Goal: Communication & Community: Answer question/provide support

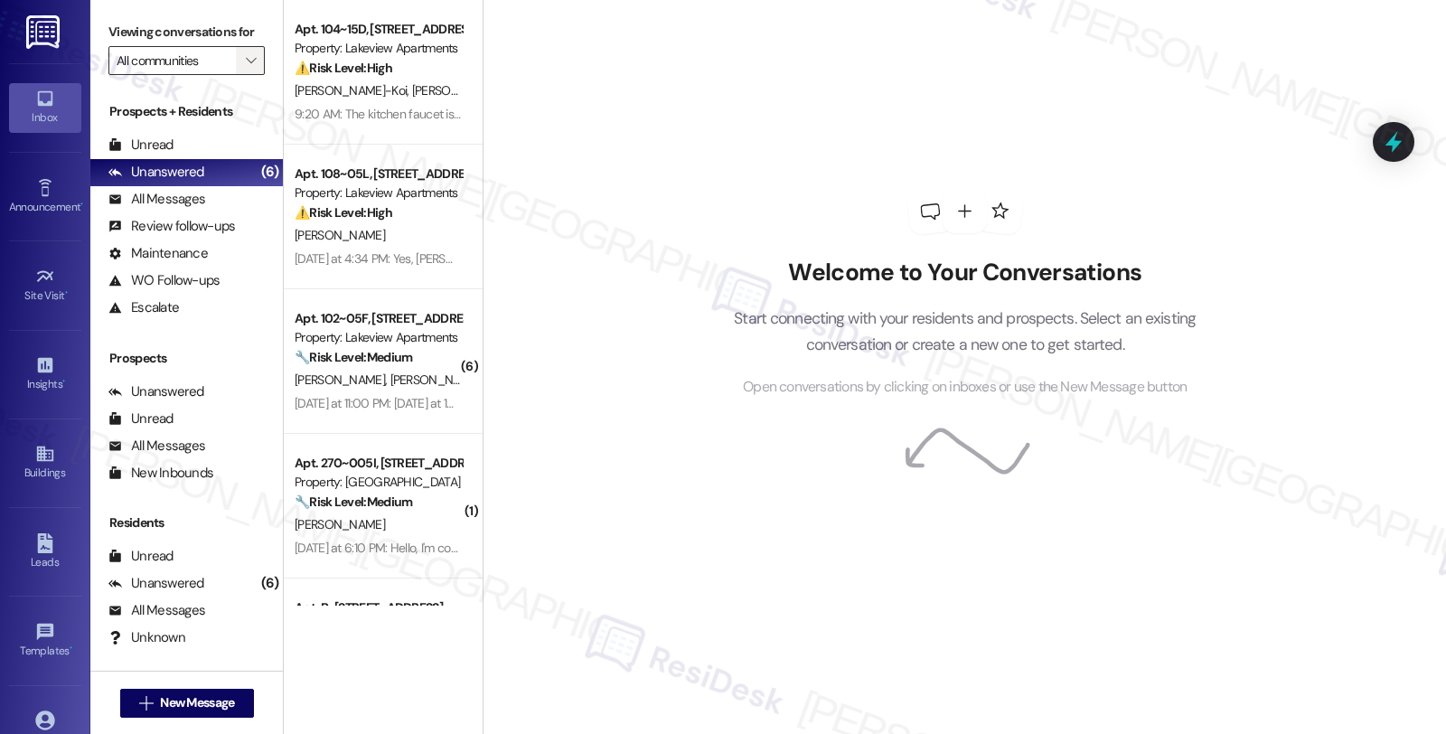
click at [242, 75] on span "" at bounding box center [250, 60] width 17 height 29
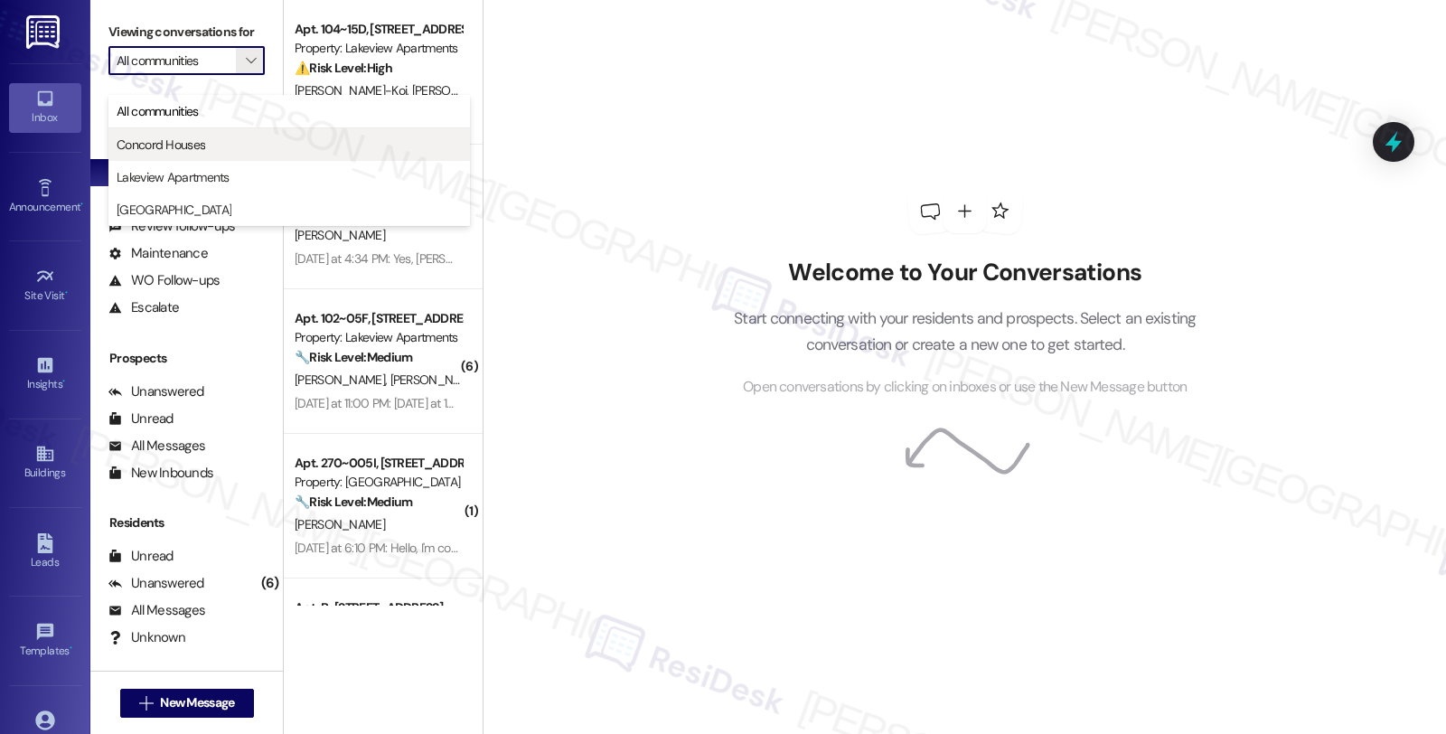
click at [194, 149] on span "Concord Houses" at bounding box center [161, 145] width 89 height 18
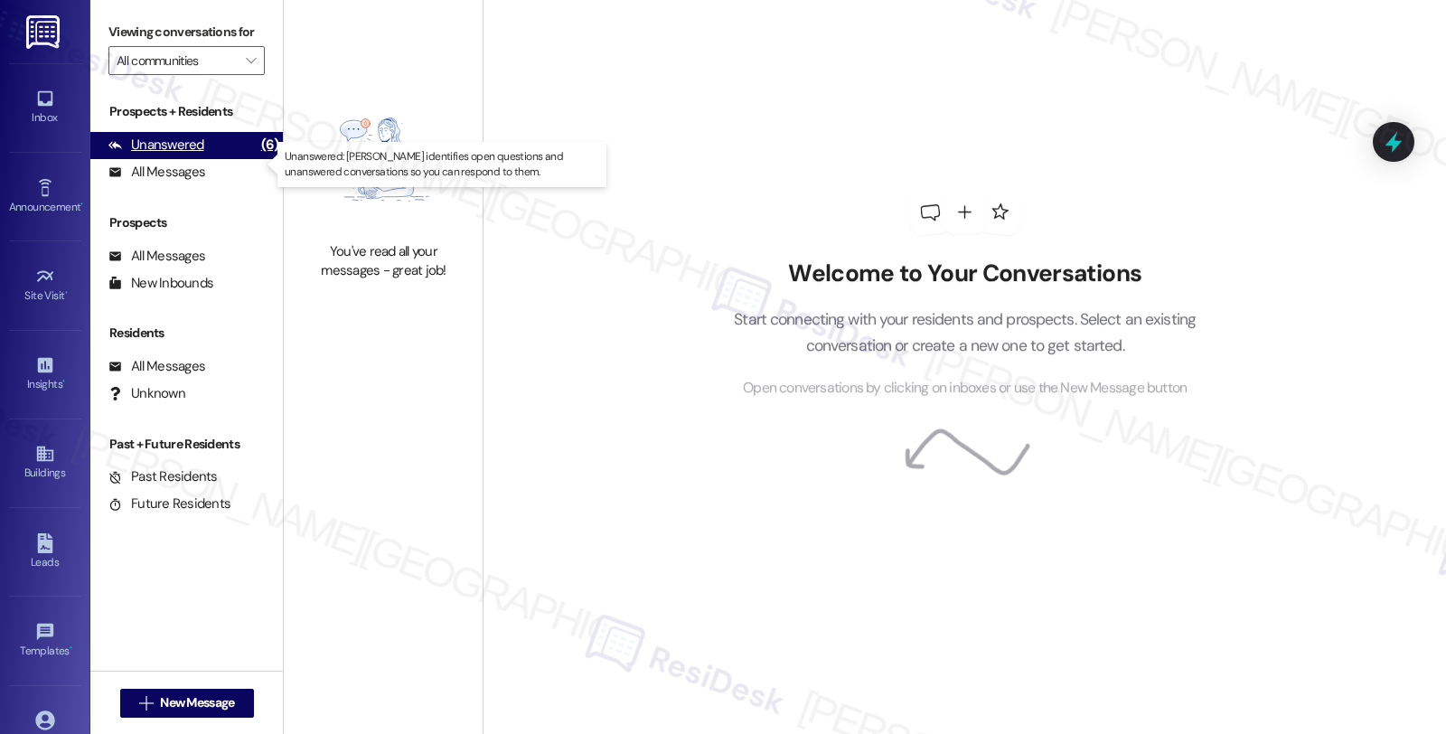
type input "Concord Houses"
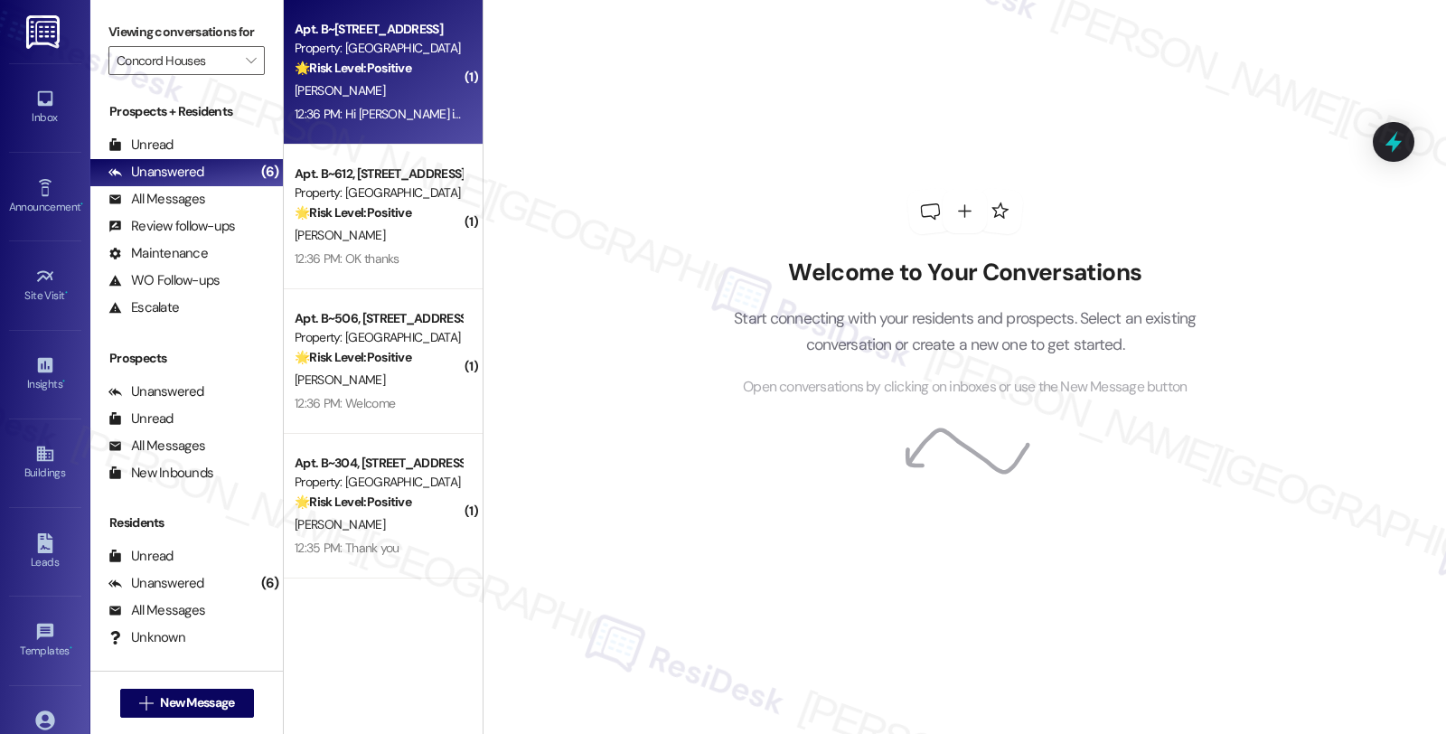
click at [377, 33] on div "Apt. B~201, 719 Tremont St" at bounding box center [378, 29] width 167 height 19
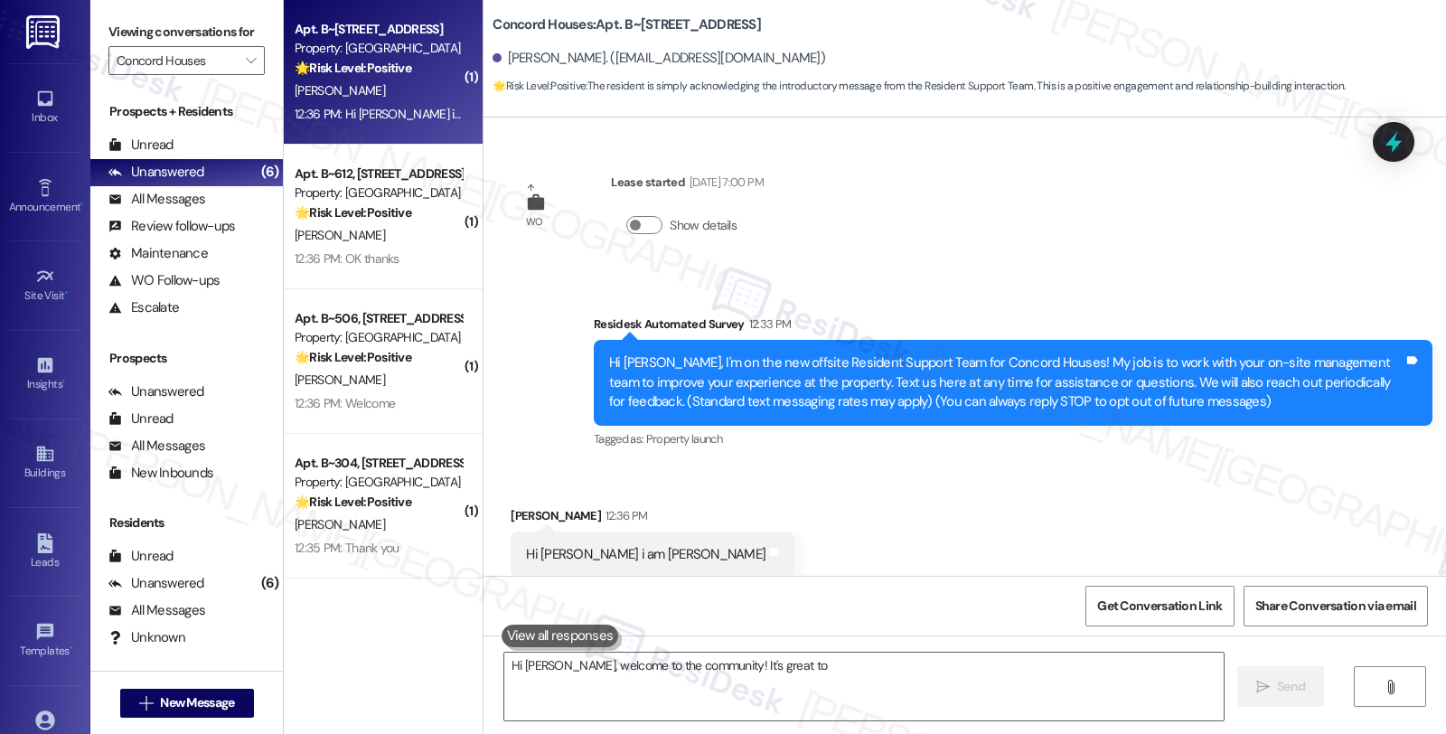
scroll to position [14, 0]
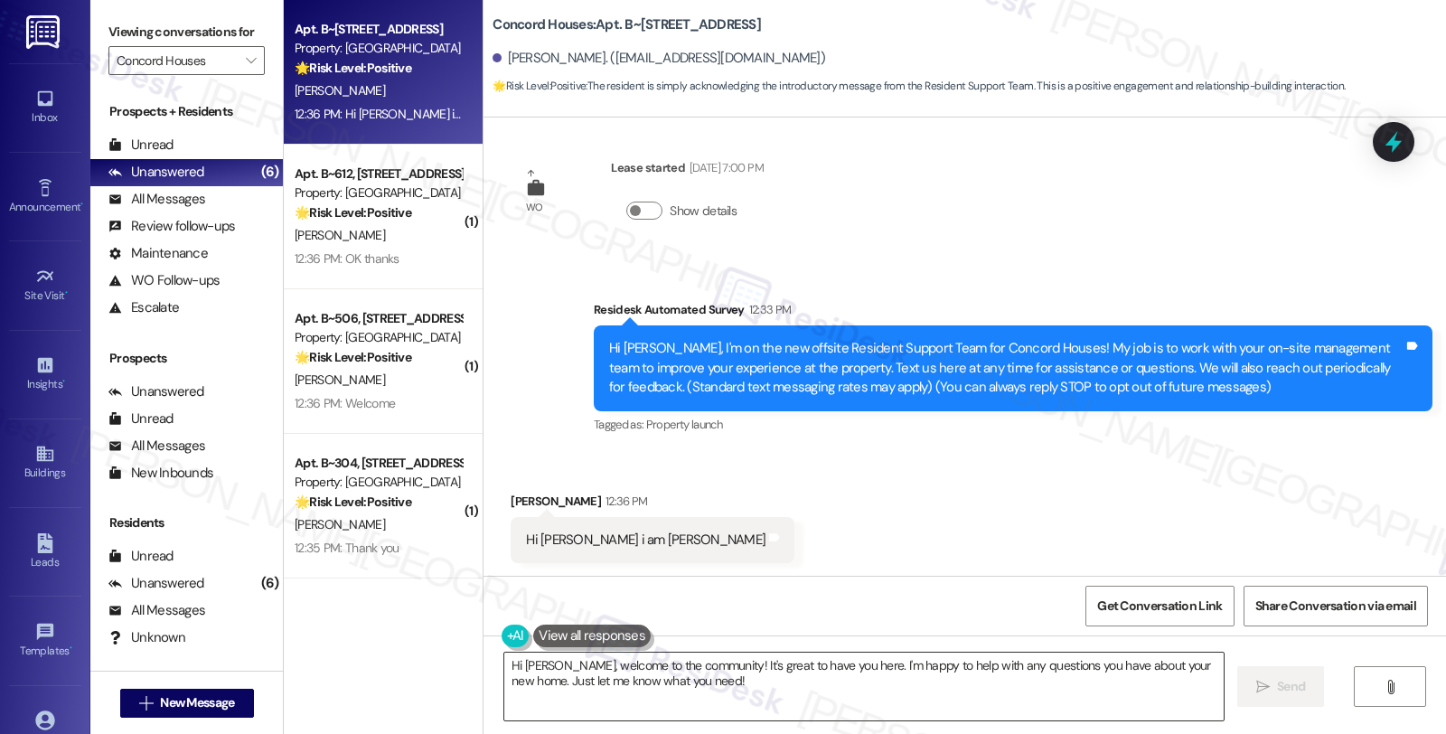
click at [562, 666] on textarea "Hi Josefina, welcome to the community! It's great to have you here. I'm happy t…" at bounding box center [863, 687] width 719 height 68
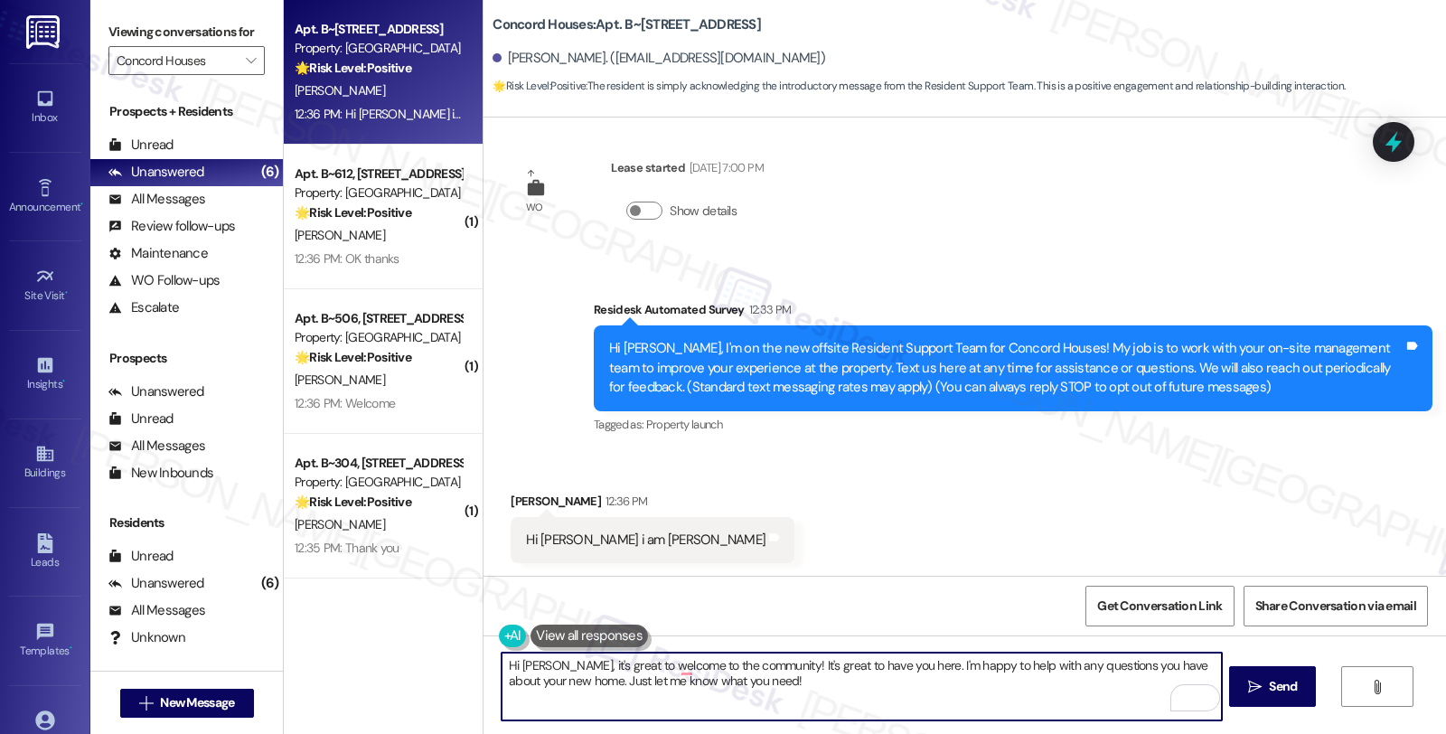
click at [555, 662] on textarea "Hi Josefina, it's great to welcome to the community! It's great to have you her…" at bounding box center [861, 687] width 719 height 68
click at [862, 665] on textarea "Hi Josefina, nice to meet you! it's great to welcome to the community! It's gre…" at bounding box center [861, 687] width 719 height 68
click at [790, 667] on textarea "Hi Josefina, nice to meet you! It's great to have you here. I'm happy to help w…" at bounding box center [861, 687] width 719 height 68
click at [732, 670] on textarea "Hi Josefina, nice to meet you! I'm happy to help with any questions you have ab…" at bounding box center [861, 687] width 719 height 68
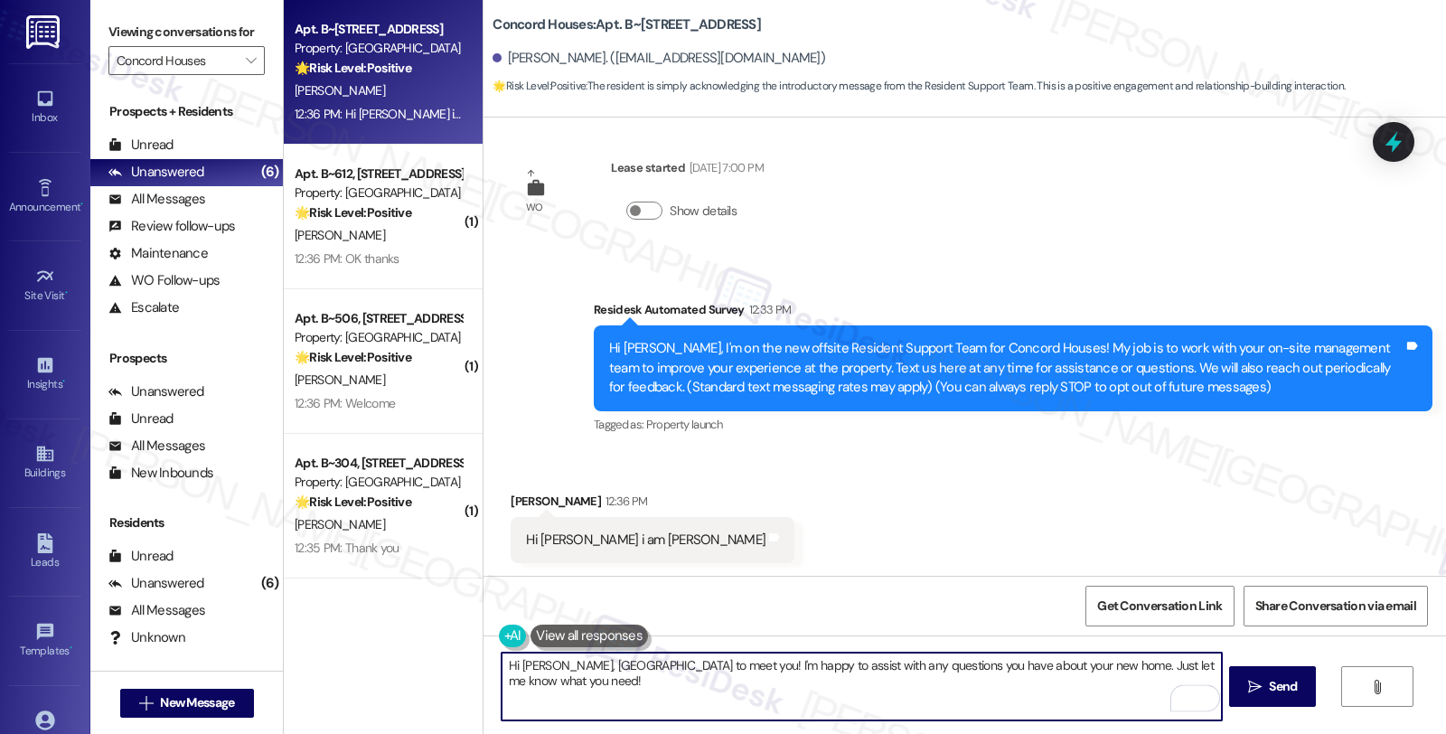
click at [961, 671] on textarea "Hi Josefina, nice to meet you! I'm happy to assist with any questions you have …" at bounding box center [861, 687] width 719 height 68
click at [967, 665] on textarea "Hi Josefina, nice to meet you! I'm happy to assist with any questions you have …" at bounding box center [861, 687] width 719 height 68
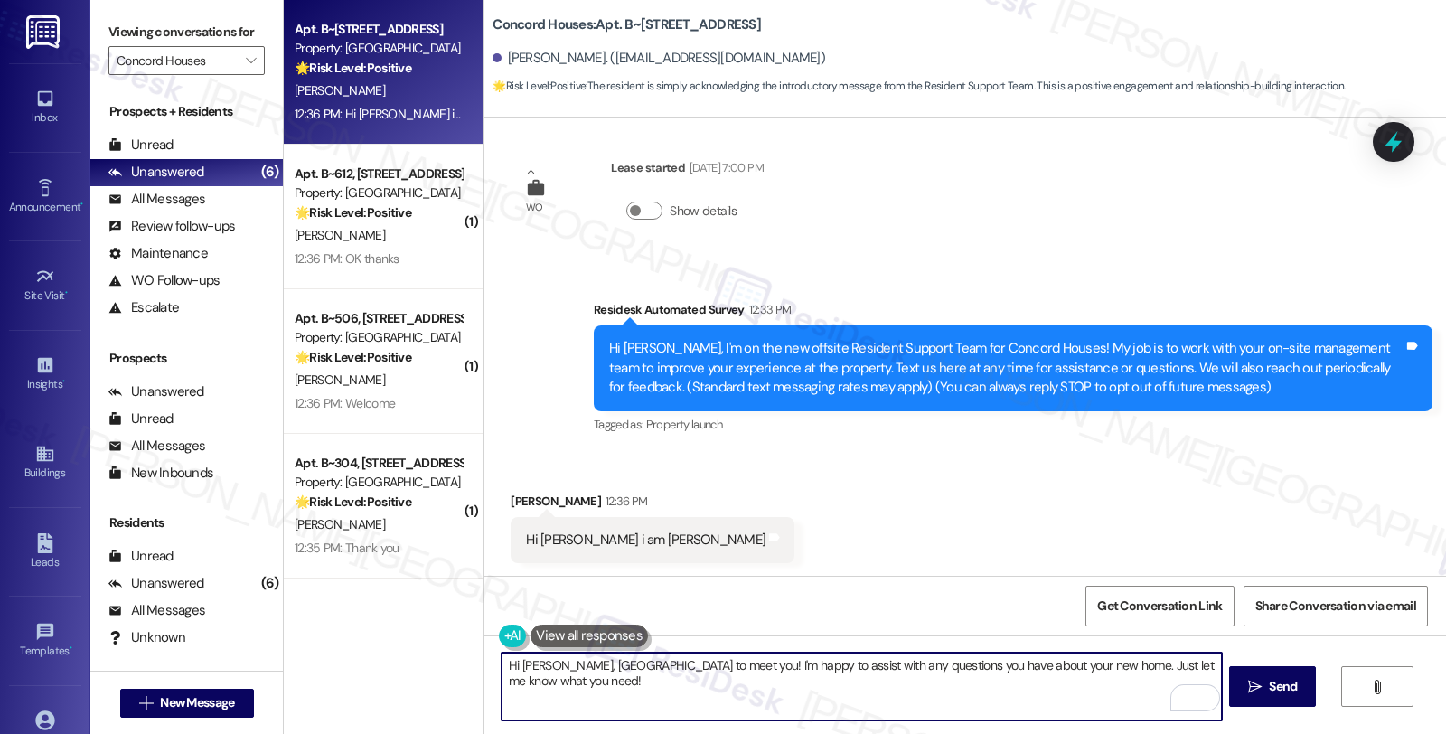
click at [967, 665] on textarea "Hi Josefina, nice to meet you! I'm happy to assist with any questions you have …" at bounding box center [861, 687] width 719 height 68
drag, startPoint x: 1000, startPoint y: 665, endPoint x: 1232, endPoint y: 669, distance: 232.3
click at [1232, 669] on div "Hi Josefina, nice to meet you! I'm happy to assist with any questions you have …" at bounding box center [965, 703] width 963 height 136
type textarea "Hi Josefina, nice to meet you! I'm happy to assist with any questions you have …"
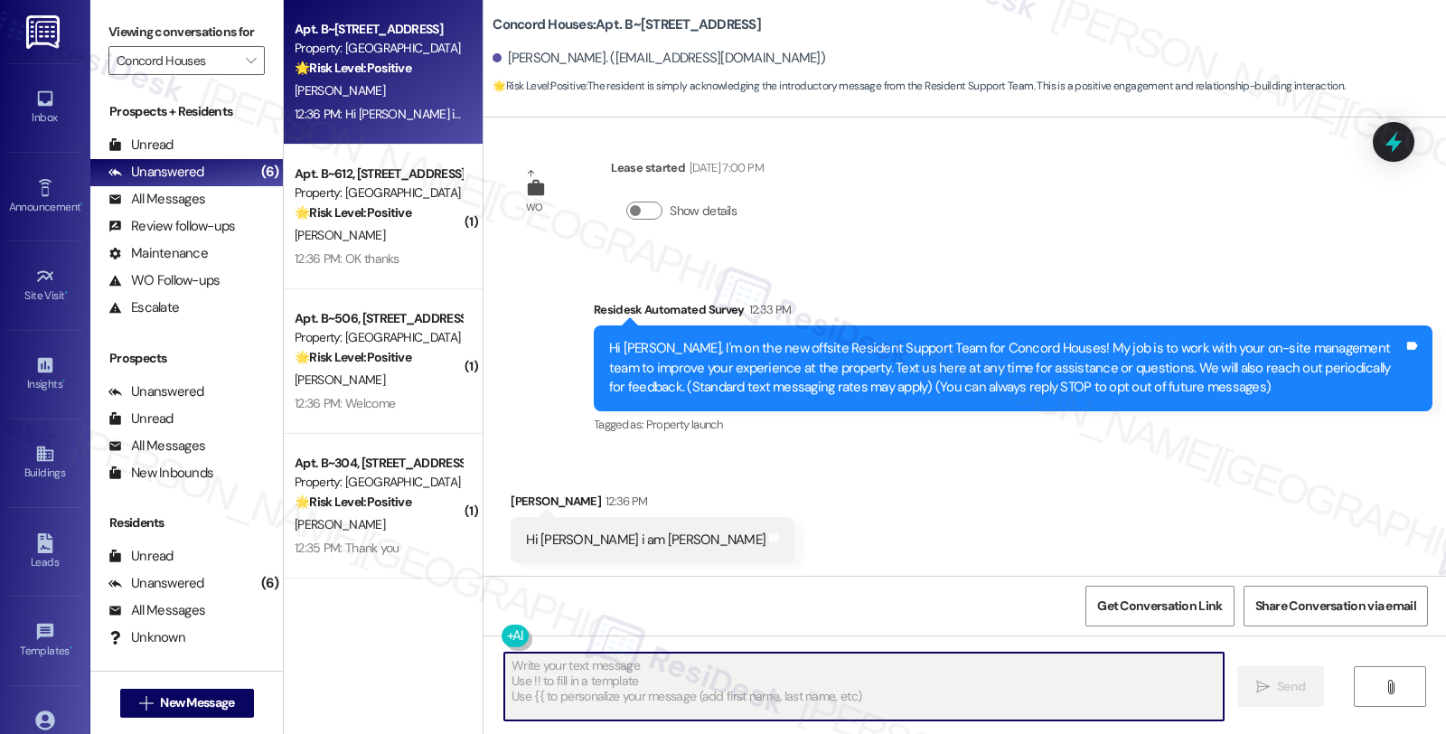
type textarea "Fetching suggested responses. Please feel free to read through the conversation…"
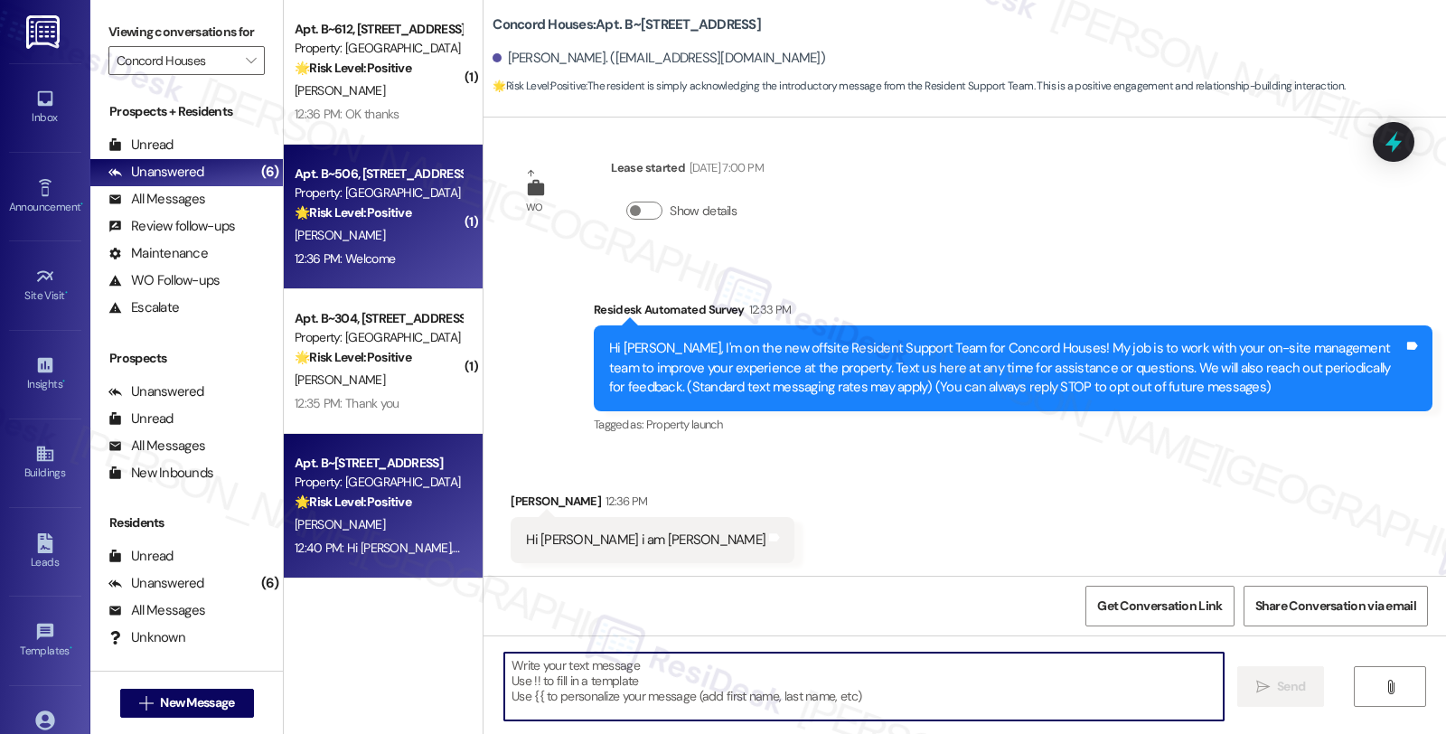
click at [410, 246] on div "G. Bastien" at bounding box center [378, 235] width 171 height 23
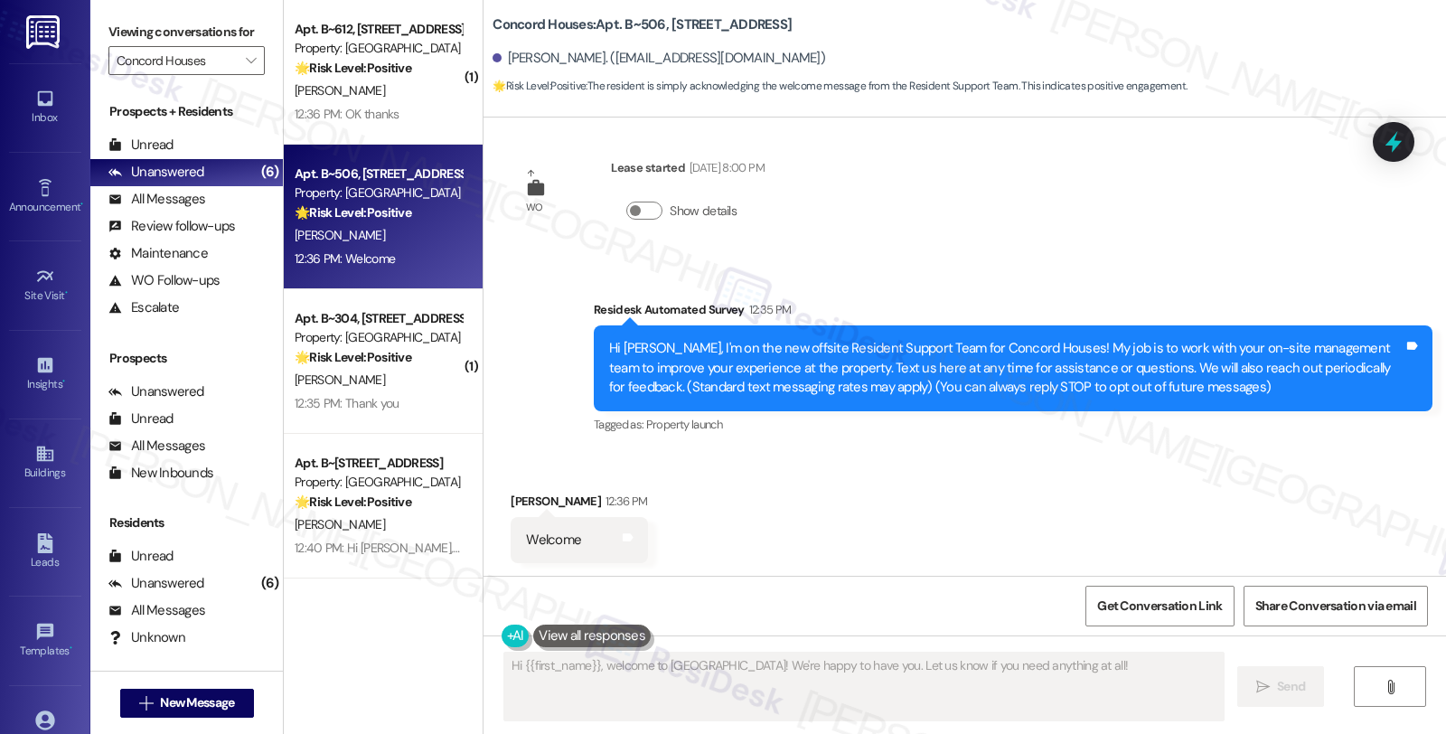
scroll to position [15, 0]
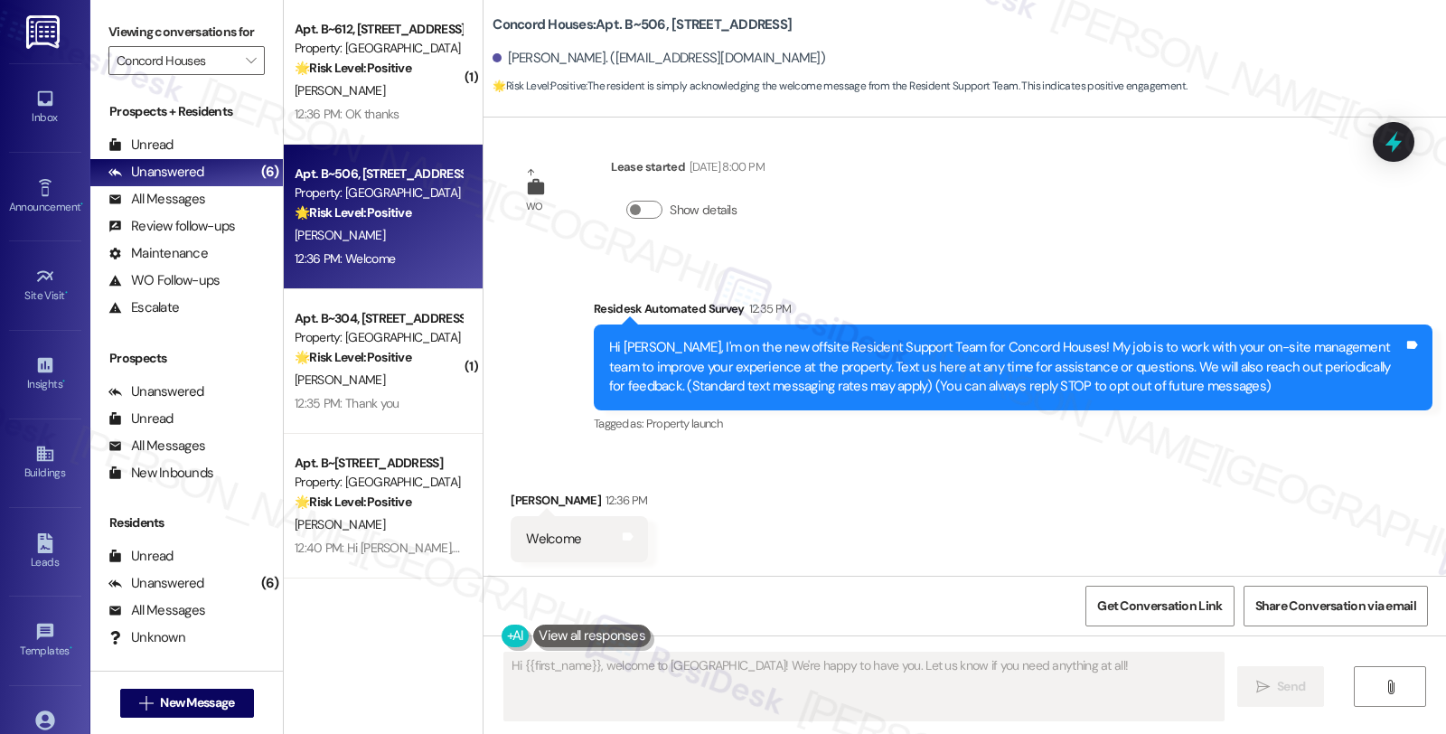
click at [511, 502] on div "Gia Bastien 12:36 PM" at bounding box center [579, 503] width 136 height 25
copy div "Gia"
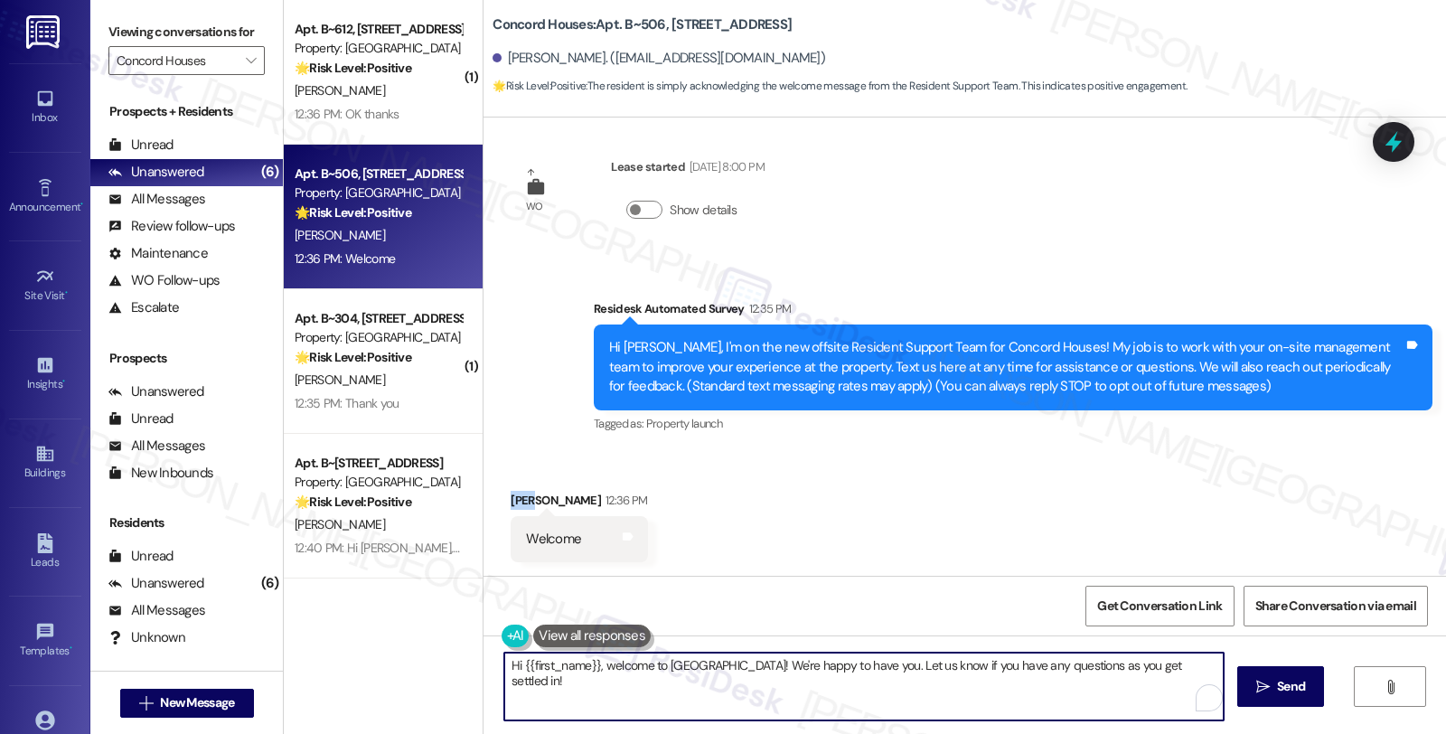
click at [504, 665] on textarea "Hi {{first_name}}, welcome to Concord Houses! We're happy to have you. Let us k…" at bounding box center [863, 687] width 719 height 68
click at [756, 662] on textarea "Thank you for your warm welcome, {{first_name}}, welcome to Concord Houses! We'…" at bounding box center [861, 687] width 719 height 68
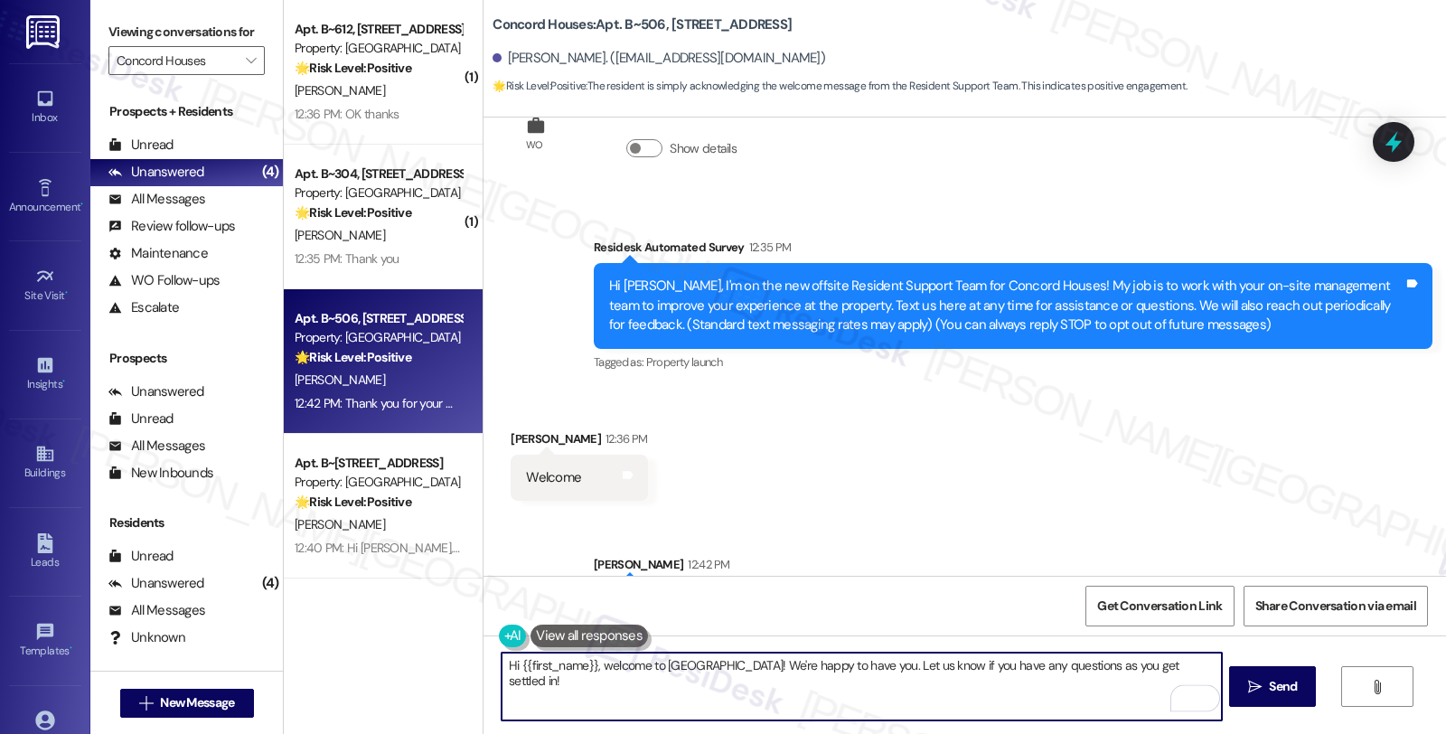
scroll to position [141, 0]
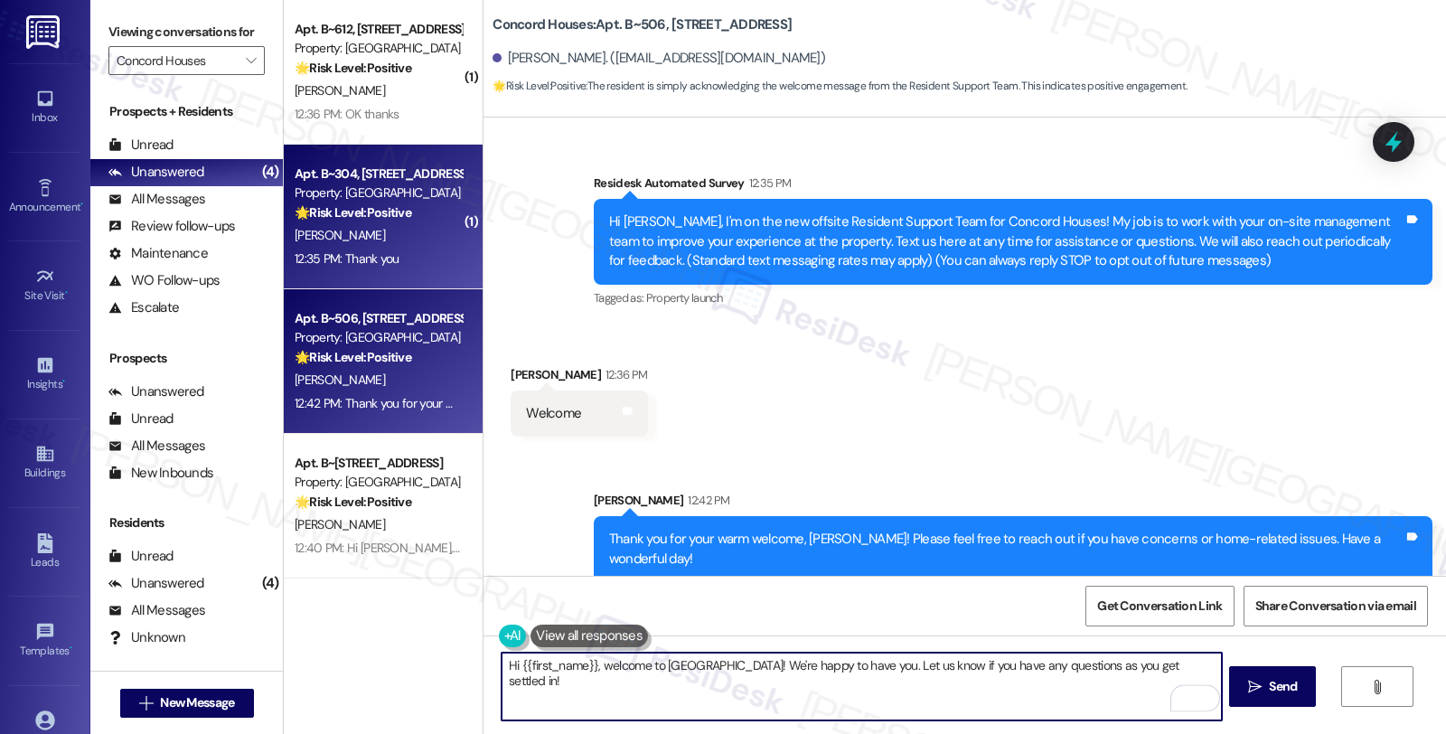
type textarea "Hi {{first_name}}, welcome to Concord Houses! We're happy to have you. Let us k…"
click at [425, 197] on div "Property: [GEOGRAPHIC_DATA]" at bounding box center [378, 192] width 167 height 19
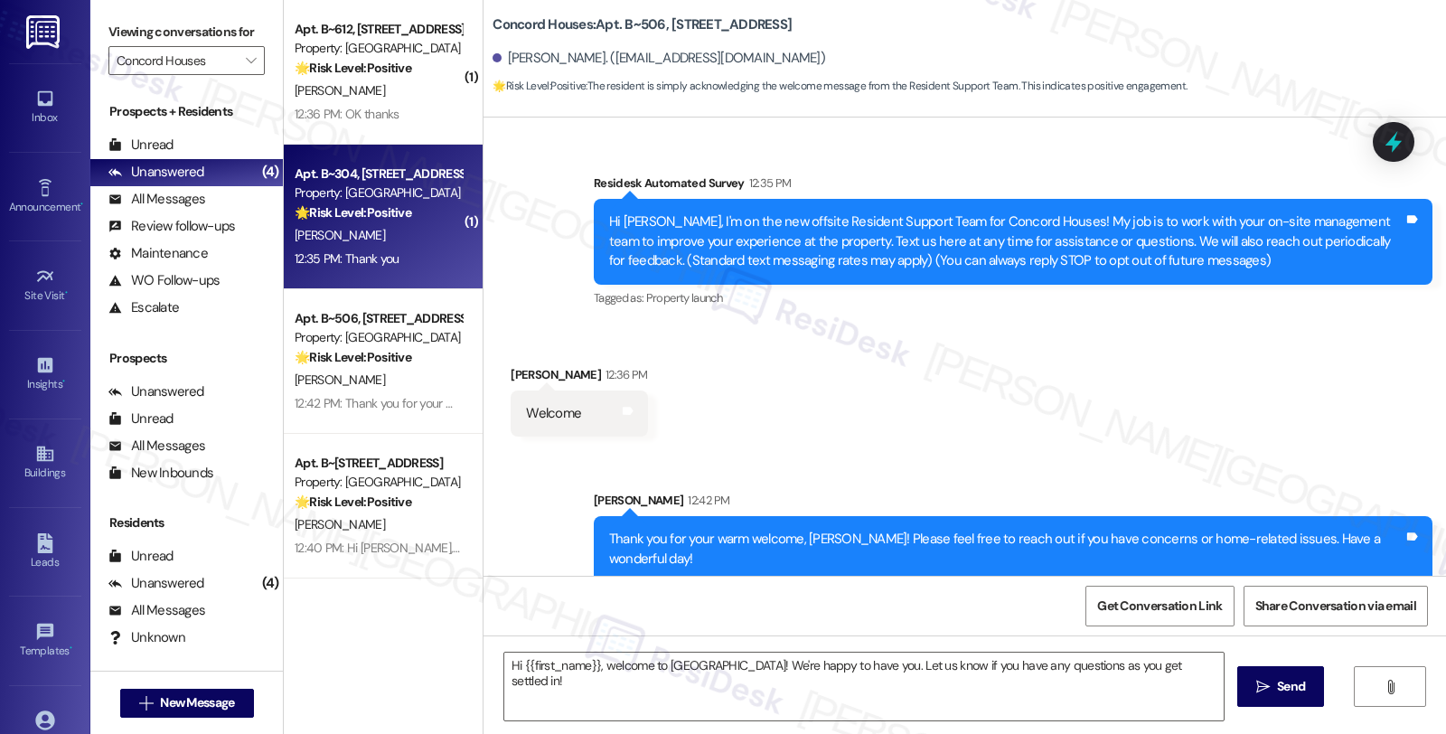
type textarea "Fetching suggested responses. Please feel free to read through the conversation…"
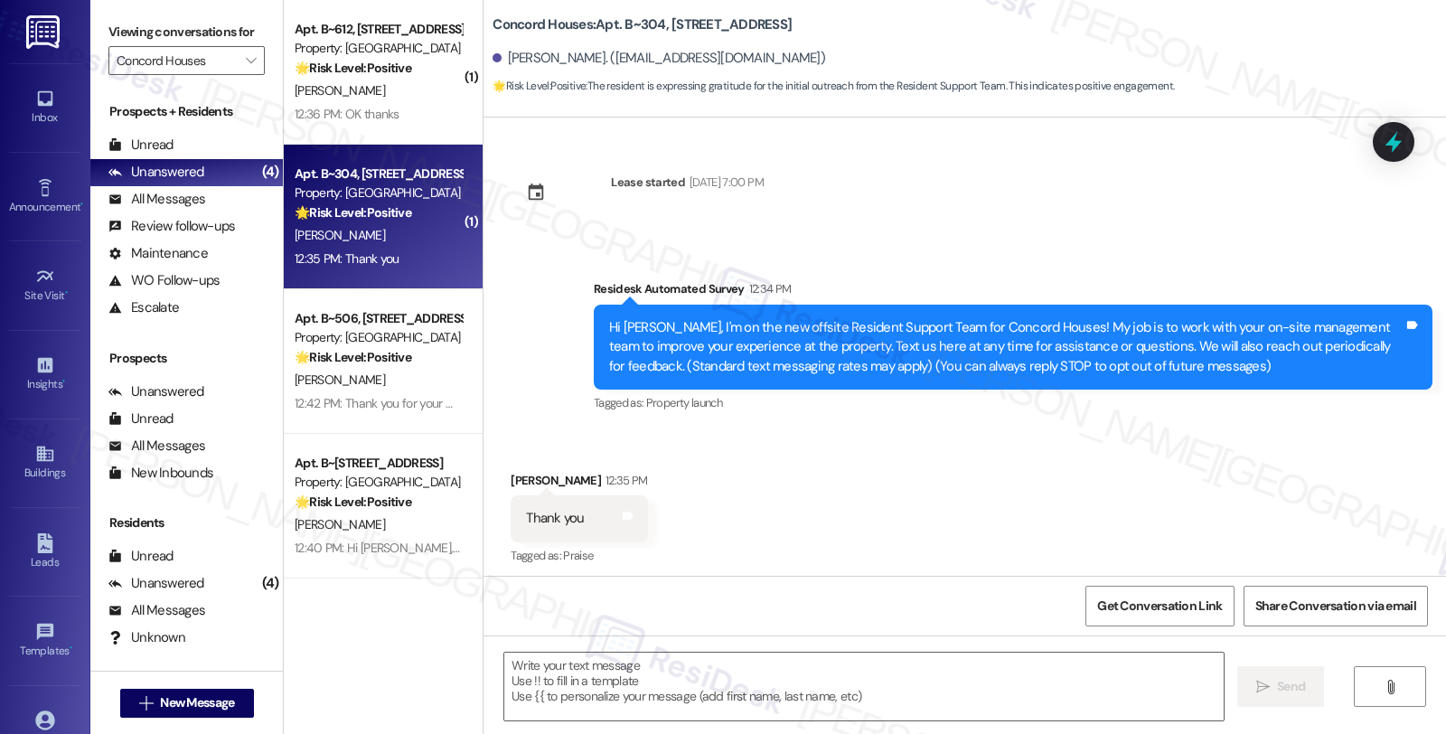
scroll to position [5, 0]
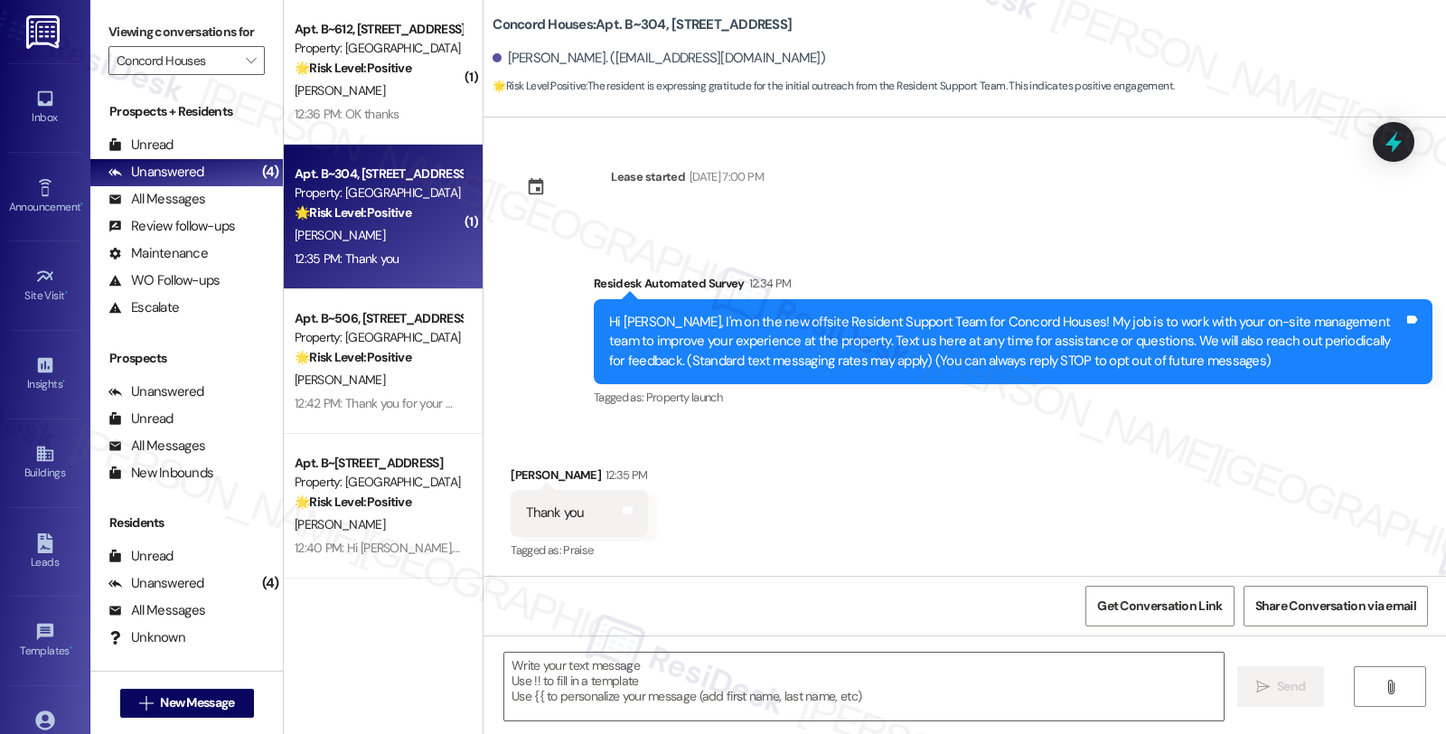
type textarea "Fetching suggested responses. Please feel free to read through the conversation…"
click at [511, 470] on div "Alvin Lopez 12:35 PM" at bounding box center [579, 477] width 136 height 25
copy div "Alvin"
click at [565, 672] on textarea at bounding box center [863, 687] width 719 height 68
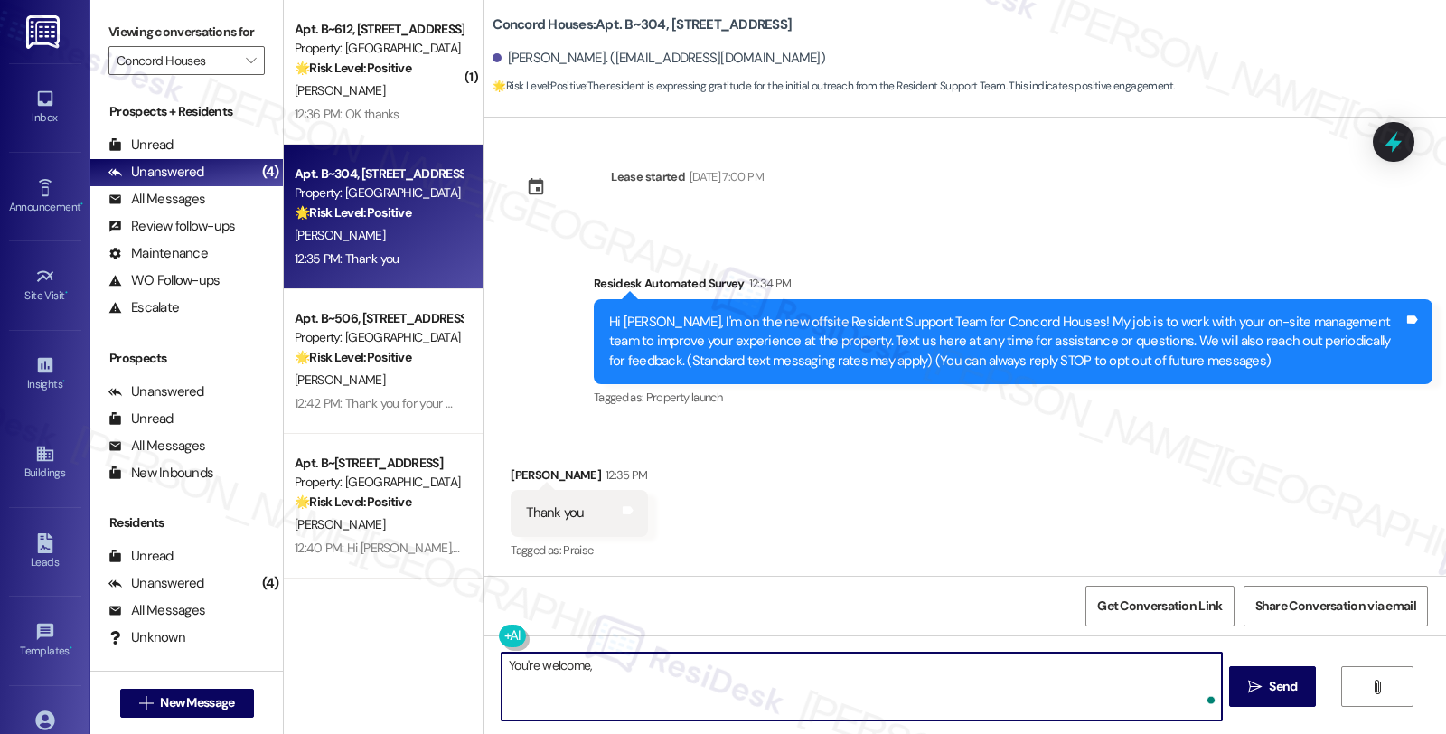
paste textarea "Alvin"
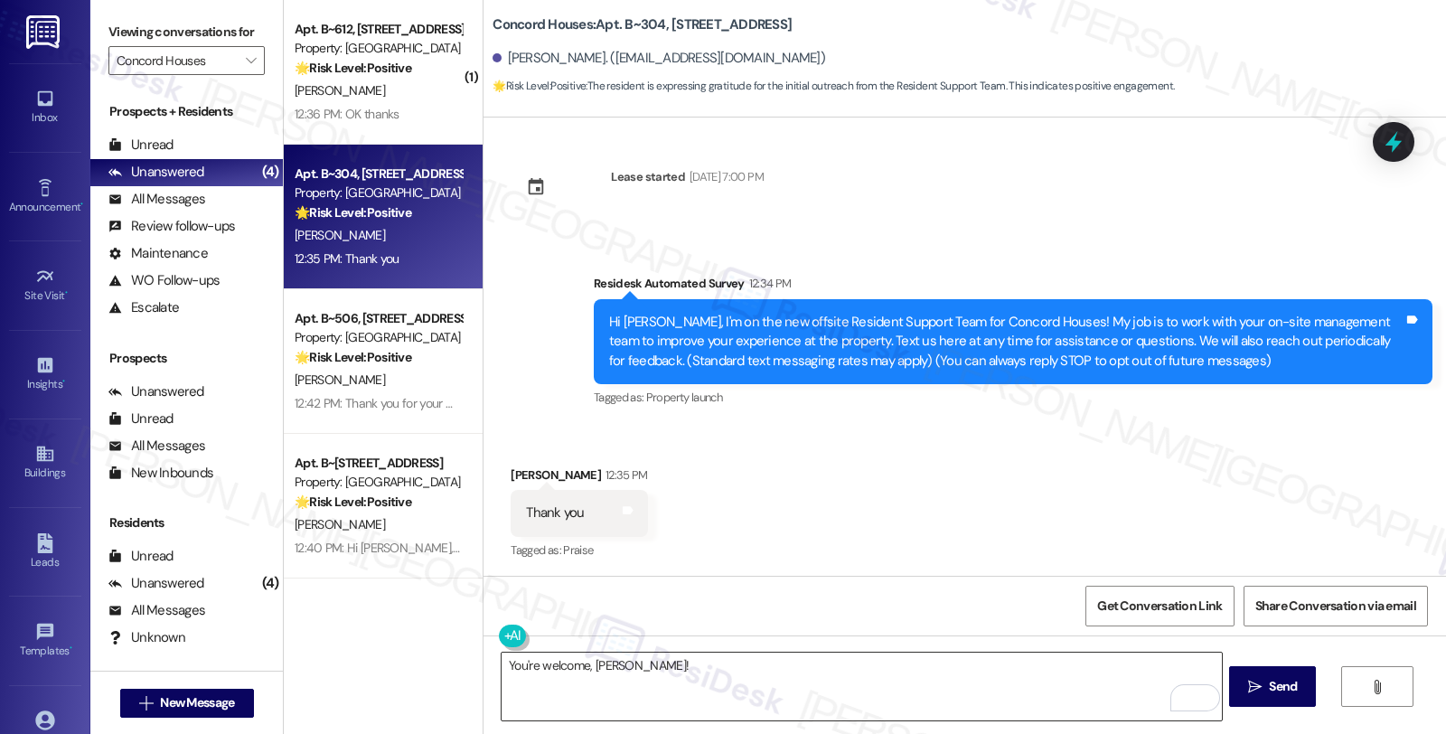
click at [689, 671] on textarea "You're welcome, Alvin!" at bounding box center [861, 687] width 719 height 68
click at [679, 662] on textarea "You're welcome, Alvin!" at bounding box center [861, 687] width 719 height 68
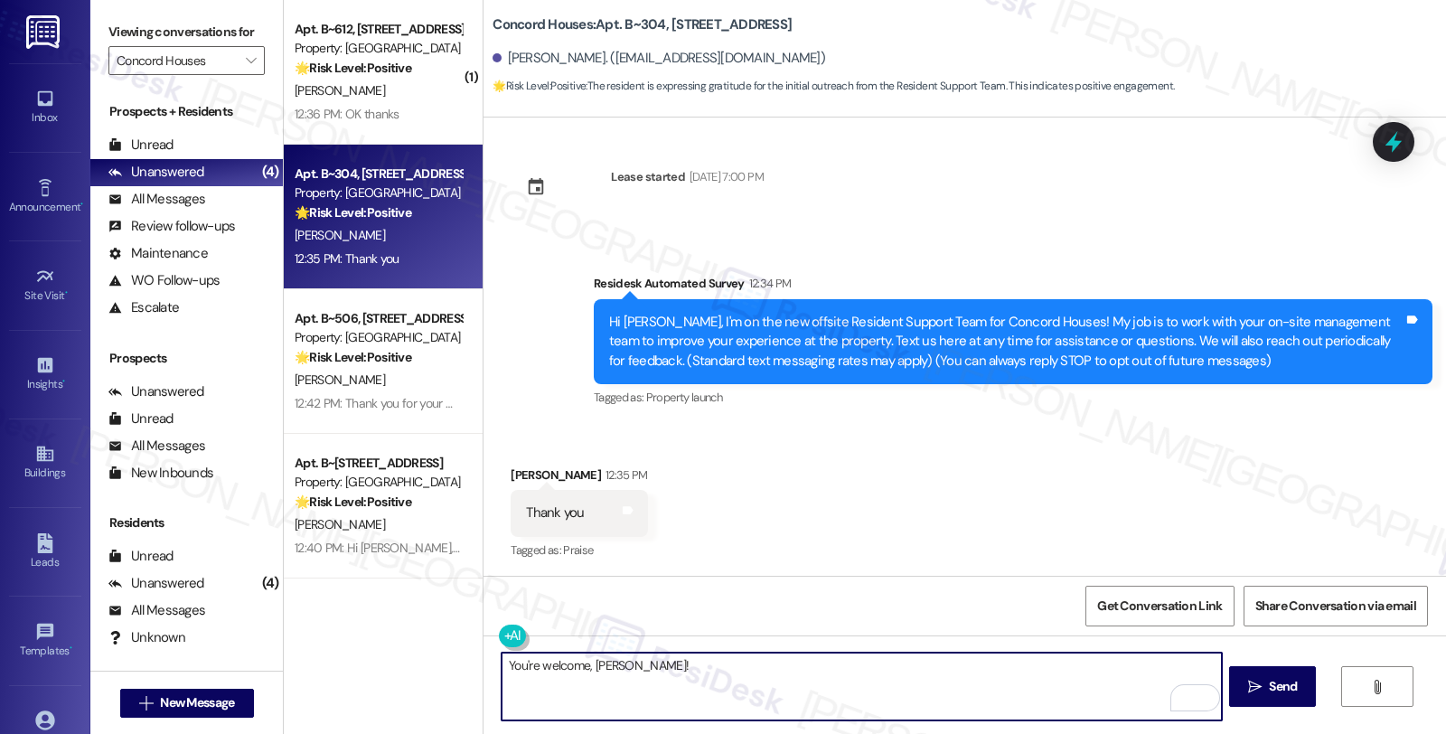
paste textarea "If you ever need anything in the future, please don't hesitate to reach out. Ha…"
type textarea "You're welcome, Alvin! If you ever need anything in the future, please don't he…"
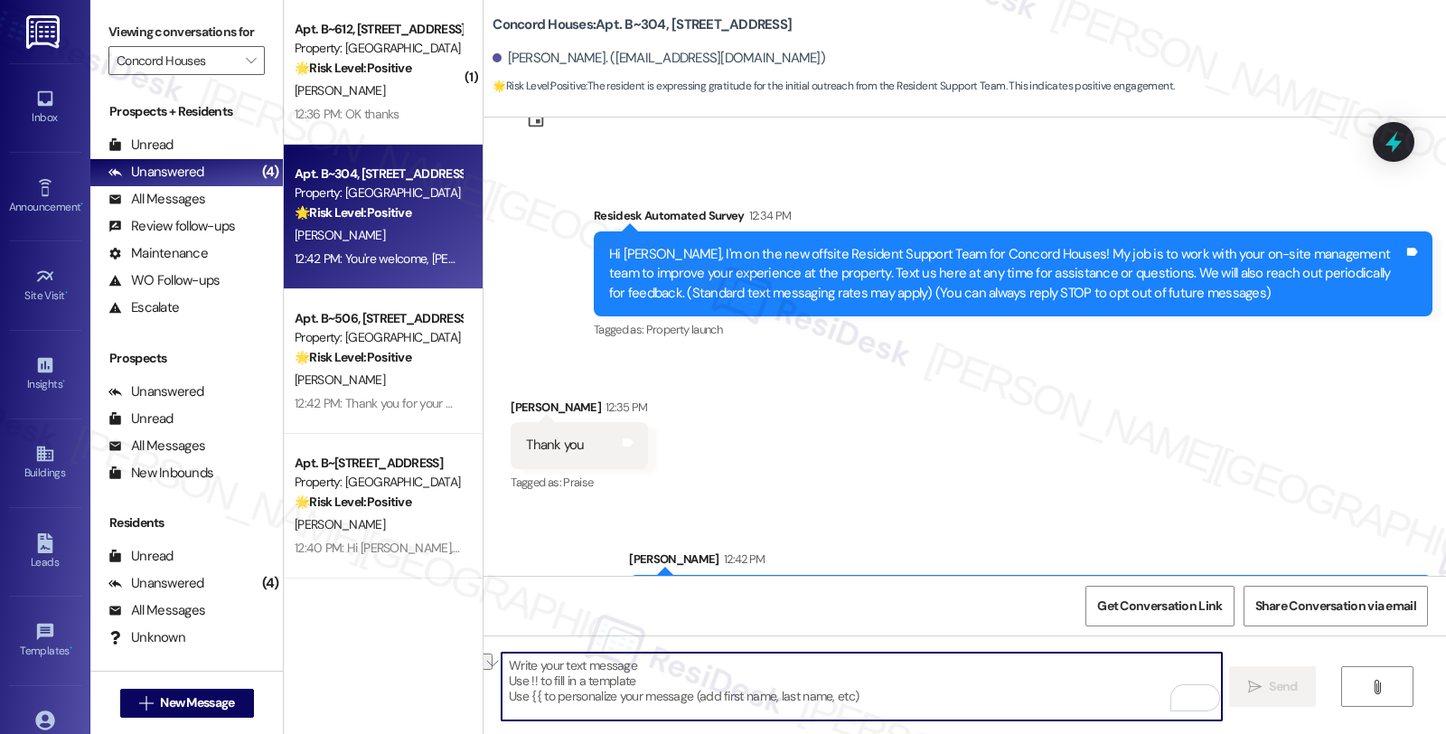
scroll to position [132, 0]
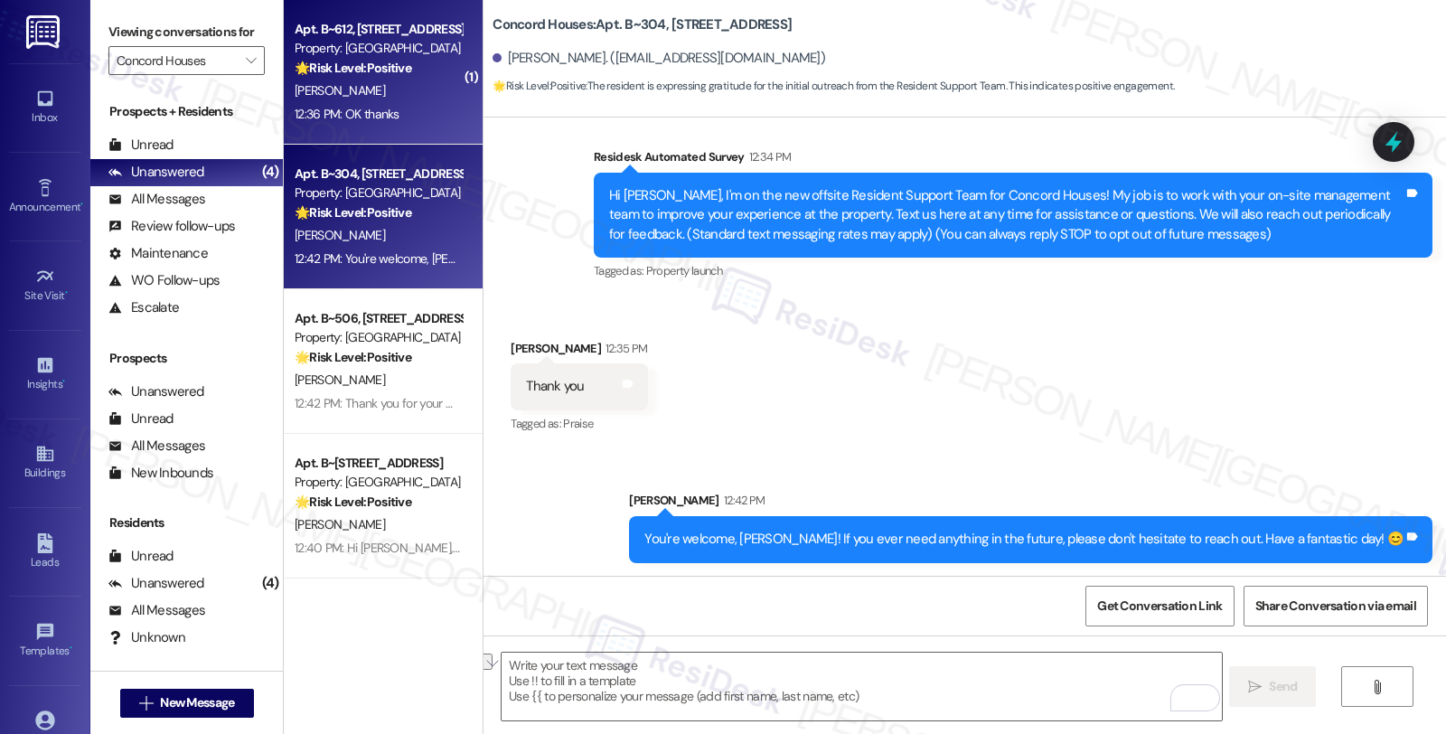
click at [394, 84] on div "[PERSON_NAME]" at bounding box center [378, 91] width 171 height 23
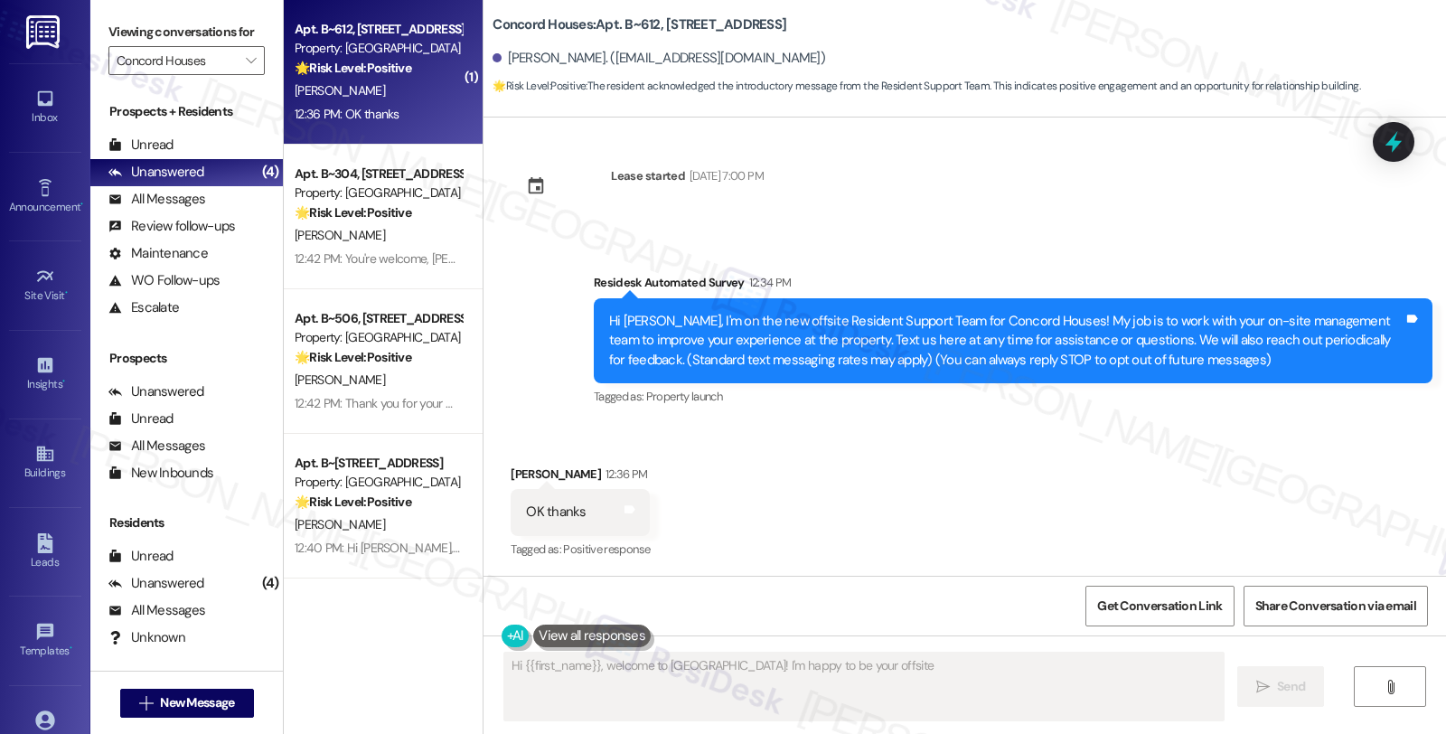
scroll to position [5, 0]
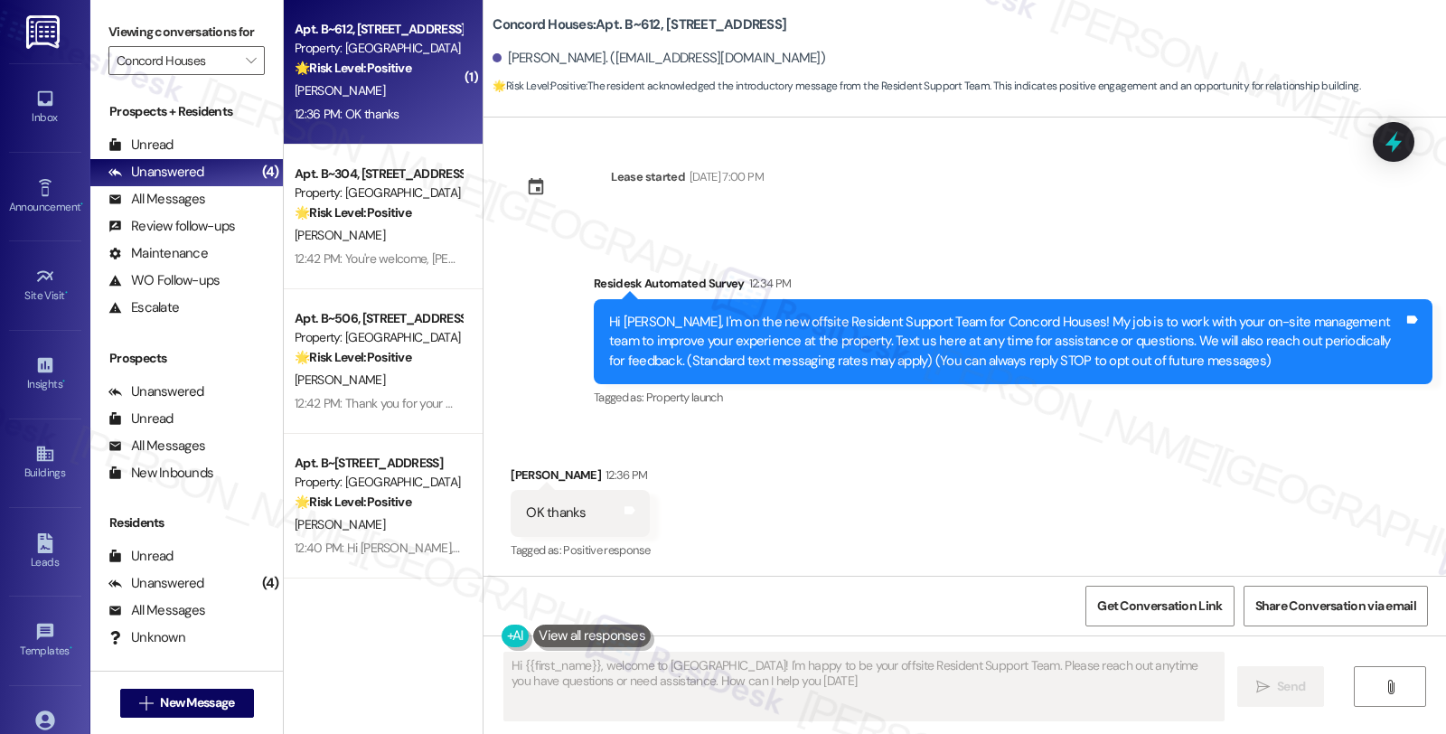
type textarea "Hi {{first_name}}, welcome to Concord Houses! I'm happy to be your offsite Resi…"
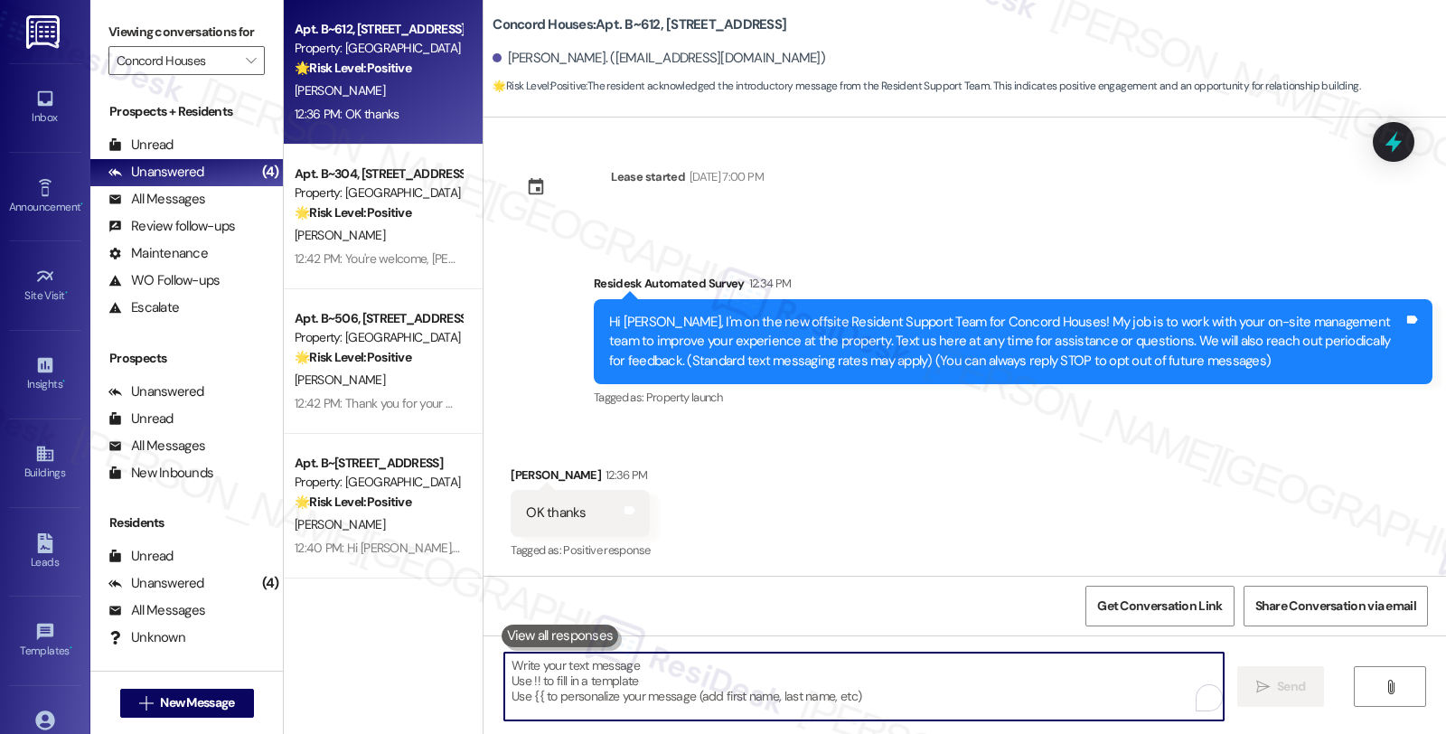
click at [742, 703] on textarea "To enrich screen reader interactions, please activate Accessibility in Grammarl…" at bounding box center [863, 687] width 719 height 68
paste textarea "You're welcome, Alvin! If you ever need anything in the future, please don't he…"
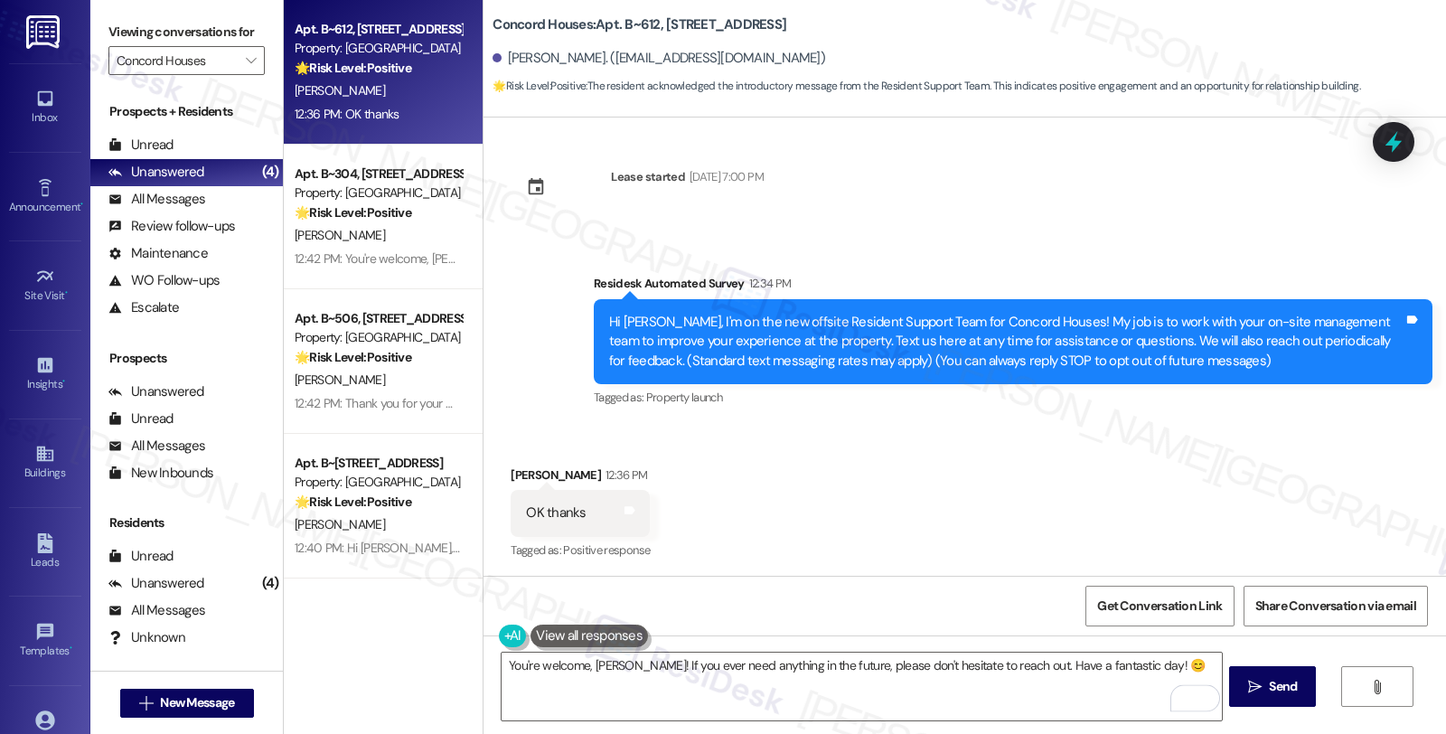
click at [528, 467] on div "Mekonnen Taye 12:36 PM" at bounding box center [580, 477] width 139 height 25
copy div "Mekonnen"
click at [593, 663] on textarea "You're welcome, Alvin! If you ever need anything in the future, please don't he…" at bounding box center [861, 687] width 719 height 68
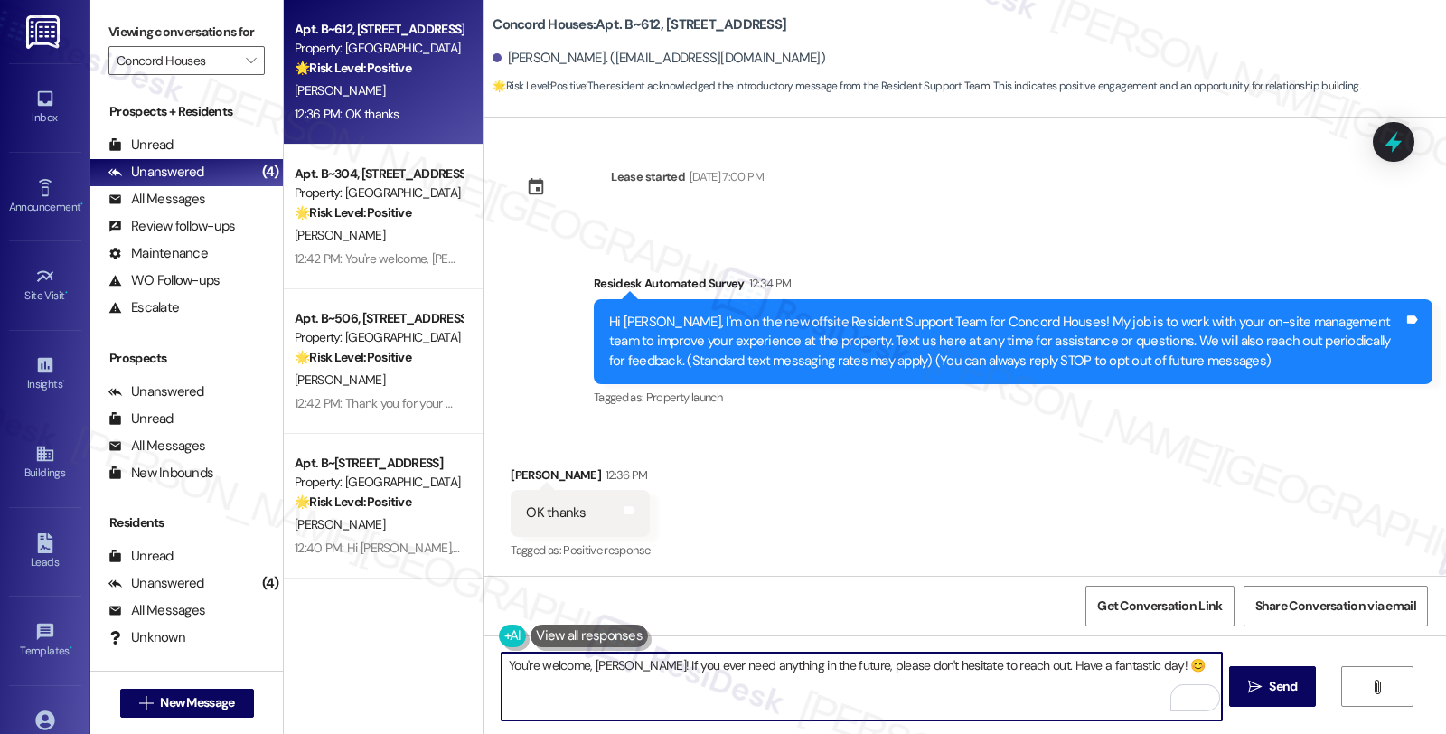
click at [593, 663] on textarea "You're welcome, Alvin! If you ever need anything in the future, please don't he…" at bounding box center [861, 687] width 719 height 68
paste textarea "Mekonnen"
type textarea "You're welcome, Mekonnen! If you ever need anything in the future, please don't…"
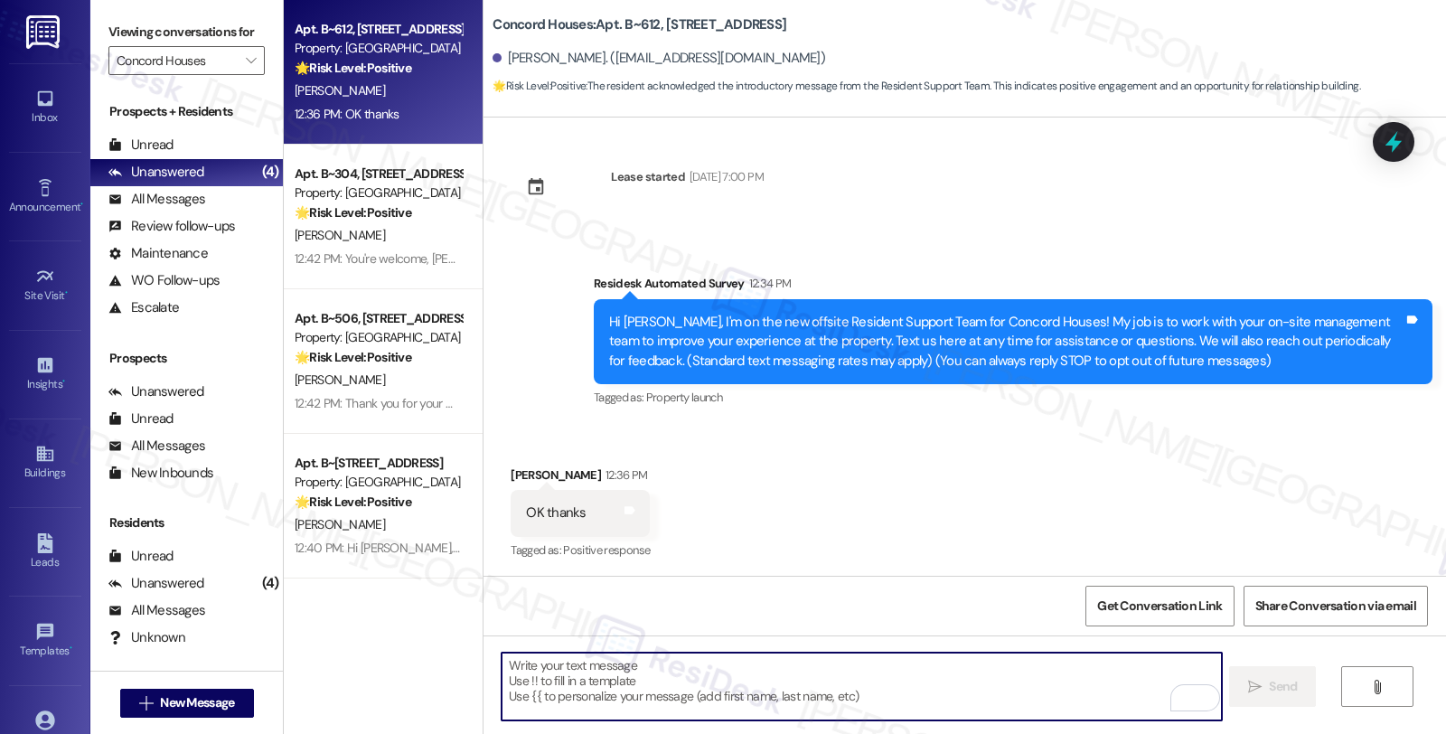
type textarea "Fetching suggested responses. Please feel free to read through the conversation…"
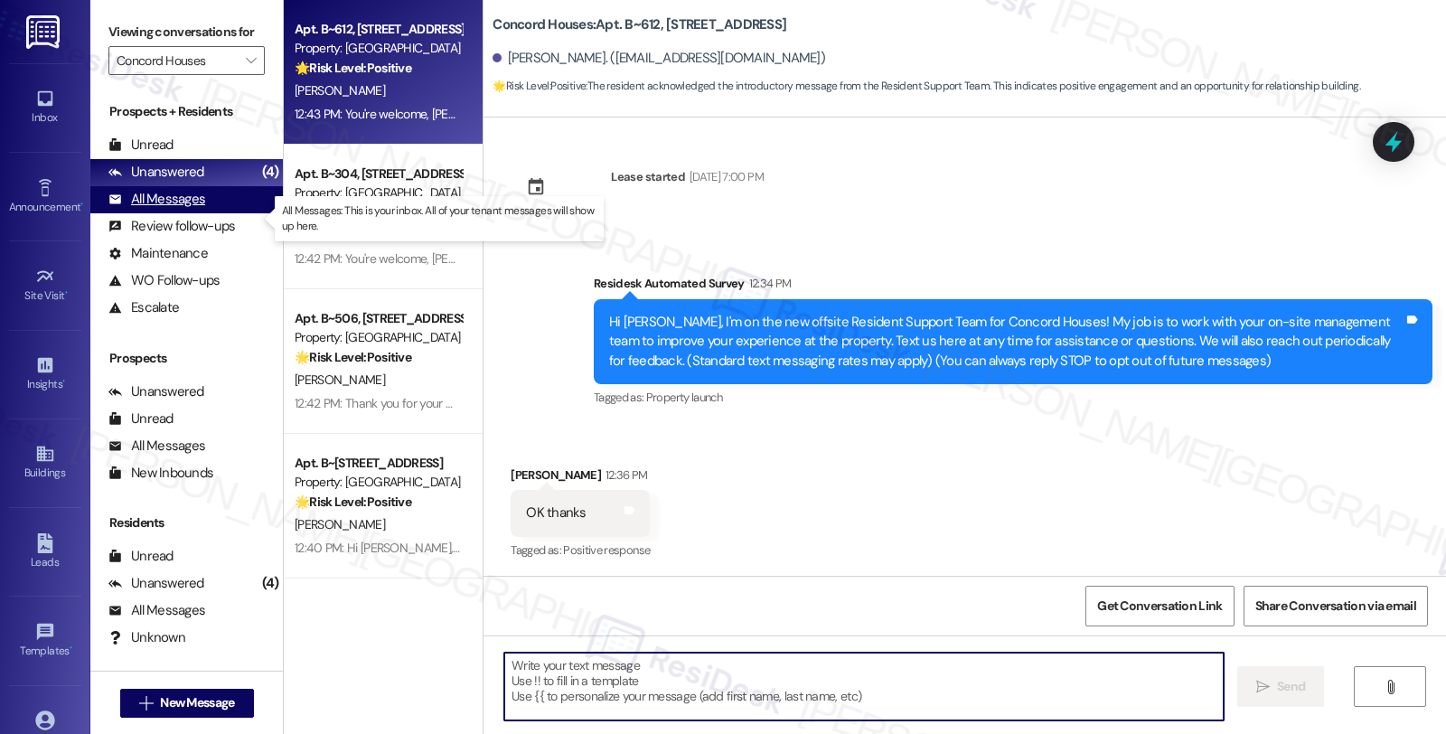
click at [174, 209] on div "All Messages" at bounding box center [156, 199] width 97 height 19
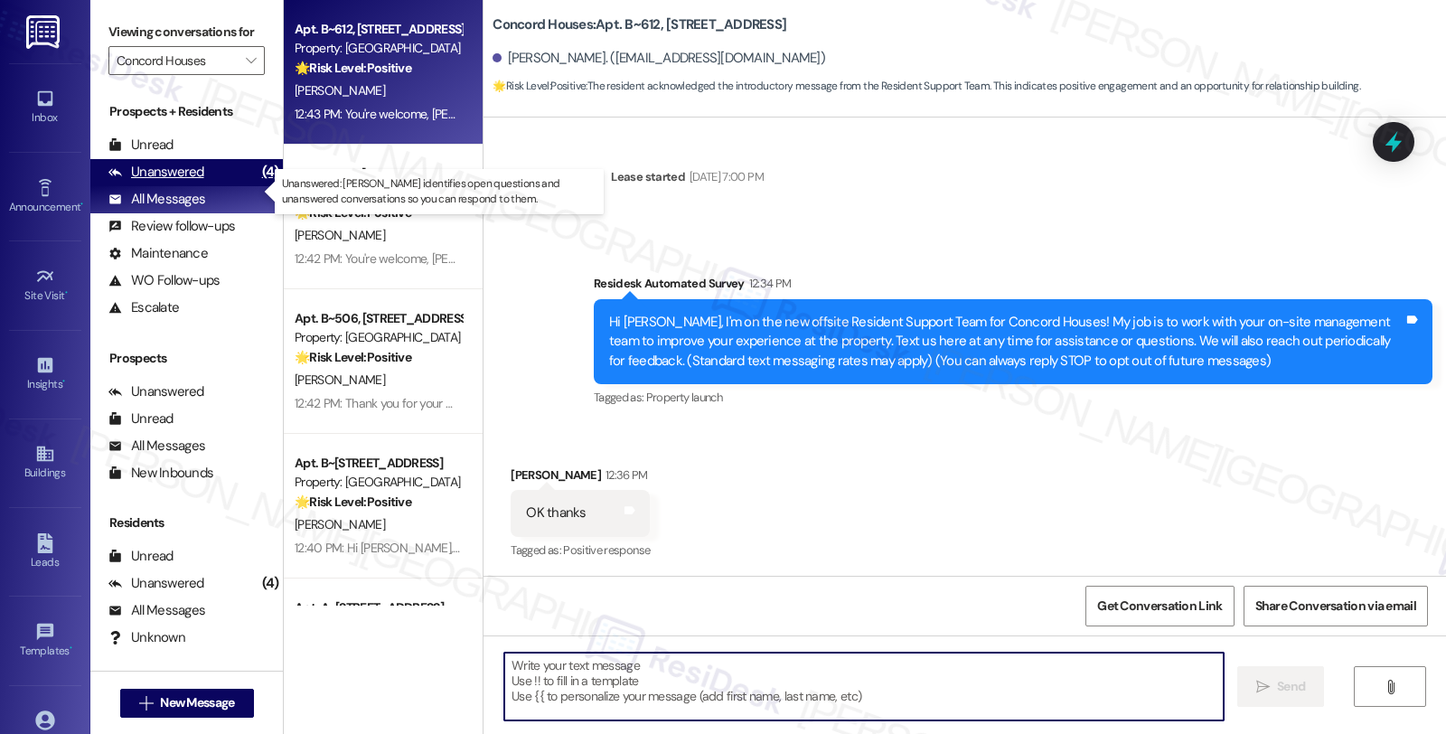
click at [196, 182] on div "Unanswered" at bounding box center [156, 172] width 96 height 19
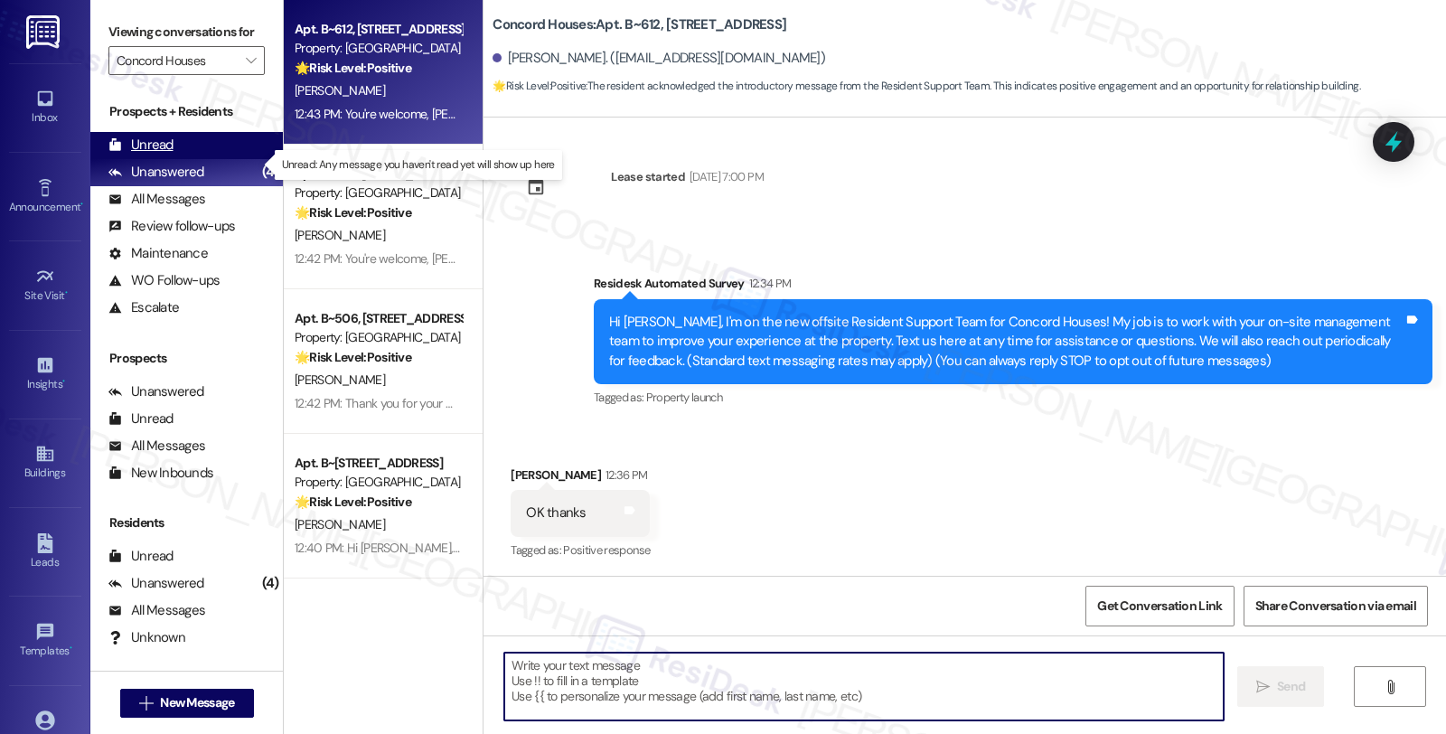
click at [161, 155] on div "Unread" at bounding box center [140, 145] width 65 height 19
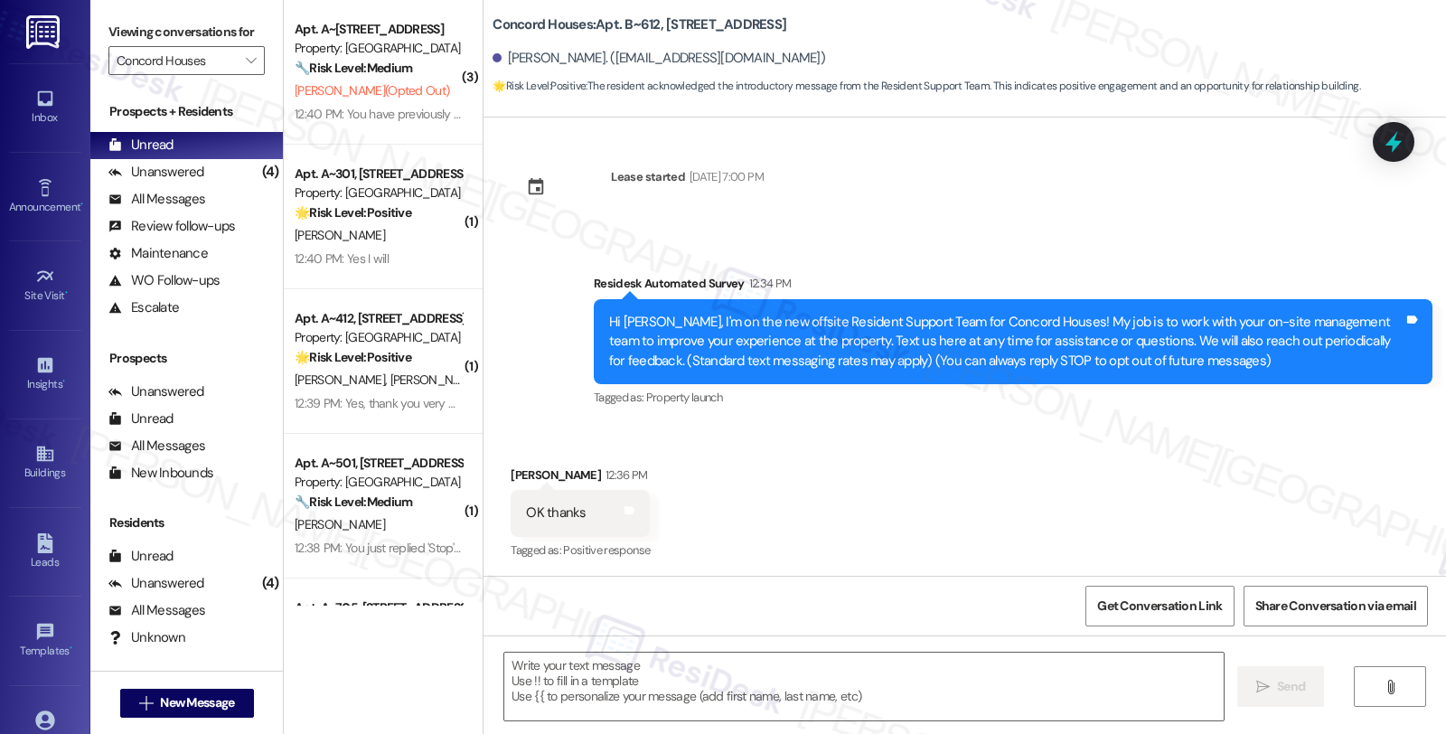
type textarea "Fetching suggested responses. Please feel free to read through the conversation…"
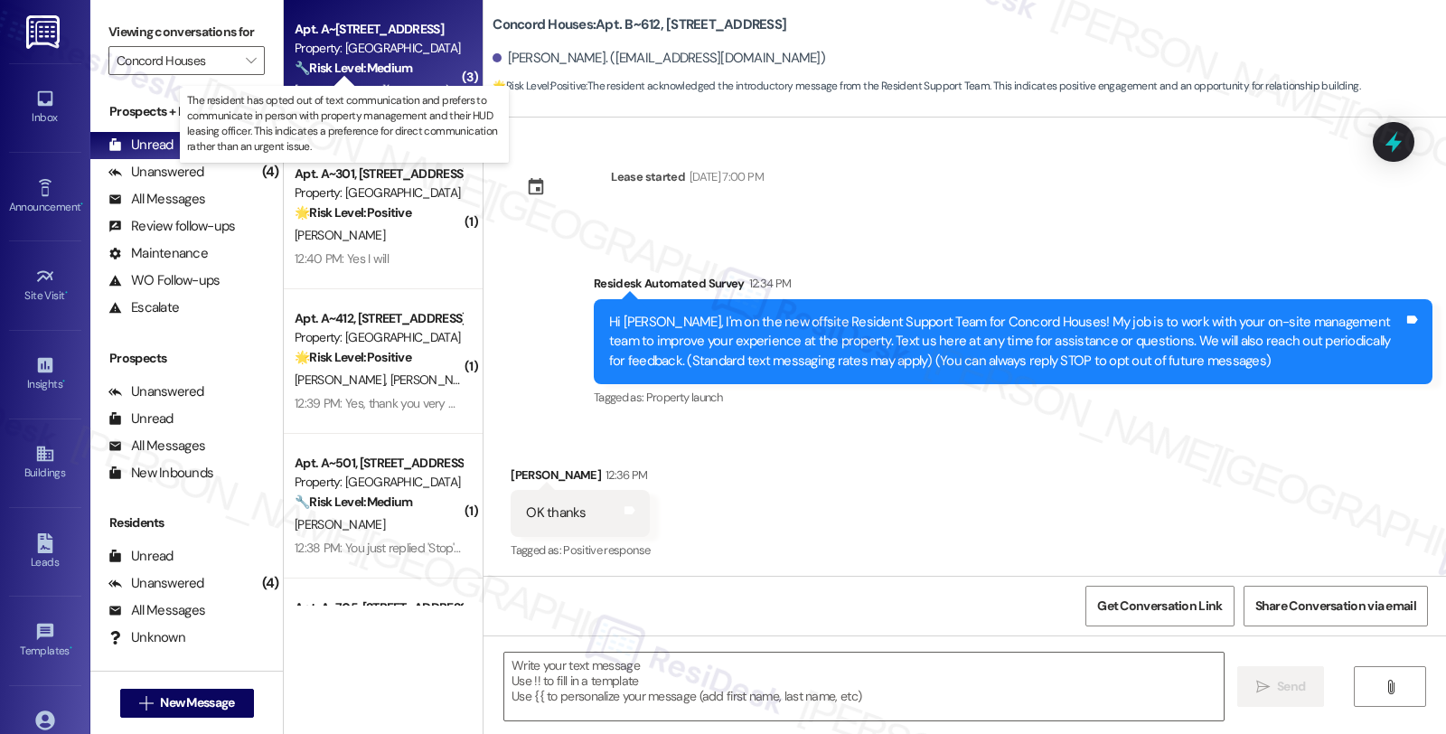
click at [367, 70] on strong "🔧 Risk Level: Medium" at bounding box center [353, 68] width 117 height 16
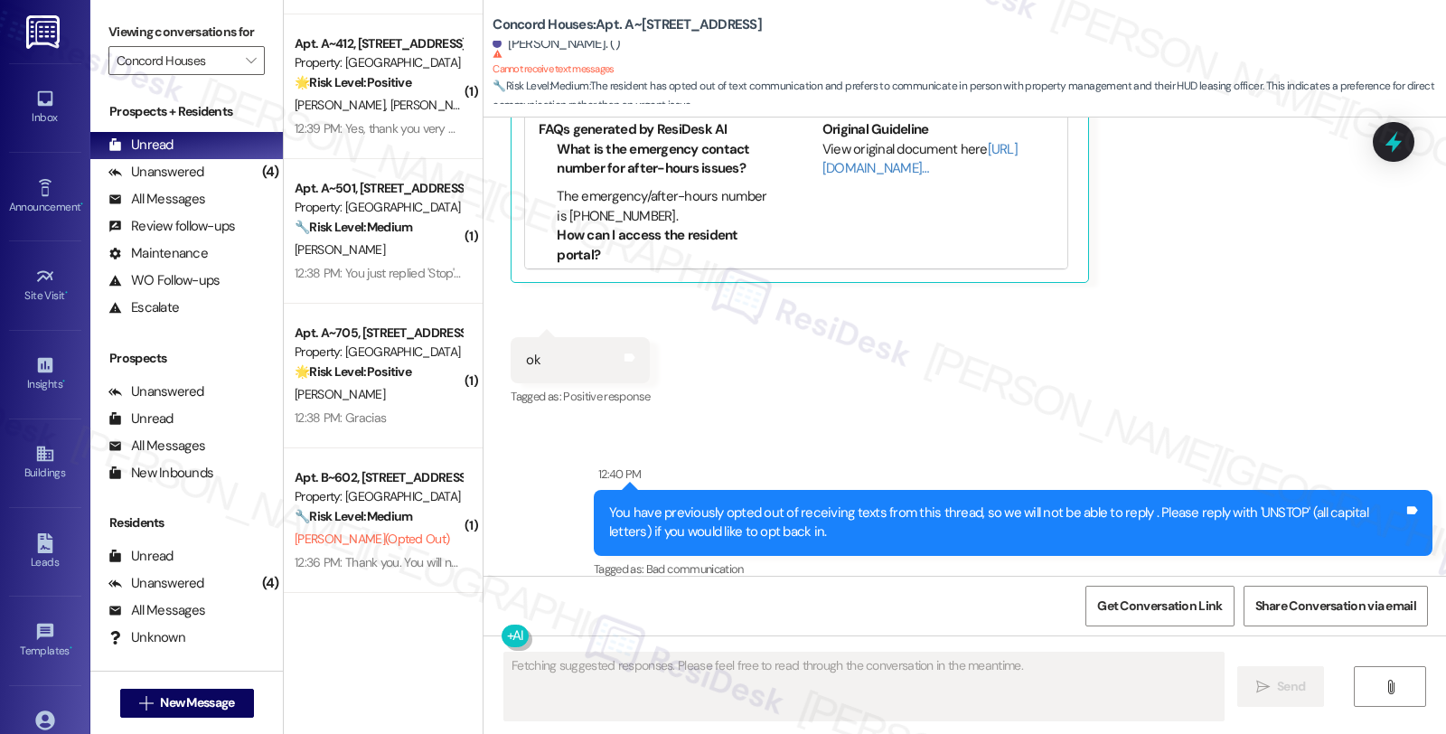
scroll to position [262, 0]
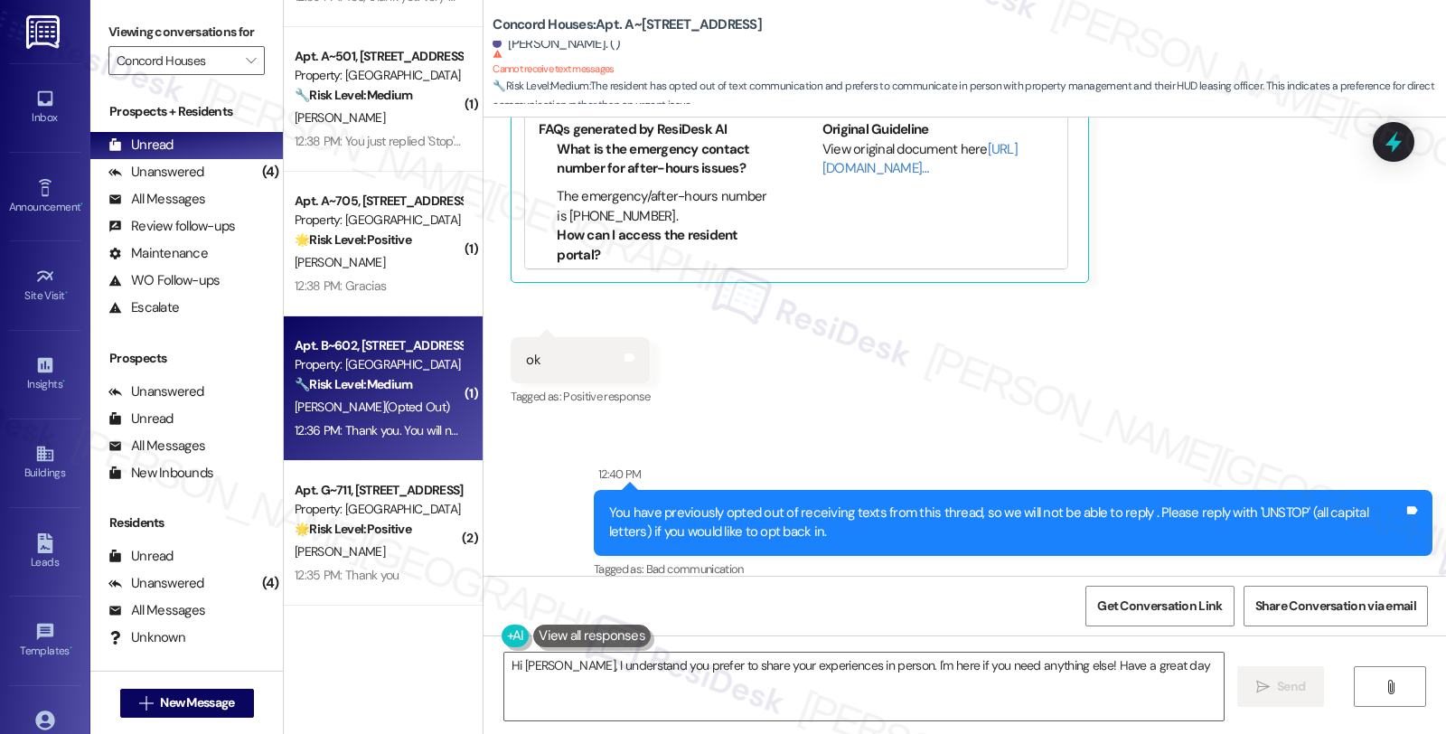
type textarea "Hi Milagros, I understand you prefer to share your experiences in person. I'm h…"
click at [418, 407] on div "W. Lopez (Opted Out)" at bounding box center [378, 407] width 171 height 23
type textarea "Fetching suggested responses. Please feel free to read through the conversation…"
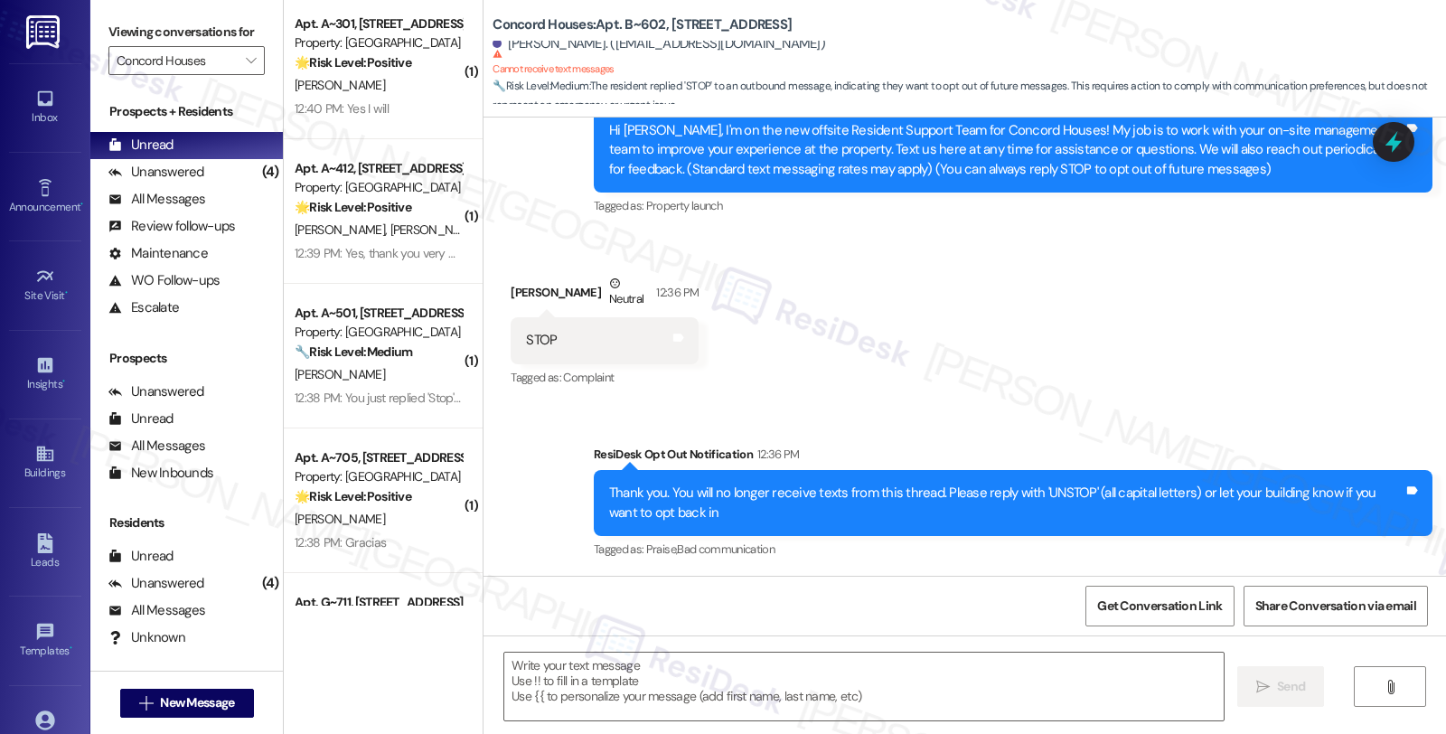
scroll to position [0, 0]
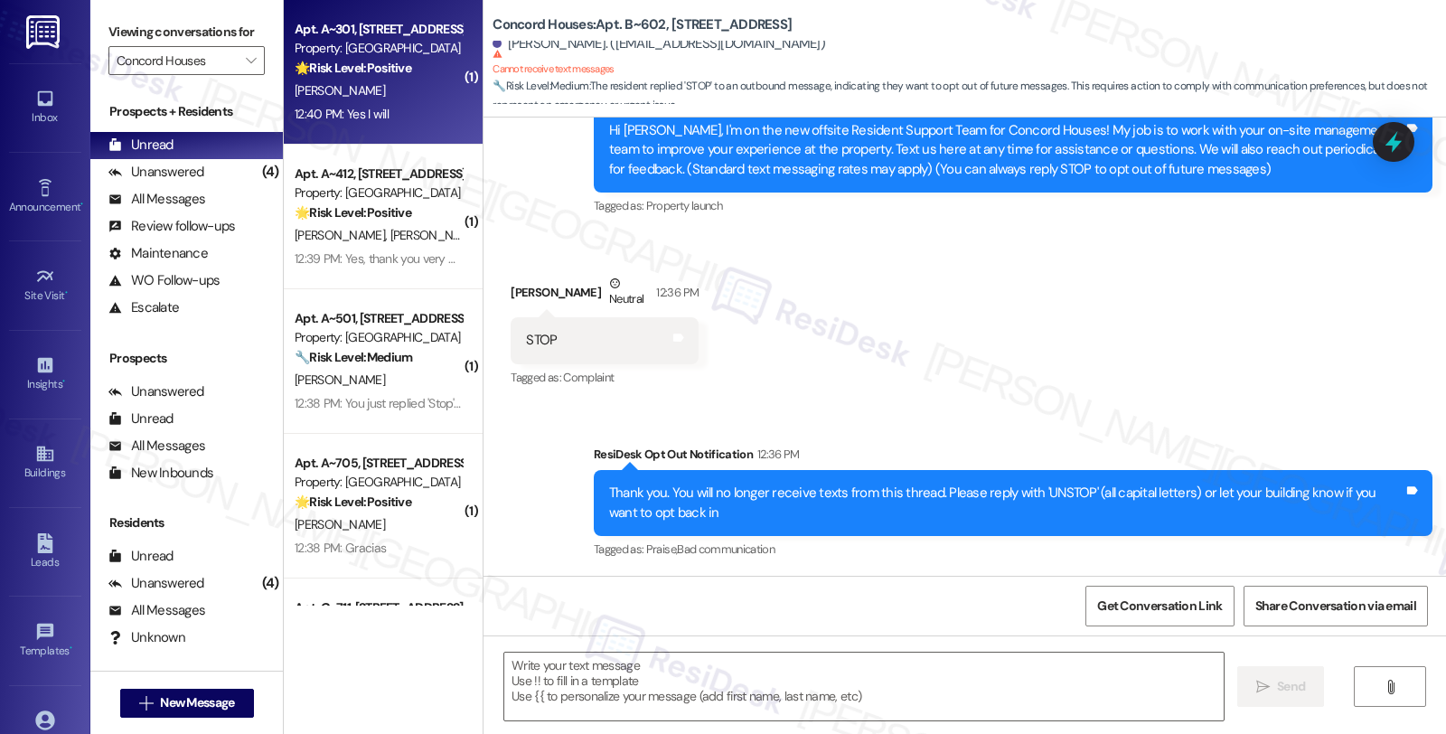
click at [373, 66] on strong "🌟 Risk Level: Positive" at bounding box center [353, 68] width 117 height 16
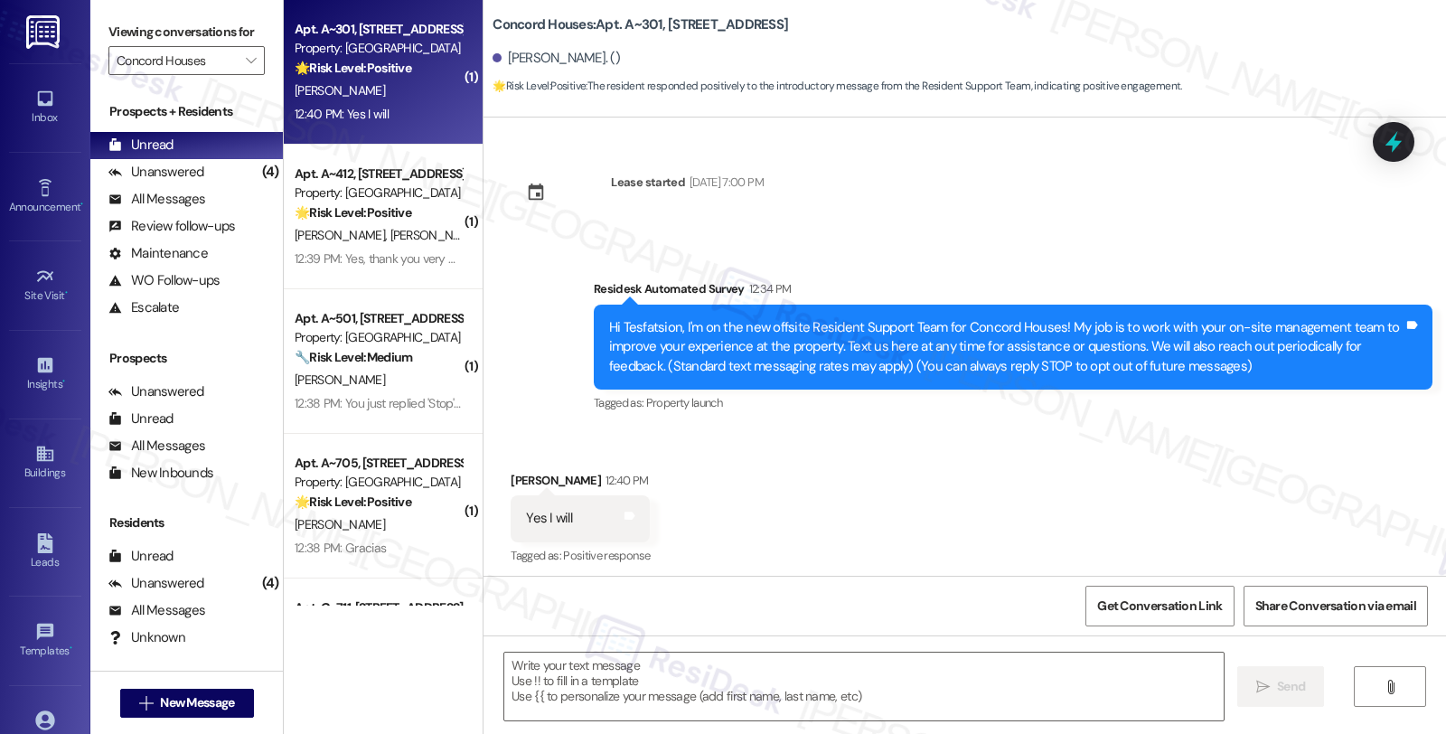
scroll to position [5, 0]
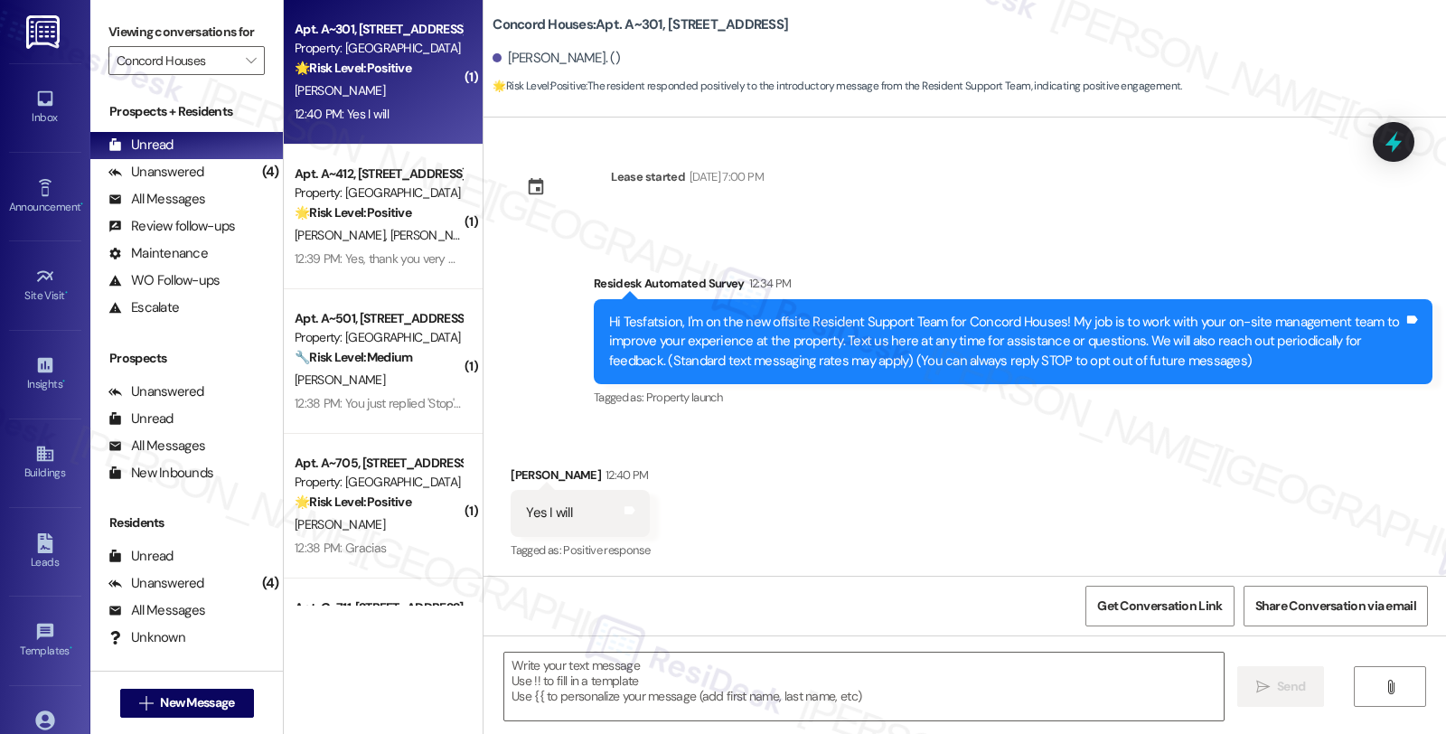
type textarea "Fetching suggested responses. Please feel free to read through the conversation…"
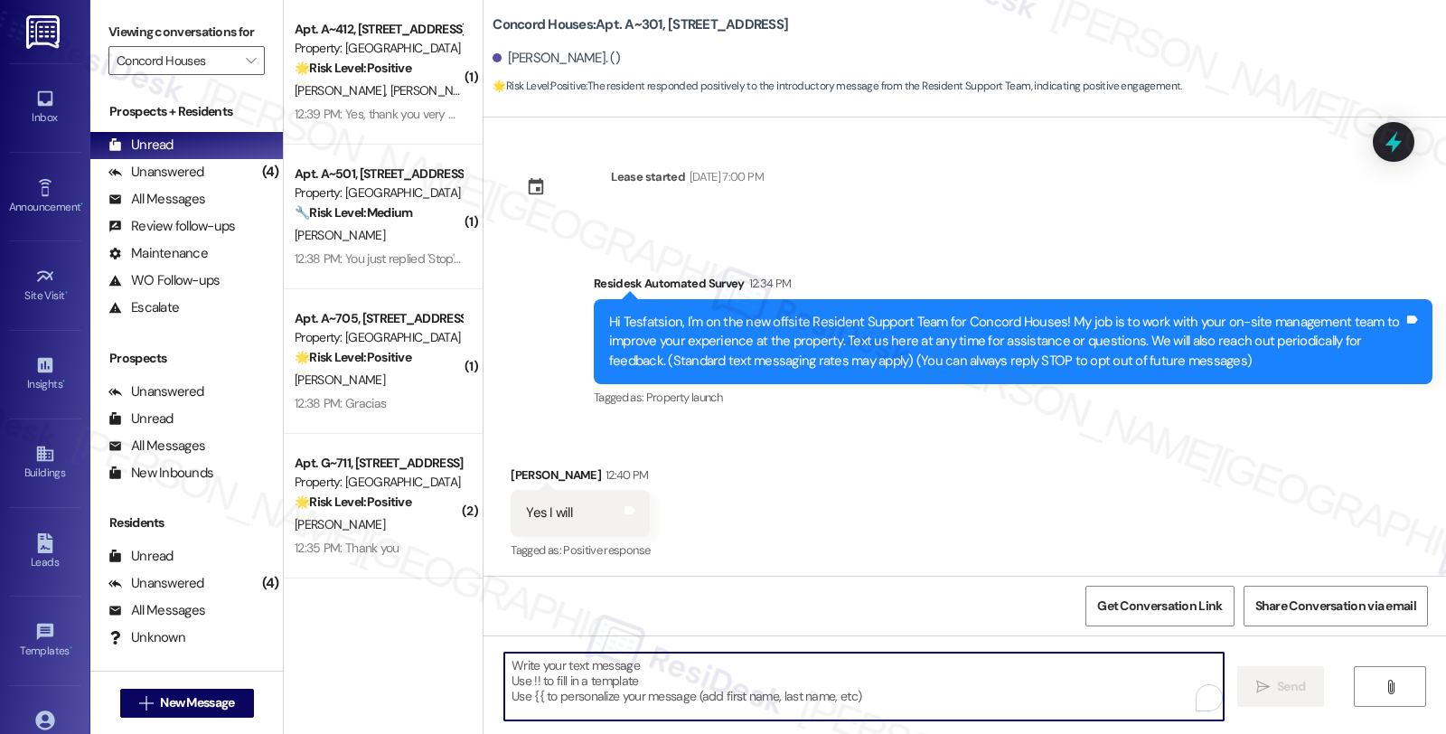
click at [504, 670] on textarea "To enrich screen reader interactions, please activate Accessibility in Grammarl…" at bounding box center [863, 687] width 719 height 68
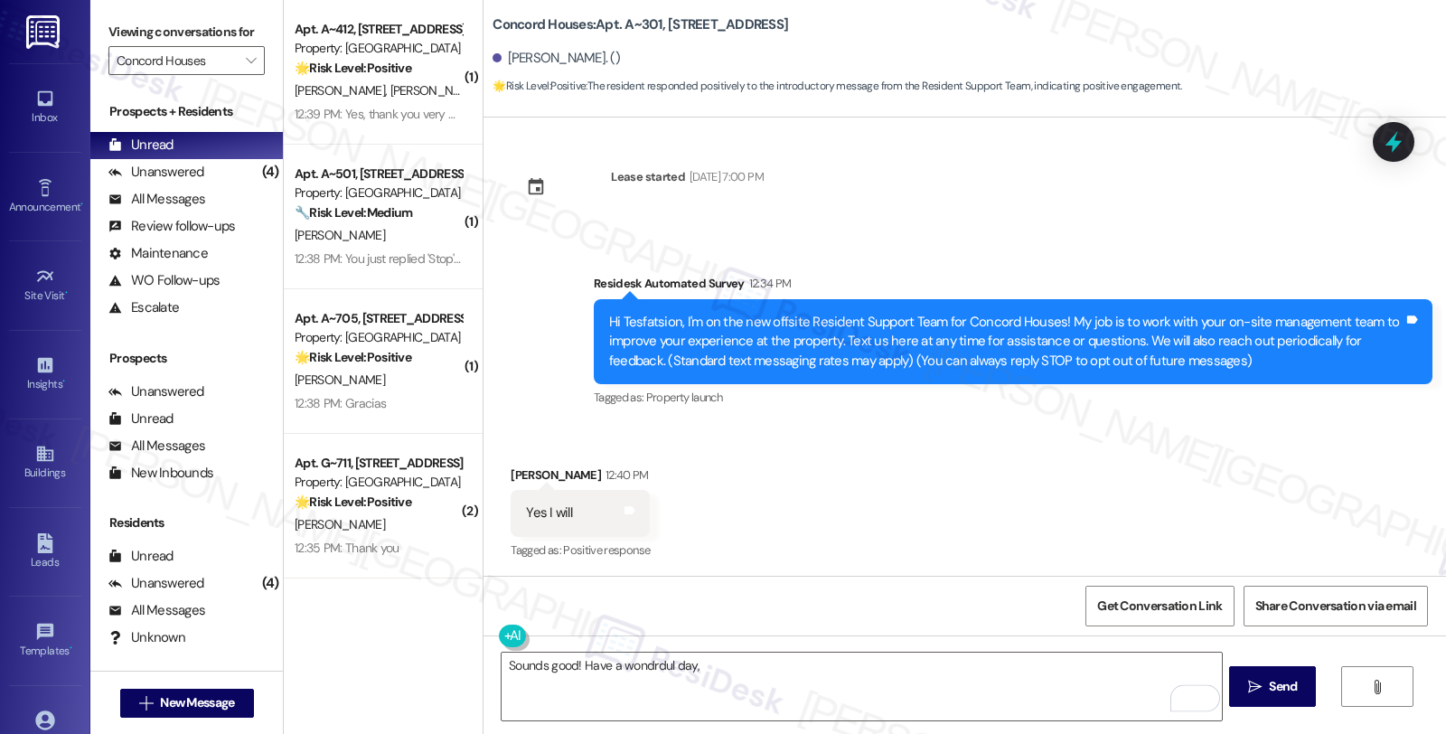
click at [520, 465] on div "Tesfatsion Hailu 12:40 PM" at bounding box center [580, 477] width 139 height 25
copy div "Tesfatsion"
click at [765, 672] on textarea "Sounds good! Have a wondrdul day," at bounding box center [861, 687] width 719 height 68
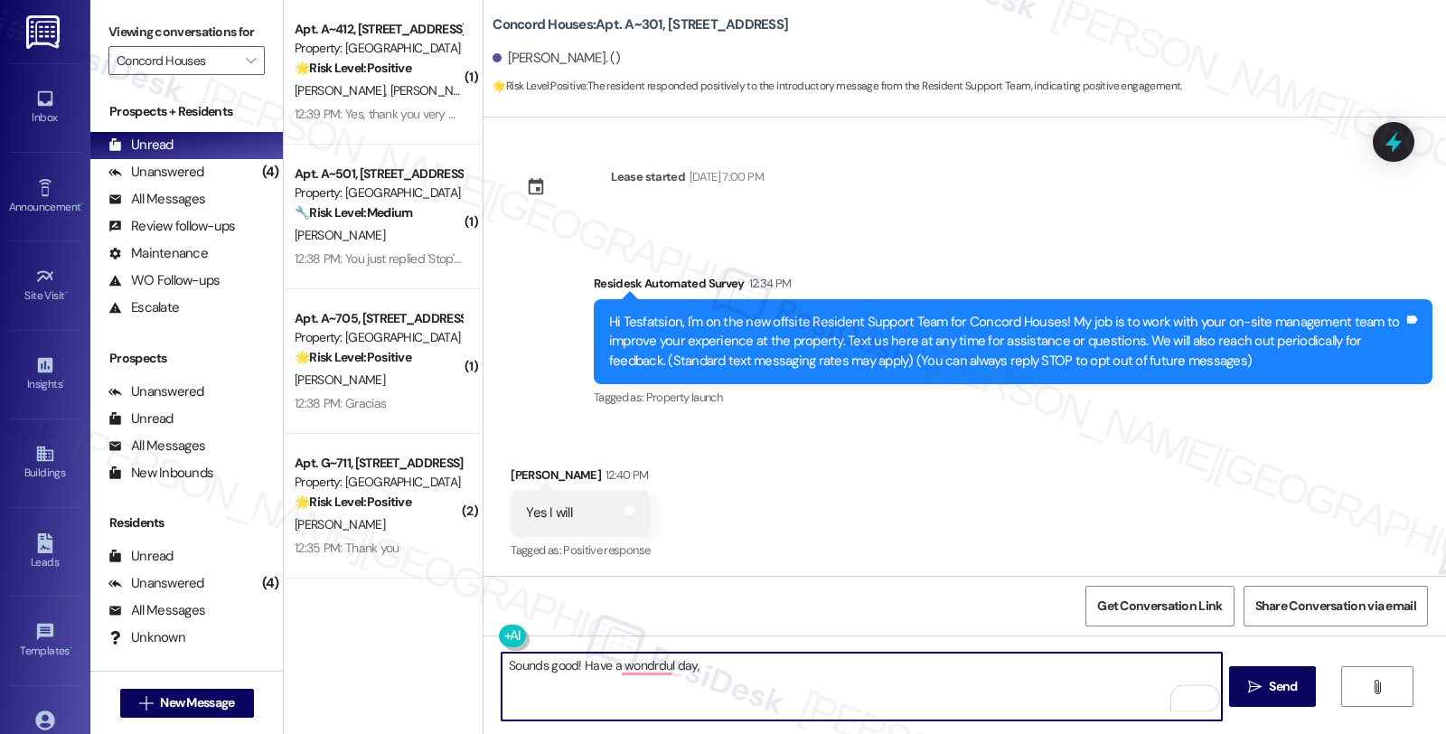
paste textarea "Tesfatsion"
click at [775, 671] on textarea "Sounds good! Have a wonderful day, Tesfatsion" at bounding box center [861, 687] width 719 height 68
type textarea "Sounds good! Have a wonderful day, Tesfatsion 😊"
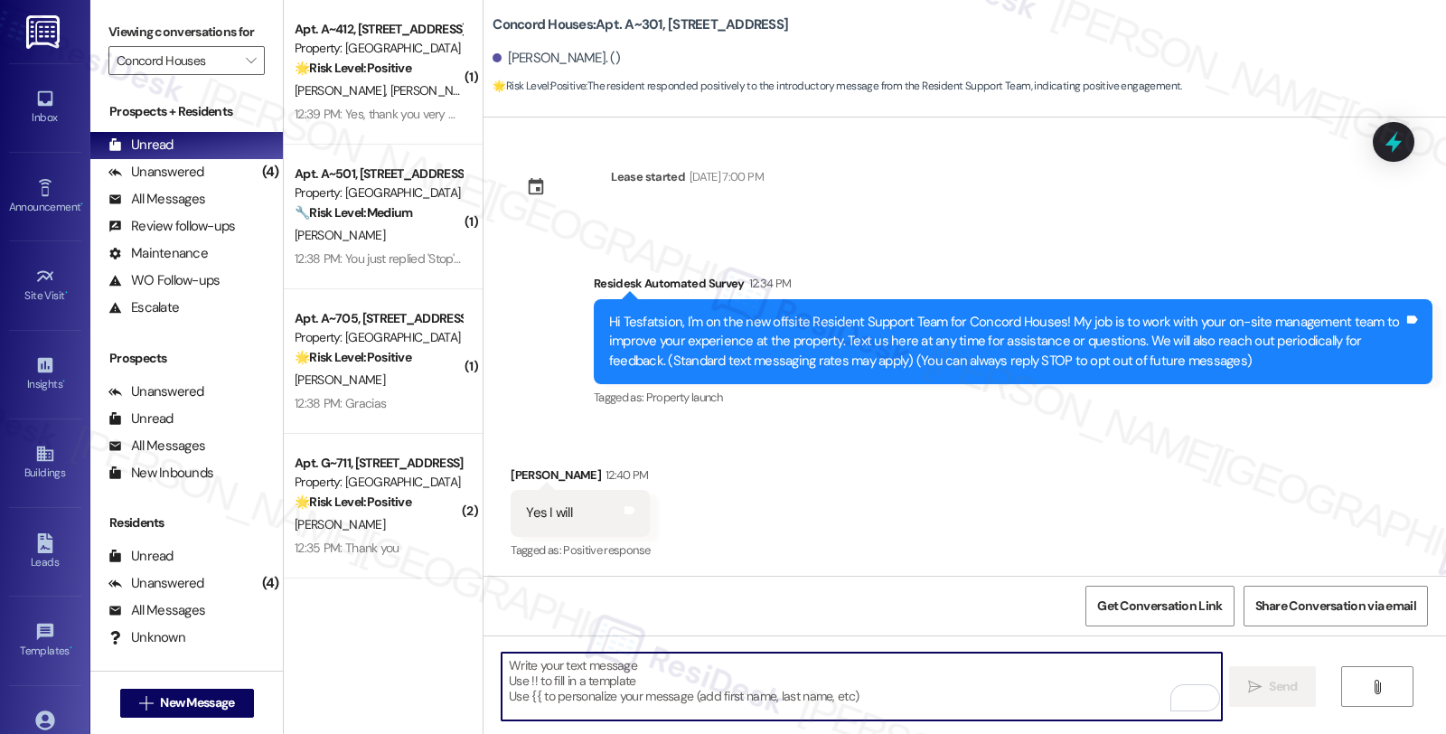
scroll to position [132, 0]
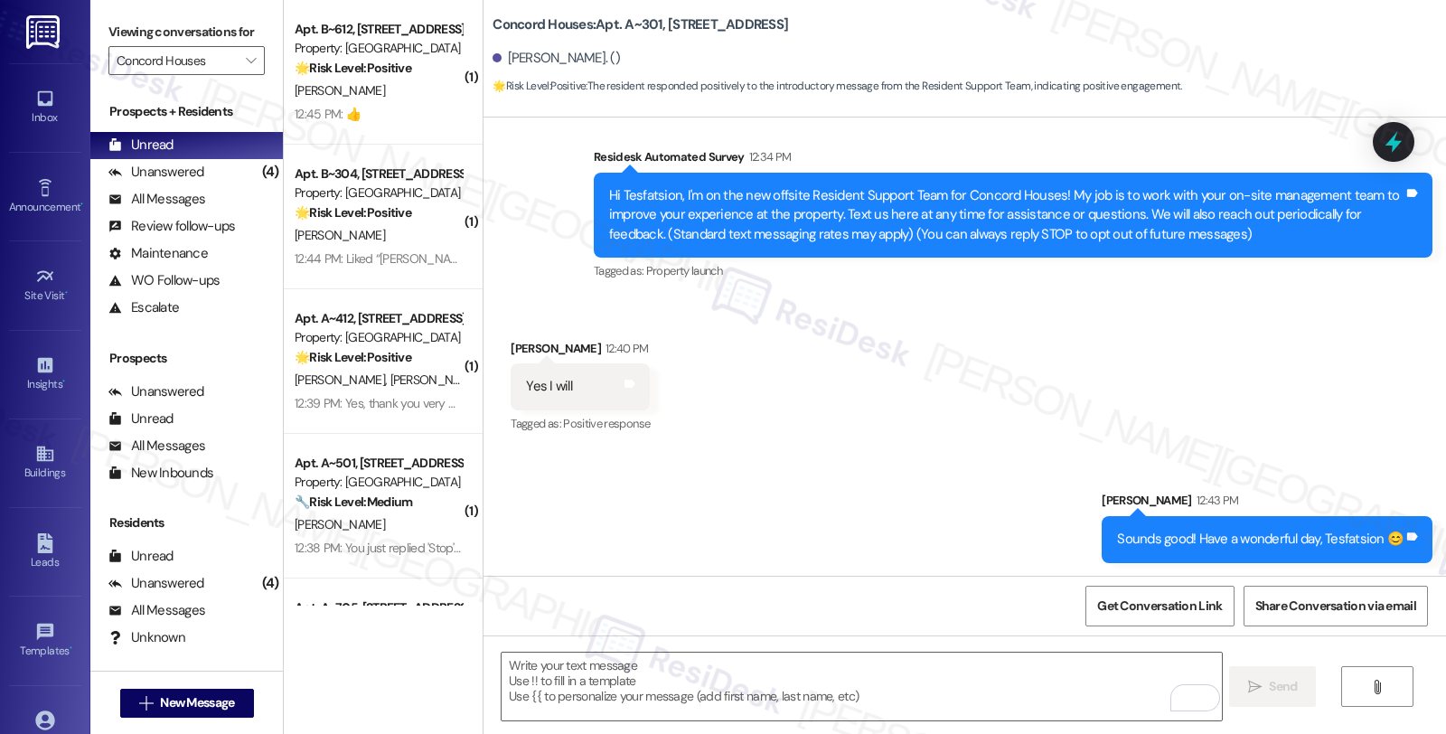
click at [1226, 344] on div "Received via SMS Tesfatsion Hailu 12:40 PM Yes I will Tags and notes Tagged as:…" at bounding box center [965, 374] width 963 height 153
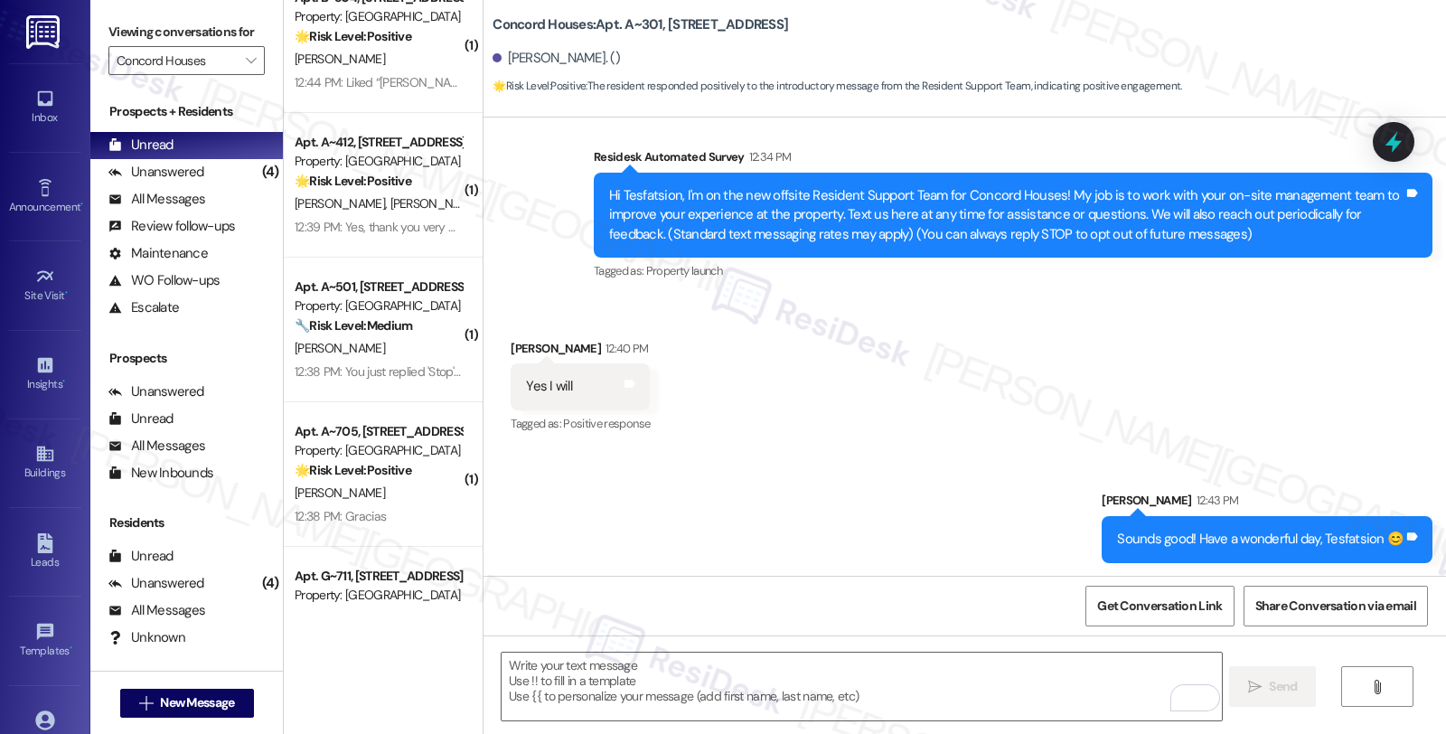
scroll to position [262, 0]
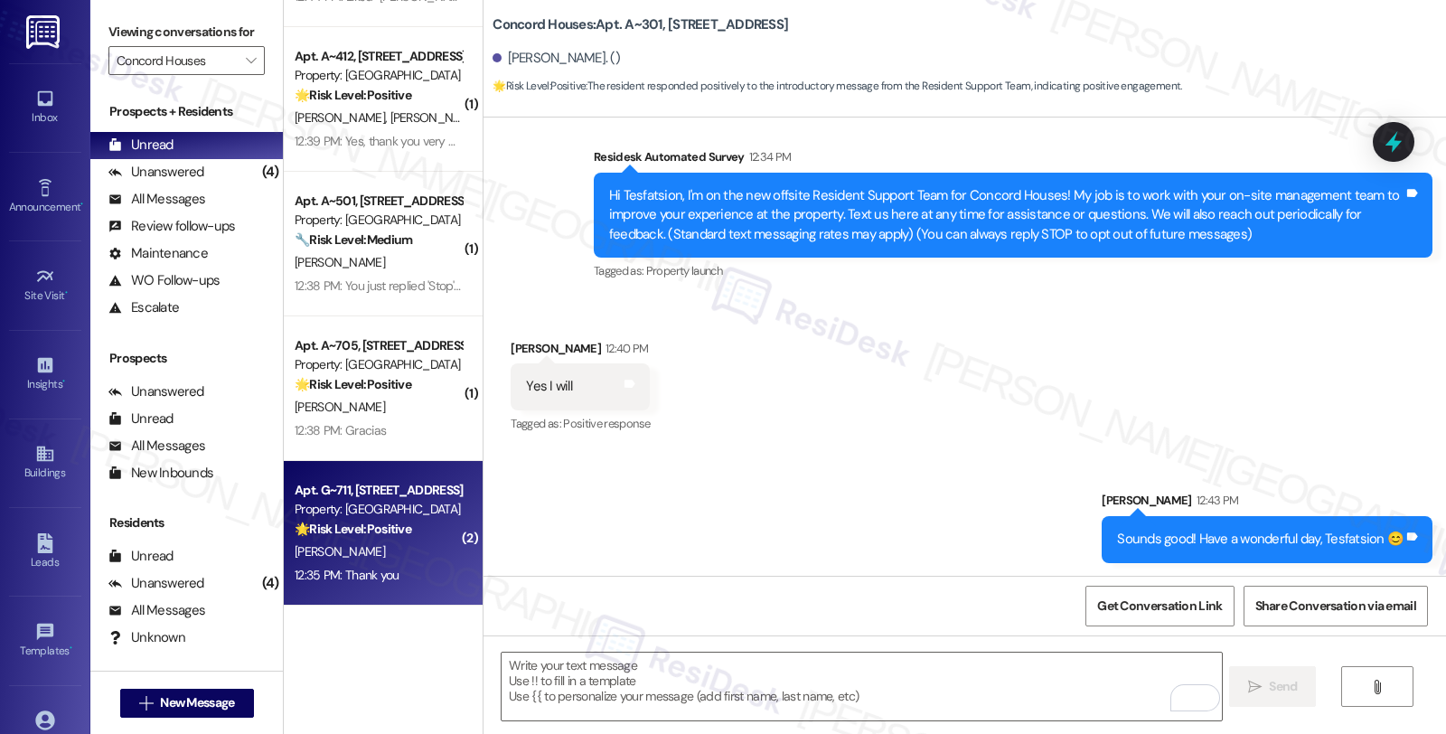
click at [389, 572] on div "12:35 PM: Thank you 12:35 PM: Thank you" at bounding box center [378, 575] width 171 height 23
type textarea "Fetching suggested responses. Please feel free to read through the conversation…"
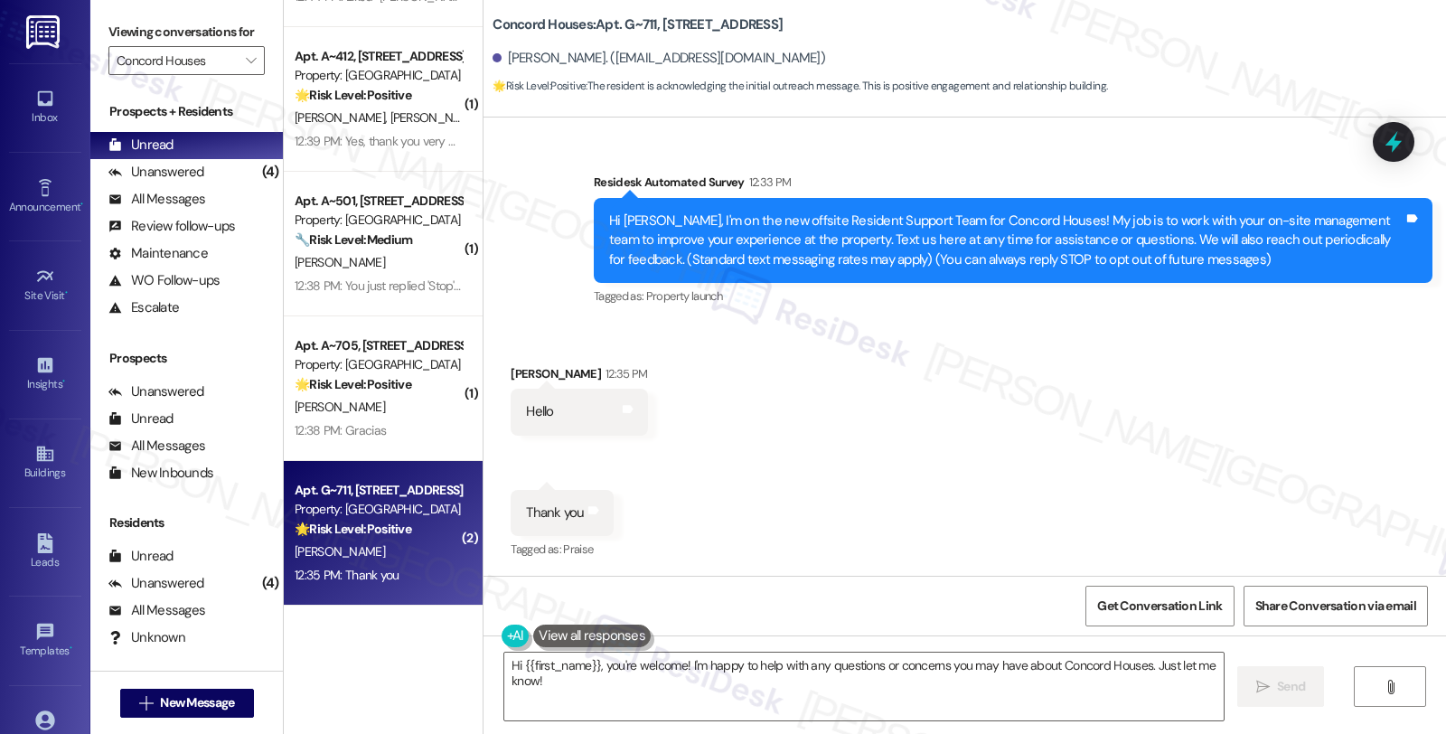
scroll to position [117, 0]
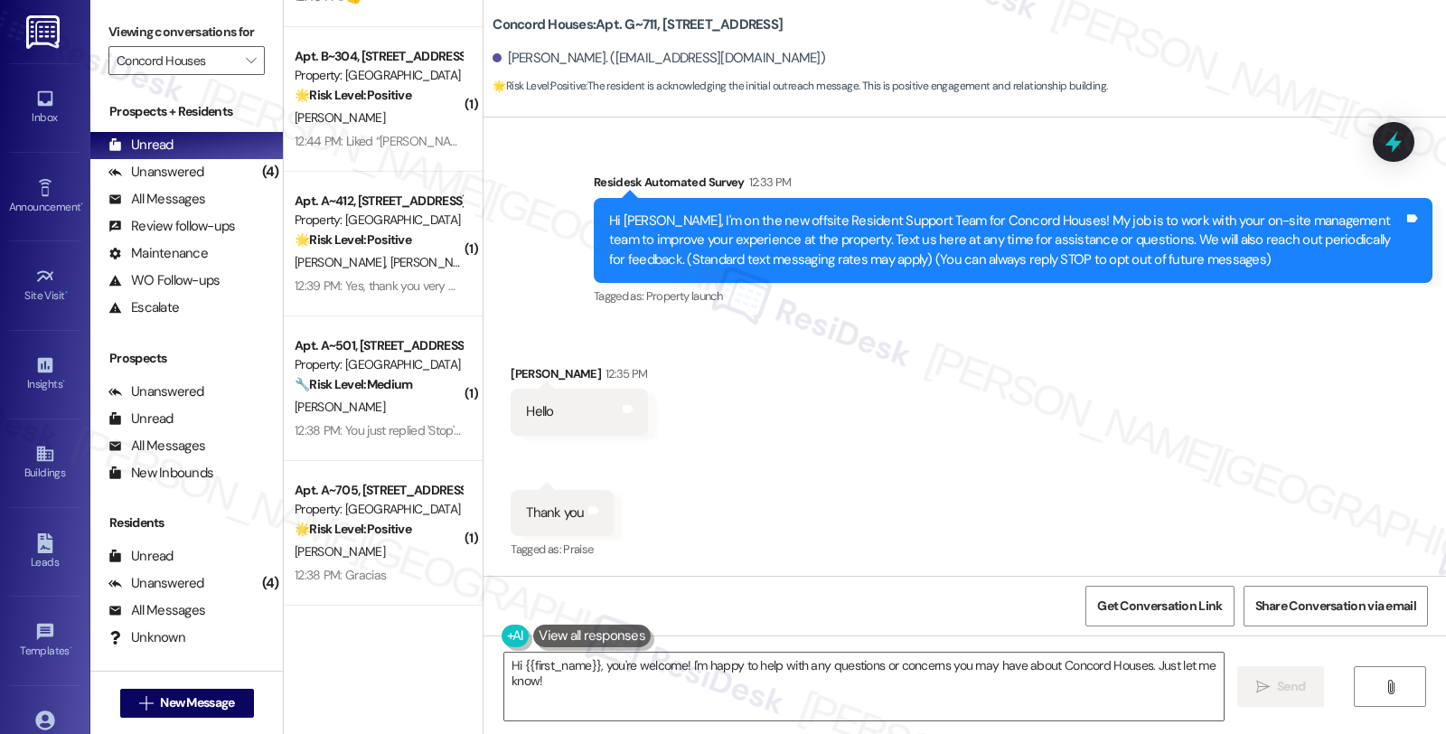
click at [521, 371] on div "Nikkia Govan 12:35 PM" at bounding box center [579, 376] width 136 height 25
copy div "Nikkia"
click at [592, 662] on textarea "Hi {{first_name}}, you're welcome! I'm happy to help with any questions or conc…" at bounding box center [863, 687] width 719 height 68
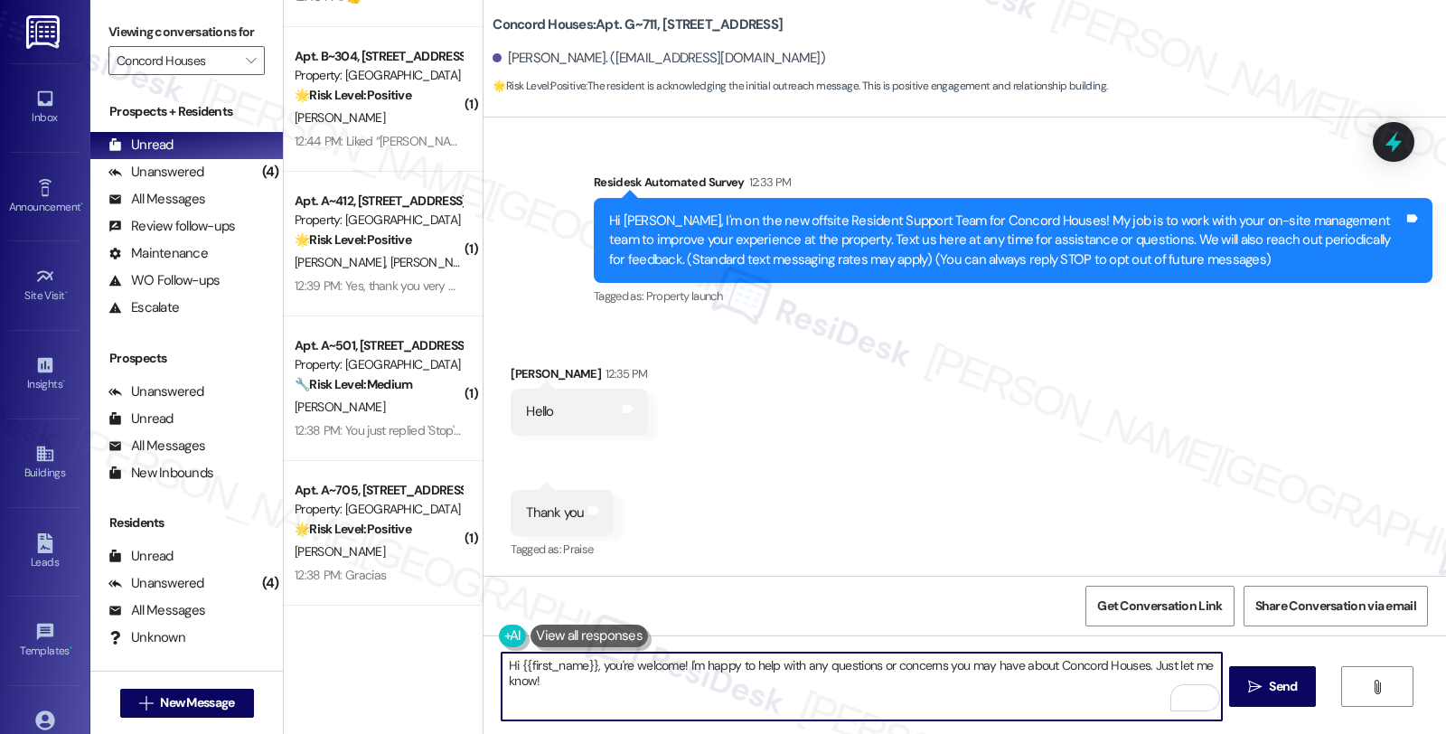
click at [676, 663] on textarea "Hi {{first_name}}, you're welcome! I'm happy to help with any questions or conc…" at bounding box center [861, 687] width 719 height 68
drag, startPoint x: 672, startPoint y: 662, endPoint x: 784, endPoint y: 664, distance: 111.2
click at [673, 662] on textarea "Hi {{first_name}}, you're welcome! It's so nic tomeet yyuI'm happy to help with…" at bounding box center [861, 687] width 719 height 68
click at [907, 667] on textarea "Hi {{first_name}}, you're welcome and I'm pleased to meet you! I'm happy to hel…" at bounding box center [861, 687] width 719 height 68
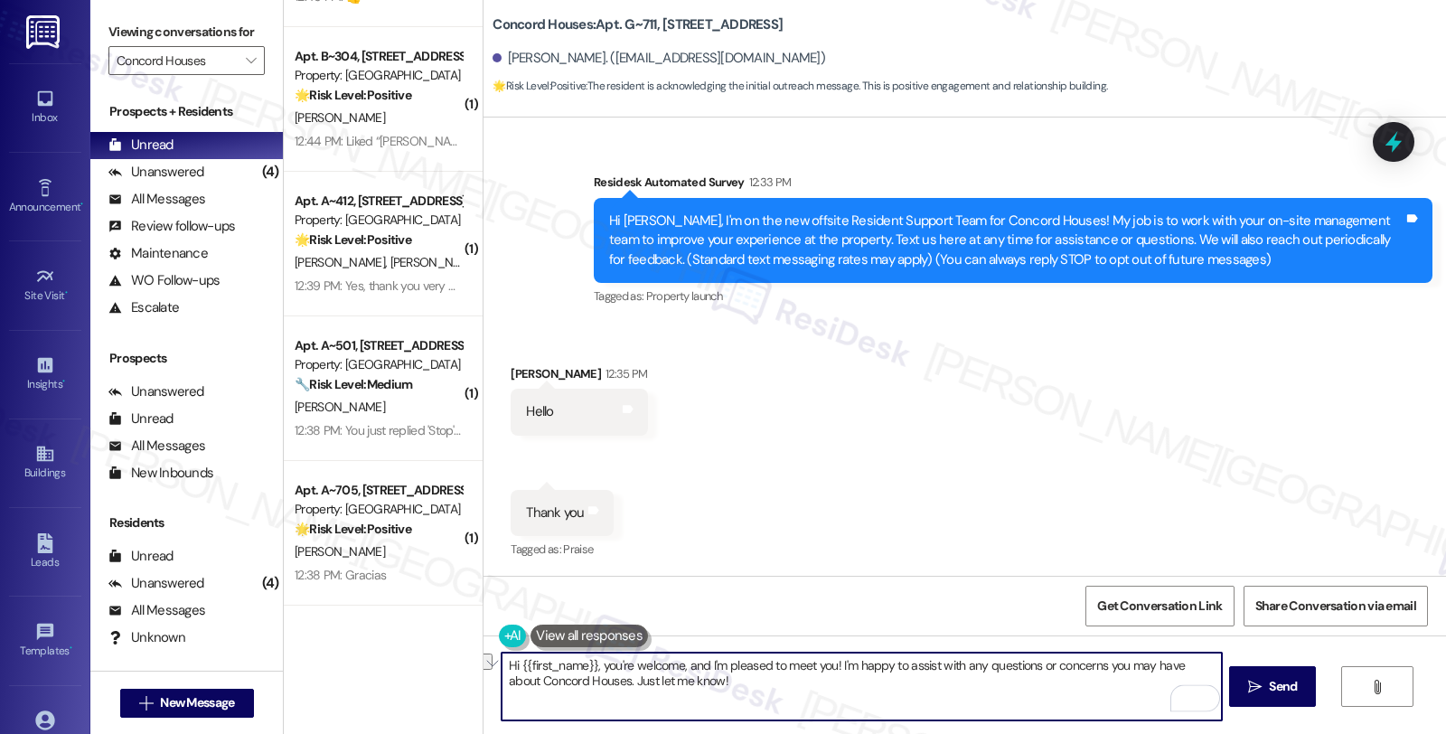
drag, startPoint x: 592, startPoint y: 681, endPoint x: 926, endPoint y: 744, distance: 340.2
click at [926, 733] on html "Inbox Go to Inbox Announcement • Send A Text Announcement Site Visit • Go to Si…" at bounding box center [723, 367] width 1446 height 734
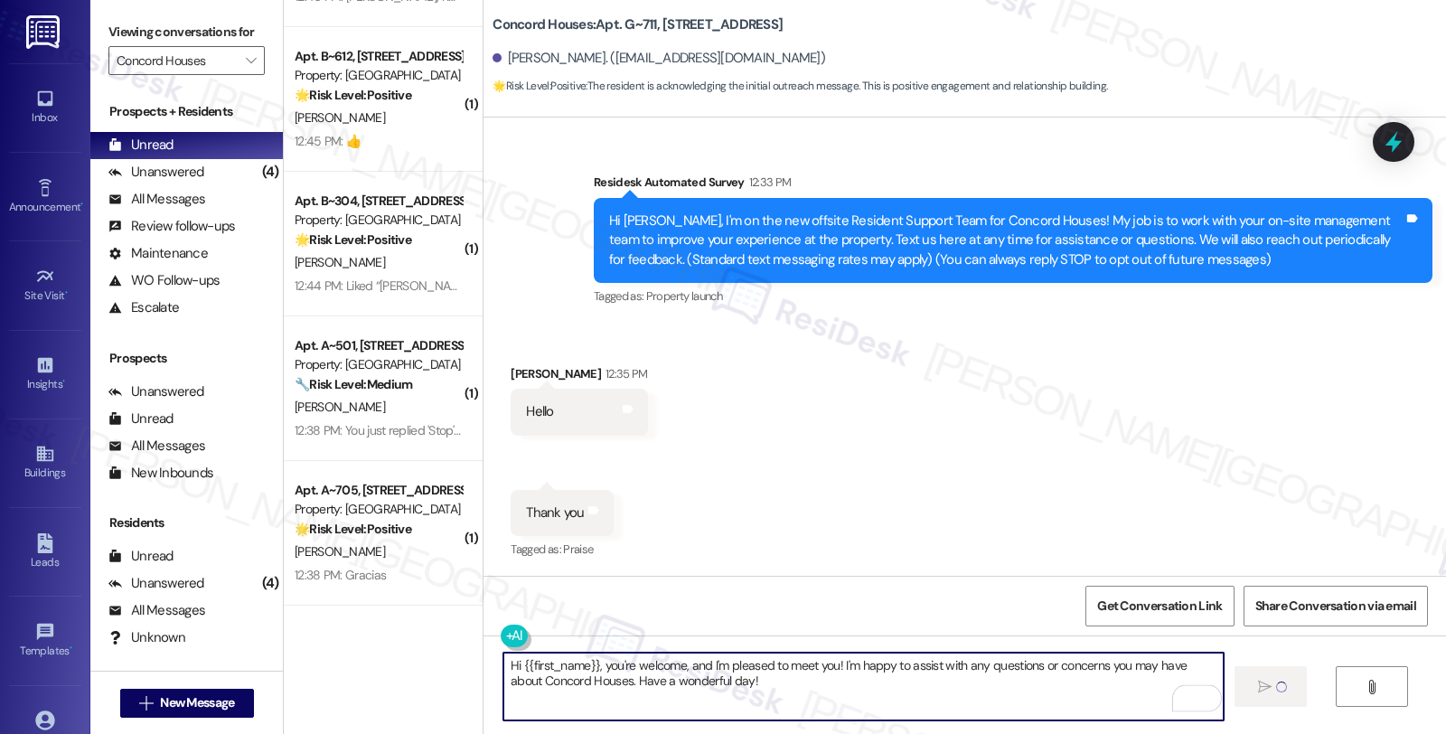
type textarea "Fetching suggested responses. Please feel free to read through the conversation…"
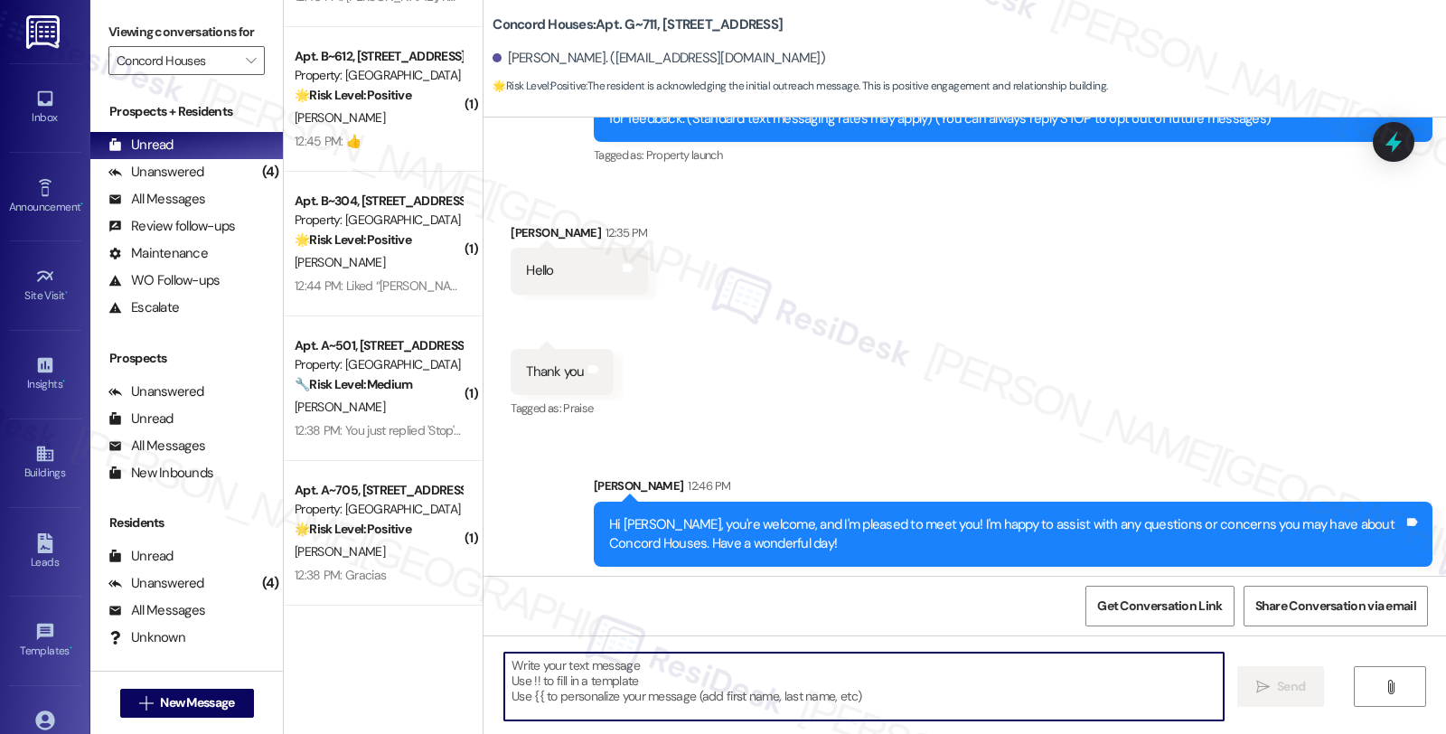
scroll to position [253, 0]
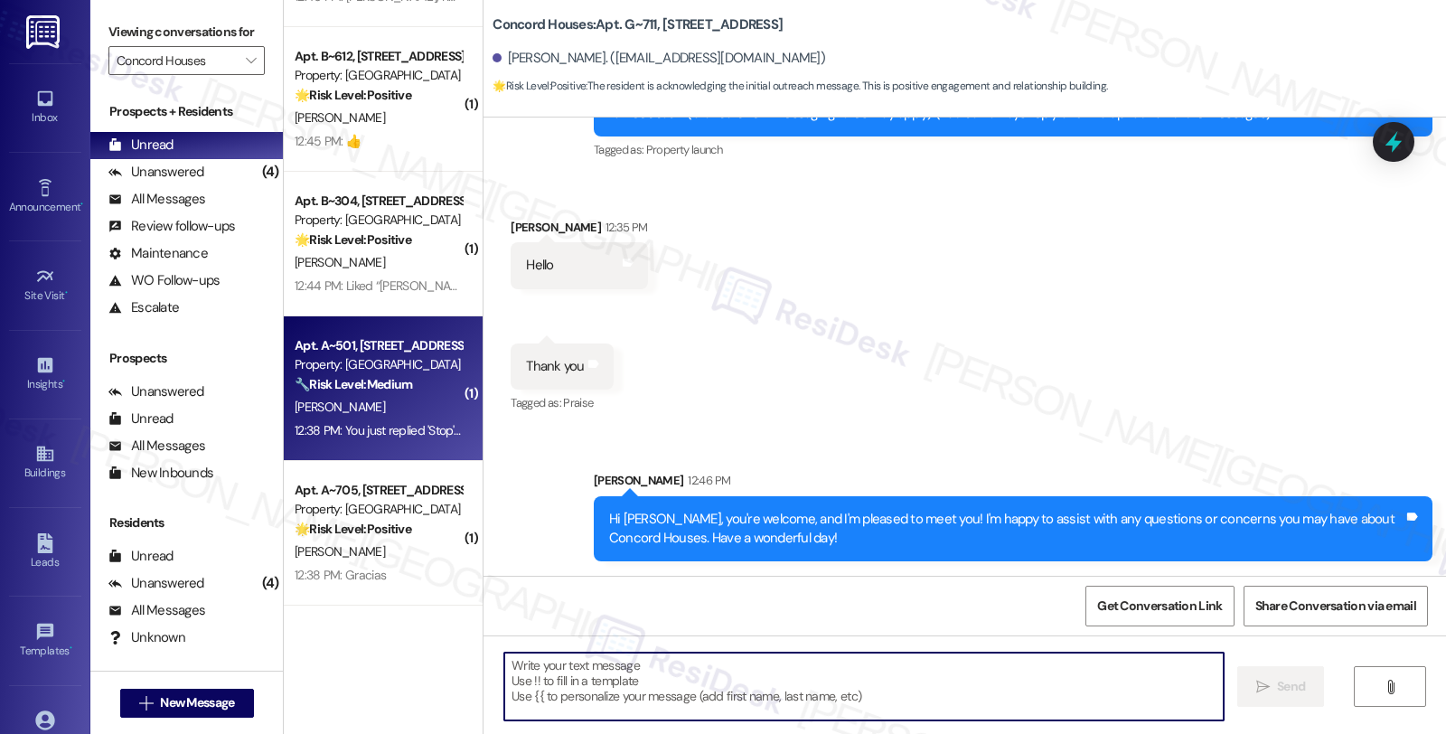
click at [409, 404] on div "T. Williams" at bounding box center [378, 407] width 171 height 23
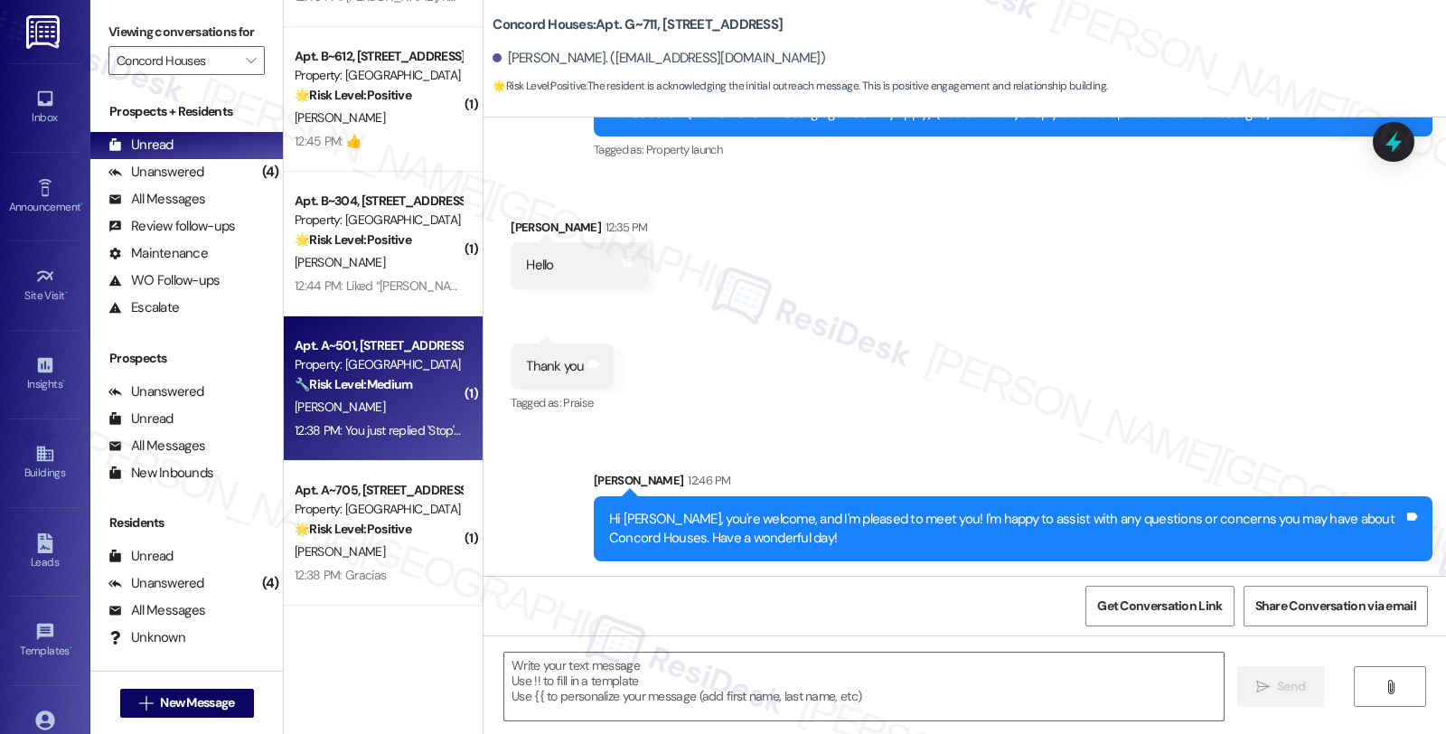
type textarea "Fetching suggested responses. Please feel free to read through the conversation…"
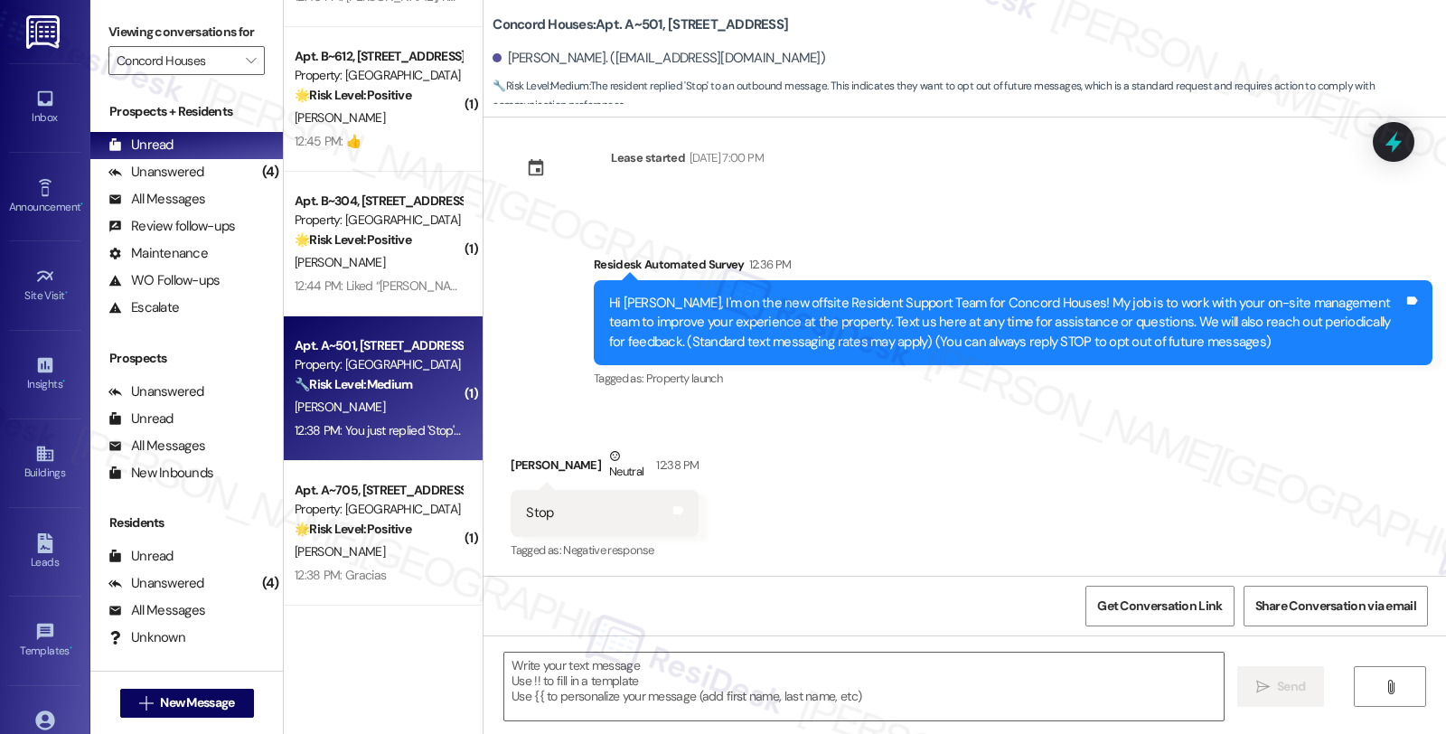
type textarea "Fetching suggested responses. Please feel free to read through the conversation…"
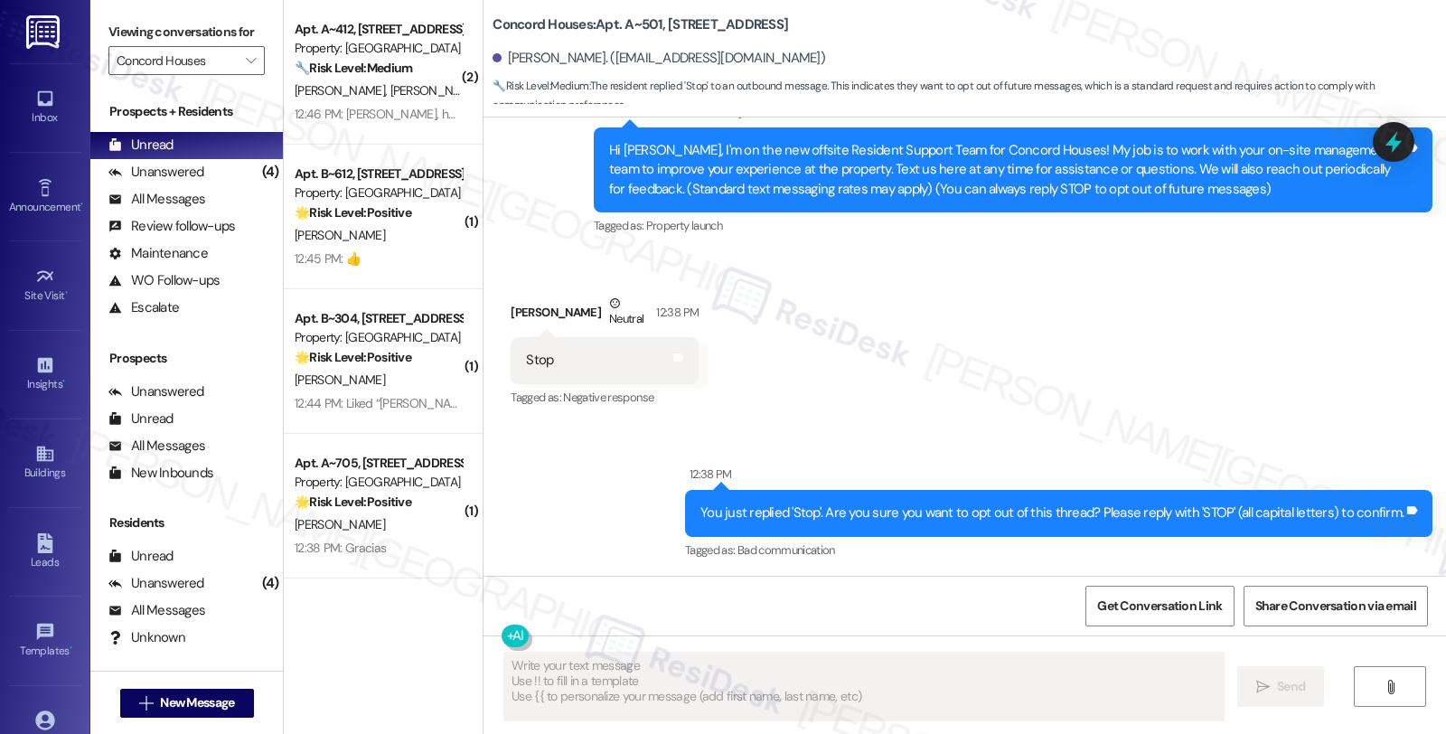
scroll to position [0, 0]
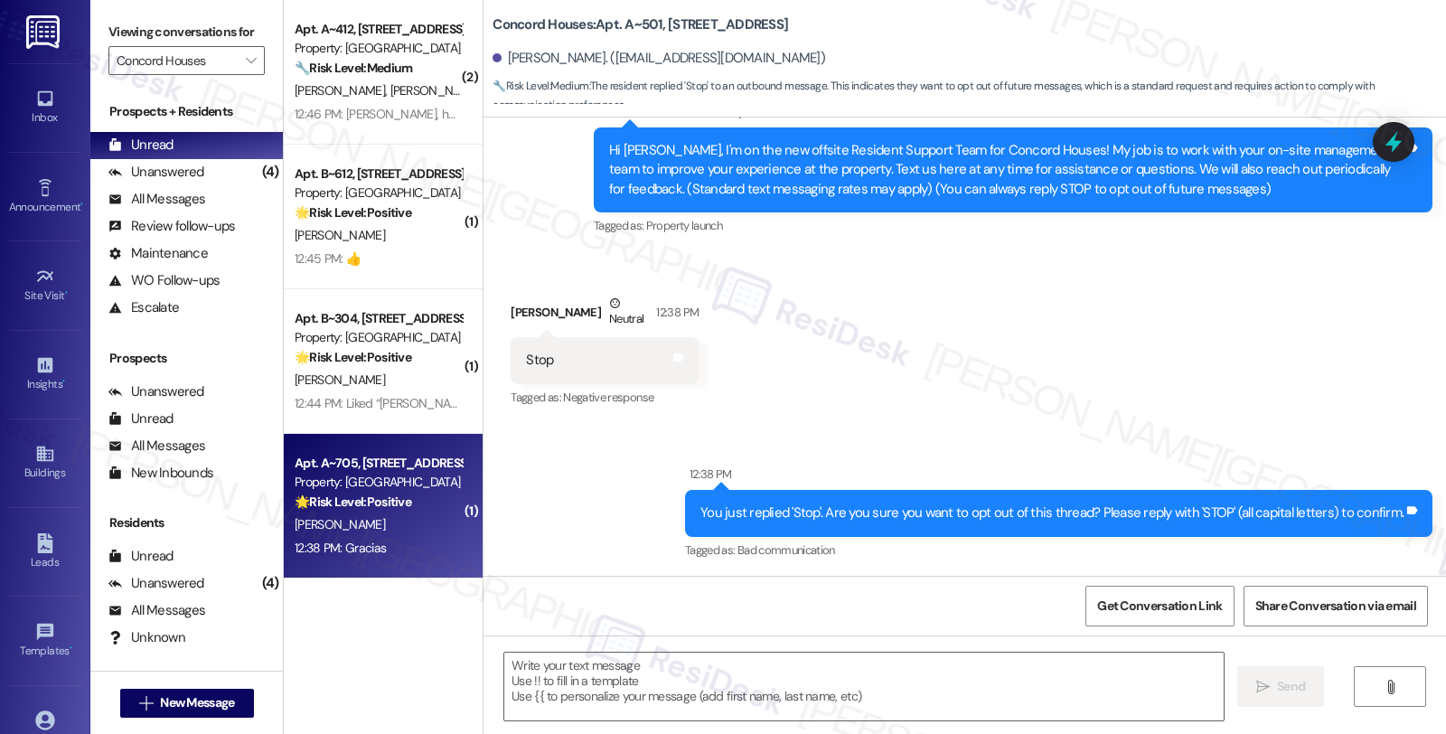
click at [423, 516] on div "J. Vicente" at bounding box center [378, 524] width 171 height 23
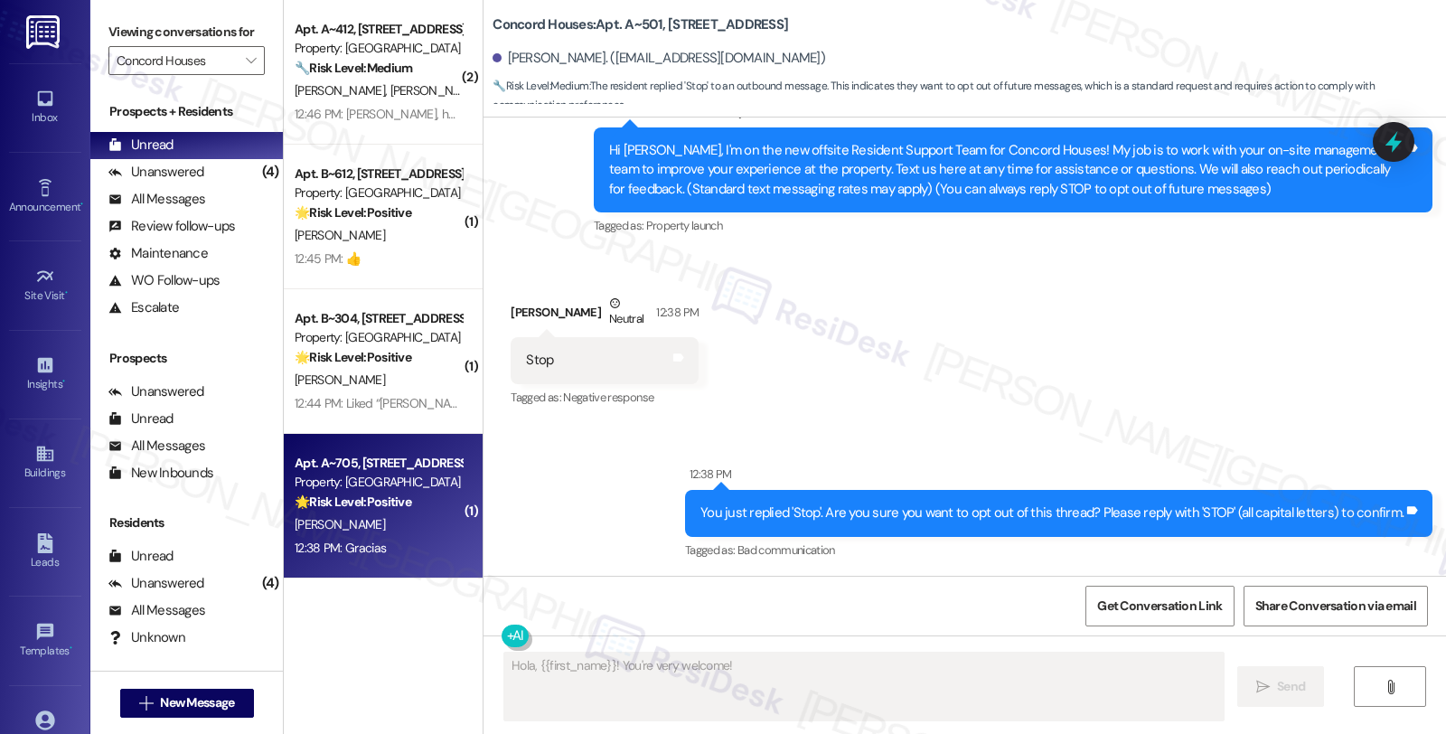
scroll to position [5, 0]
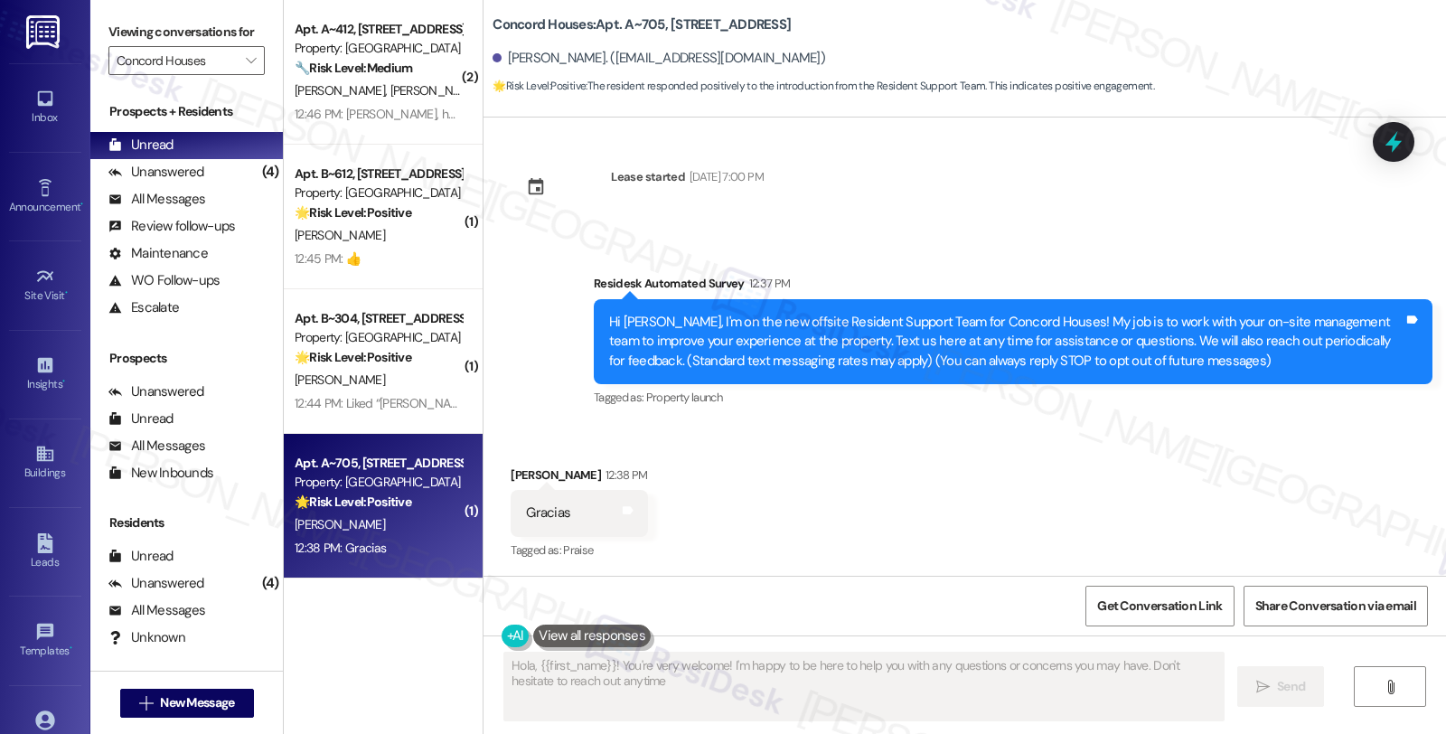
type textarea "Hola, {{first_name}}! You're very welcome! I'm happy to be here to help you wit…"
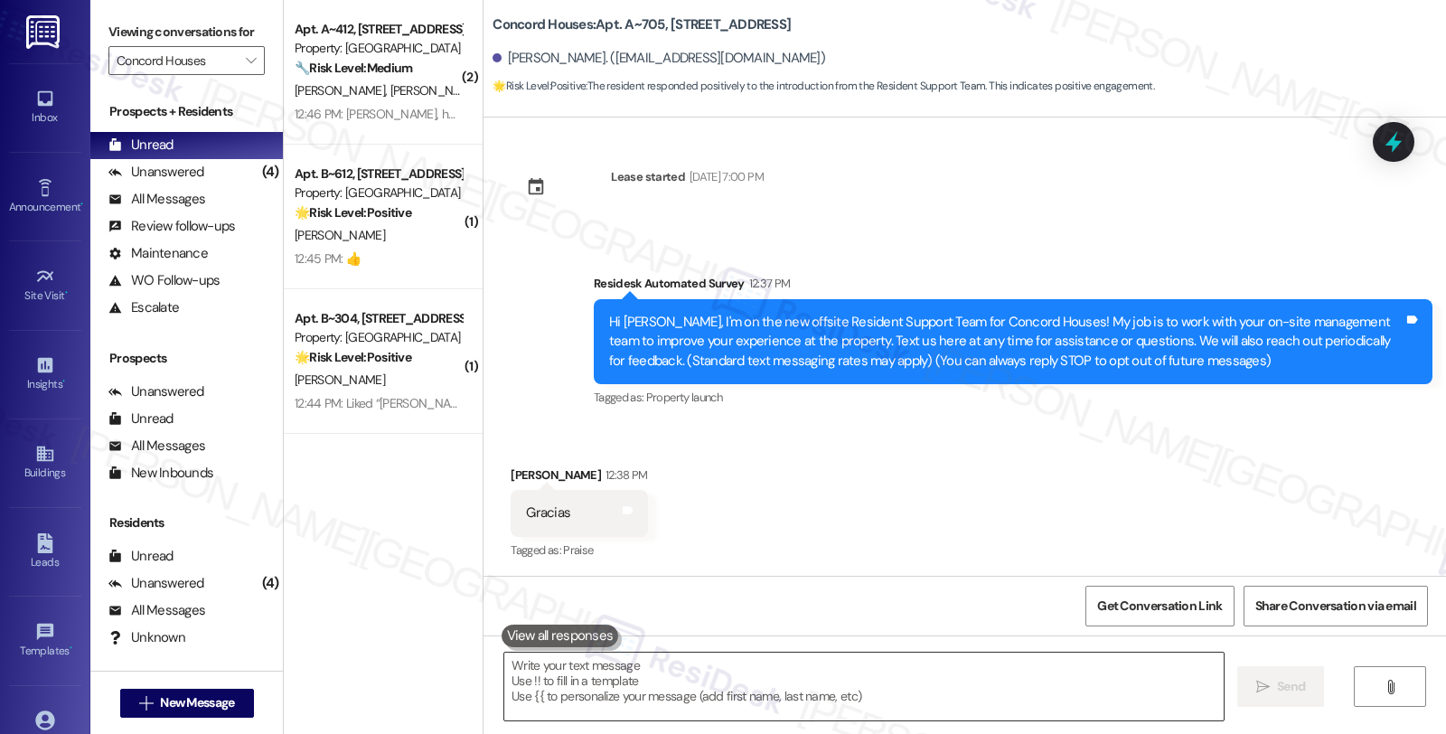
click at [578, 673] on textarea at bounding box center [863, 687] width 719 height 68
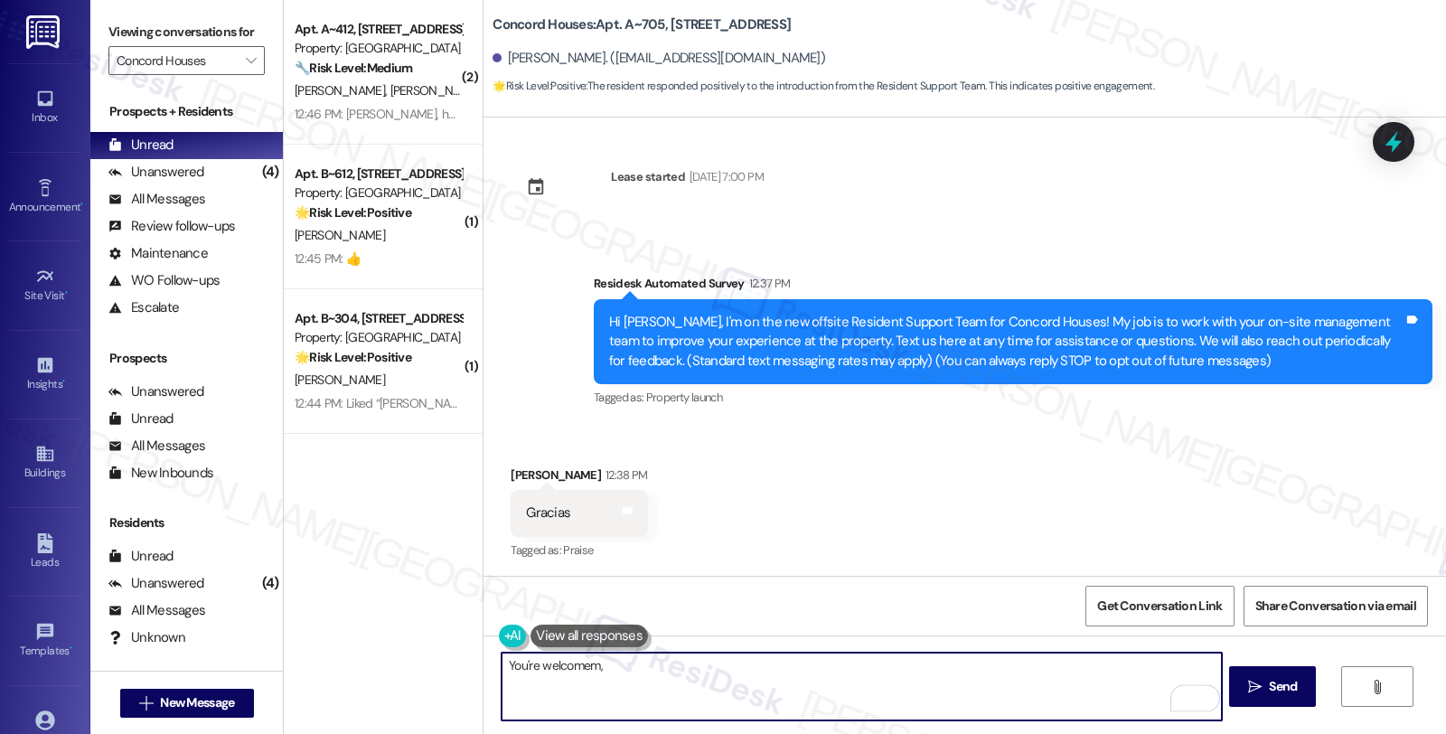
type textarea "You're welcomem,"
click at [518, 471] on div "Juan Vicente 12:38 PM" at bounding box center [579, 477] width 136 height 25
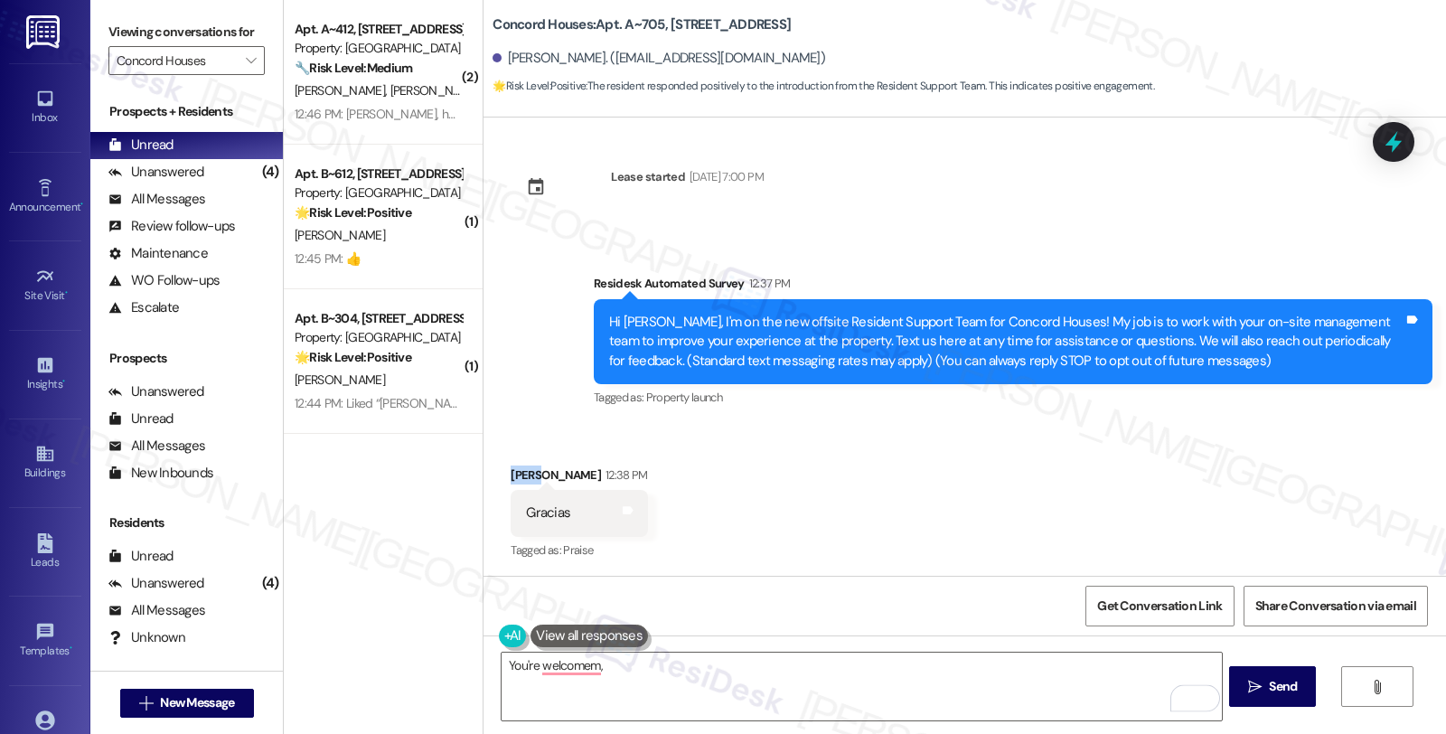
click at [518, 471] on div "Juan Vicente 12:38 PM" at bounding box center [579, 477] width 136 height 25
copy div "Juan"
click at [624, 653] on textarea "You're welcomem," at bounding box center [861, 687] width 719 height 68
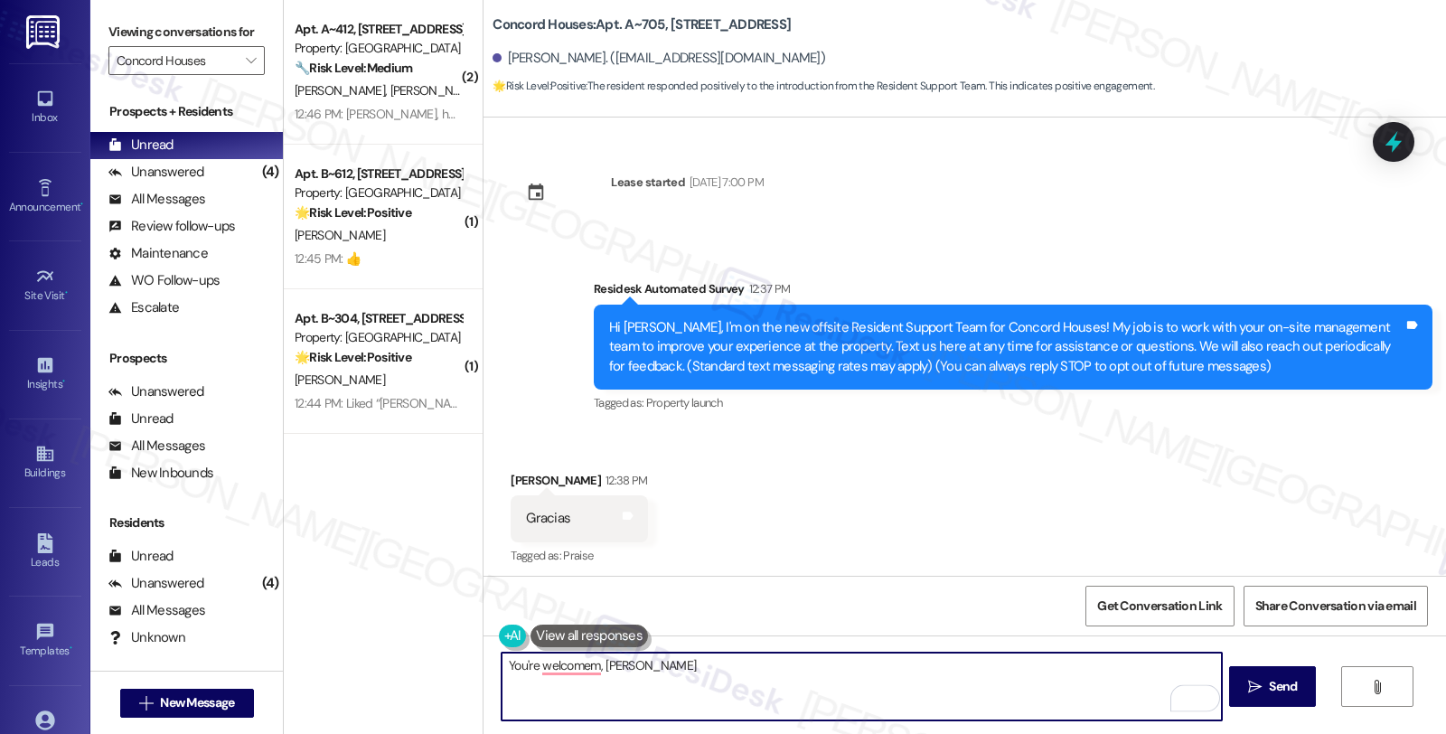
scroll to position [5, 0]
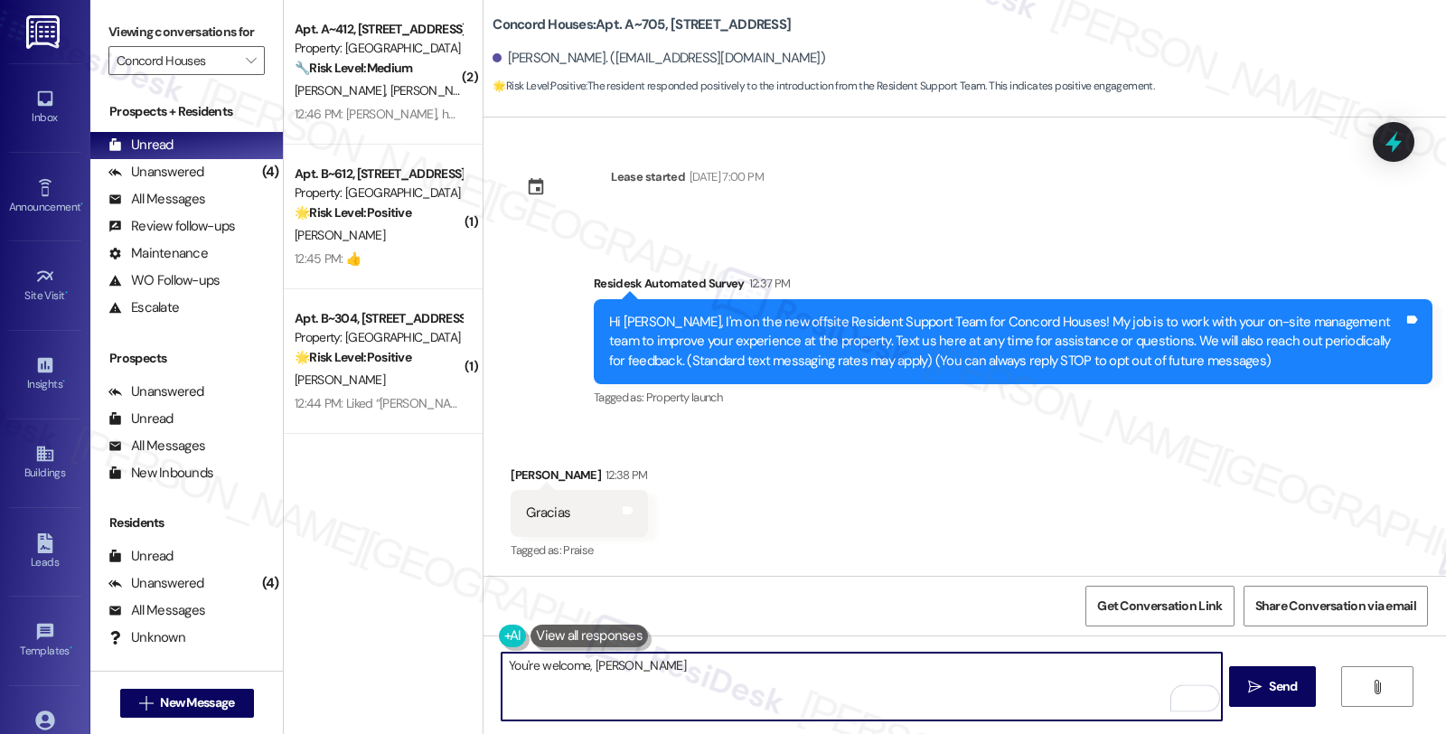
click at [653, 673] on textarea "You're welcome, Juan" at bounding box center [861, 687] width 719 height 68
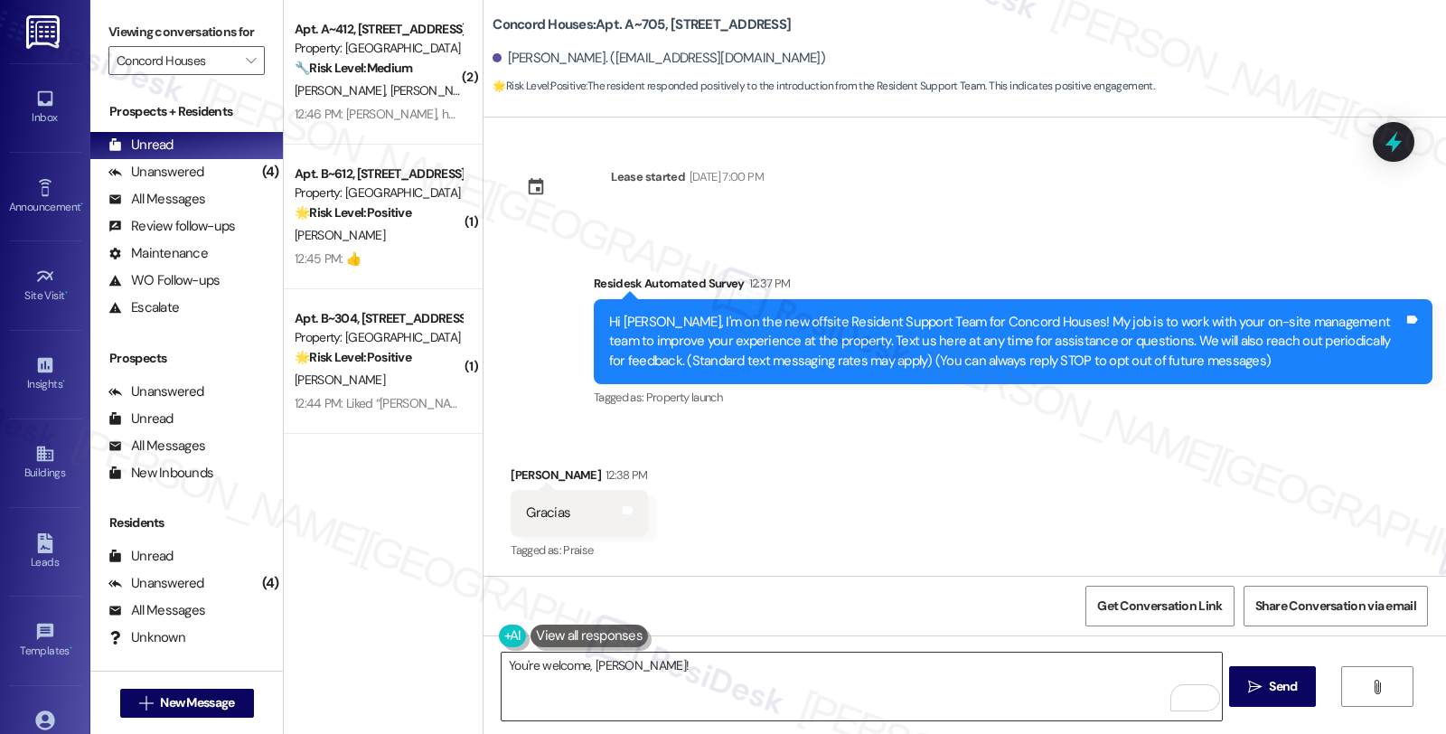
click at [711, 670] on textarea "You're welcome, Juan!" at bounding box center [861, 687] width 719 height 68
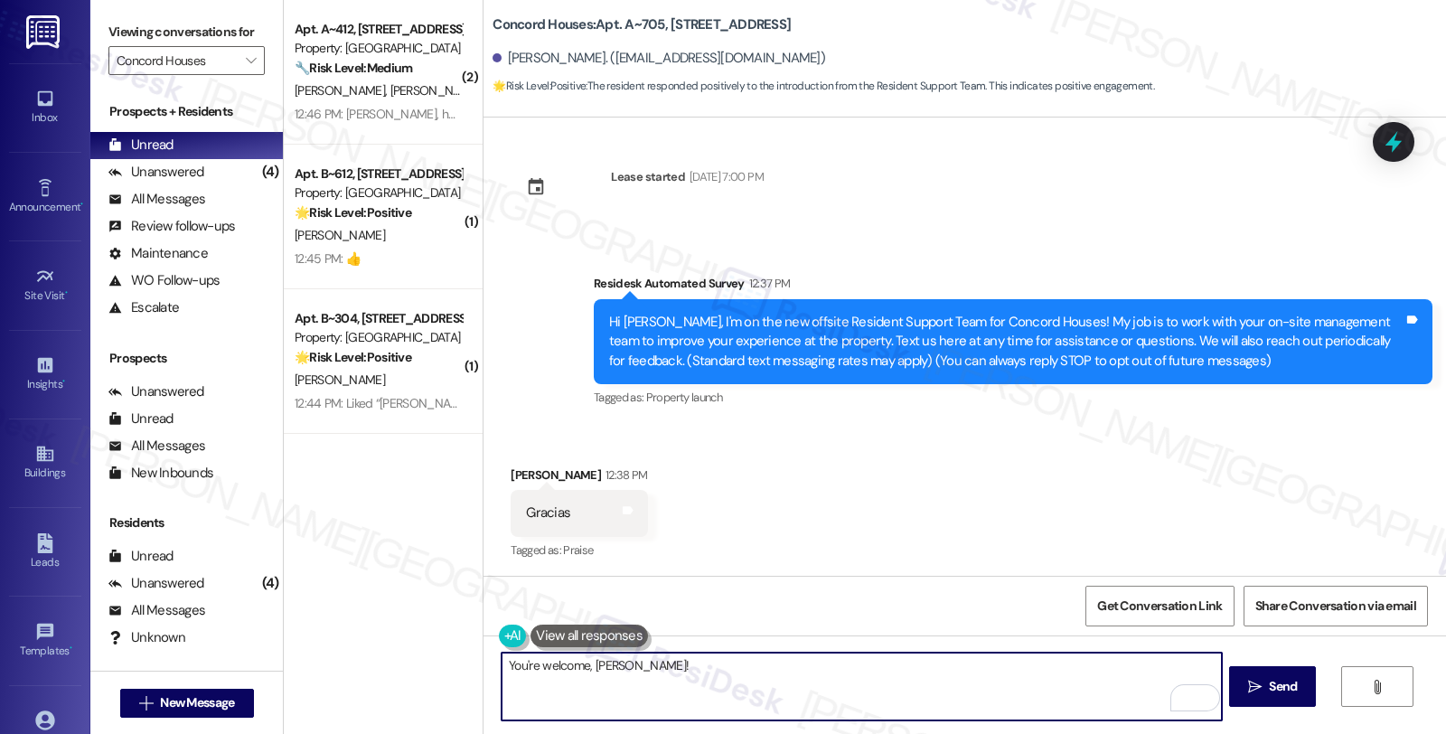
paste textarea "If you ever need anything in the future, please don't hesitate to reach out. Ha…"
type textarea "You're welcome, Juan! If you ever need anything in the future, please don't hes…"
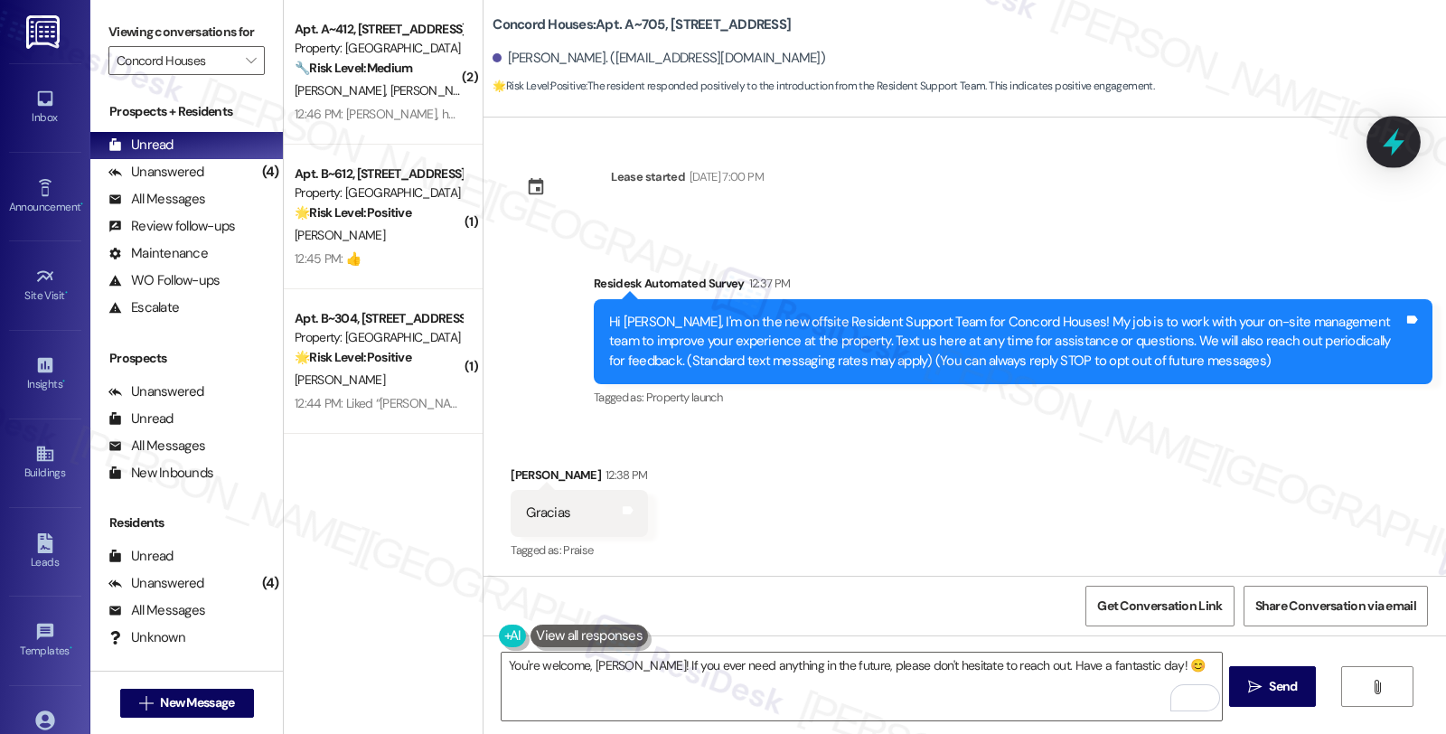
click at [1398, 152] on icon at bounding box center [1393, 142] width 31 height 31
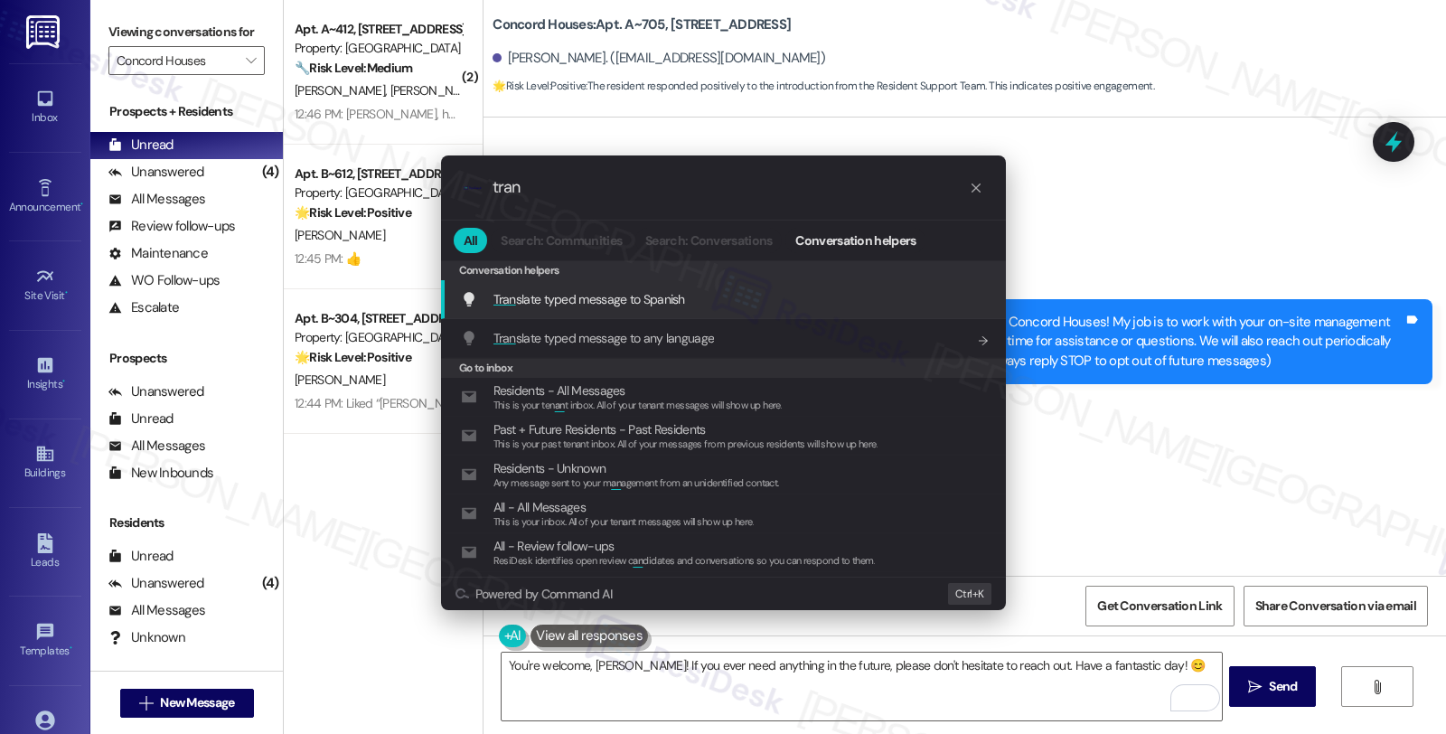
type input "tran"
click at [748, 296] on div "Tran slate typed message to Spanish Add shortcut" at bounding box center [725, 299] width 529 height 20
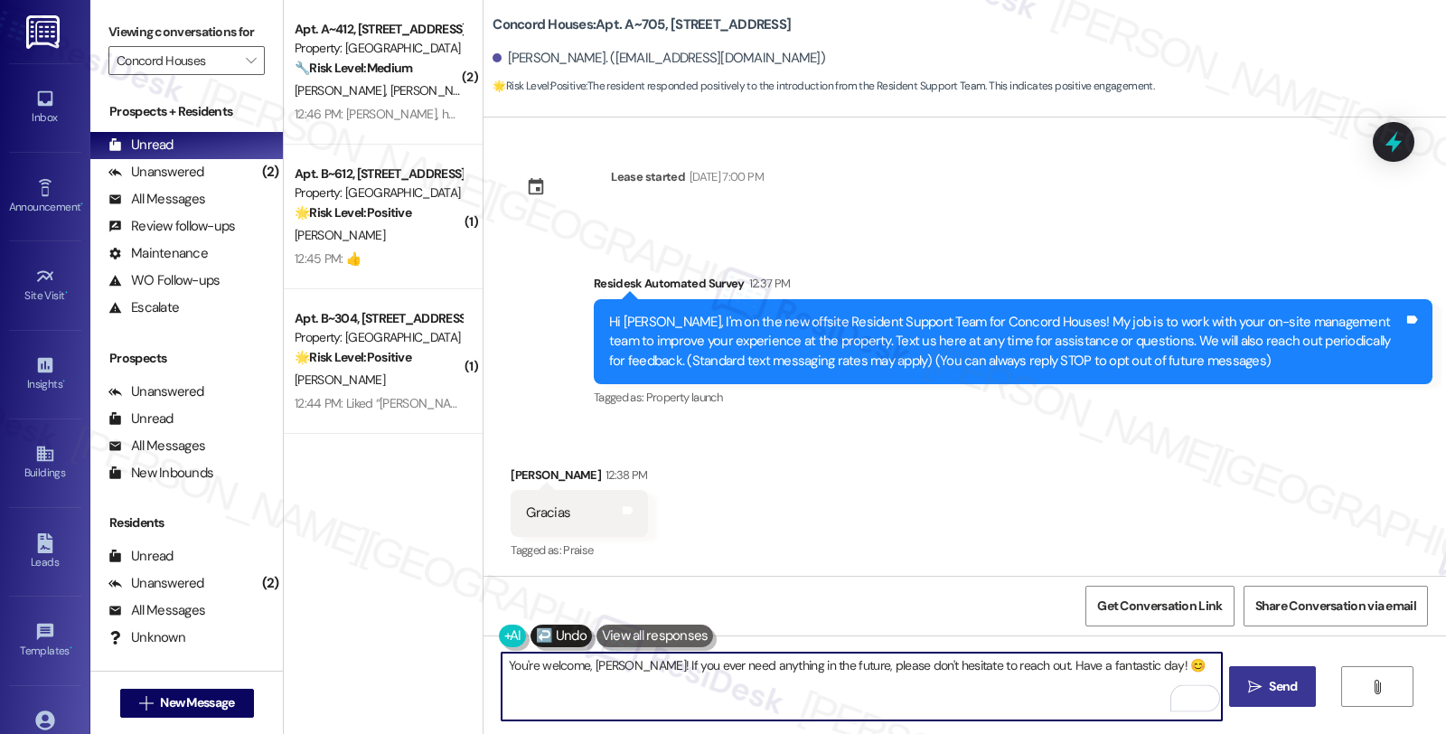
click at [1272, 696] on span "Send" at bounding box center [1283, 686] width 28 height 19
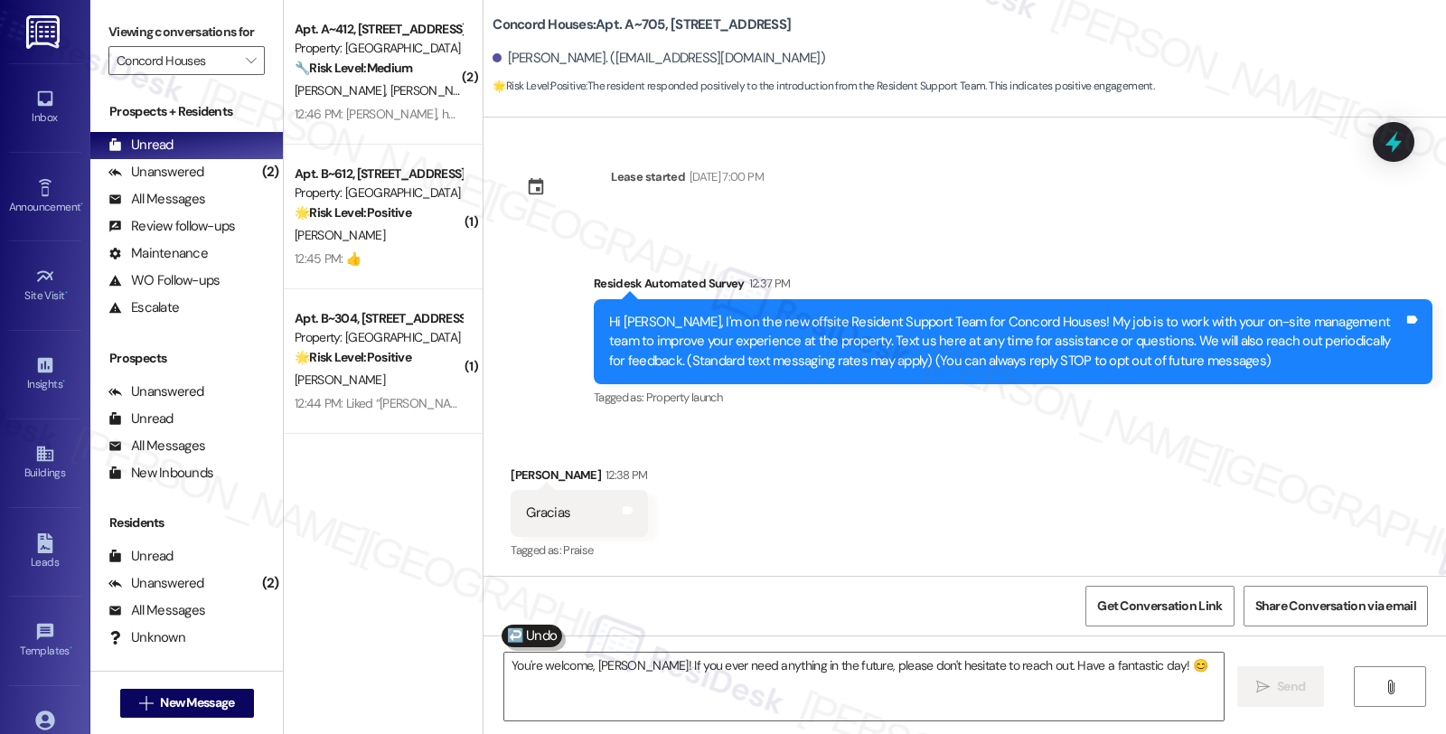
scroll to position [151, 0]
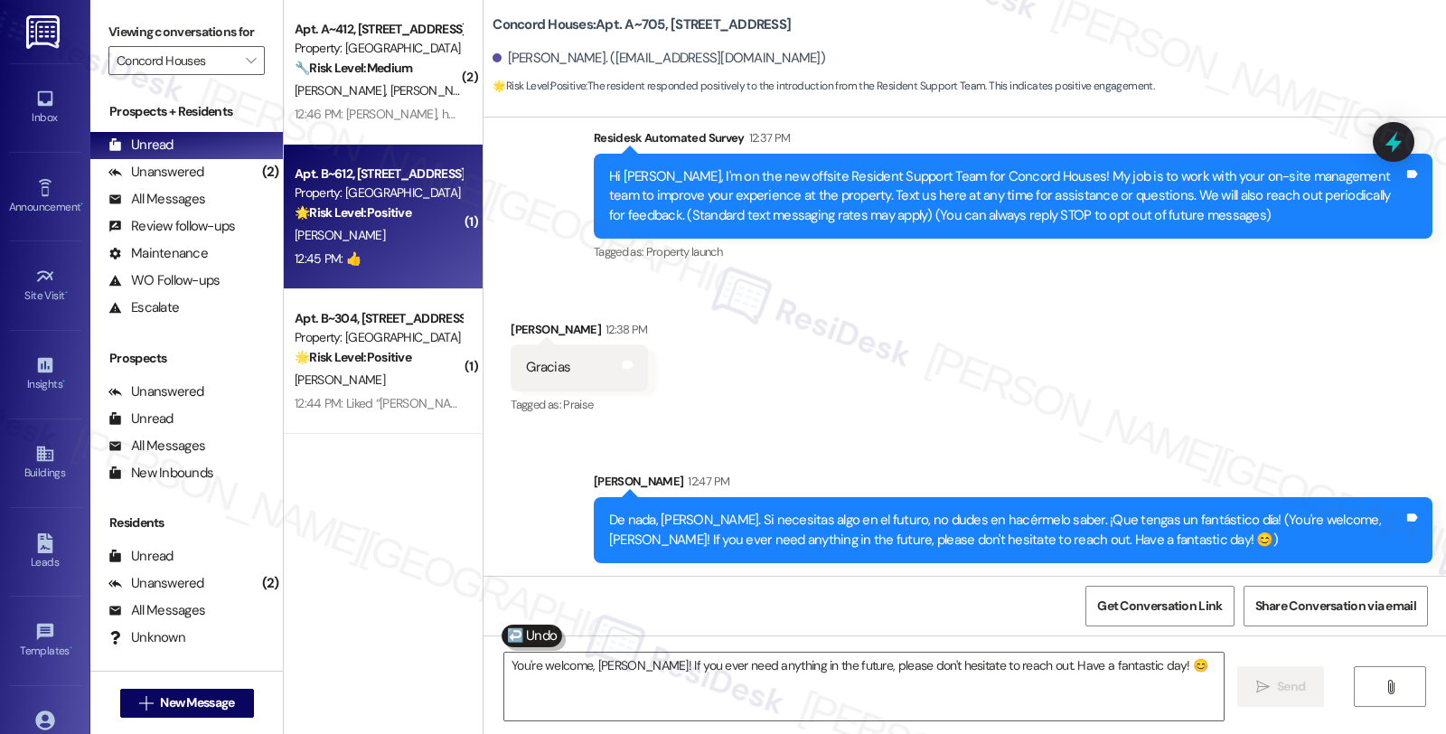
click at [437, 214] on div "🌟 Risk Level: Positive The resident acknowledged the introductory message with …" at bounding box center [378, 212] width 167 height 19
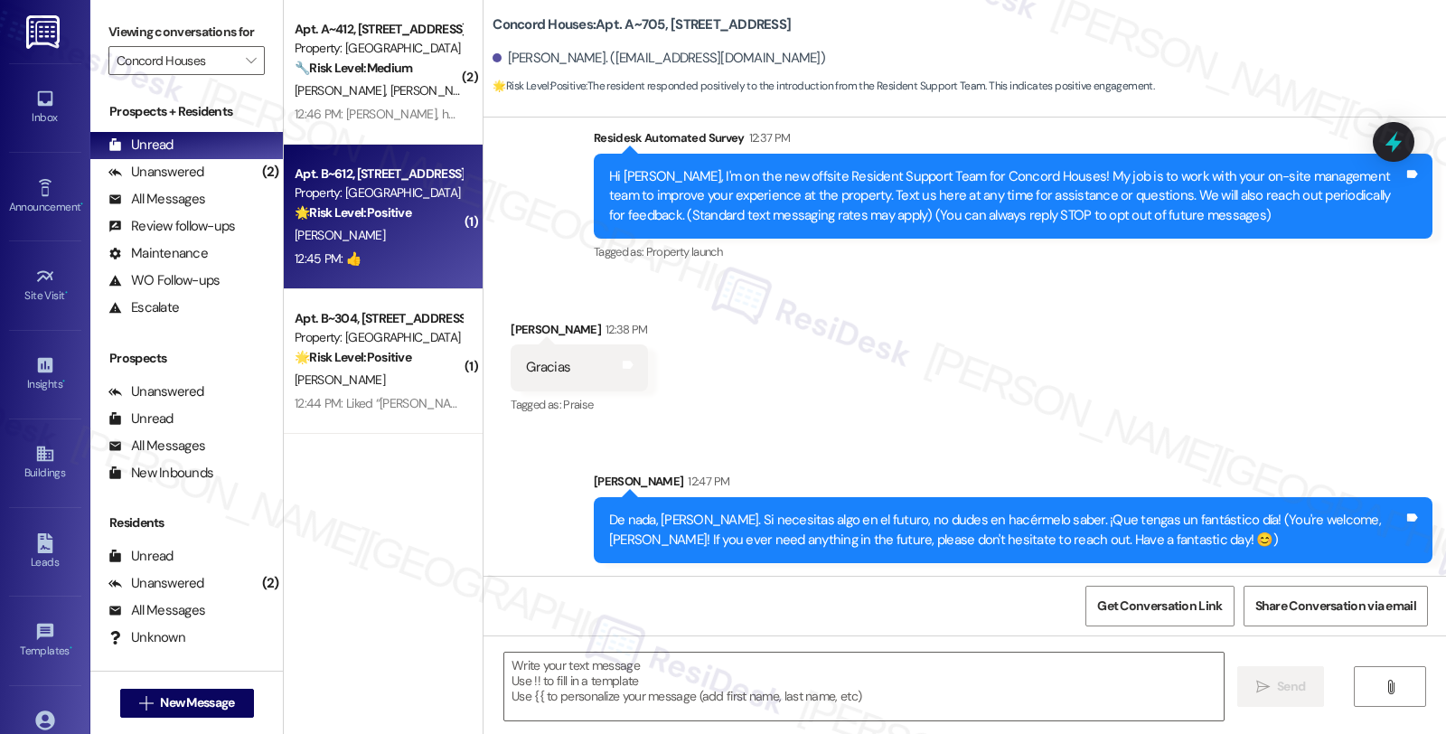
type textarea "Fetching suggested responses. Please feel free to read through the conversation…"
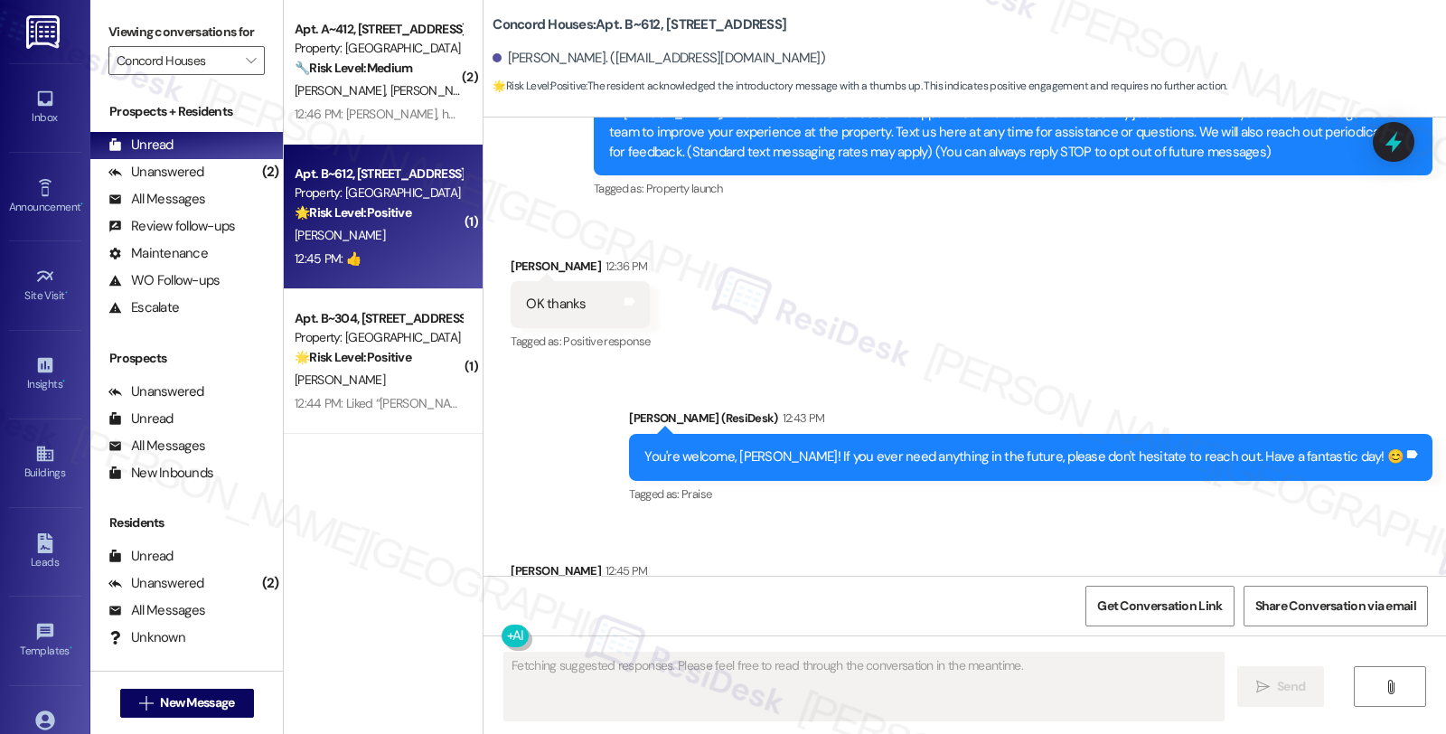
scroll to position [311, 0]
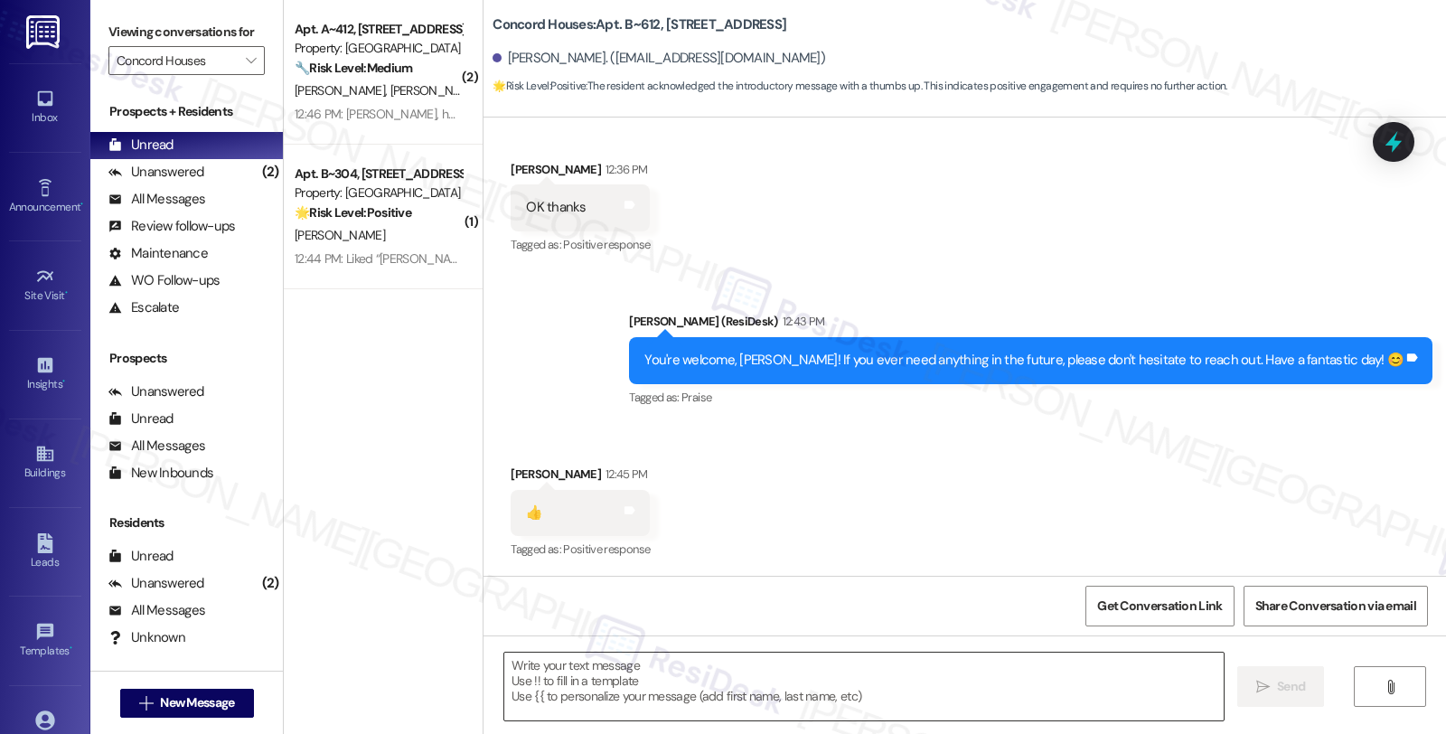
click at [880, 672] on textarea at bounding box center [863, 687] width 719 height 68
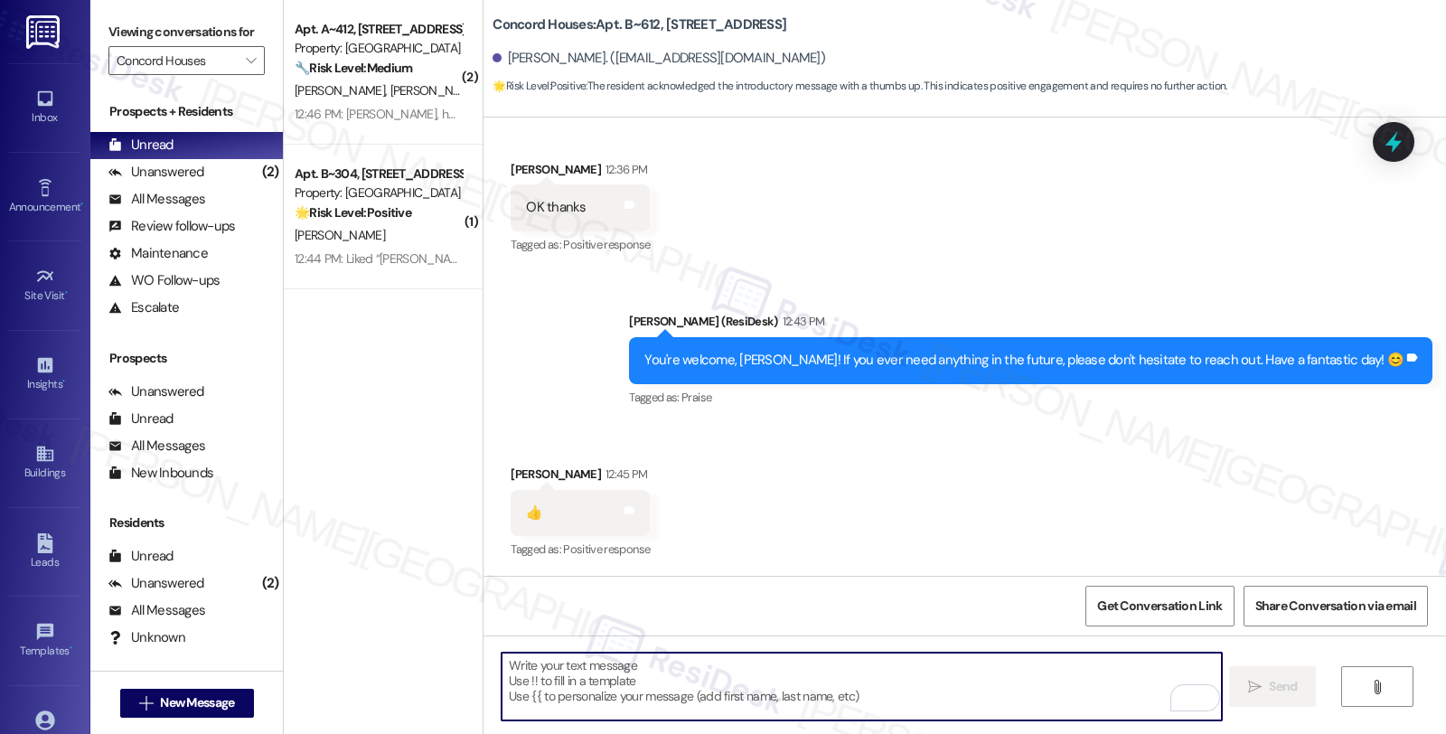
type textarea "😊"
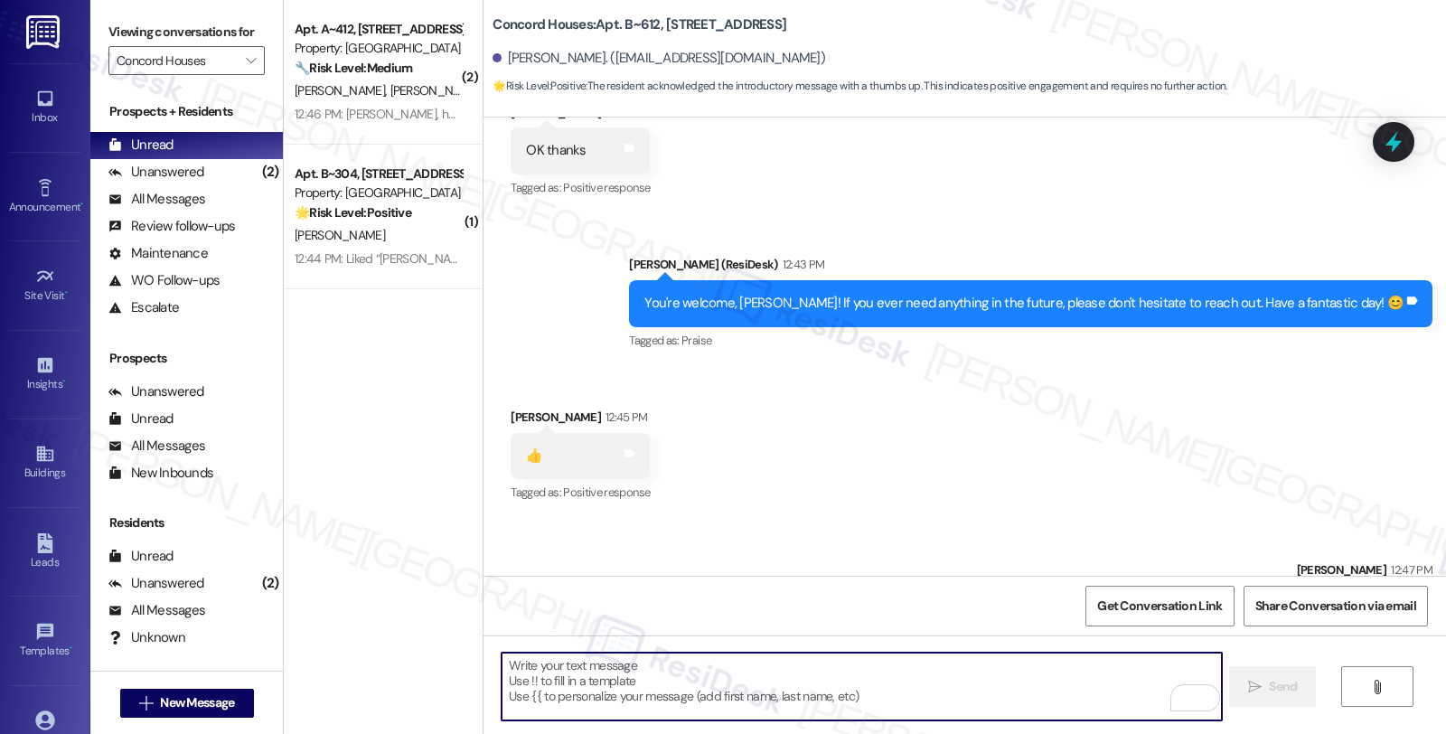
scroll to position [437, 0]
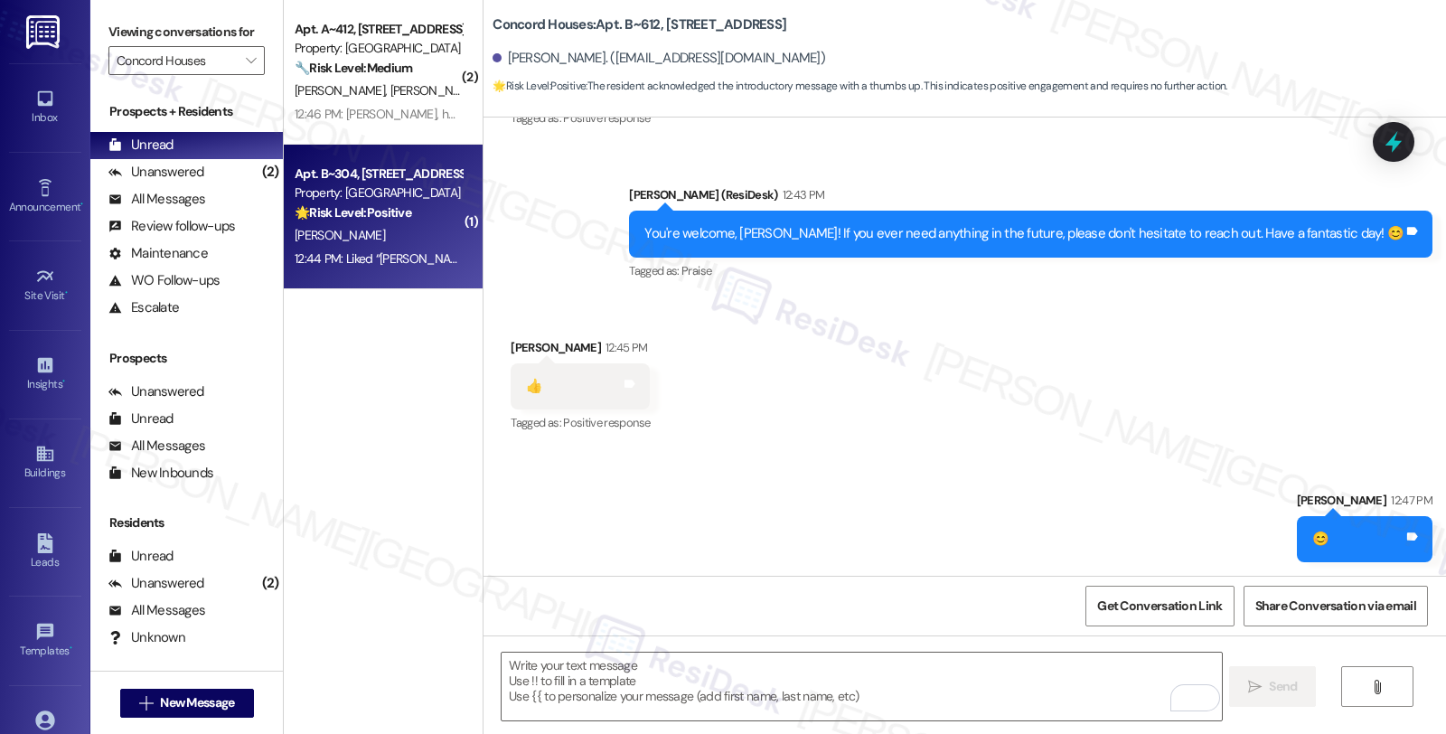
click at [408, 228] on div "[PERSON_NAME]" at bounding box center [378, 235] width 171 height 23
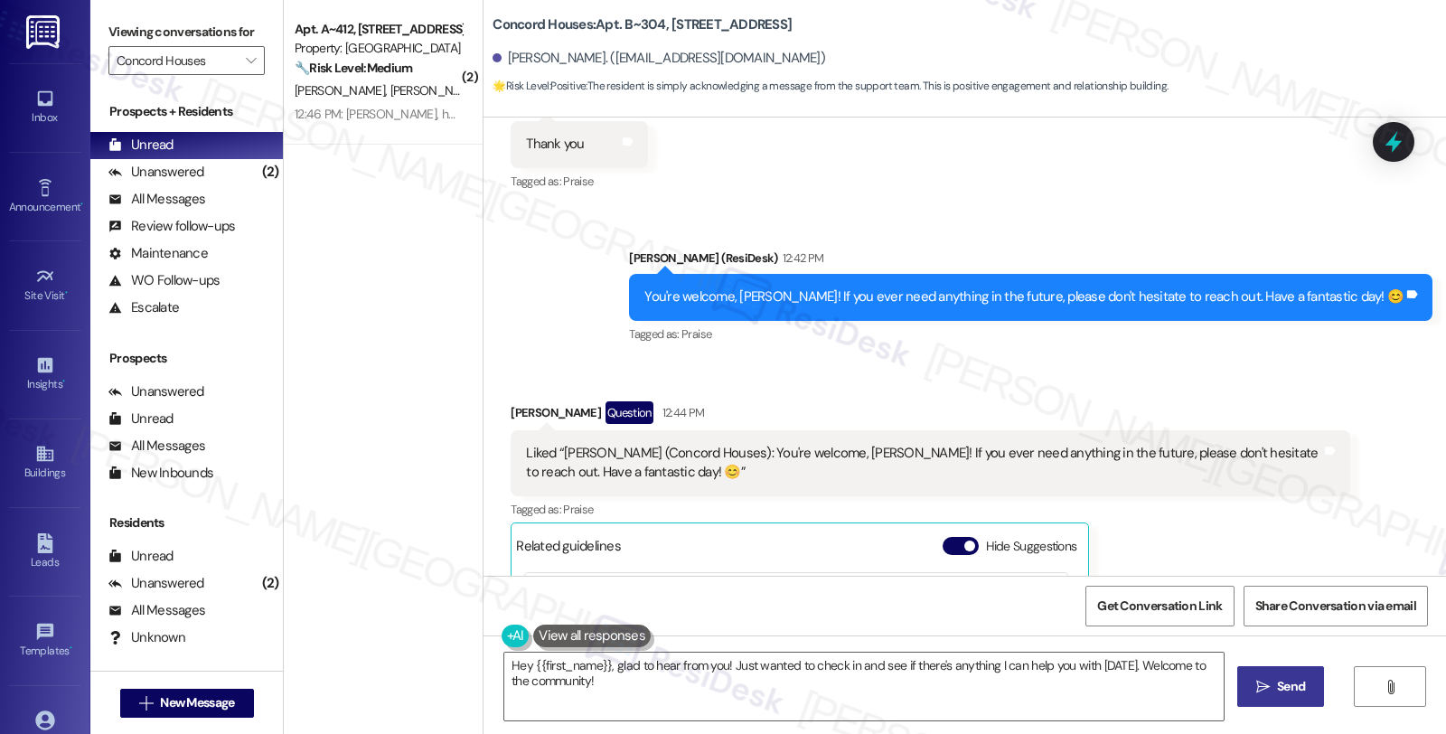
scroll to position [373, 0]
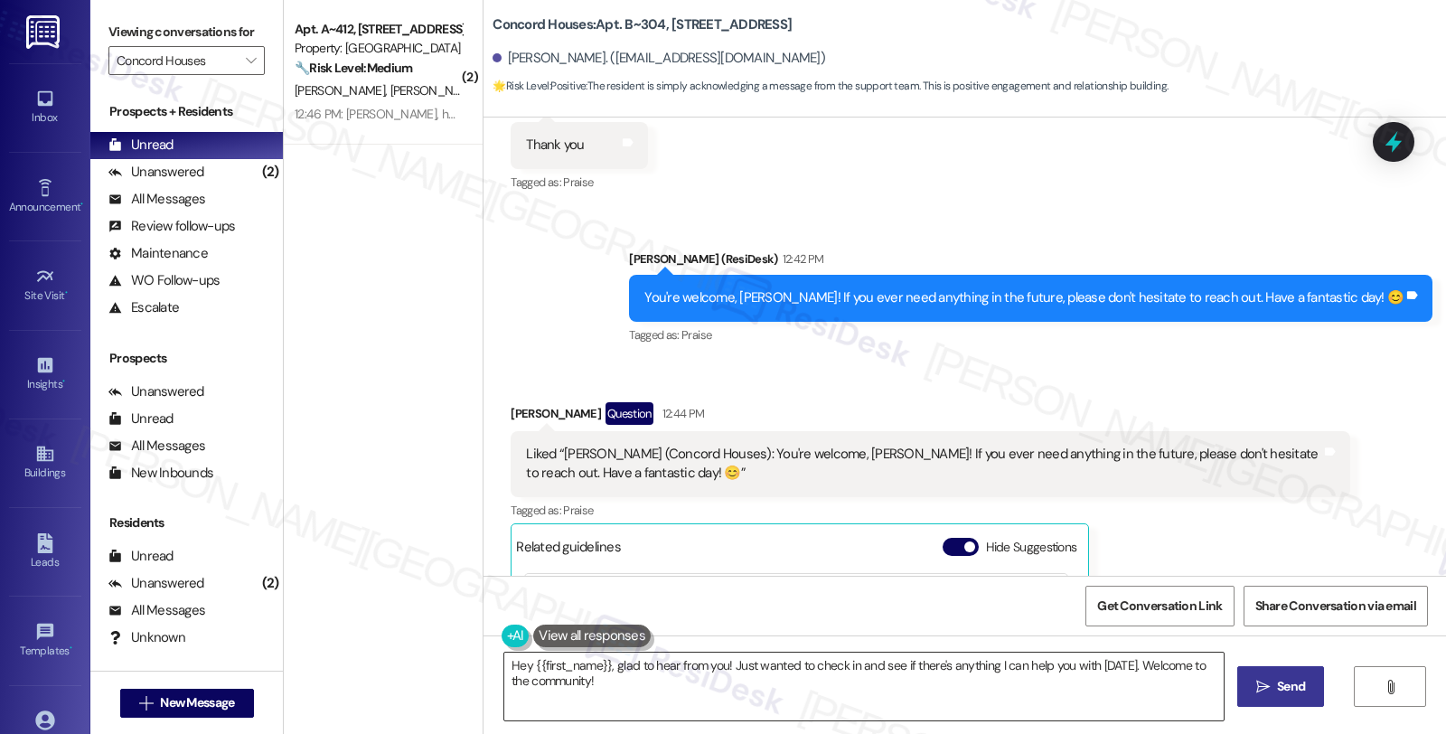
click at [759, 706] on textarea "Hey {{first_name}}, glad to hear from you! Just wanted to check in and see if t…" at bounding box center [863, 687] width 719 height 68
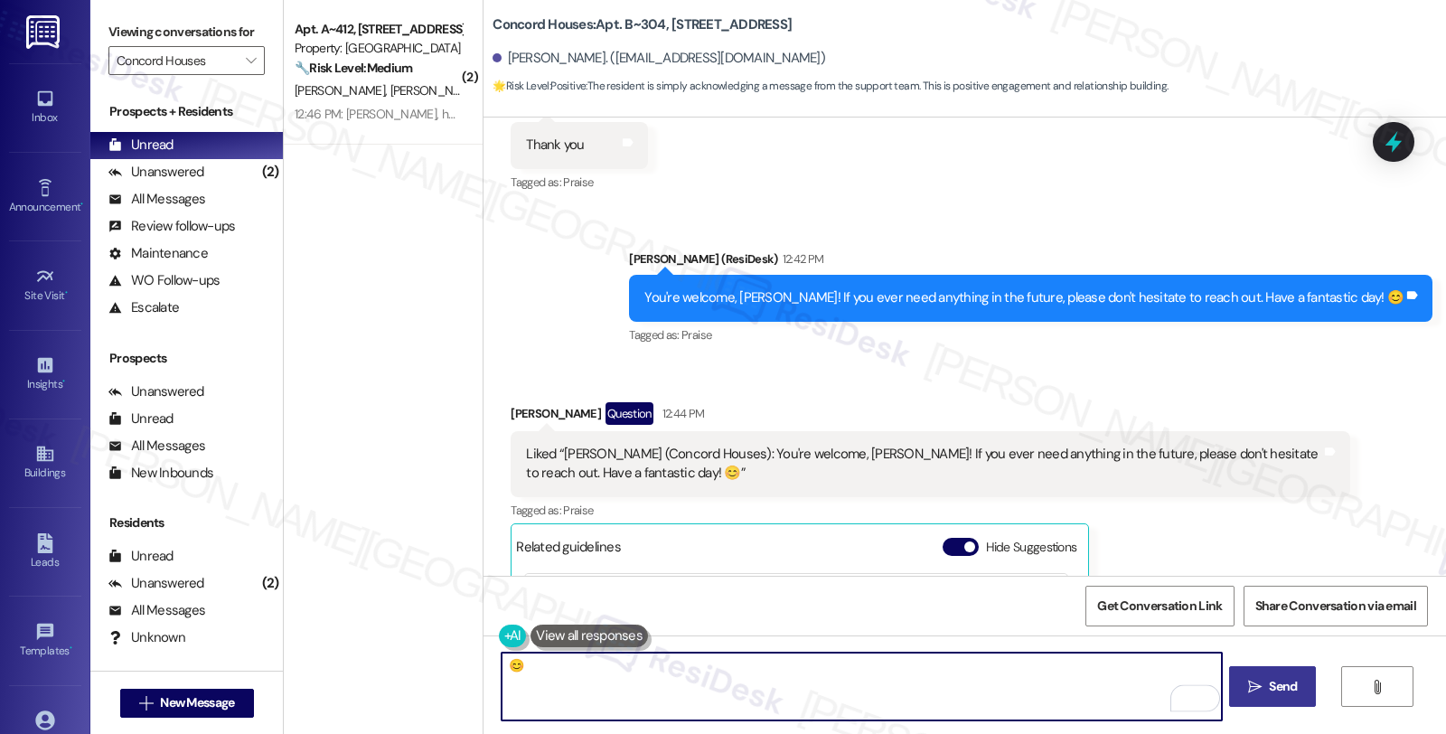
type textarea "😊"
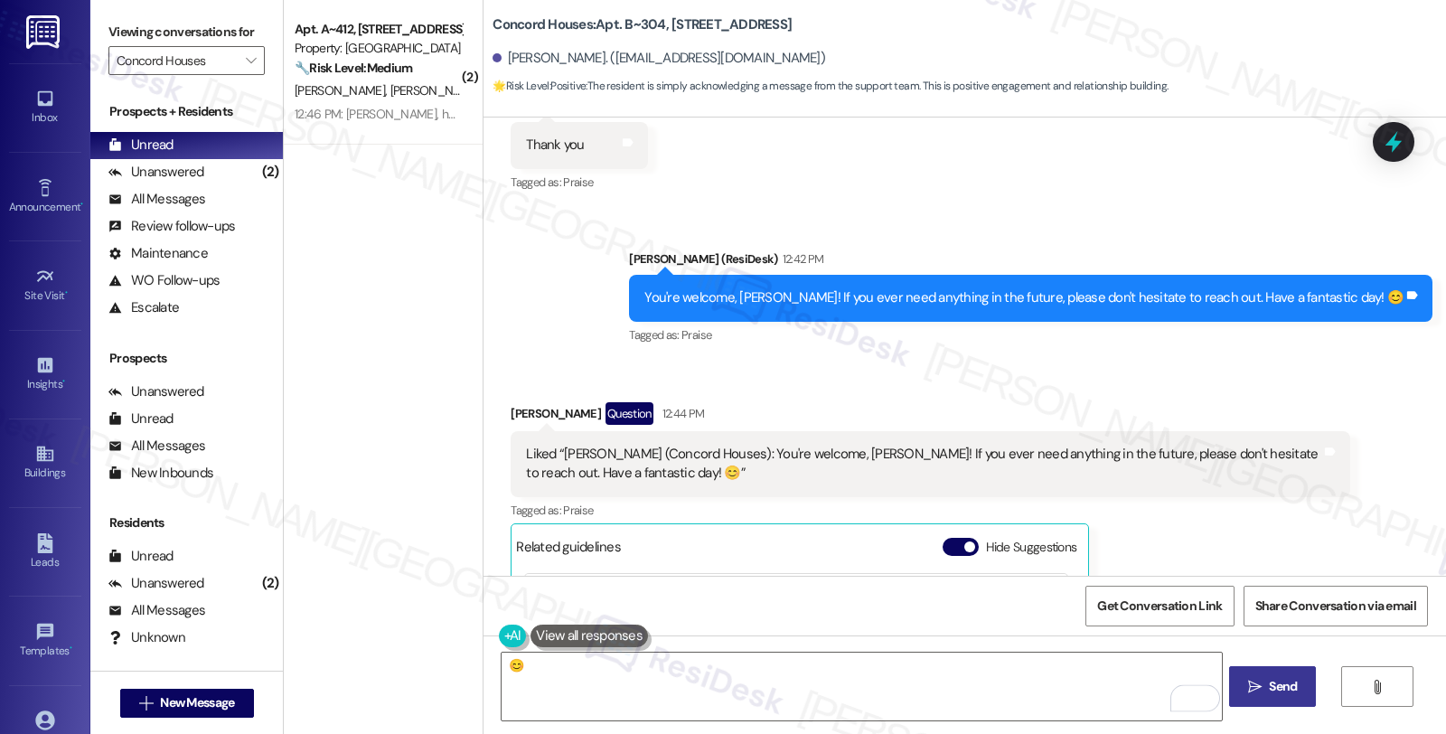
click at [1276, 671] on button " Send" at bounding box center [1273, 686] width 88 height 41
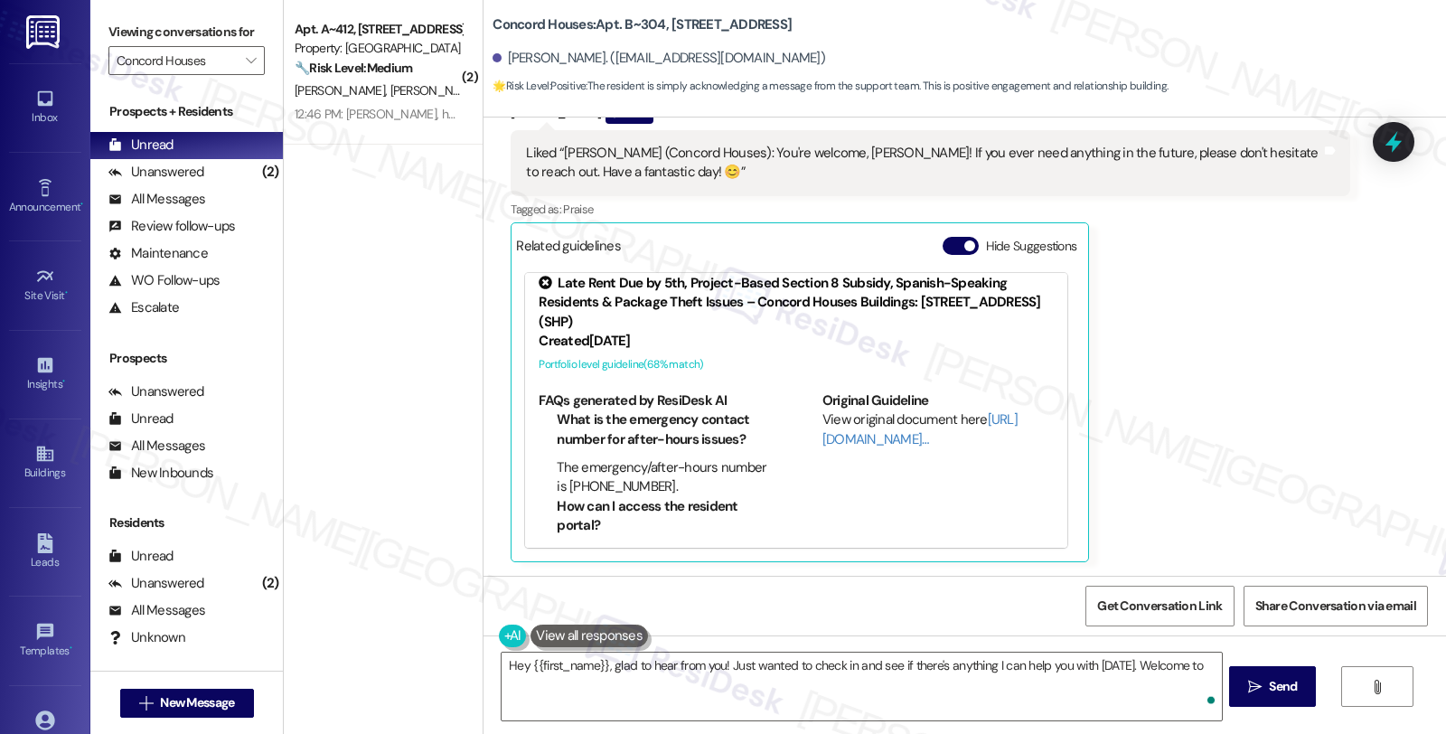
scroll to position [19, 0]
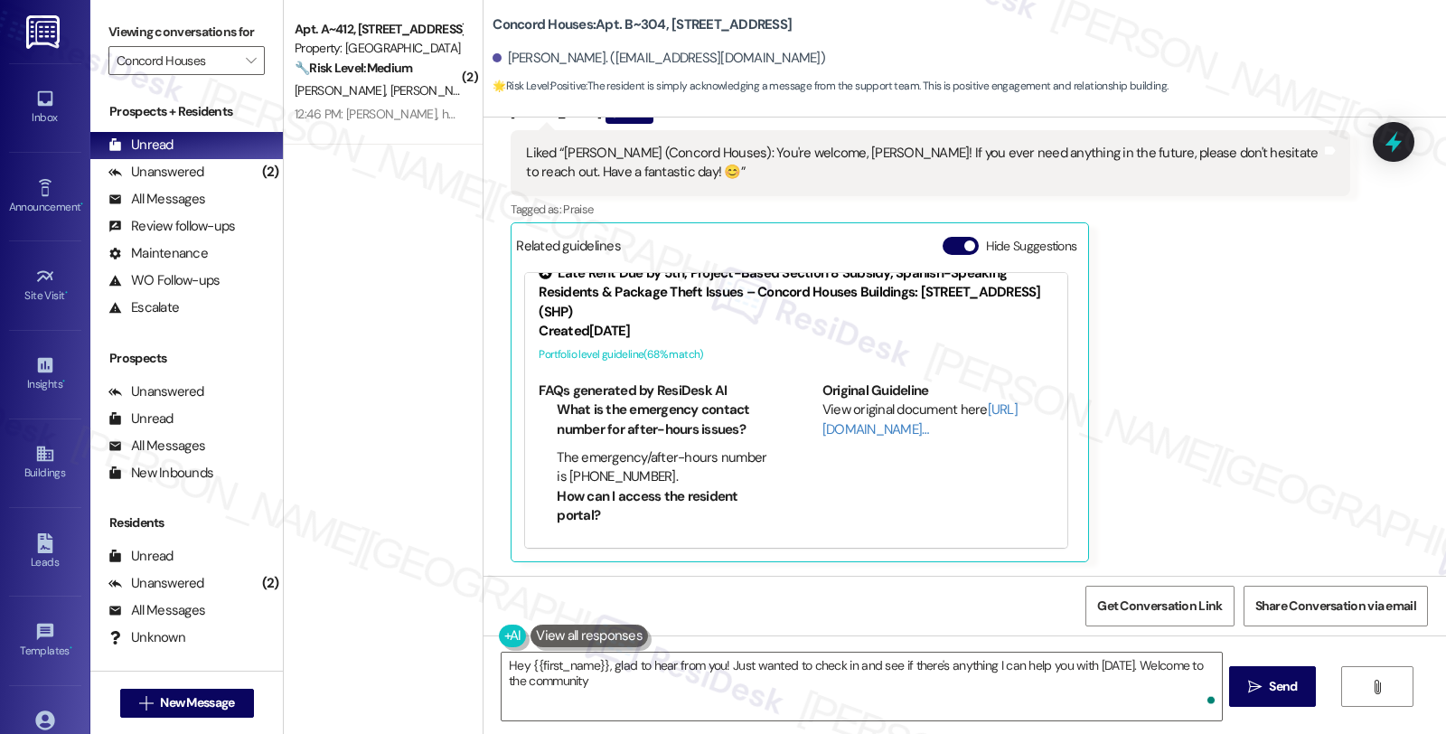
type textarea "Hey {{first_name}}, glad to hear from you! Just wanted to check in and see if t…"
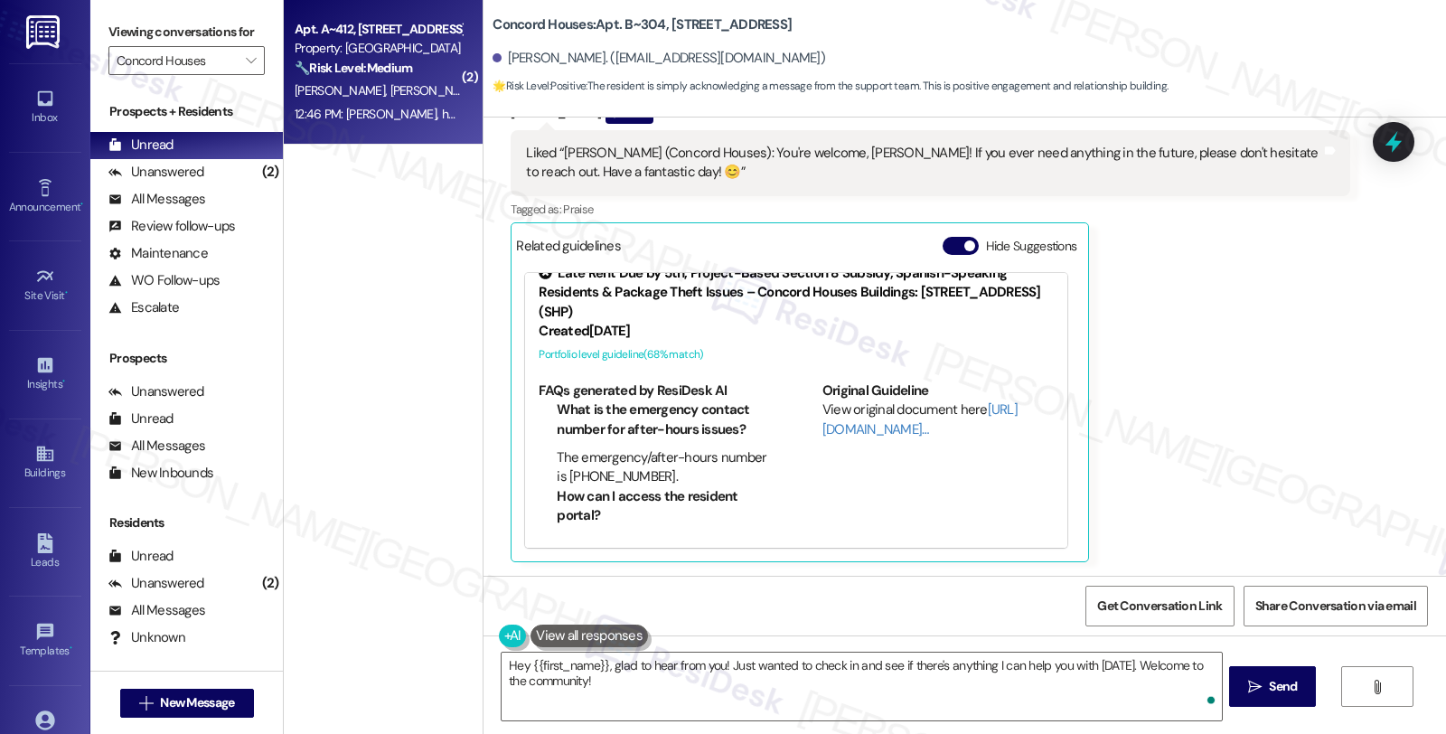
click at [380, 76] on div "🔧 Risk Level: Medium The resident is referencing a previous issue with permit p…" at bounding box center [378, 68] width 167 height 19
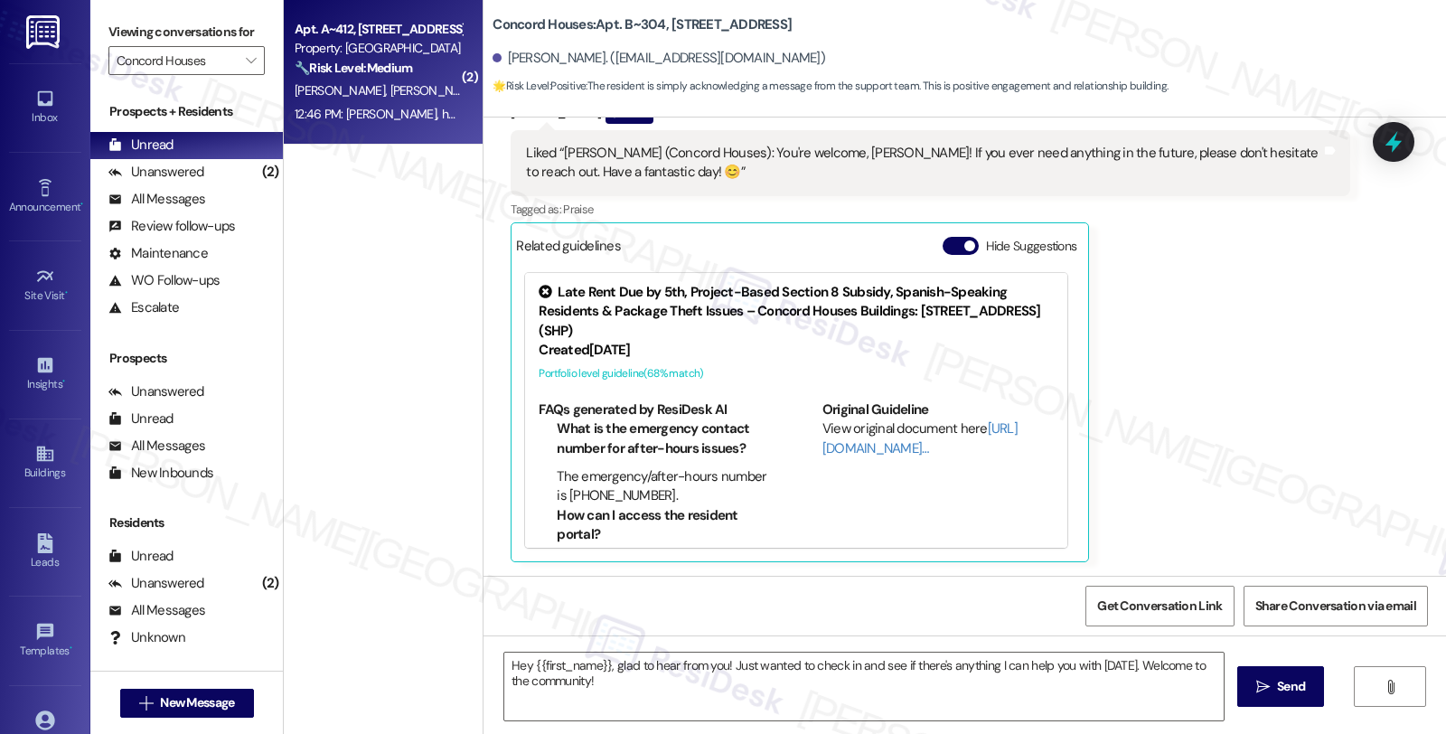
type textarea "Fetching suggested responses. Please feel free to read through the conversation…"
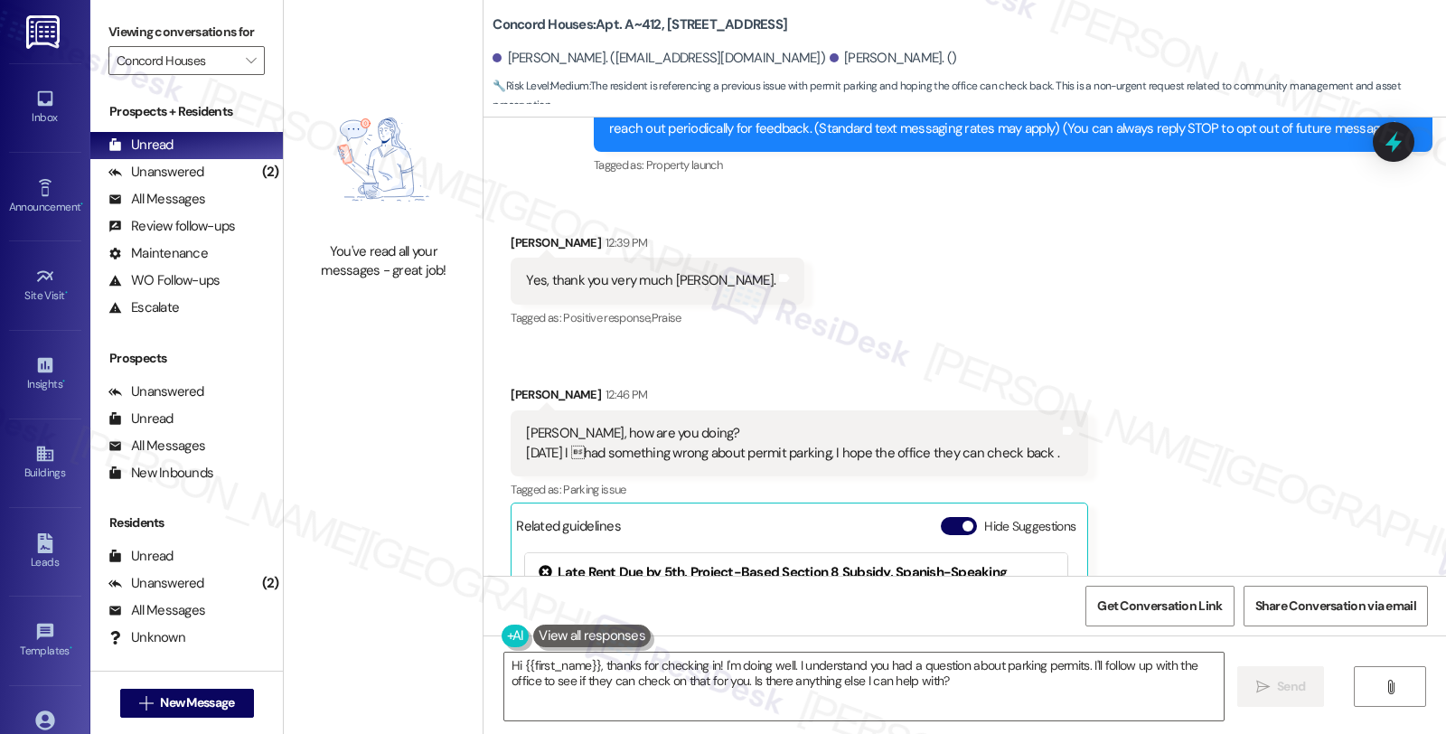
scroll to position [217, 0]
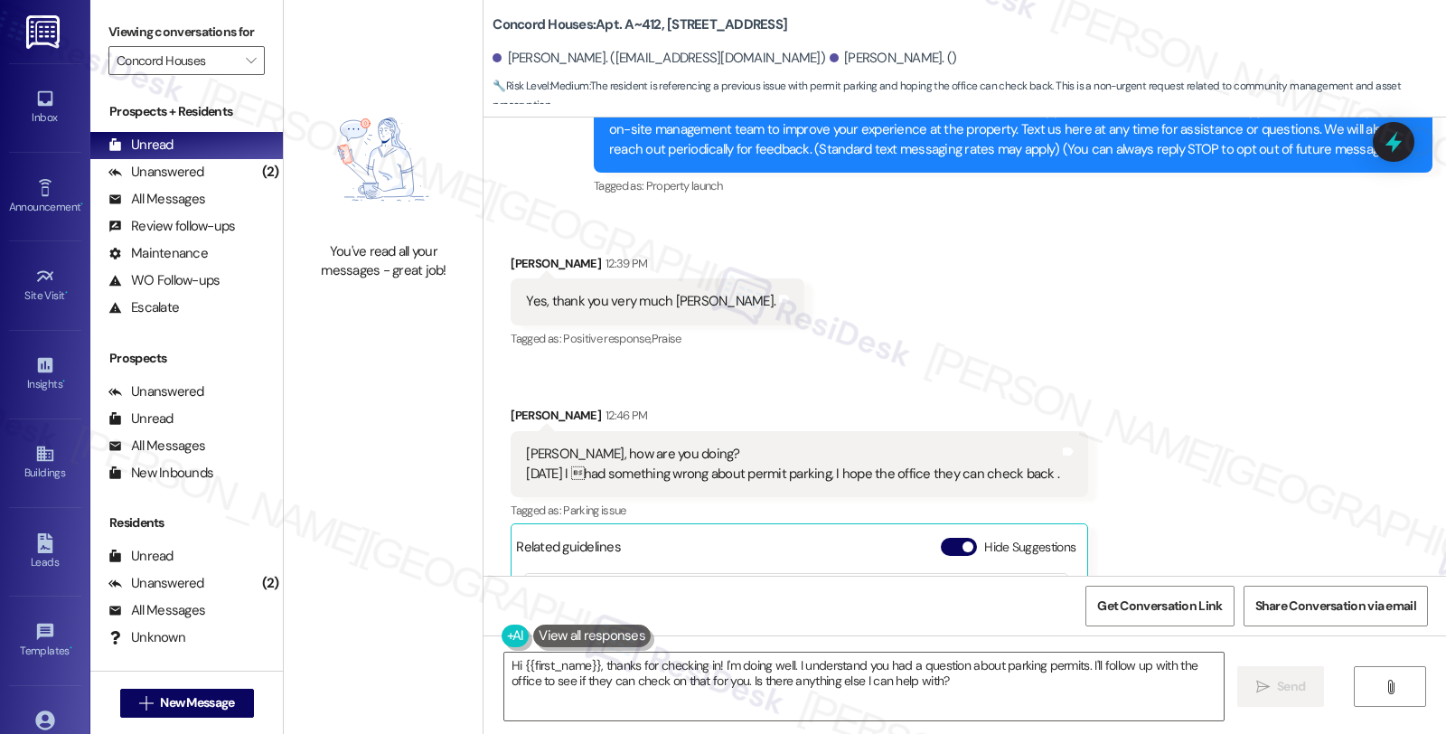
click at [522, 258] on div "Phung Ho 12:39 PM" at bounding box center [658, 266] width 294 height 25
copy div "Phung"
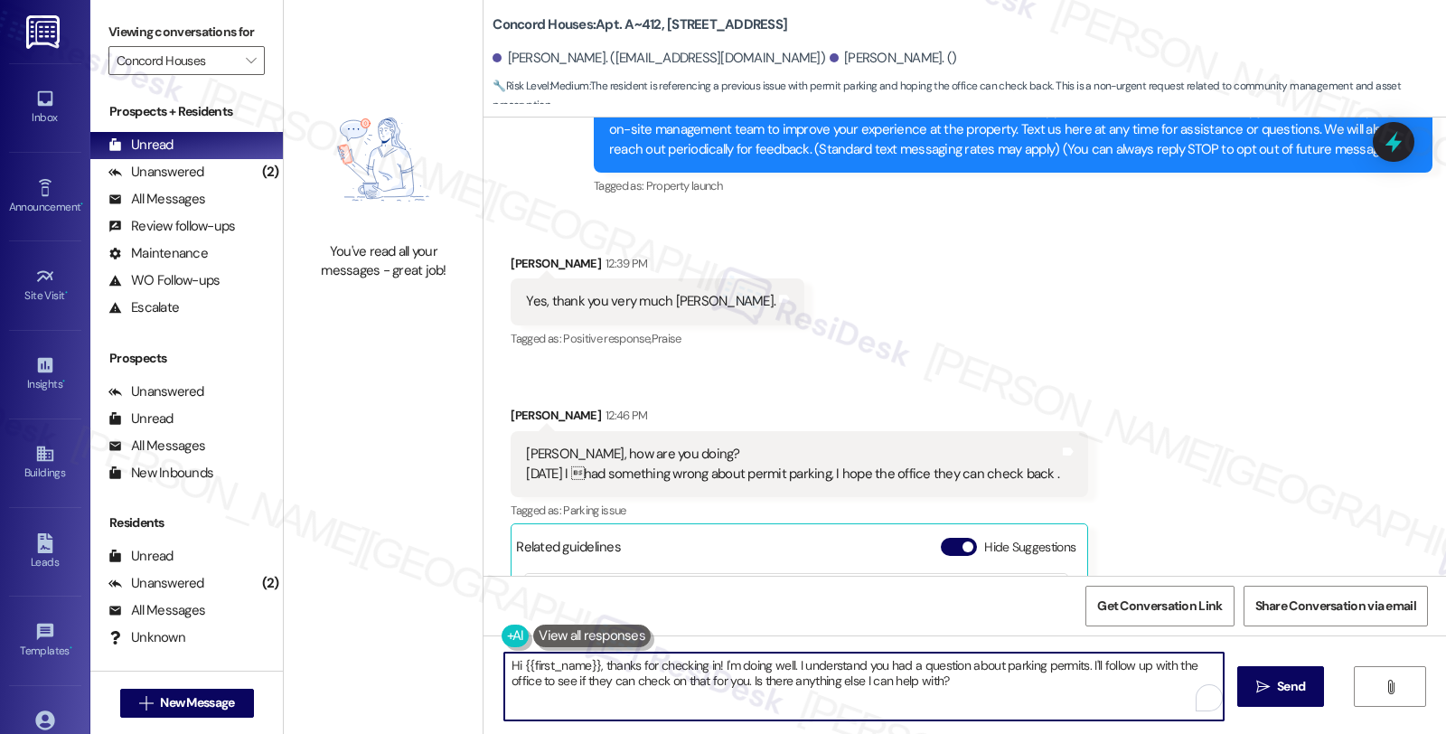
click at [1114, 692] on textarea "Hi {{first_name}}, thanks for checking in! I'm doing well. I understand you had…" at bounding box center [863, 687] width 719 height 68
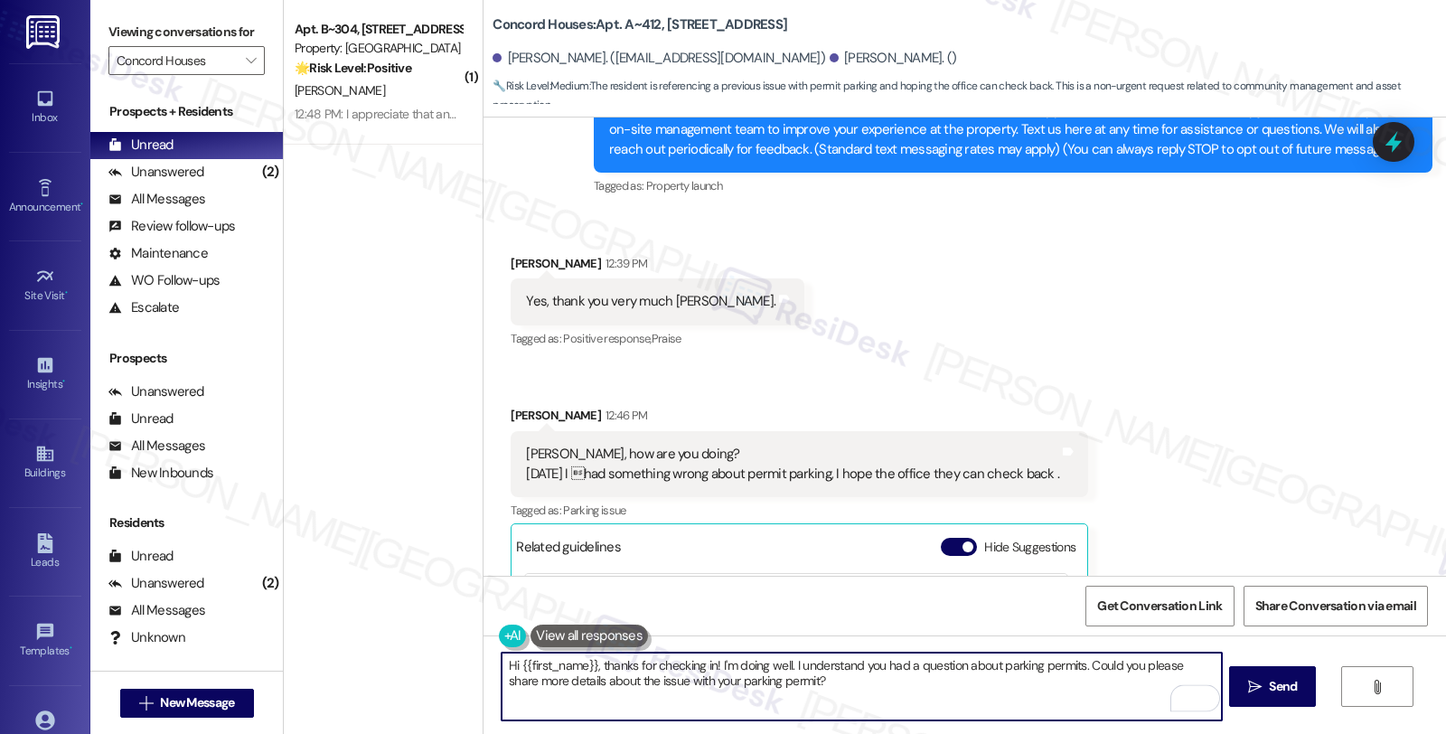
click at [820, 683] on textarea "Hi {{first_name}}, thanks for checking in! I'm doing well. I understand you had…" at bounding box center [861, 687] width 719 height 68
click at [515, 410] on div "Phung Ho 12:46 PM" at bounding box center [800, 418] width 578 height 25
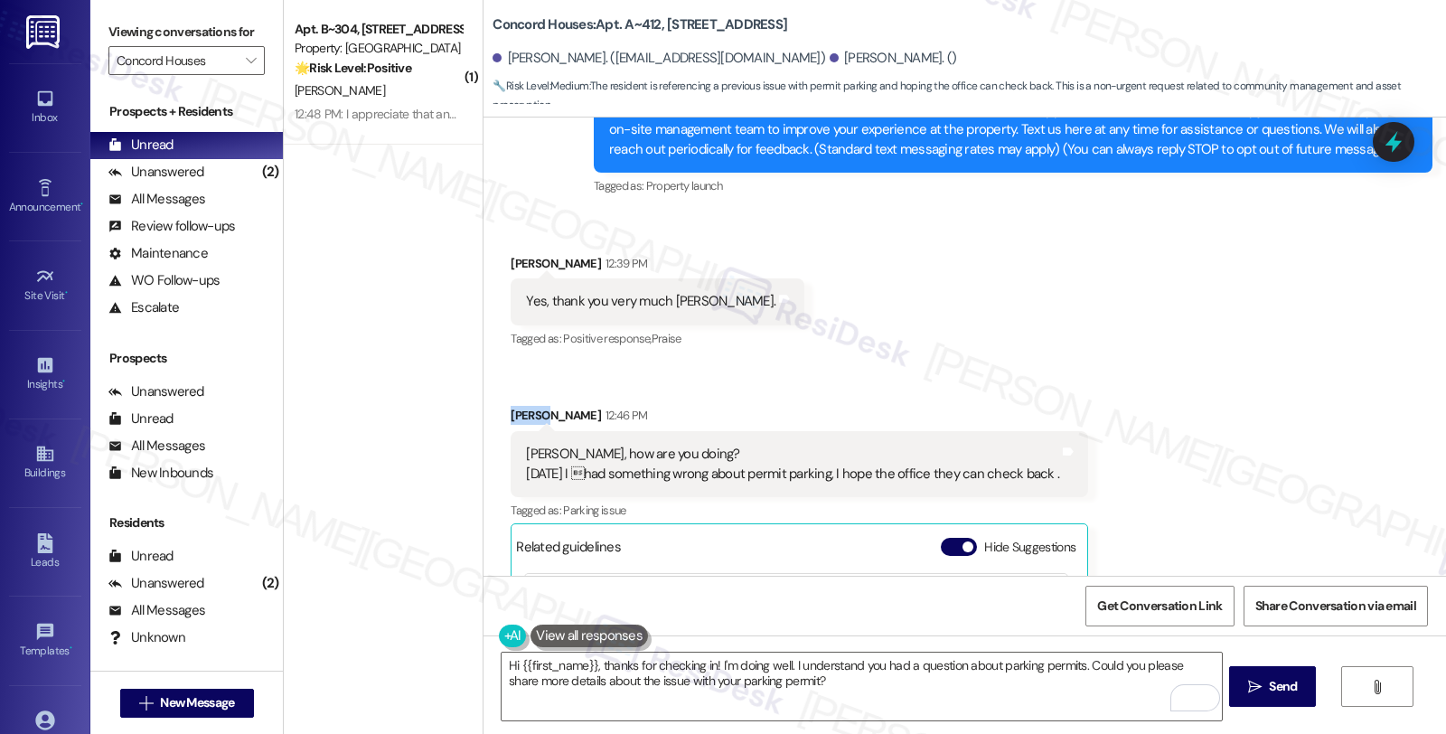
click at [515, 410] on div "Phung Ho 12:46 PM" at bounding box center [800, 418] width 578 height 25
copy div "Phung"
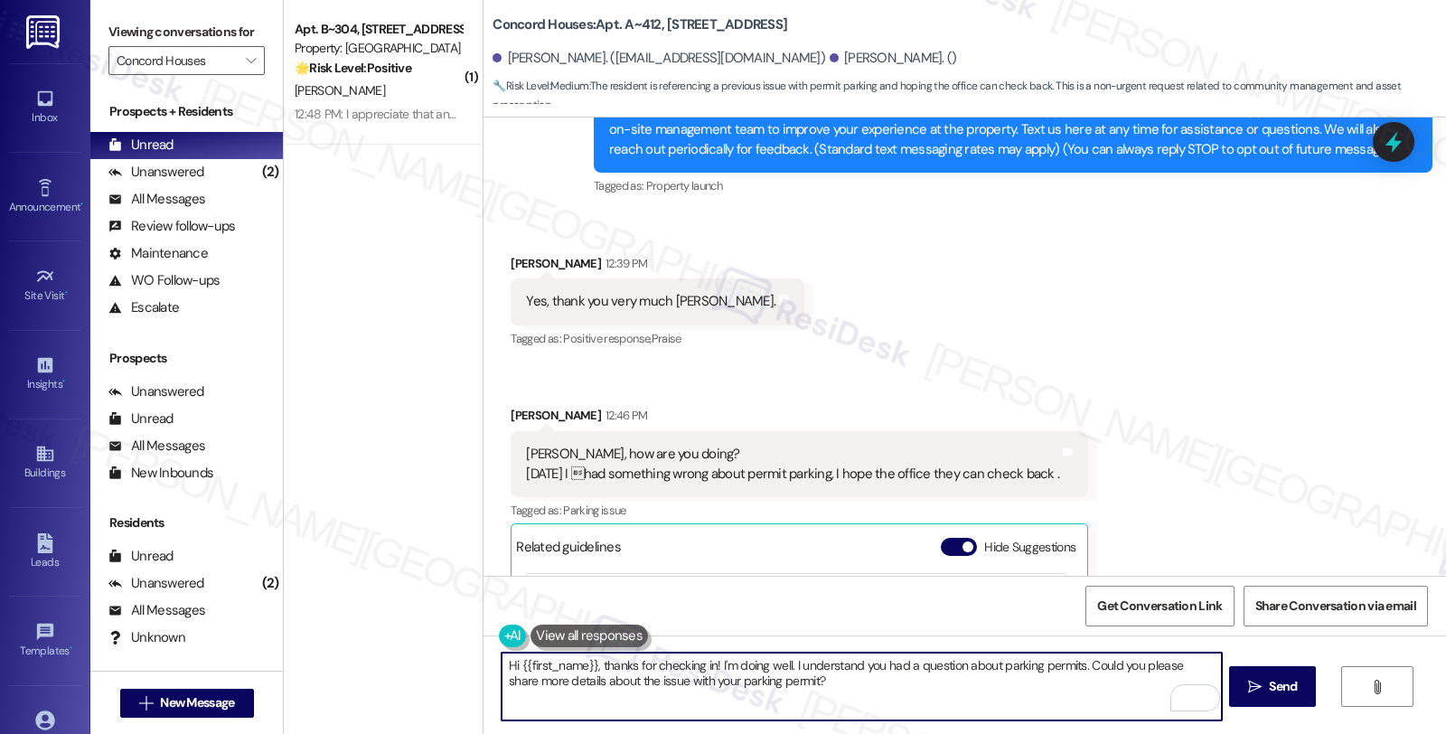
drag, startPoint x: 510, startPoint y: 664, endPoint x: 582, endPoint y: 662, distance: 72.4
click at [582, 662] on textarea "Hi {{first_name}}, thanks for checking in! I'm doing well. I understand you had…" at bounding box center [861, 687] width 719 height 68
paste textarea "Phung"
type textarea "Hi Phung, thanks for checking in! I'm doing well. I understand you had a questi…"
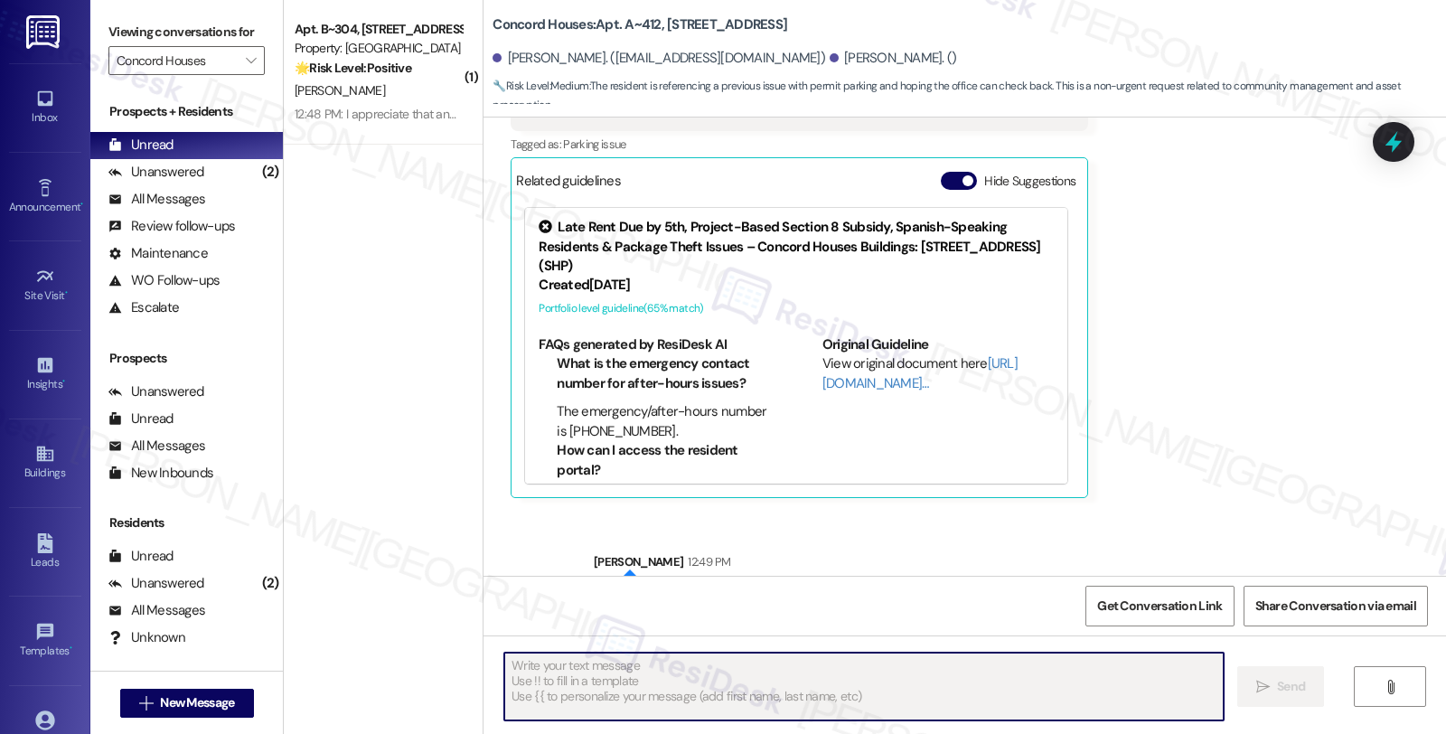
scroll to position [663, 0]
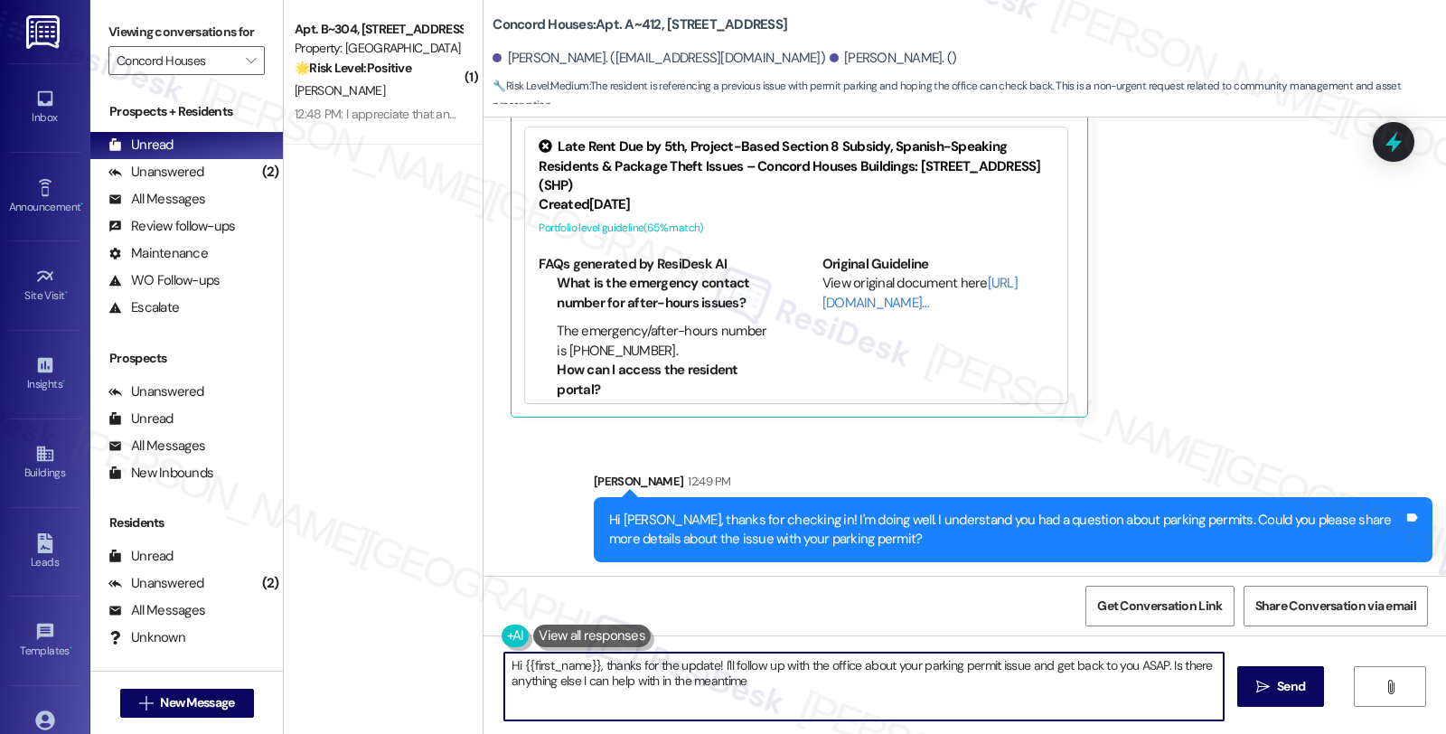
type textarea "Hi {{first_name}}, thanks for the update! I'll follow up with the office about …"
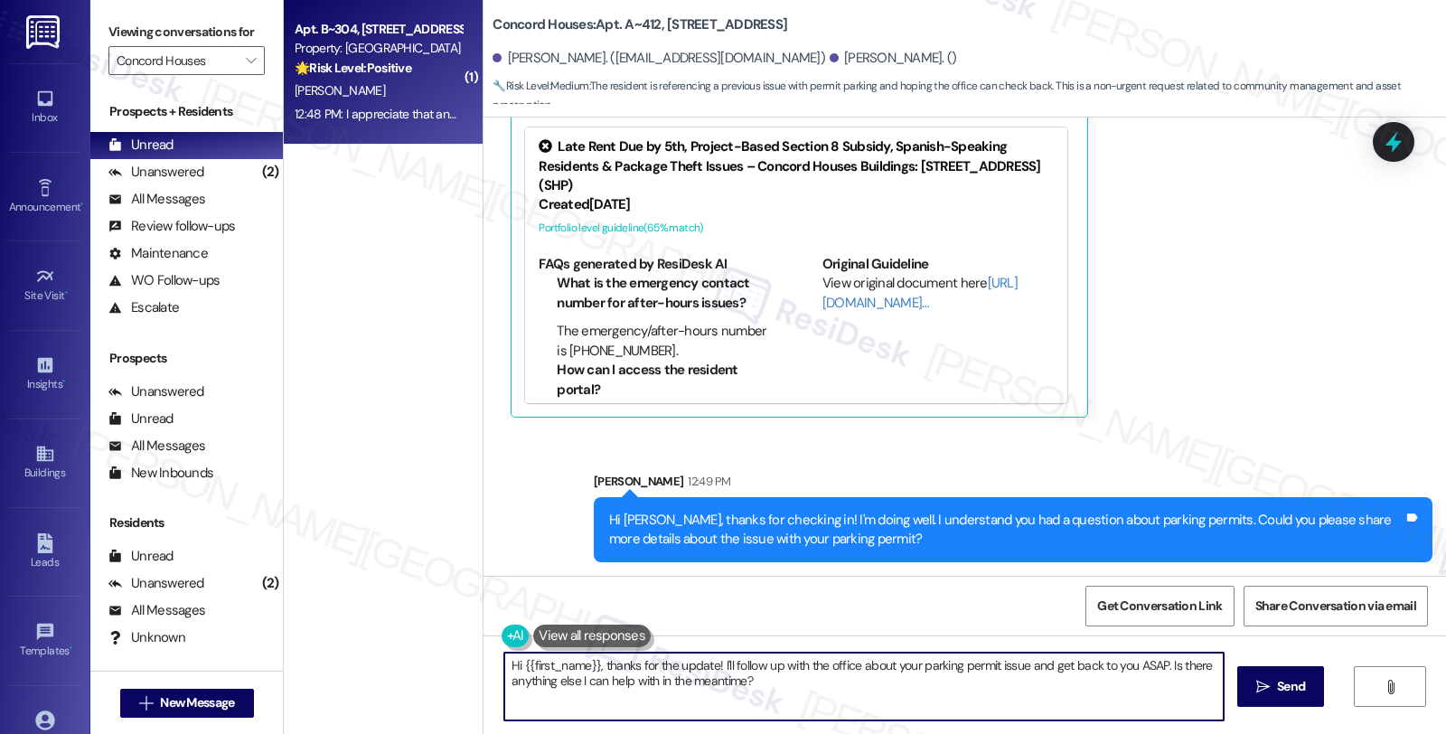
click at [418, 67] on div "🌟 Risk Level: Positive The resident is expressing appreciation, indicating posi…" at bounding box center [378, 68] width 167 height 19
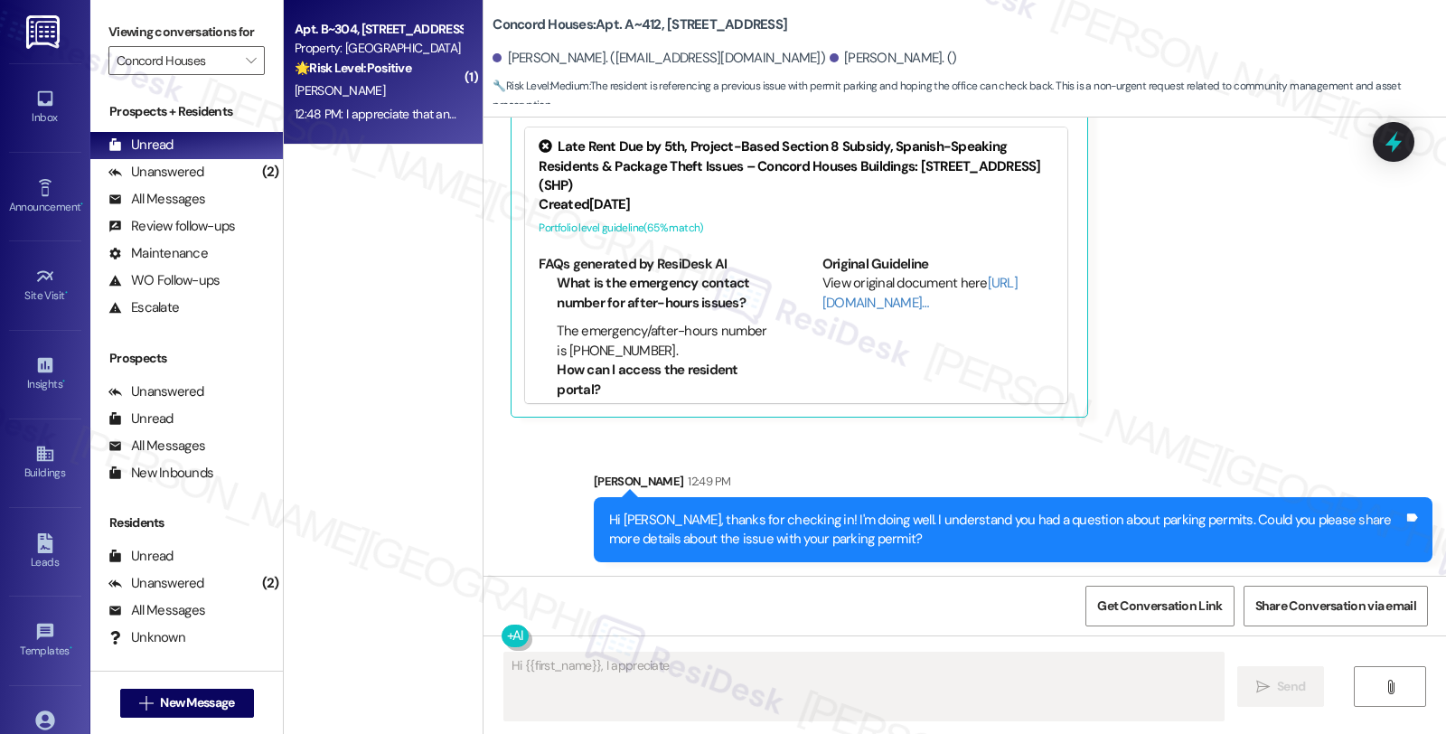
scroll to position [660, 0]
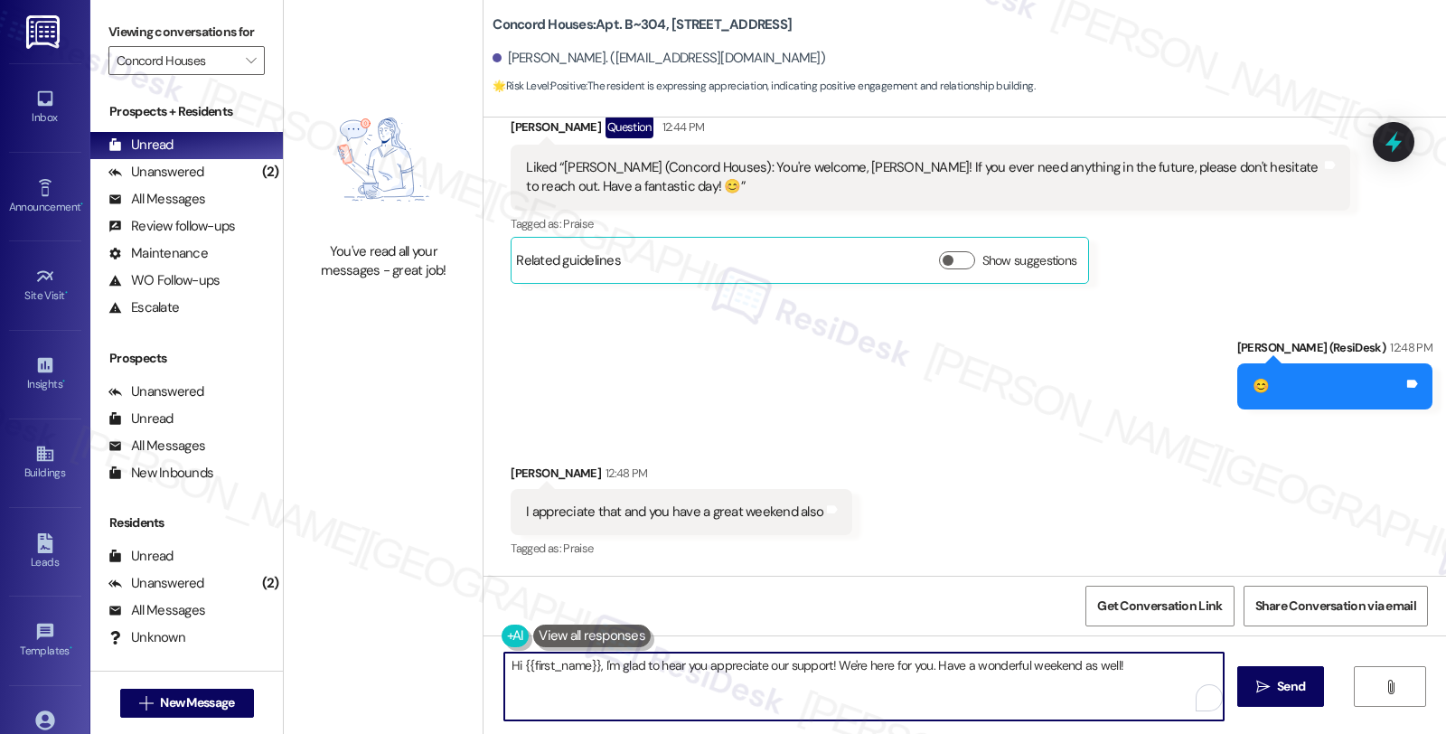
drag, startPoint x: 1141, startPoint y: 672, endPoint x: 292, endPoint y: 670, distance: 848.7
click at [292, 670] on div "You've read all your messages - great job! Concord Houses: Apt. B~304, 719 Trem…" at bounding box center [865, 367] width 1162 height 734
drag, startPoint x: 599, startPoint y: 670, endPoint x: 403, endPoint y: 670, distance: 196.1
click at [403, 670] on div "You've read all your messages - great job! Concord Houses: Apt. B~304, 719 Trem…" at bounding box center [865, 367] width 1162 height 734
drag, startPoint x: 597, startPoint y: 672, endPoint x: 569, endPoint y: 679, distance: 27.8
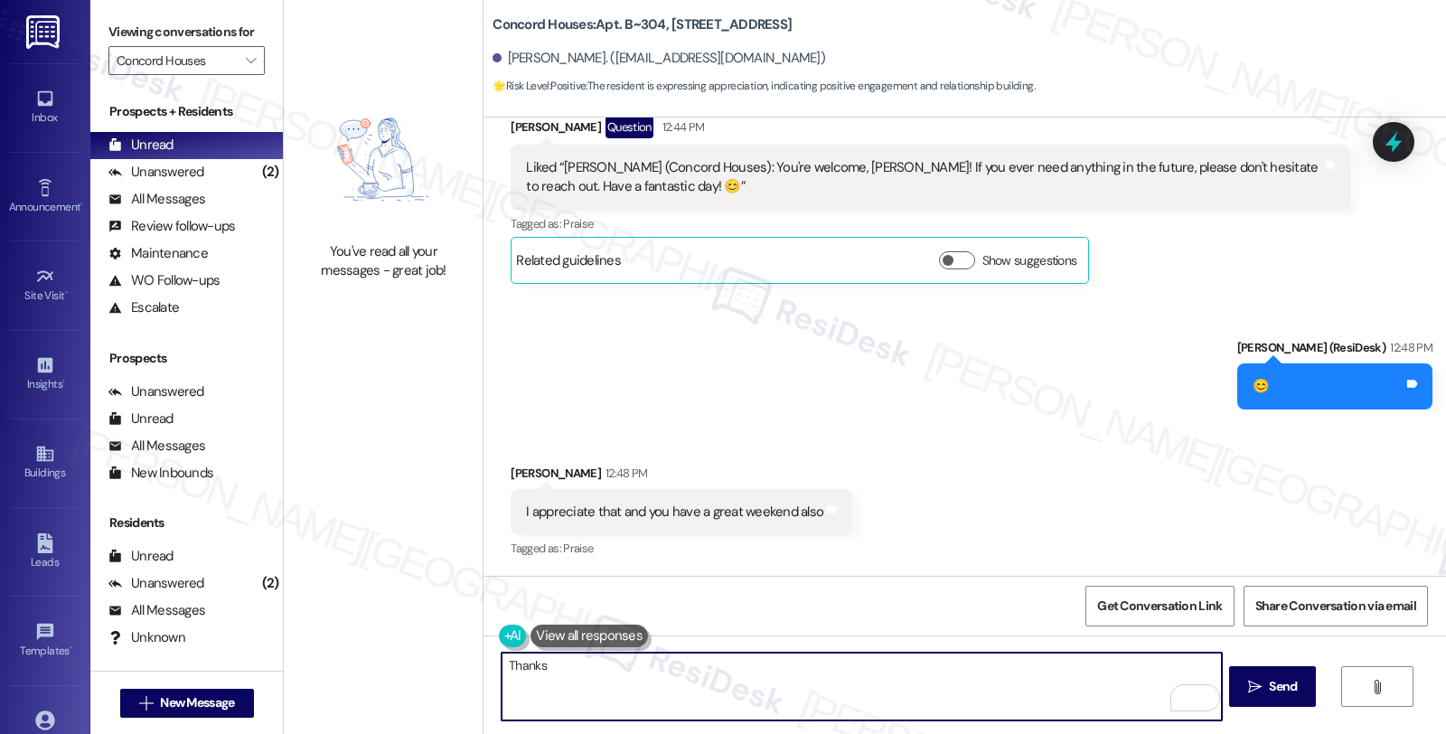
click at [569, 679] on textarea "Thanks" at bounding box center [861, 687] width 719 height 68
type textarea "Hi {{first_name}}, I'm glad to hear you appreciate our support! We're here for …"
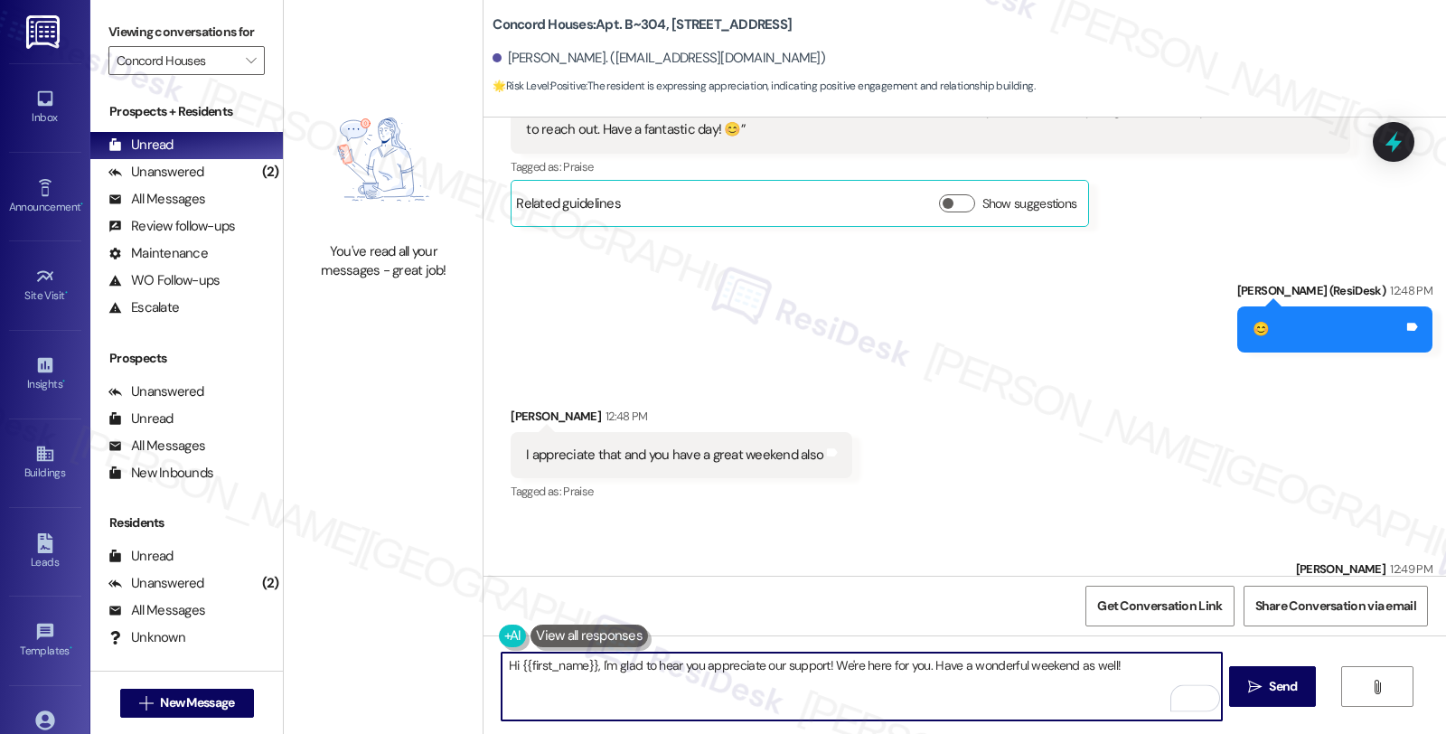
scroll to position [786, 0]
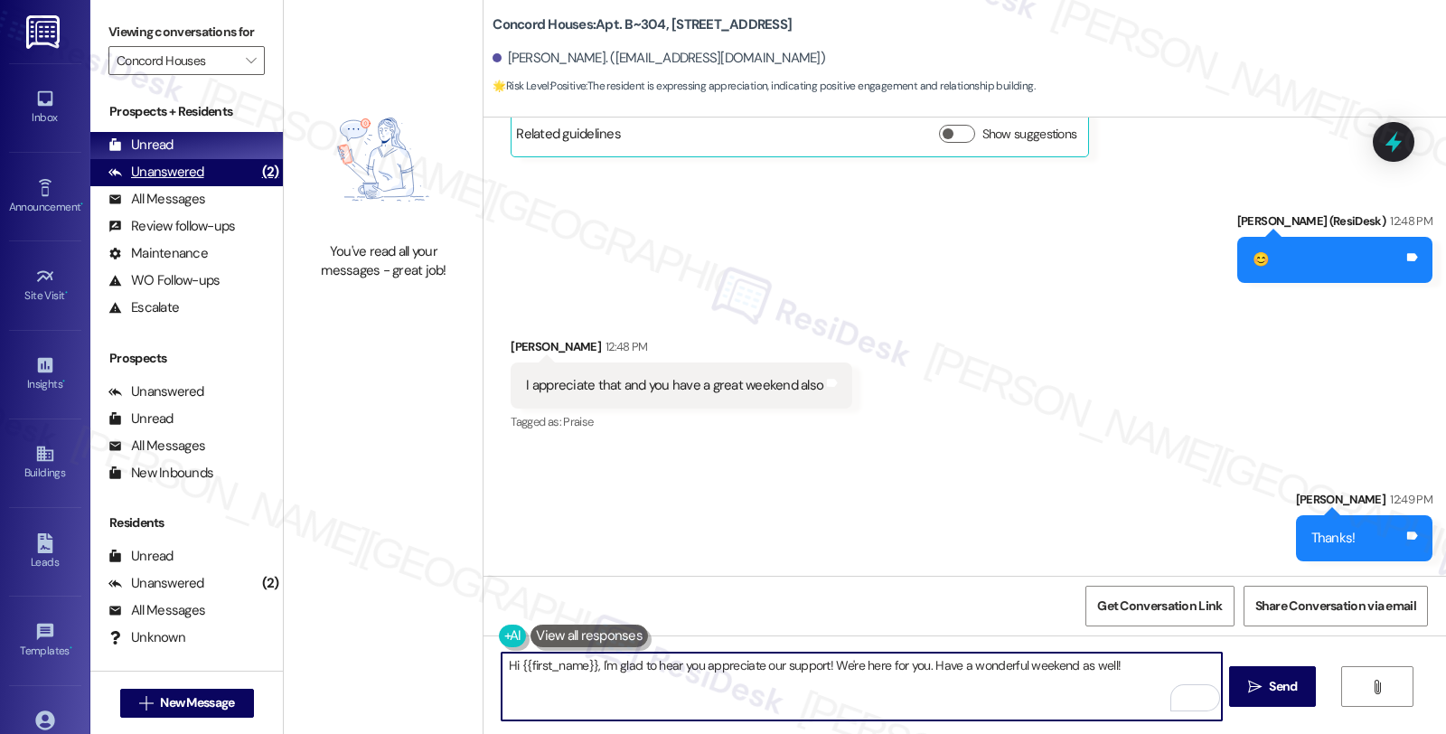
click at [173, 182] on div "Unanswered" at bounding box center [156, 172] width 96 height 19
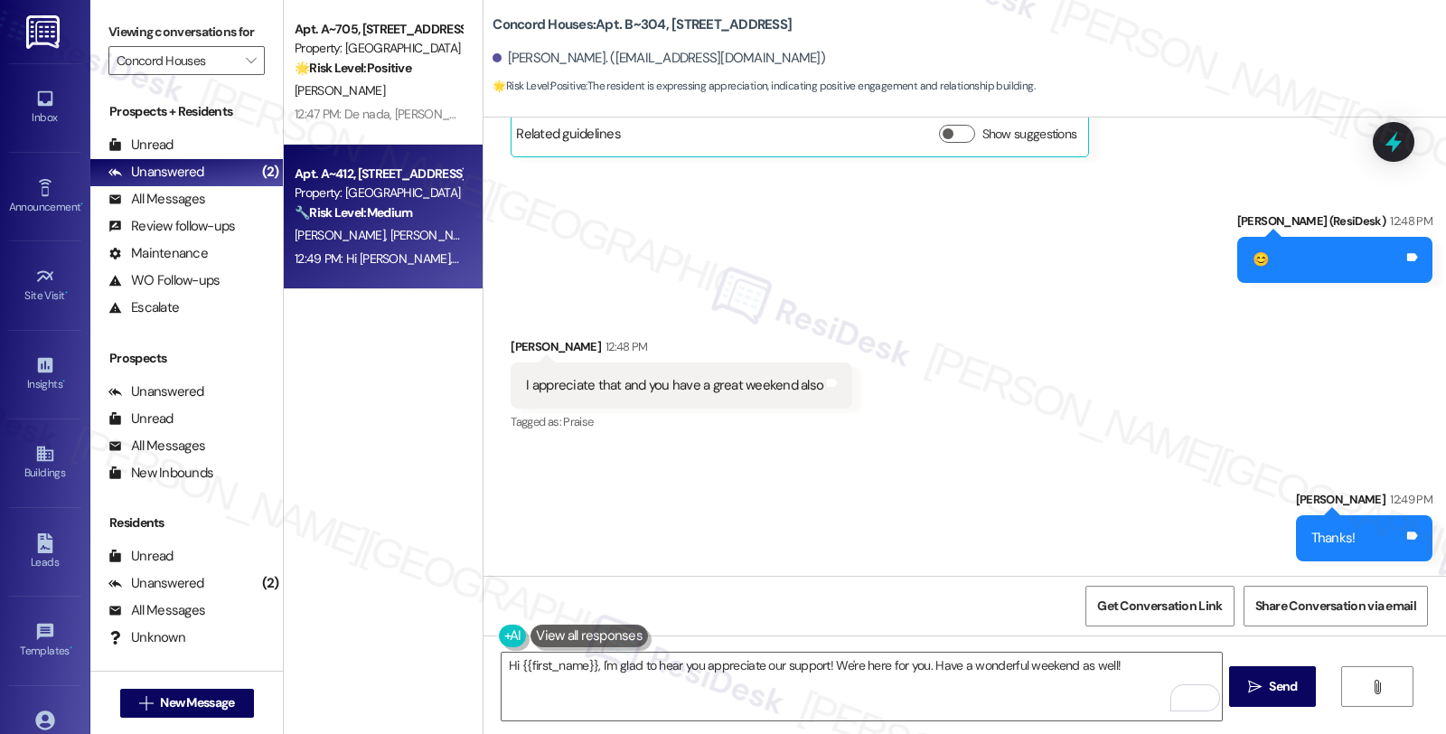
click at [385, 205] on strong "🔧 Risk Level: Medium" at bounding box center [353, 212] width 117 height 16
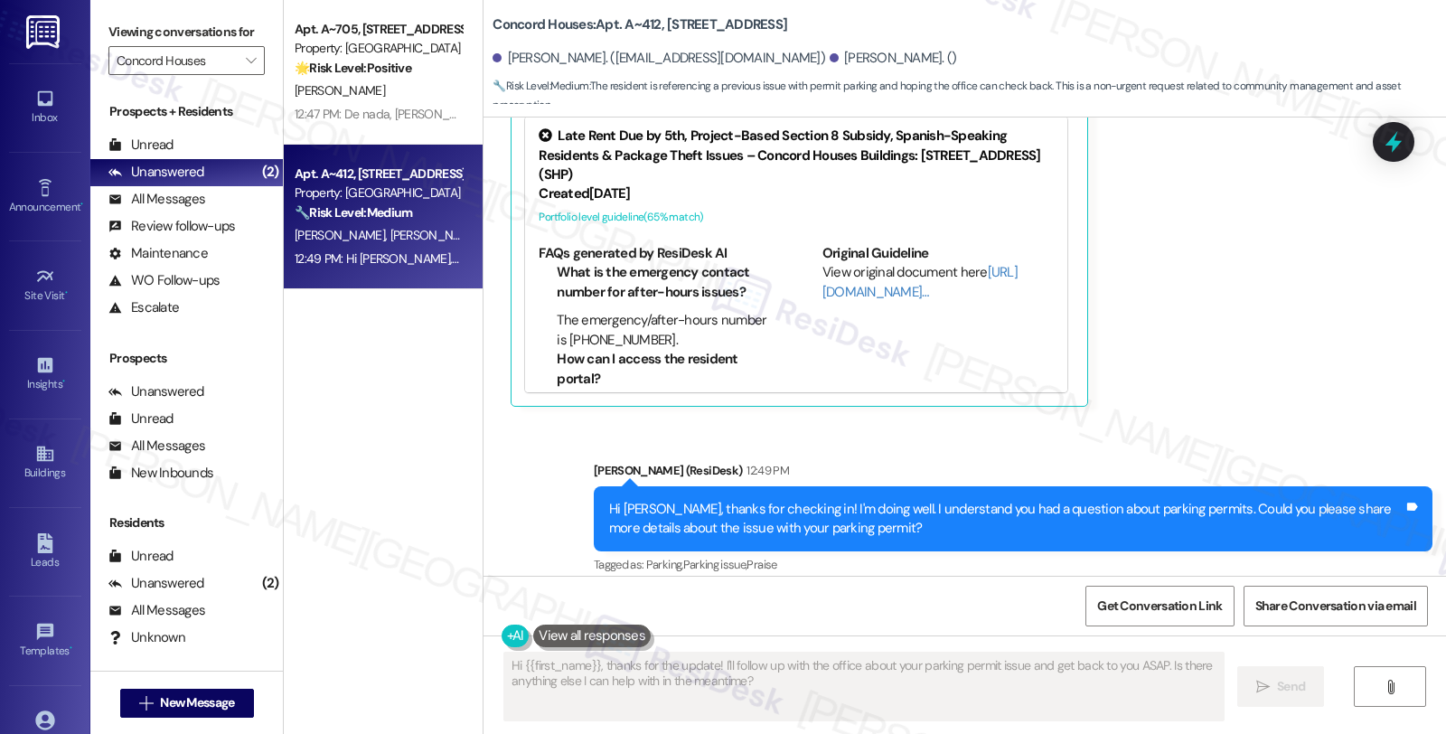
scroll to position [691, 0]
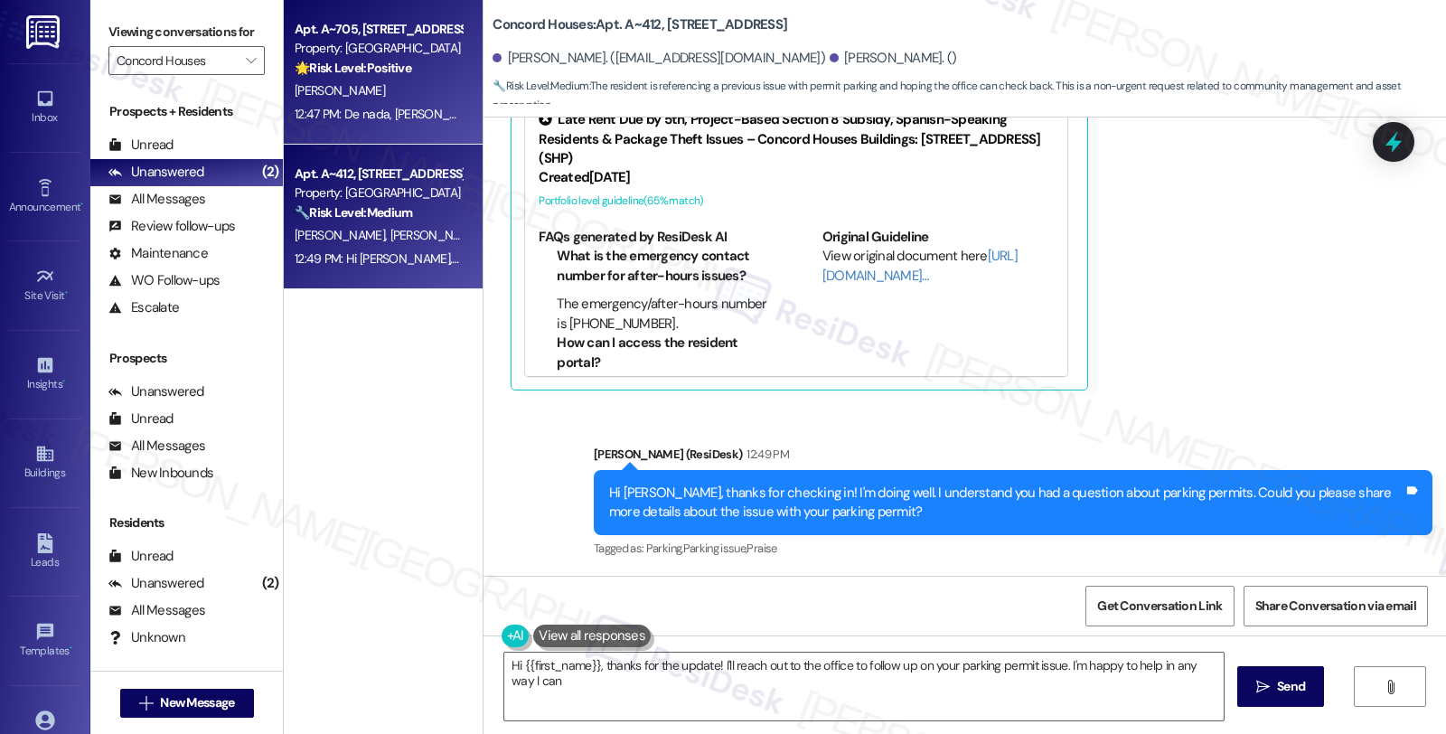
type textarea "Hi {{first_name}}, thanks for the update! I'll reach out to the office to follo…"
click at [400, 54] on div "Property: [GEOGRAPHIC_DATA]" at bounding box center [378, 48] width 167 height 19
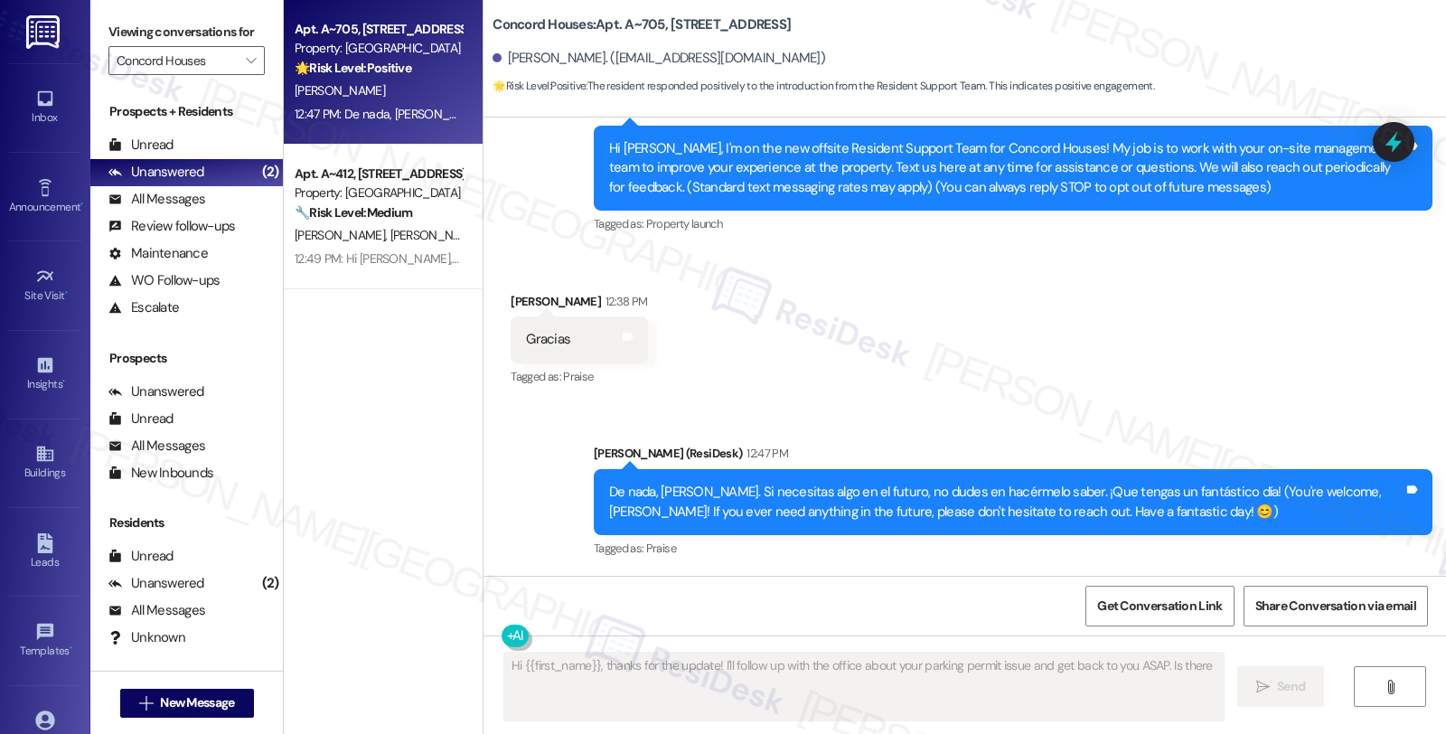
scroll to position [178, 0]
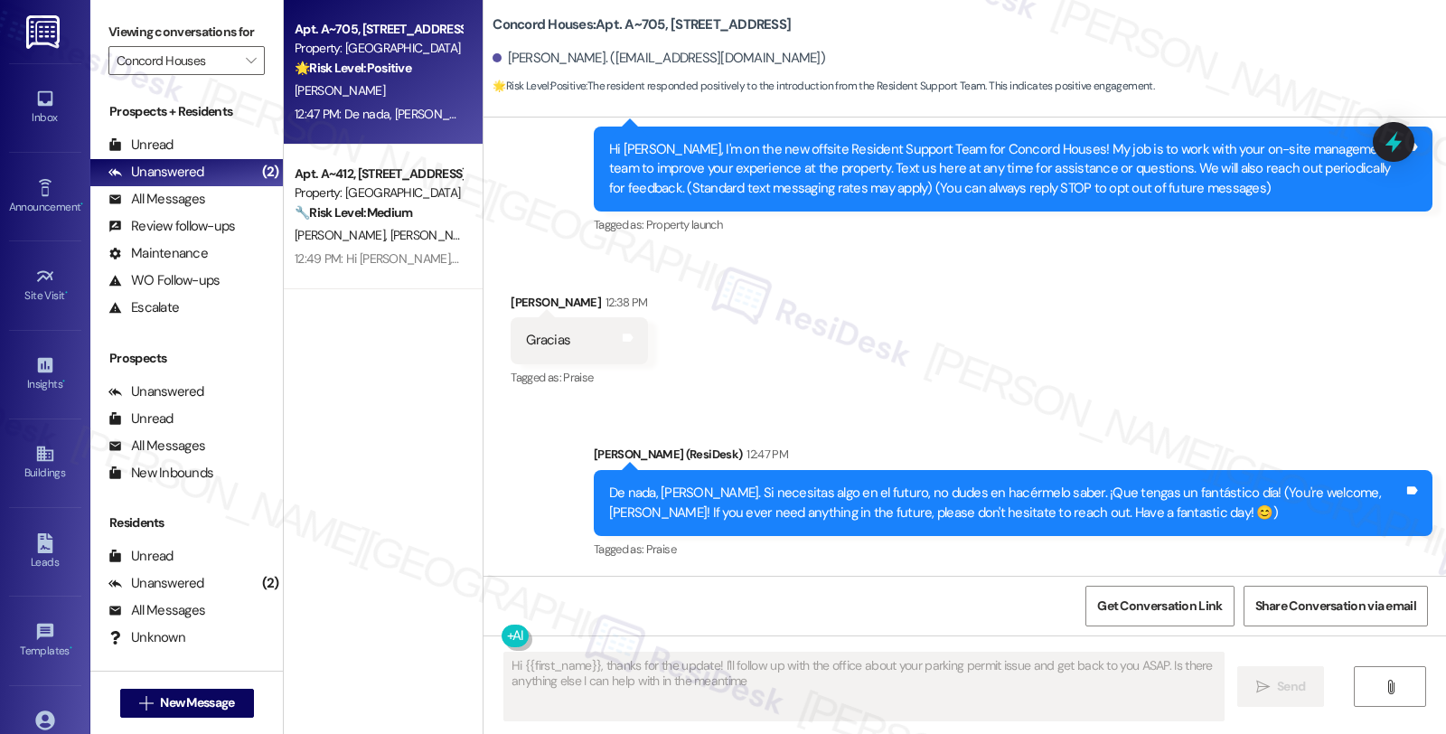
type textarea "Hi {{first_name}}, thanks for the update! I'll follow up with the office about …"
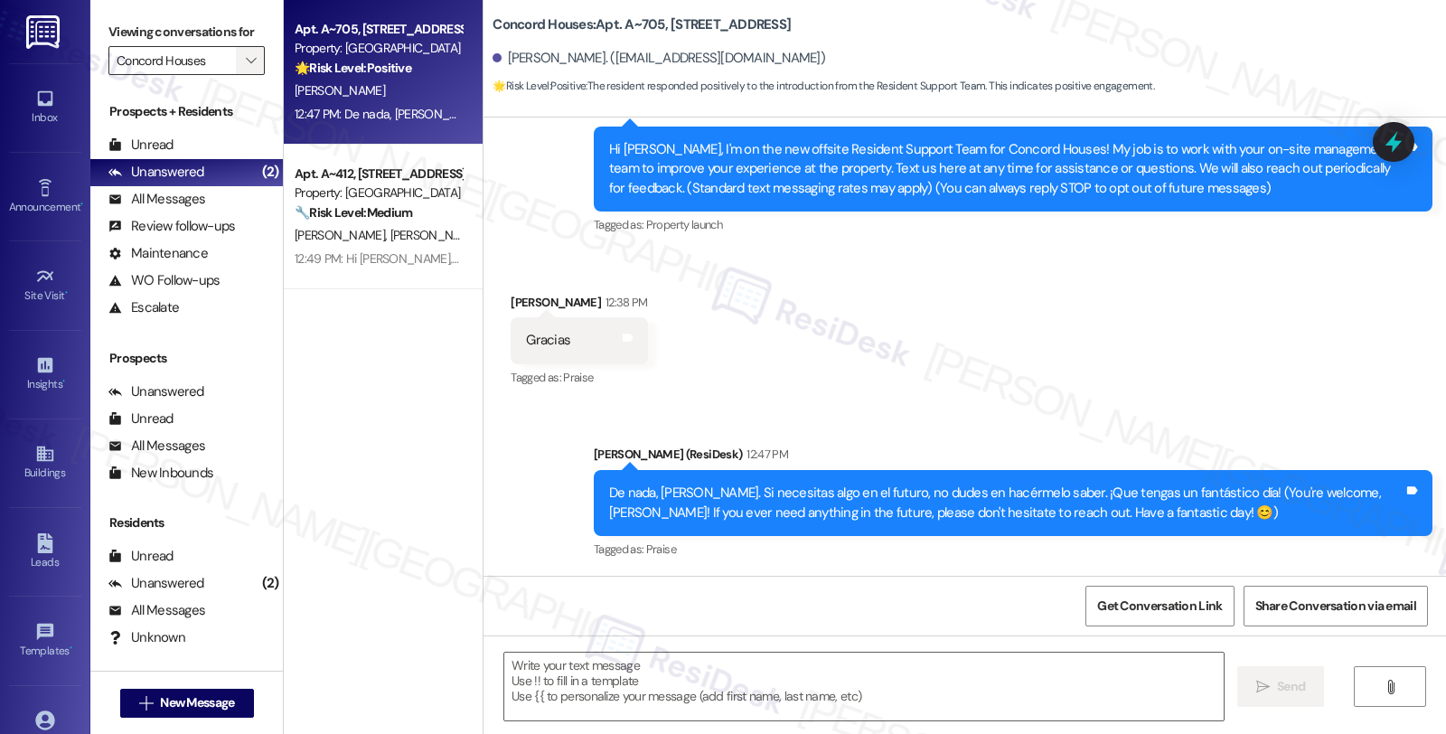
click at [242, 75] on span "" at bounding box center [250, 60] width 17 height 29
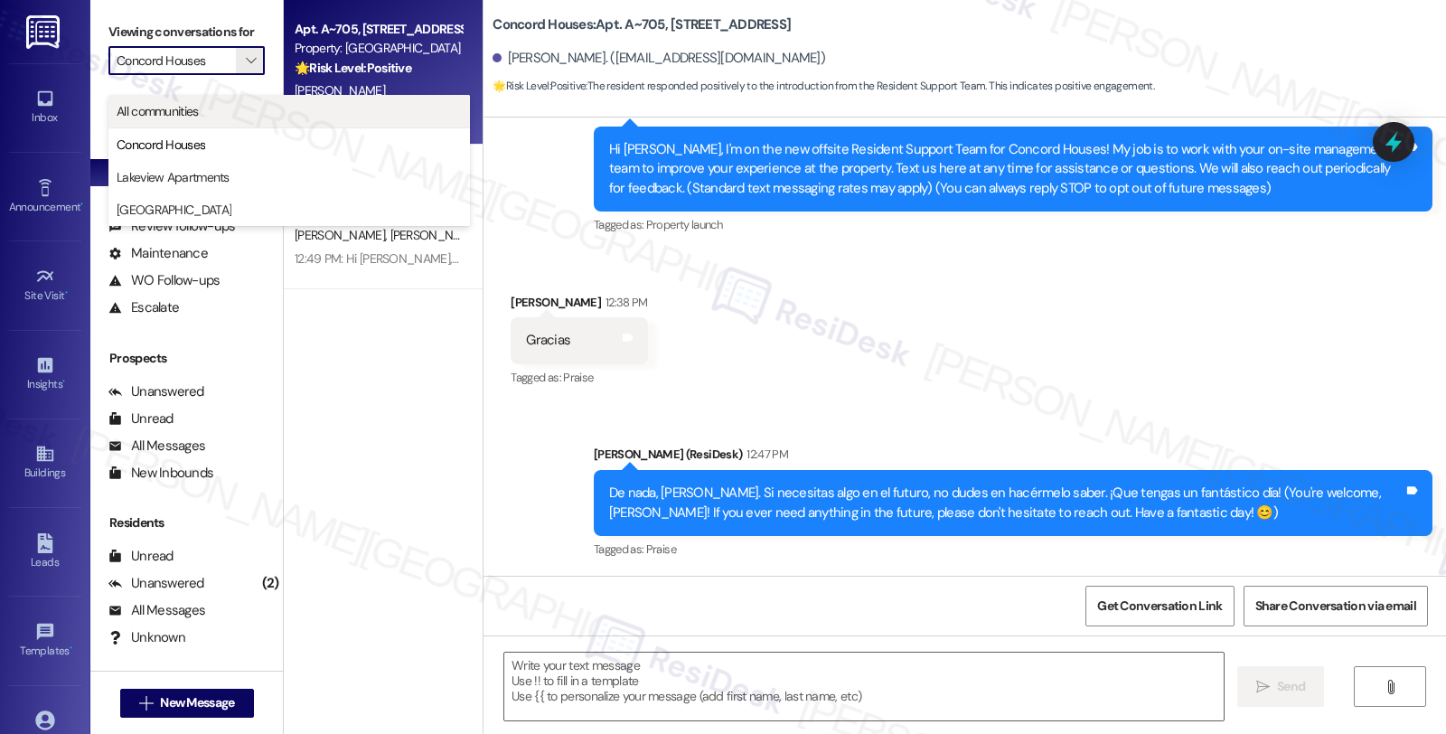
click at [196, 117] on span "All communities" at bounding box center [158, 111] width 82 height 18
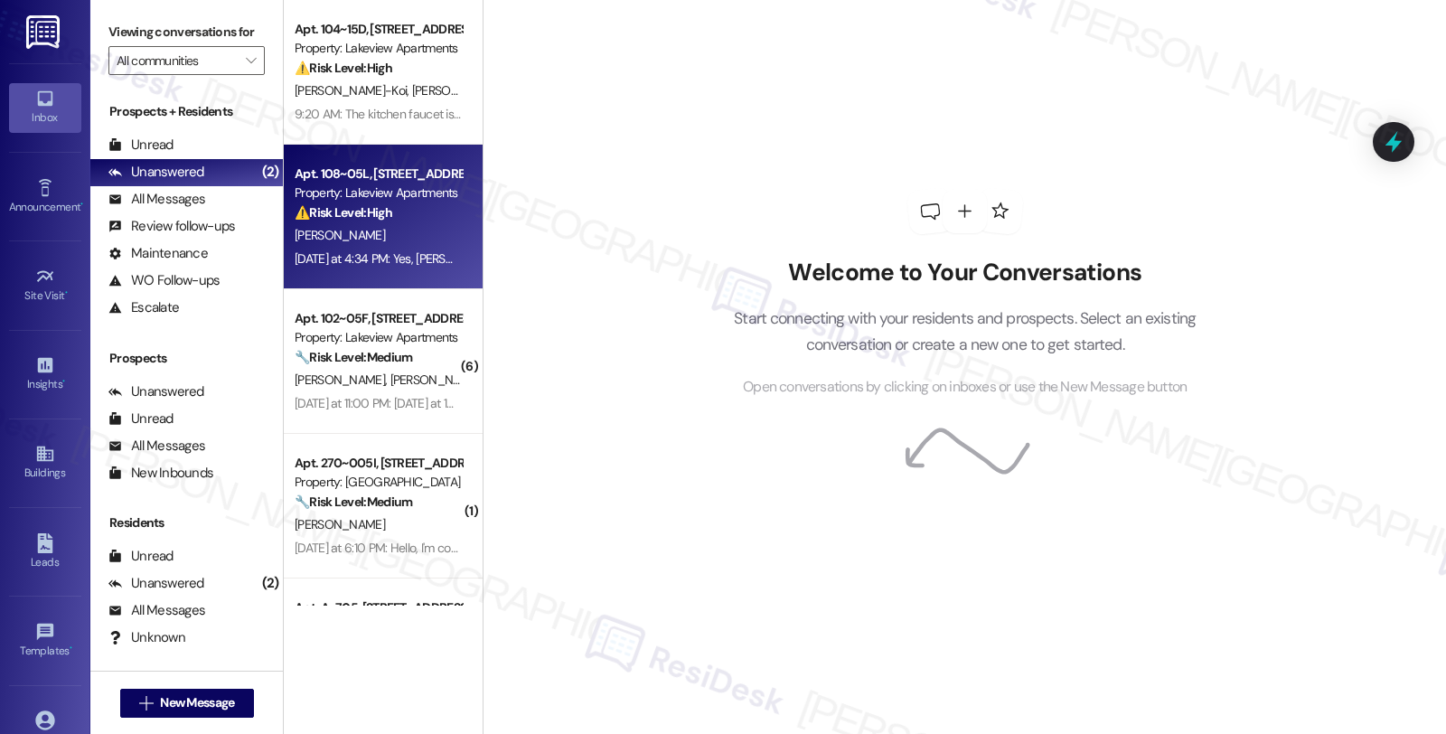
click at [439, 193] on div "Property: Lakeview Apartments" at bounding box center [378, 192] width 167 height 19
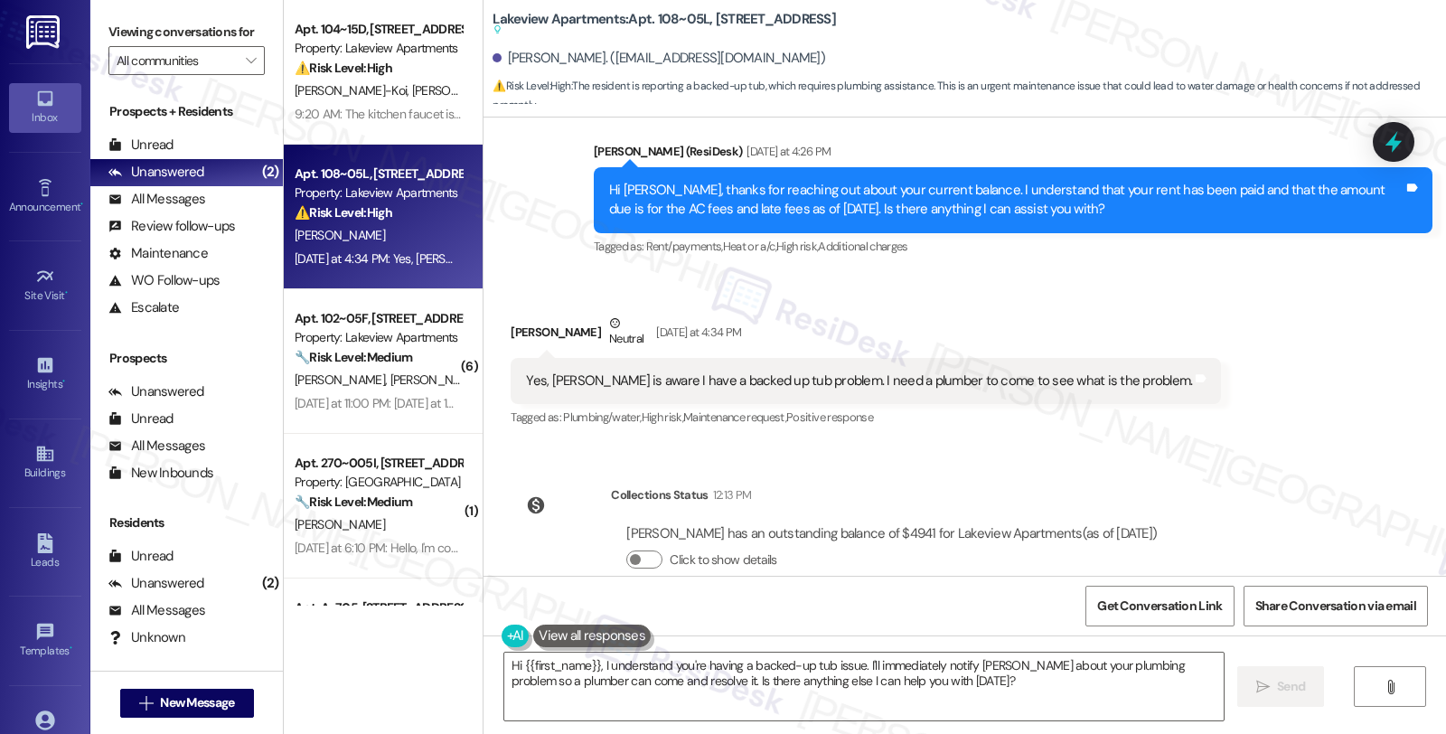
scroll to position [3174, 0]
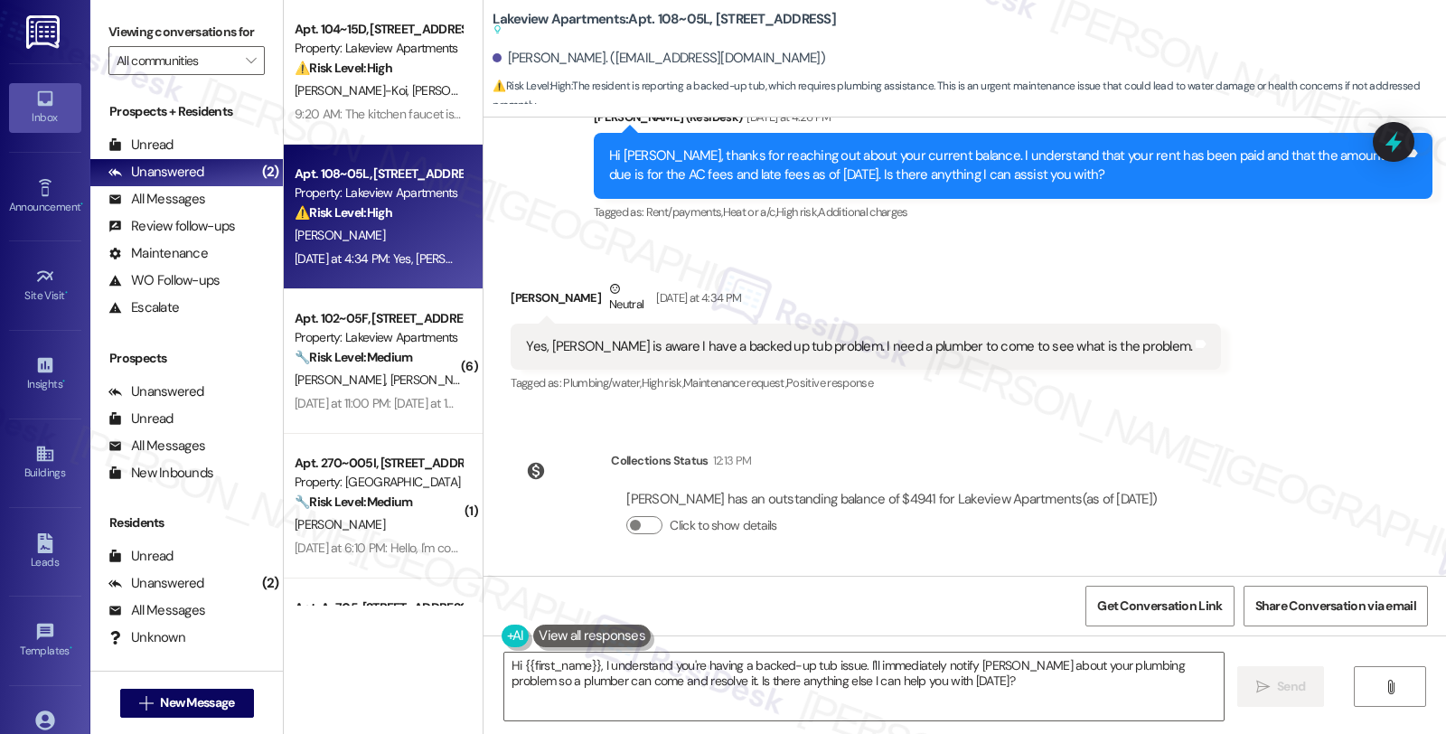
drag, startPoint x: 498, startPoint y: 290, endPoint x: 580, endPoint y: 290, distance: 82.2
click at [580, 290] on div "Evelyn Toennies Neutral Yesterday at 4:34 PM" at bounding box center [866, 301] width 710 height 44
copy div "[PERSON_NAME]"
drag, startPoint x: 644, startPoint y: 16, endPoint x: 697, endPoint y: 19, distance: 52.5
click at [697, 19] on b "Lakeview Apartments: Apt. 108~05L, 4 East 107th Street Suggested actions and no…" at bounding box center [664, 25] width 343 height 30
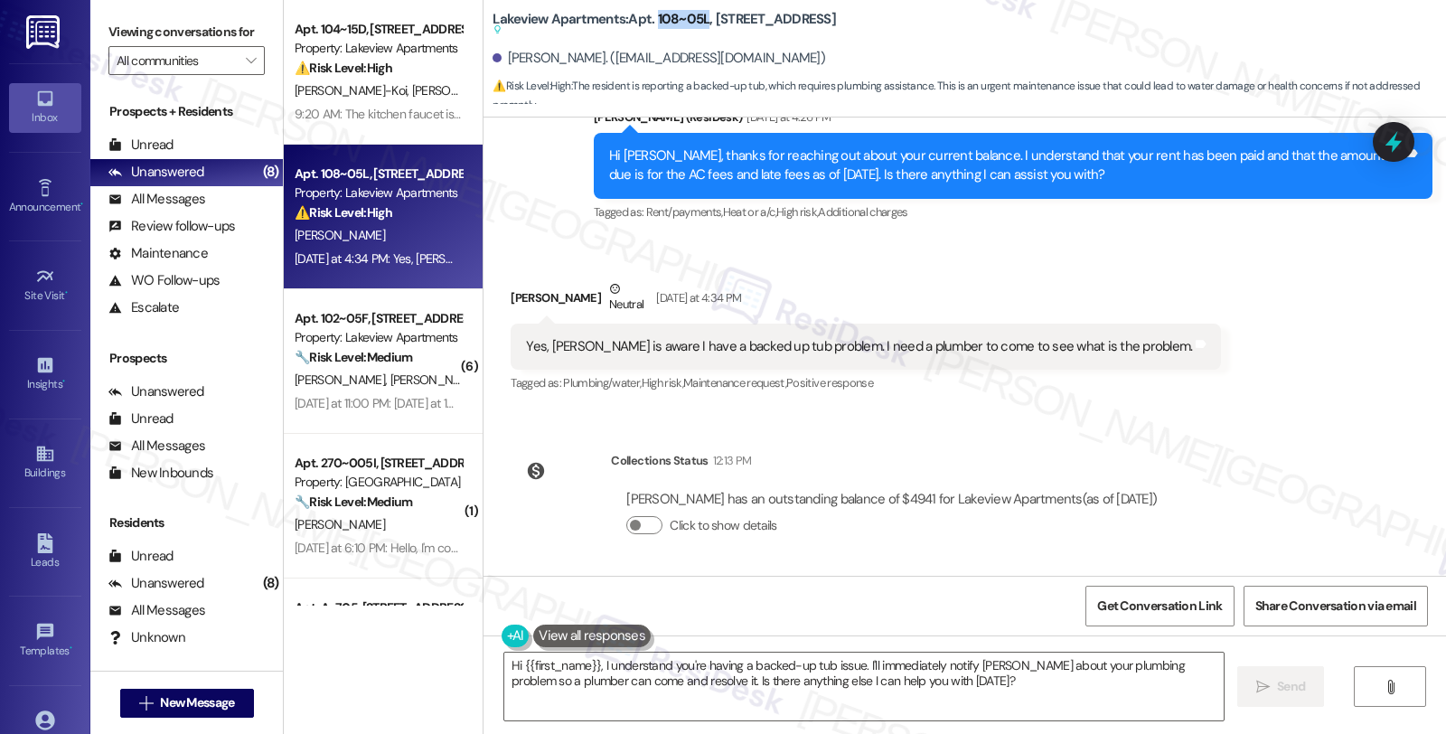
copy b "108~05L"
drag, startPoint x: 811, startPoint y: 346, endPoint x: 631, endPoint y: 345, distance: 179.9
click at [631, 345] on div "Yes, [PERSON_NAME] is aware I have a backed up tub problem. I need a plumber to…" at bounding box center [859, 346] width 666 height 19
copy div "I have a backed up tub problem."
click at [504, 670] on textarea "Hi {{first_name}}, I understand you're having a backed-up tub issue. I'll immed…" at bounding box center [863, 687] width 719 height 68
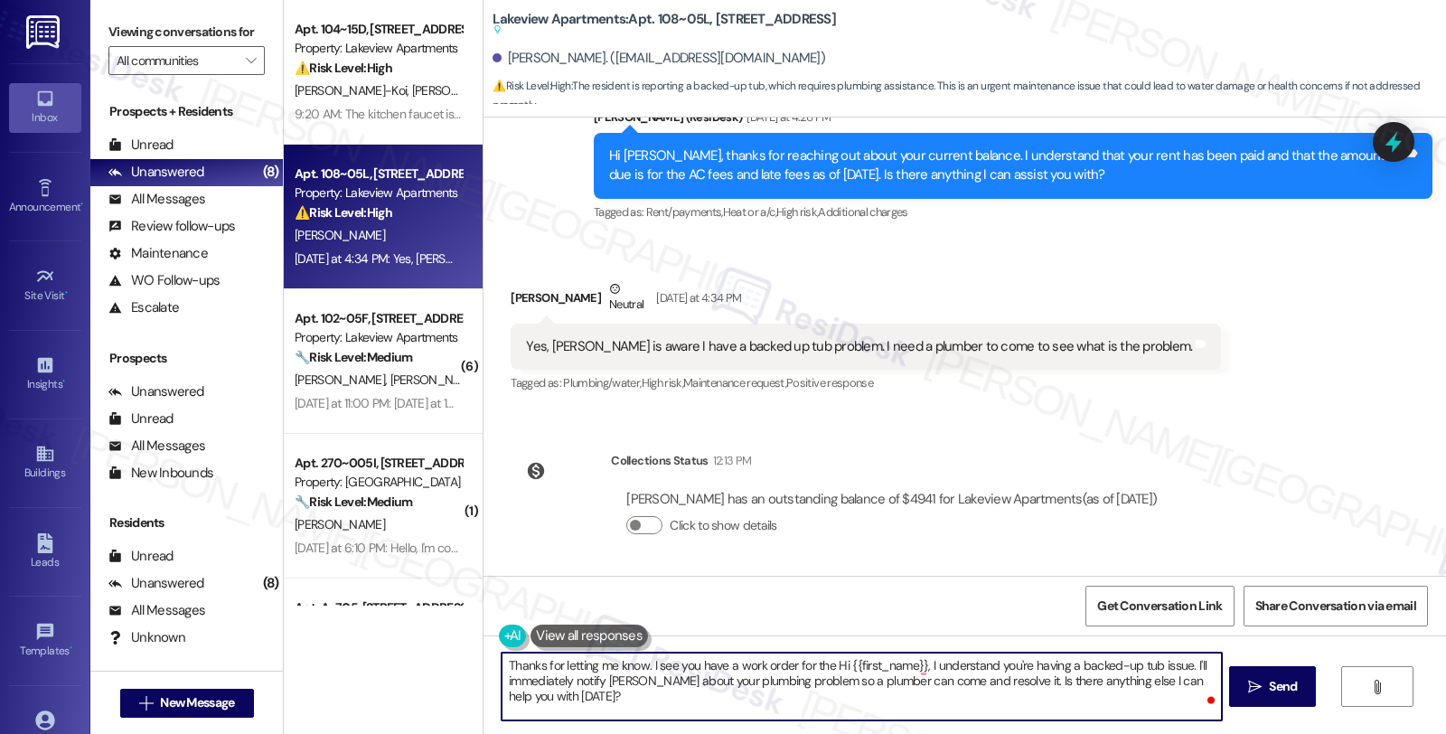
click at [781, 664] on textarea "Thanks for letting me know. I see you have a work order for the Hi {{first_name…" at bounding box center [861, 687] width 719 height 68
paste textarea "I have a backed up tub problem."
paste textarea "14398-1"
click at [873, 663] on textarea "Thanks for letting me know. I see you have a work order #14398-1 for the Hi {{f…" at bounding box center [861, 687] width 719 height 68
paste textarea "Is the water in the tub draining very slowly, or is it not draining at all?"
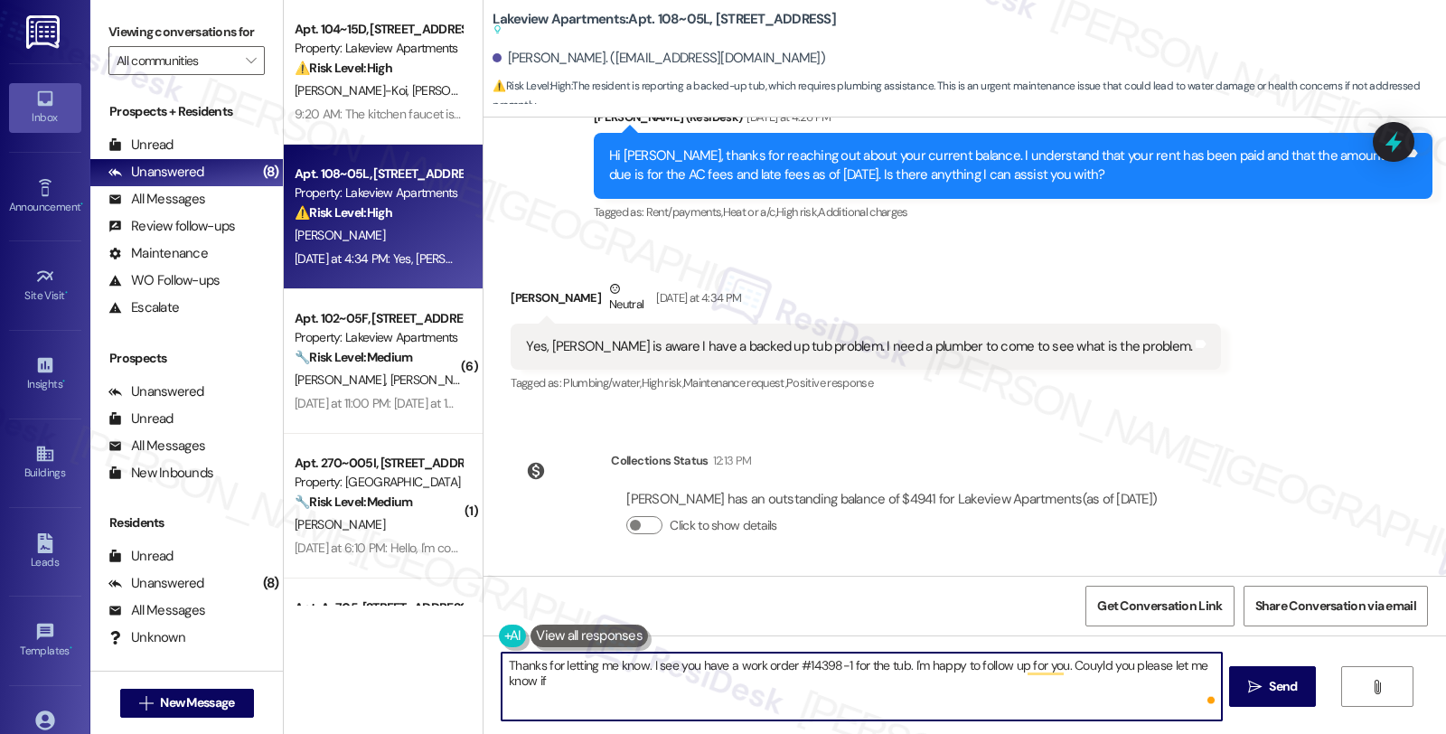
type textarea "Thanks for letting me know. I see you have a work order #14398-1 for the tub. I…"
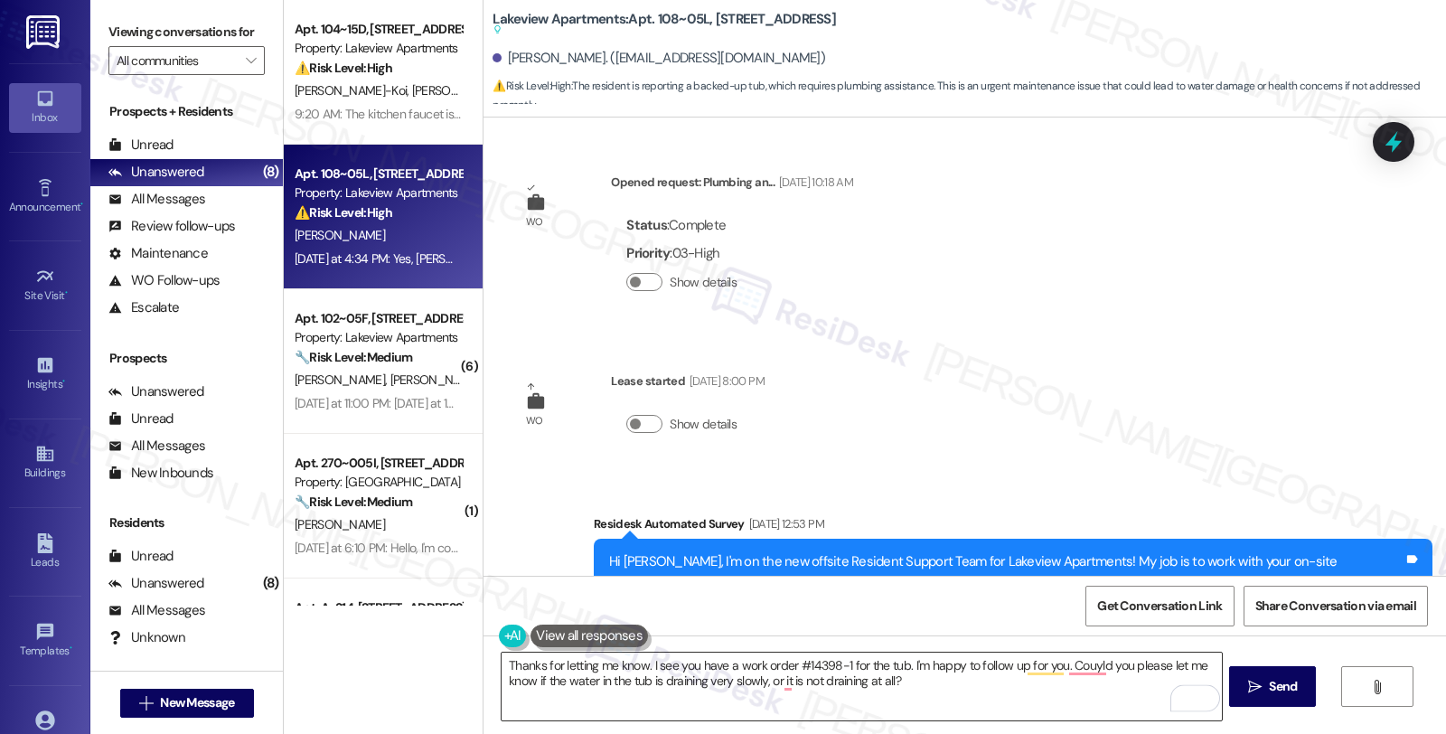
scroll to position [3174, 0]
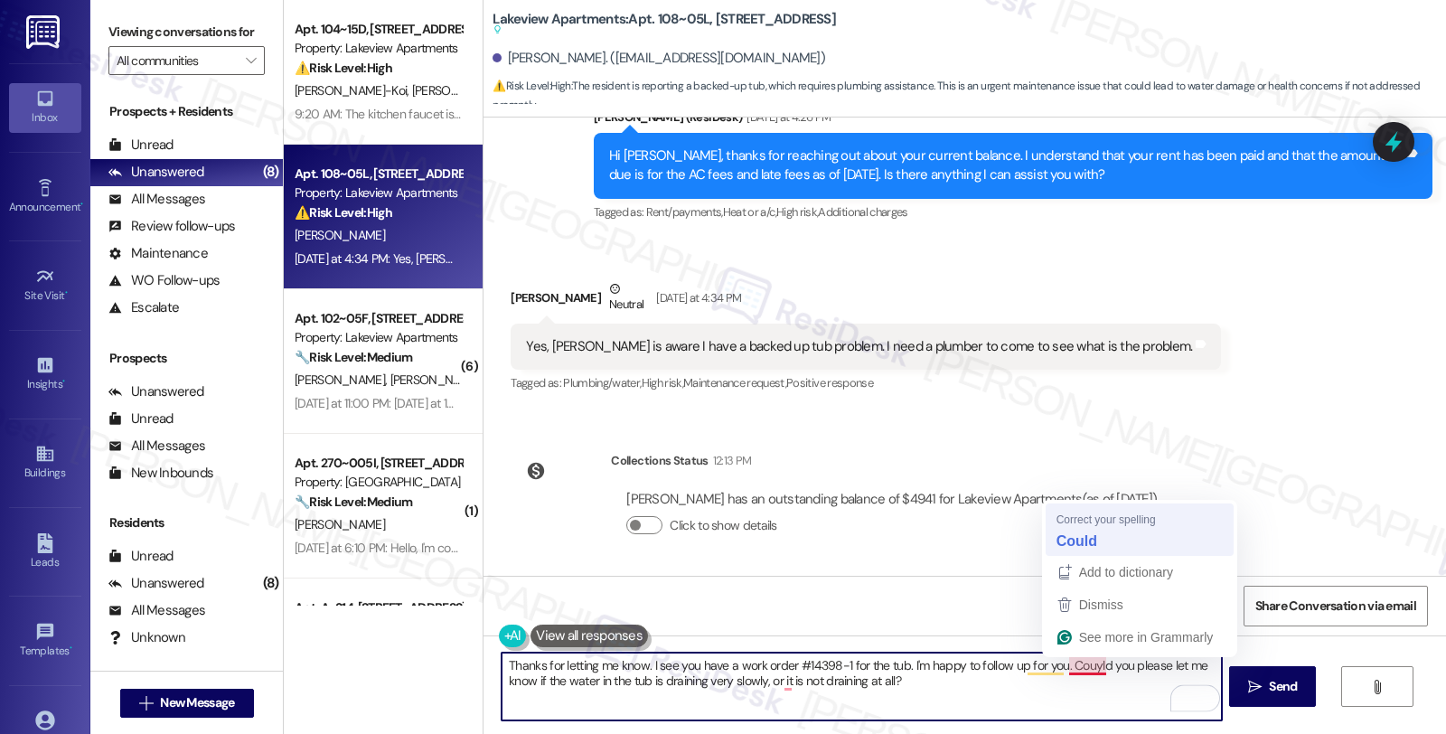
type textarea "Thanks for letting me know. I see you have a work order #14398-1 for the tub. I…"
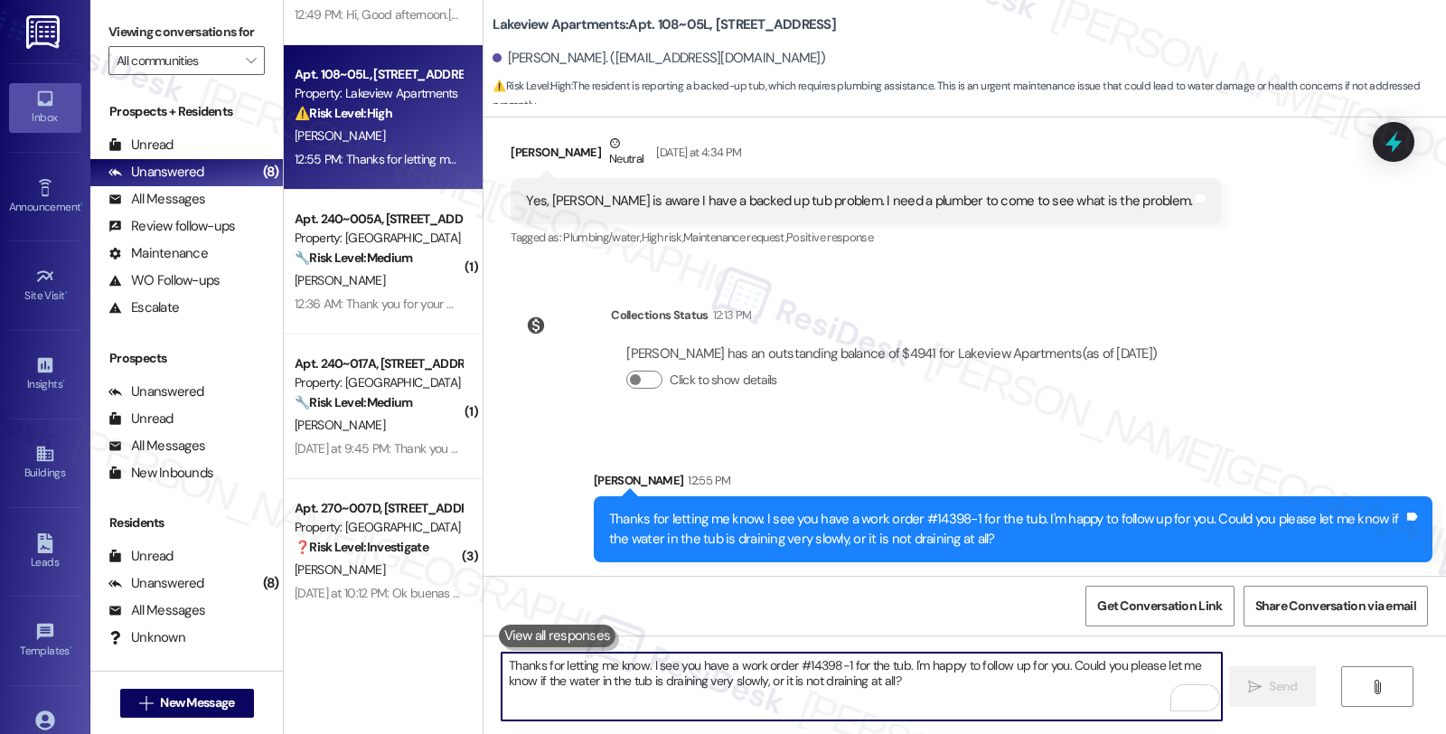
scroll to position [551, 0]
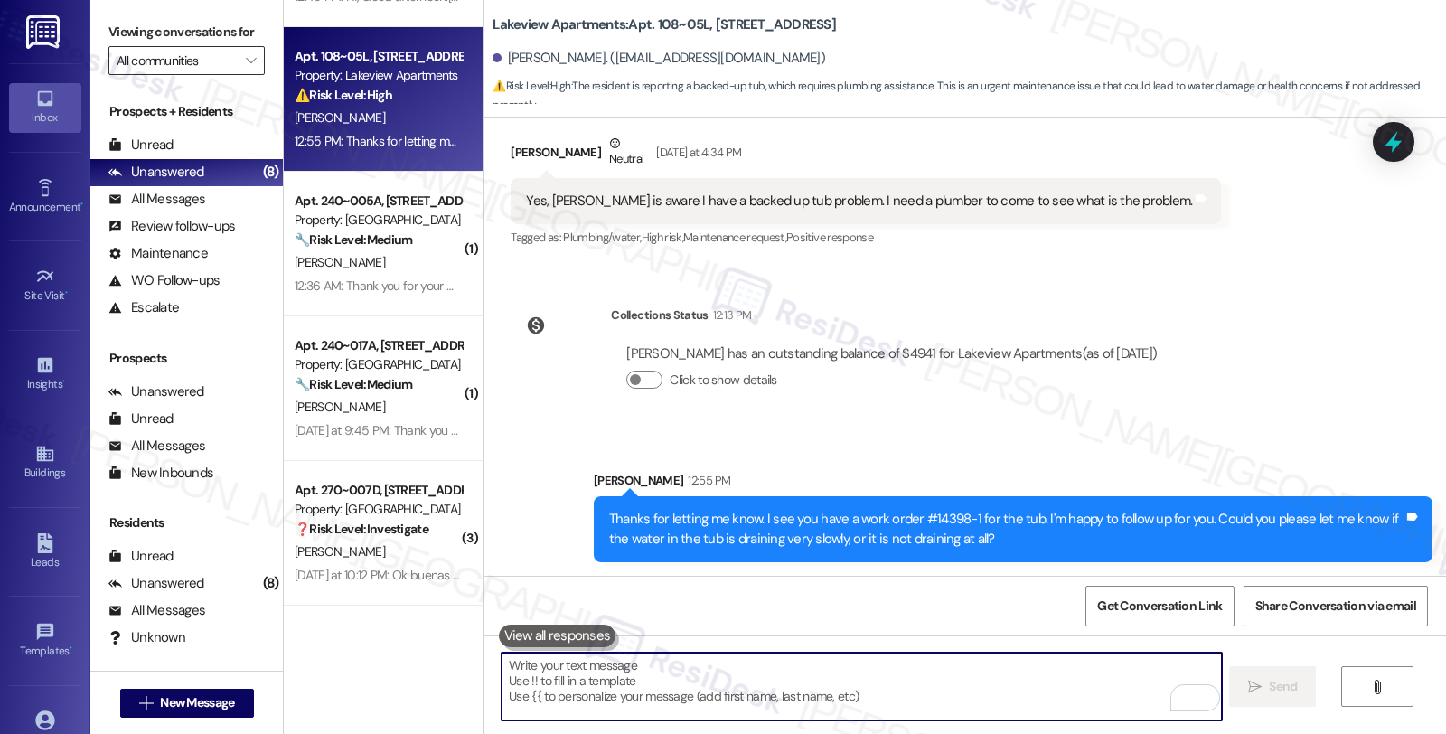
click at [211, 75] on input "All communities" at bounding box center [176, 60] width 119 height 29
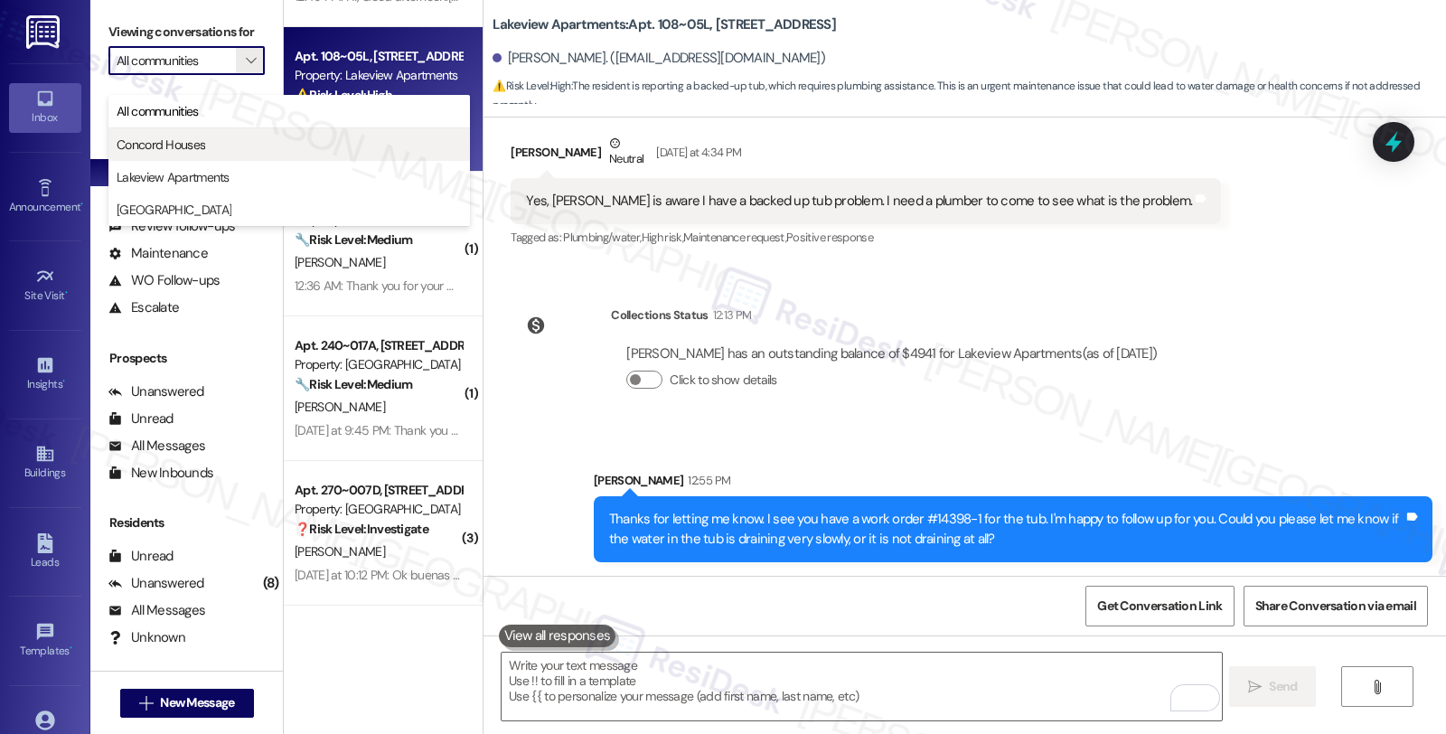
click at [177, 146] on span "Concord Houses" at bounding box center [161, 145] width 89 height 18
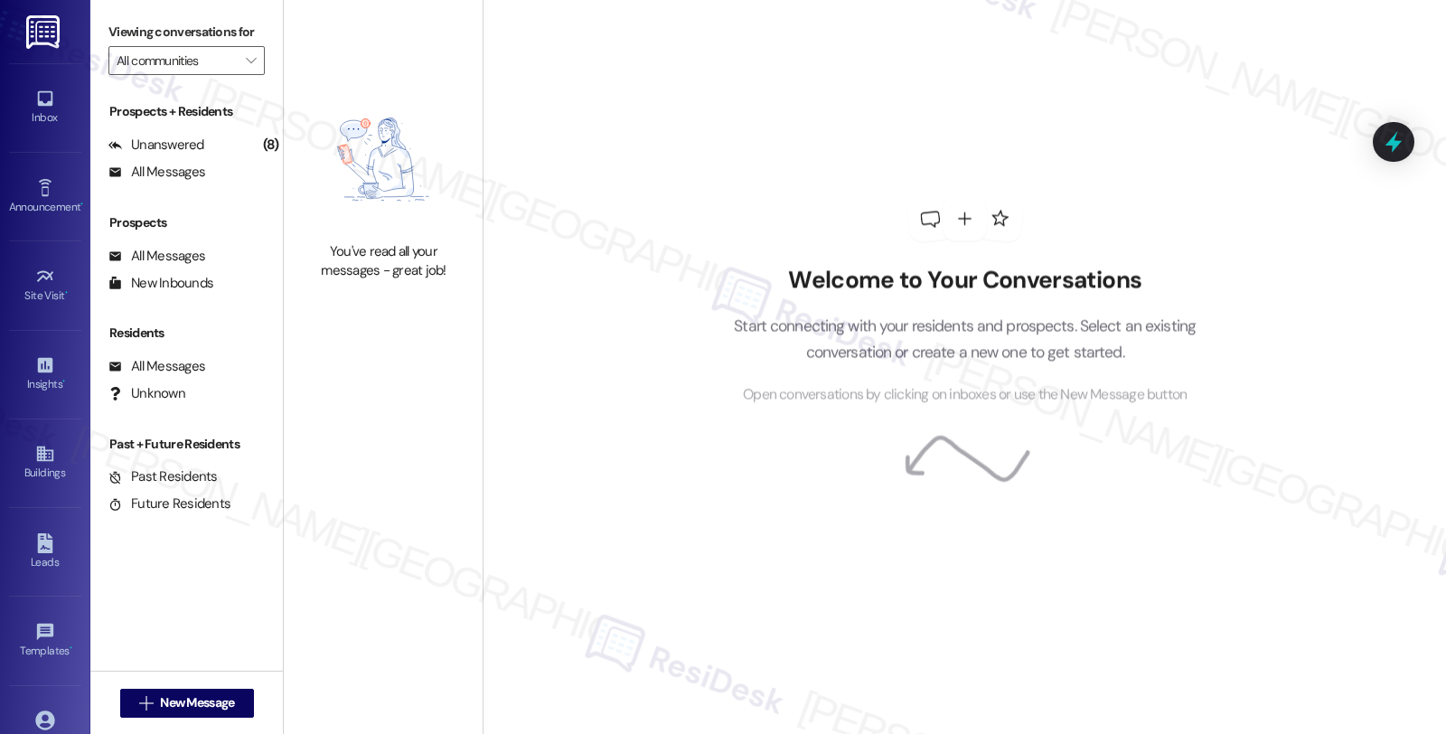
type input "Concord Houses"
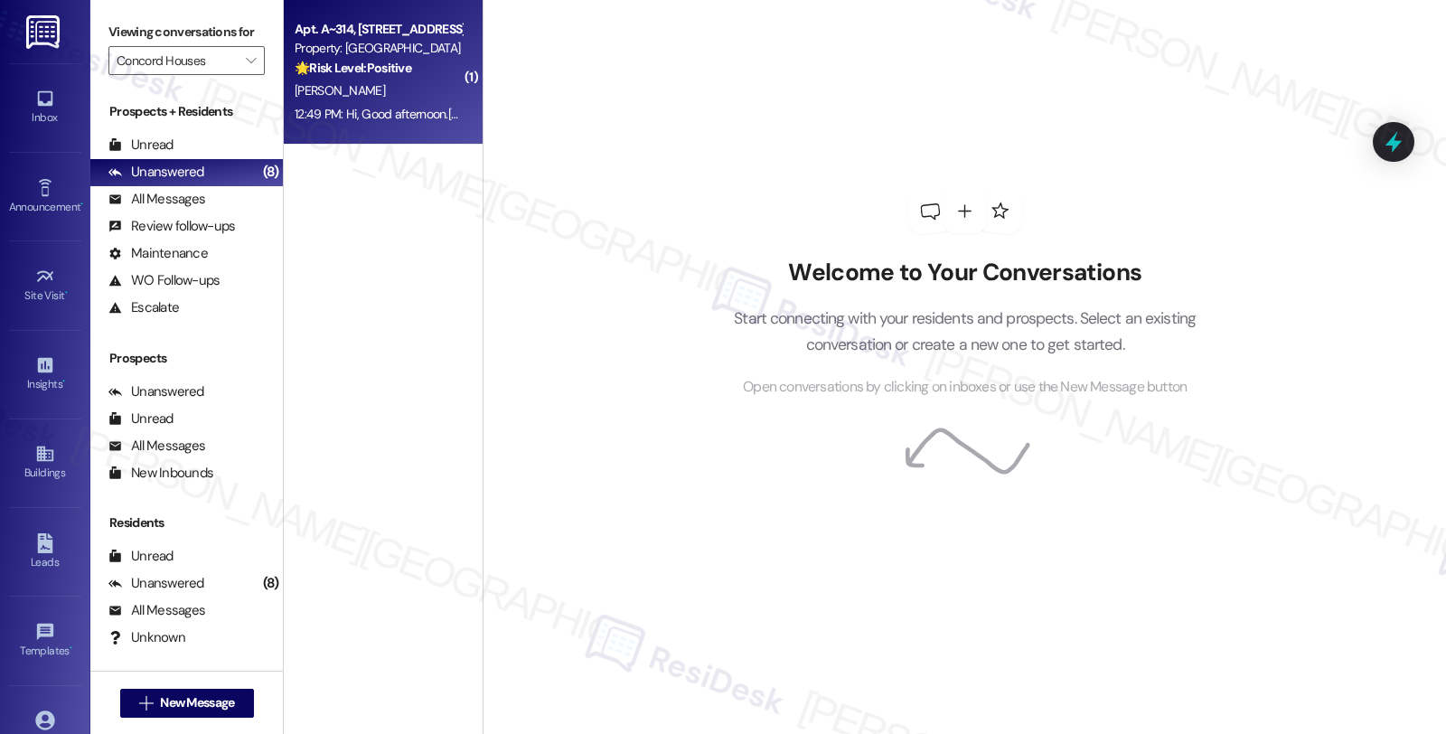
click at [366, 86] on div "[PERSON_NAME]" at bounding box center [378, 91] width 171 height 23
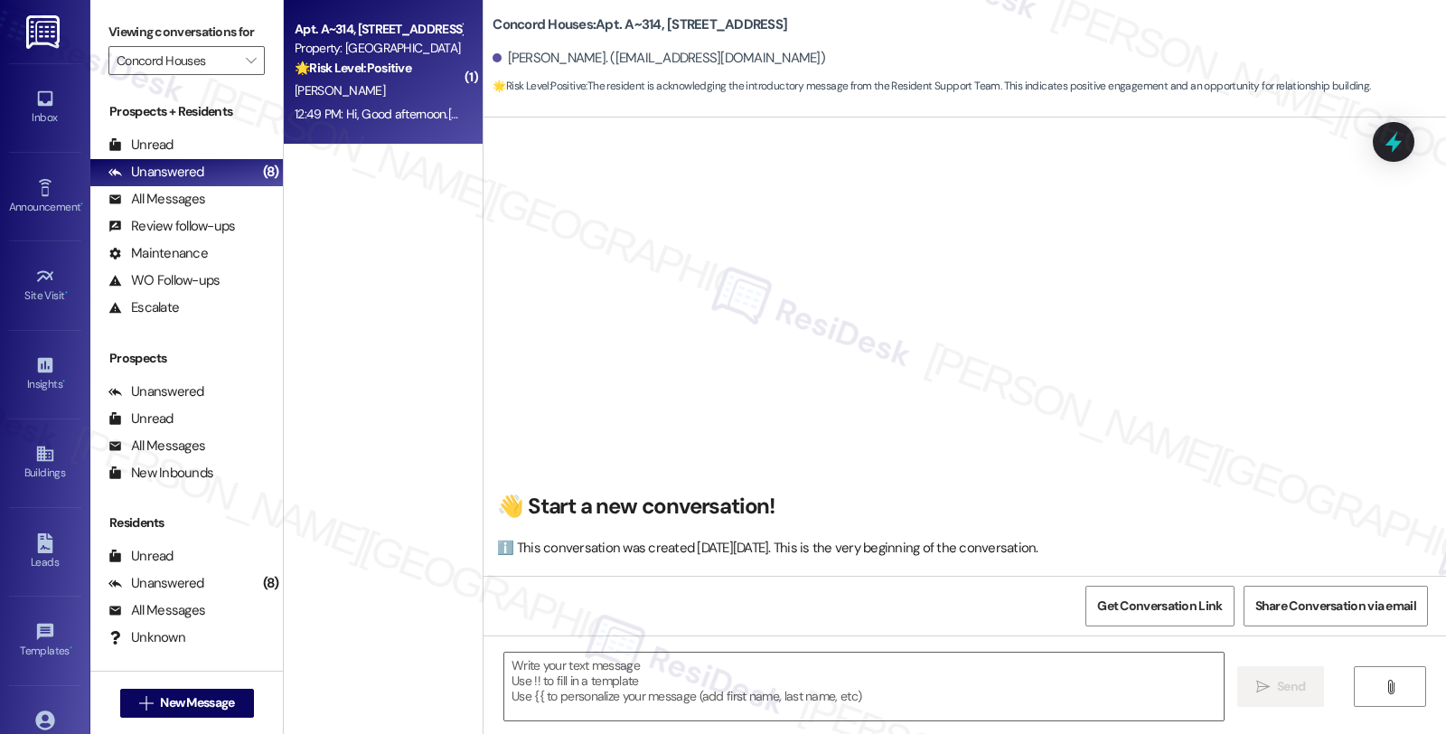
scroll to position [5, 0]
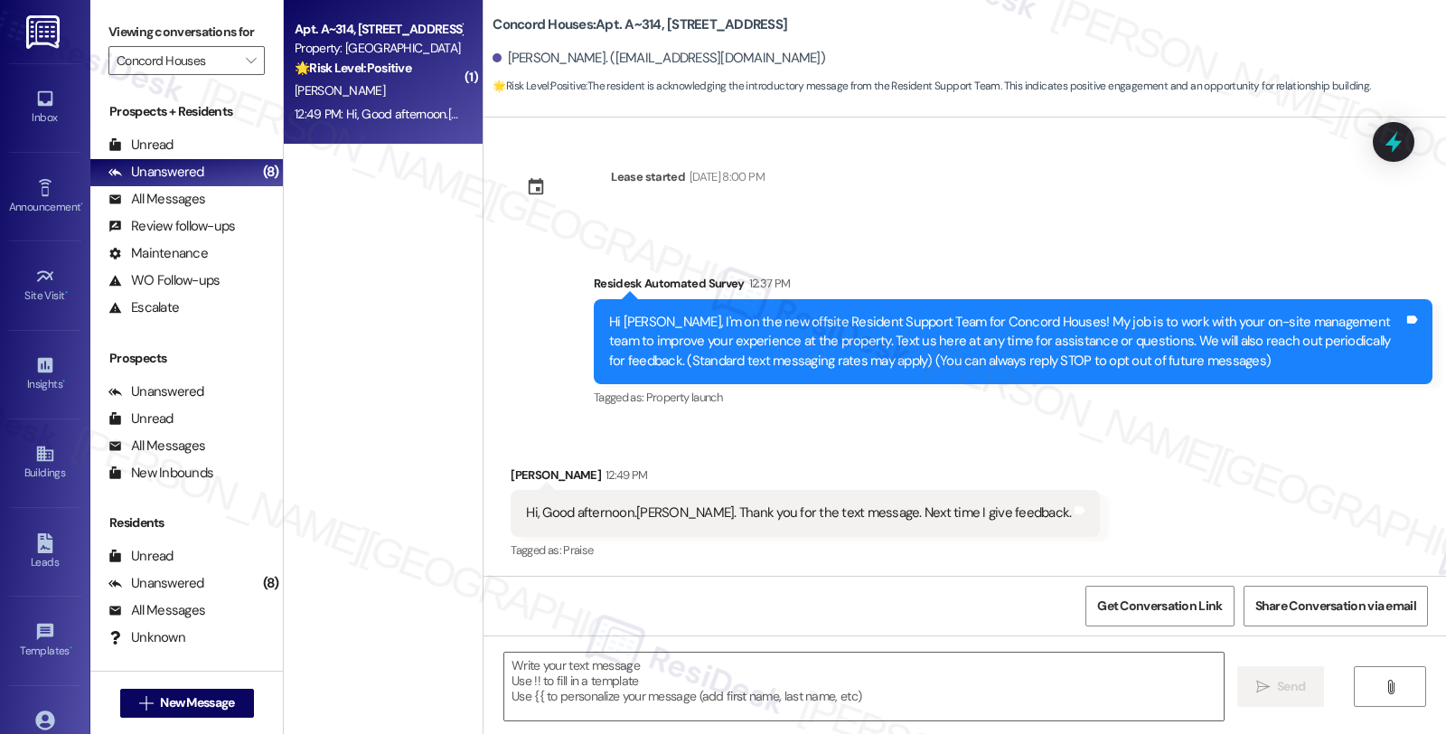
type textarea "Fetching suggested responses. Please feel free to read through the conversation…"
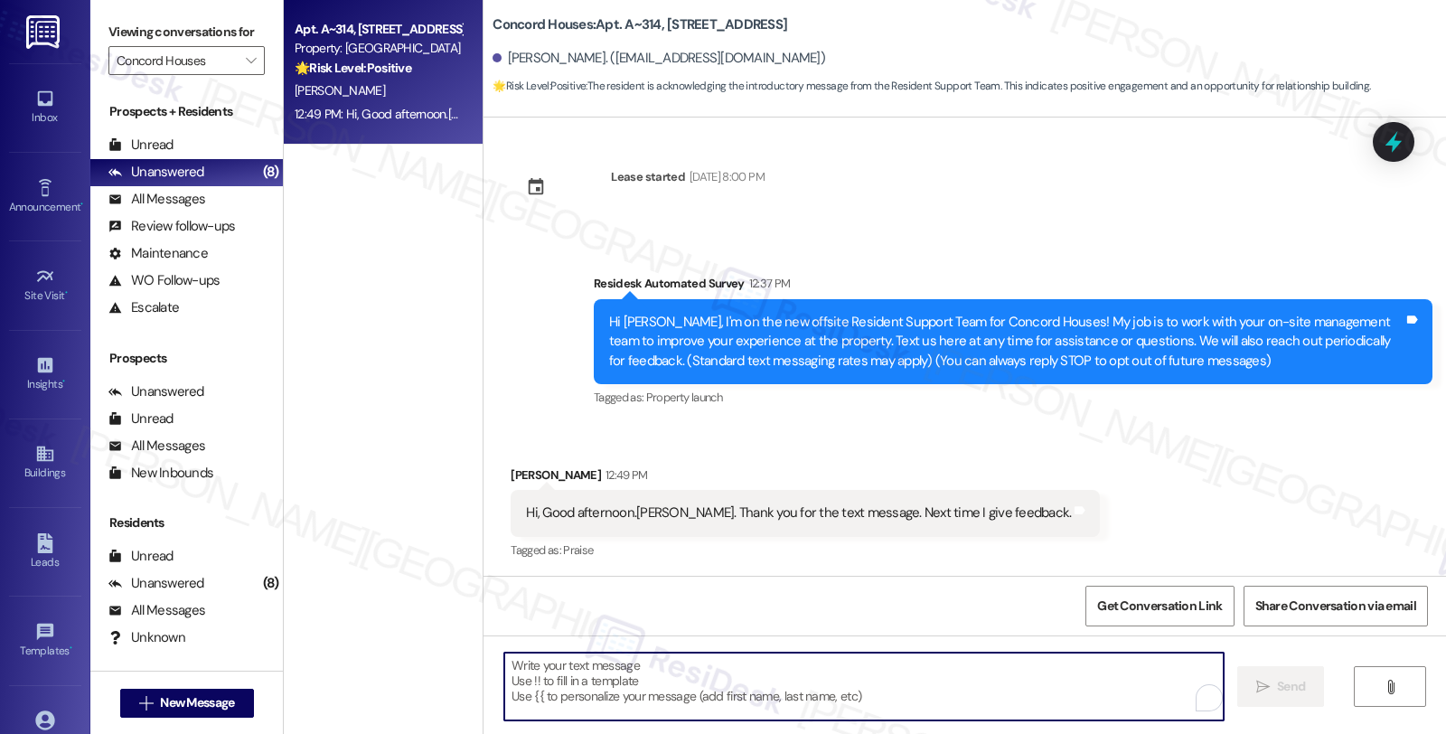
click at [522, 680] on textarea "To enrich screen reader interactions, please activate Accessibility in Grammarl…" at bounding box center [863, 687] width 719 height 68
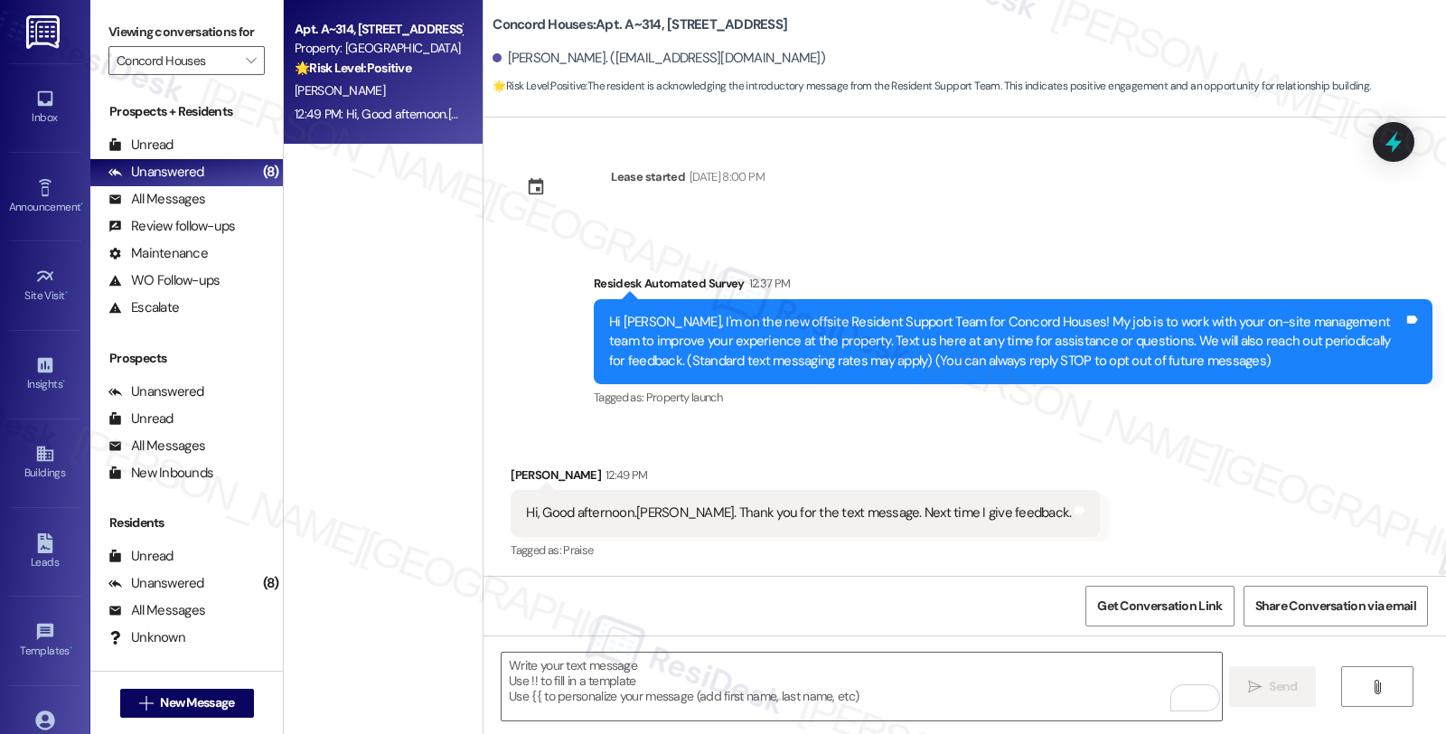
click at [522, 474] on div "[PERSON_NAME] 12:49 PM" at bounding box center [805, 477] width 589 height 25
copy div "[PERSON_NAME]"
click at [525, 687] on textarea "To enrich screen reader interactions, please activate Accessibility in Grammarl…" at bounding box center [861, 687] width 719 height 68
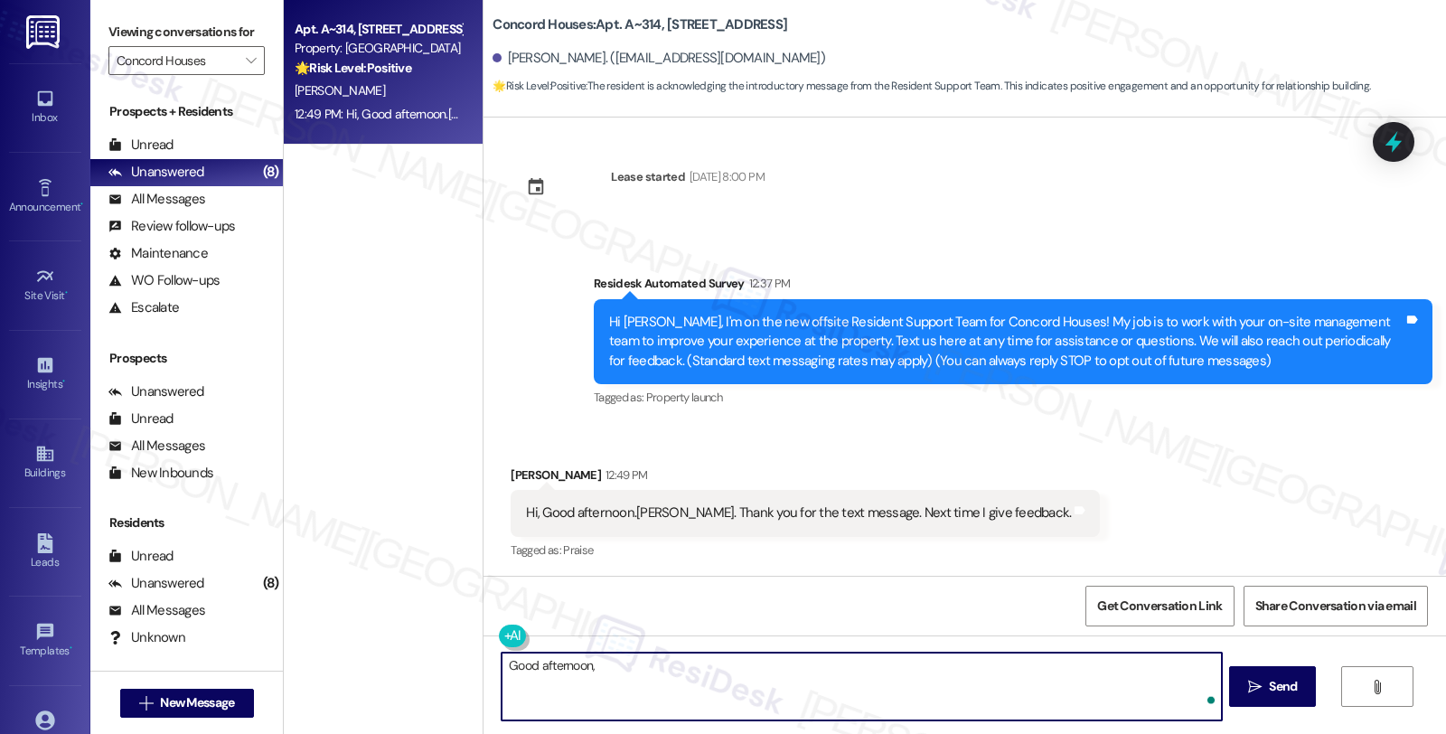
paste textarea "[PERSON_NAME]"
drag, startPoint x: 913, startPoint y: 663, endPoint x: 992, endPoint y: 671, distance: 79.9
click at [992, 671] on textarea "Good afternoon, [PERSON_NAME], and you're welcome. Please feel free to reach out" at bounding box center [861, 687] width 719 height 68
click at [1082, 667] on textarea "Good afternoon, [PERSON_NAME], and you're welcome. Please feel free to share yo…" at bounding box center [861, 687] width 719 height 68
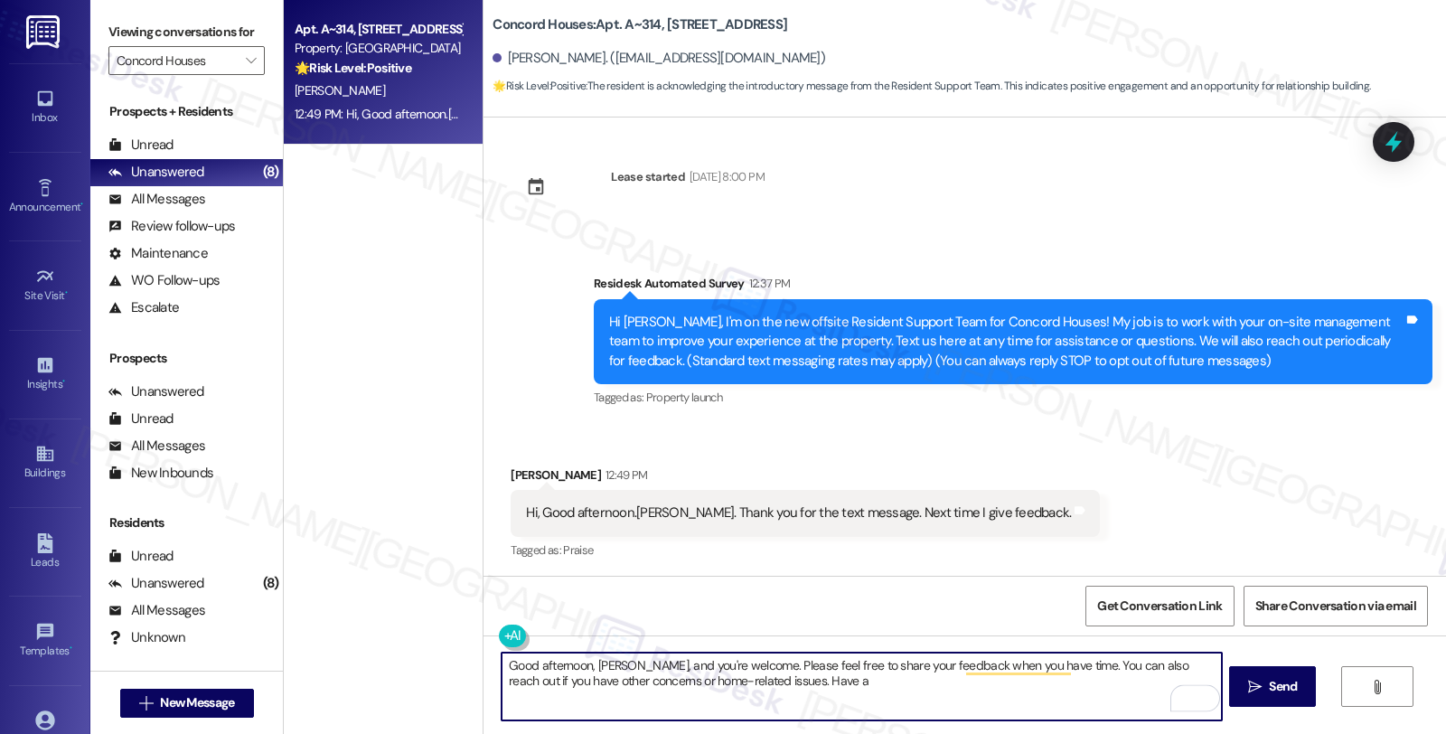
click at [846, 685] on textarea "Good afternoon, [PERSON_NAME], and you're welcome. Please feel free to share yo…" at bounding box center [861, 687] width 719 height 68
type textarea "Good afternoon, [PERSON_NAME], and you're welcome. Please feel free to share yo…"
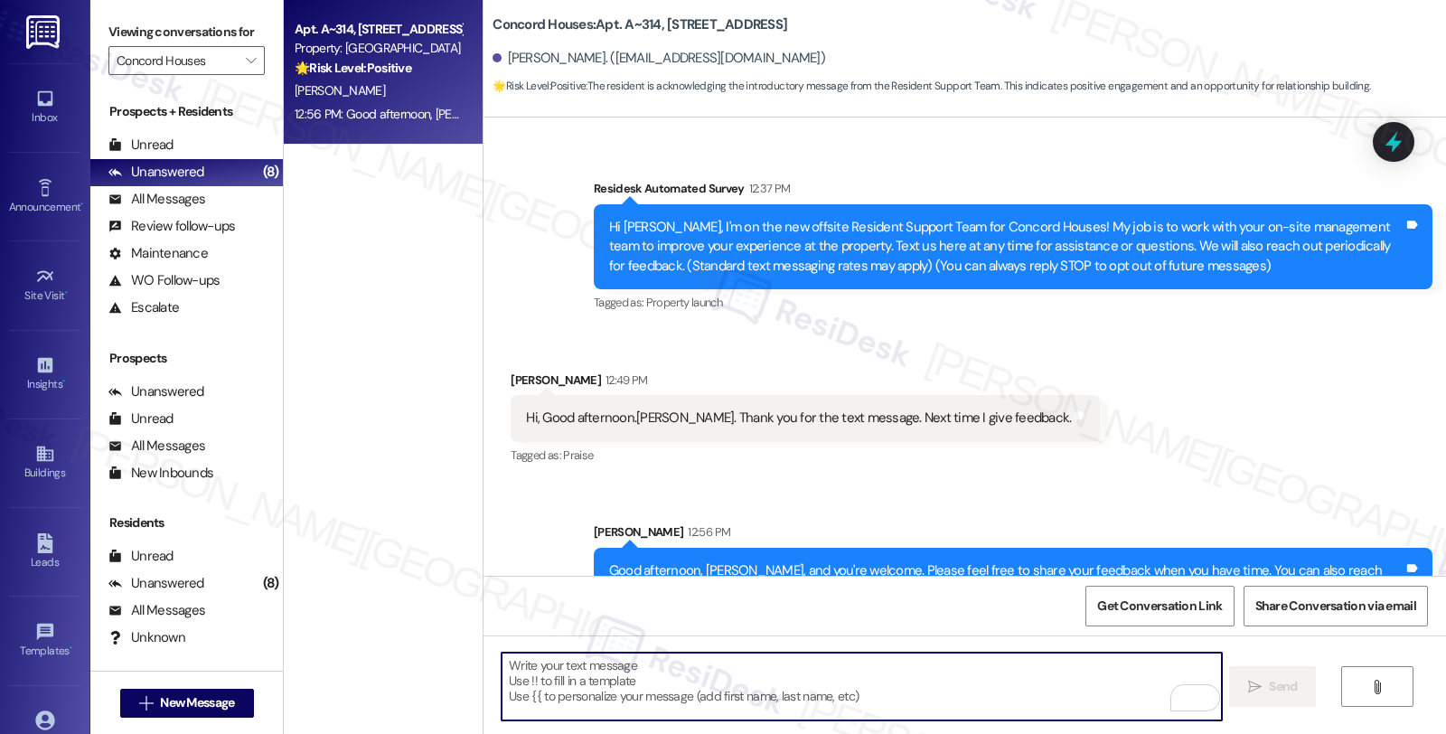
scroll to position [151, 0]
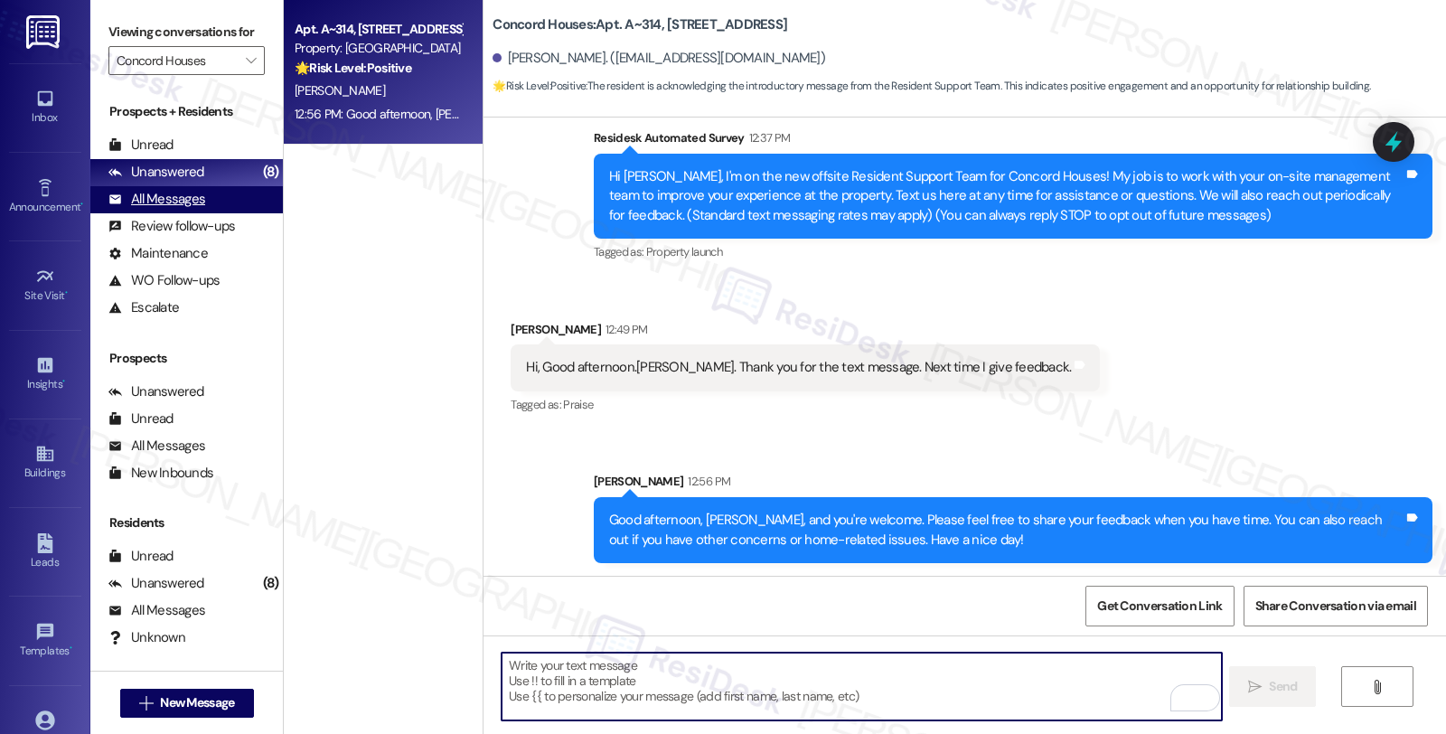
click at [161, 209] on div "All Messages" at bounding box center [156, 199] width 97 height 19
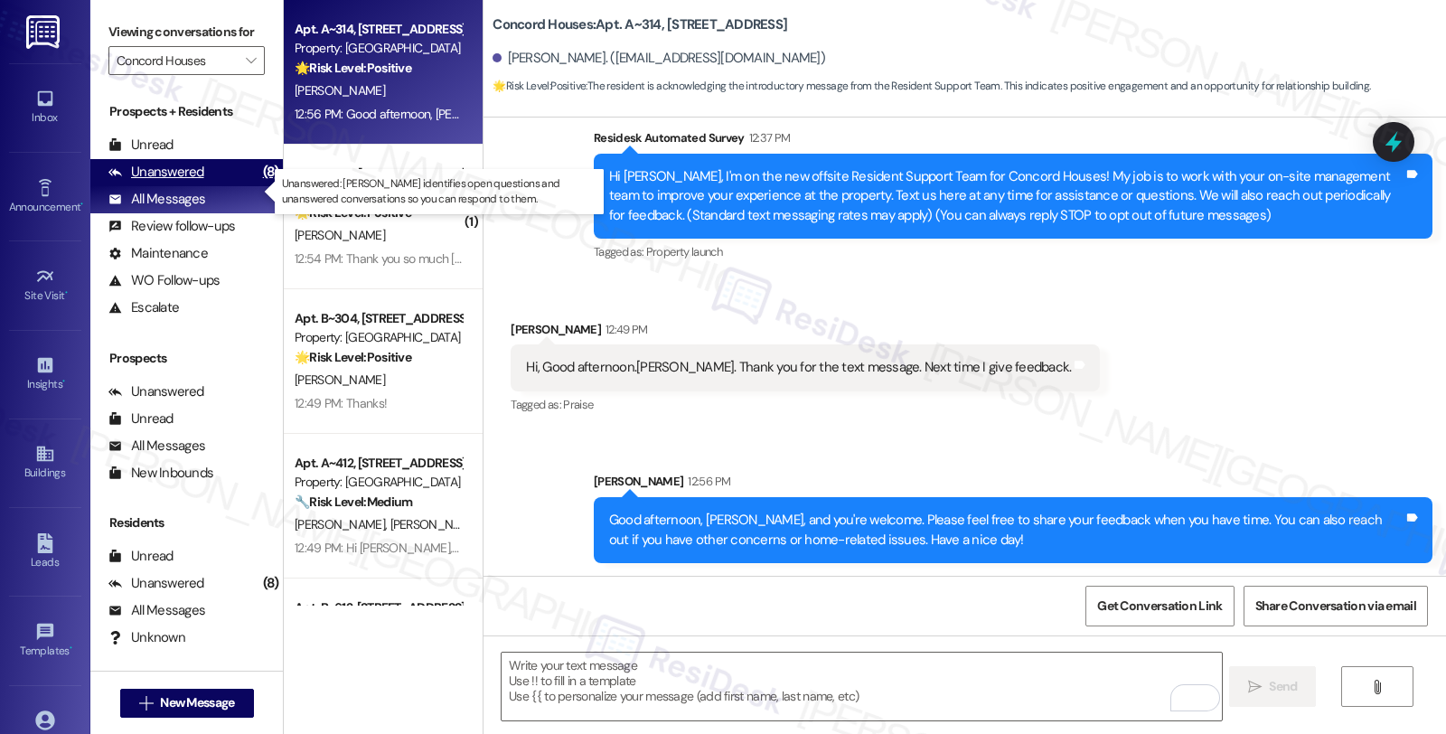
click at [182, 182] on div "Unanswered" at bounding box center [156, 172] width 96 height 19
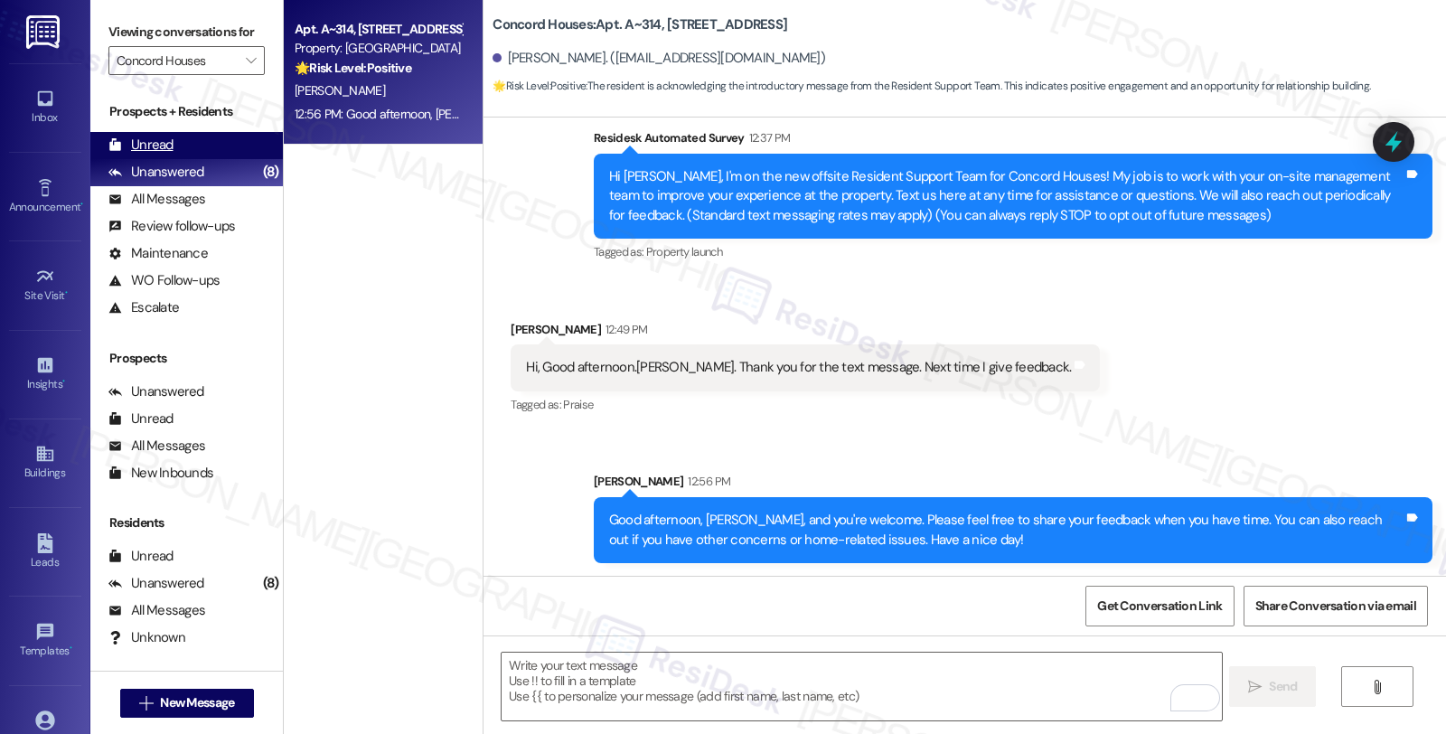
click at [170, 155] on div "Unread" at bounding box center [140, 145] width 65 height 19
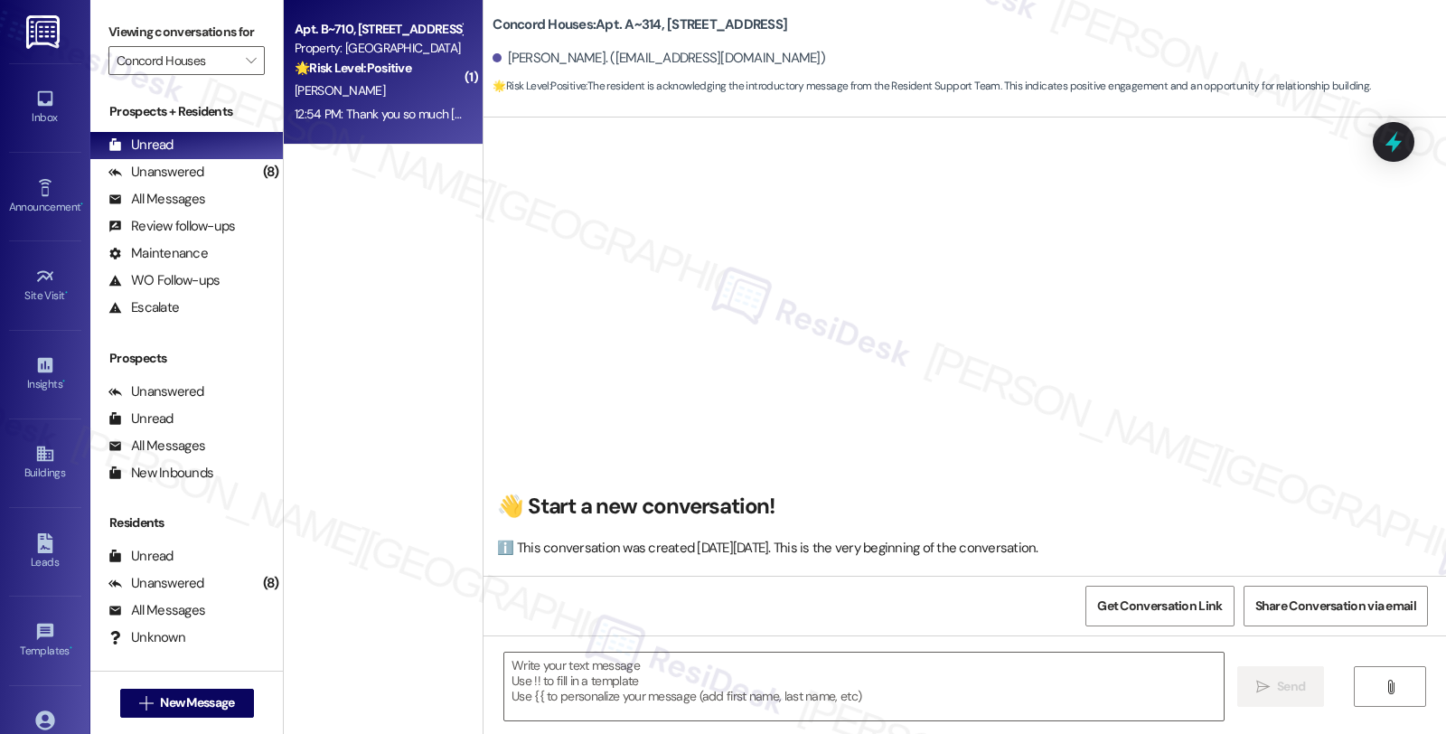
scroll to position [5, 0]
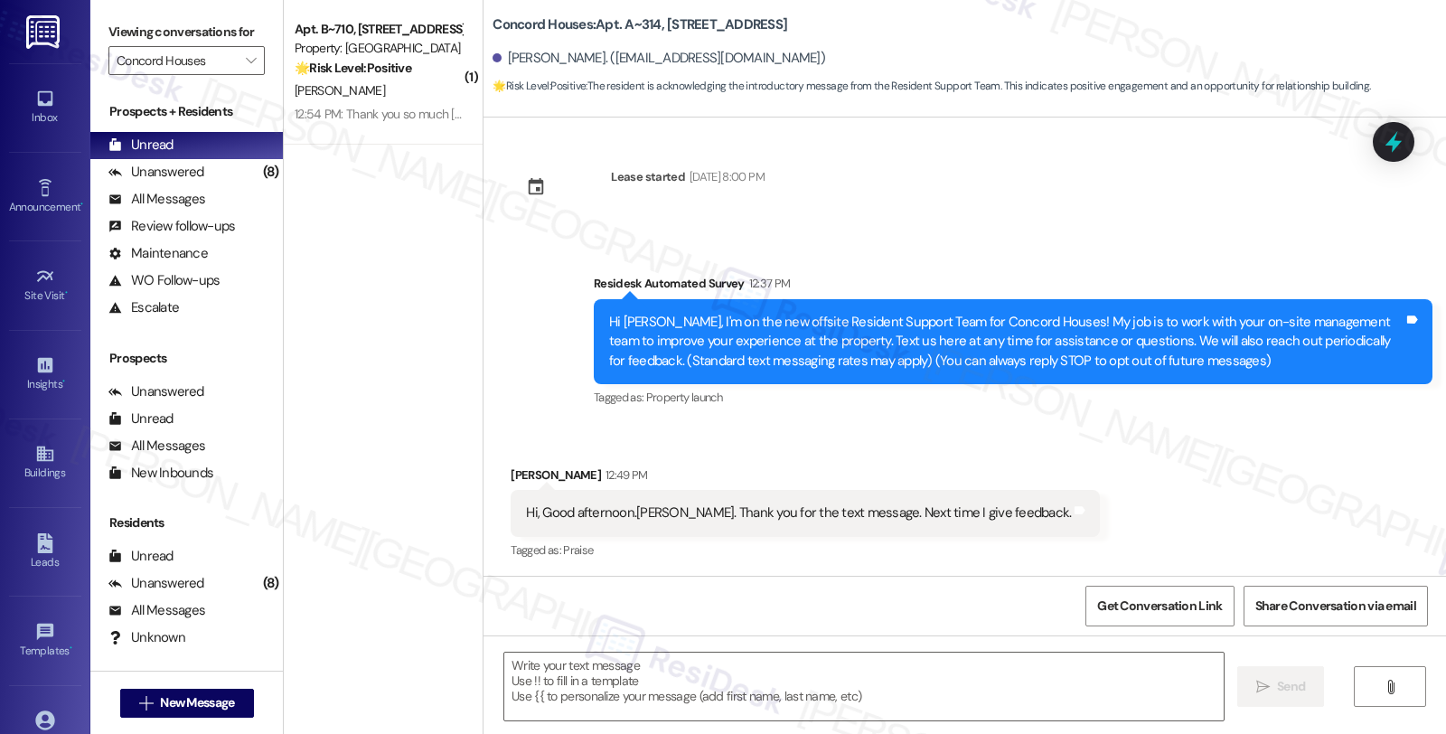
type textarea "Fetching suggested responses. Please feel free to read through the conversation…"
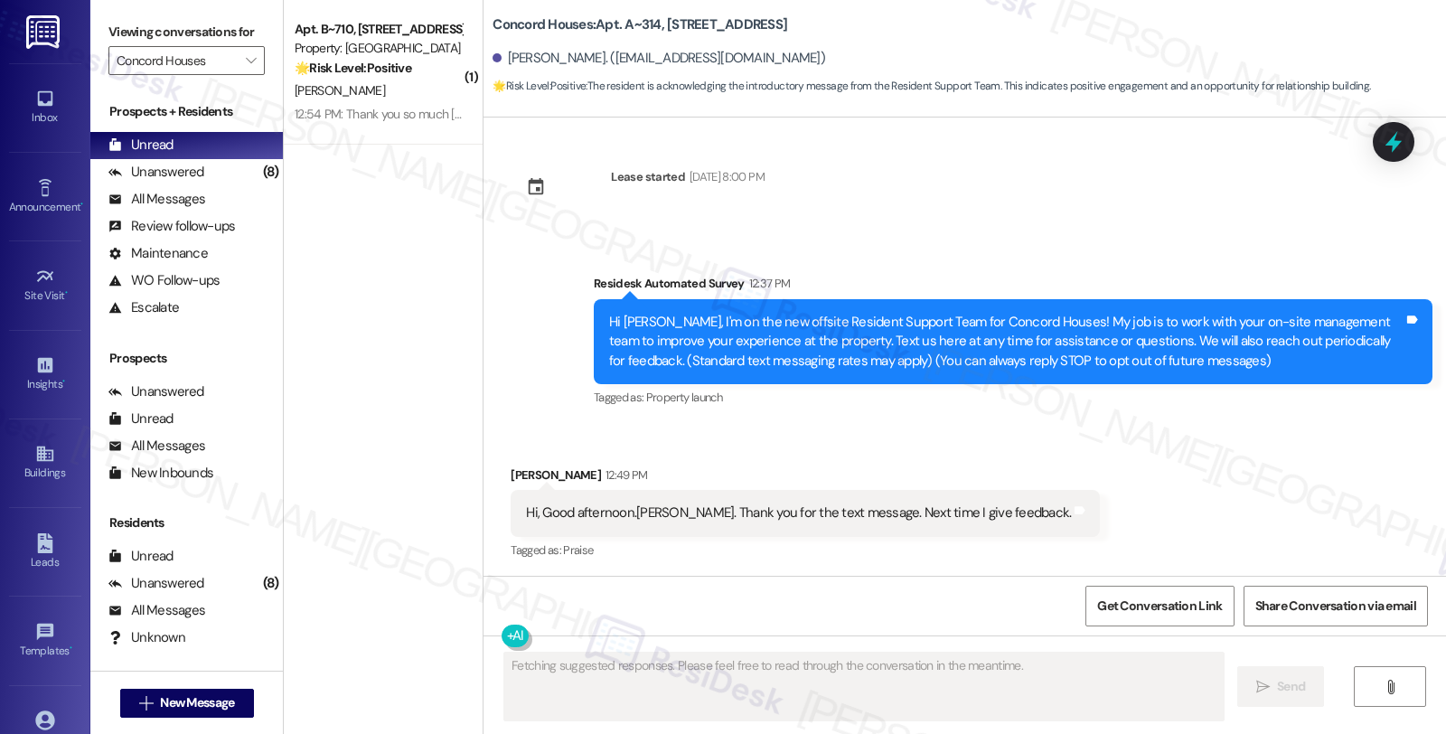
click at [380, 76] on div "🌟 Risk Level: Positive The resident is expressing gratitude for the initial out…" at bounding box center [378, 68] width 167 height 19
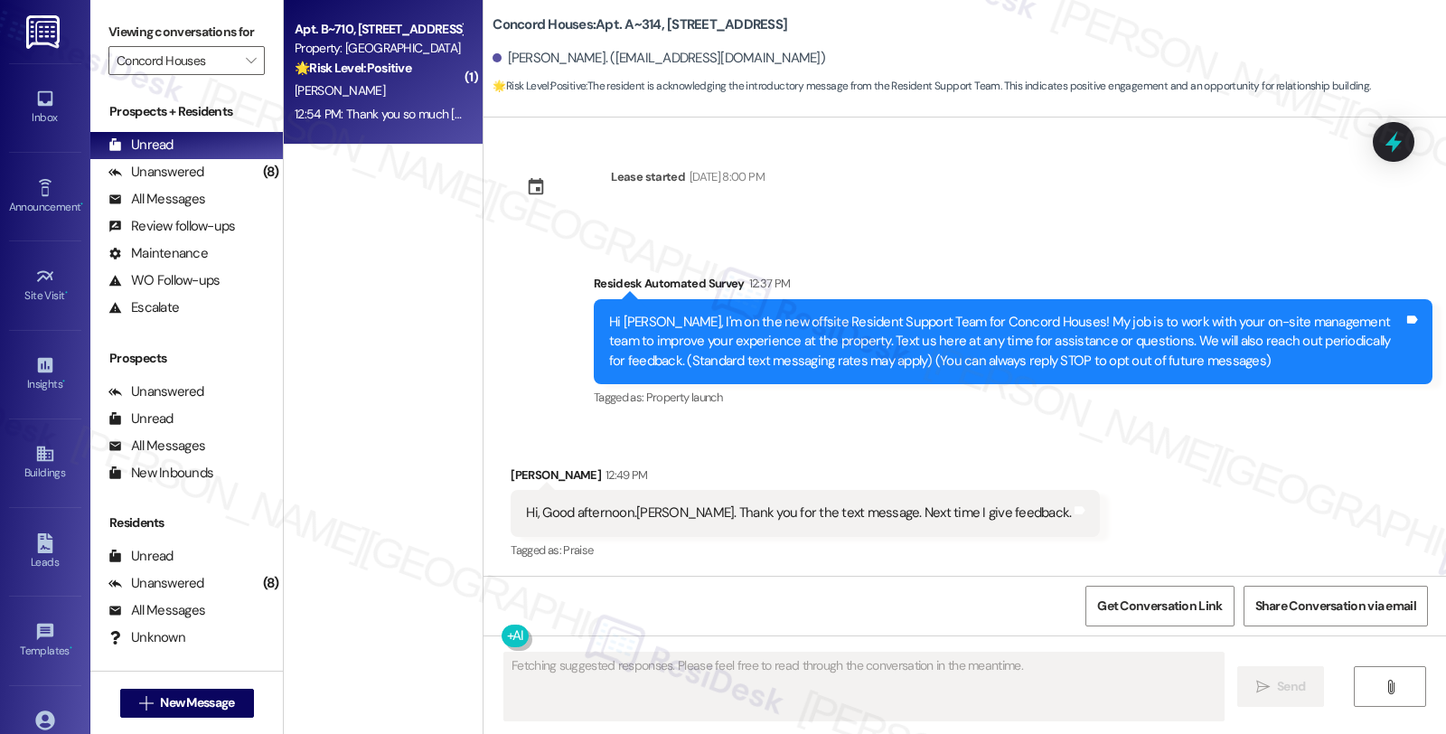
scroll to position [42, 0]
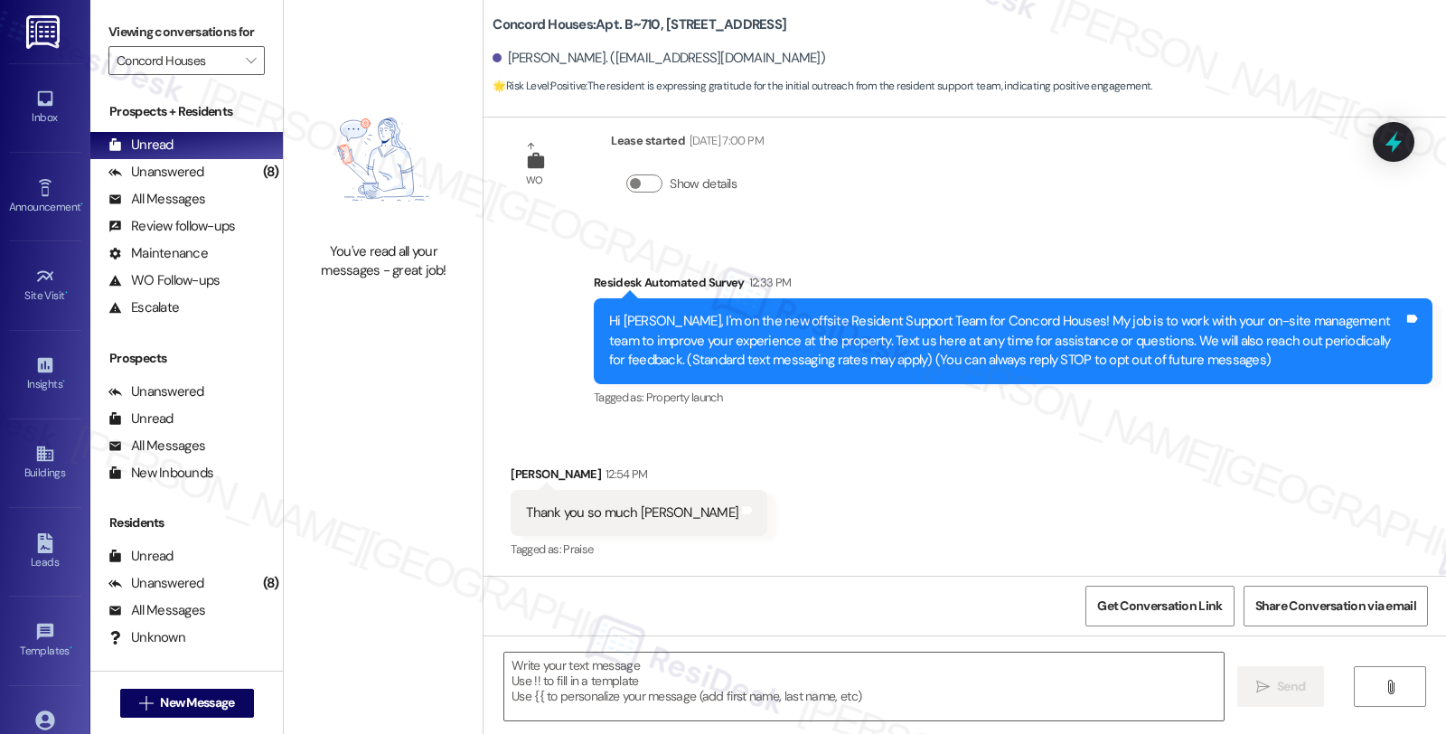
click at [511, 466] on div "[PERSON_NAME] 12:54 PM" at bounding box center [639, 477] width 257 height 25
copy div "[PERSON_NAME]"
click at [574, 688] on textarea at bounding box center [863, 687] width 719 height 68
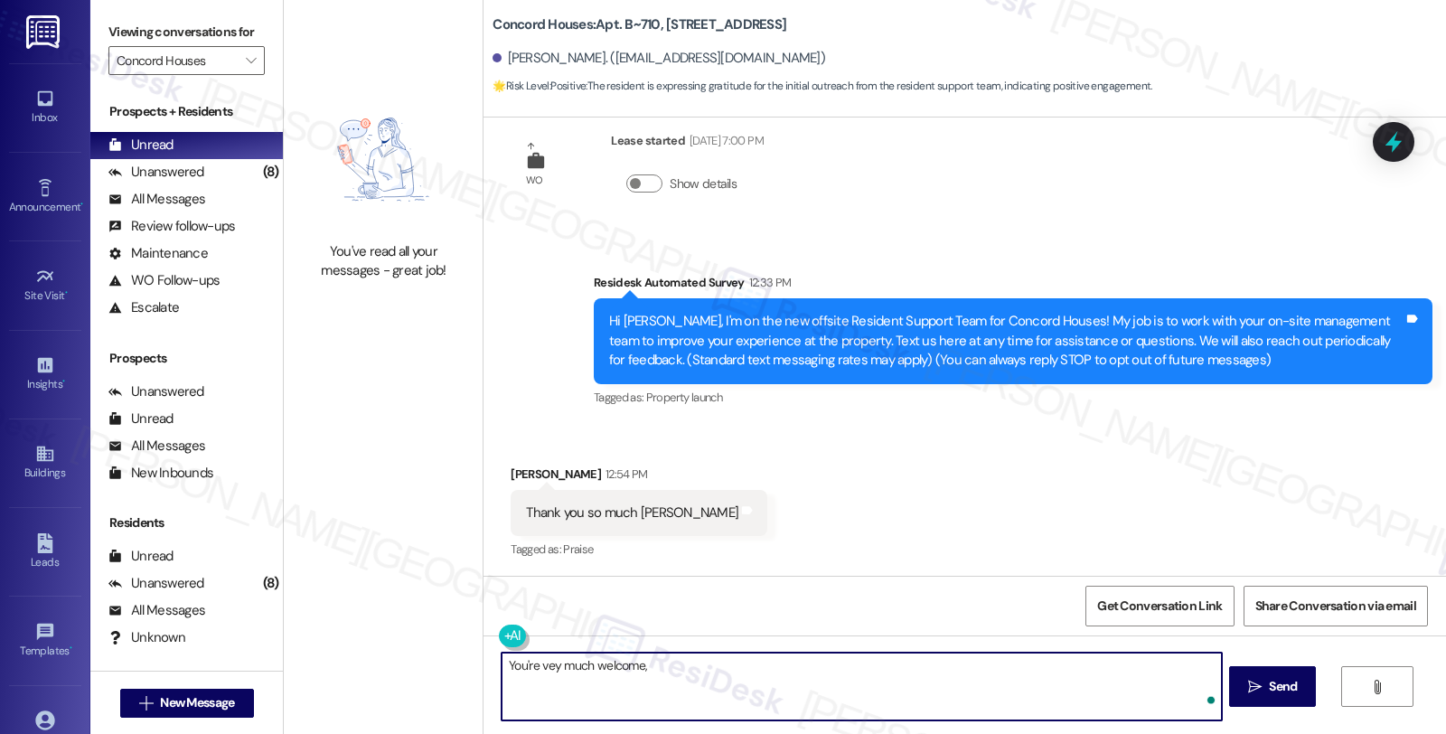
paste textarea "[PERSON_NAME]"
click at [689, 664] on textarea "You're very much welcome, [PERSON_NAME]!" at bounding box center [861, 687] width 719 height 68
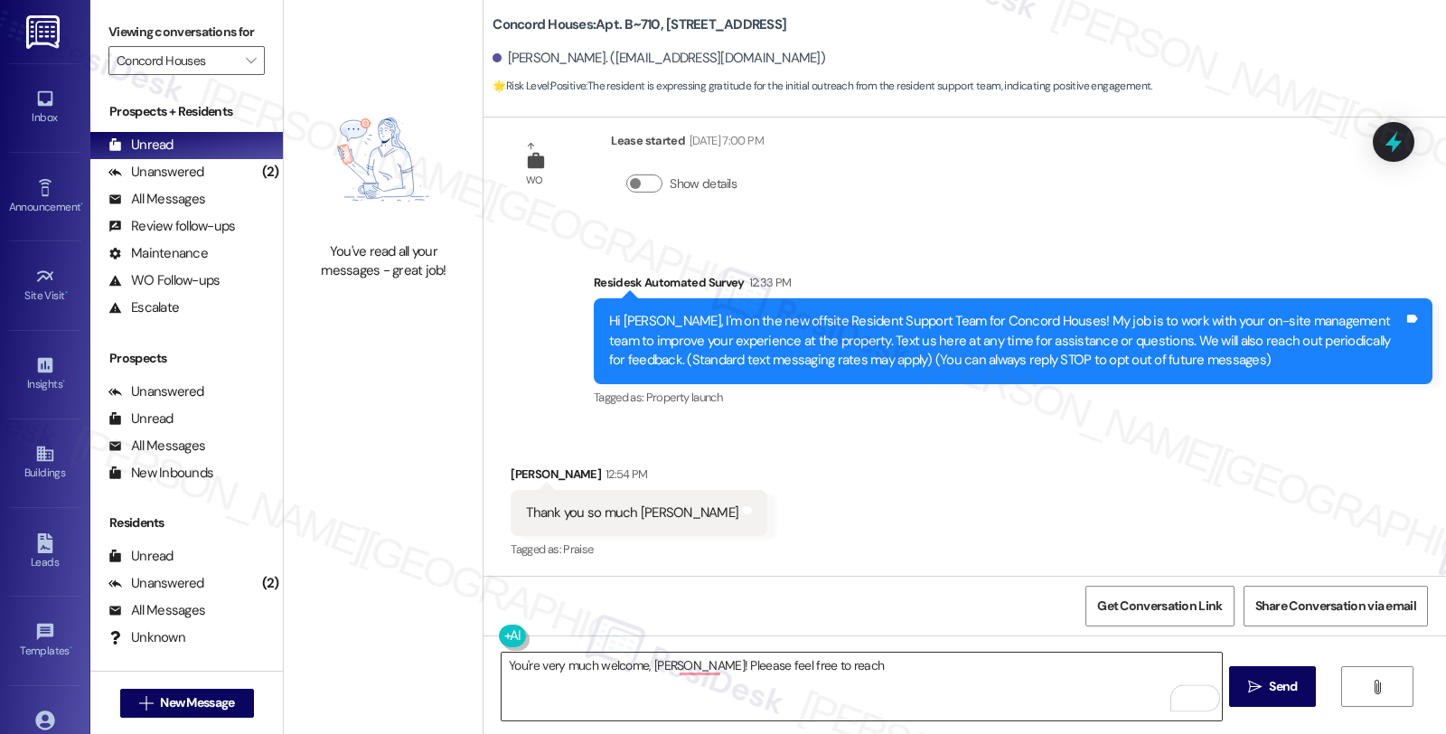
click at [700, 687] on textarea "You're very much welcome, [PERSON_NAME]! Pleease feel free to reach" at bounding box center [861, 687] width 719 height 68
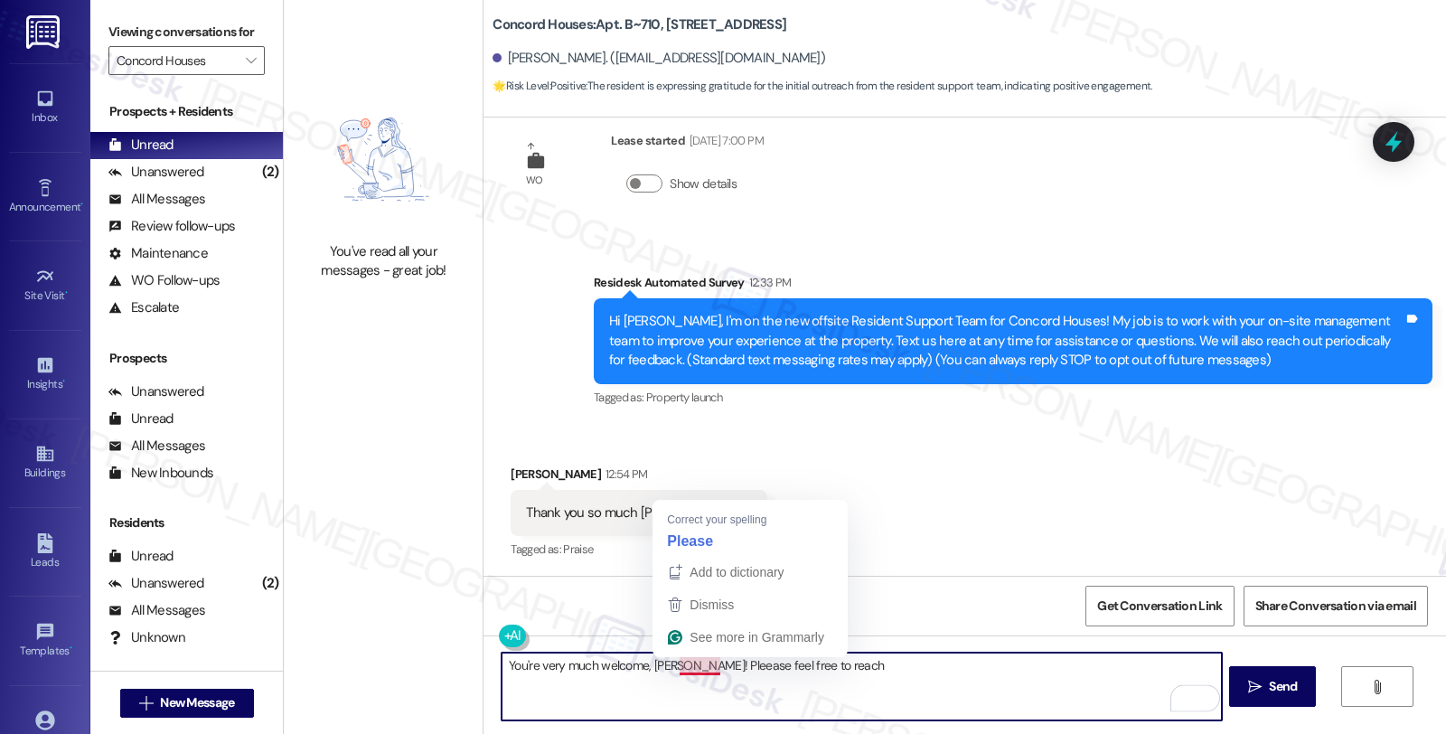
drag, startPoint x: 670, startPoint y: 666, endPoint x: 923, endPoint y: 669, distance: 253.1
click at [923, 669] on textarea "You're very much welcome, [PERSON_NAME]! Pleease feel free to reach" at bounding box center [861, 687] width 719 height 68
paste textarea "If you ever need anything in the future, please don't hesitate to reach out. Ha…"
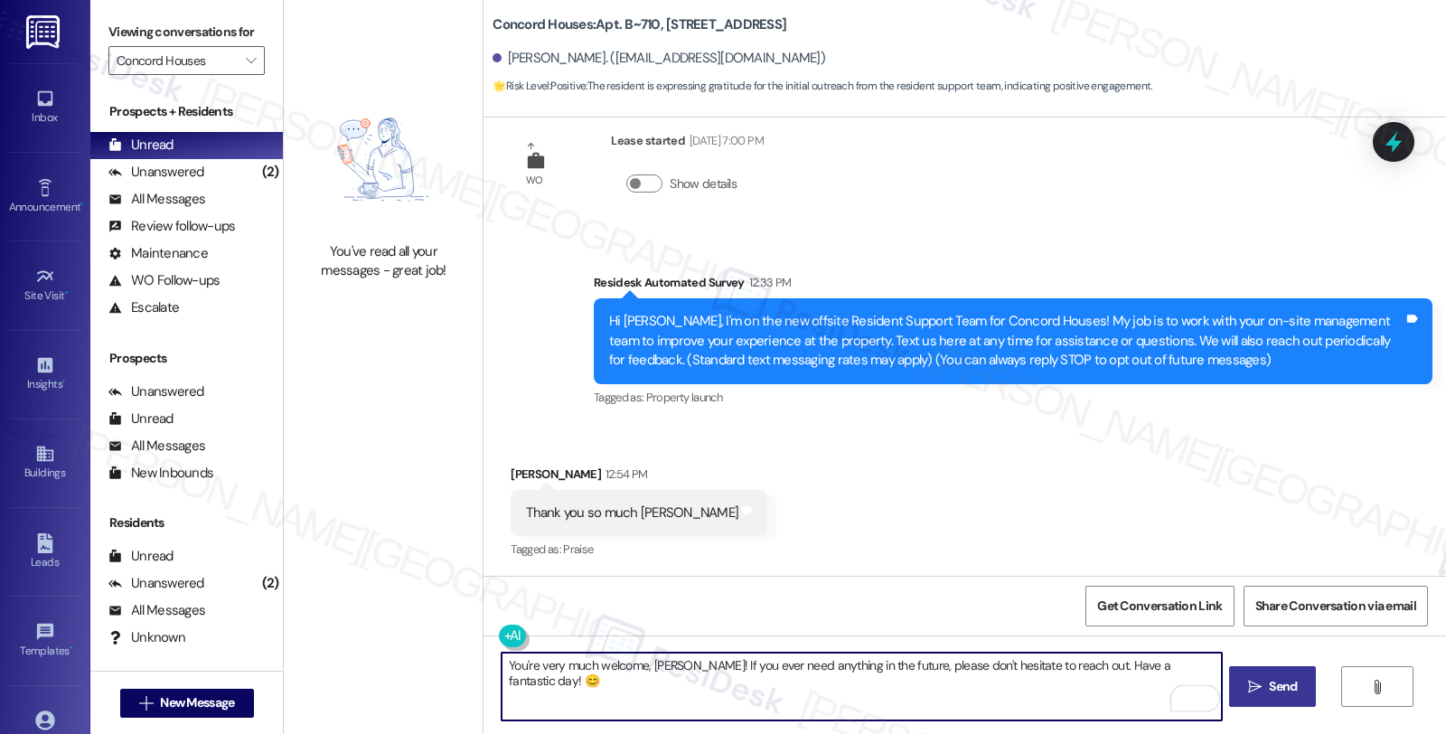
type textarea "You're very much welcome, [PERSON_NAME]! If you ever need anything in the futur…"
click at [1249, 675] on button " Send" at bounding box center [1273, 686] width 88 height 41
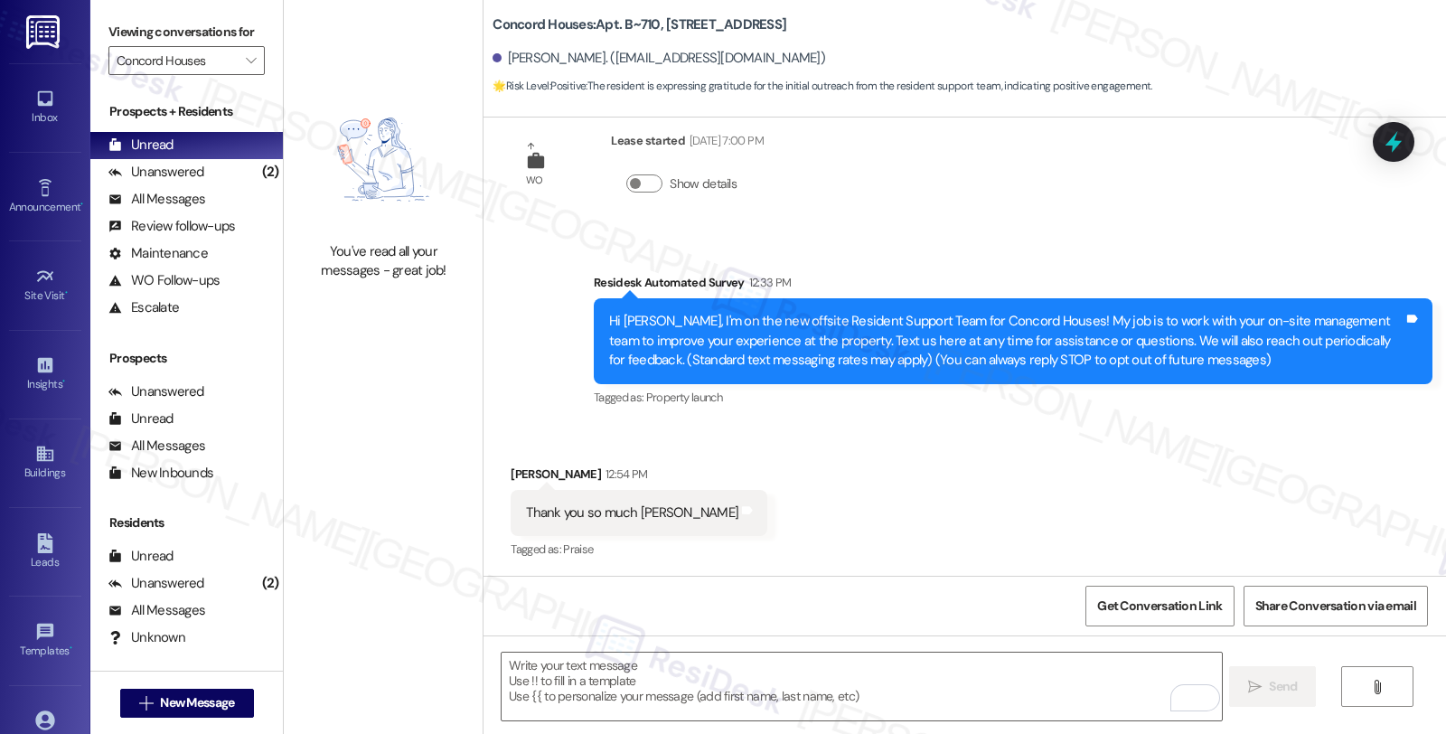
click at [1173, 214] on div "WO Lease started [DATE] 7:00 PM Show details Survey, sent via SMS Residesk Auto…" at bounding box center [965, 346] width 963 height 458
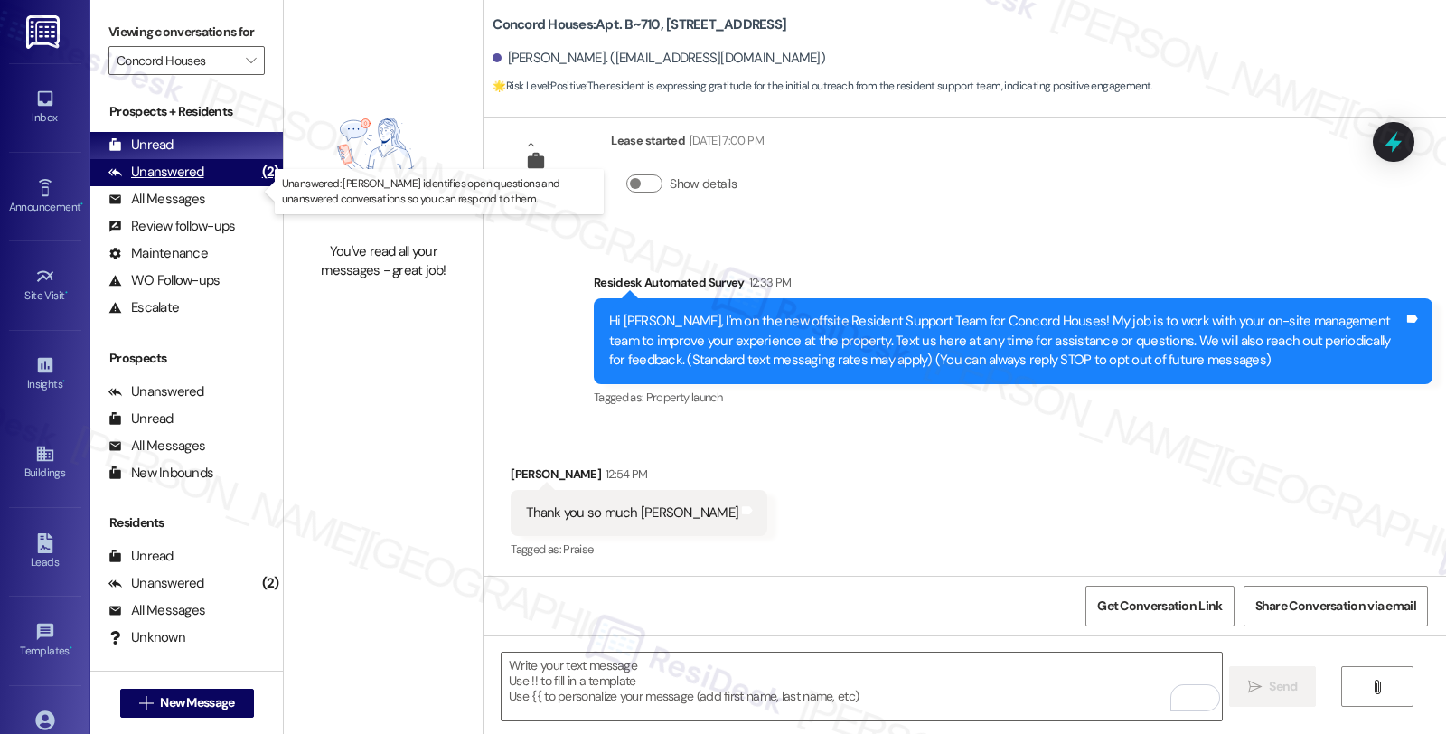
drag, startPoint x: 192, startPoint y: 192, endPoint x: 204, endPoint y: 193, distance: 12.7
click at [192, 182] on div "Unanswered" at bounding box center [156, 172] width 96 height 19
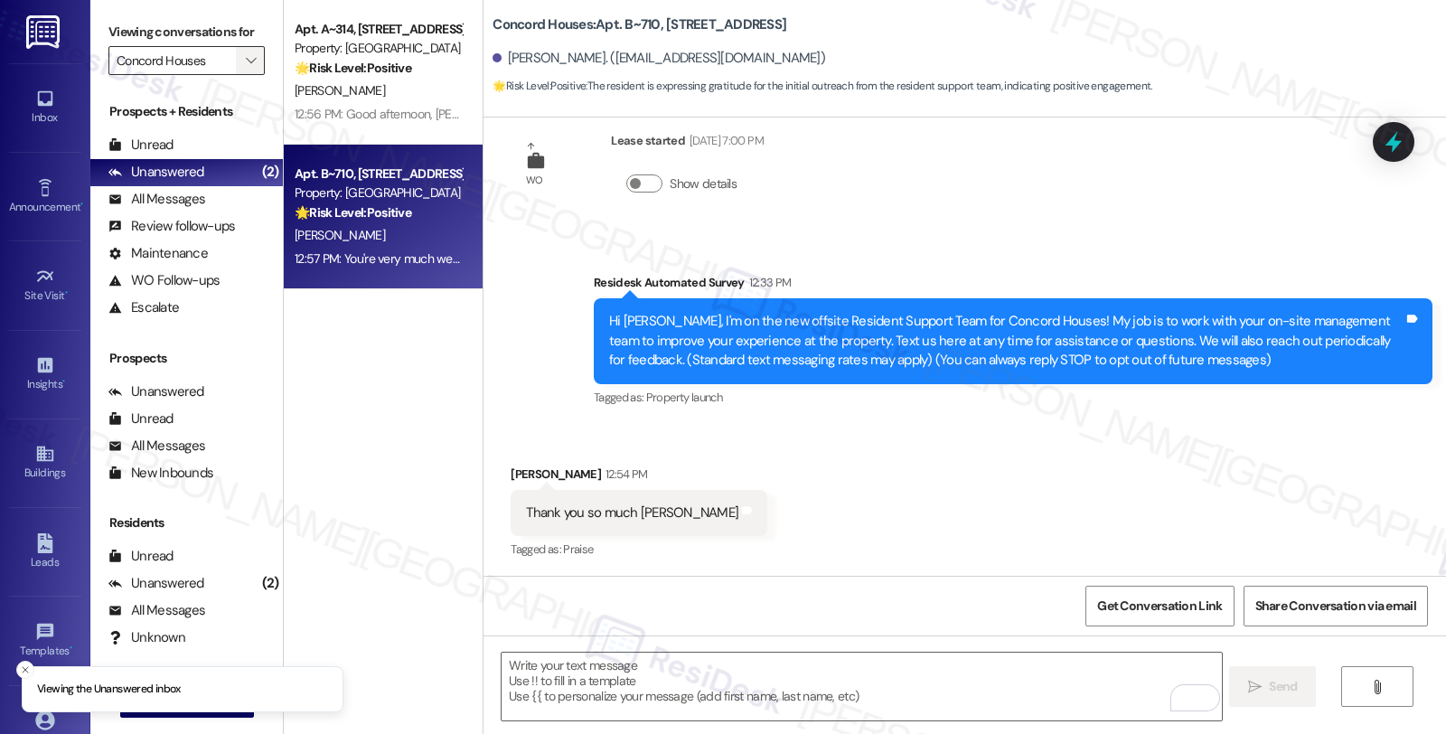
click at [245, 75] on span "" at bounding box center [250, 60] width 17 height 29
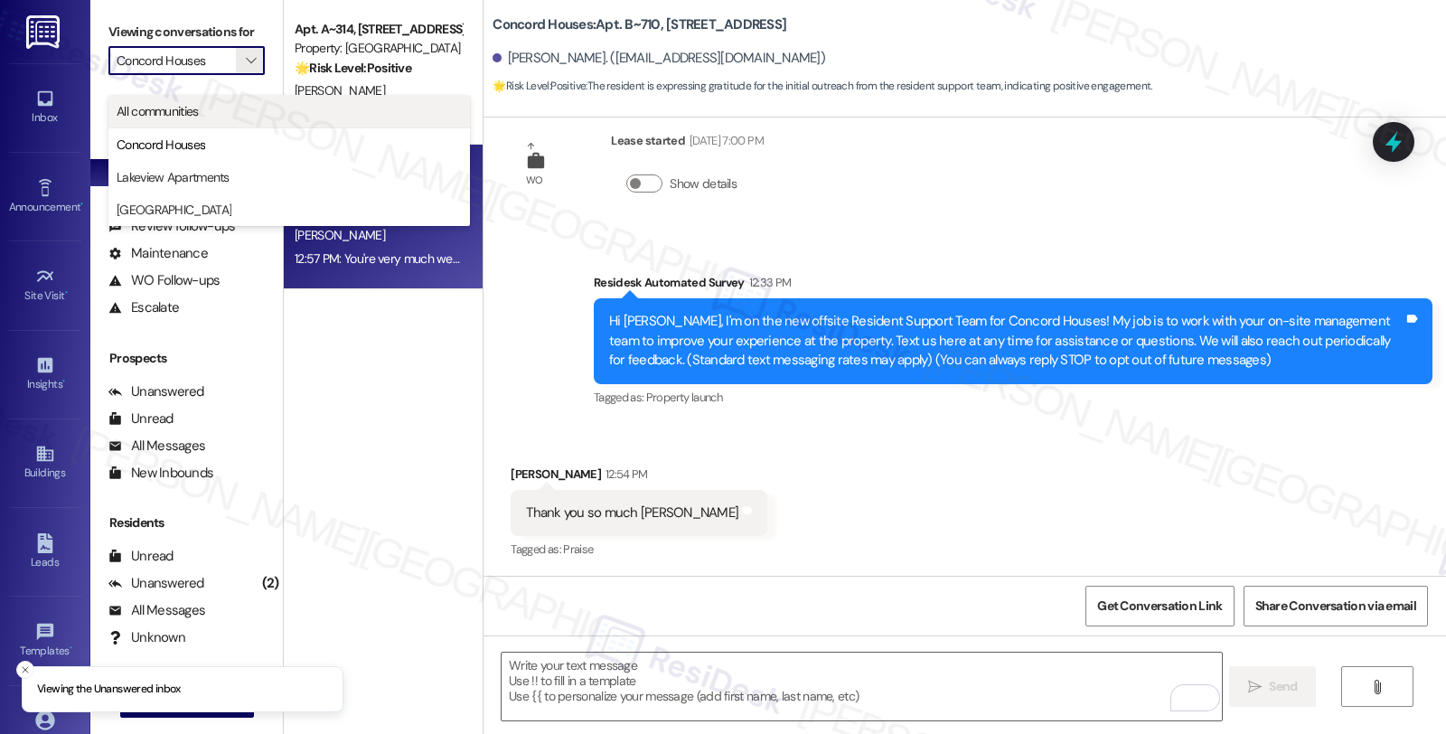
click at [193, 113] on span "All communities" at bounding box center [158, 111] width 82 height 18
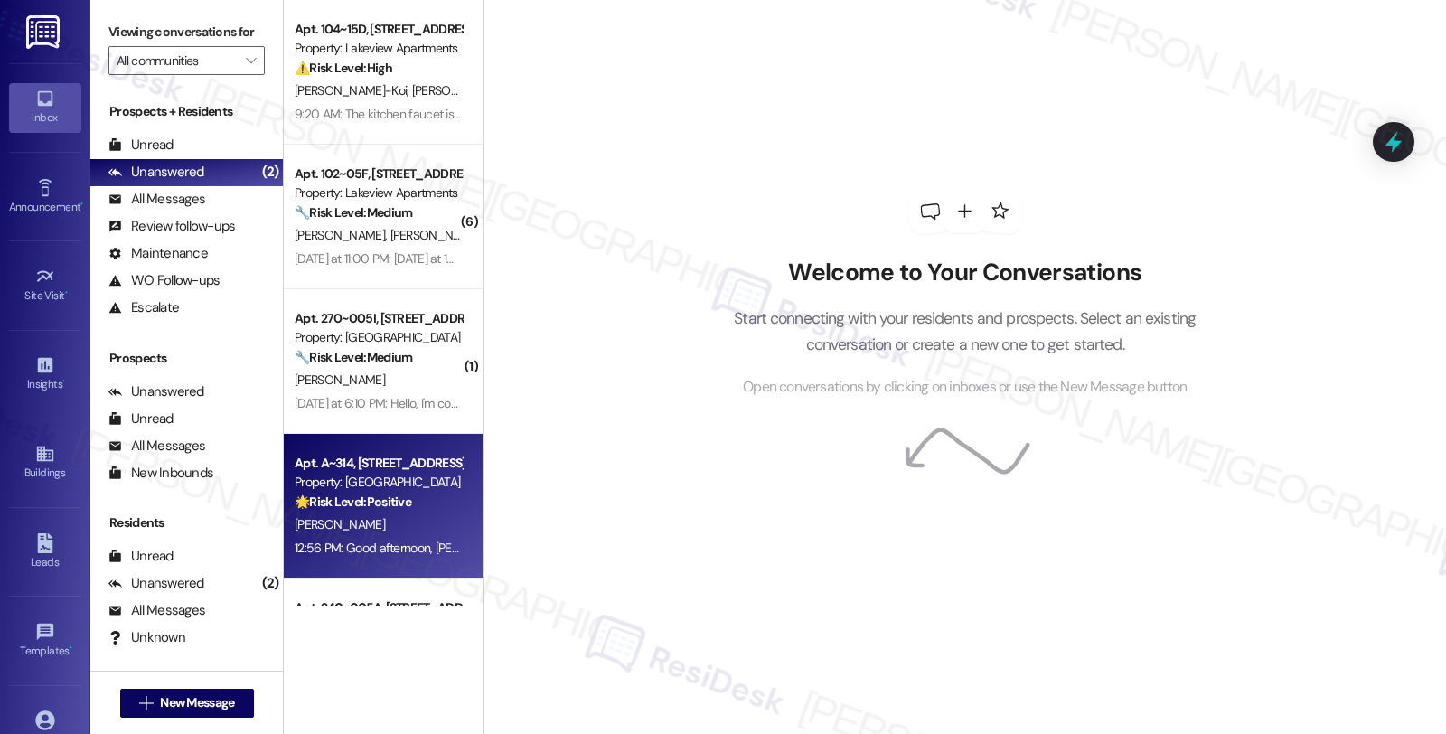
click at [418, 531] on div "[PERSON_NAME]" at bounding box center [378, 524] width 171 height 23
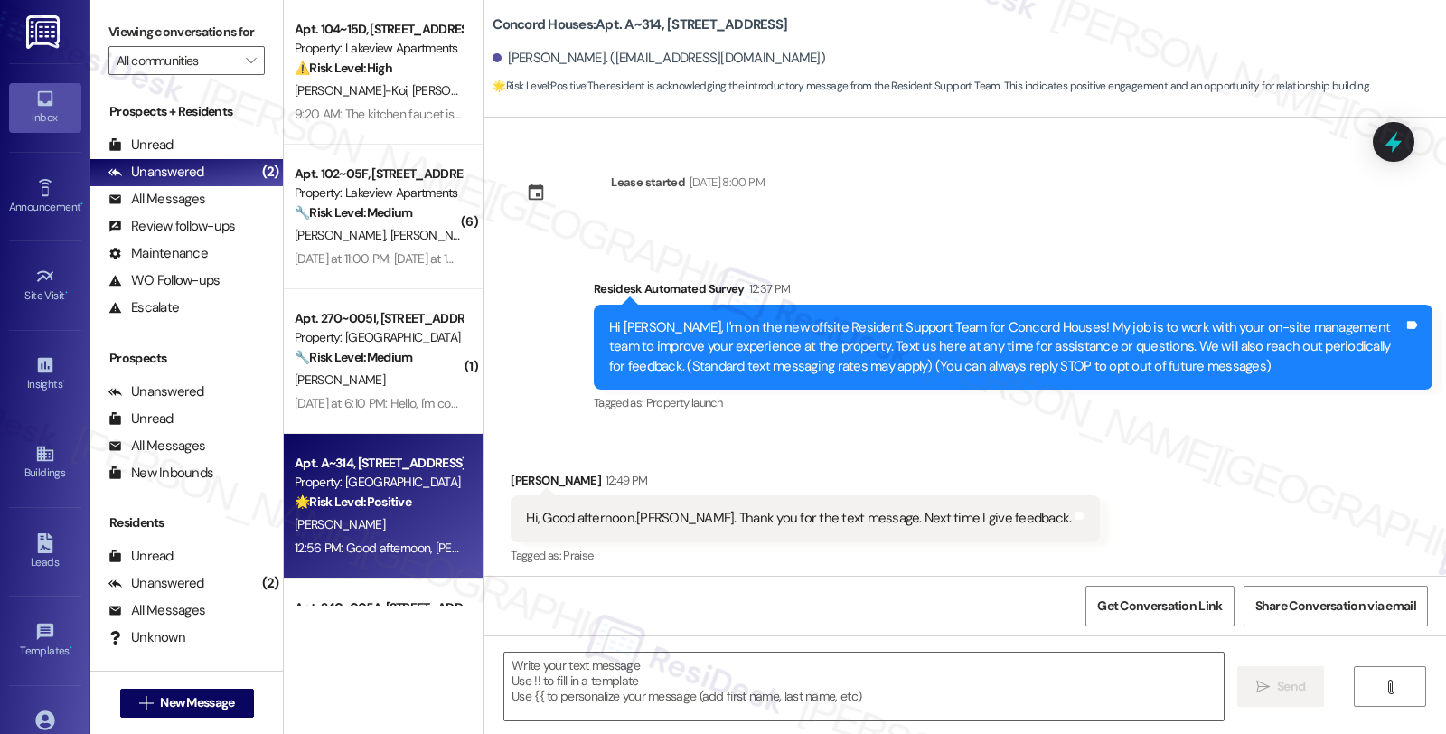
scroll to position [5, 0]
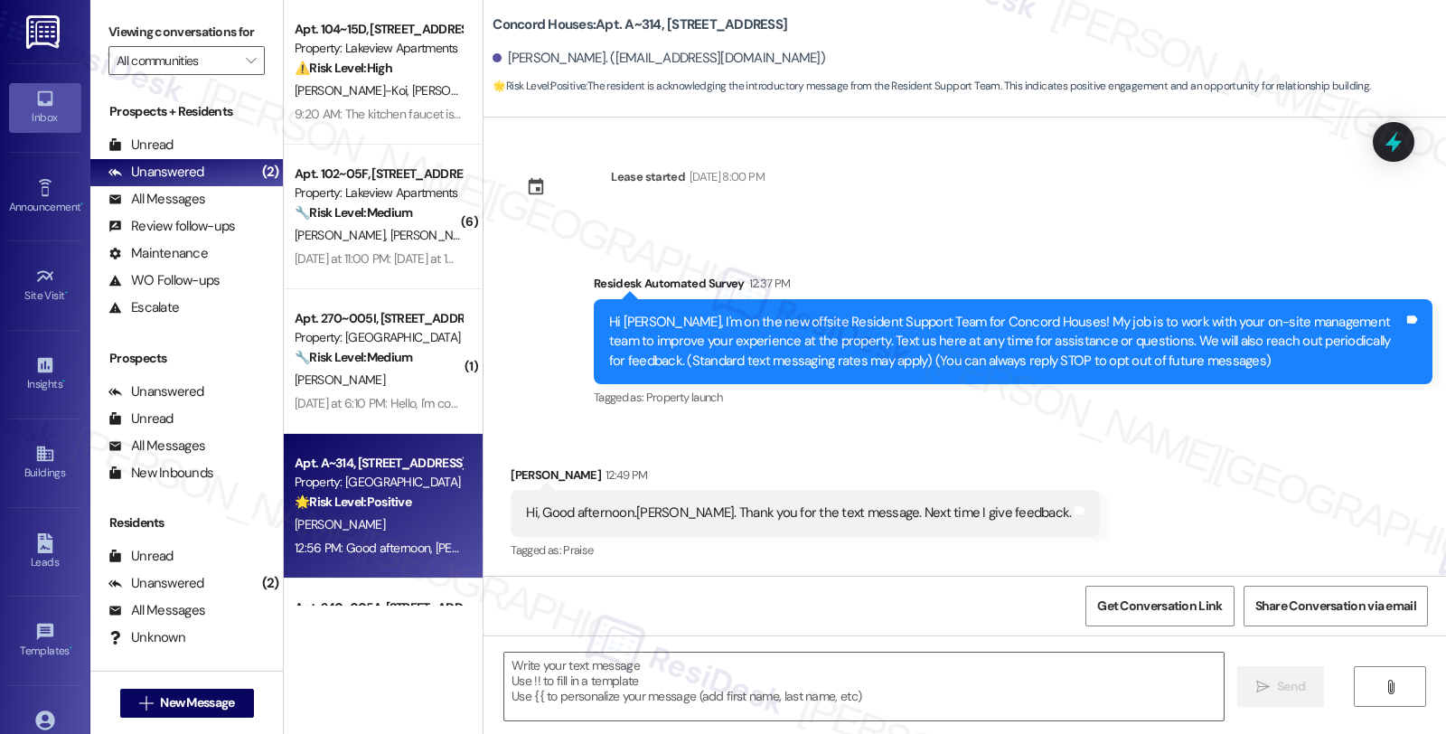
type textarea "Fetching suggested responses. Please feel free to read through the conversation…"
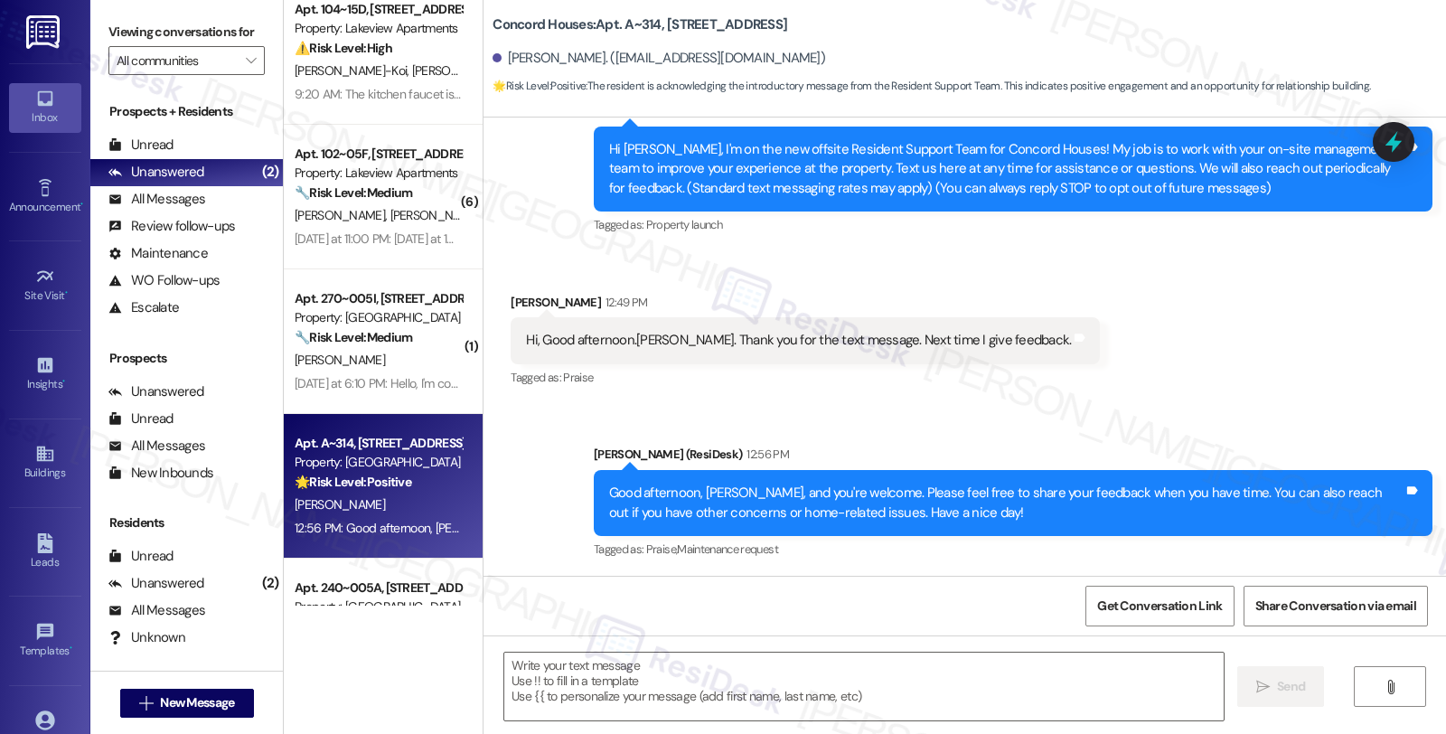
scroll to position [0, 0]
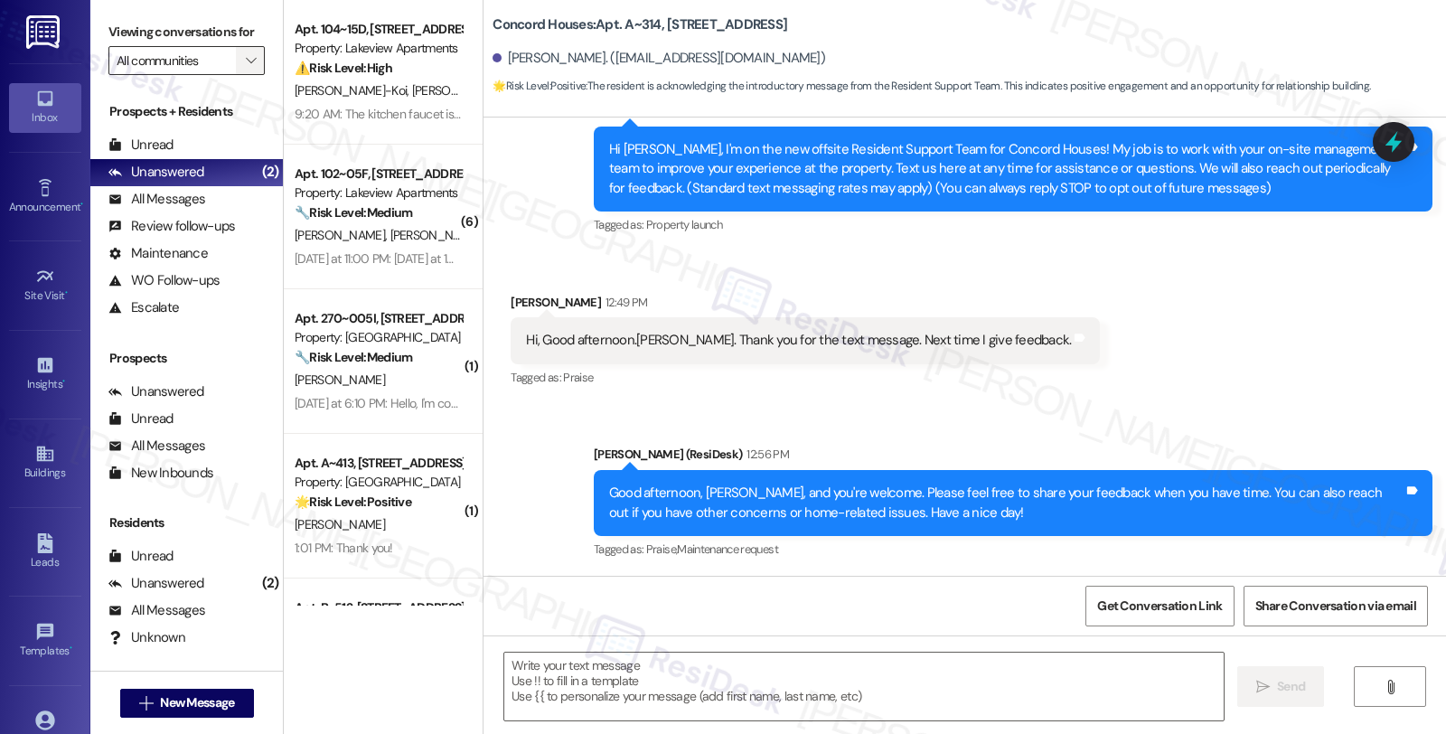
click at [246, 68] on icon "" at bounding box center [251, 60] width 10 height 14
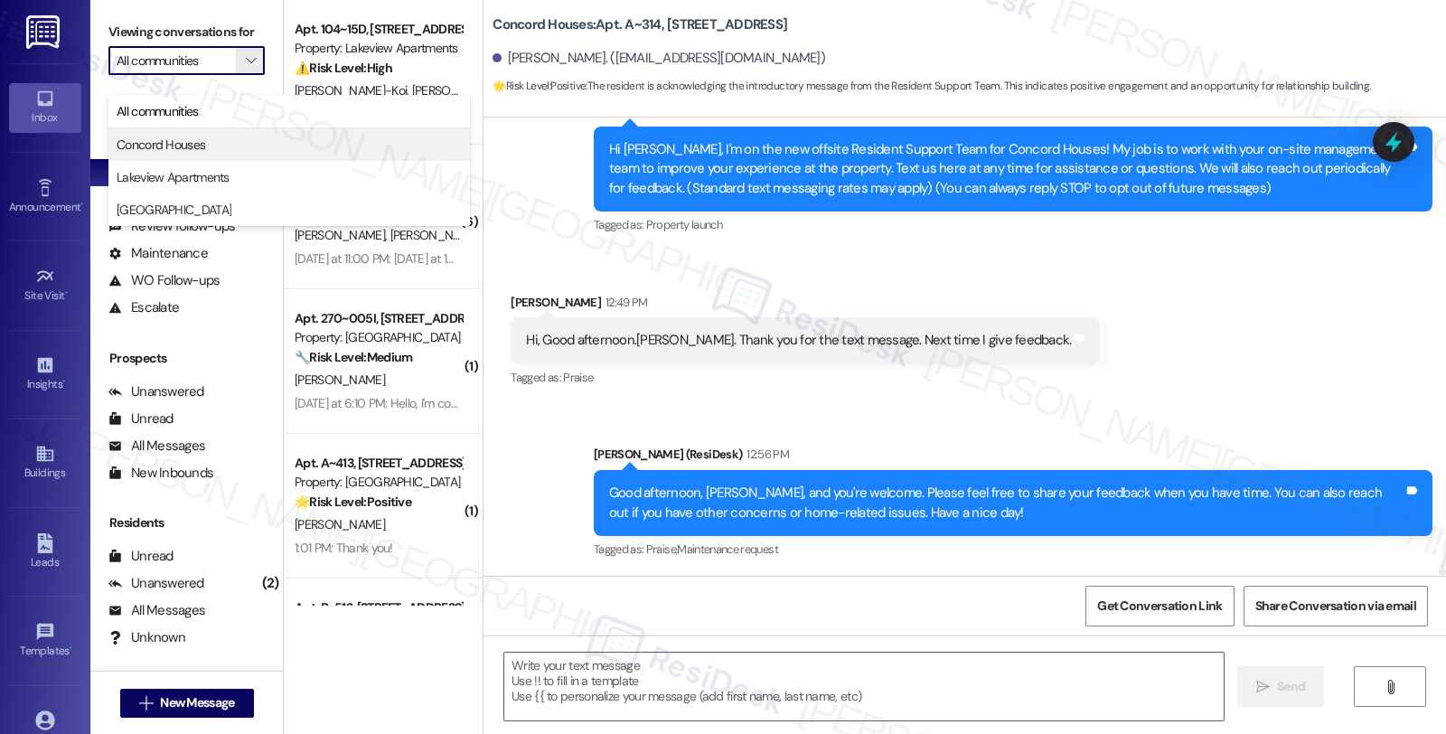
click at [193, 147] on span "Concord Houses" at bounding box center [161, 145] width 89 height 18
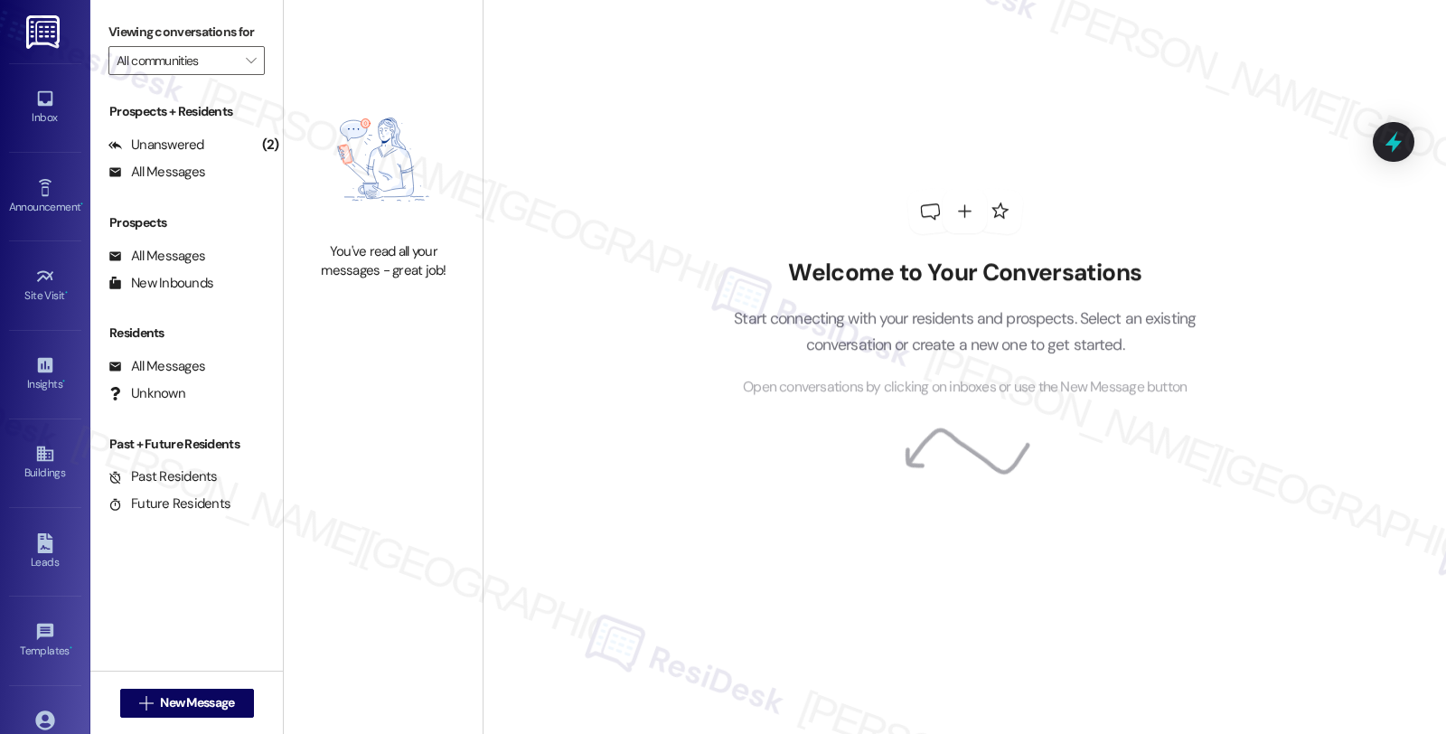
type input "Concord Houses"
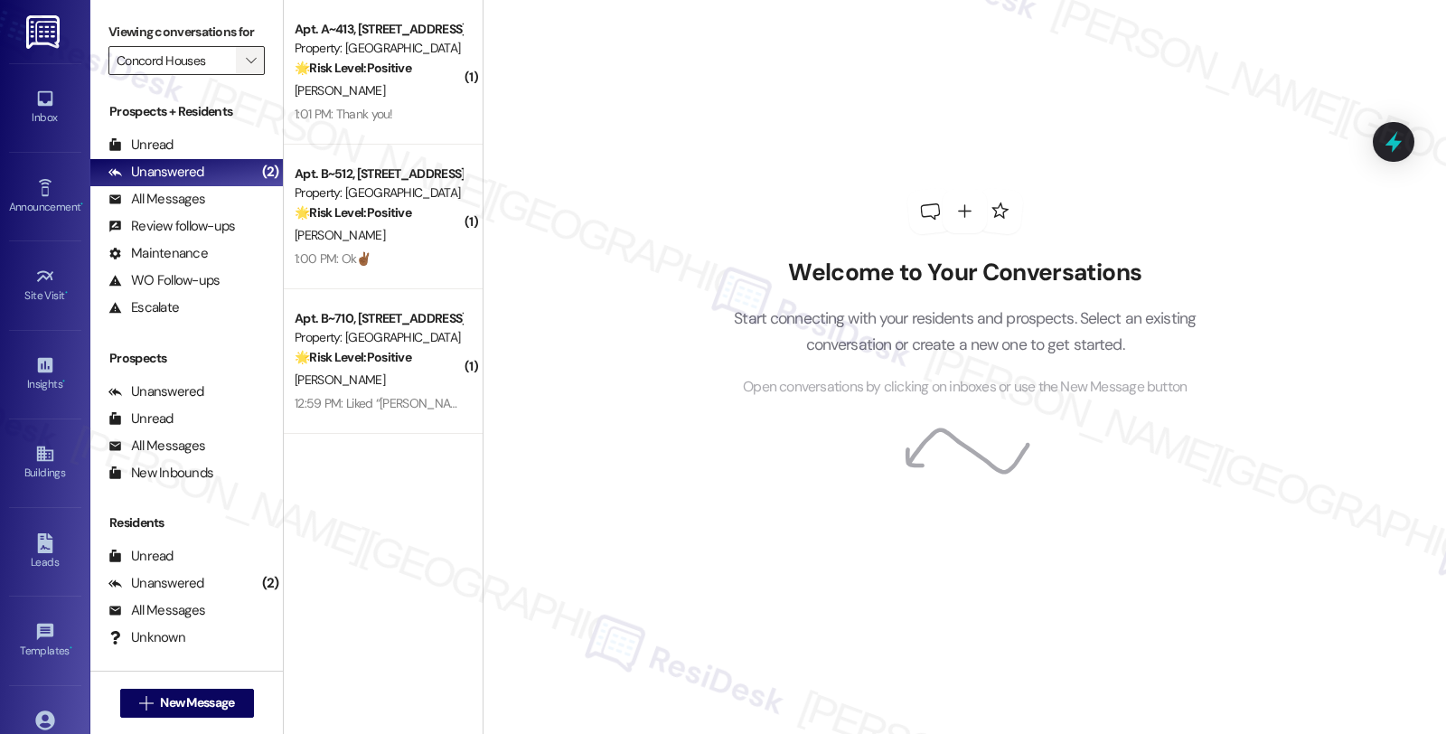
click at [242, 65] on span "" at bounding box center [250, 60] width 17 height 29
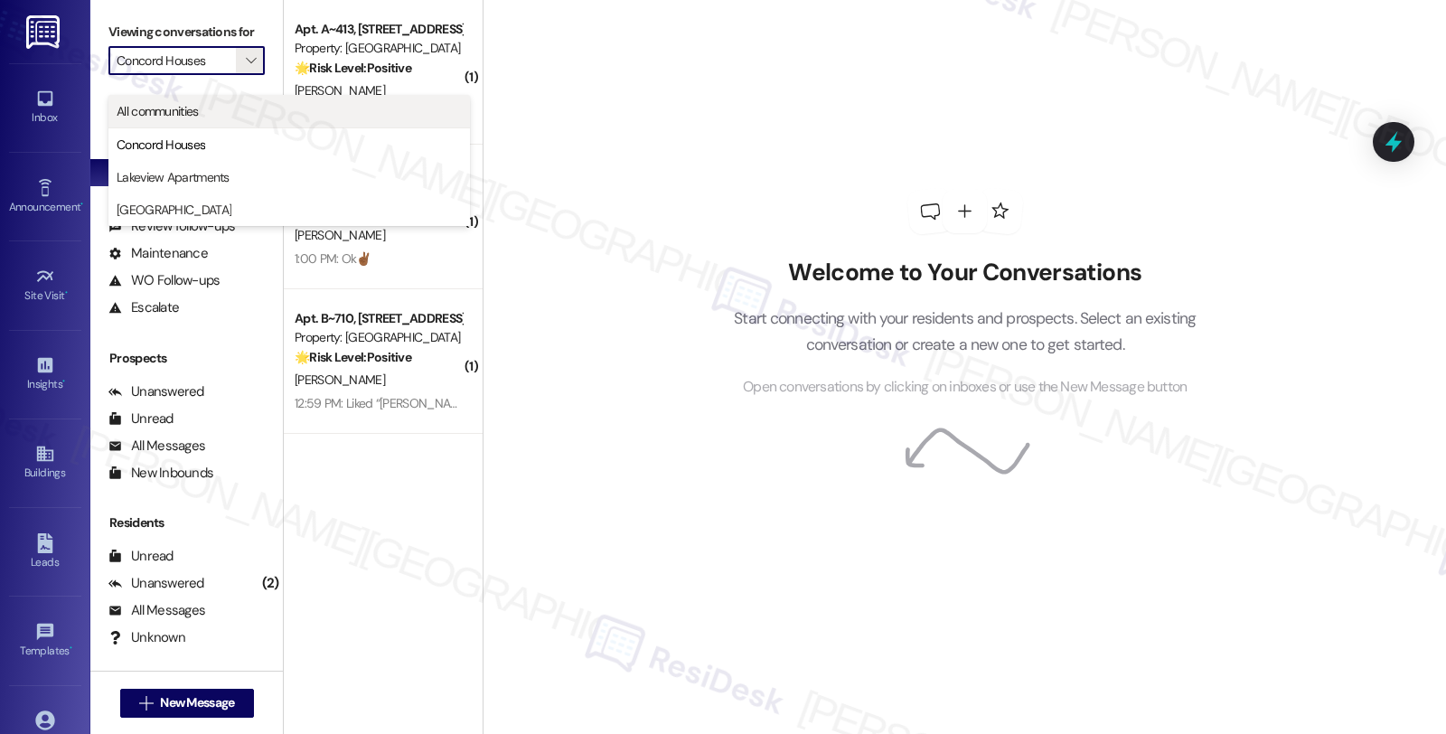
click at [191, 111] on span "All communities" at bounding box center [158, 111] width 82 height 18
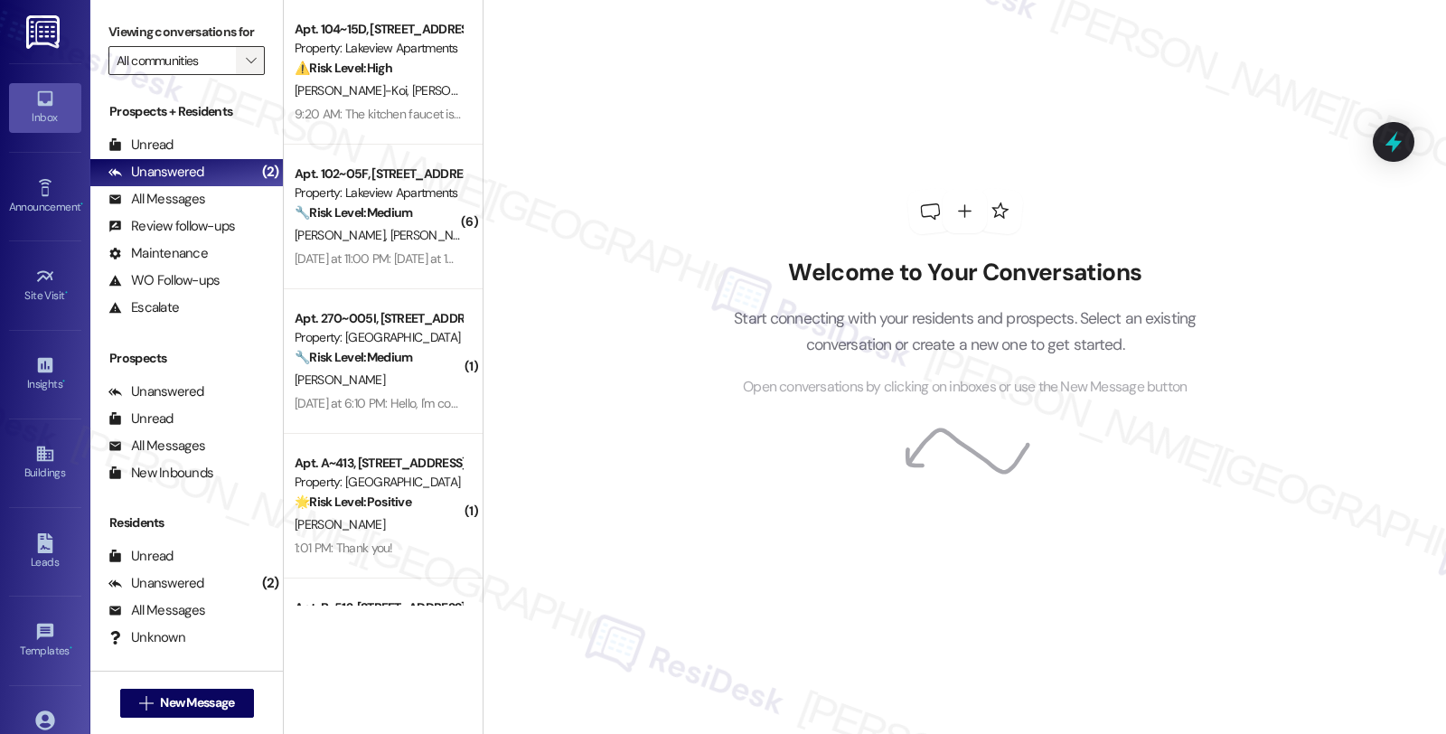
click at [246, 68] on icon "" at bounding box center [251, 60] width 10 height 14
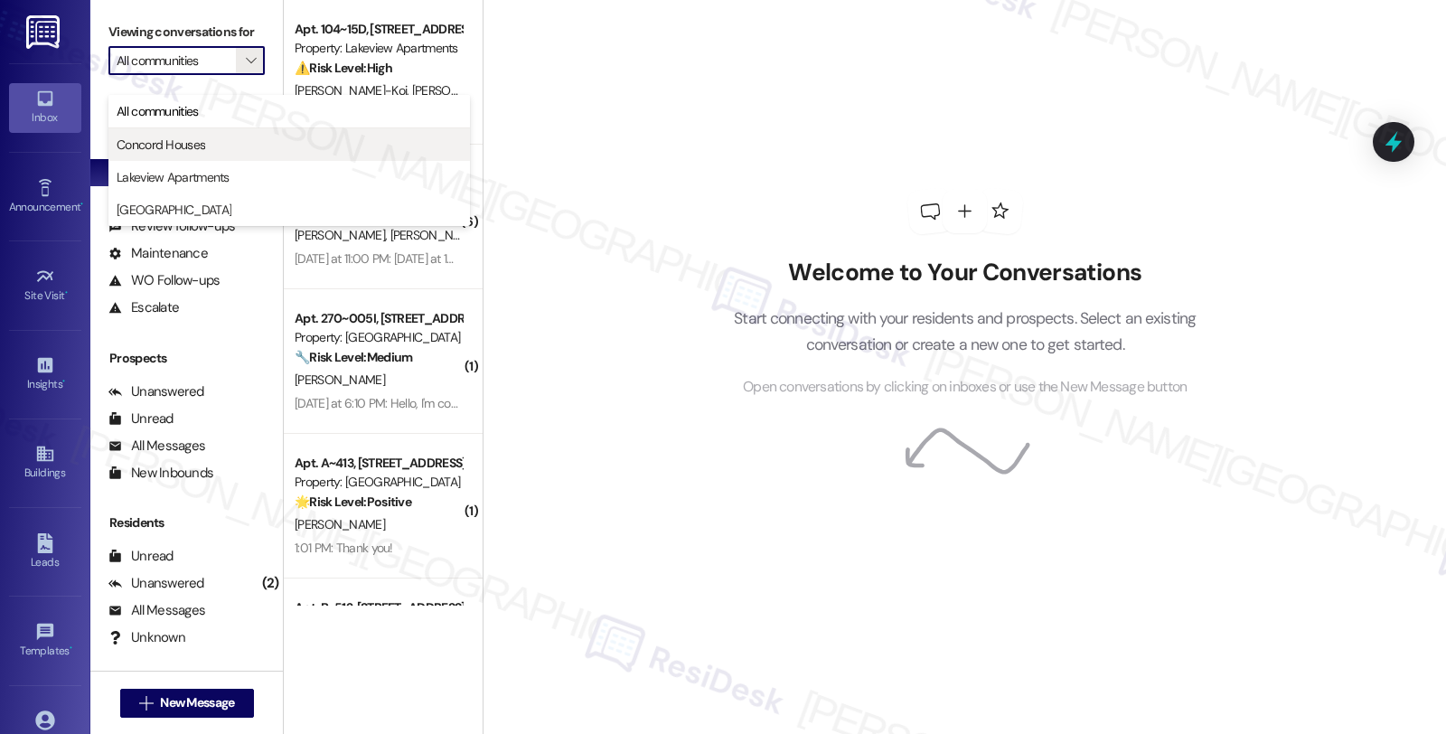
click at [209, 146] on span "Concord Houses" at bounding box center [289, 145] width 345 height 18
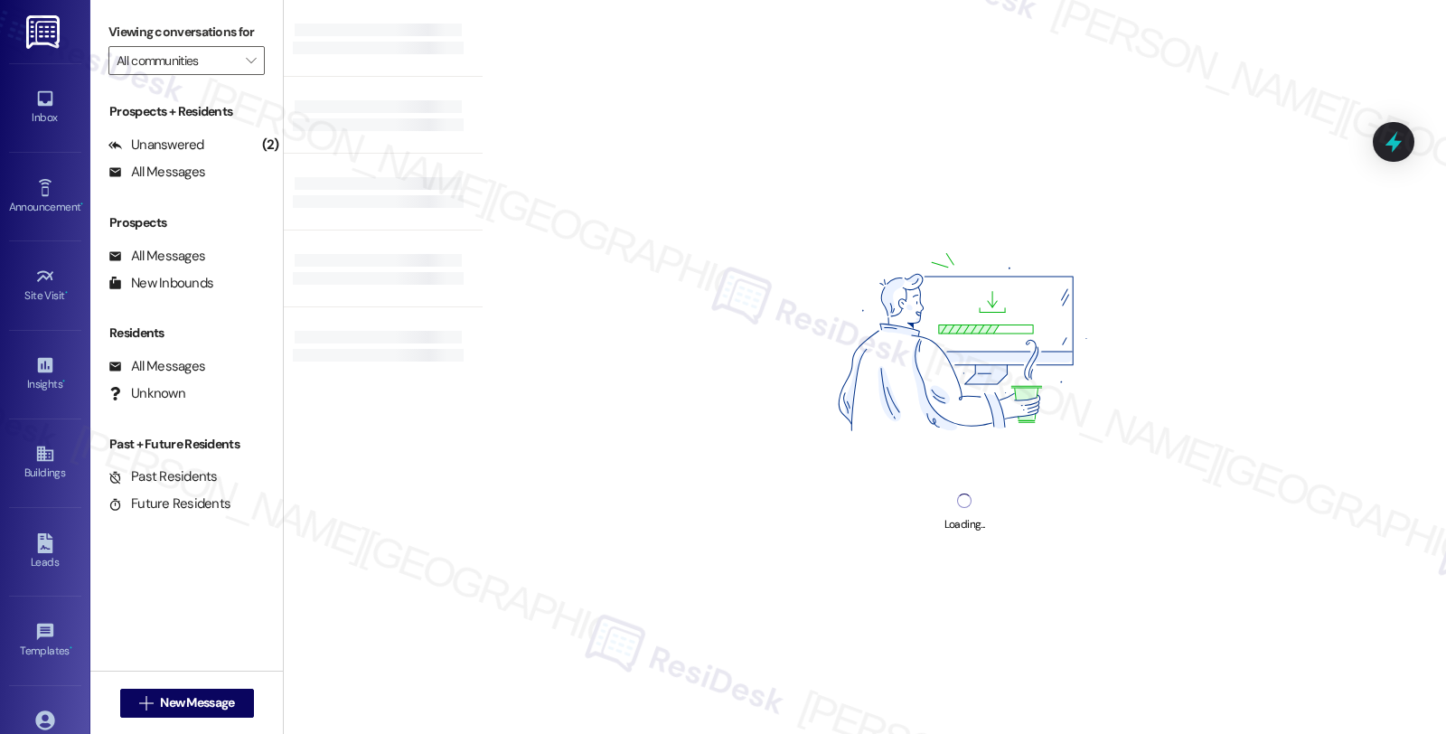
type input "Concord Houses"
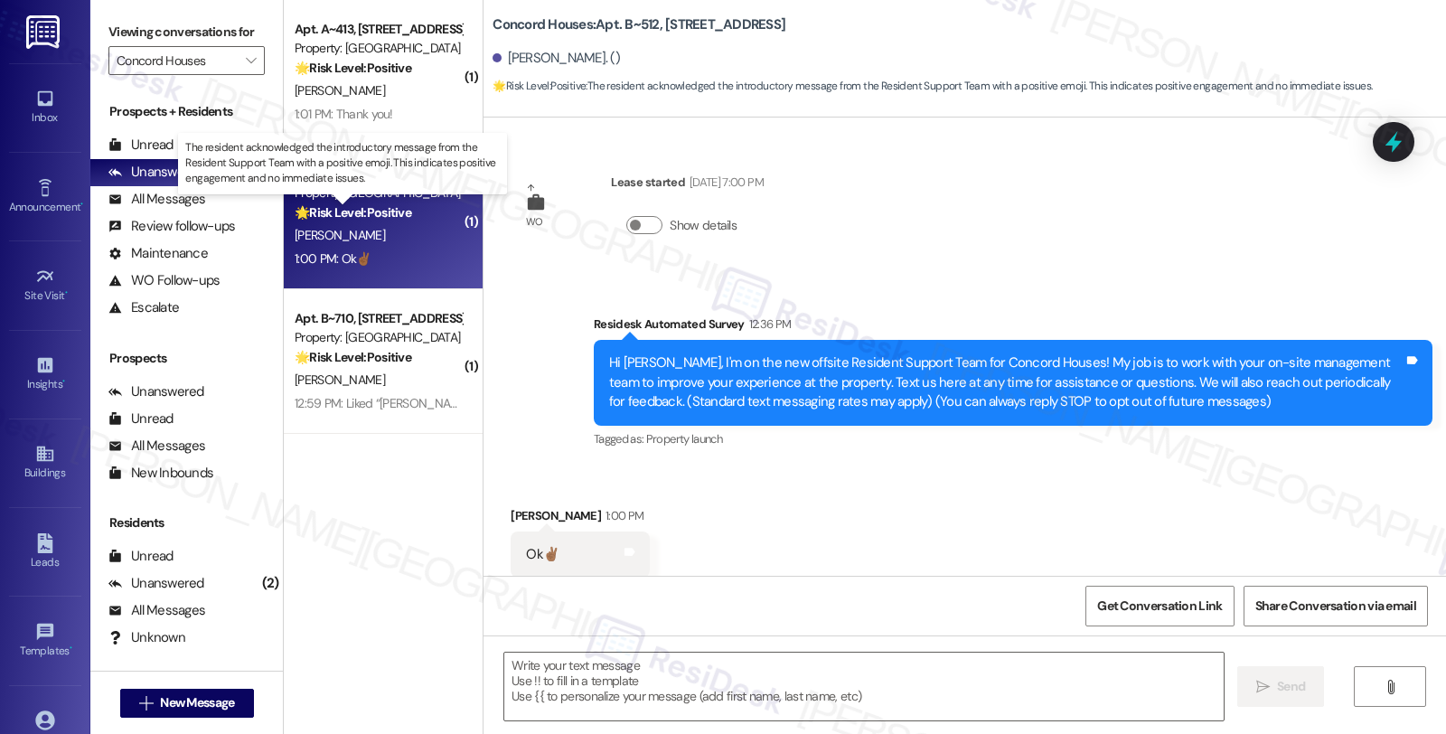
scroll to position [42, 0]
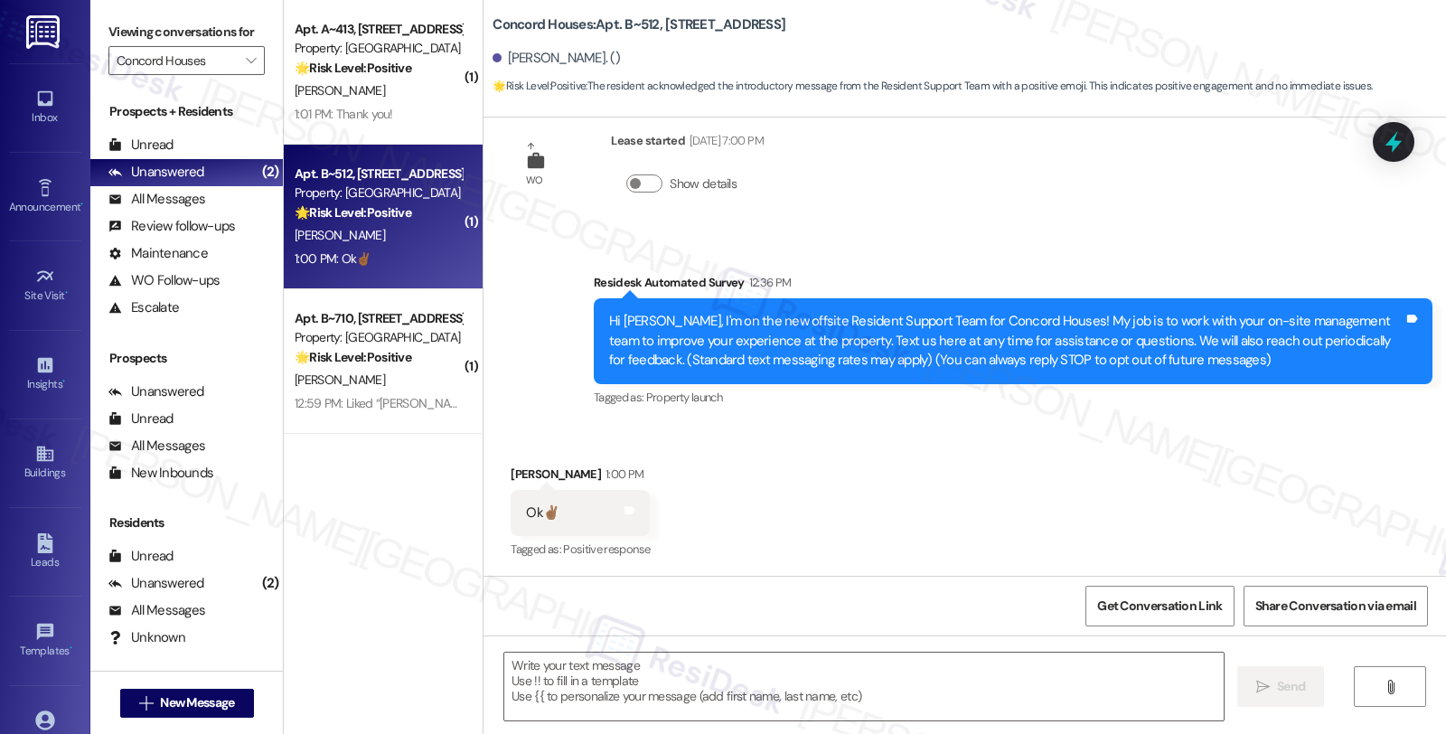
type textarea "Fetching suggested responses. Please feel free to read through the conversation…"
click at [784, 696] on textarea at bounding box center [863, 687] width 719 height 68
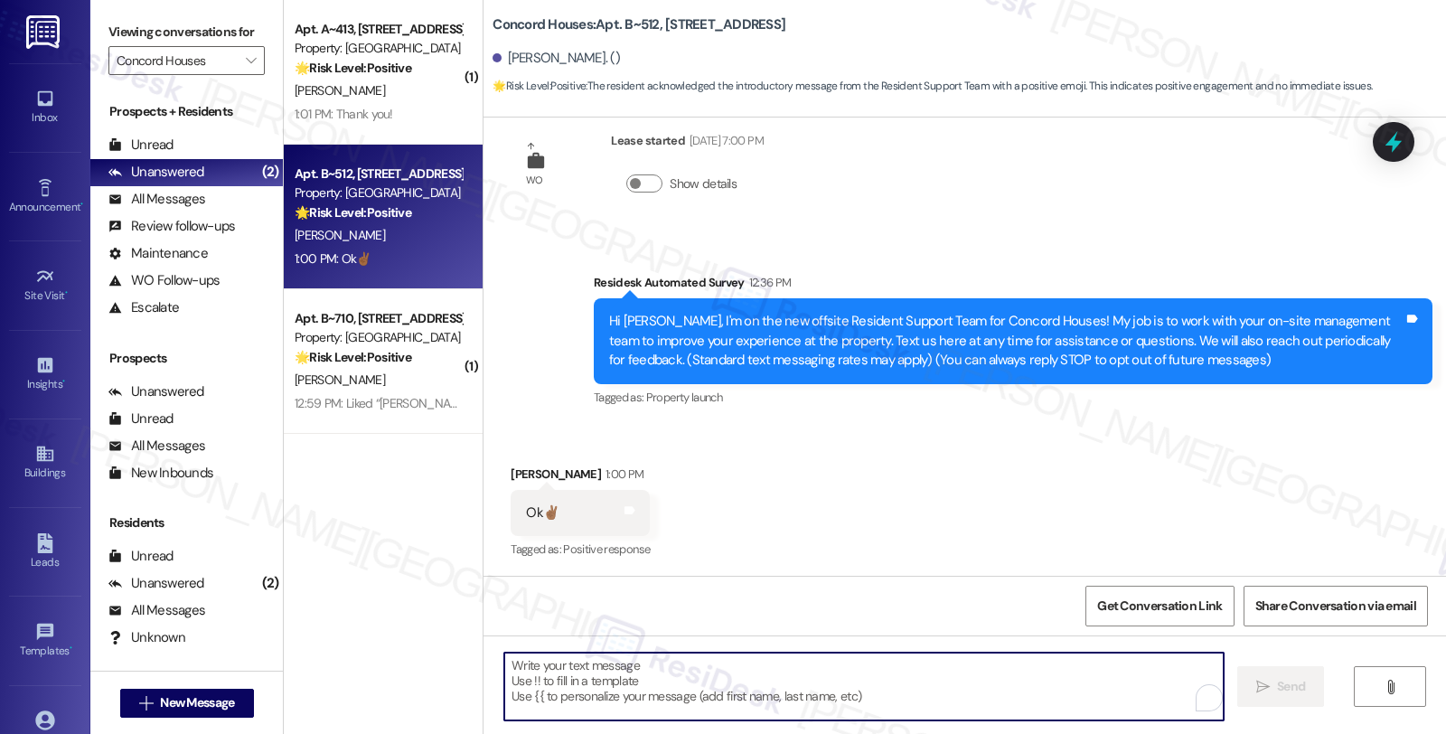
click at [795, 683] on textarea "To enrich screen reader interactions, please activate Accessibility in Grammarl…" at bounding box center [863, 687] width 719 height 68
click at [814, 665] on textarea "To enrich screen reader interactions, please activate Accessibility in Grammarl…" at bounding box center [861, 687] width 719 height 68
click at [626, 673] on textarea "To enrich screen reader interactions, please activate Accessibility in Grammarl…" at bounding box center [861, 687] width 719 height 68
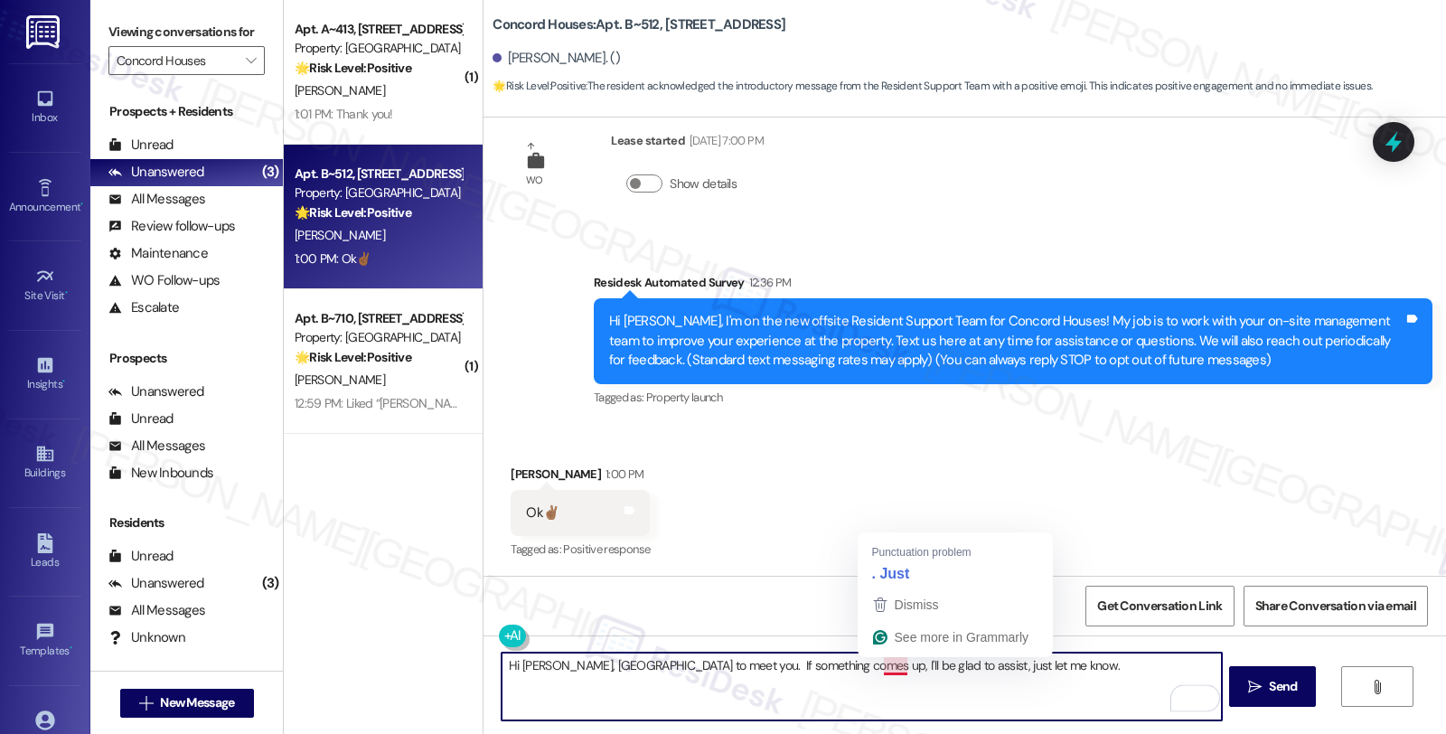
click at [859, 660] on textarea "Hi [PERSON_NAME], [GEOGRAPHIC_DATA] to meet you. If something comes up, I'll be…" at bounding box center [861, 687] width 719 height 68
click at [887, 670] on textarea "Hi [PERSON_NAME], [GEOGRAPHIC_DATA] to meet you. If something comes up, I'll be…" at bounding box center [861, 687] width 719 height 68
click at [1009, 669] on textarea "Hi [PERSON_NAME], [GEOGRAPHIC_DATA] to meet you. If something comes up, I'll be…" at bounding box center [861, 687] width 719 height 68
click at [572, 662] on textarea "Hi [PERSON_NAME], [GEOGRAPHIC_DATA] to meet you. If something comes up, I'll be…" at bounding box center [861, 687] width 719 height 68
click at [556, 662] on textarea "Hi [PERSON_NAME], [GEOGRAPHIC_DATA] to meet you. If something comes up, I'll be…" at bounding box center [861, 687] width 719 height 68
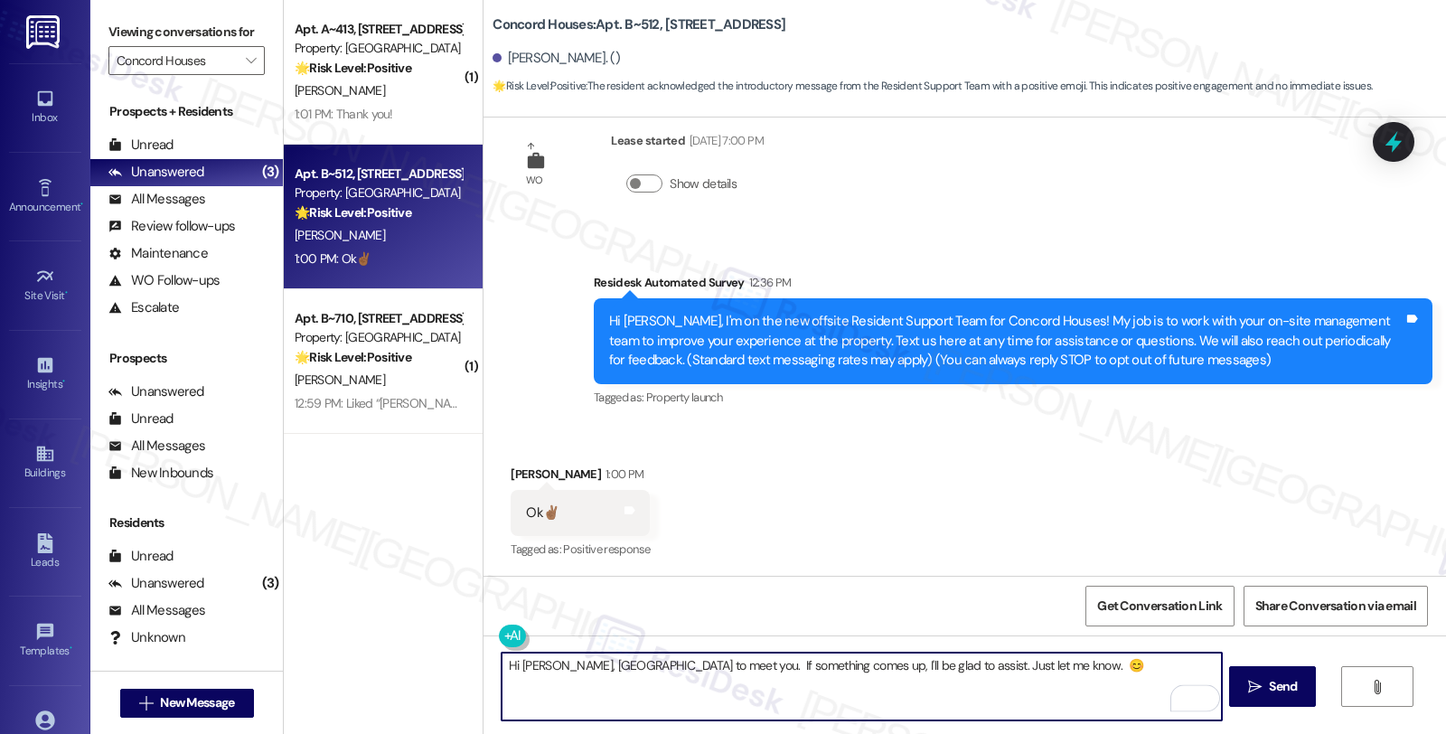
click at [1073, 689] on textarea "Hi [PERSON_NAME], [GEOGRAPHIC_DATA] to meet you. If something comes up, I'll be…" at bounding box center [861, 687] width 719 height 68
click at [1013, 669] on textarea "Hi [PERSON_NAME], [GEOGRAPHIC_DATA] to meet you. If something comes up, I'll be…" at bounding box center [861, 687] width 719 height 68
type textarea "Hi [PERSON_NAME], [GEOGRAPHIC_DATA] to meet you. If something comes up, I'll be…"
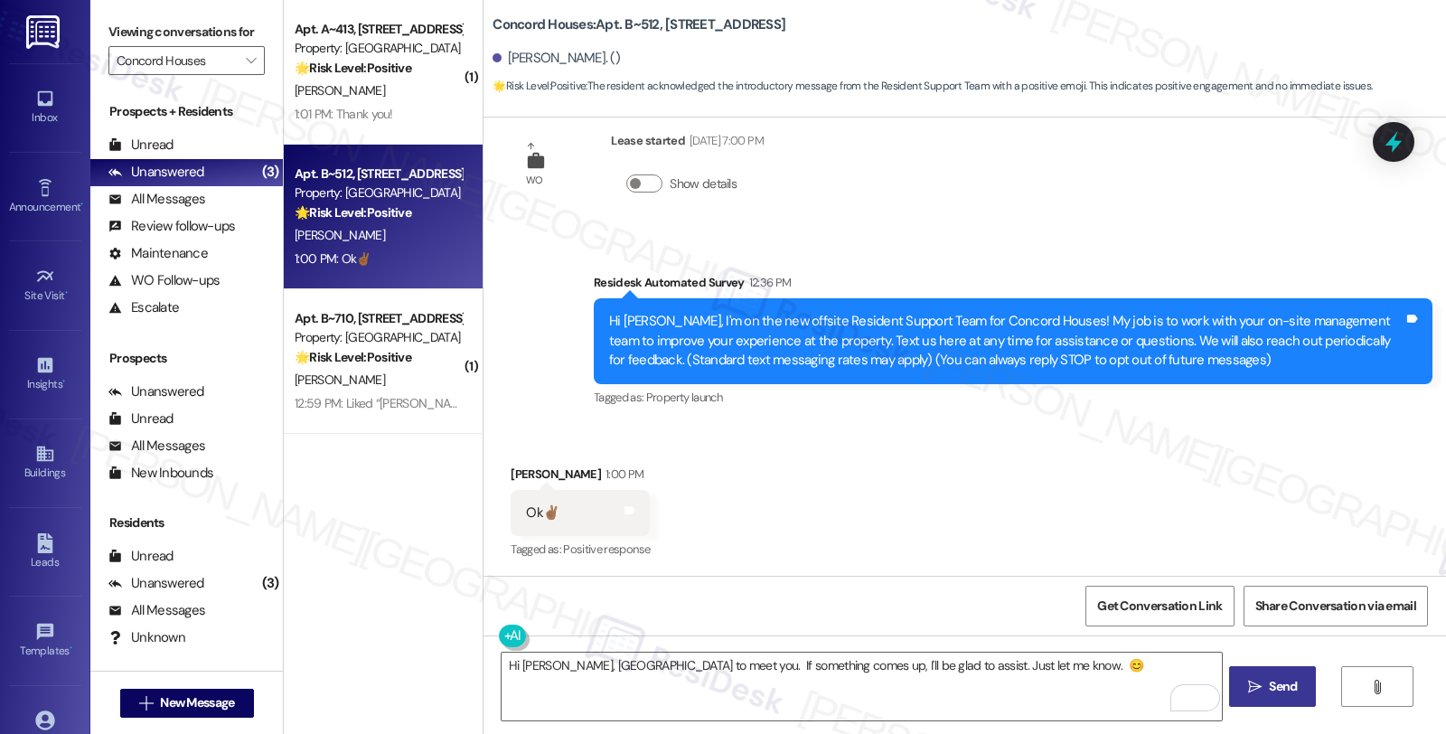
click at [1279, 691] on span "Send" at bounding box center [1283, 686] width 28 height 19
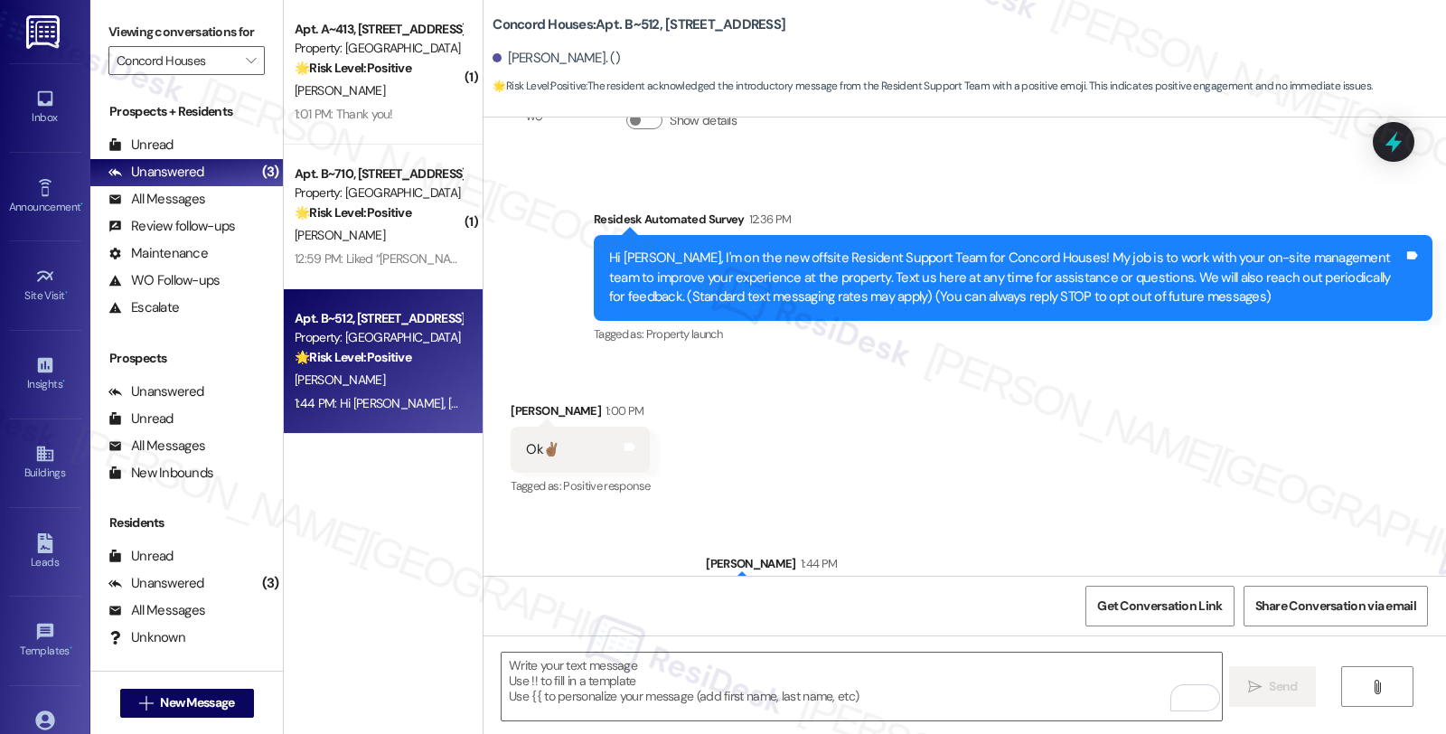
scroll to position [168, 0]
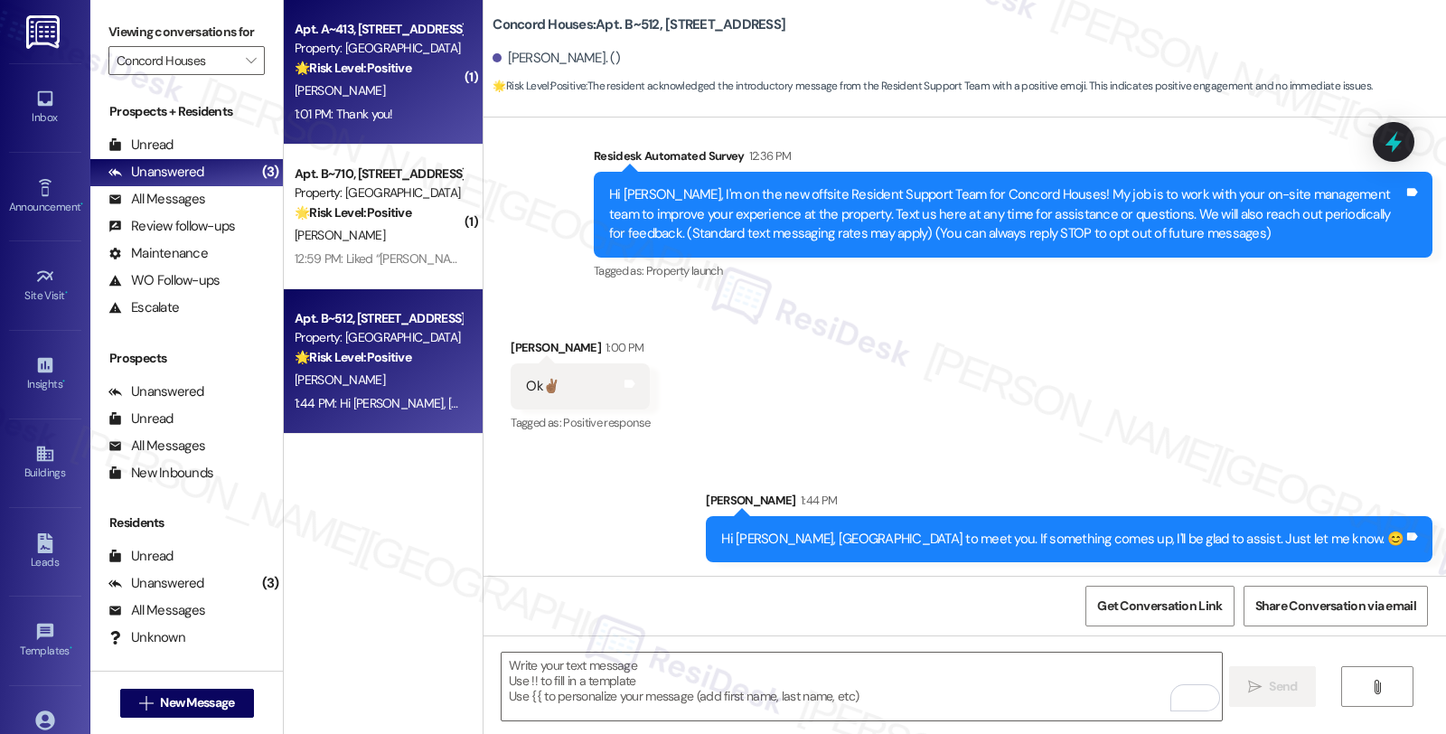
click at [378, 77] on div "🌟 Risk Level: Positive The resident is simply acknowledging the initial outreac…" at bounding box center [378, 68] width 167 height 19
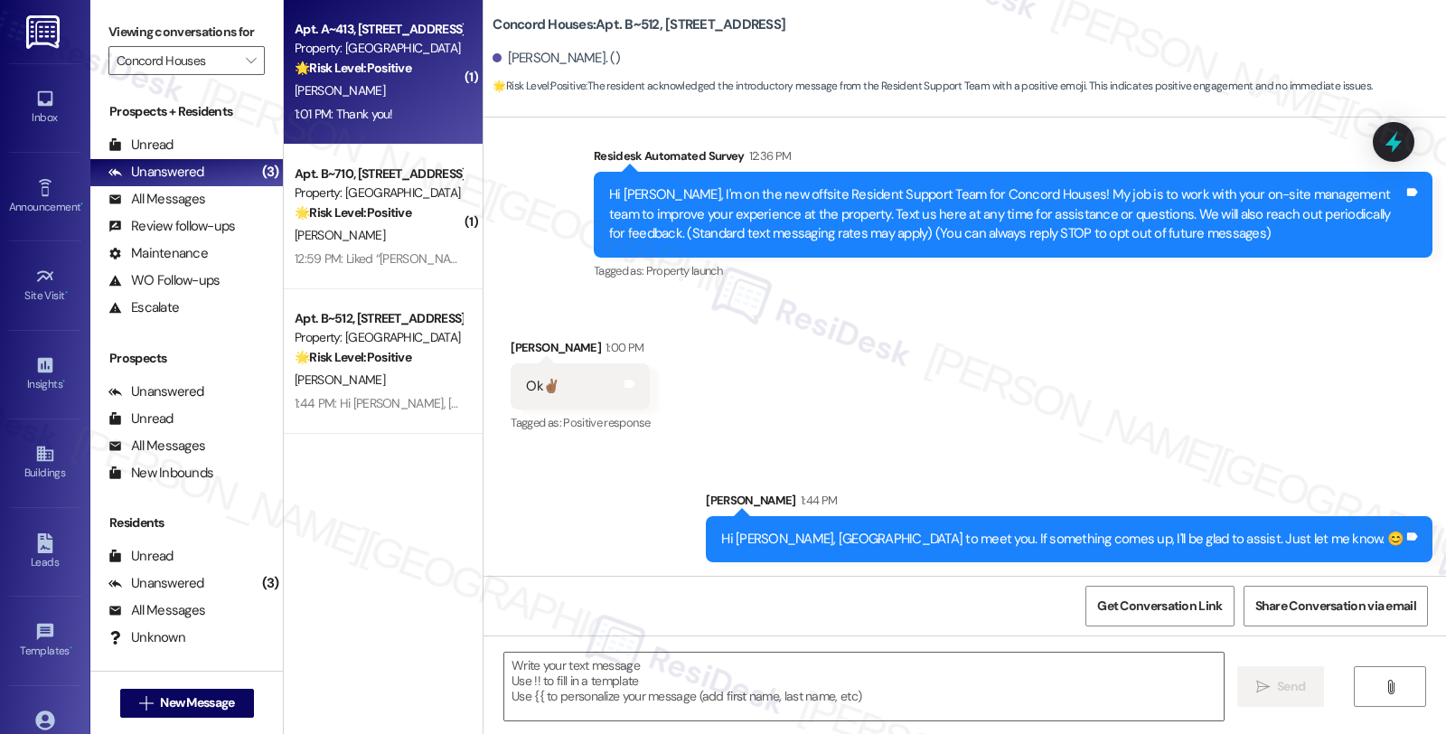
click at [378, 74] on strong "🌟 Risk Level: Positive" at bounding box center [353, 68] width 117 height 16
type textarea "Fetching suggested responses. Please feel free to read through the conversation…"
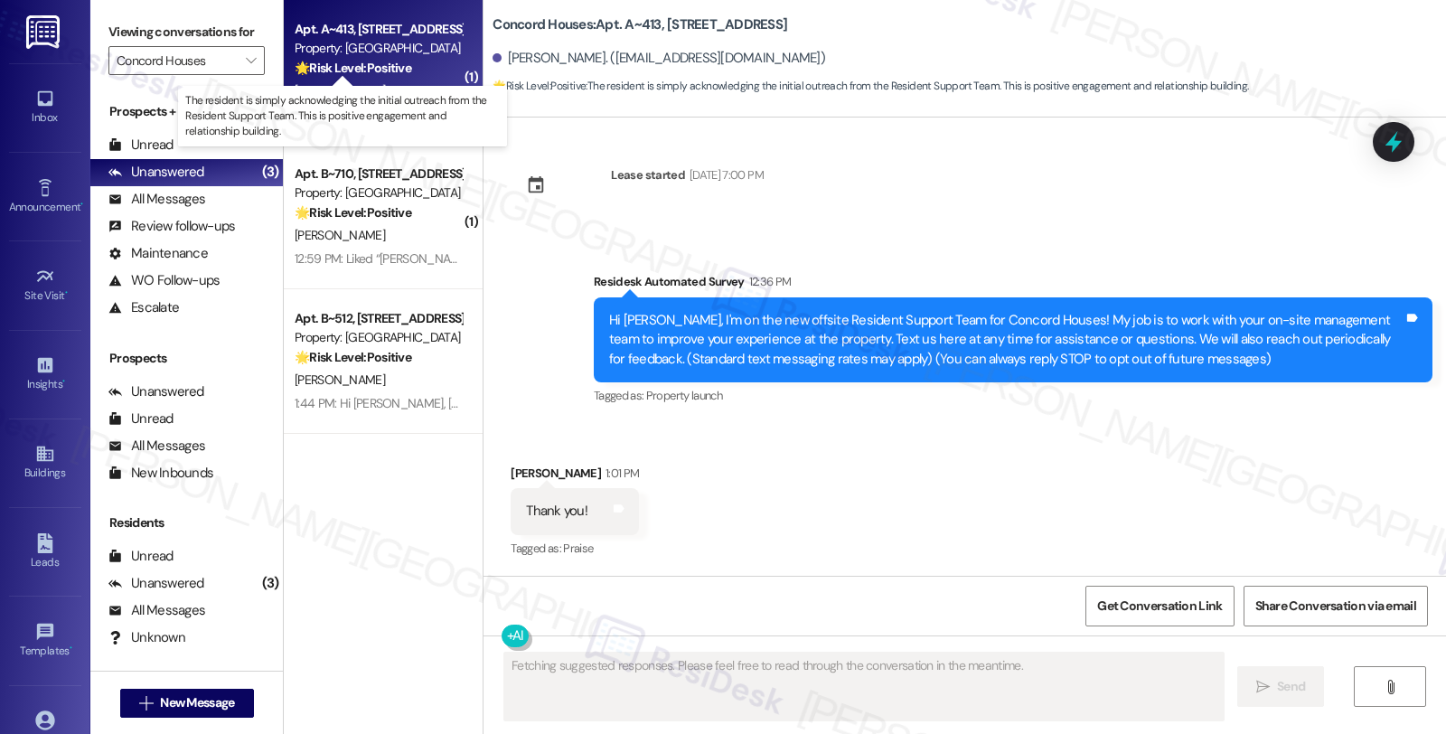
scroll to position [5, 0]
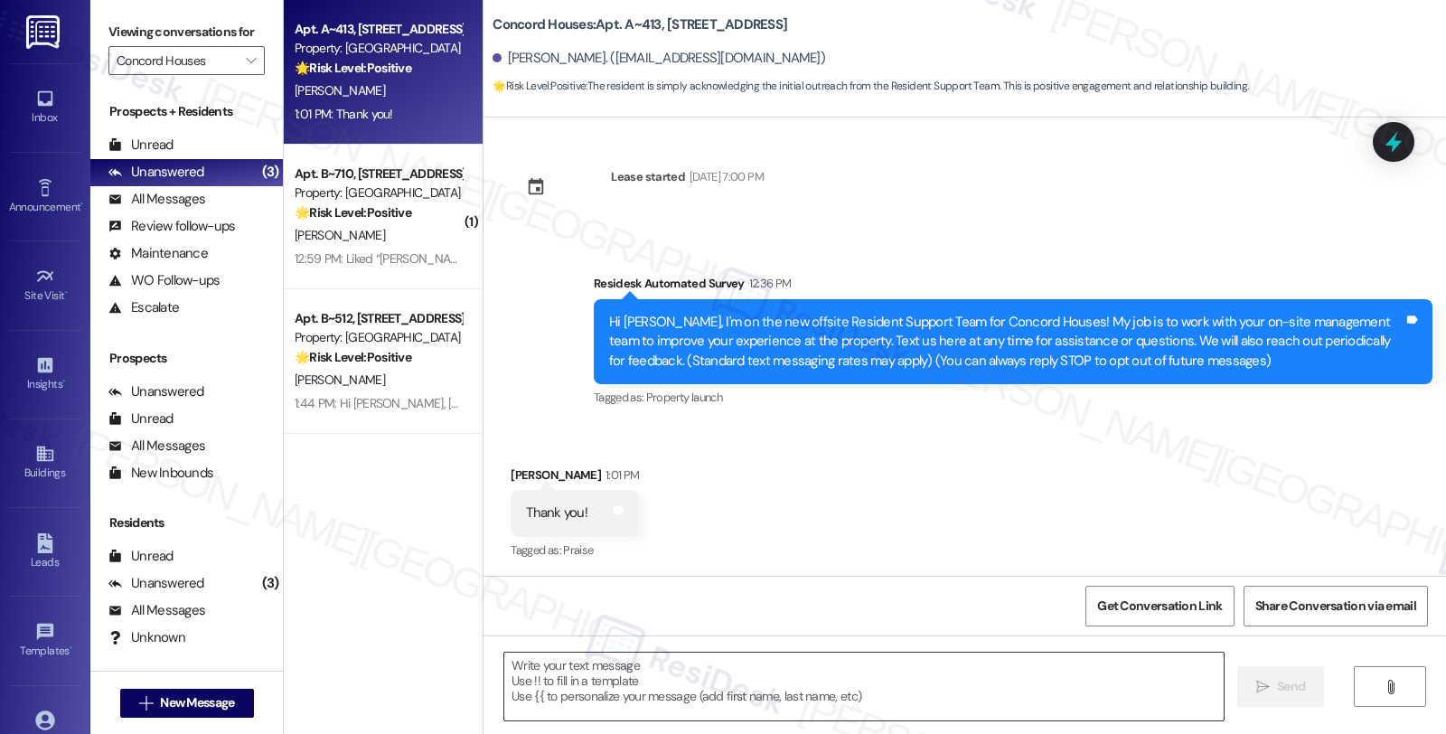
click at [651, 697] on textarea at bounding box center [863, 687] width 719 height 68
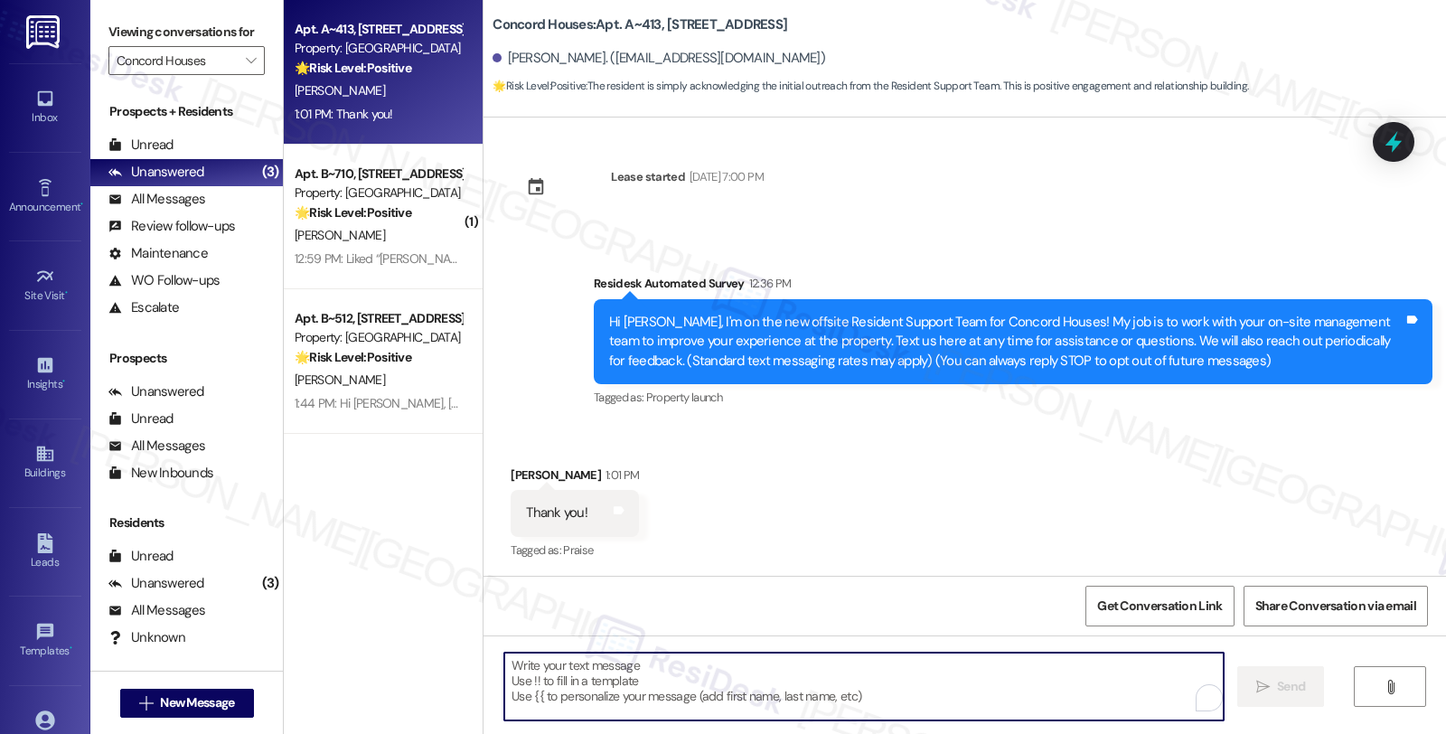
click at [646, 670] on textarea "To enrich screen reader interactions, please activate Accessibility in Grammarl…" at bounding box center [863, 687] width 719 height 68
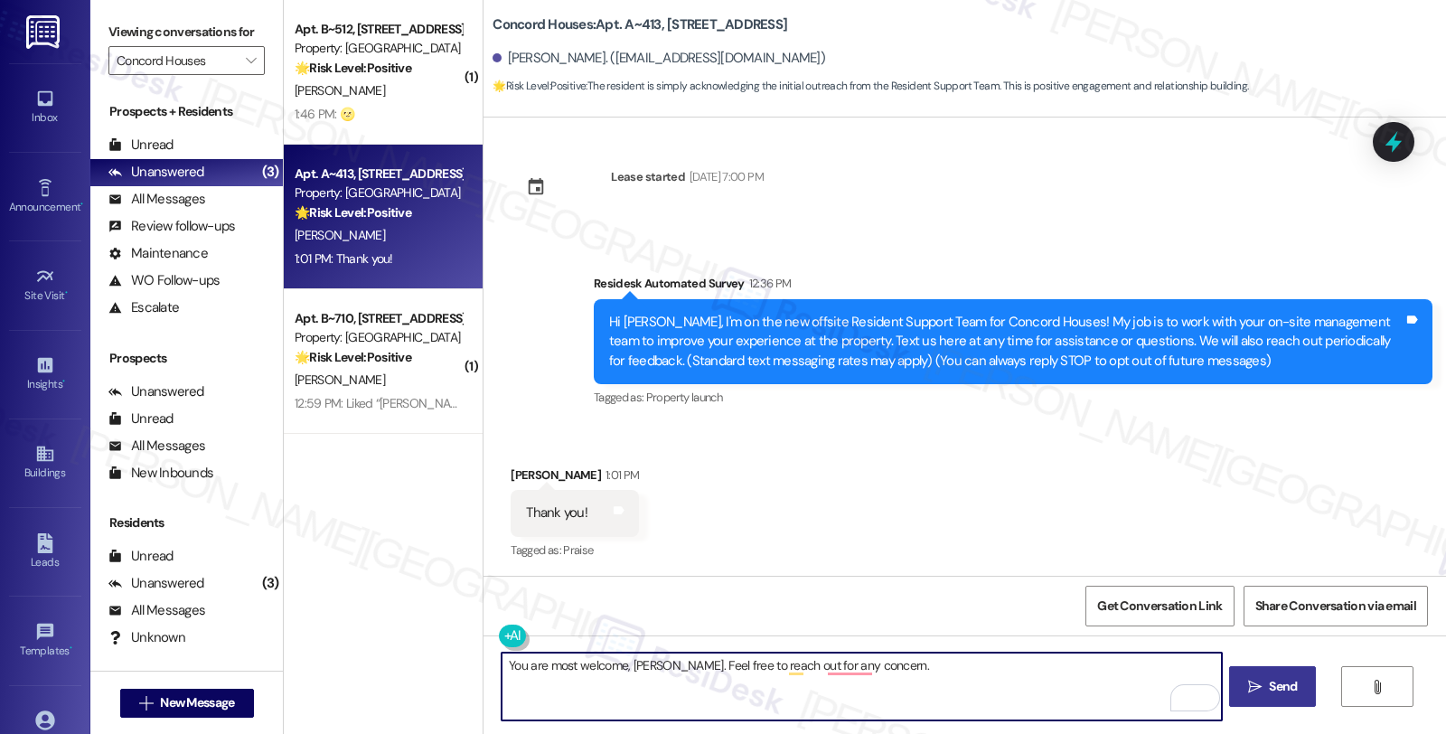
click at [839, 665] on textarea "You are most welcome, Marilyn. Feel free to reach out for any concern." at bounding box center [861, 687] width 719 height 68
click at [785, 667] on textarea "You are most welcome, Marilyn. Feel free to reach out for any concerns." at bounding box center [861, 687] width 719 height 68
click at [775, 665] on textarea "You are most welcome, Marilyn. Feel free to reach out for any concerns." at bounding box center [861, 687] width 719 height 68
click at [778, 665] on textarea "You are most welcome, Marilyn. Feel free to reach out for any concerns." at bounding box center [861, 687] width 719 height 68
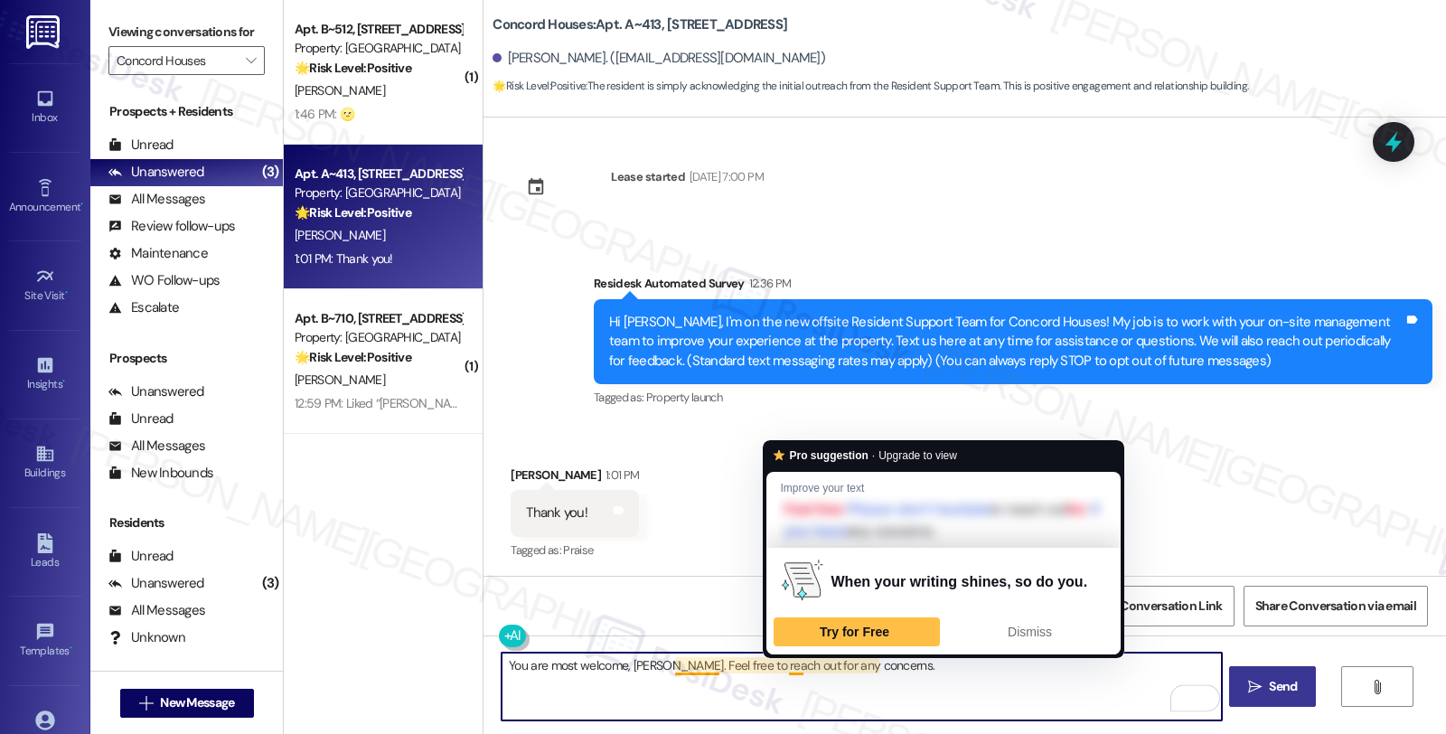
click at [778, 665] on textarea "You are most welcome, Marilyn. Feel free to reach out for any concerns." at bounding box center [861, 687] width 719 height 68
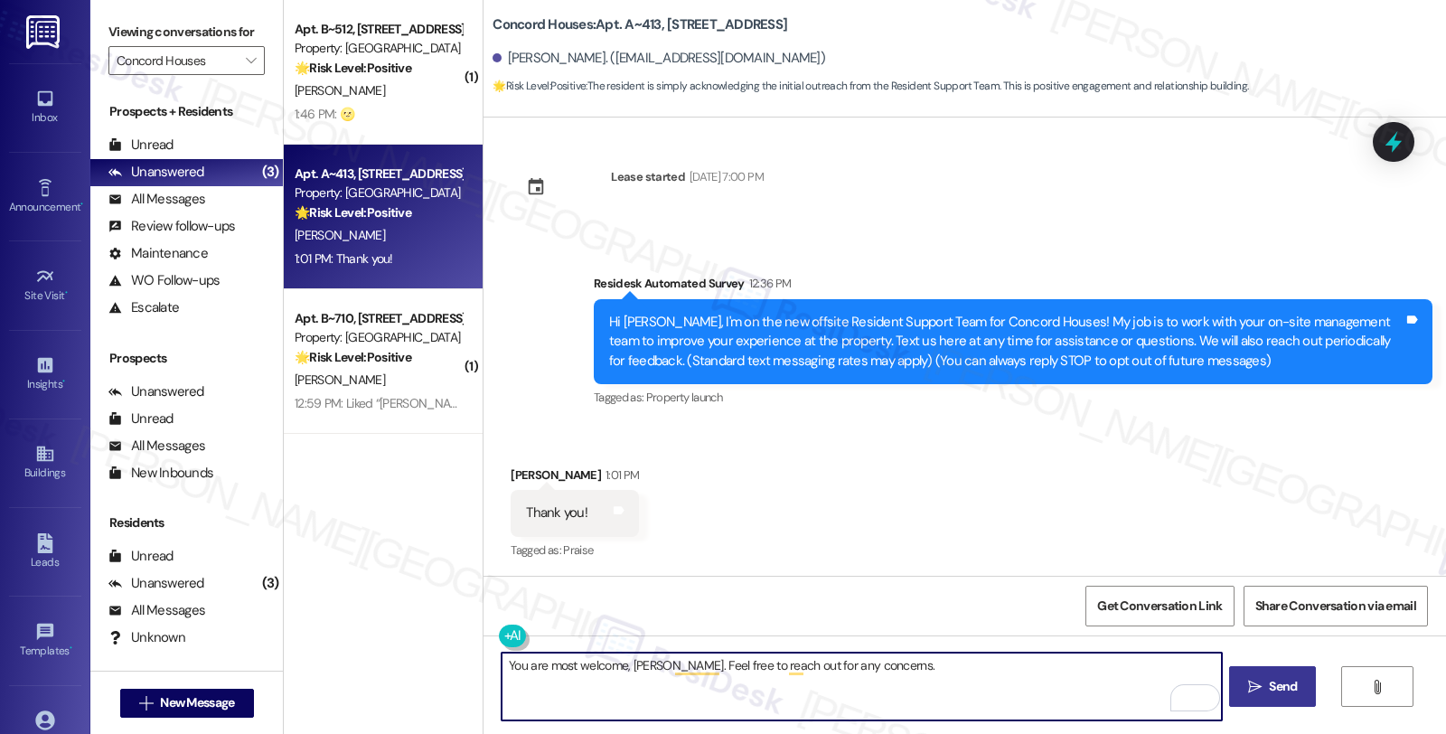
click at [976, 675] on textarea "You are most welcome, Marilyn. Feel free to reach out for any concerns." at bounding box center [861, 687] width 719 height 68
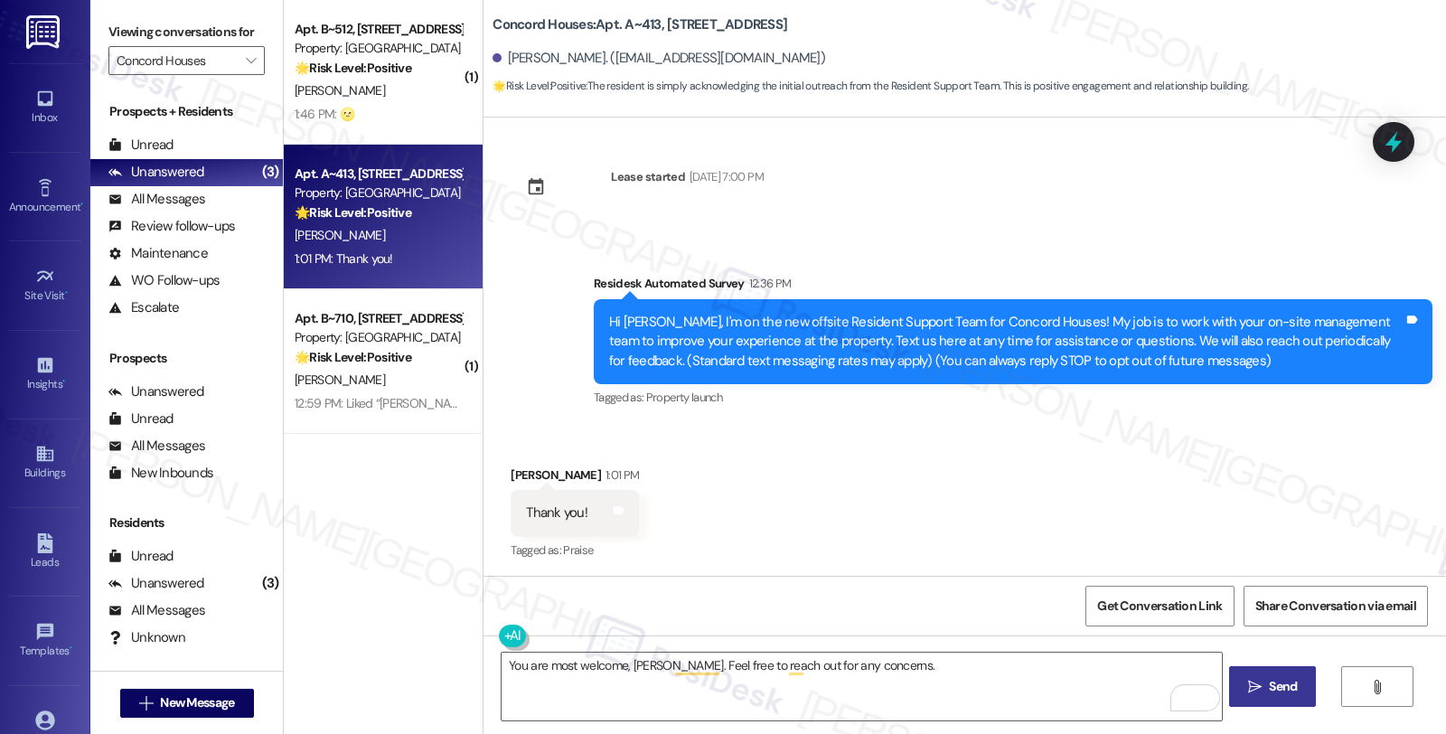
click at [979, 637] on div "You are most welcome, Marilyn. Feel free to reach out for any concerns.  Send " at bounding box center [965, 703] width 963 height 136
click at [933, 665] on textarea "You are most welcome, Marilyn. Feel free to reach out for any concerns." at bounding box center [861, 687] width 719 height 68
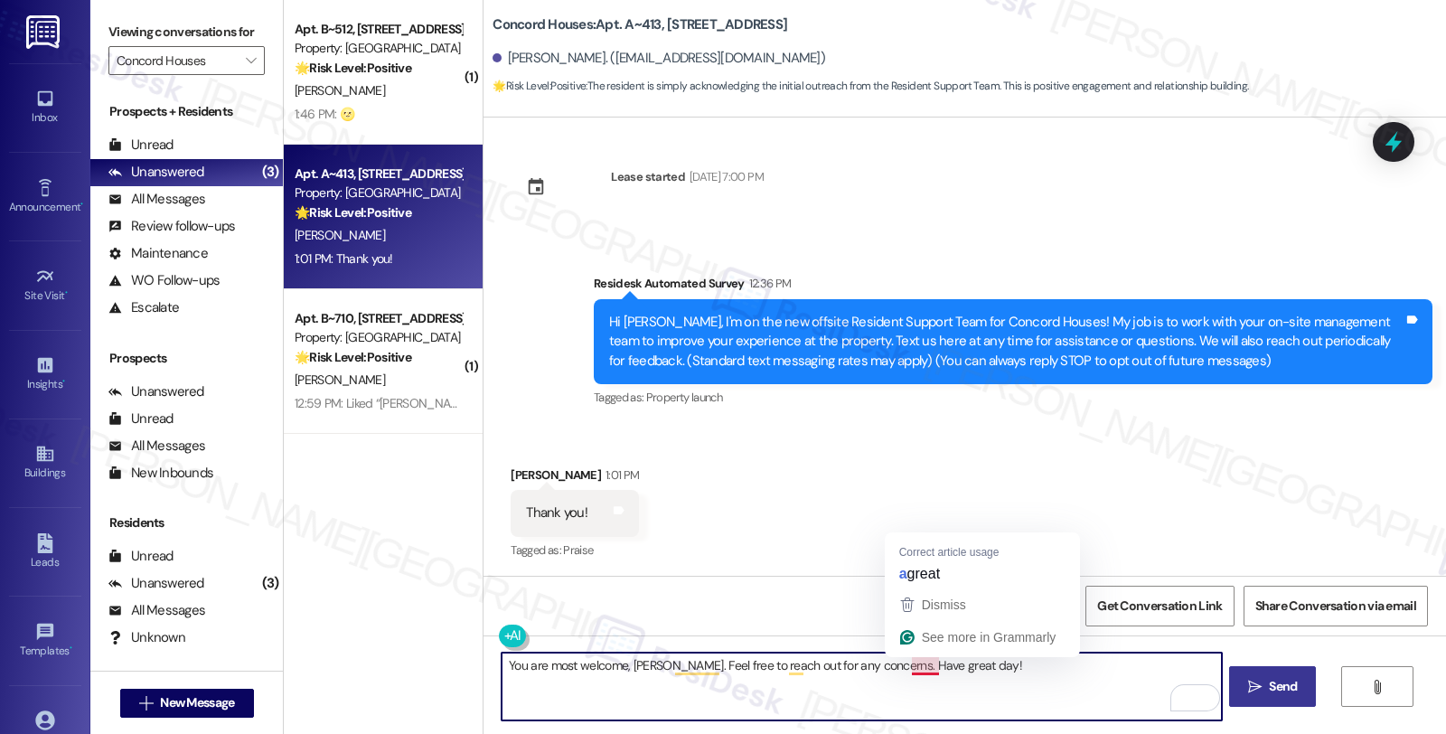
click at [906, 662] on textarea "You are most welcome, Marilyn. Feel free to reach out for any concerns. Have gr…" at bounding box center [861, 687] width 719 height 68
type textarea "You are most welcome, Marilyn. Feel free to reach out for any concerns. Have a …"
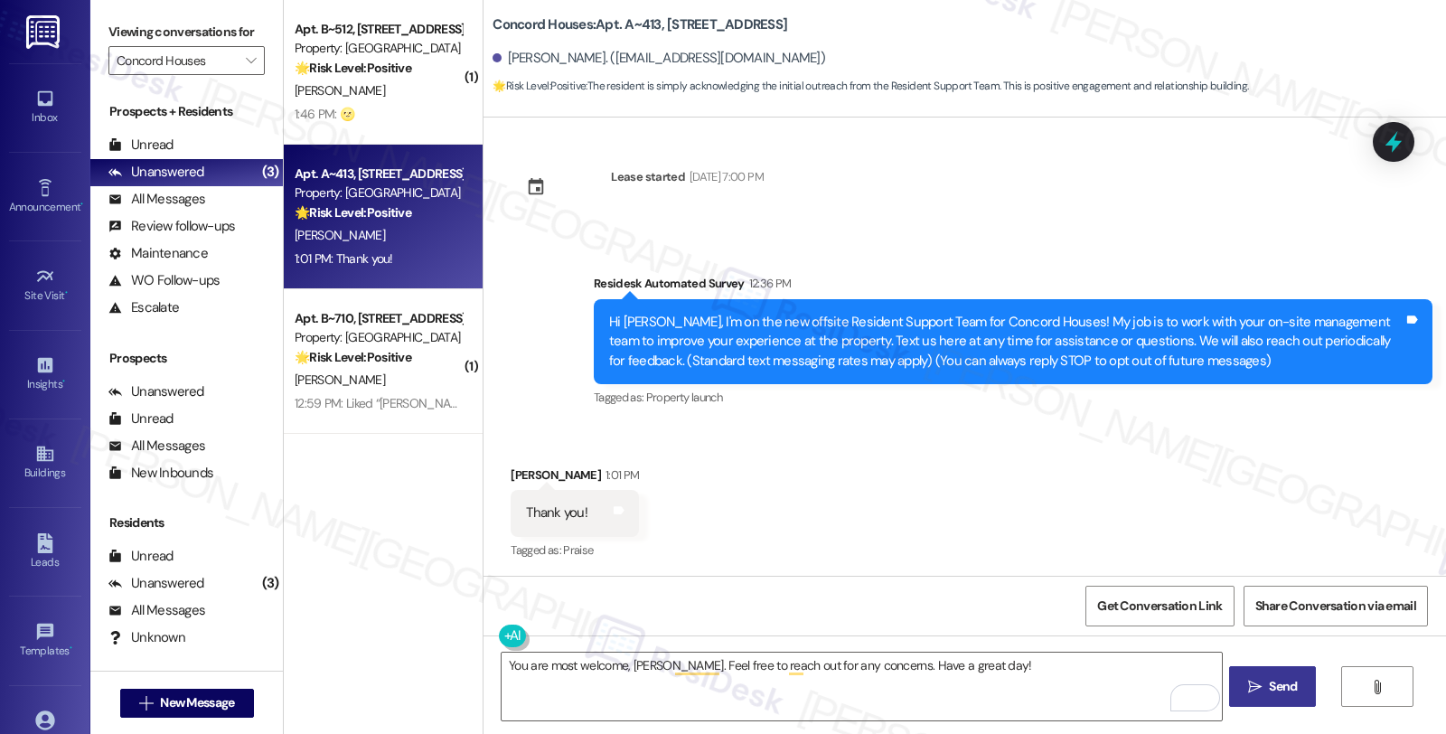
click at [1273, 687] on span "Send" at bounding box center [1283, 686] width 28 height 19
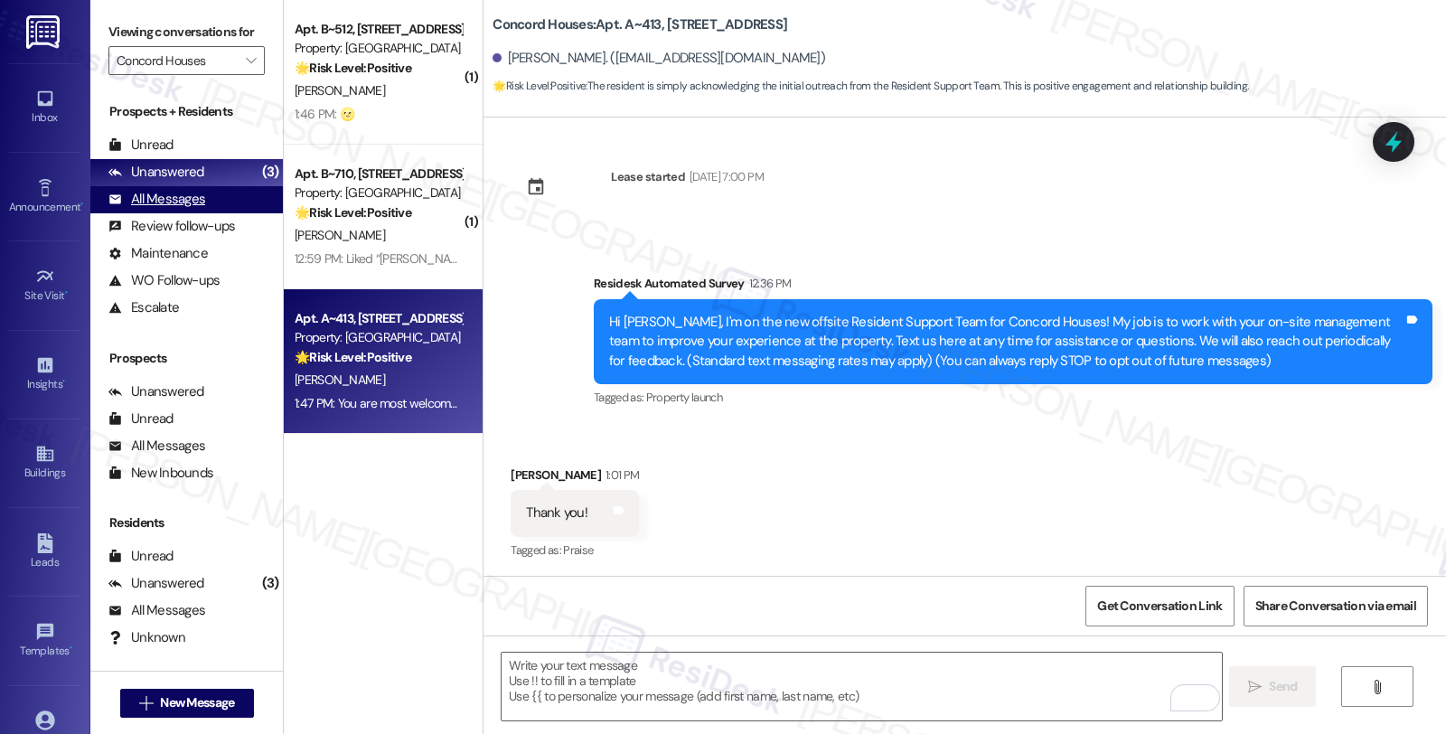
click at [191, 209] on div "All Messages" at bounding box center [156, 199] width 97 height 19
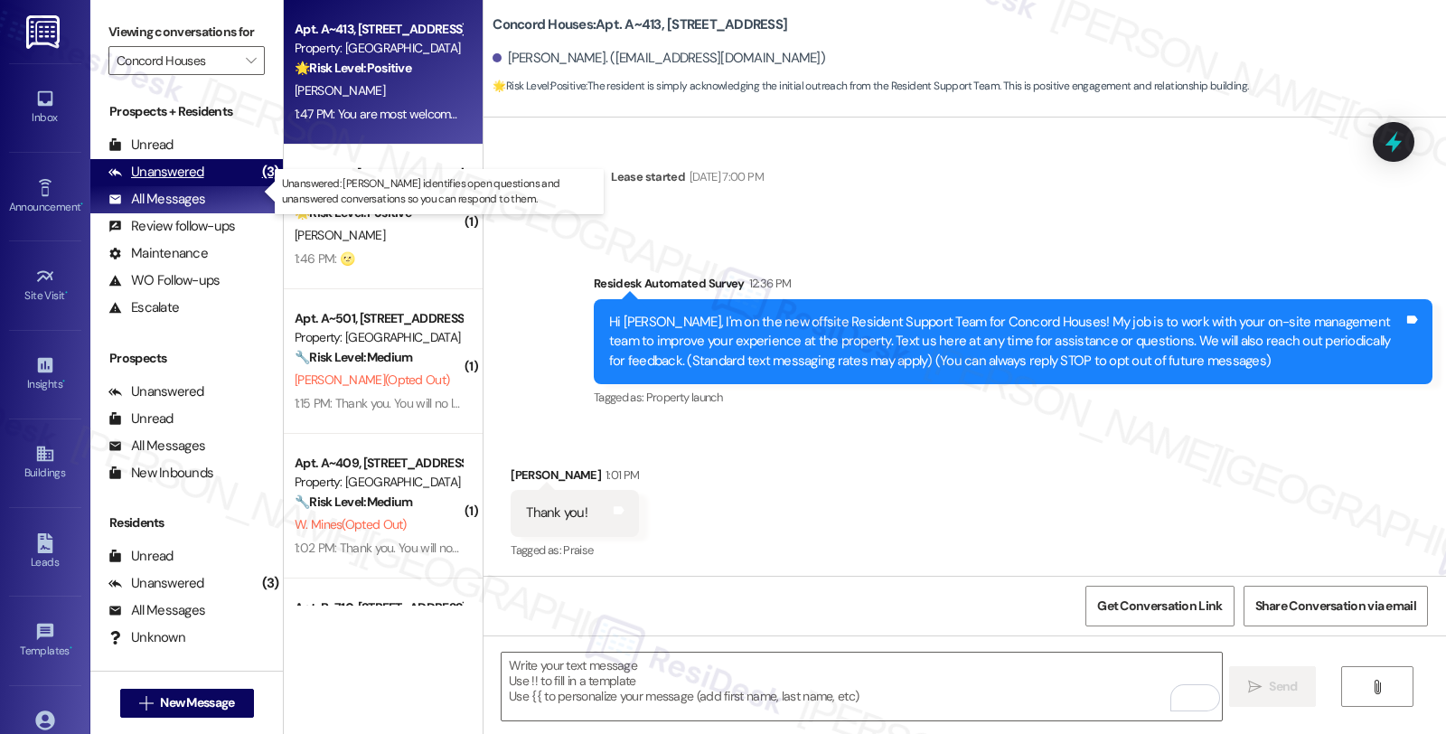
click at [183, 182] on div "Unanswered" at bounding box center [156, 172] width 96 height 19
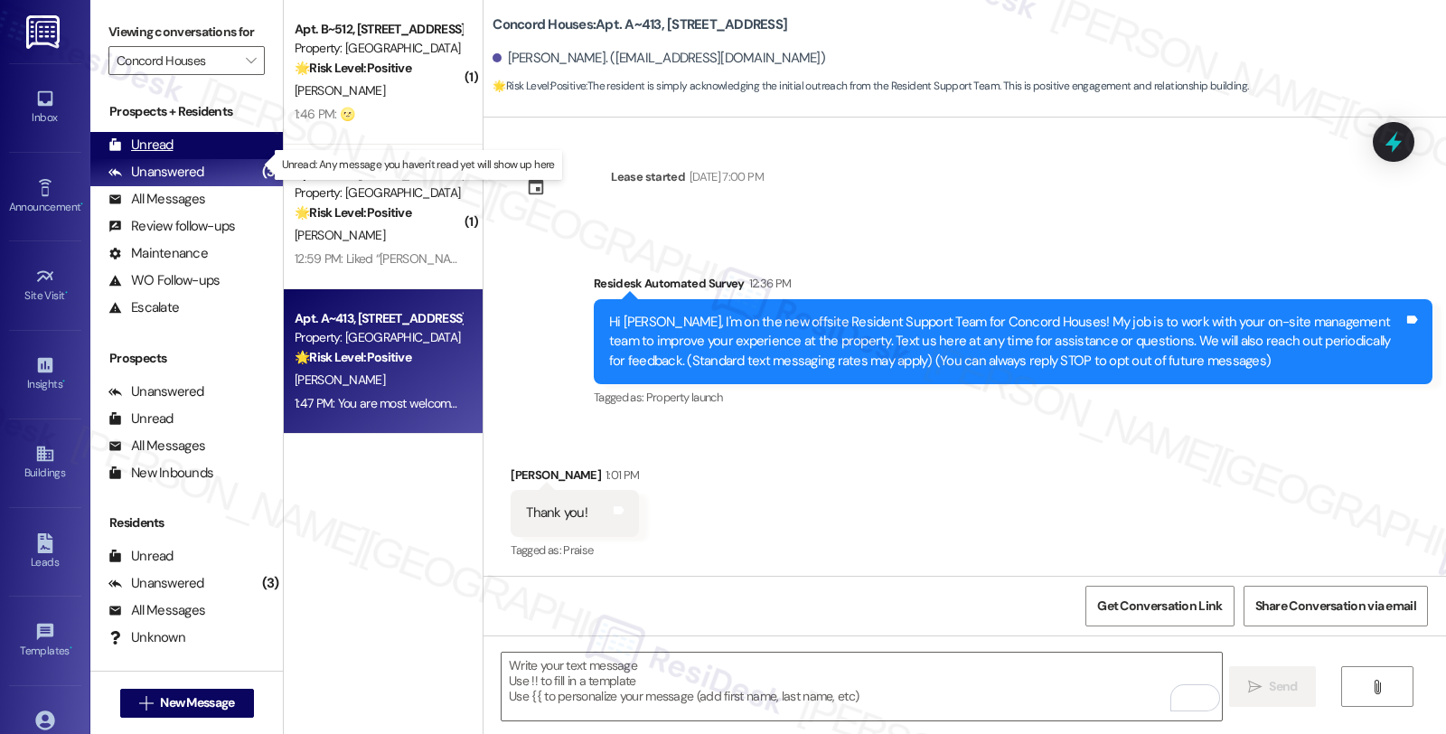
click at [174, 159] on div "Unread (0)" at bounding box center [186, 145] width 193 height 27
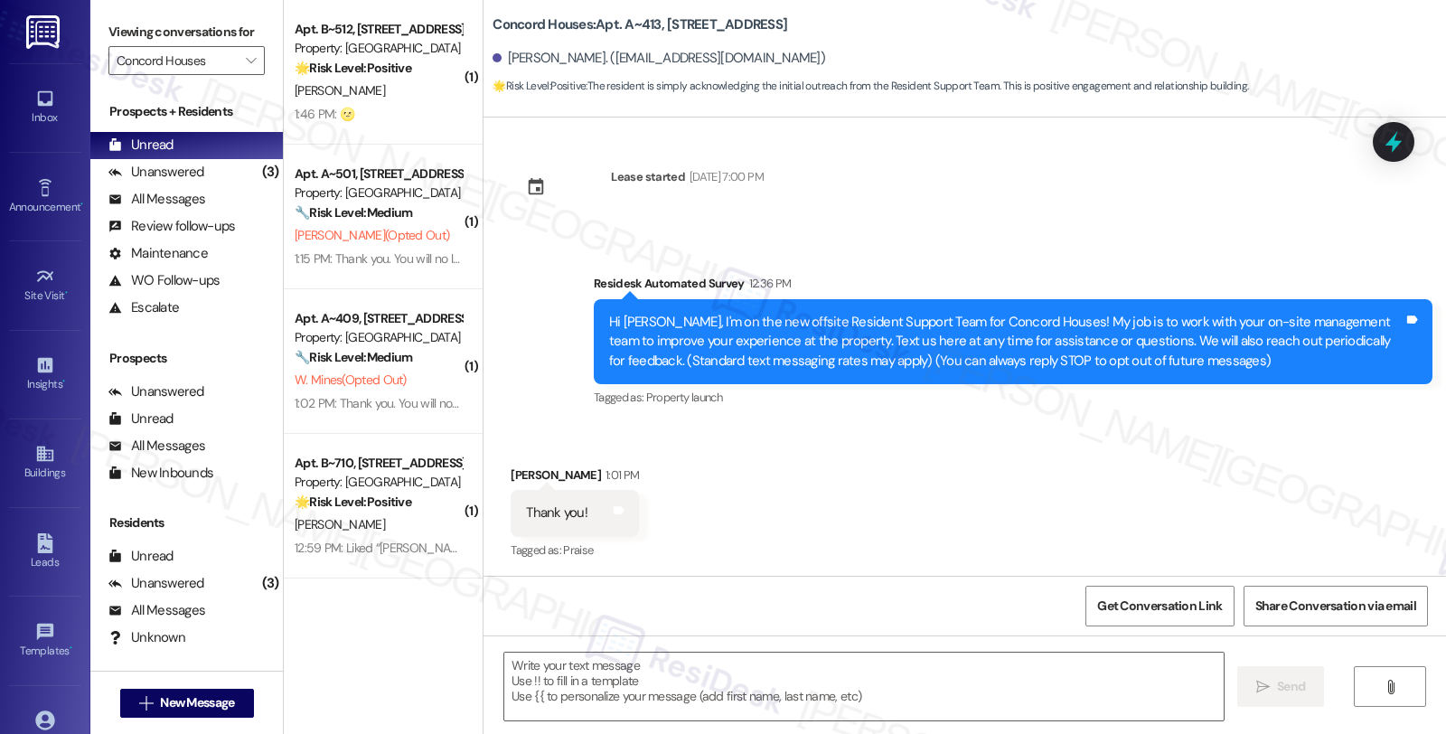
type textarea "Fetching suggested responses. Please feel free to read through the conversation…"
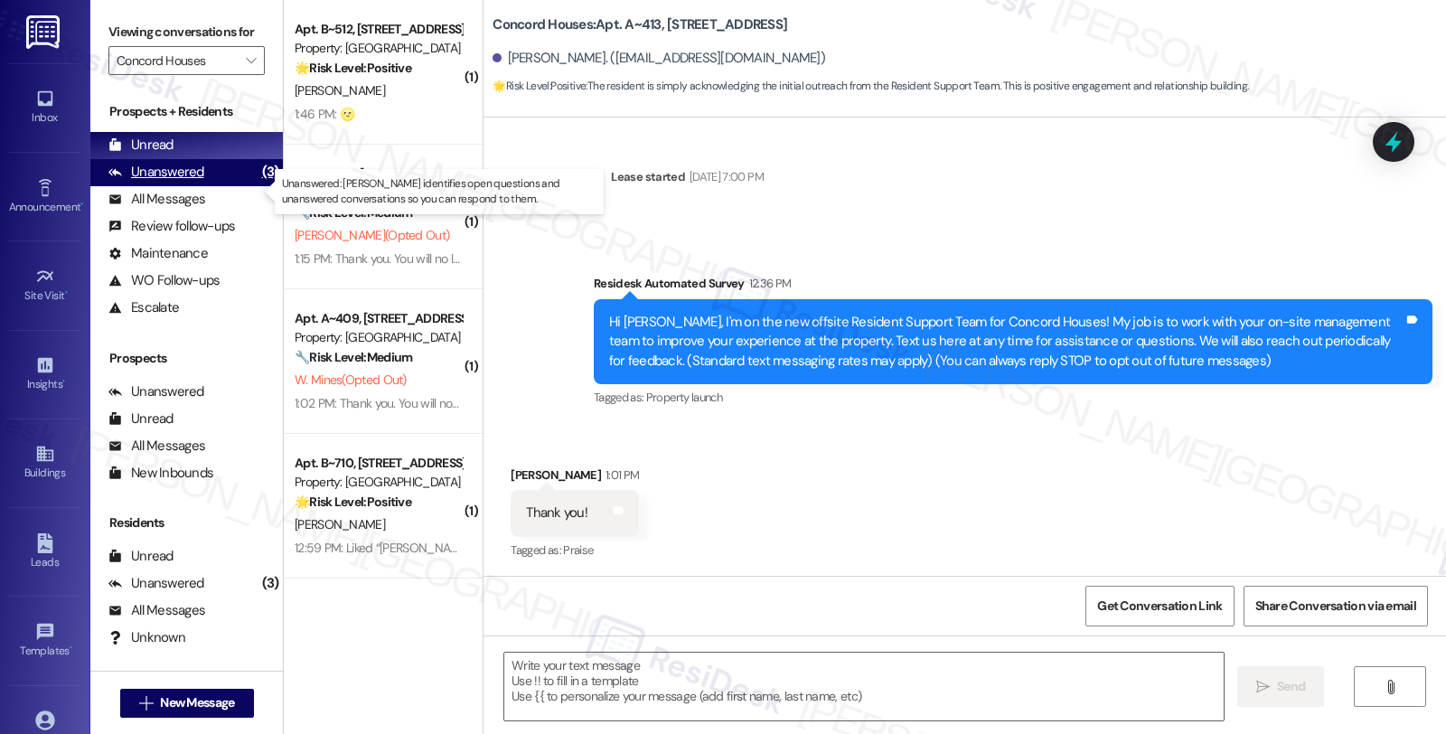
click at [212, 183] on div "Unanswered (3)" at bounding box center [186, 172] width 193 height 27
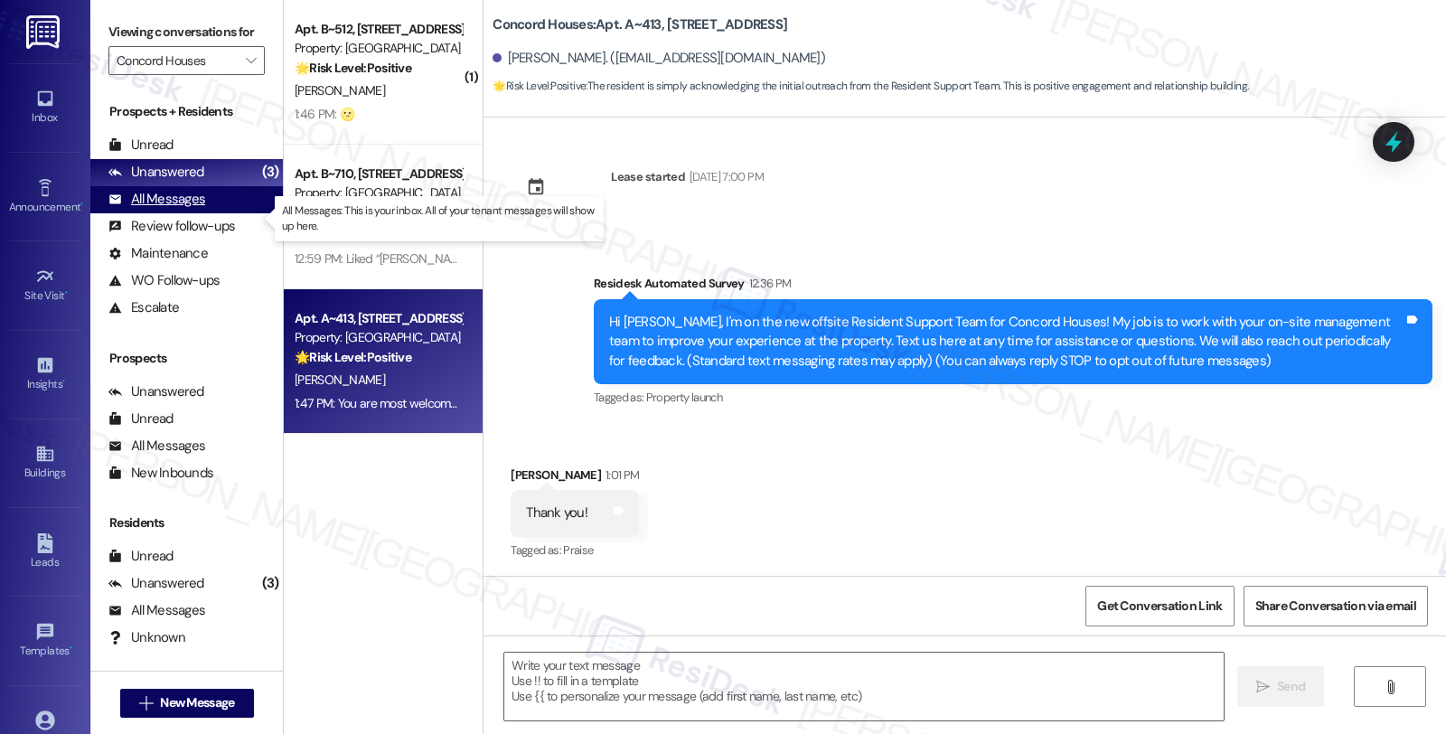
click at [192, 209] on div "All Messages" at bounding box center [156, 199] width 97 height 19
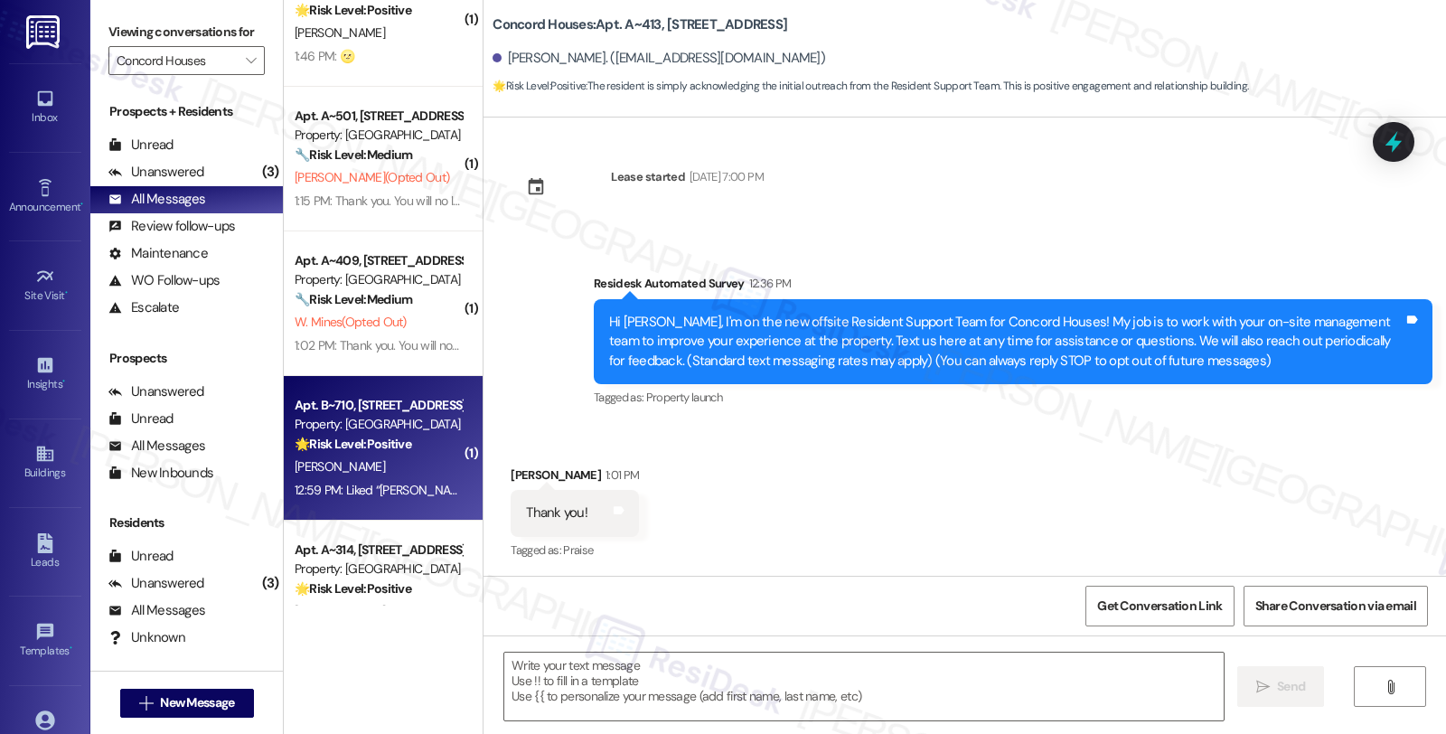
scroll to position [0, 0]
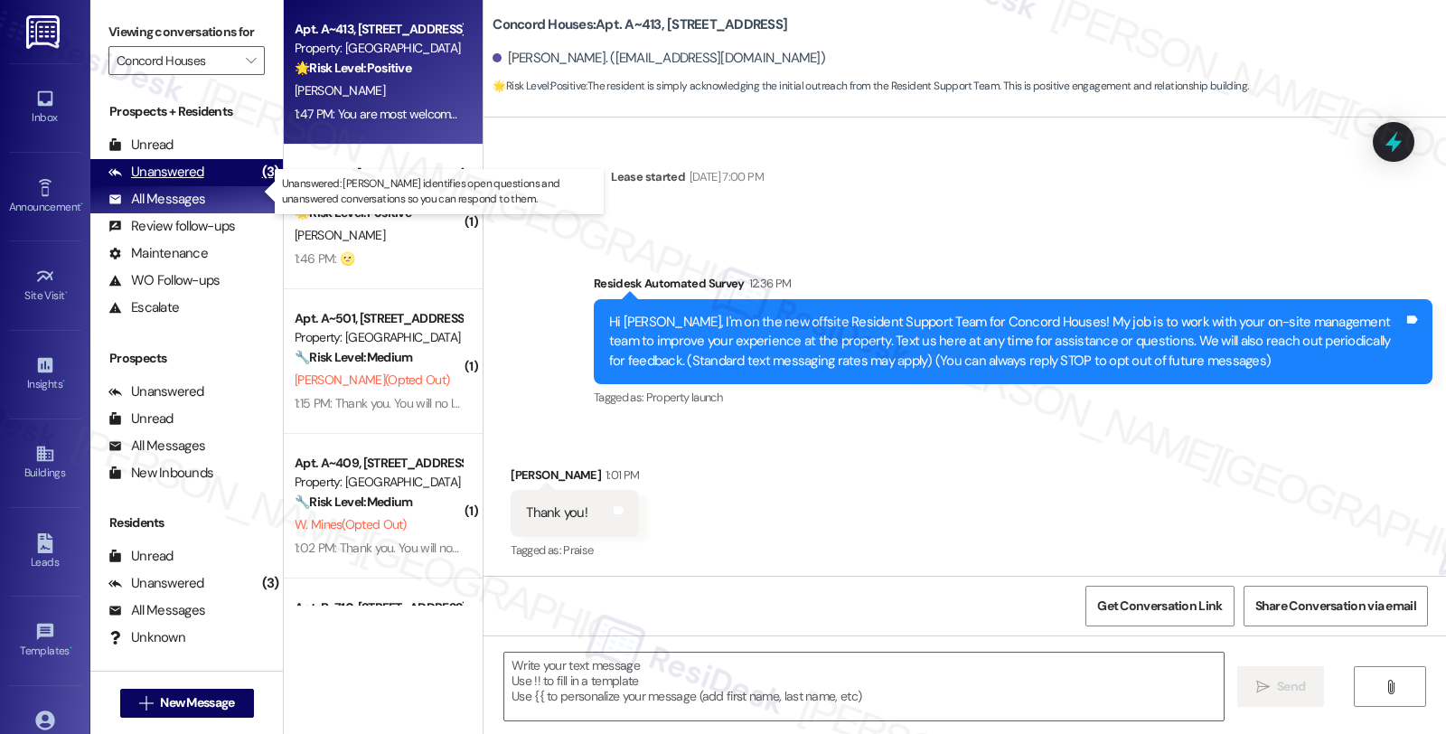
click at [194, 182] on div "Unanswered" at bounding box center [156, 172] width 96 height 19
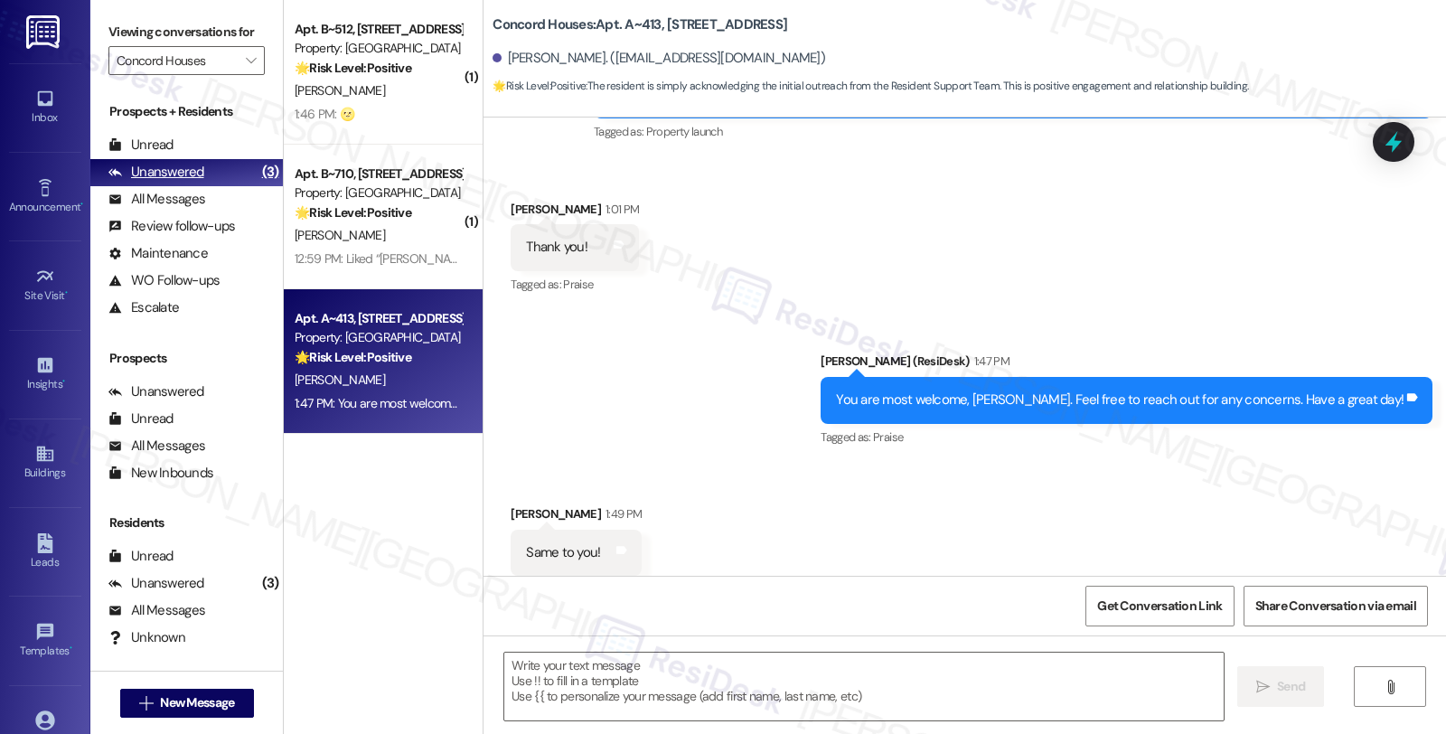
scroll to position [285, 0]
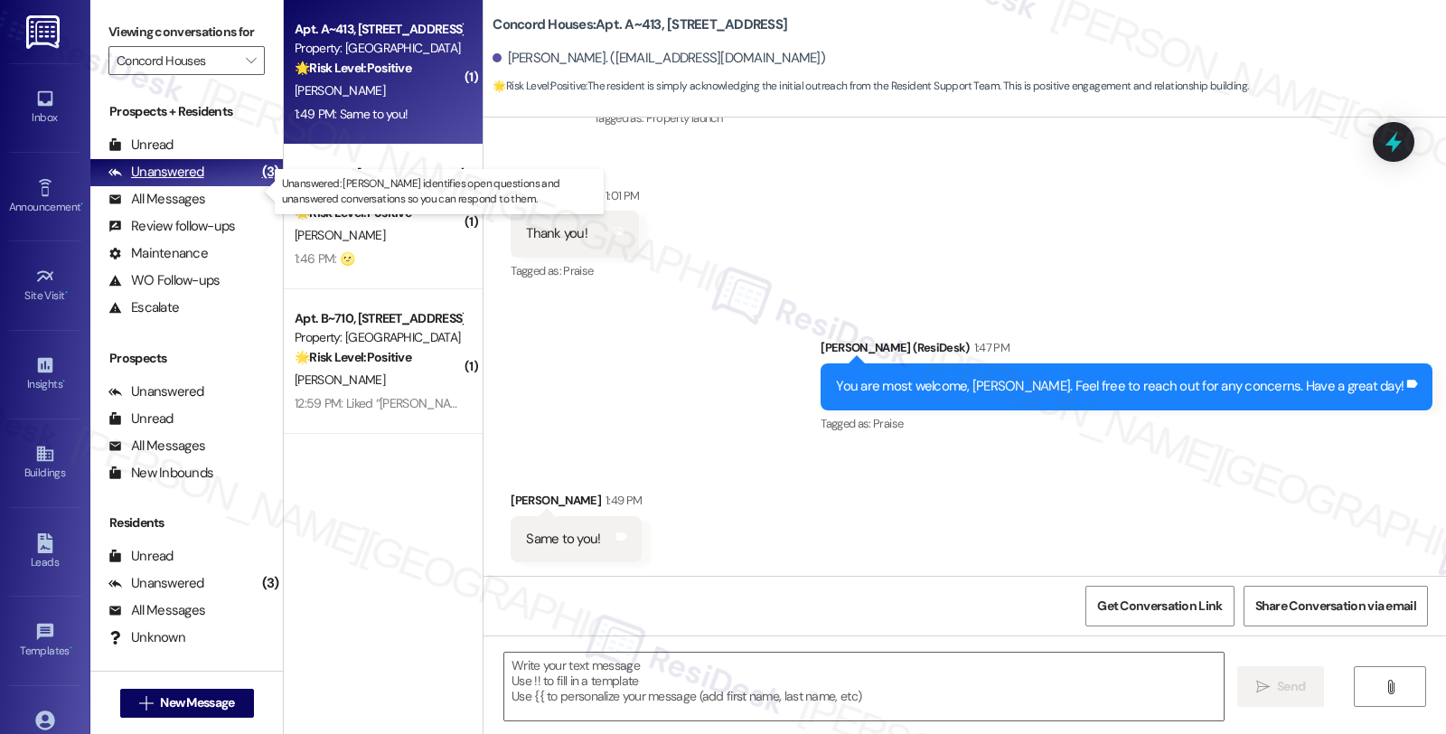
click at [183, 182] on div "Unanswered" at bounding box center [156, 172] width 96 height 19
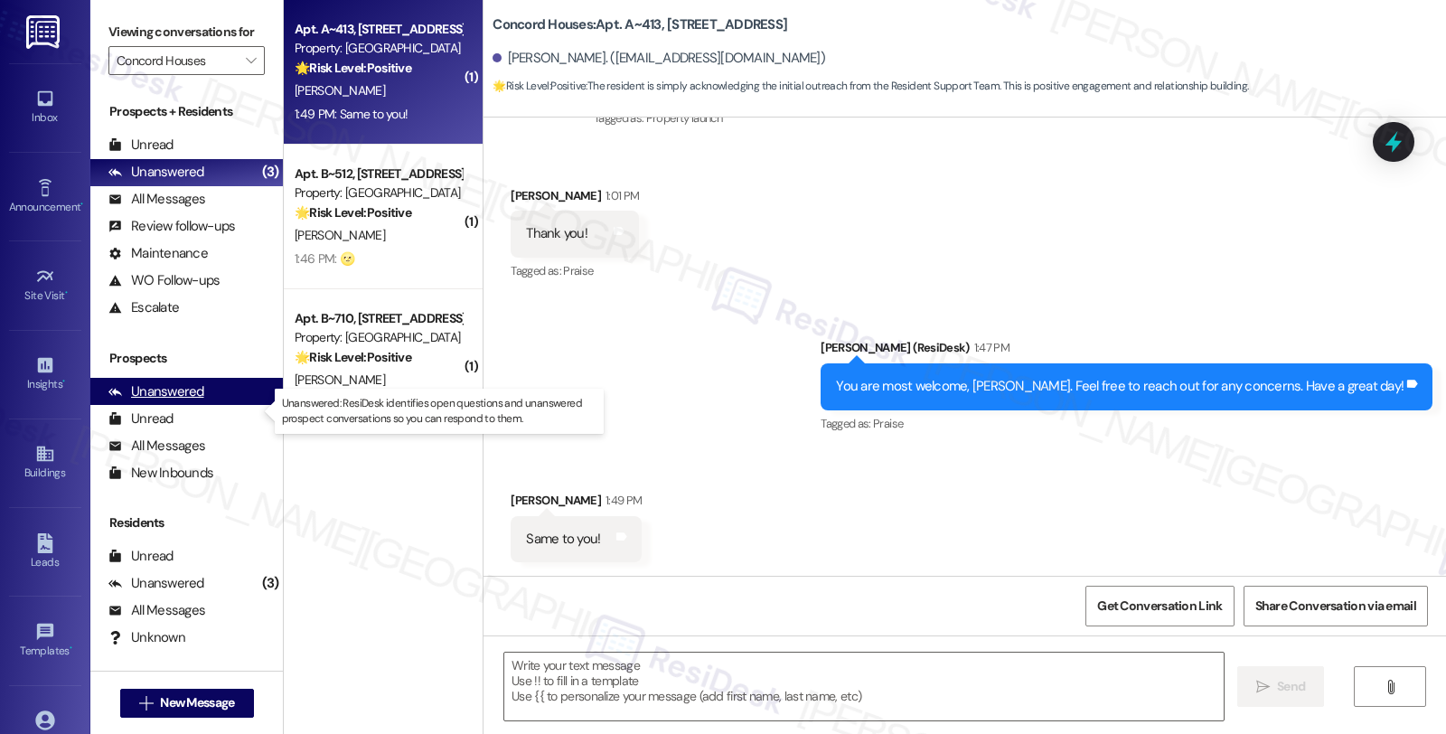
click at [163, 401] on div "Unanswered" at bounding box center [156, 391] width 96 height 19
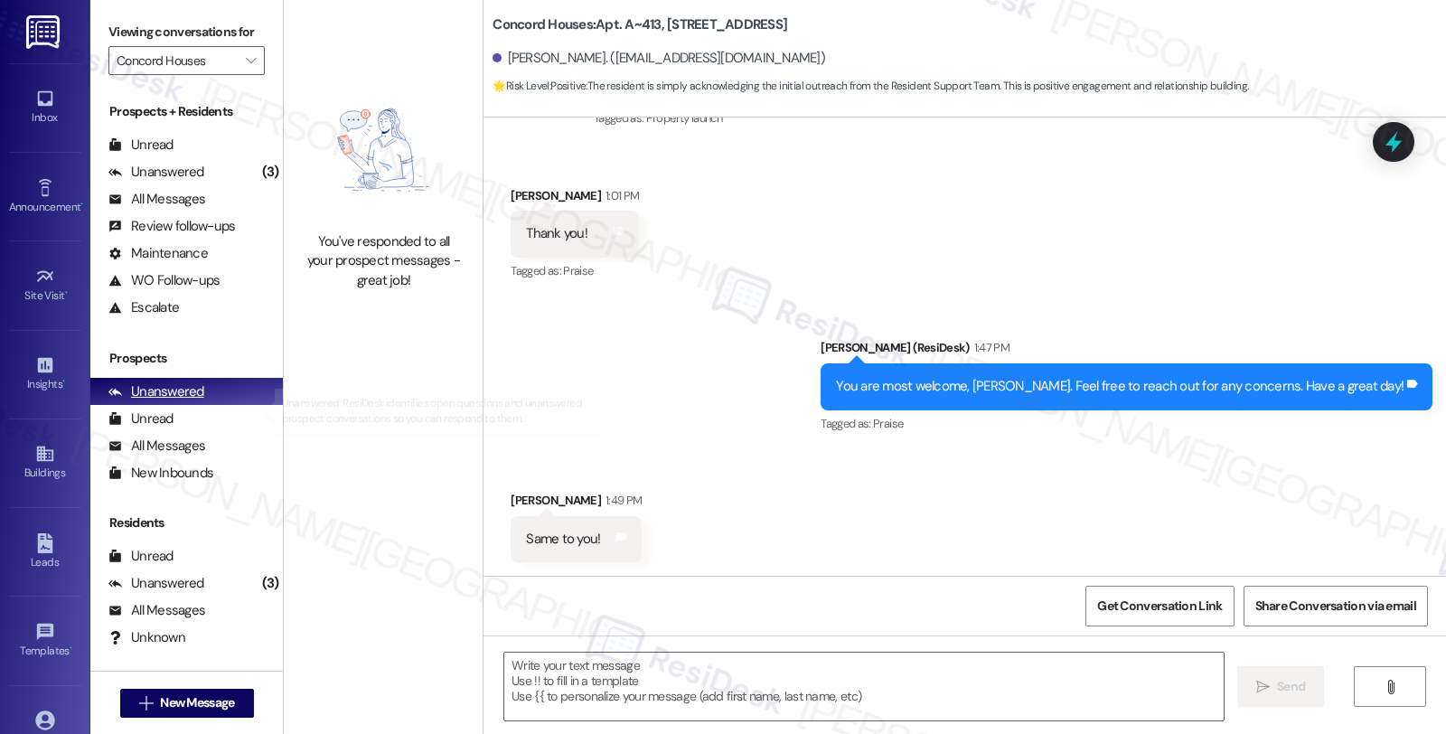
click at [195, 401] on div "Unanswered" at bounding box center [156, 391] width 96 height 19
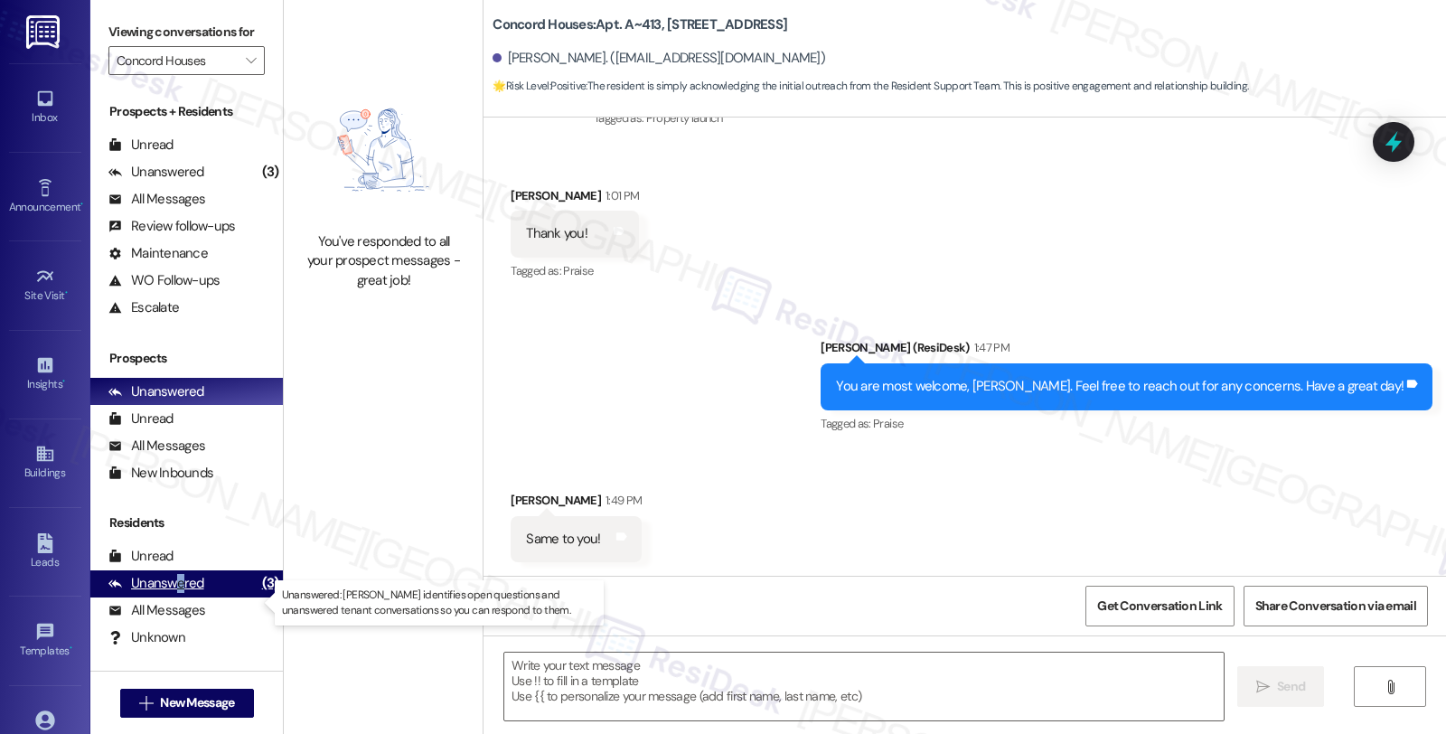
click at [179, 593] on div "Unanswered" at bounding box center [156, 583] width 96 height 19
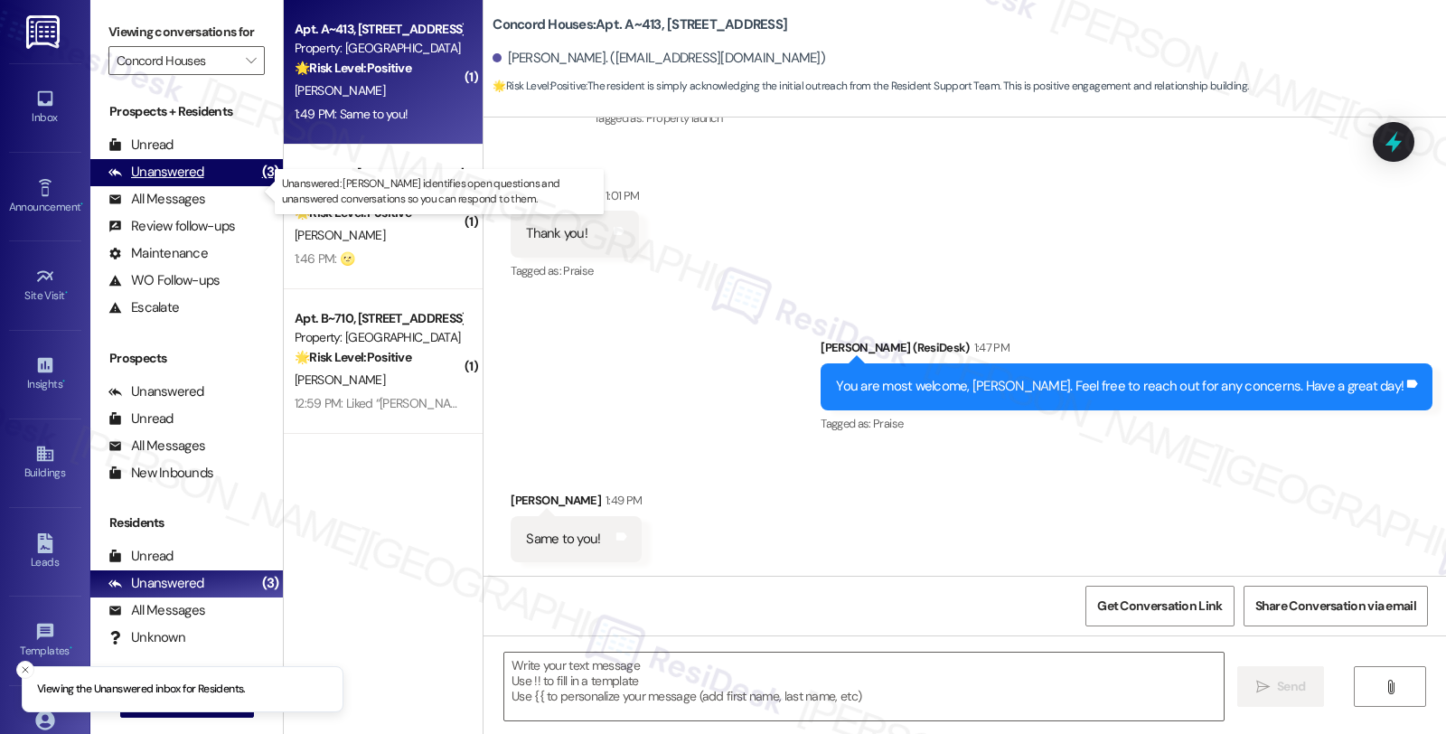
click at [191, 182] on div "Unanswered" at bounding box center [156, 172] width 96 height 19
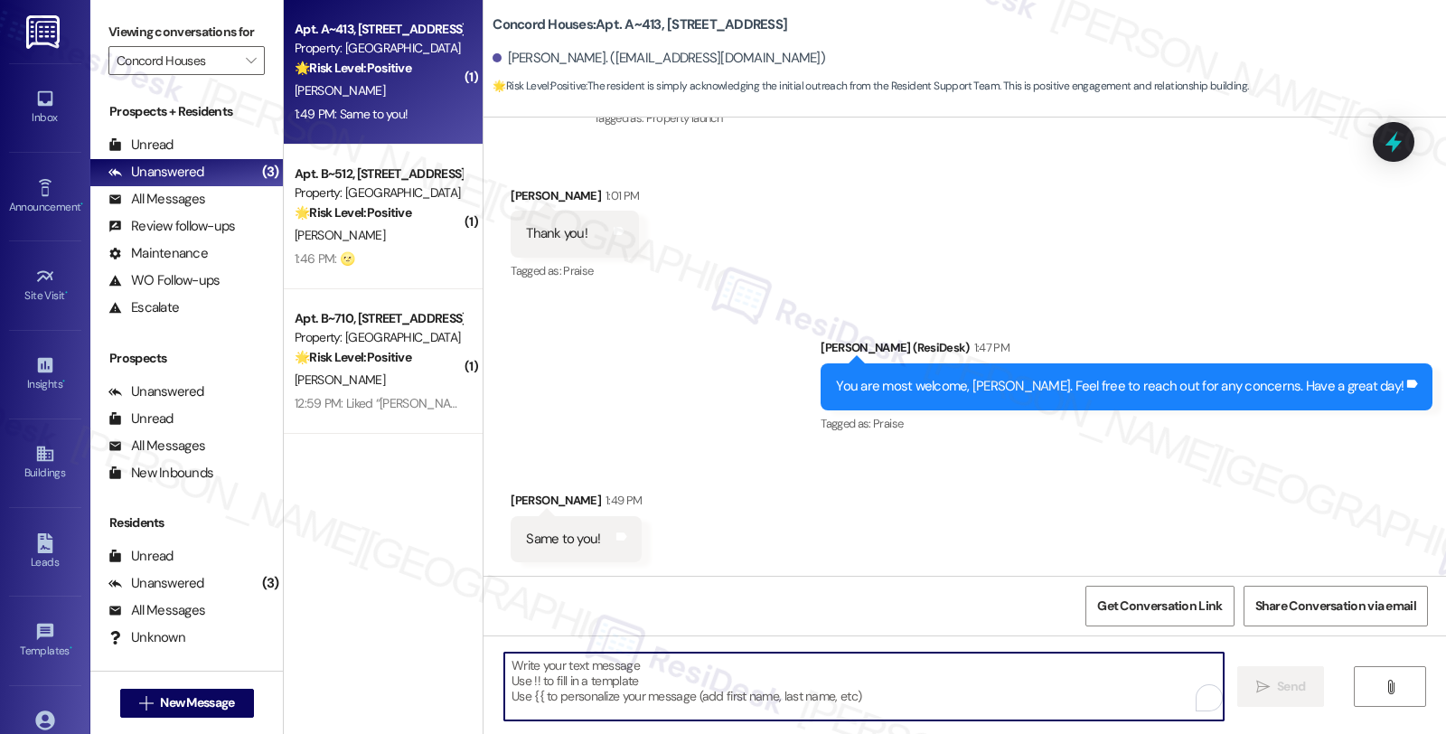
click at [760, 662] on textarea "To enrich screen reader interactions, please activate Accessibility in Grammarl…" at bounding box center [863, 687] width 719 height 68
click at [756, 664] on textarea "To enrich screen reader interactions, please activate Accessibility in Grammarl…" at bounding box center [863, 687] width 719 height 68
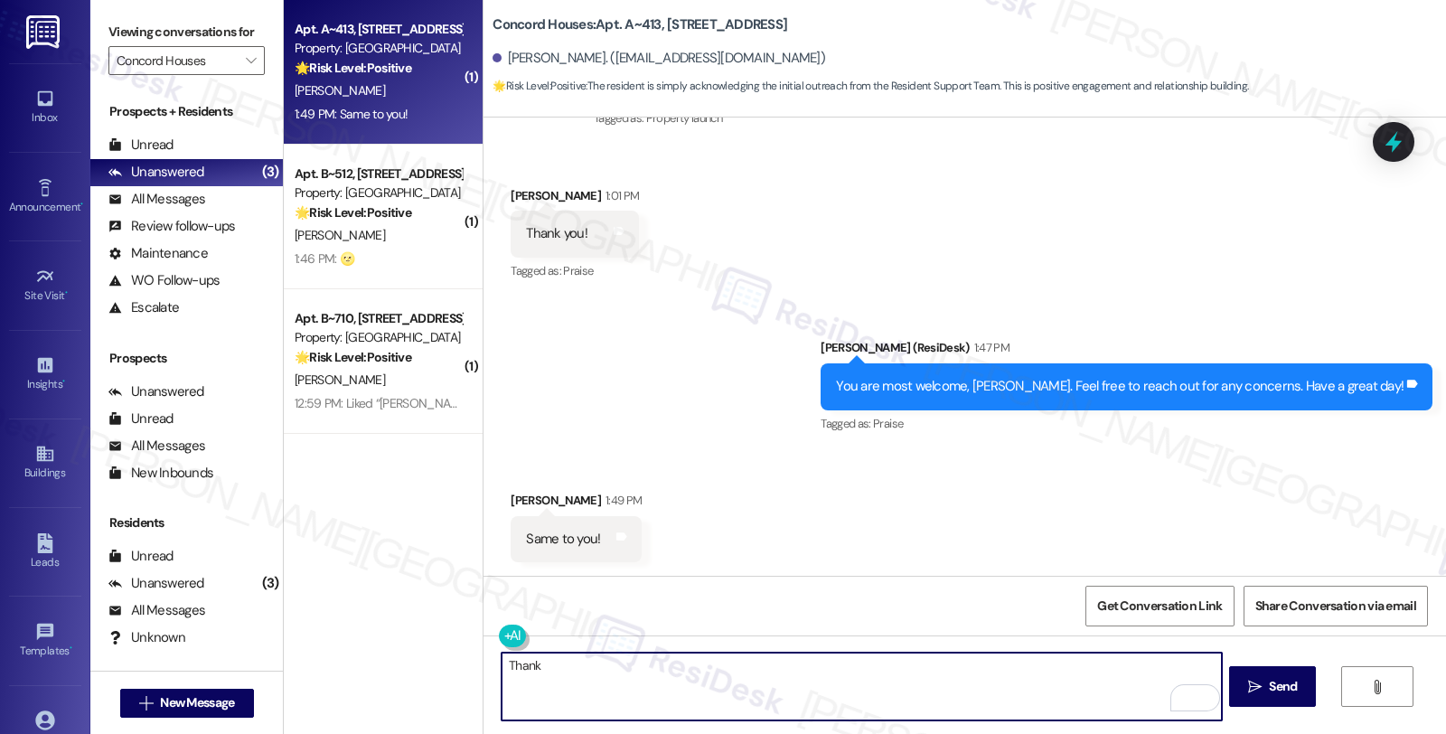
type textarea "Thank"
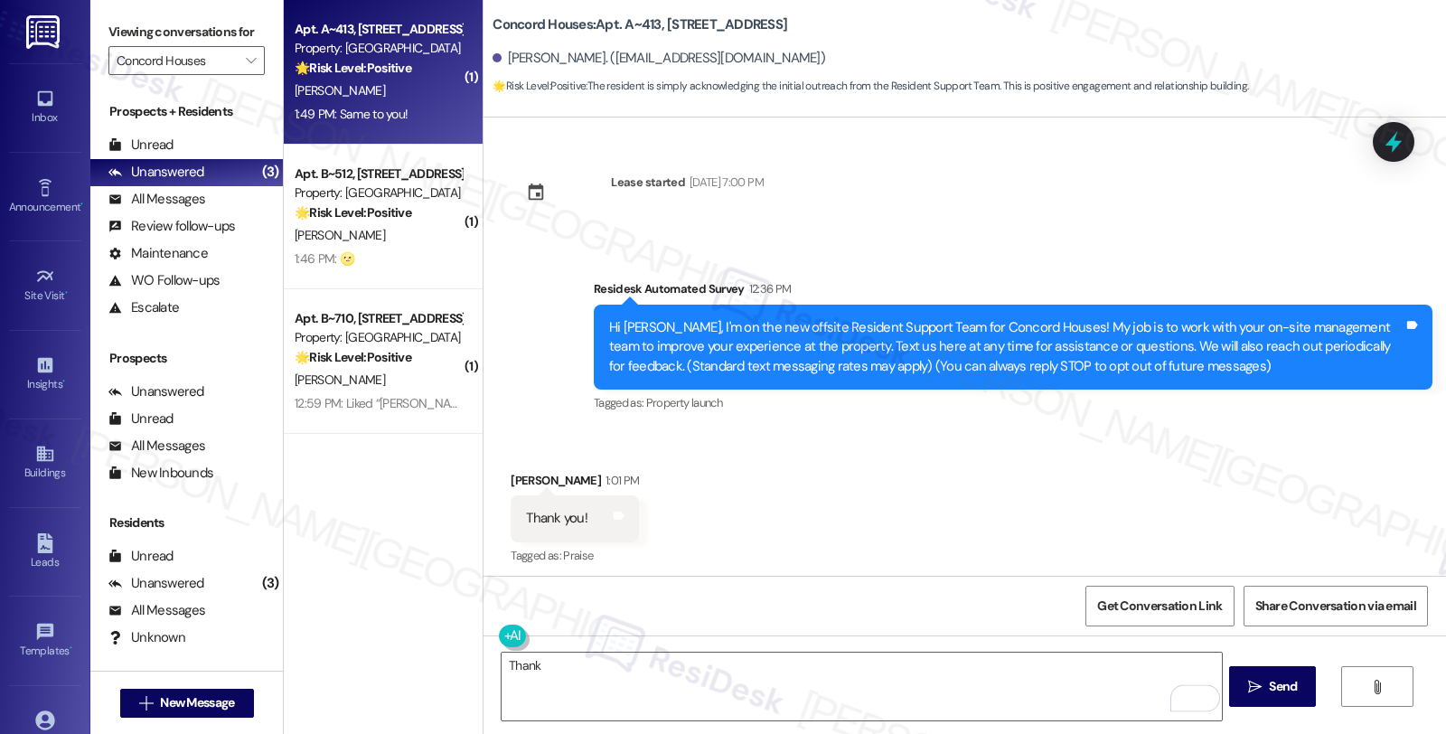
scroll to position [285, 0]
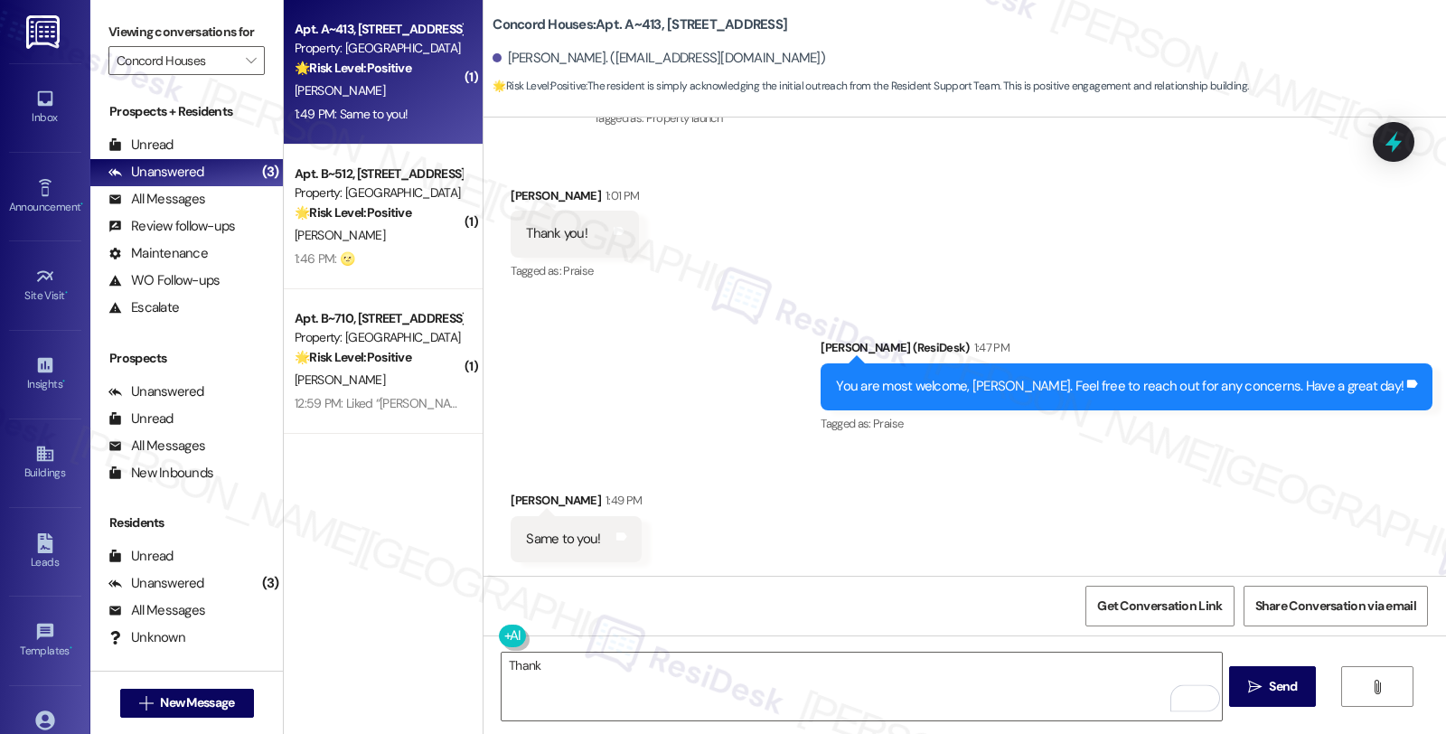
click at [1221, 195] on div "Received via SMS Marilyn Davies 1:01 PM Thank you! Tags and notes Tagged as: Pr…" at bounding box center [965, 222] width 963 height 153
click at [609, 685] on textarea "Thank" at bounding box center [861, 687] width 719 height 68
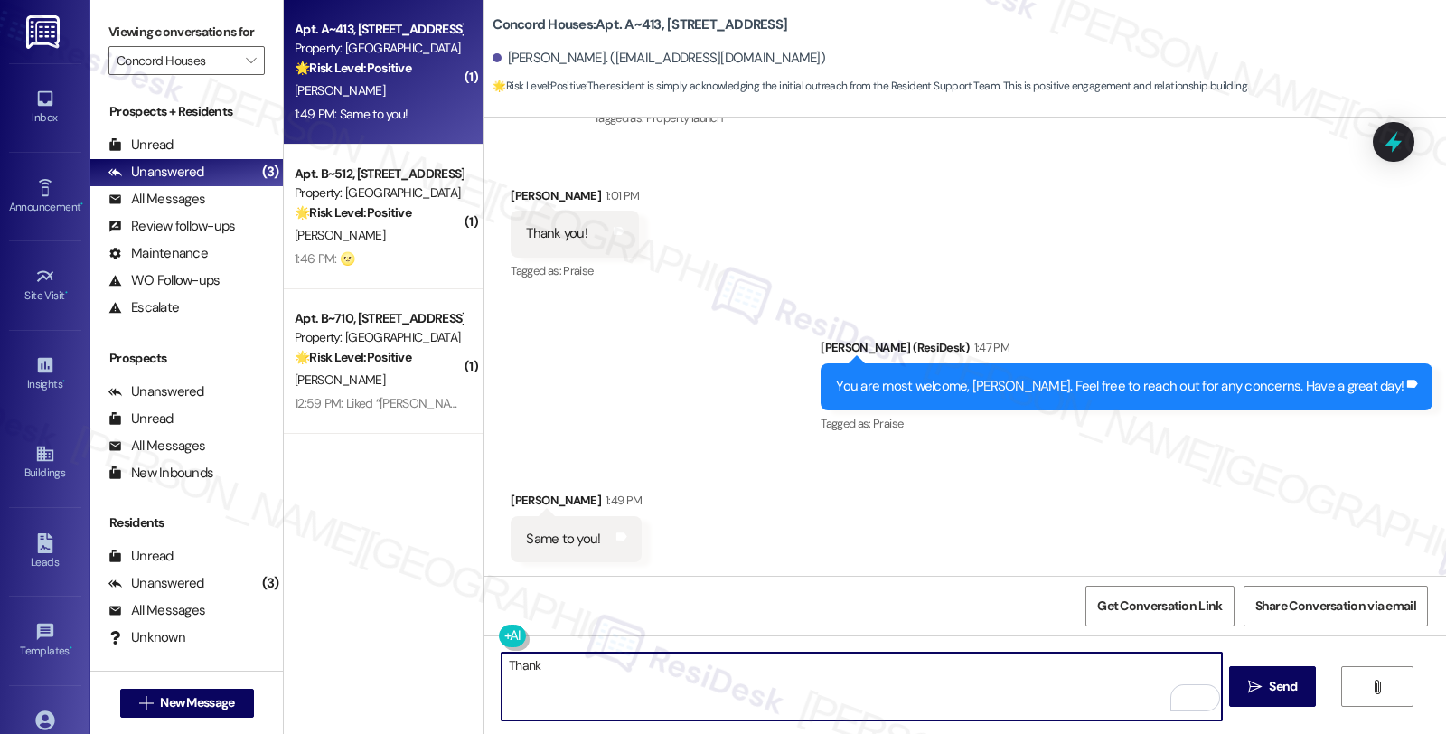
click at [601, 676] on textarea "Thank" at bounding box center [861, 687] width 719 height 68
type textarea "Thank you."
click at [1288, 683] on span "Send" at bounding box center [1283, 686] width 28 height 19
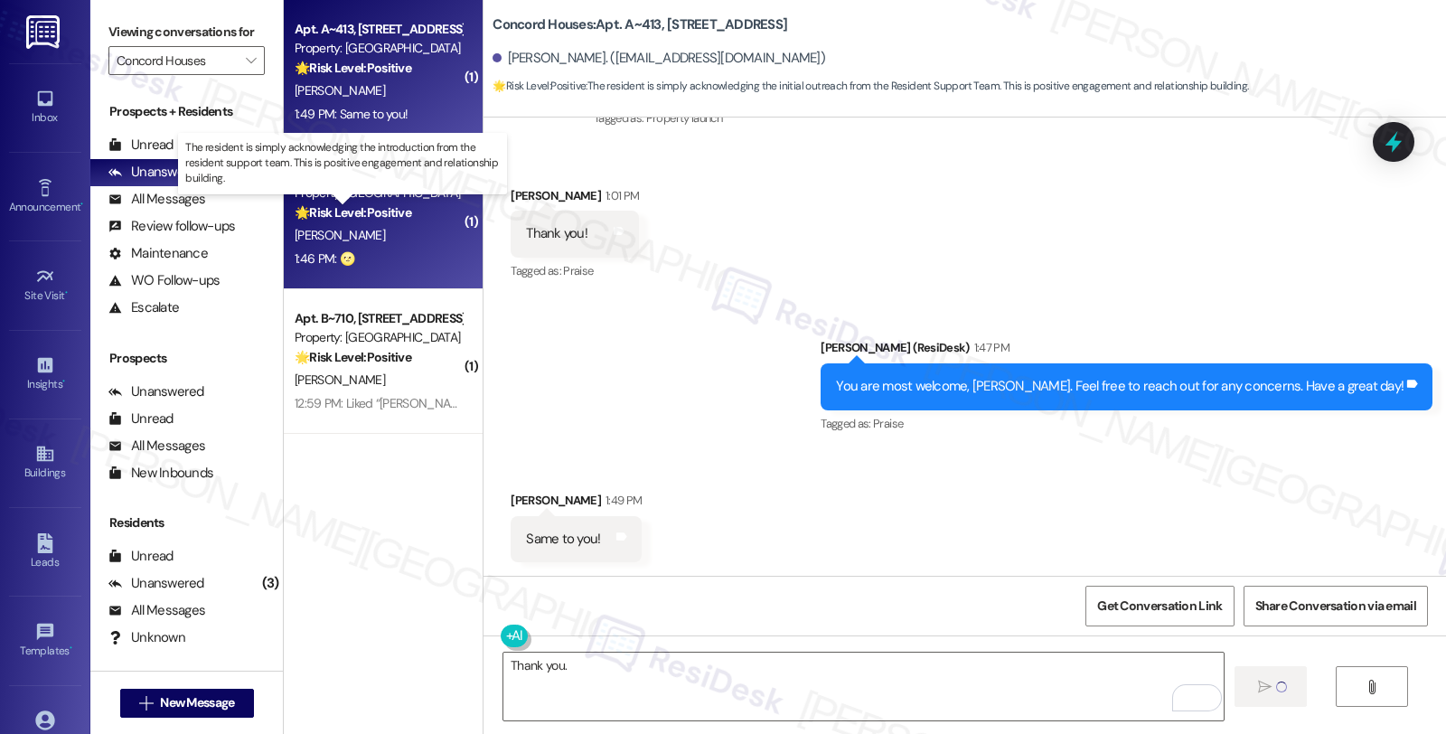
click at [400, 211] on strong "🌟 Risk Level: Positive" at bounding box center [353, 212] width 117 height 16
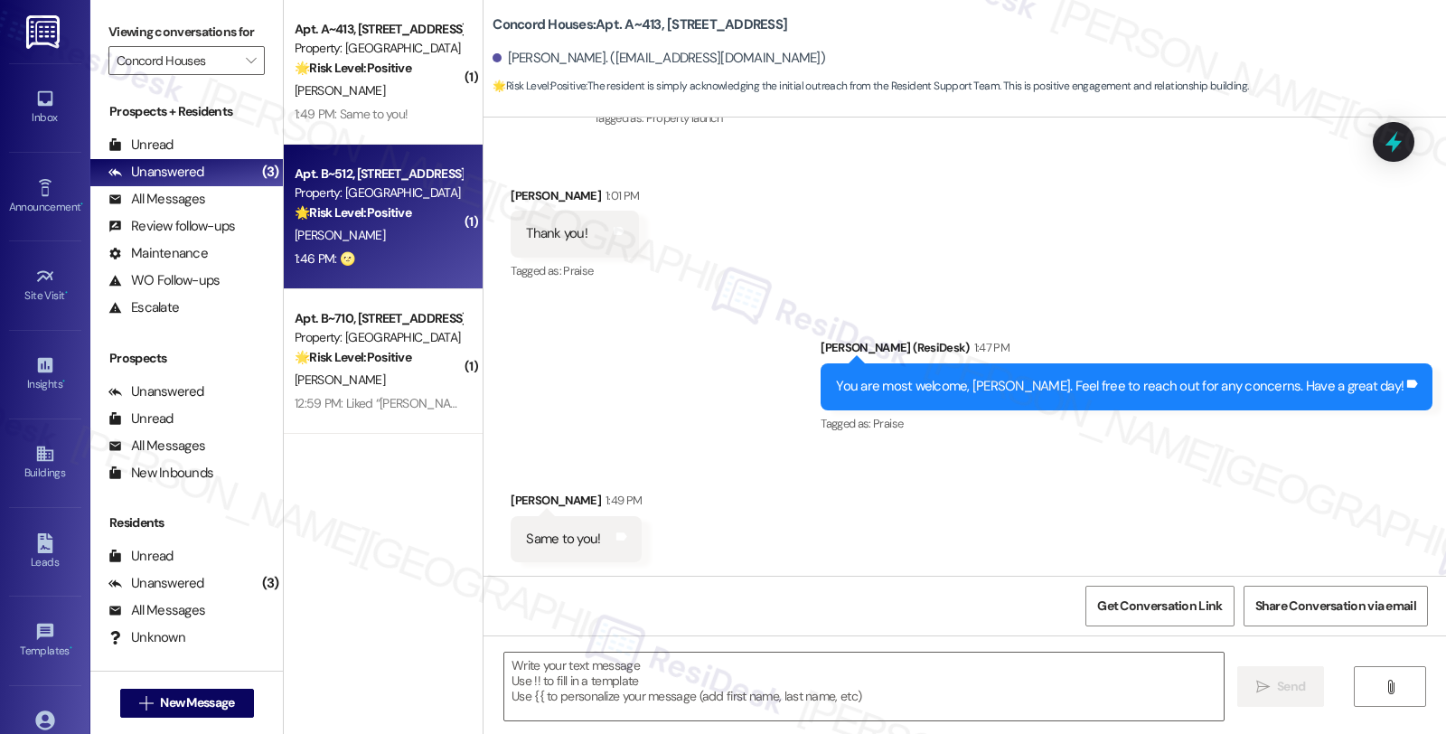
type textarea "Fetching suggested responses. Please feel free to read through the conversation…"
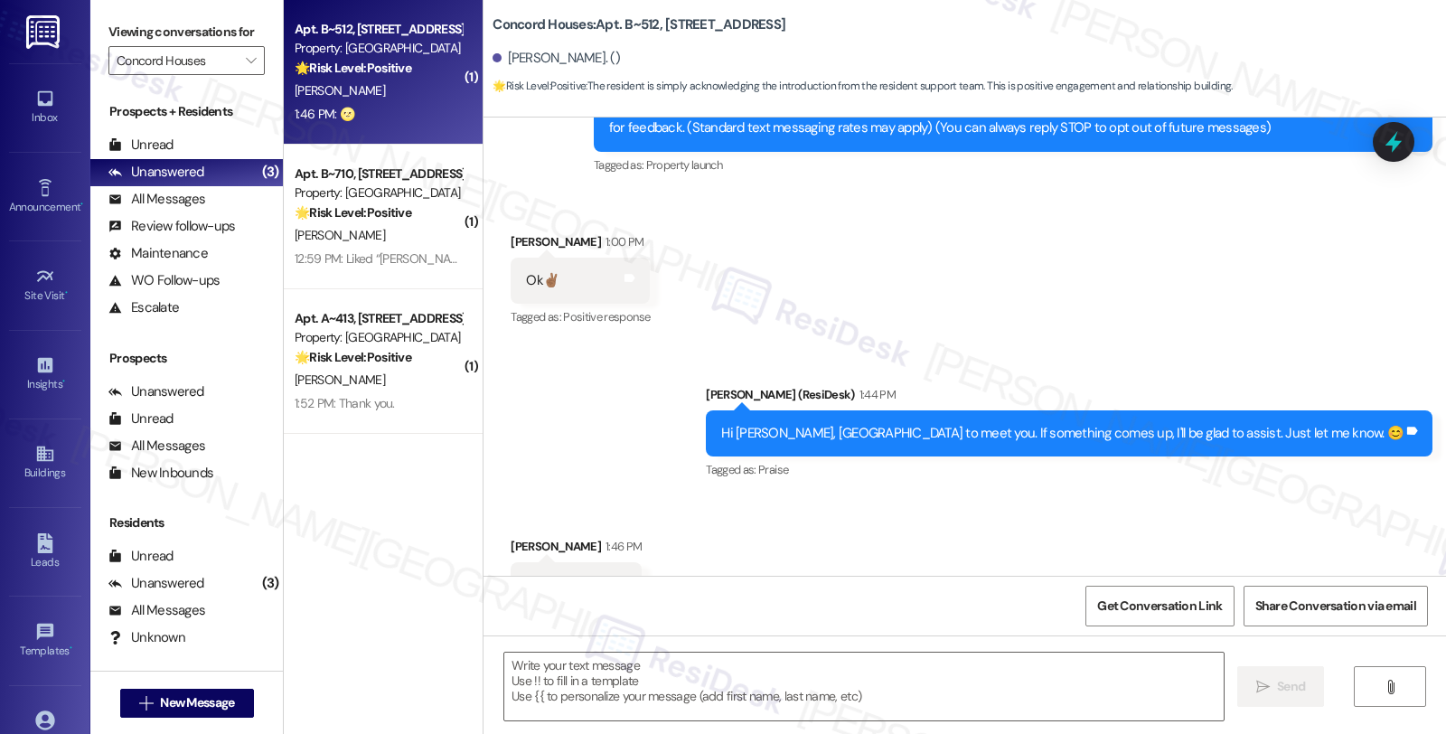
type textarea "Fetching suggested responses. Please feel free to read through the conversation…"
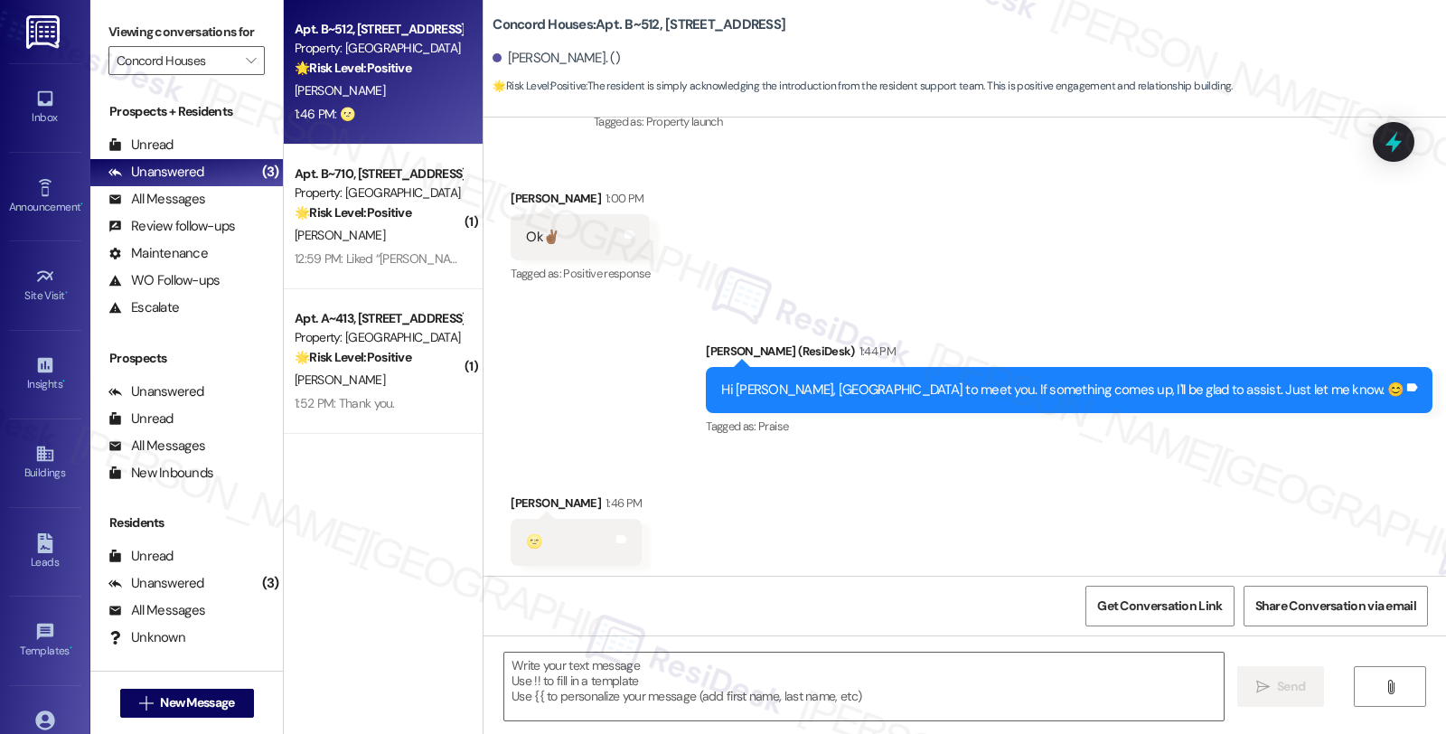
scroll to position [315, 0]
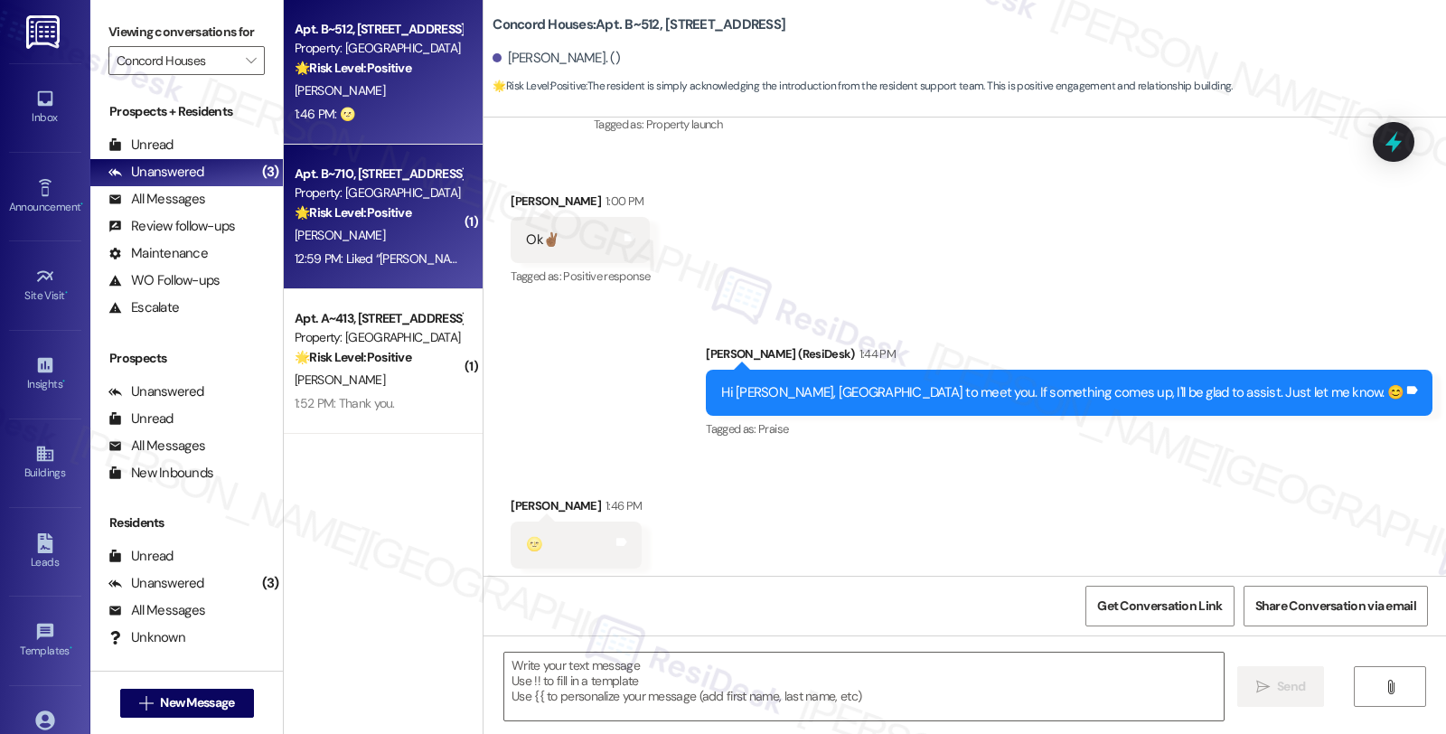
click at [366, 217] on strong "🌟 Risk Level: Positive" at bounding box center [353, 212] width 117 height 16
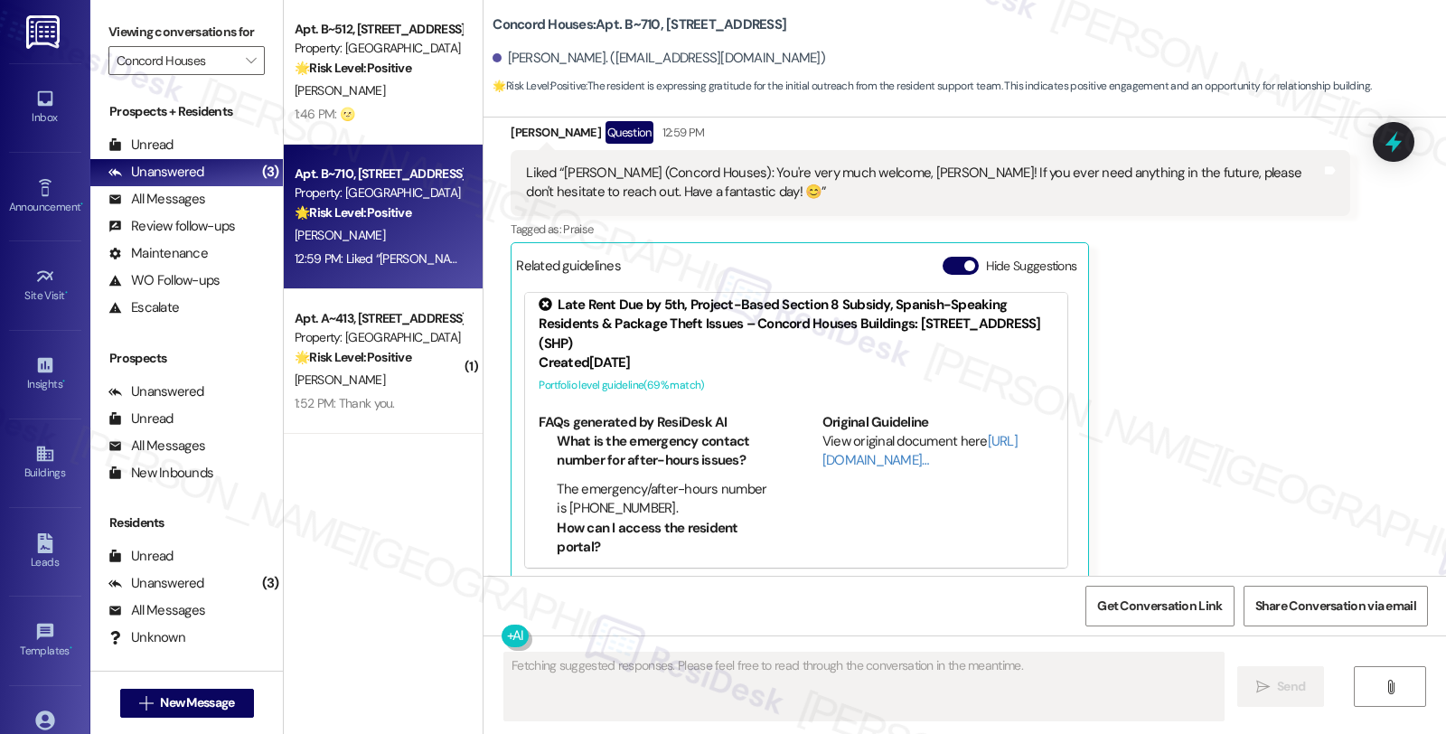
scroll to position [0, 0]
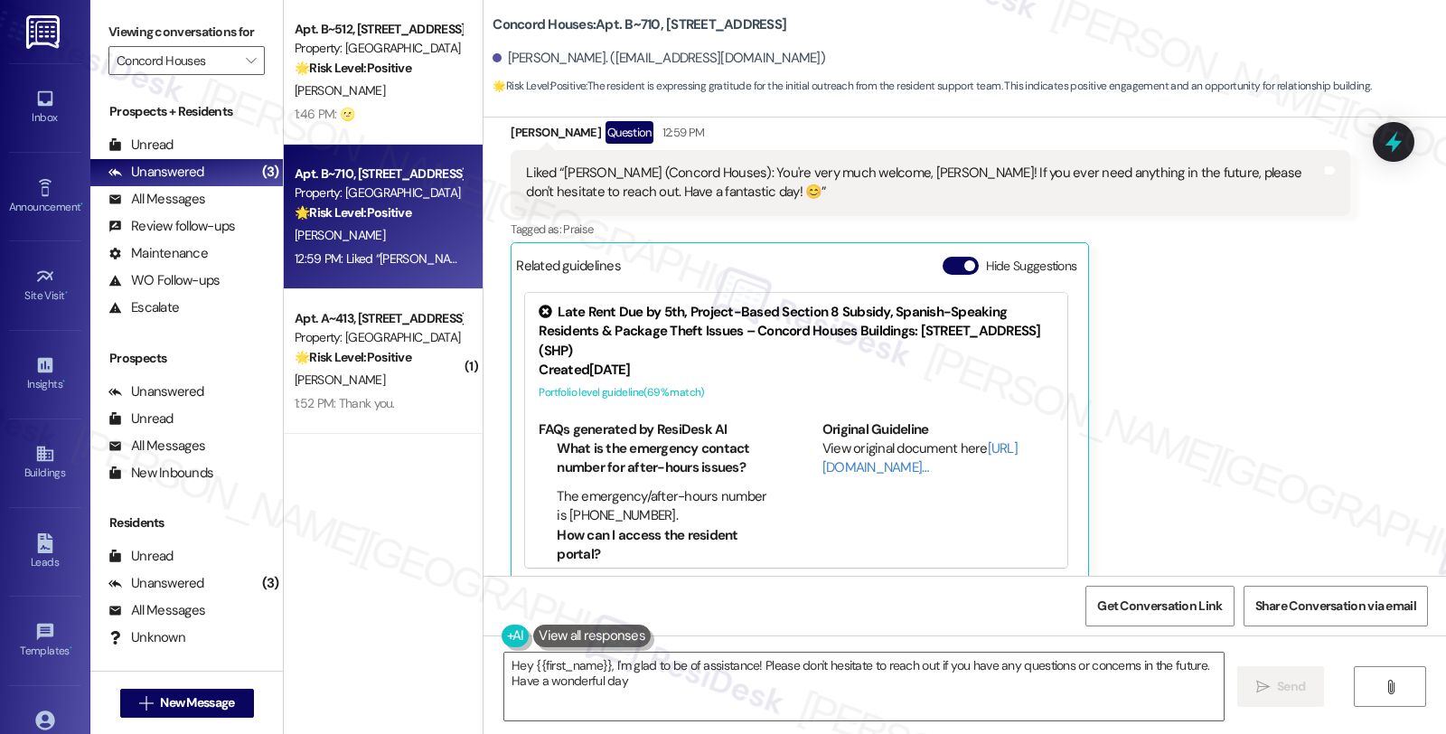
type textarea "Hey {{first_name}}, I'm glad to be of assistance! Please don't hesitate to reac…"
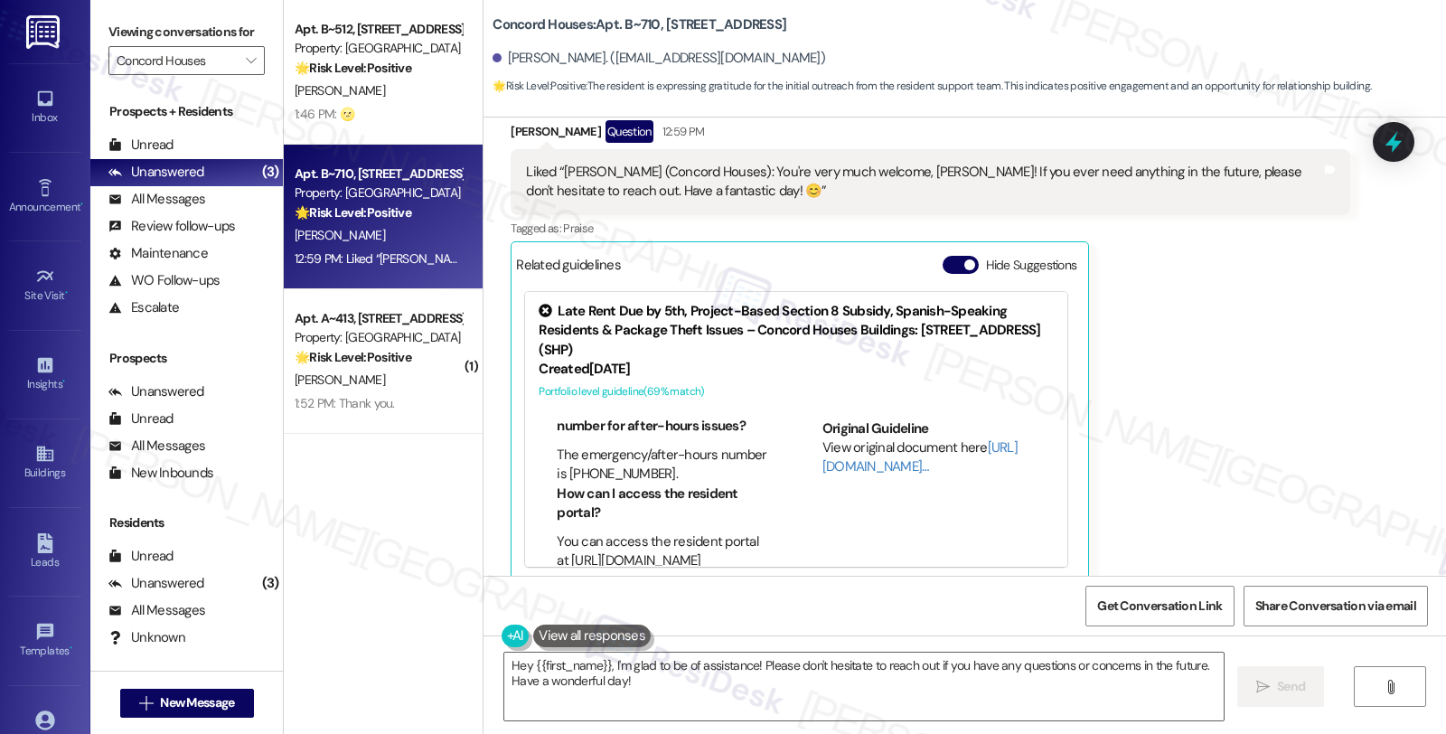
scroll to position [42, 4]
click at [679, 664] on textarea "Hey {{first_name}}, I'm glad to be of assistance! Please don't hesitate to reac…" at bounding box center [863, 687] width 719 height 68
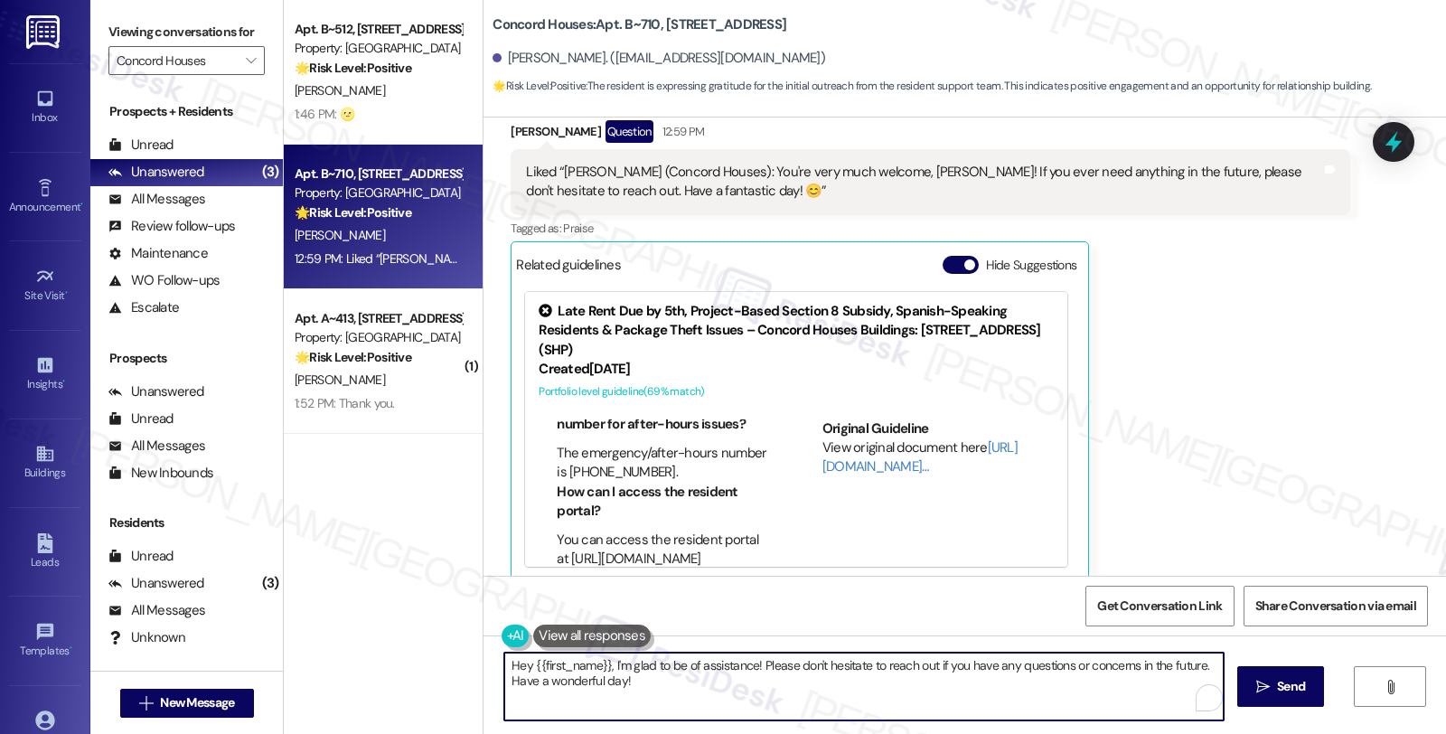
click at [679, 664] on textarea "Hey {{first_name}}, I'm glad to be of assistance! Please don't hesitate to reac…" at bounding box center [863, 687] width 719 height 68
click at [673, 685] on textarea "Hey {{first_name}}, I'm glad to be of assistance! Please don't hesitate to reac…" at bounding box center [863, 687] width 719 height 68
click at [673, 680] on textarea "Hey {{first_name}}, I'm glad to be of assistance! Please don't hesitate to reac…" at bounding box center [861, 687] width 719 height 68
click at [673, 678] on textarea "Hey {{first_name}}, I'm glad to be of assistance! Please don't hesitate to reac…" at bounding box center [861, 687] width 719 height 68
click at [672, 678] on textarea "Hey {{first_name}}, I'm glad to be of assistance! Please don't hesitate to reac…" at bounding box center [861, 687] width 719 height 68
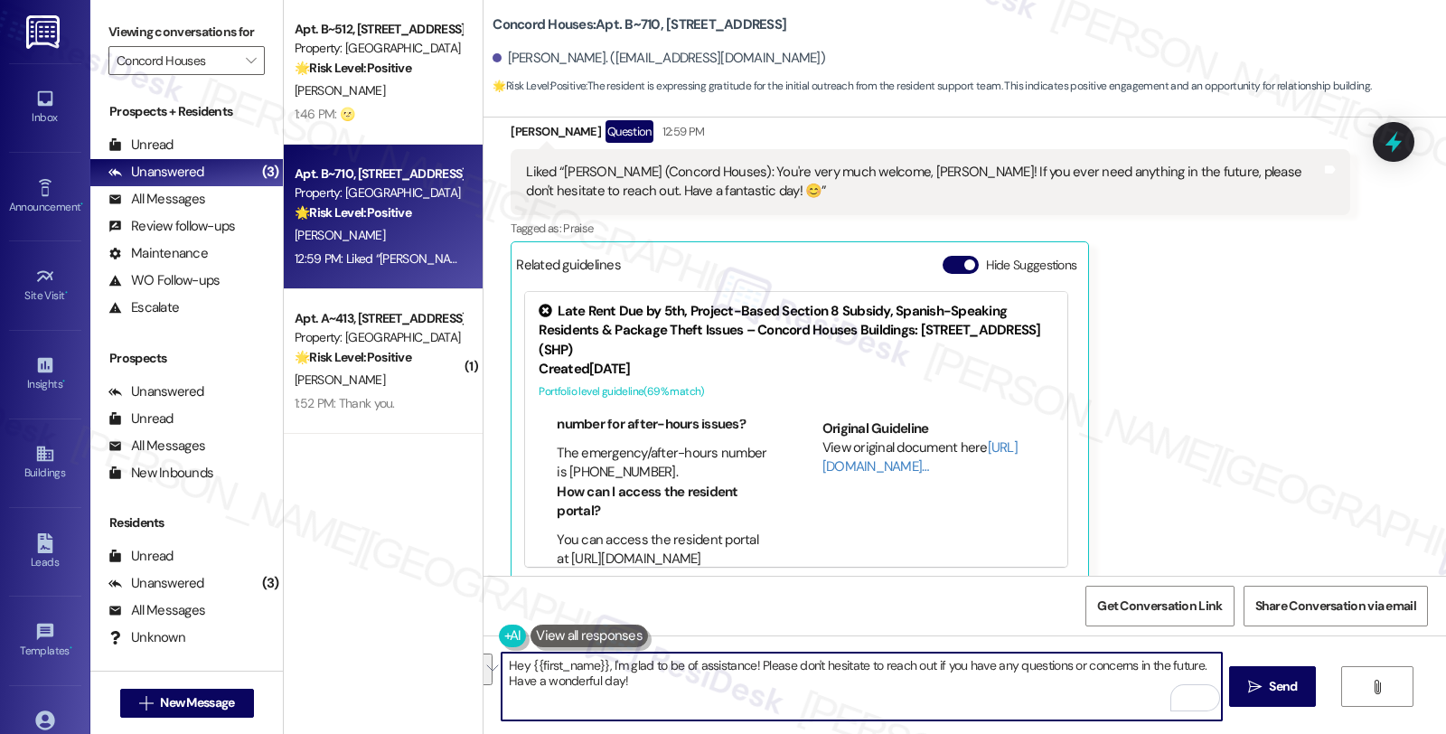
drag, startPoint x: 665, startPoint y: 678, endPoint x: 494, endPoint y: 658, distance: 172.0
click at [494, 658] on div "Hey {{first_name}}, I'm glad to be of assistance! Please don't hesitate to reac…" at bounding box center [965, 703] width 963 height 136
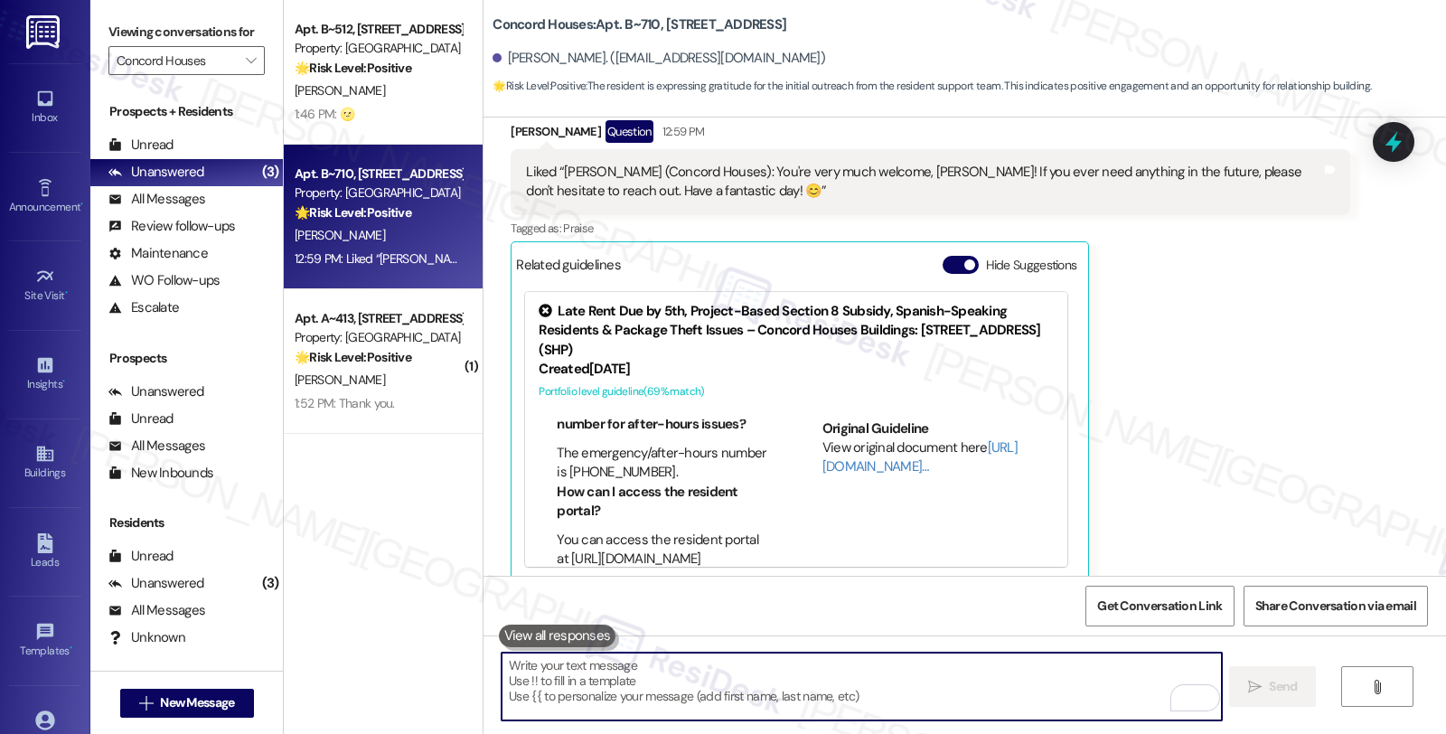
click at [502, 665] on textarea "To enrich screen reader interactions, please activate Accessibility in Grammarl…" at bounding box center [861, 687] width 719 height 68
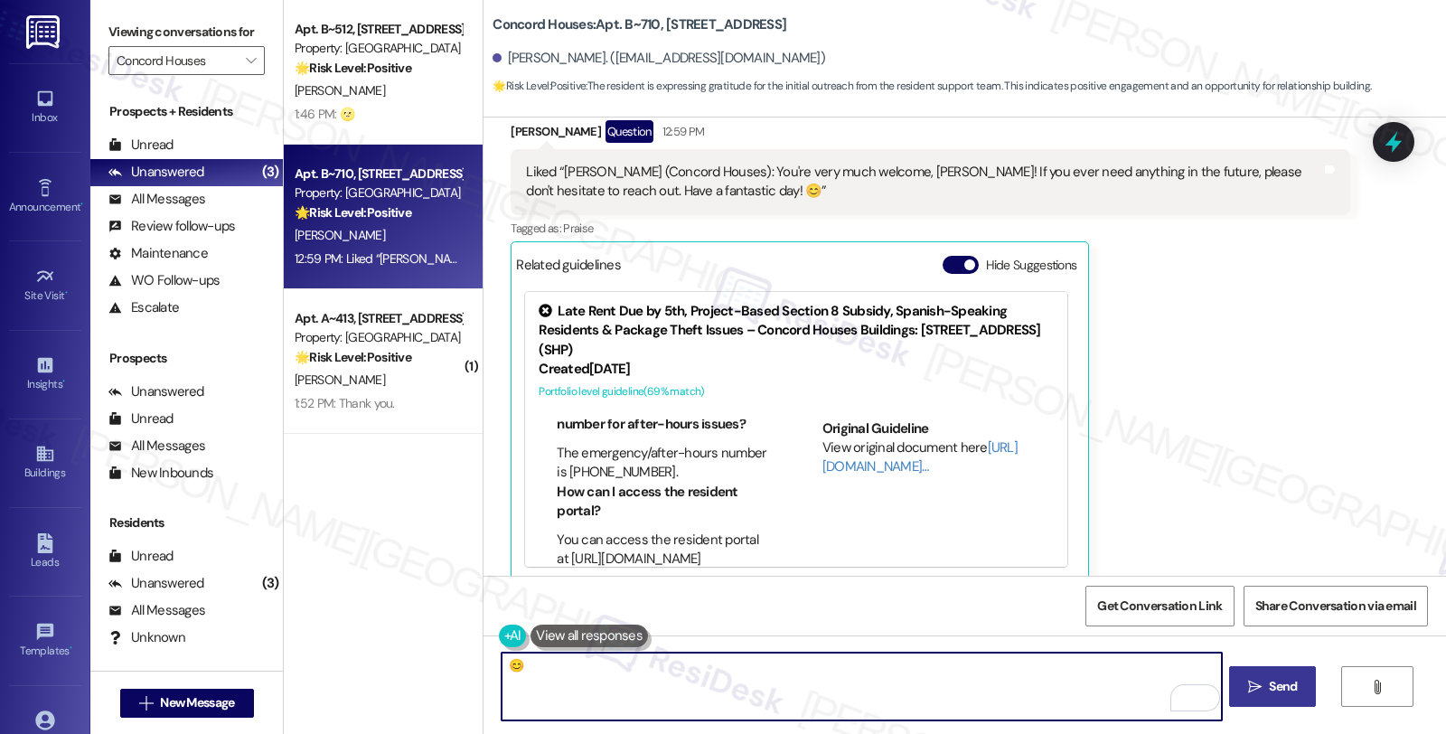
type textarea "😊"
click at [1265, 689] on span "Send" at bounding box center [1282, 686] width 35 height 19
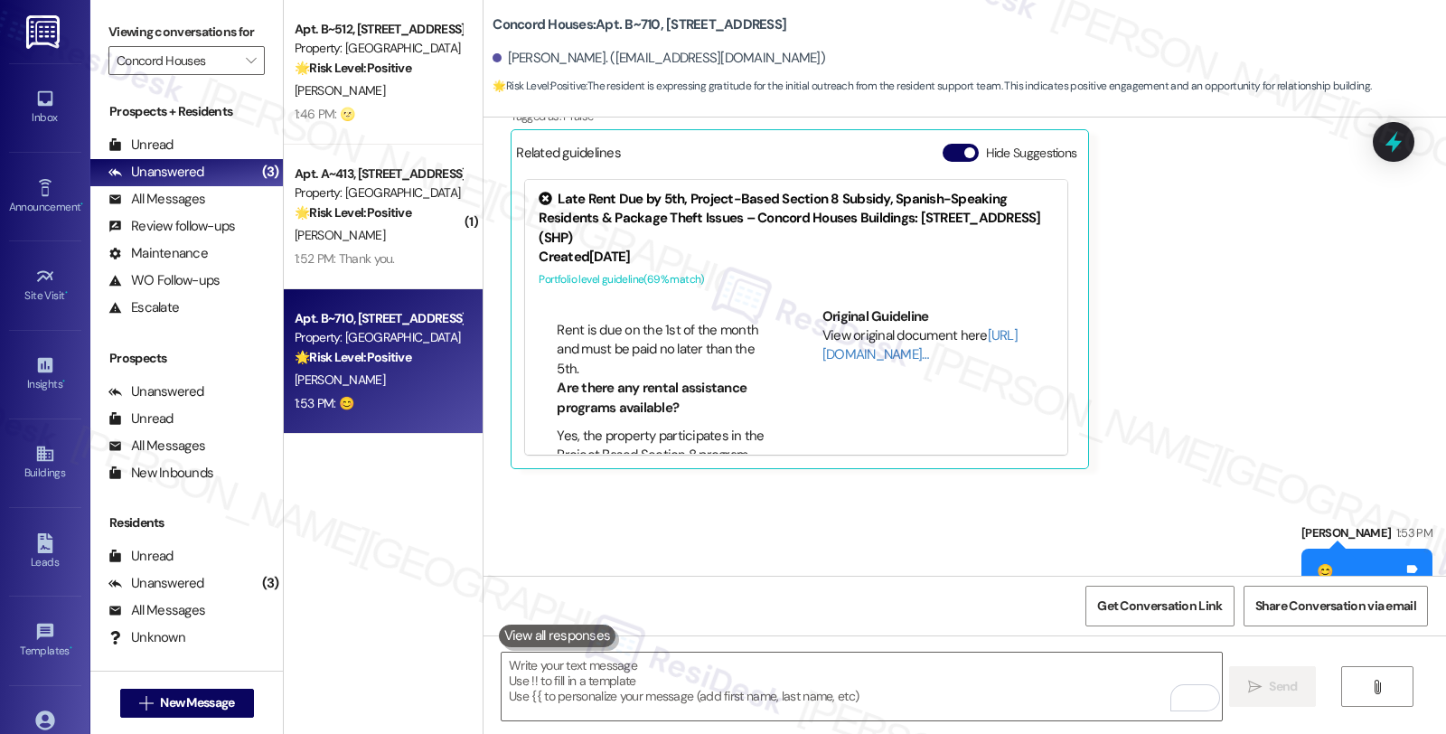
scroll to position [836, 0]
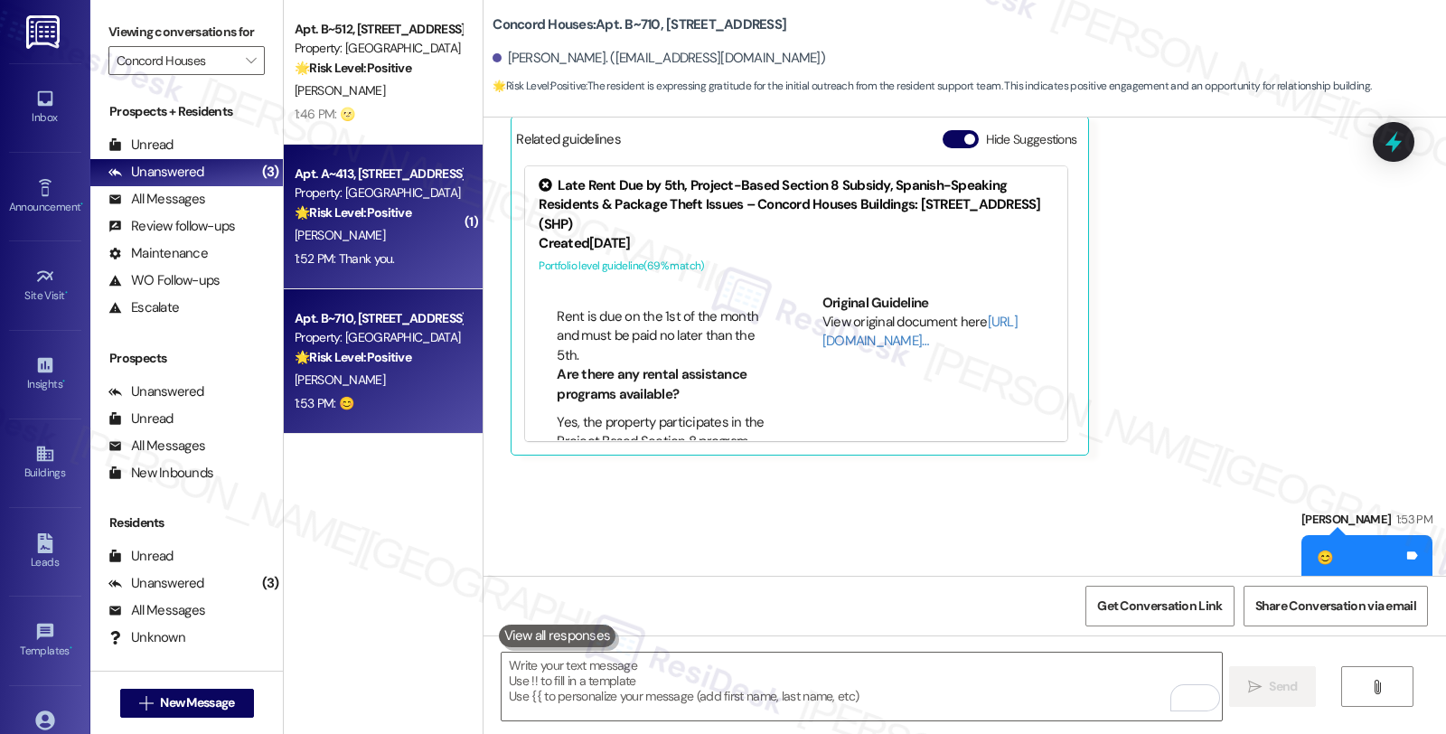
click at [396, 250] on div "1:52 PM: Thank you. 1:52 PM: Thank you." at bounding box center [378, 259] width 171 height 23
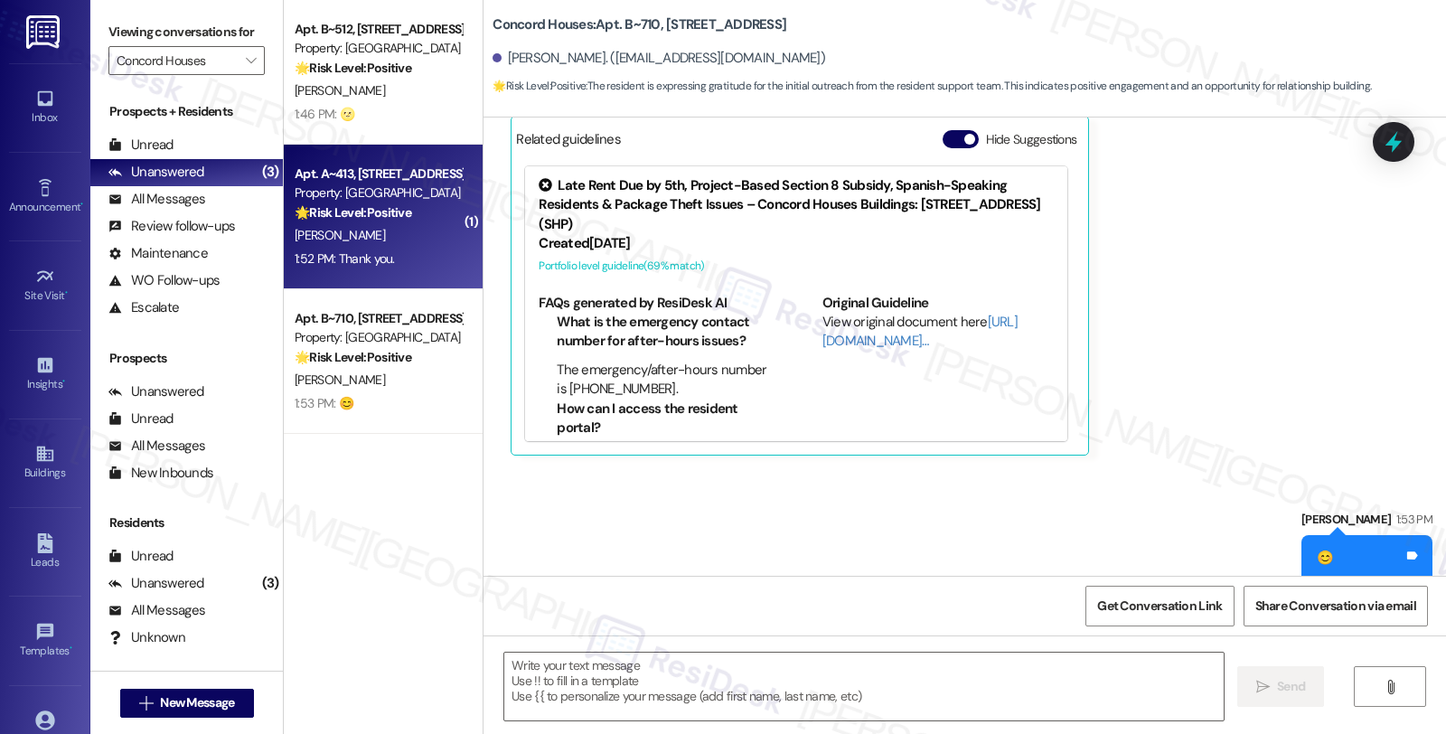
type textarea "Fetching suggested responses. Please feel free to read through the conversation…"
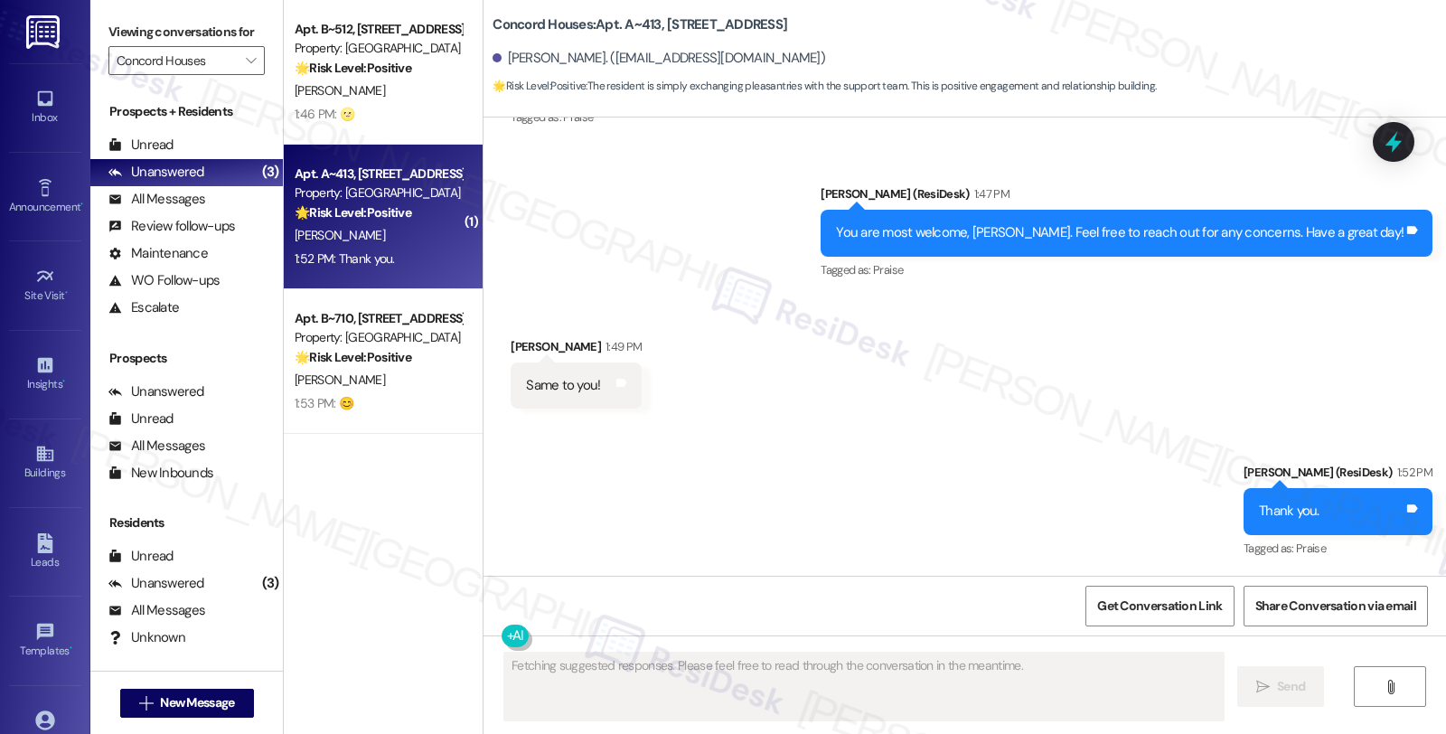
scroll to position [437, 0]
click at [389, 245] on div "[PERSON_NAME]" at bounding box center [378, 235] width 171 height 23
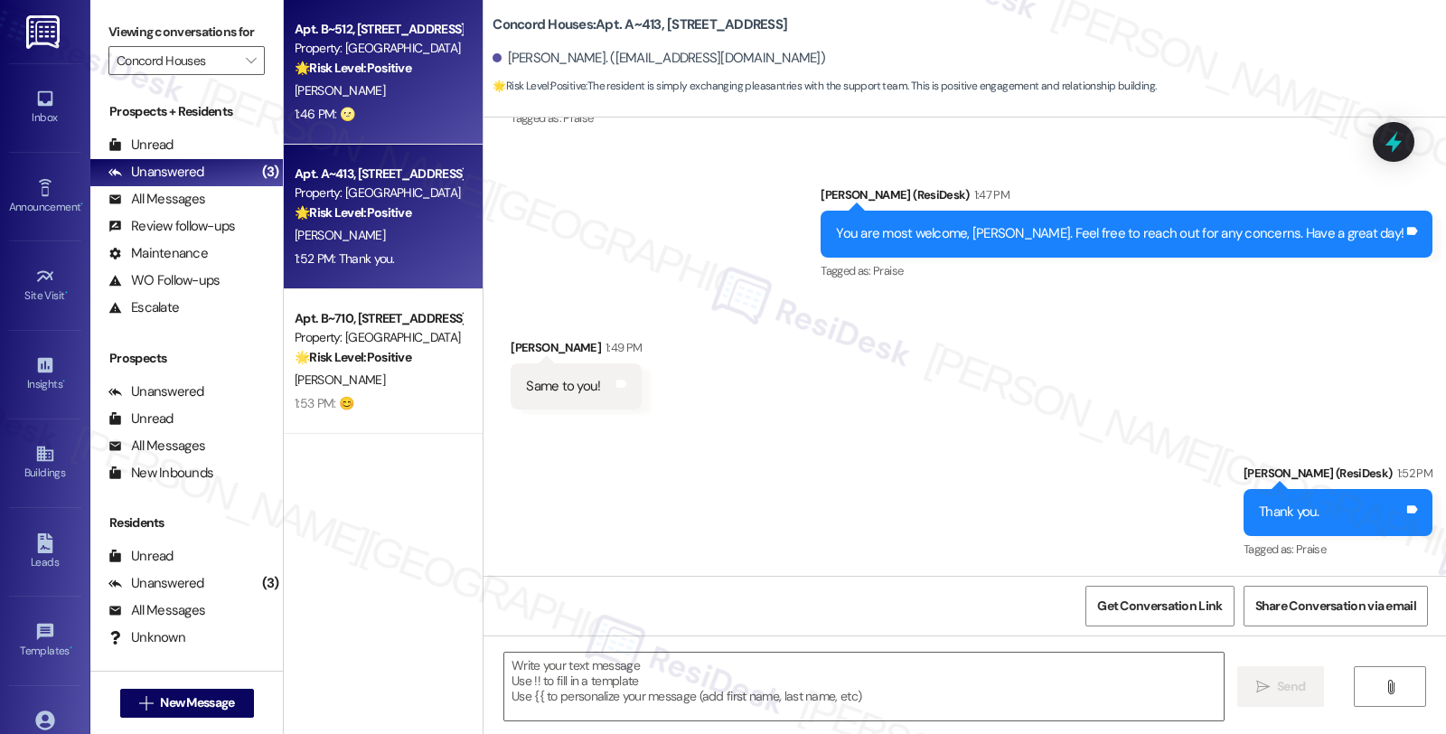
click at [372, 105] on div "1:46 PM: 🌝 1:46 PM: 🌝" at bounding box center [378, 114] width 171 height 23
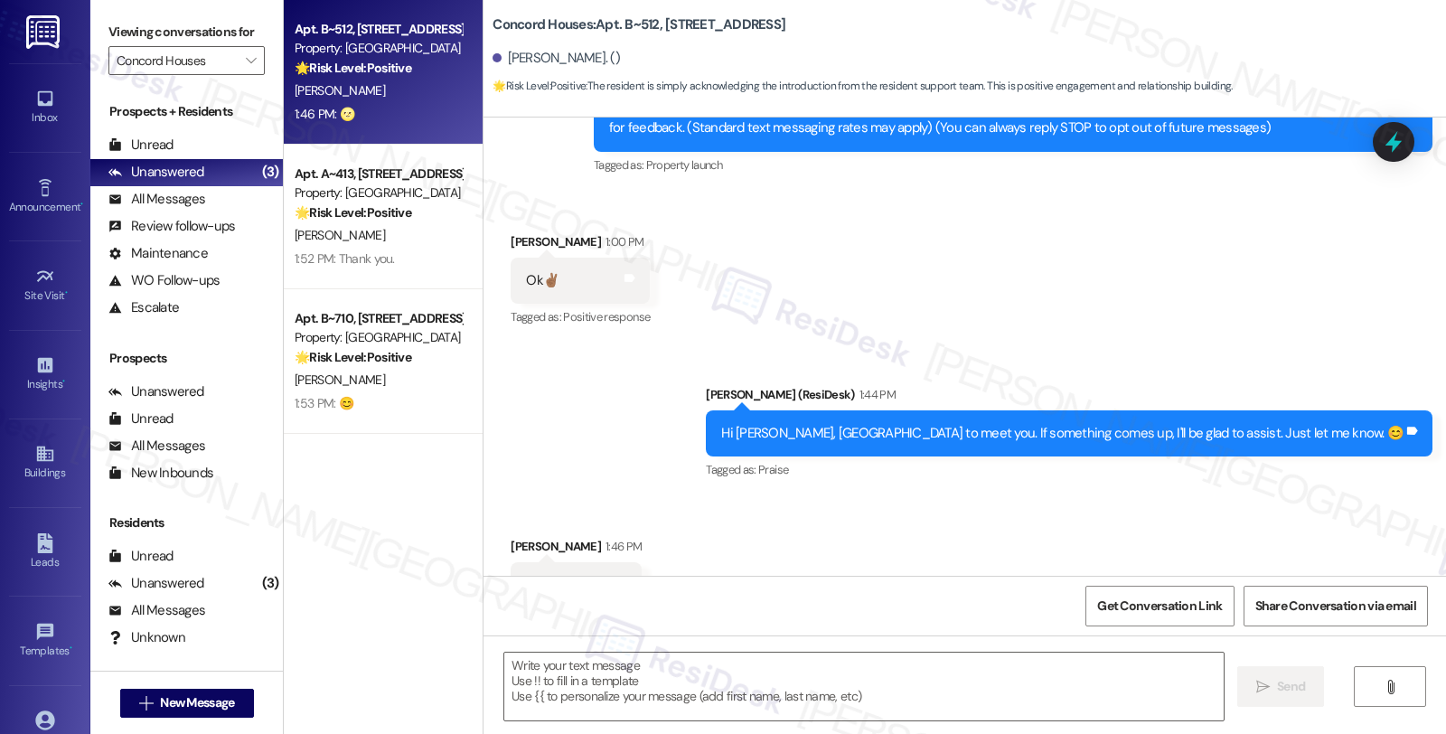
scroll to position [320, 0]
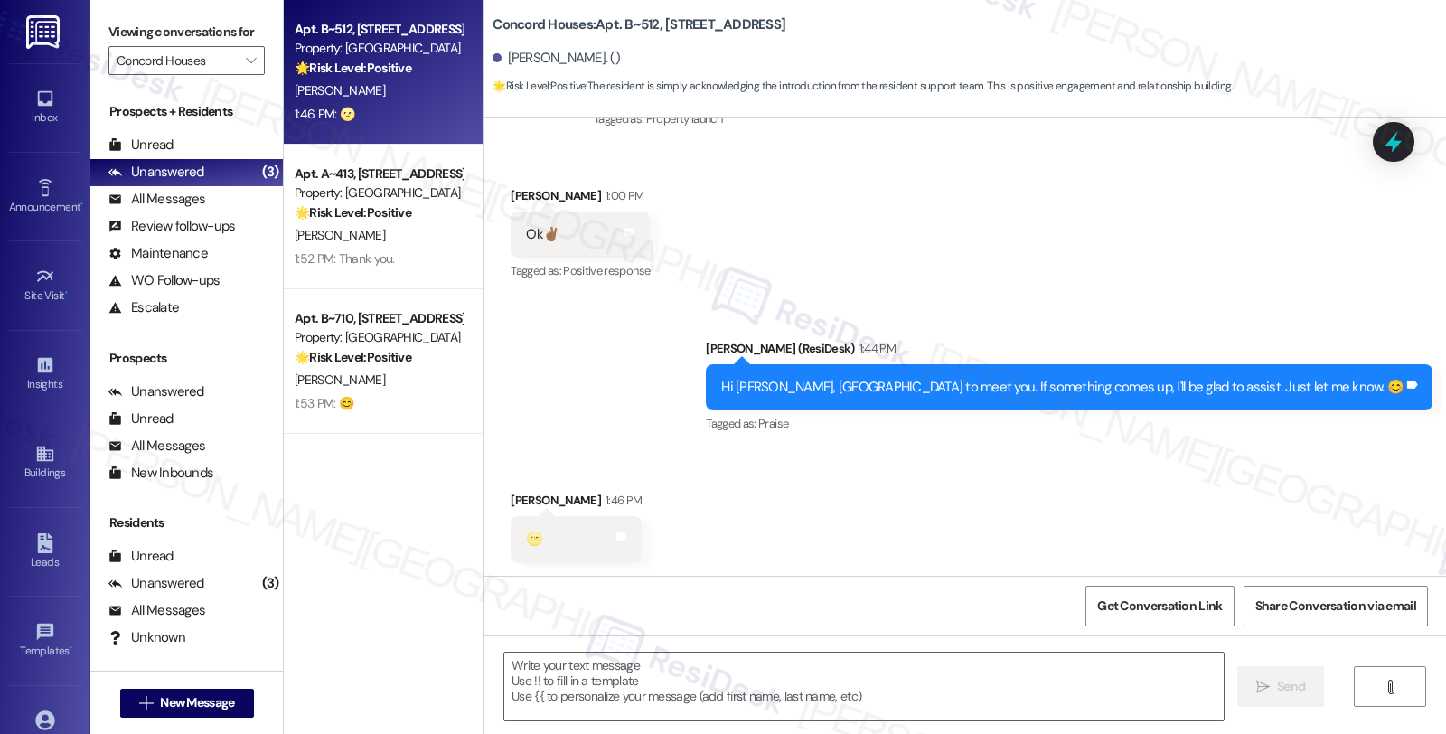
type textarea "Fetching suggested responses. Please feel free to read through the conversation…"
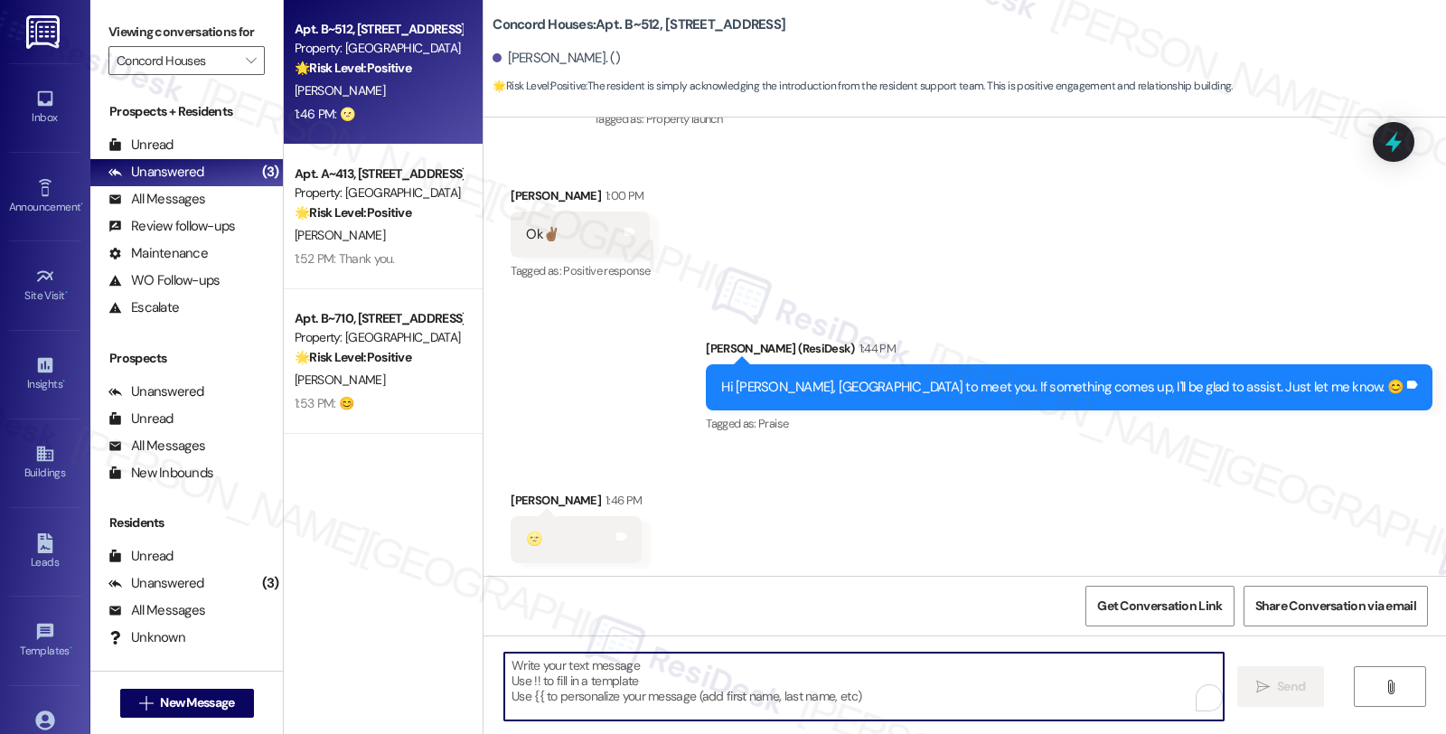
click at [784, 670] on textarea "To enrich screen reader interactions, please activate Accessibility in Grammarl…" at bounding box center [863, 687] width 719 height 68
click at [716, 681] on textarea "To enrich screen reader interactions, please activate Accessibility in Grammarl…" at bounding box center [861, 687] width 719 height 68
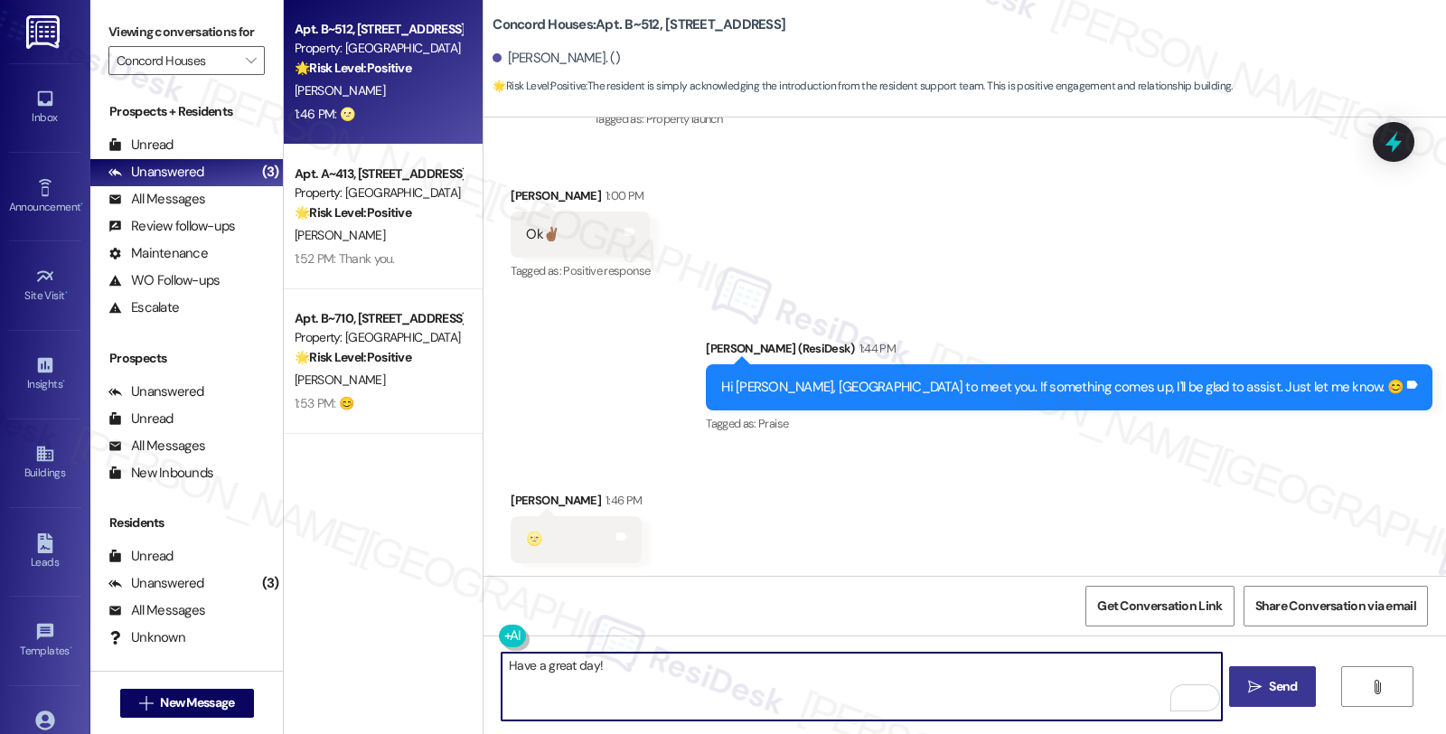
type textarea "Have a great day!"
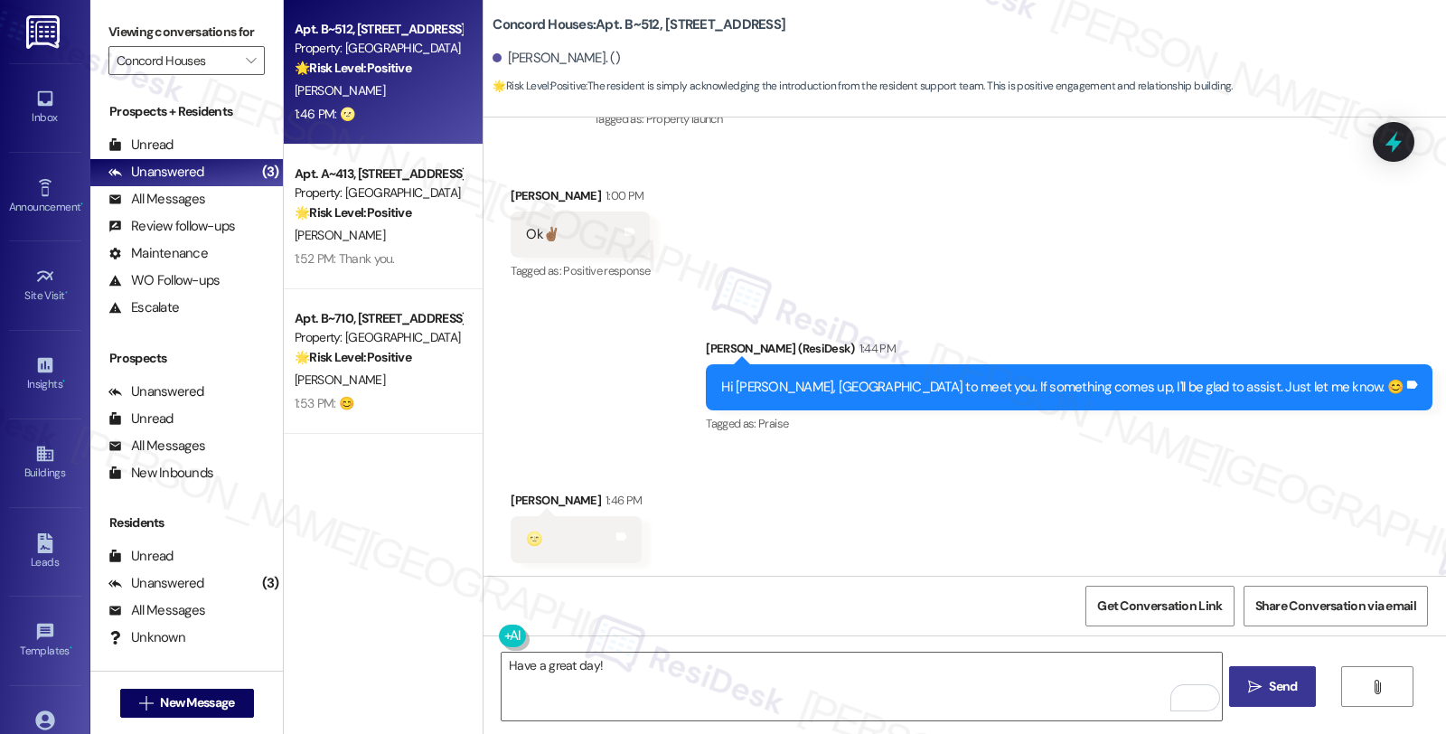
click at [1261, 673] on button " Send" at bounding box center [1273, 686] width 88 height 41
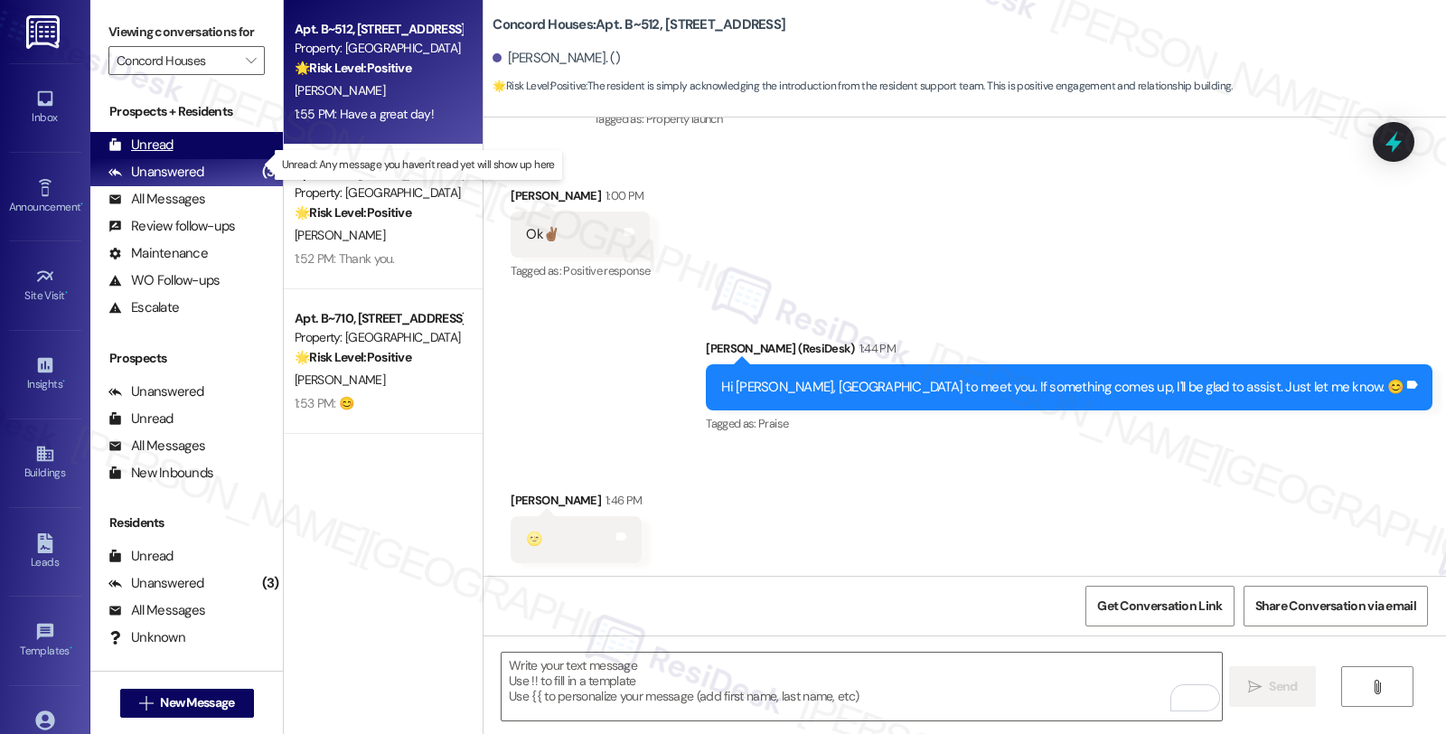
click at [182, 159] on div "Unread (0)" at bounding box center [186, 145] width 193 height 27
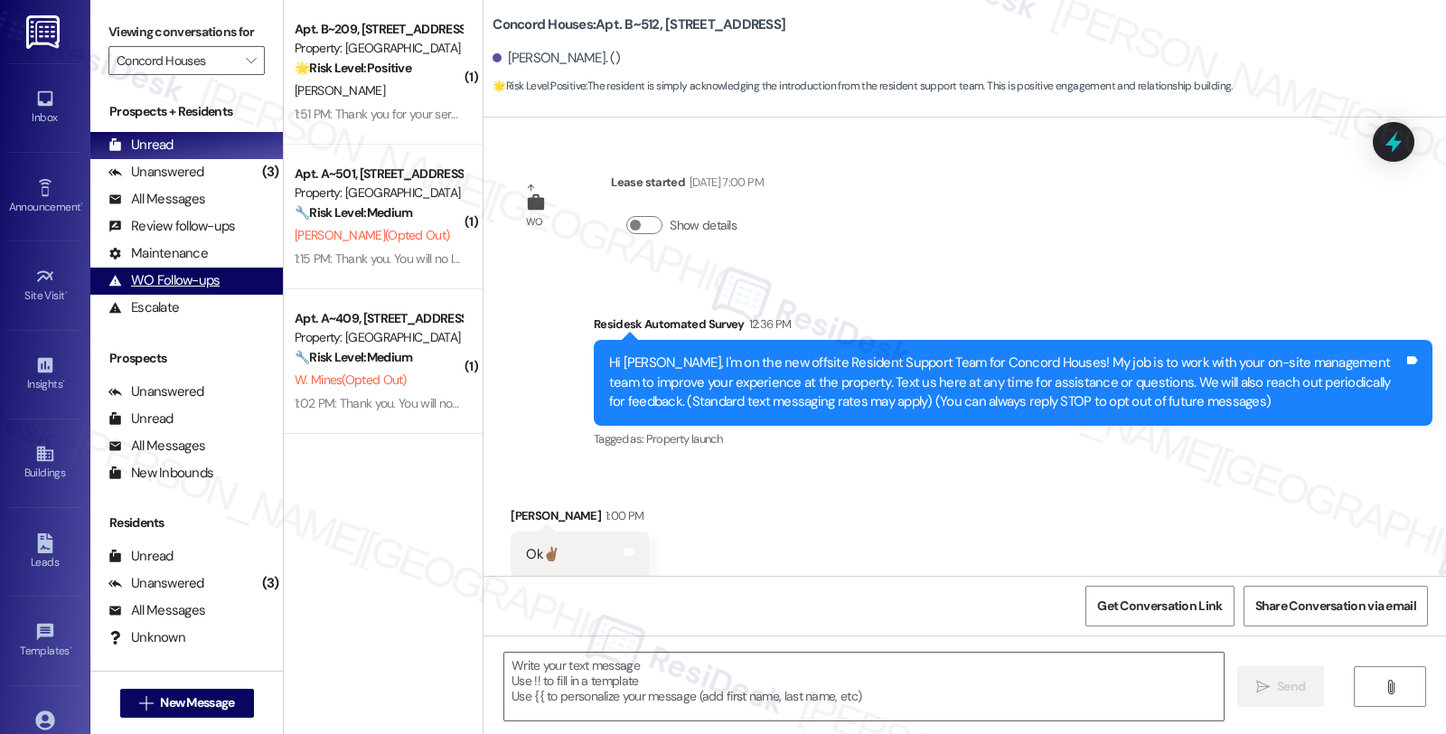
type textarea "Fetching suggested responses. Please feel free to read through the conversation…"
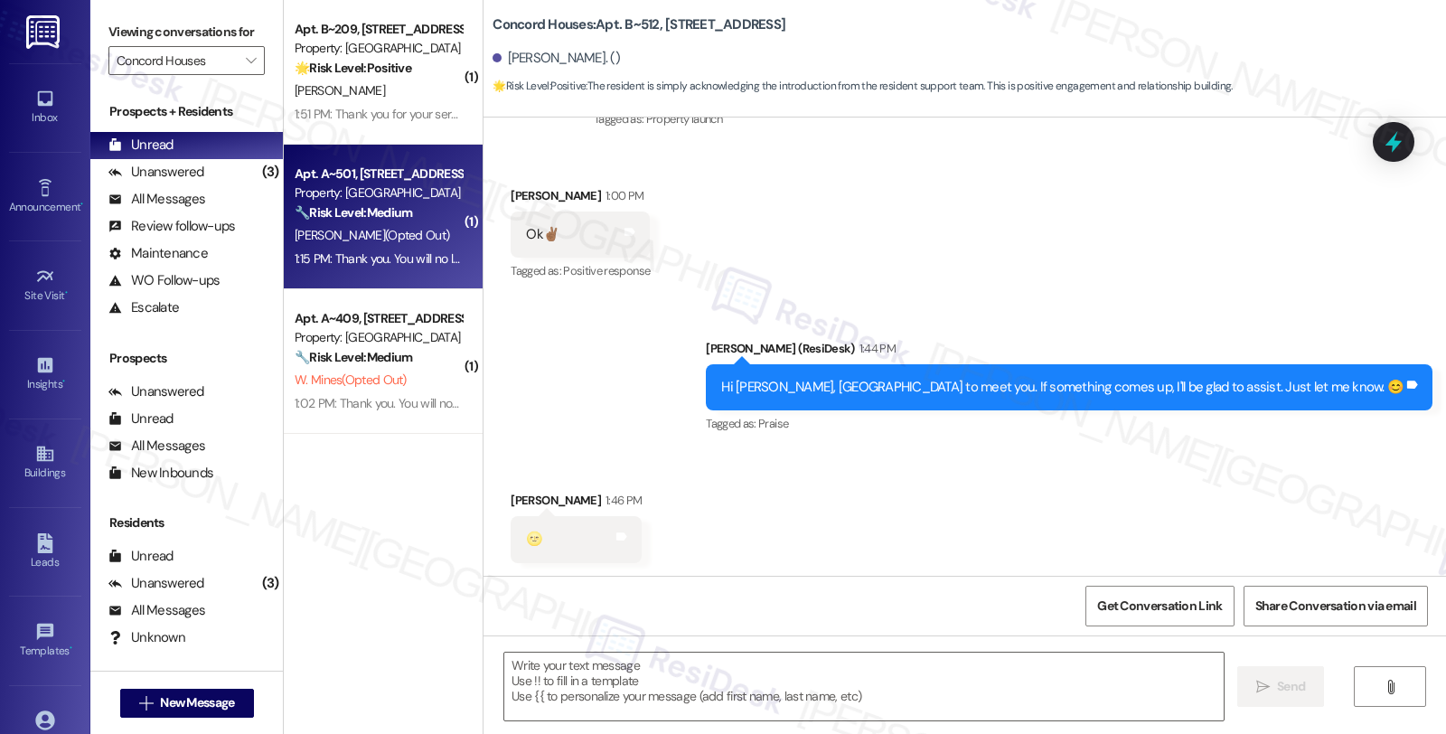
click at [386, 235] on span "T. Williams (Opted Out)" at bounding box center [372, 235] width 155 height 16
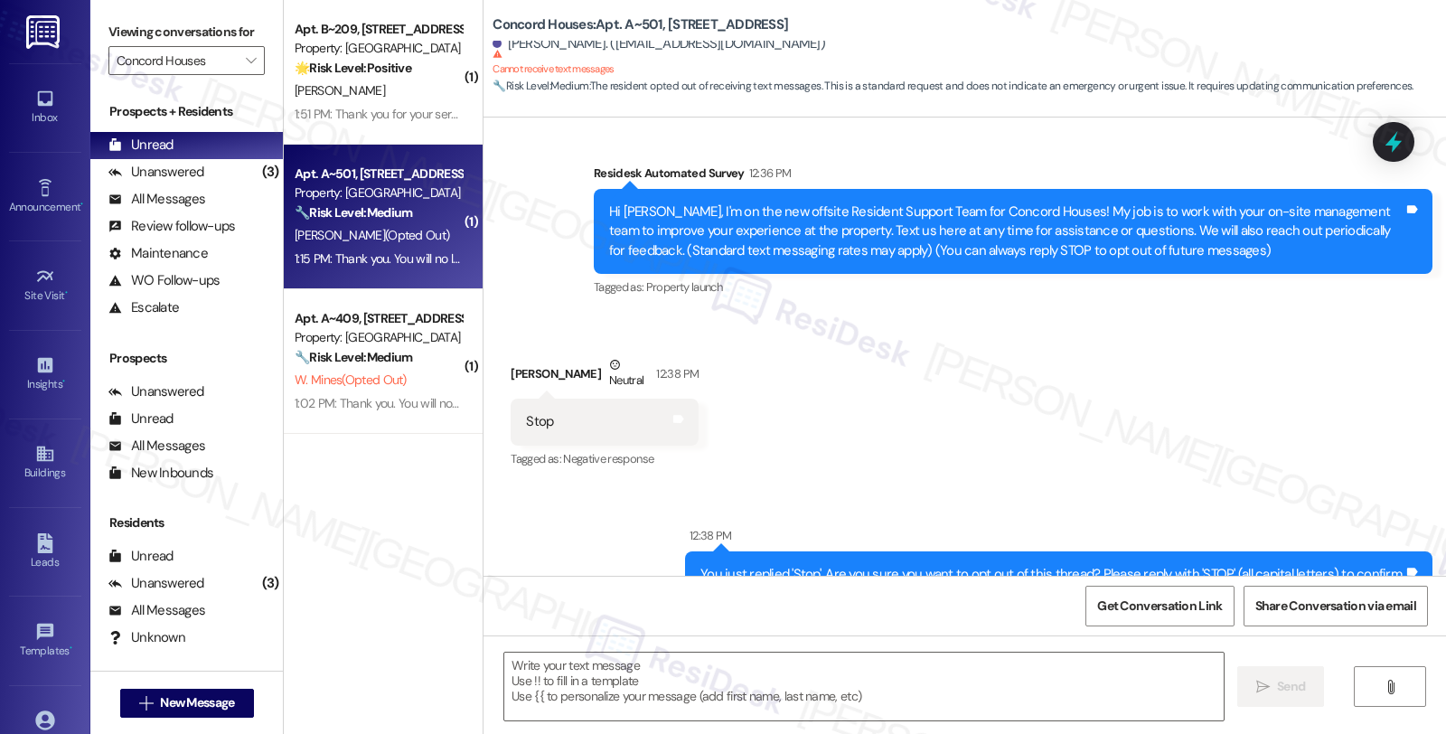
scroll to position [322, 0]
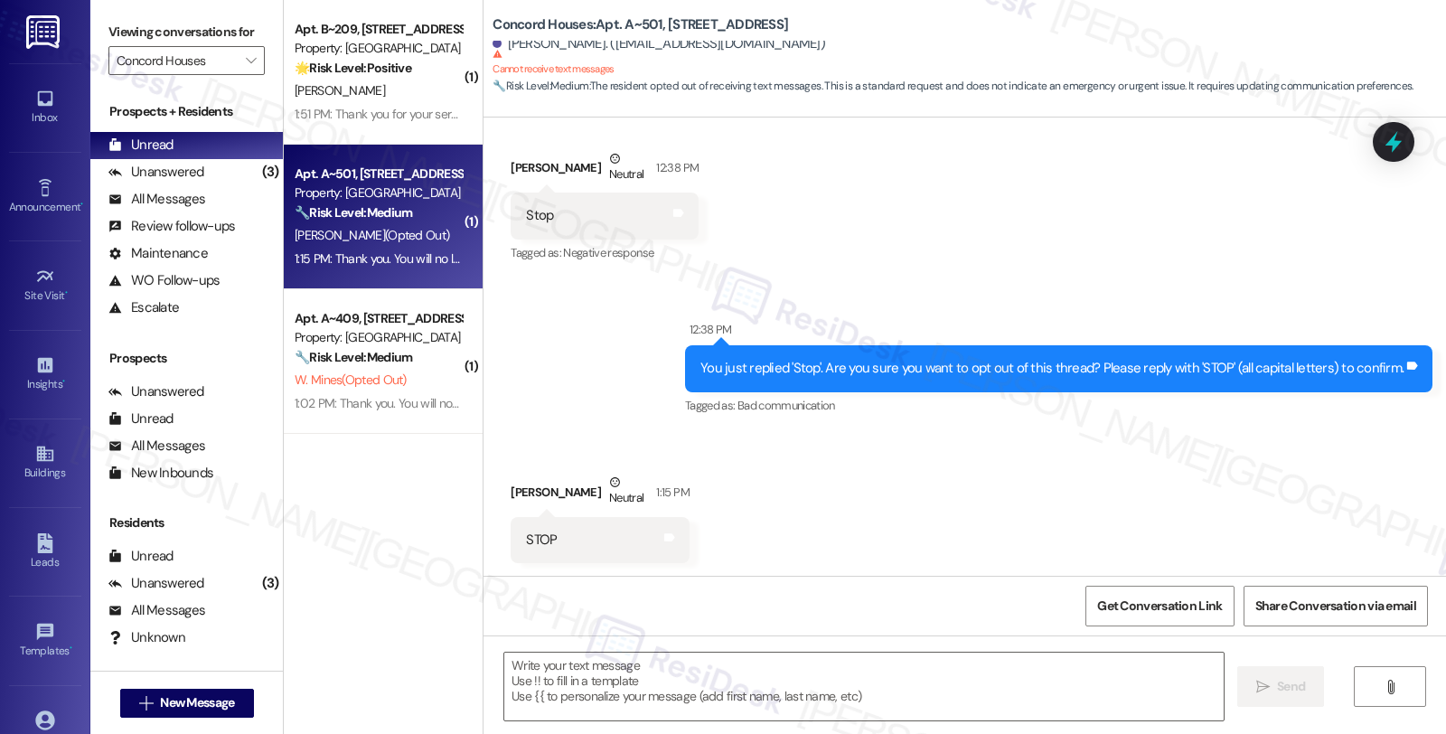
type textarea "Fetching suggested responses. Please feel free to read through the conversation…"
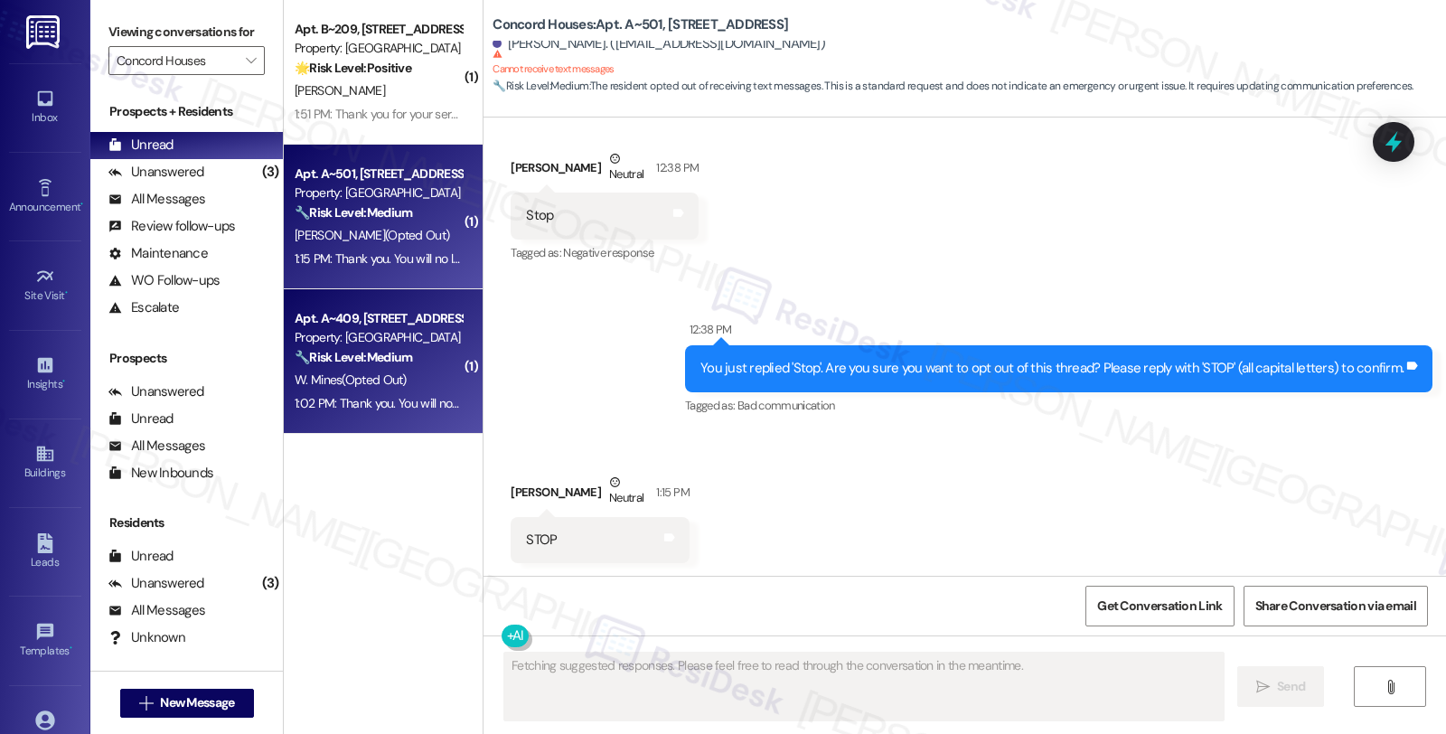
click at [390, 371] on span "W. Mines (Opted Out)" at bounding box center [351, 379] width 112 height 16
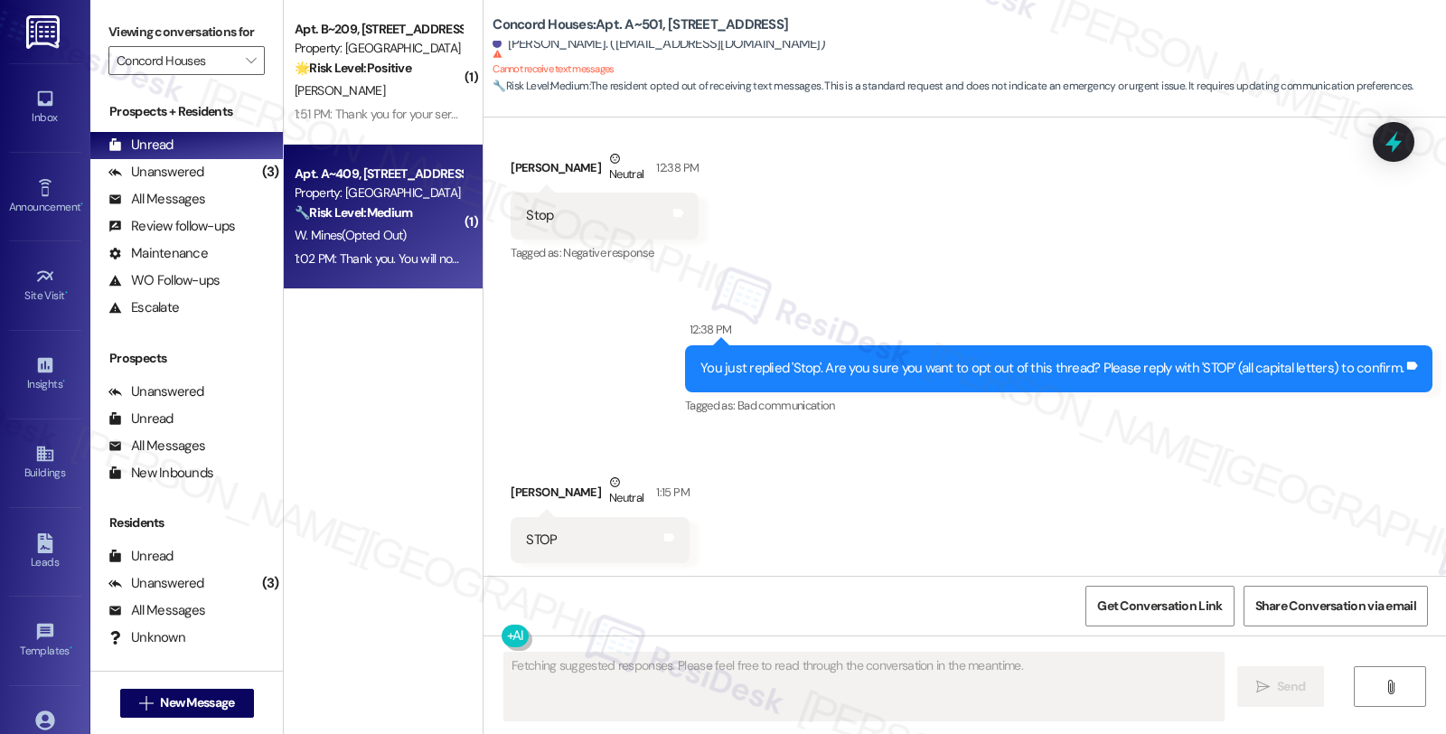
scroll to position [197, 0]
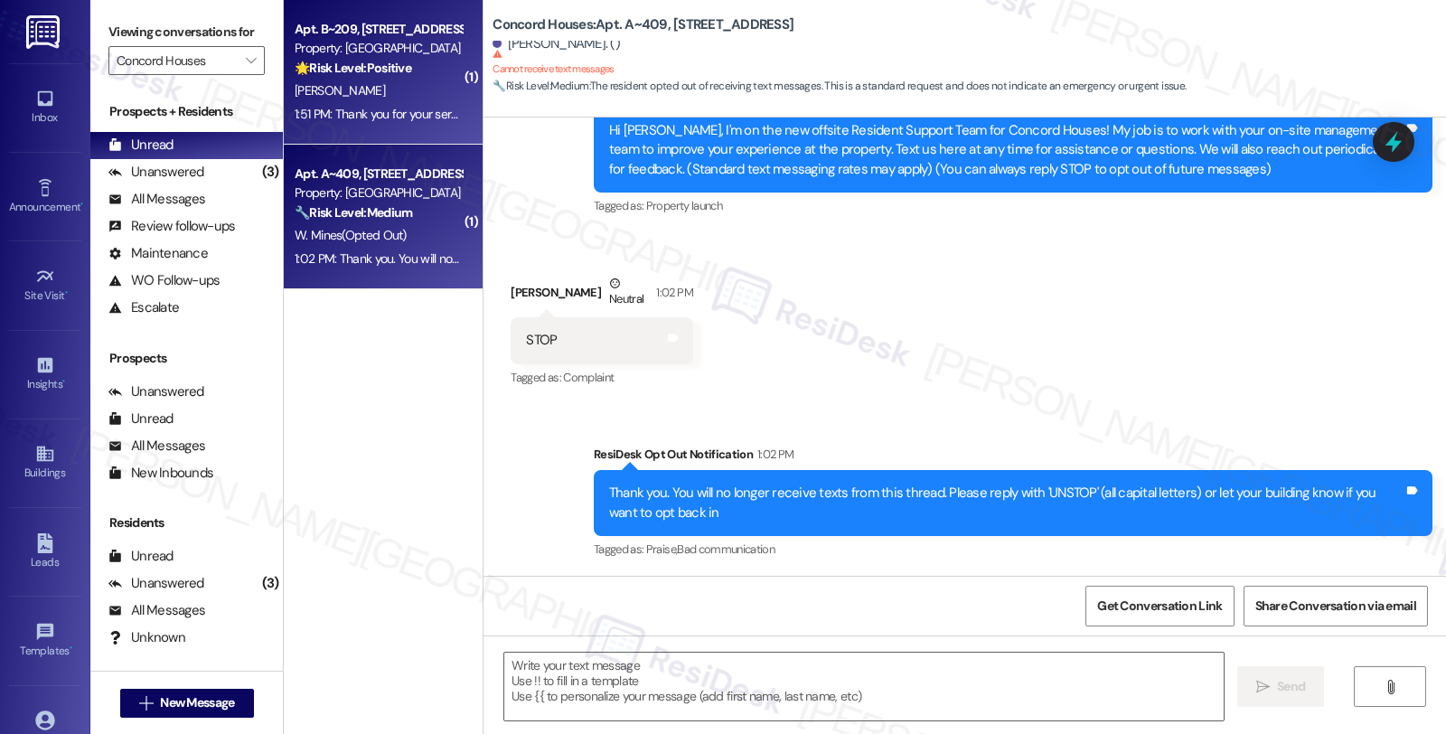
click at [399, 82] on div "W. Smith" at bounding box center [378, 91] width 171 height 23
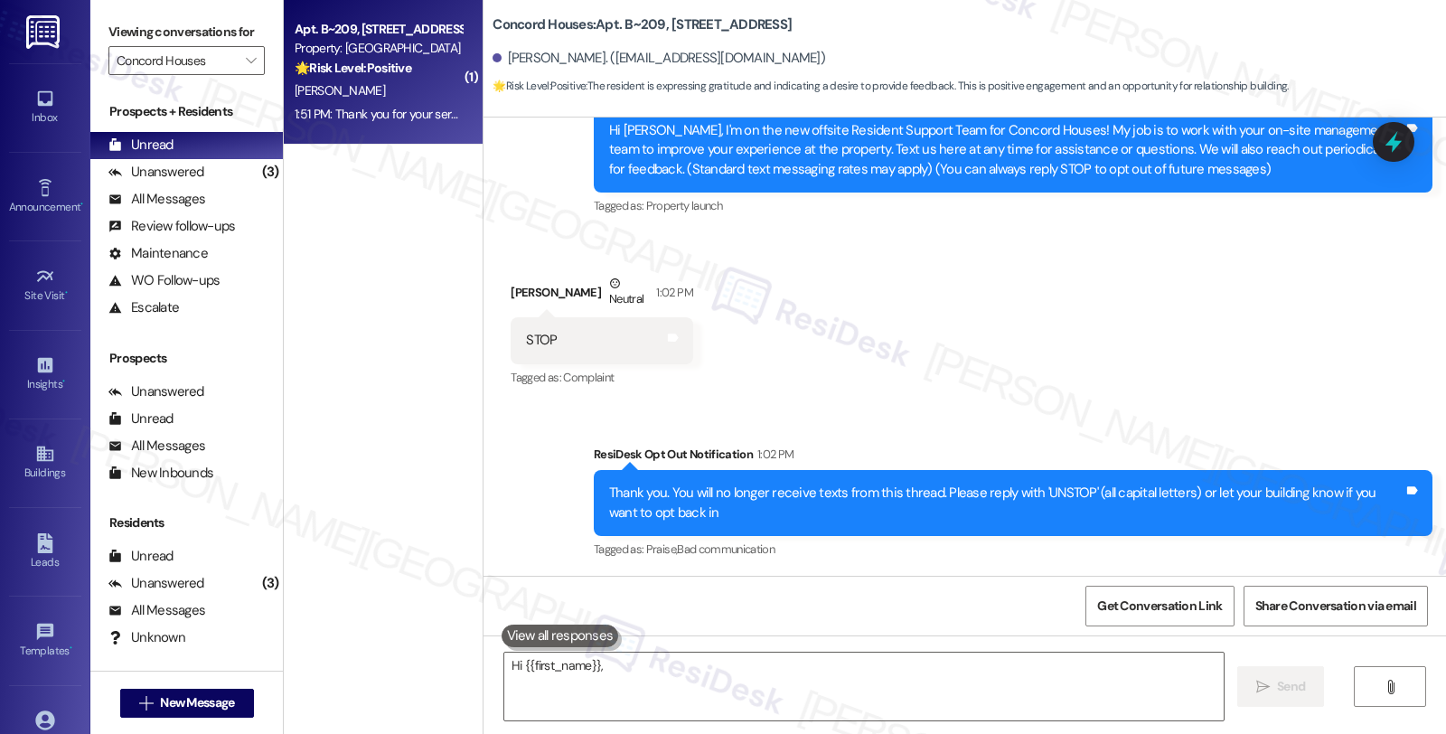
scroll to position [5, 0]
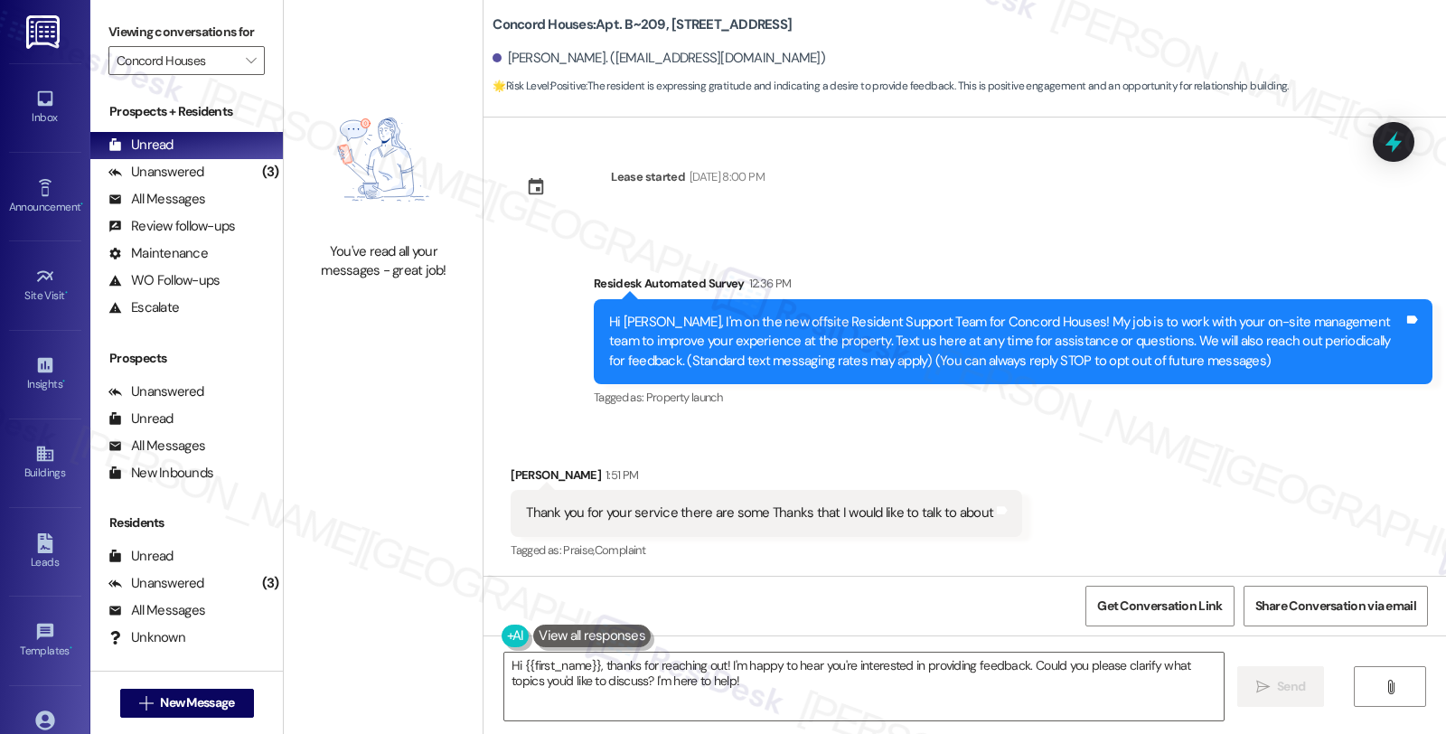
click at [755, 651] on div "Hi {{first_name}}, thanks for reaching out! I'm happy to hear you're interested…" at bounding box center [965, 703] width 963 height 136
click at [747, 671] on textarea "Hi {{first_name}}, thanks for reaching out! I'm happy to hear you're interested…" at bounding box center [863, 687] width 719 height 68
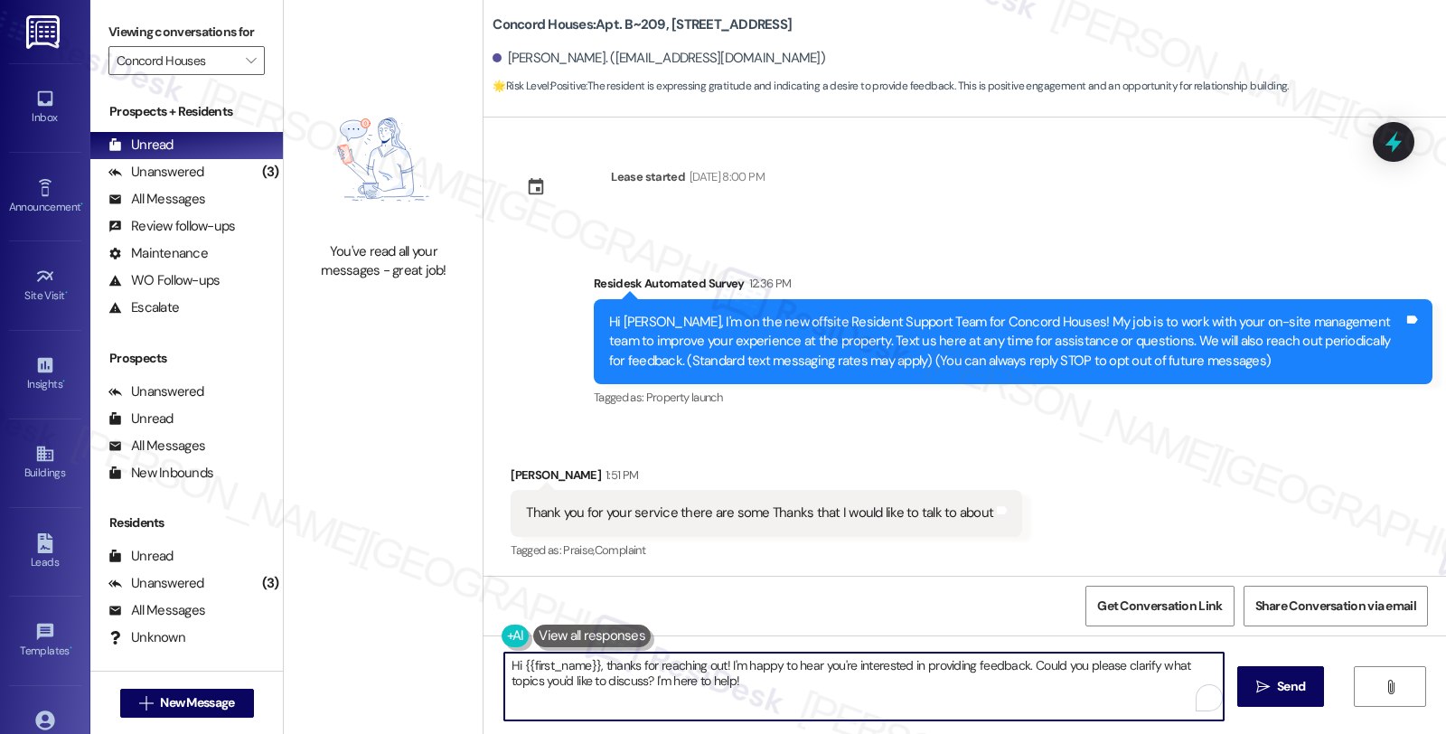
click at [734, 694] on textarea "Hi {{first_name}}, thanks for reaching out! I'm happy to hear you're interested…" at bounding box center [863, 687] width 719 height 68
click at [748, 684] on textarea "Hi {{first_name}}, thanks for reaching out! I'm happy to hear you're interested…" at bounding box center [861, 687] width 719 height 68
click at [841, 690] on textarea "Hi {{first_name}}, thanks for reaching out! I'm happy to hear you're interested…" at bounding box center [861, 687] width 719 height 68
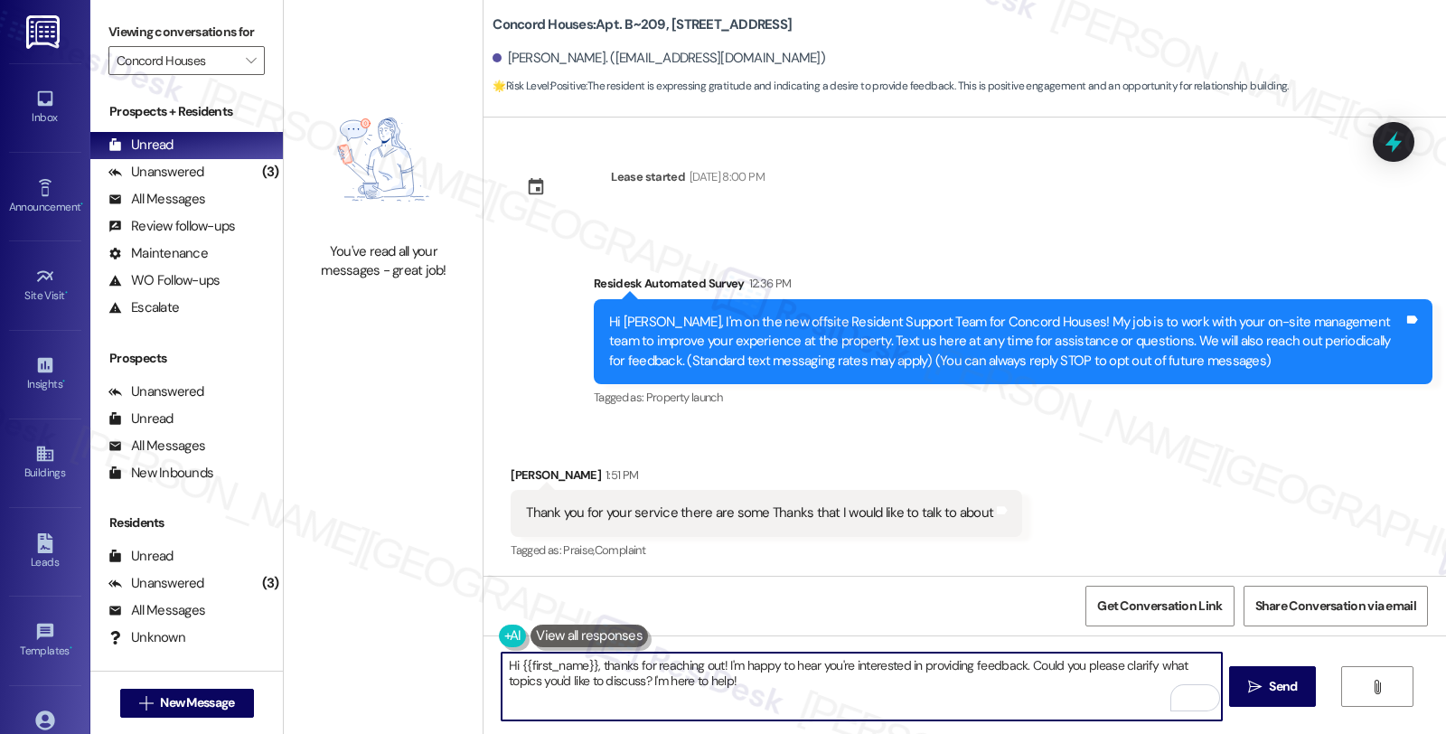
click at [851, 672] on textarea "Hi {{first_name}}, thanks for reaching out! I'm happy to hear you're interested…" at bounding box center [861, 687] width 719 height 68
drag, startPoint x: 1007, startPoint y: 664, endPoint x: 712, endPoint y: 667, distance: 294.7
click at [712, 667] on textarea "Hi {{first_name}}, thanks for reaching out! I'm happy to hear you're interested…" at bounding box center [861, 687] width 719 height 68
click at [828, 664] on textarea "Hi {{first_name}}, thanks for reaching out! Could you please clarify what topic…" at bounding box center [861, 687] width 719 height 68
click at [826, 665] on textarea "Hi {{first_name}}, thanks for reaching out! Could you please clarify what topic…" at bounding box center [861, 687] width 719 height 68
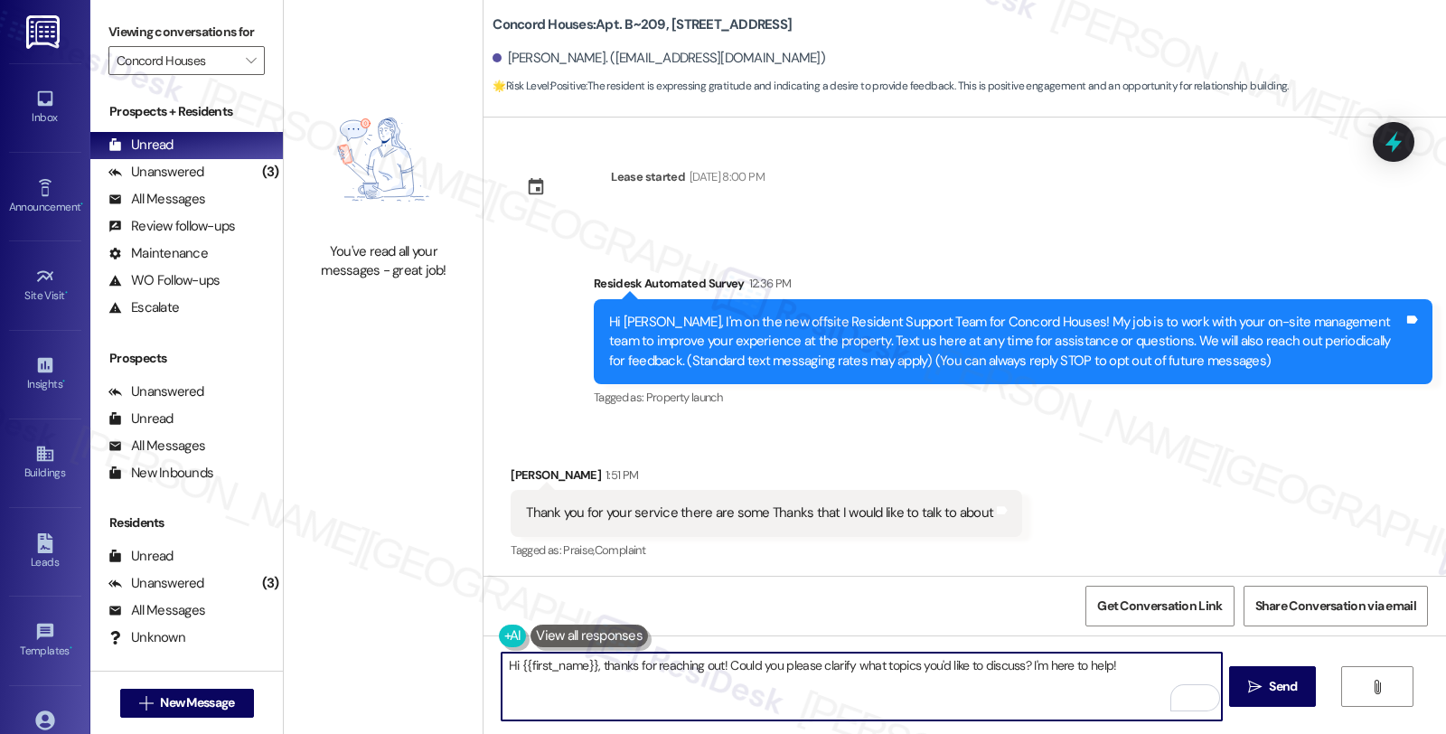
click at [860, 664] on textarea "Hi {{first_name}}, thanks for reaching out! Could you please clarify what topic…" at bounding box center [861, 687] width 719 height 68
drag, startPoint x: 900, startPoint y: 666, endPoint x: 781, endPoint y: 633, distance: 123.9
click at [781, 633] on div "Lease started Jun 30, 2025 at 8:00 PM Survey, sent via SMS Residesk Automated S…" at bounding box center [965, 484] width 963 height 734
click at [893, 662] on textarea "Hi {{first_name}}, thanks for reaching out! Could you please clarify what topic…" at bounding box center [861, 687] width 719 height 68
drag, startPoint x: 905, startPoint y: 662, endPoint x: 718, endPoint y: 667, distance: 187.1
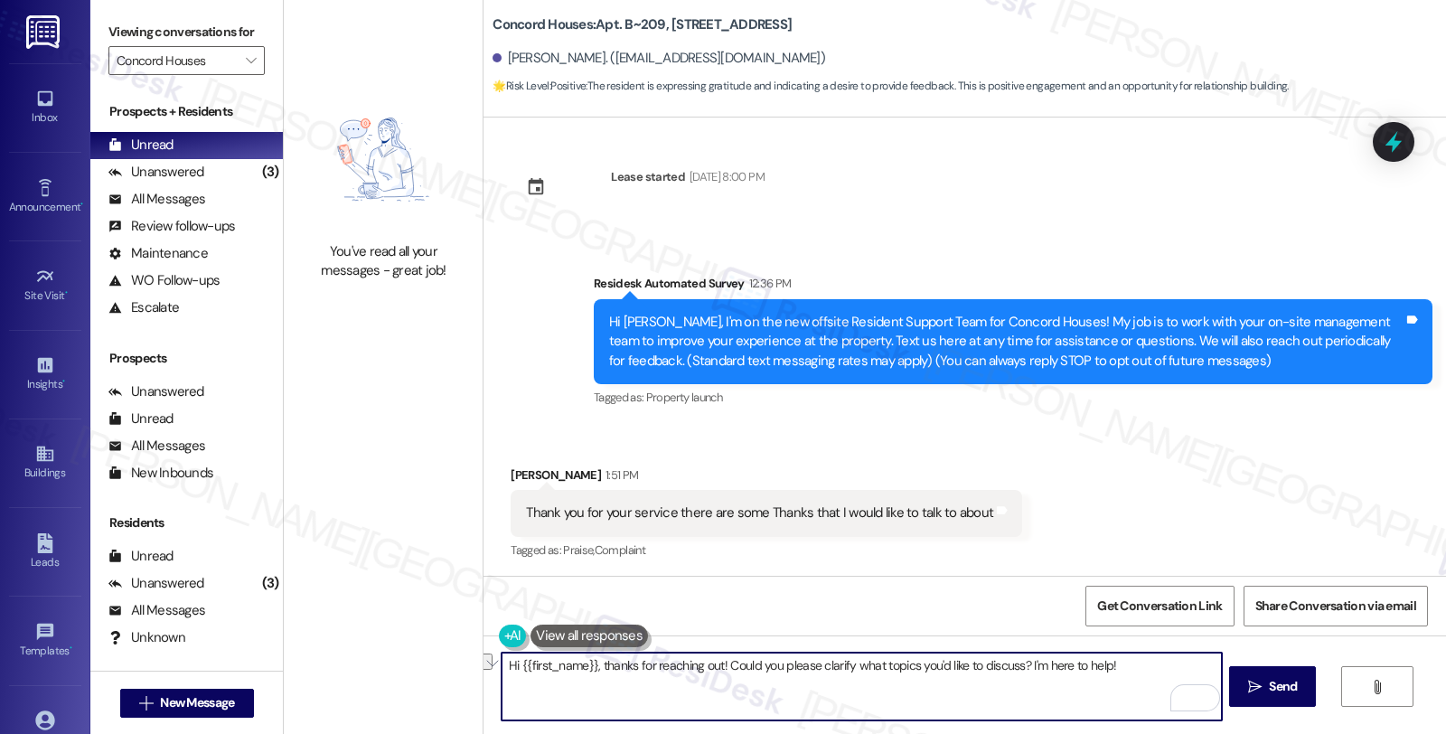
click at [718, 667] on textarea "Hi {{first_name}}, thanks for reaching out! Could you please clarify what topic…" at bounding box center [861, 687] width 719 height 68
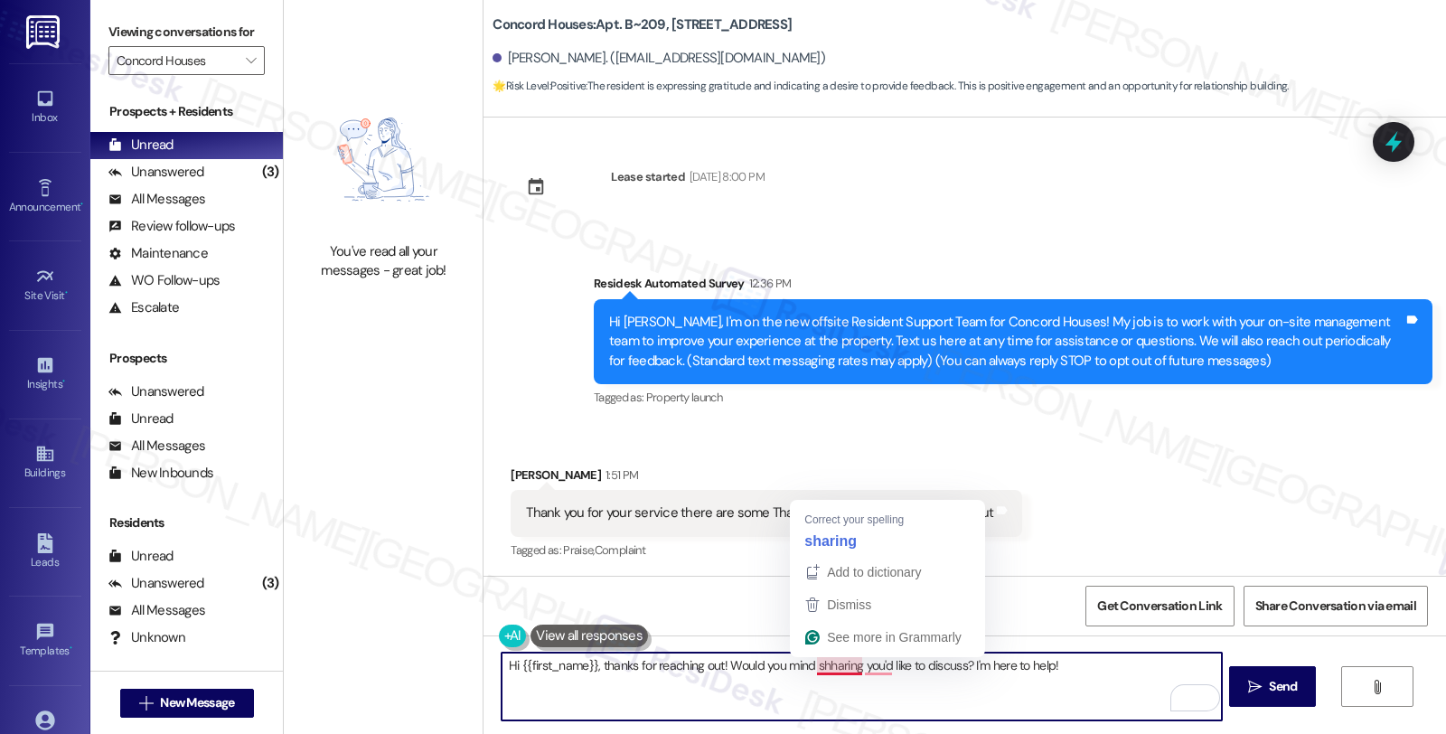
click at [819, 670] on textarea "Hi {{first_name}}, thanks for reaching out! Would you mind shharing you'd like …" at bounding box center [861, 687] width 719 height 68
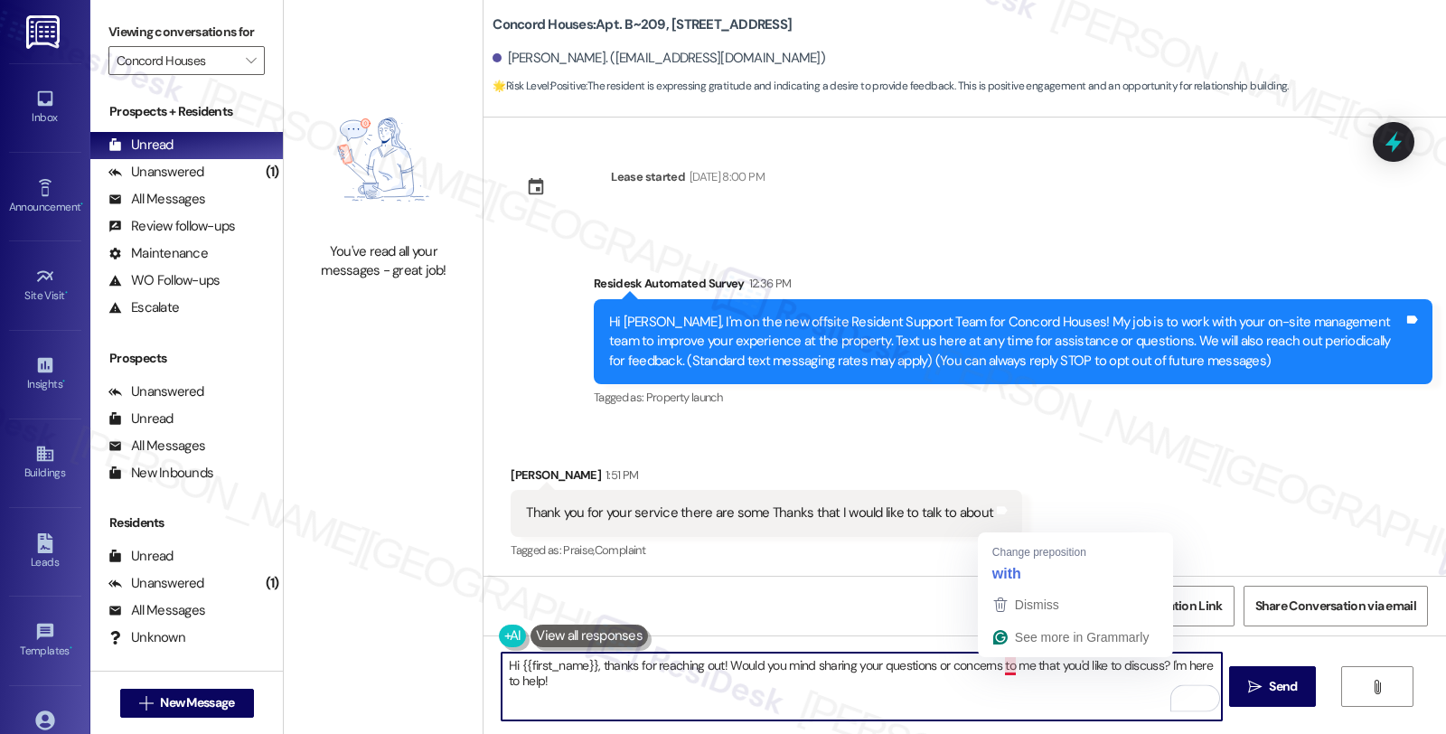
click at [996, 665] on textarea "Hi {{first_name}}, thanks for reaching out! Would you mind sharing your questio…" at bounding box center [861, 687] width 719 height 68
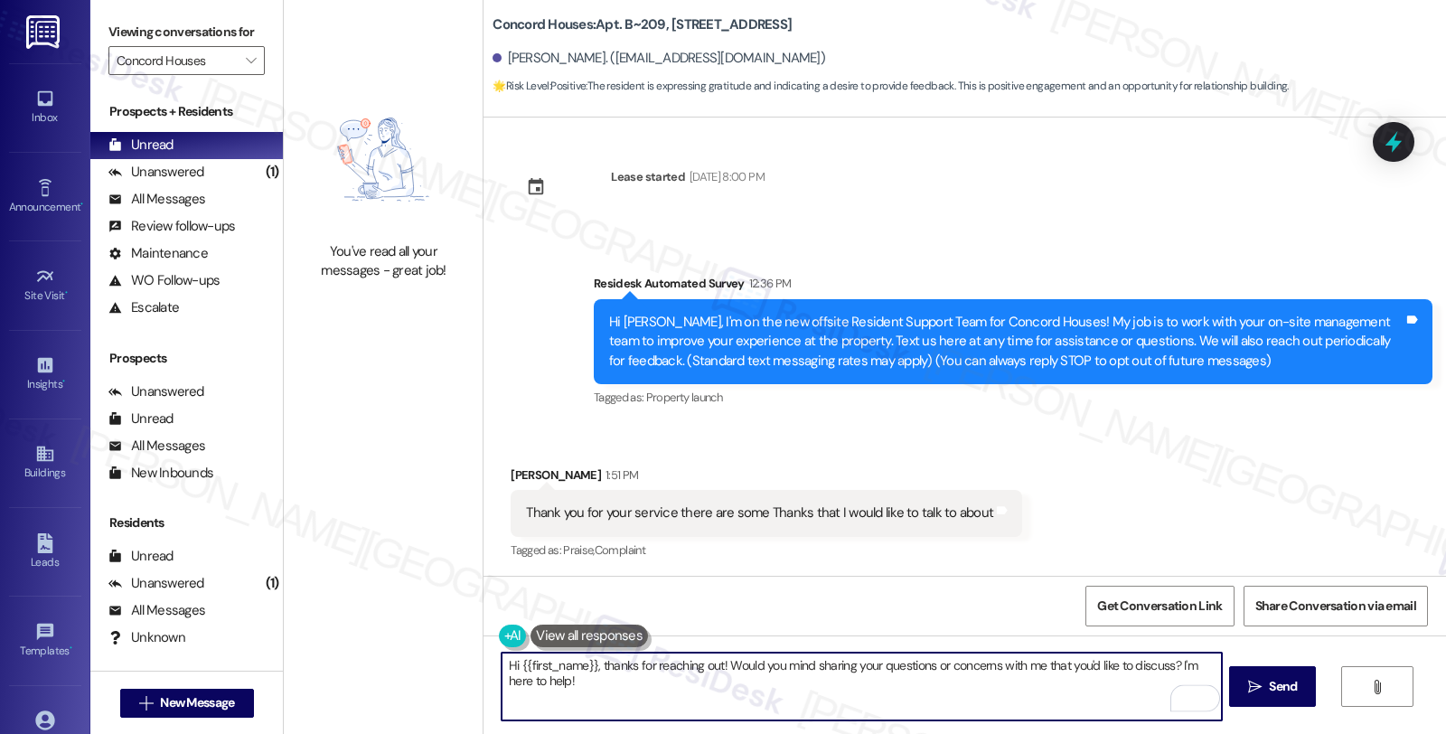
type textarea "Hi {{first_name}}, thanks for reaching out! Would you mind sharing your questio…"
click at [1023, 564] on div "Received via SMS Wayne Smith 1:51 PM Thank you for your service there are some …" at bounding box center [965, 501] width 963 height 153
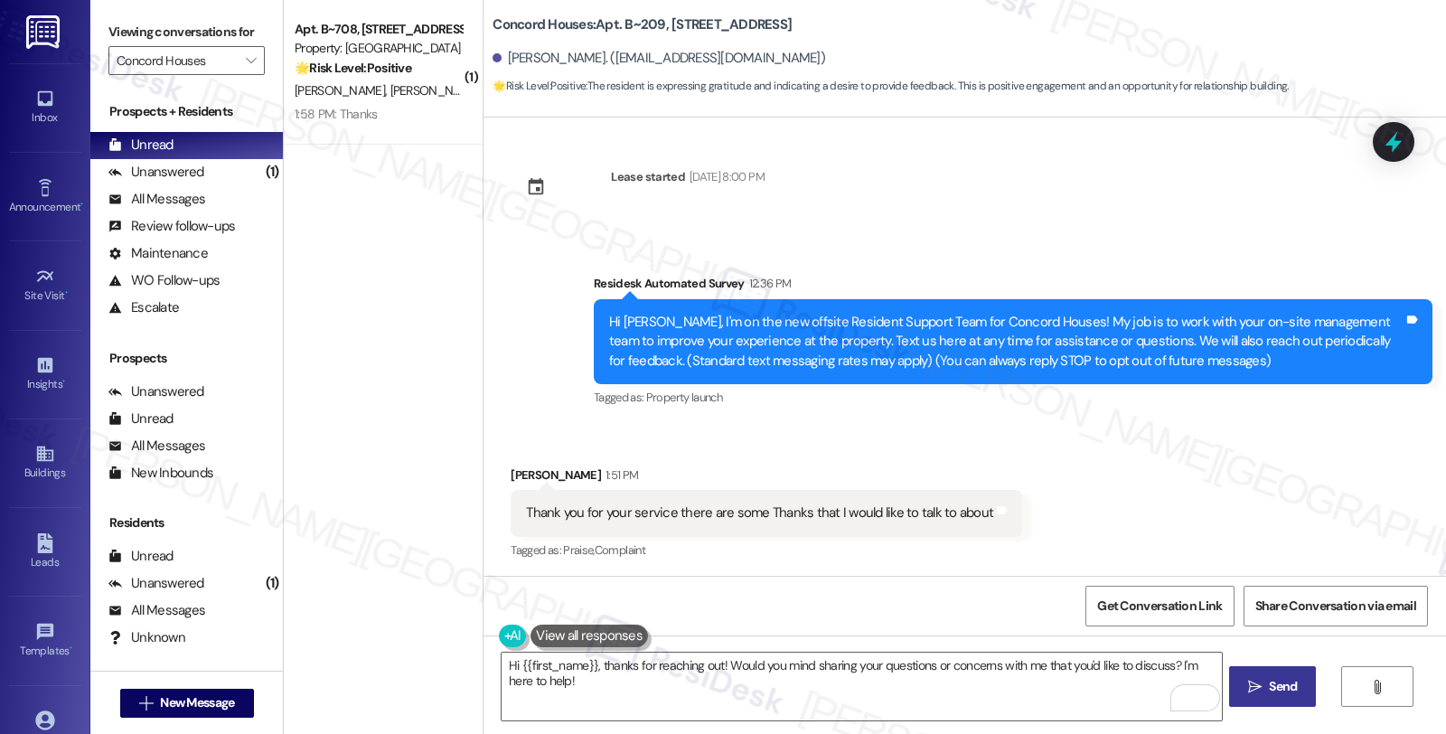
click at [1271, 691] on span "Send" at bounding box center [1283, 686] width 28 height 19
type textarea "Hi {{first_name}}, I'm happy to help! Could you please clarify what 'Thanks' yo…"
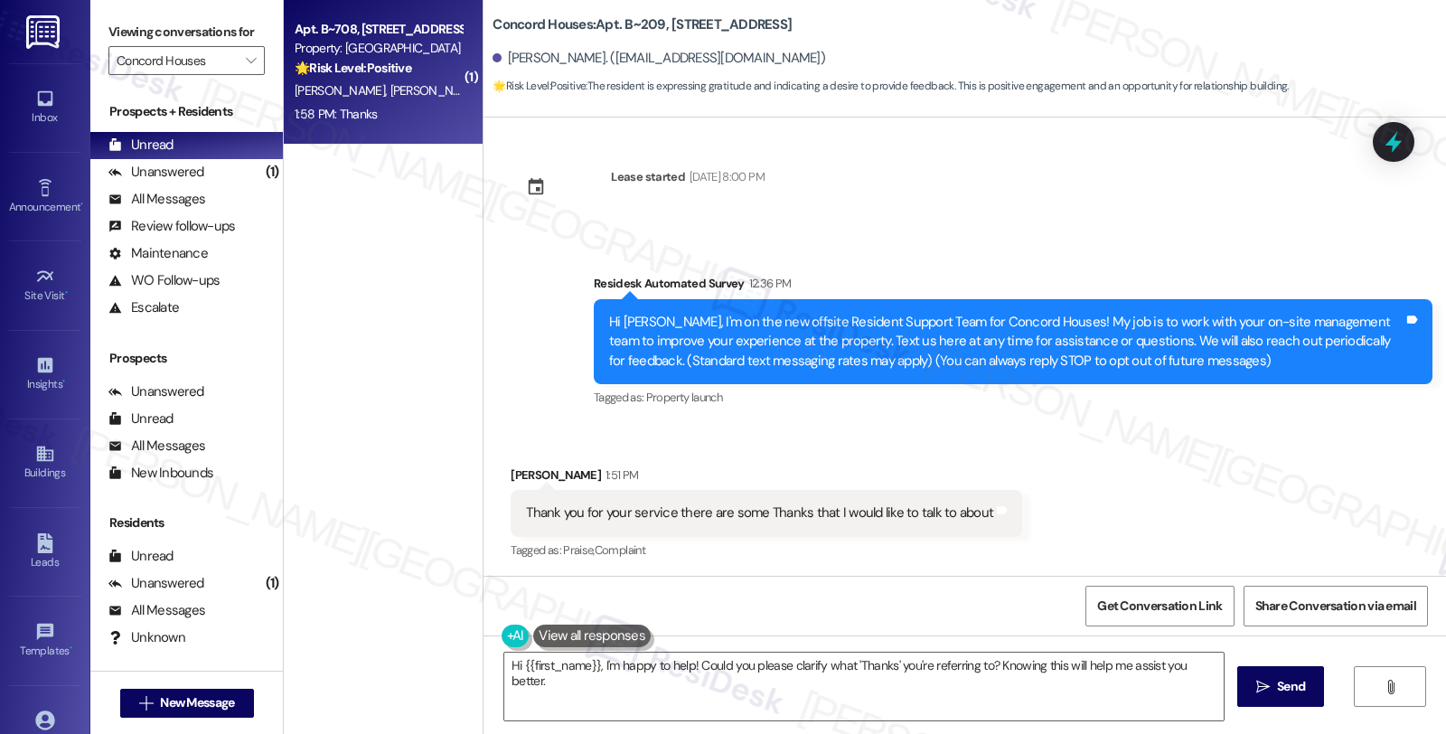
click at [363, 67] on strong "🌟 Risk Level: Positive" at bounding box center [353, 68] width 117 height 16
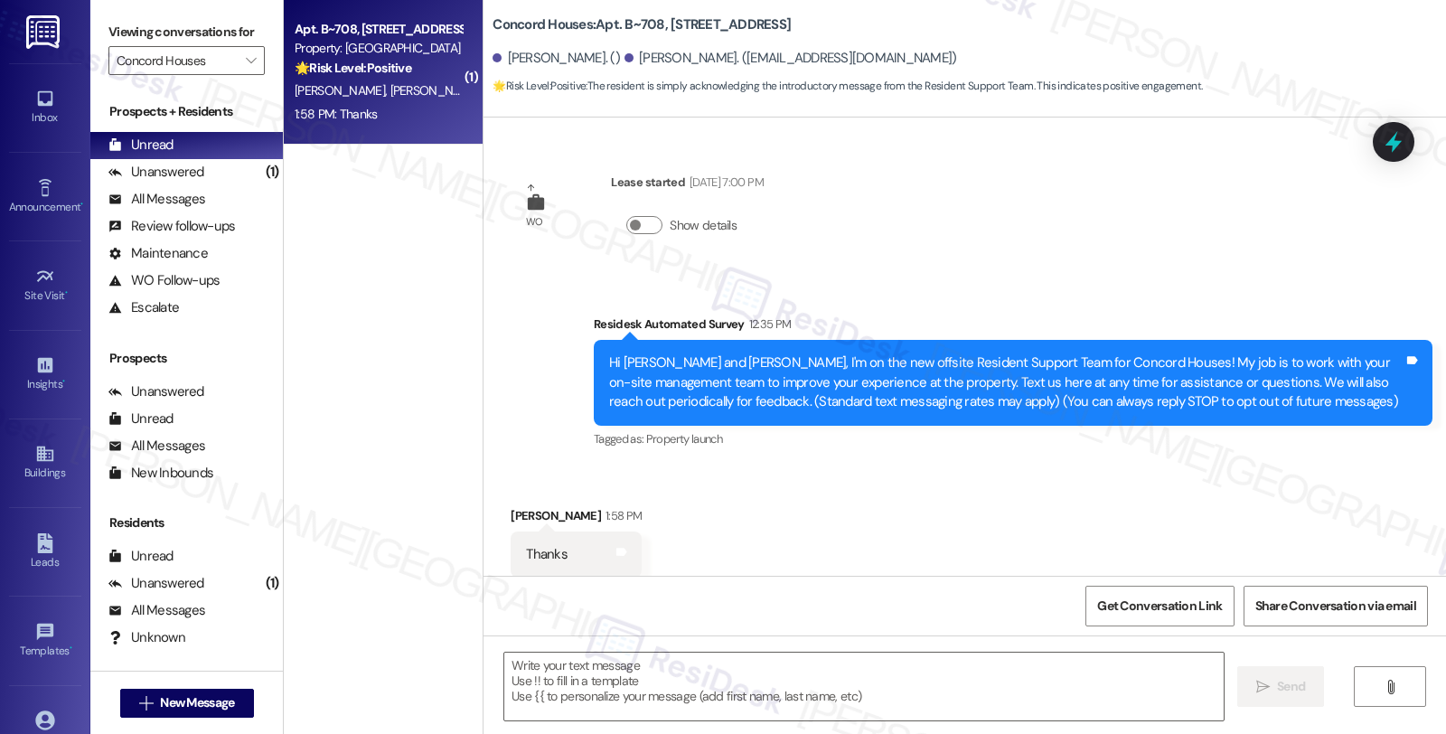
scroll to position [42, 0]
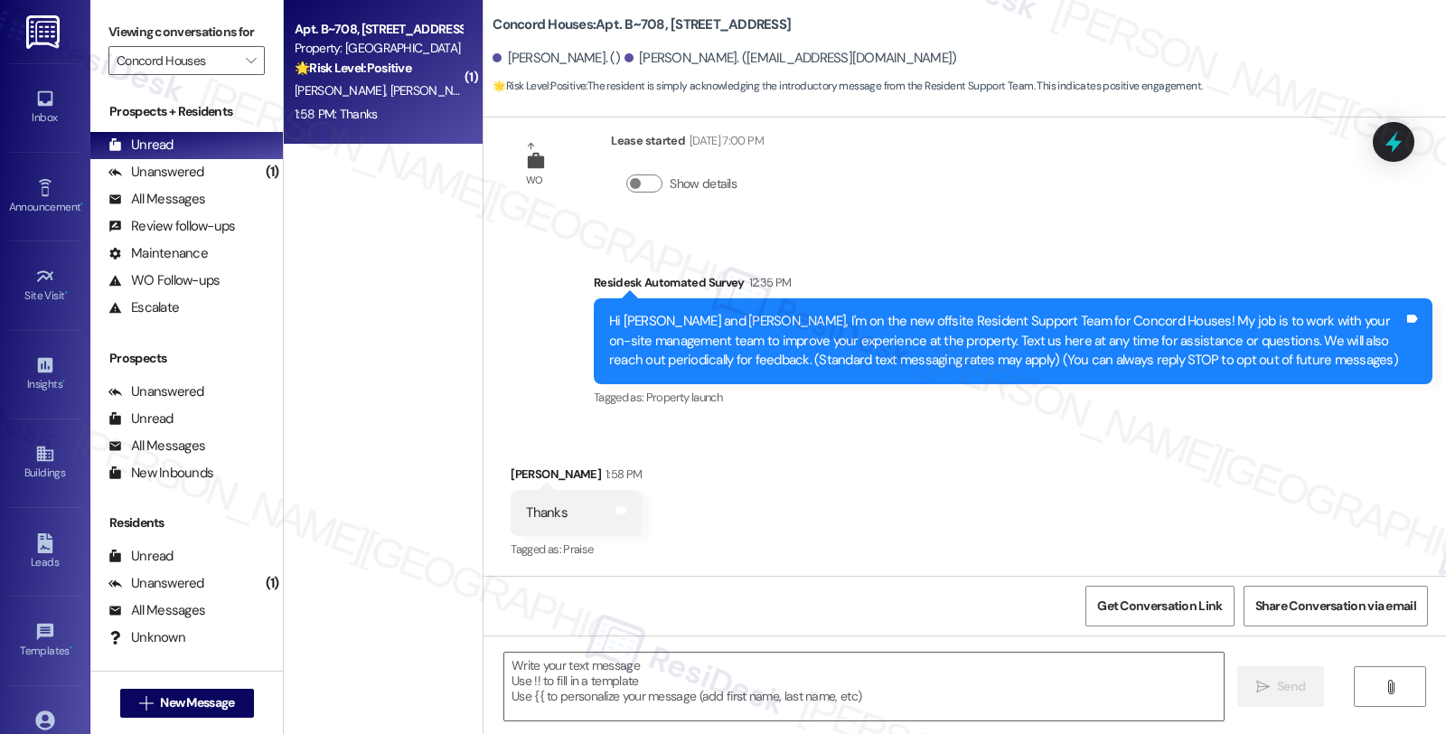
type textarea "Fetching suggested responses. Please feel free to read through the conversation…"
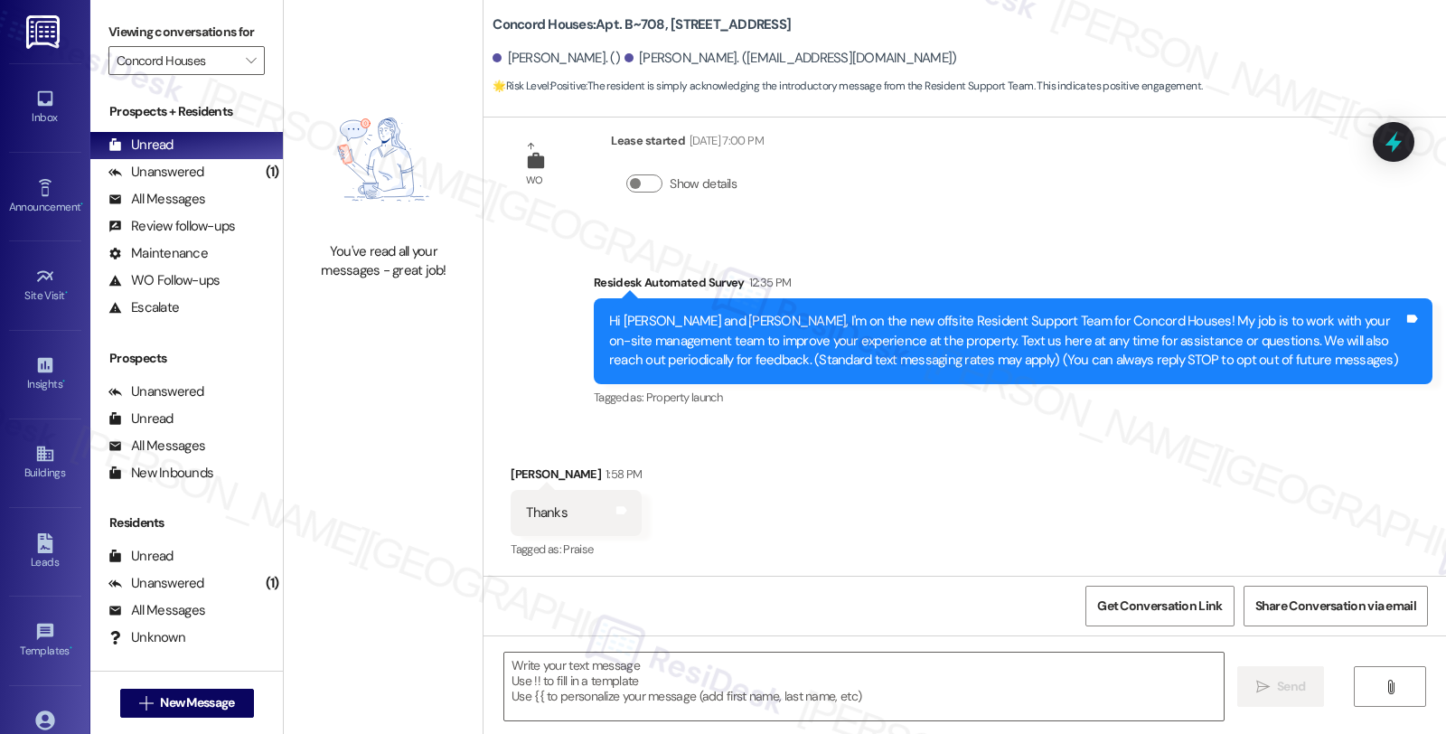
click at [727, 658] on textarea at bounding box center [863, 687] width 719 height 68
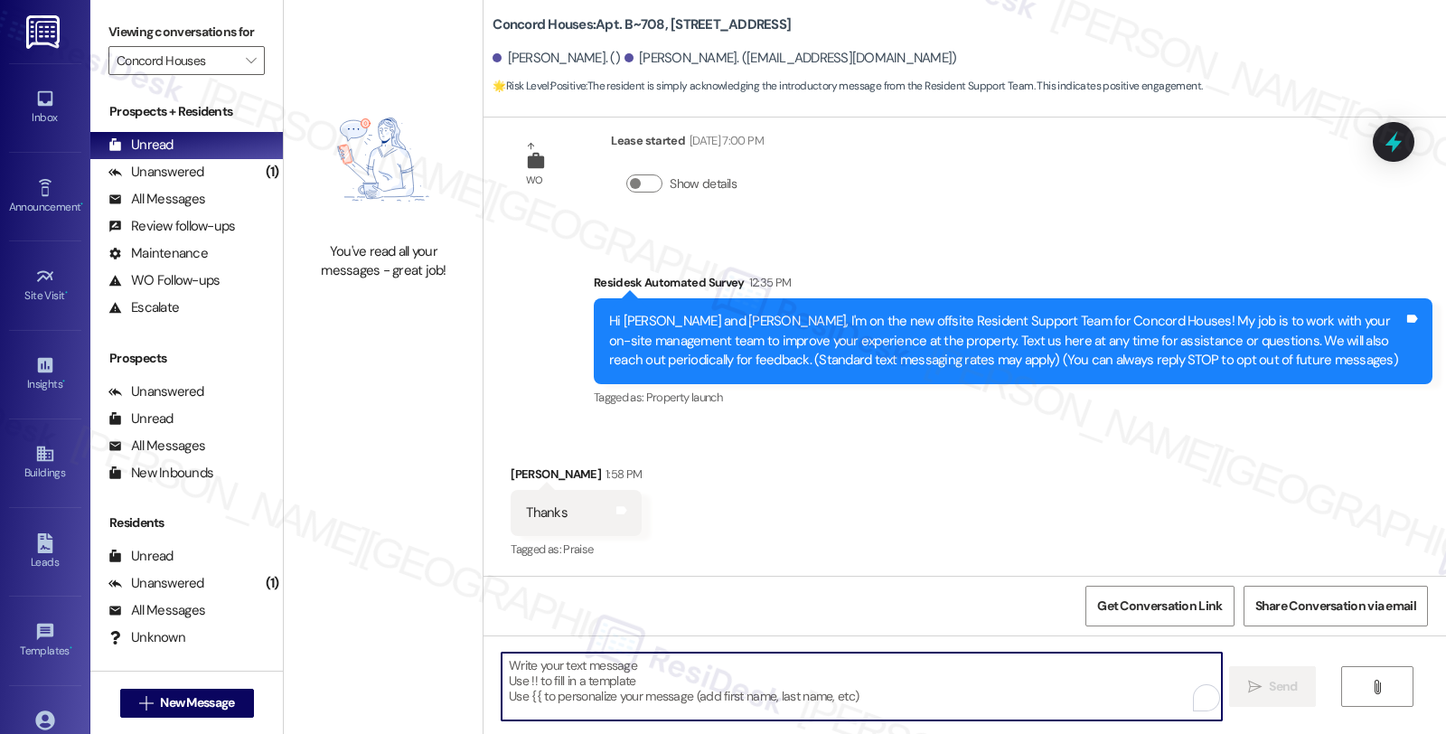
click at [772, 670] on textarea "To enrich screen reader interactions, please activate Accessibility in Grammarl…" at bounding box center [861, 687] width 719 height 68
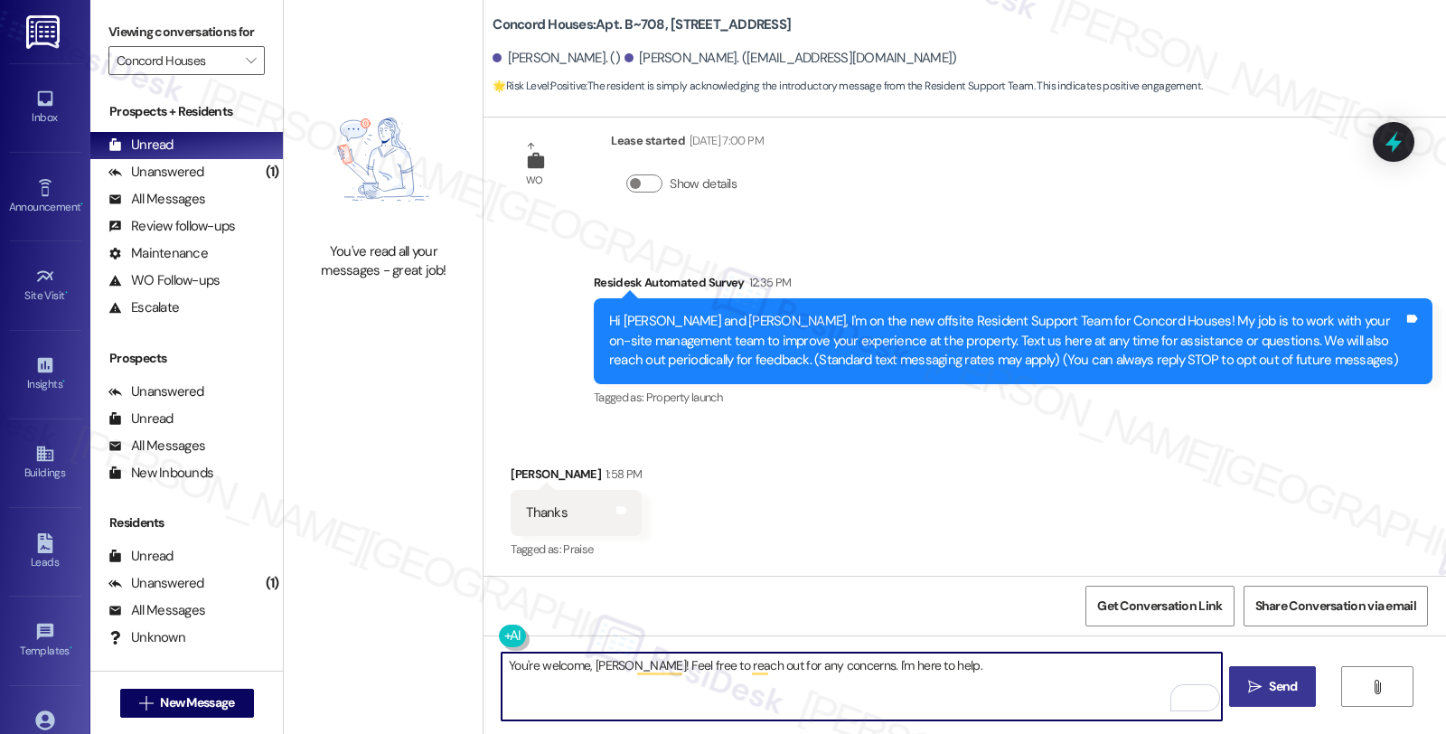
type textarea "You're welcome, Ramon! Feel free to reach out for any concerns. I'm here to hel…"
click at [1269, 694] on span "Send" at bounding box center [1283, 686] width 28 height 19
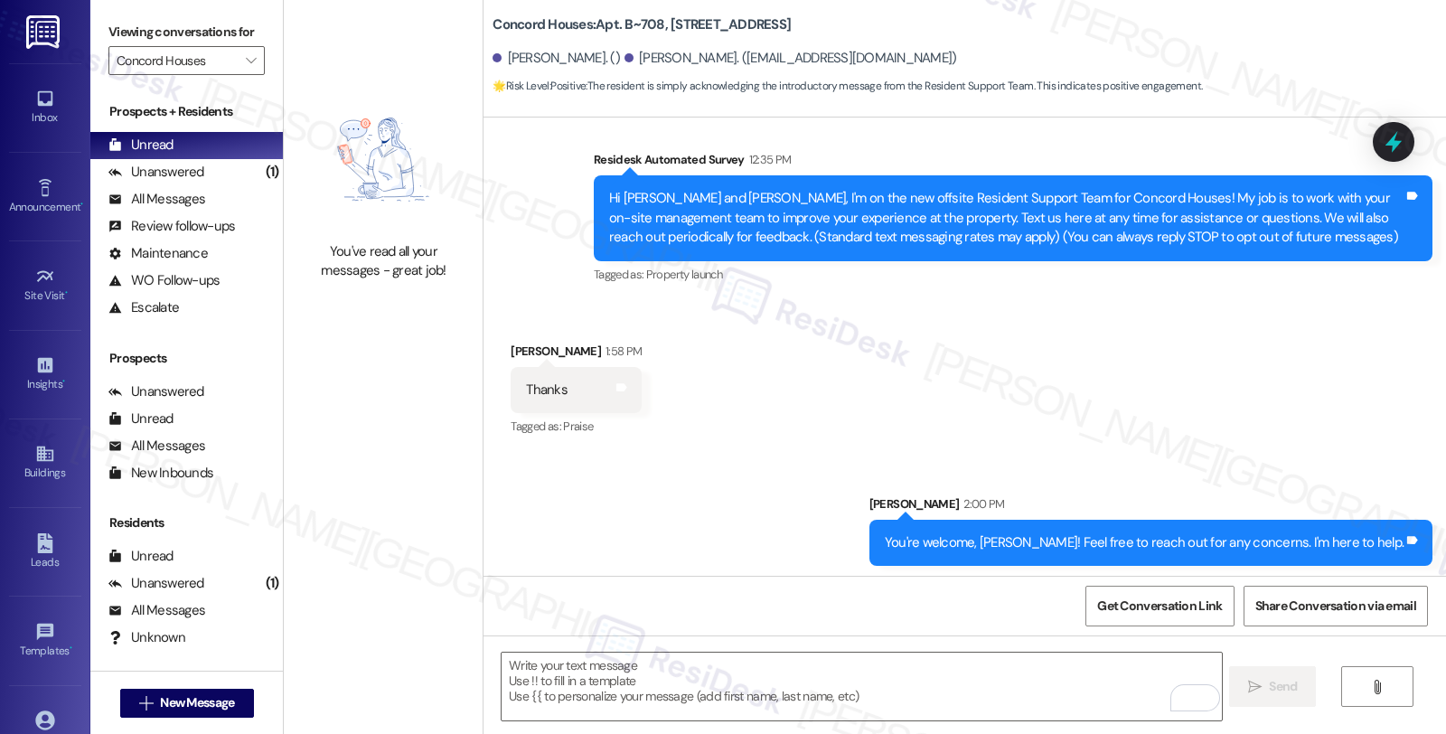
scroll to position [168, 0]
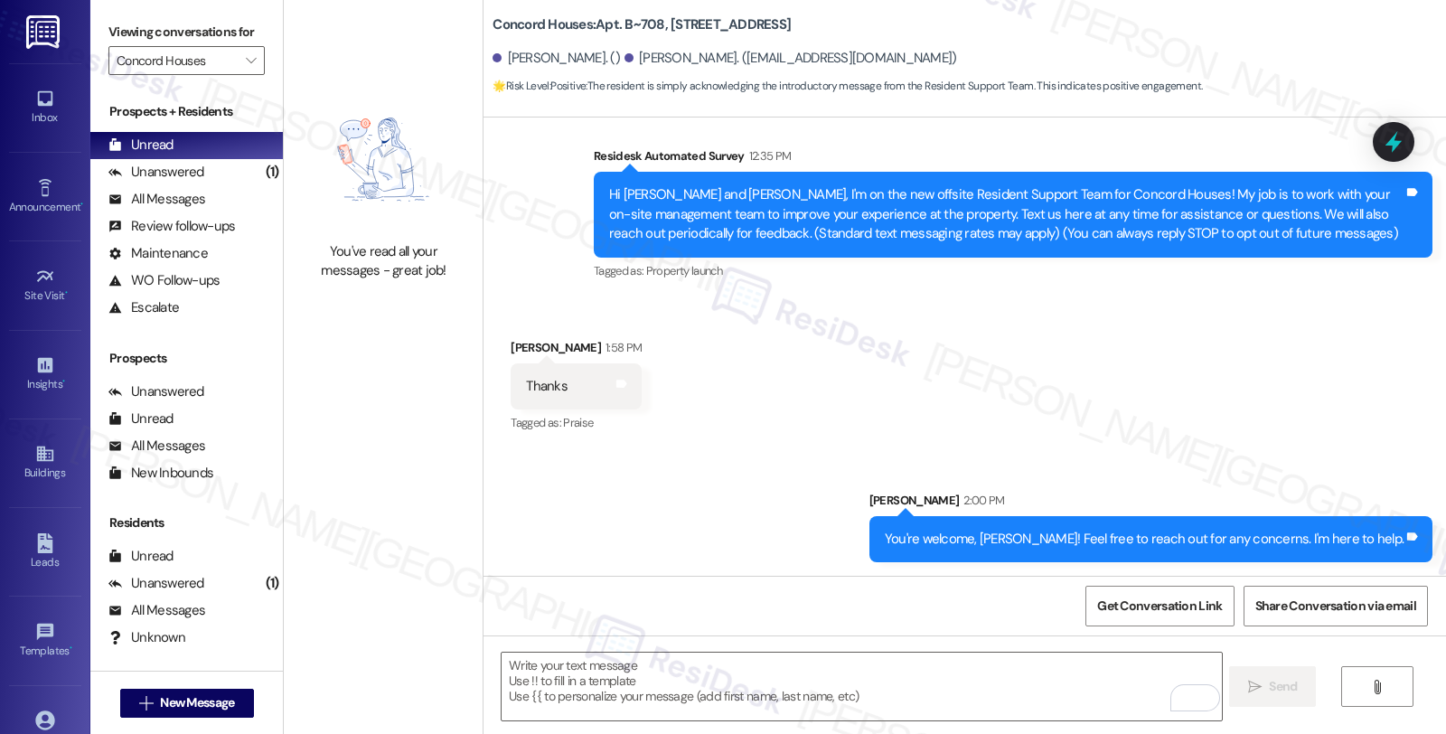
click at [1124, 323] on div "Received via SMS Ramon Frias Cavazos 1:58 PM Thanks Tags and notes Tagged as: P…" at bounding box center [965, 373] width 963 height 153
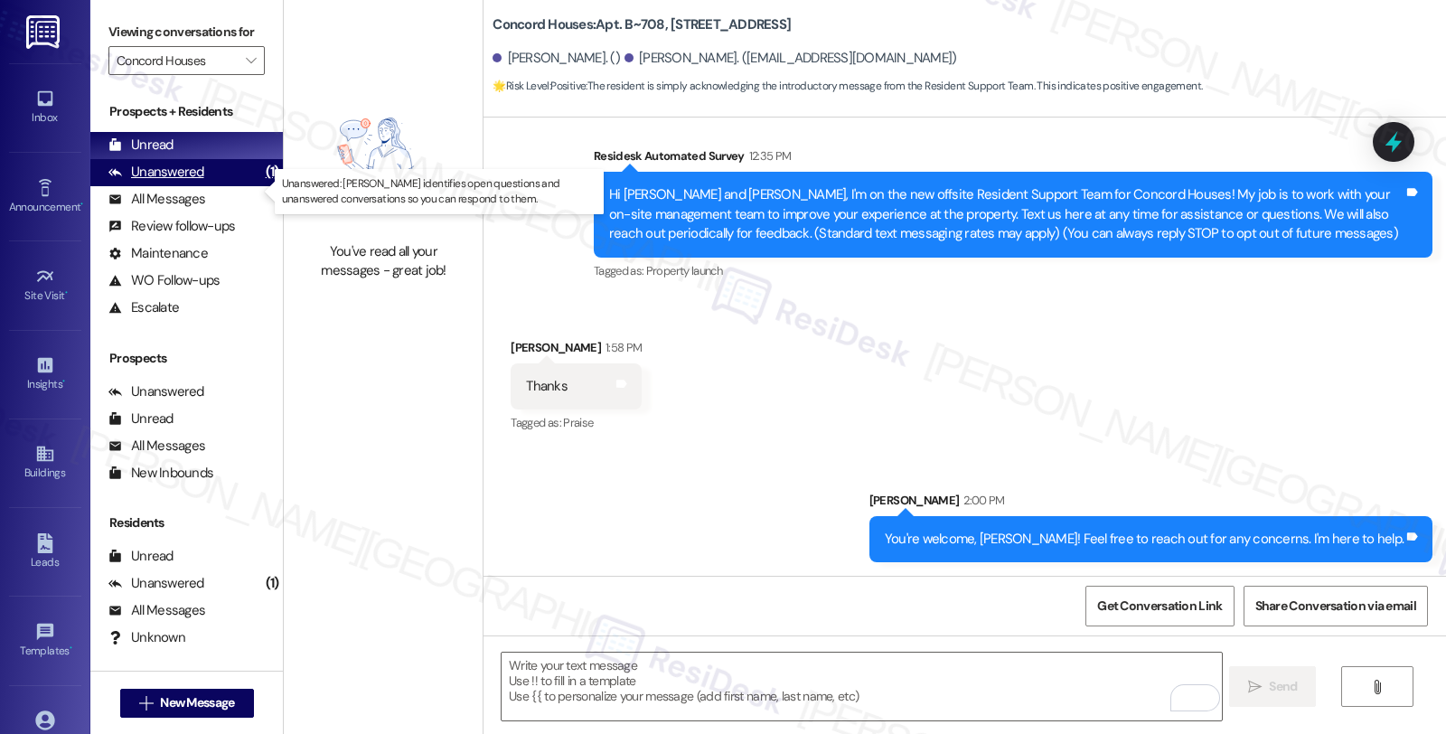
click at [219, 186] on div "Unanswered (1)" at bounding box center [186, 172] width 193 height 27
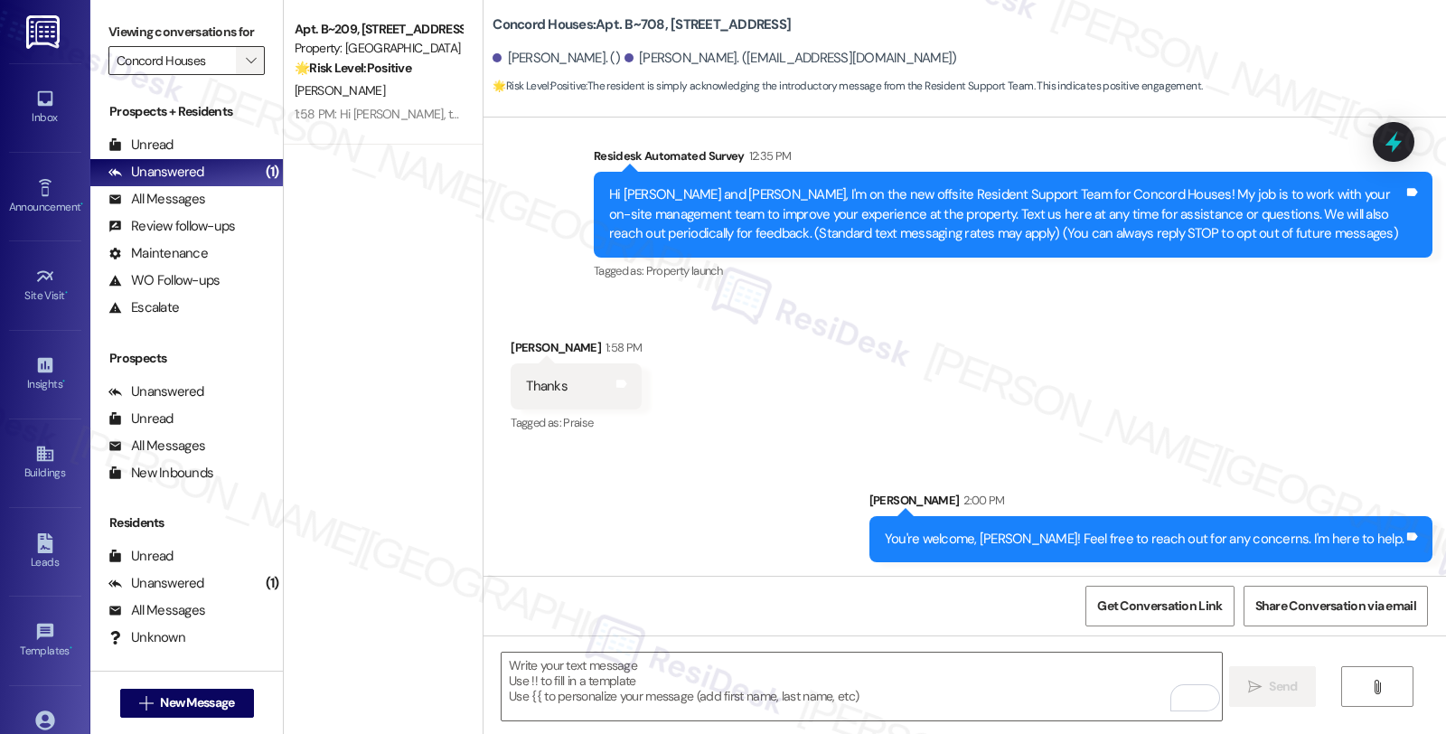
click at [244, 75] on span "" at bounding box center [250, 60] width 17 height 29
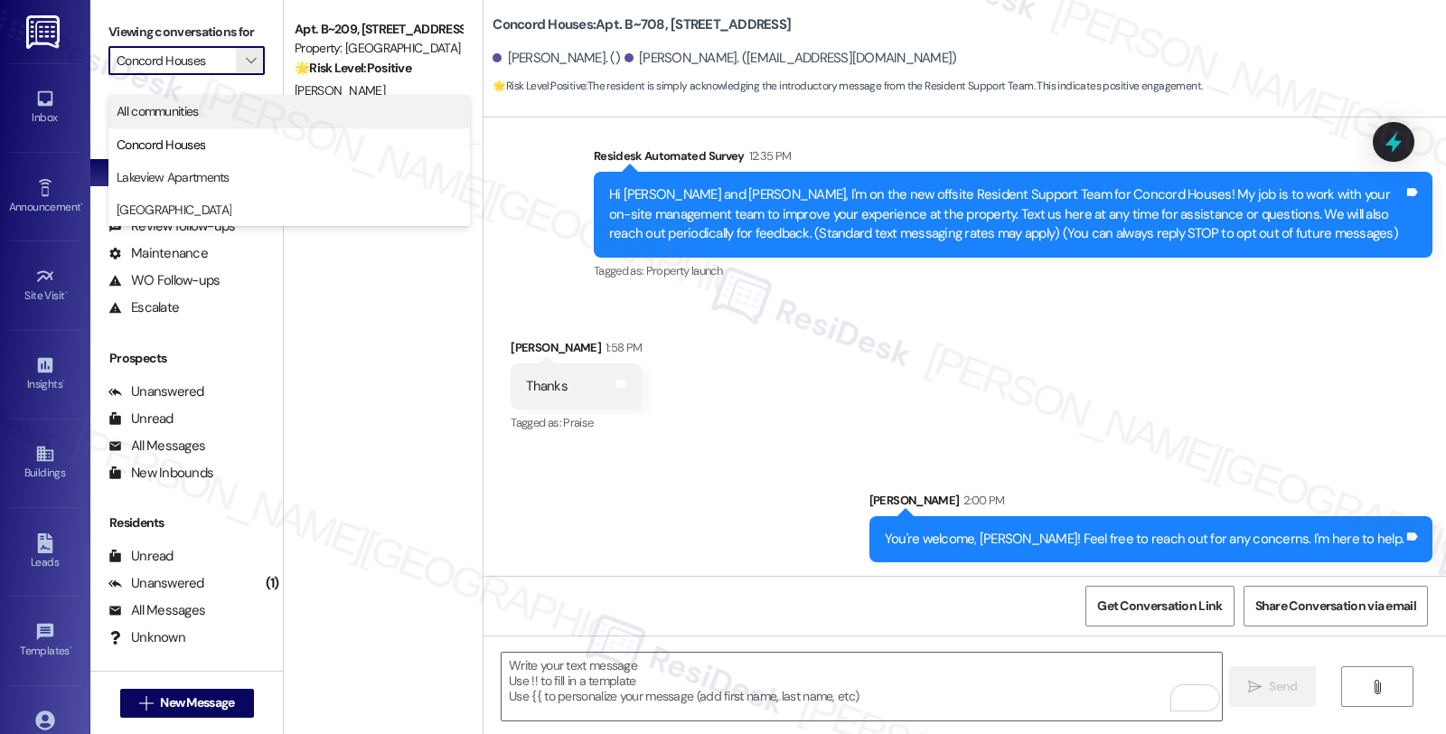
click at [192, 105] on span "All communities" at bounding box center [158, 111] width 82 height 18
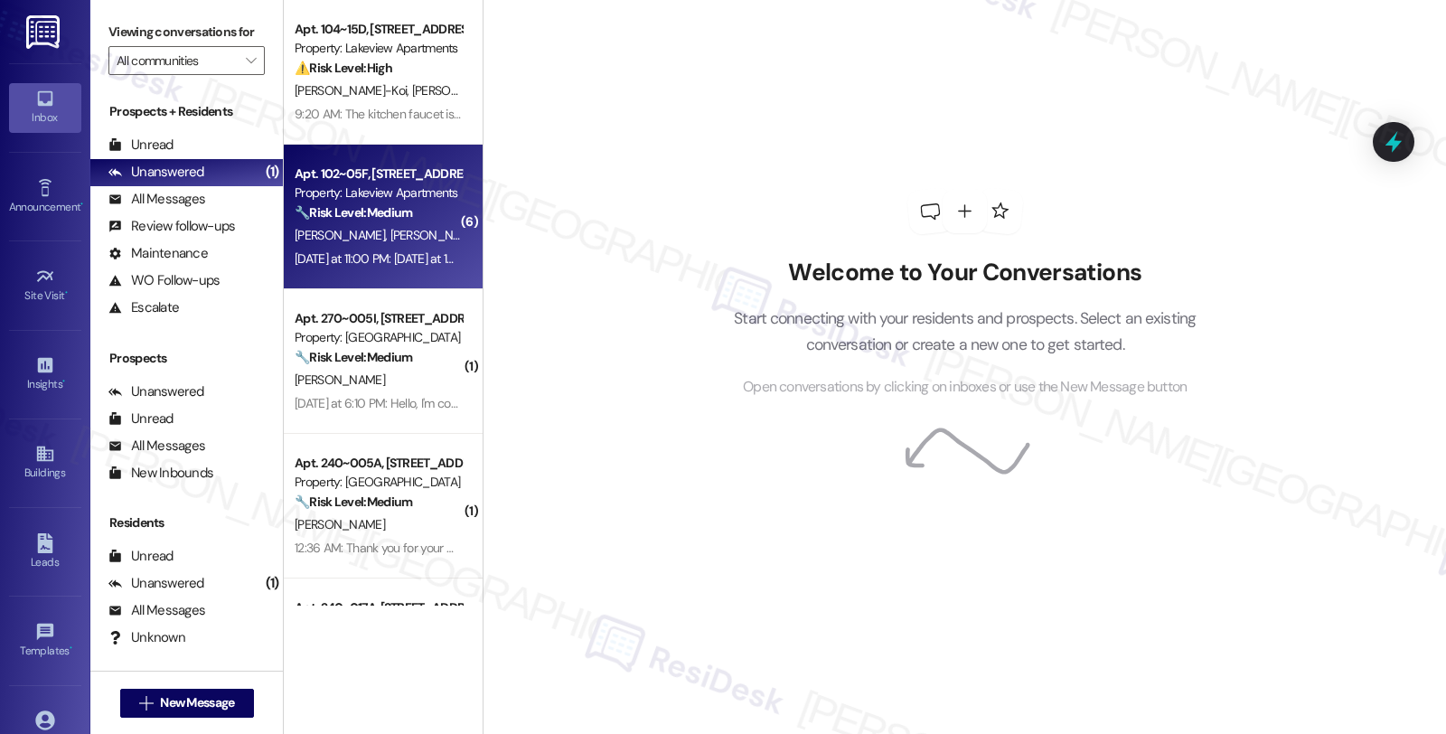
click at [371, 226] on div "M. Moore S. Moore" at bounding box center [378, 235] width 171 height 23
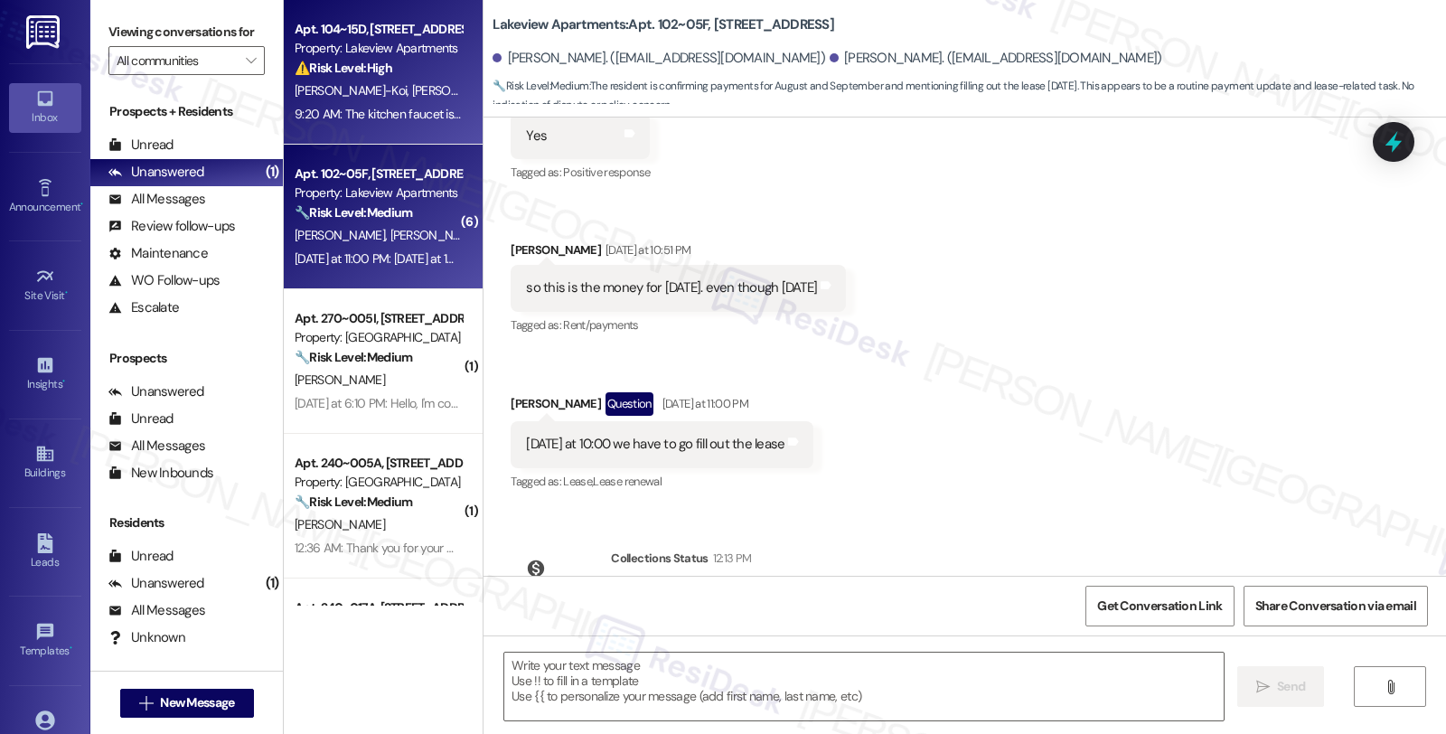
type textarea "Fetching suggested responses. Please feel free to read through the conversation…"
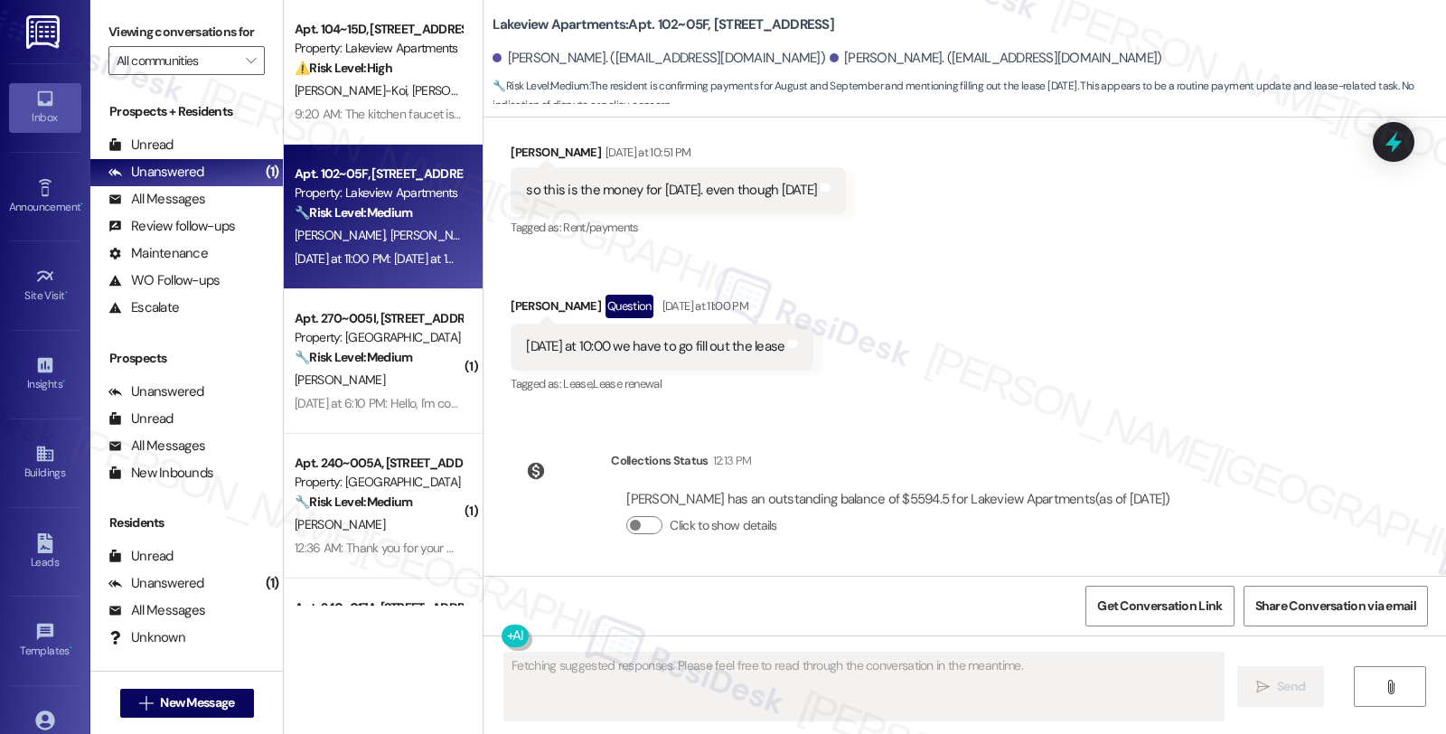
click at [412, 83] on span "[PERSON_NAME]-Koi" at bounding box center [468, 90] width 112 height 16
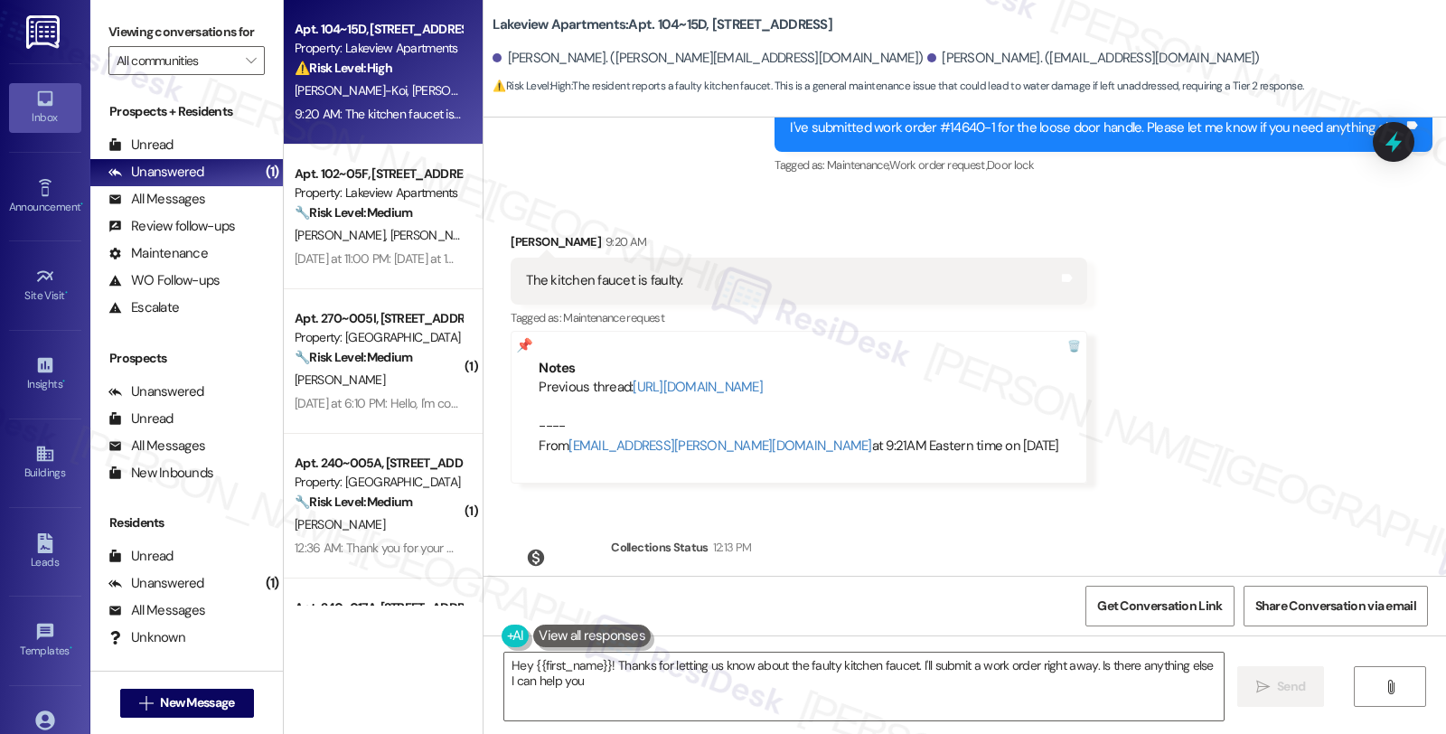
scroll to position [1243, 0]
type textarea "Hey {{first_name}}! Thanks for letting us know about the faulty kitchen faucet.…"
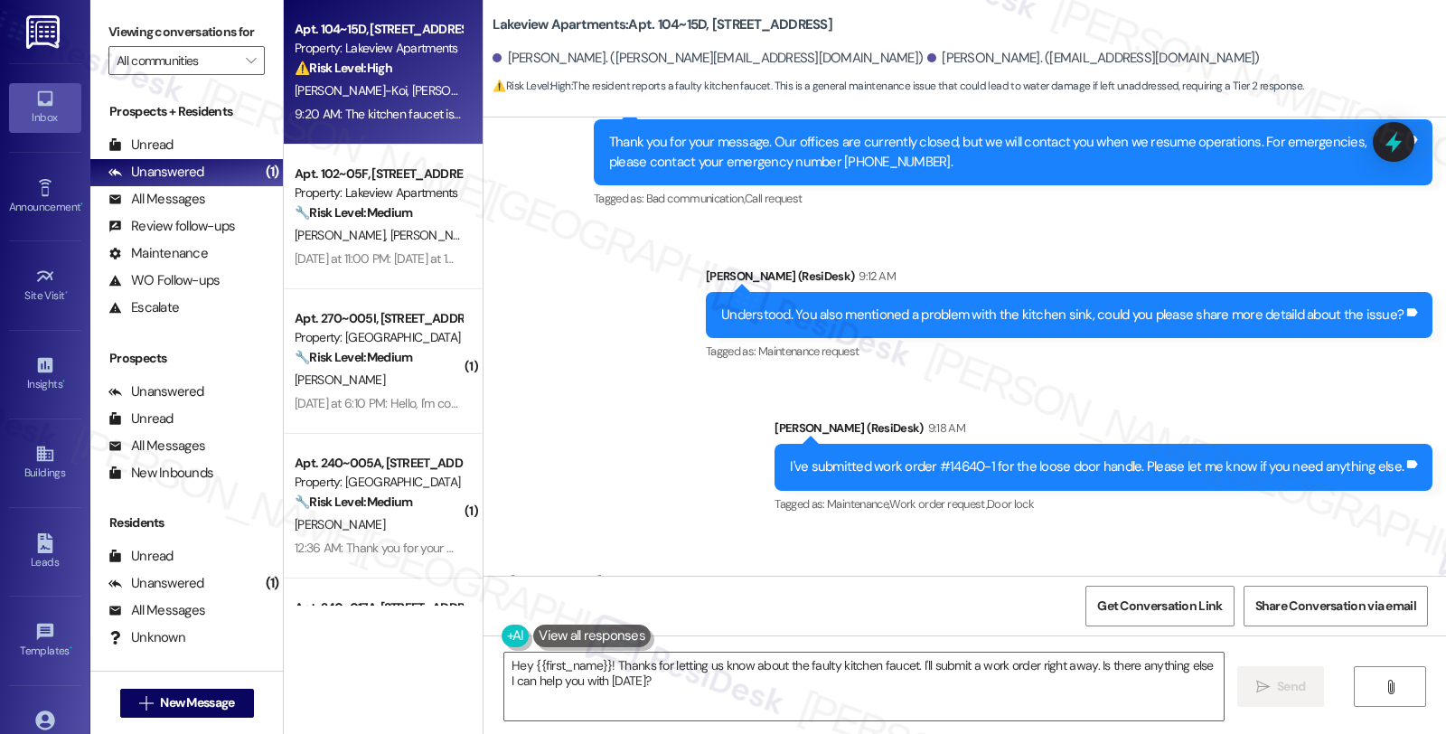
scroll to position [905, 0]
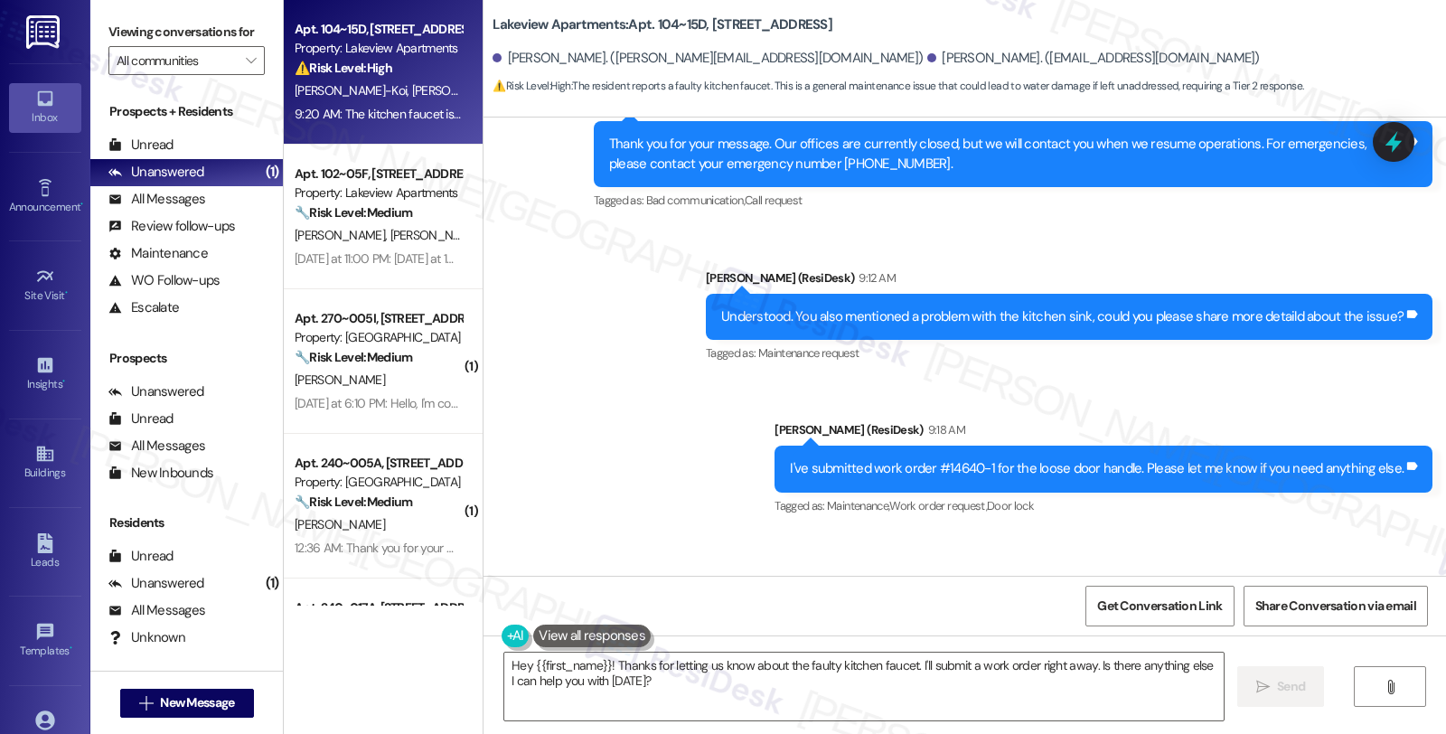
click at [873, 307] on div "Understood. You also mentioned a problem with the kitchen sink, could you pleas…" at bounding box center [1062, 316] width 682 height 19
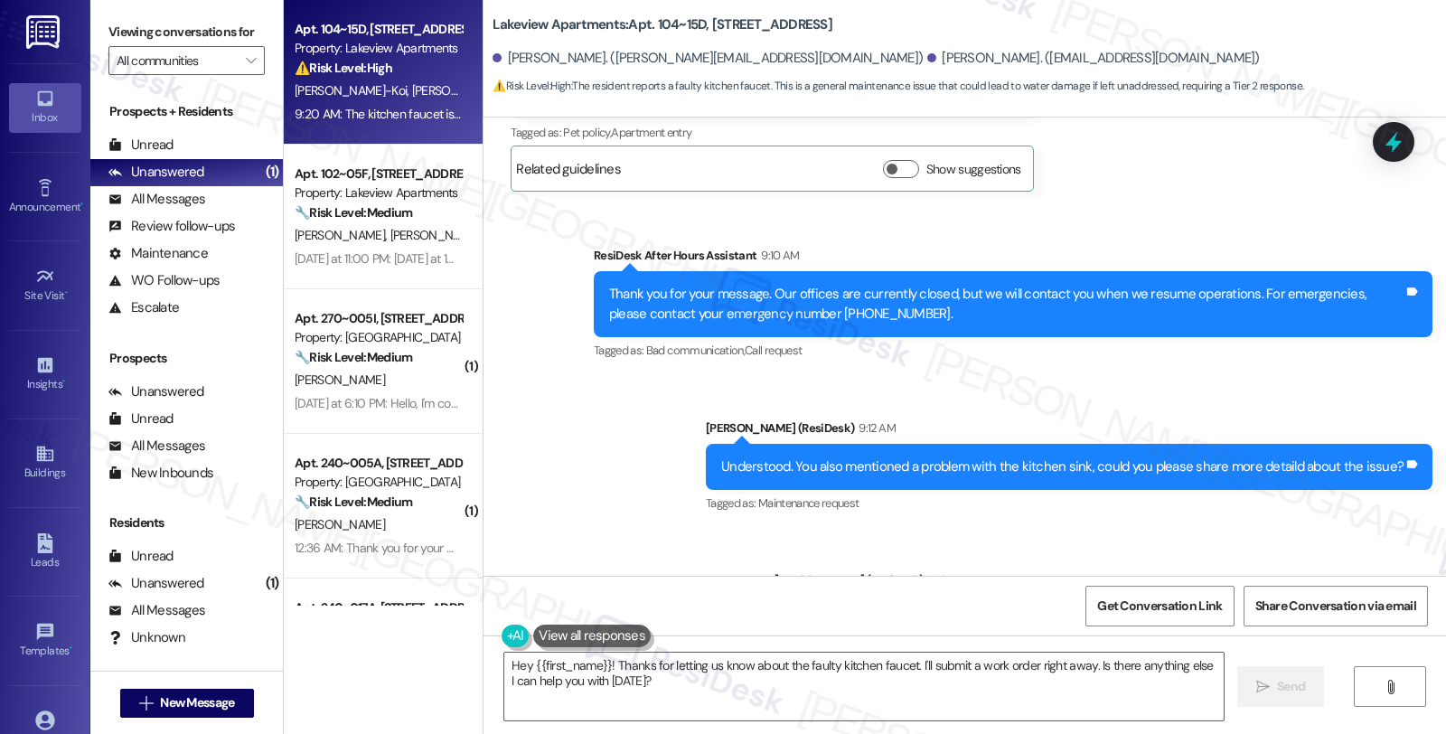
scroll to position [754, 0]
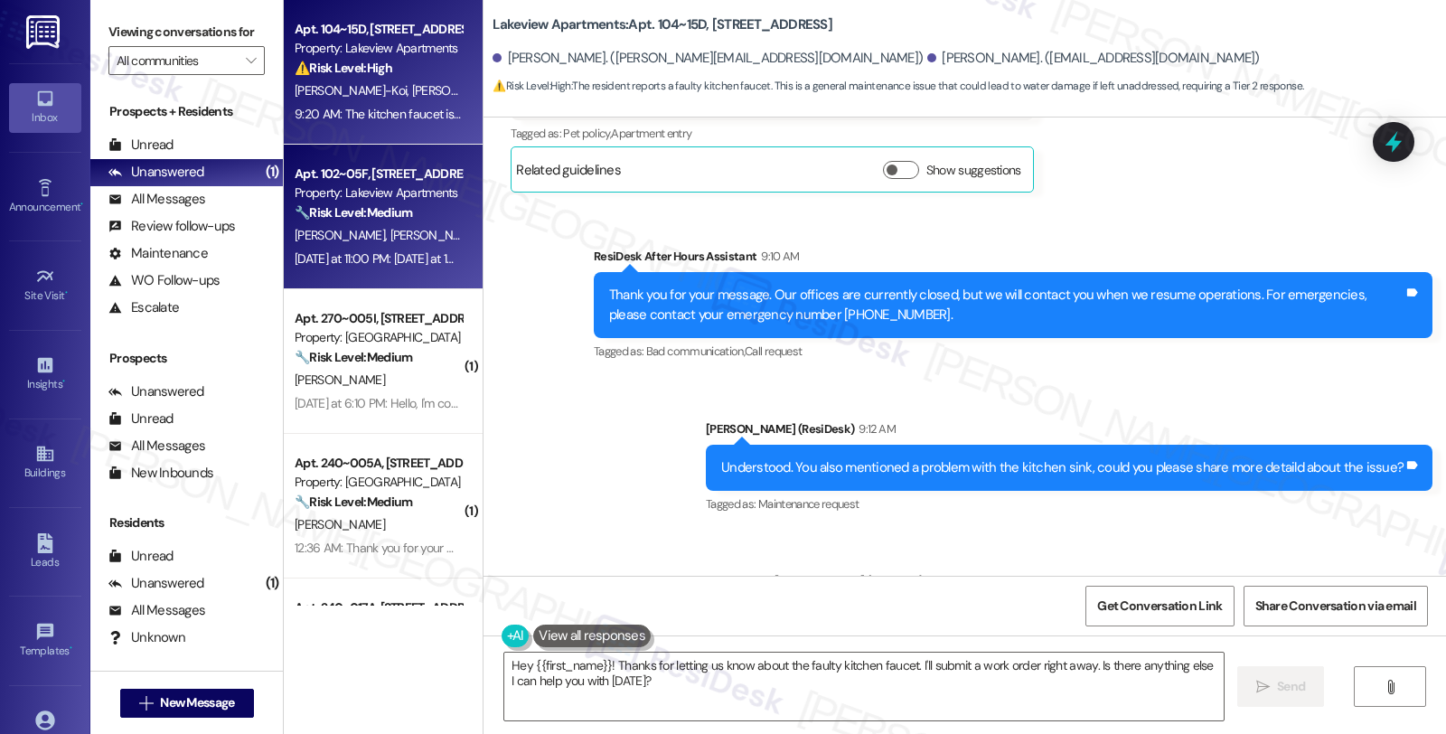
click at [390, 229] on span "[PERSON_NAME]" at bounding box center [435, 235] width 90 height 16
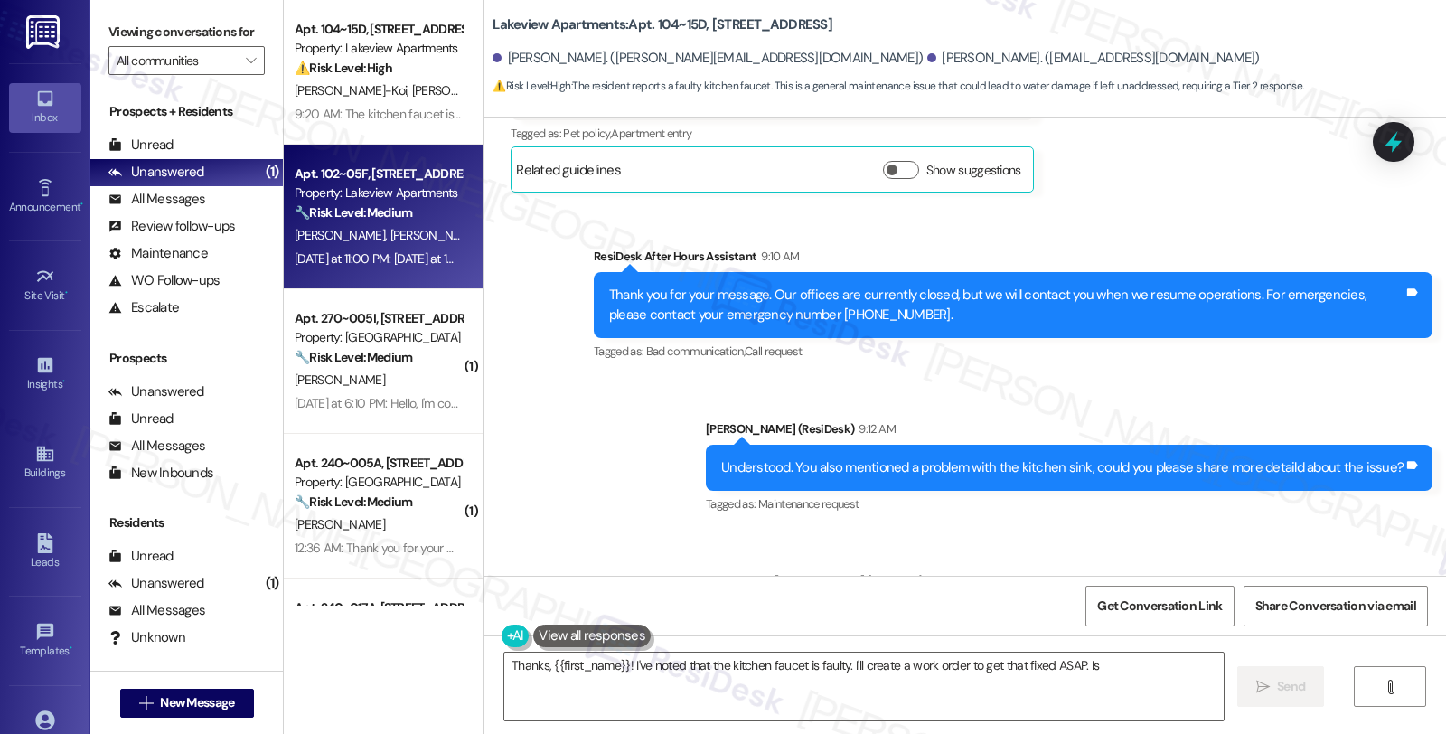
type textarea "Thanks, {{first_name}}! I've noted that the kitchen faucet is faulty. I'll crea…"
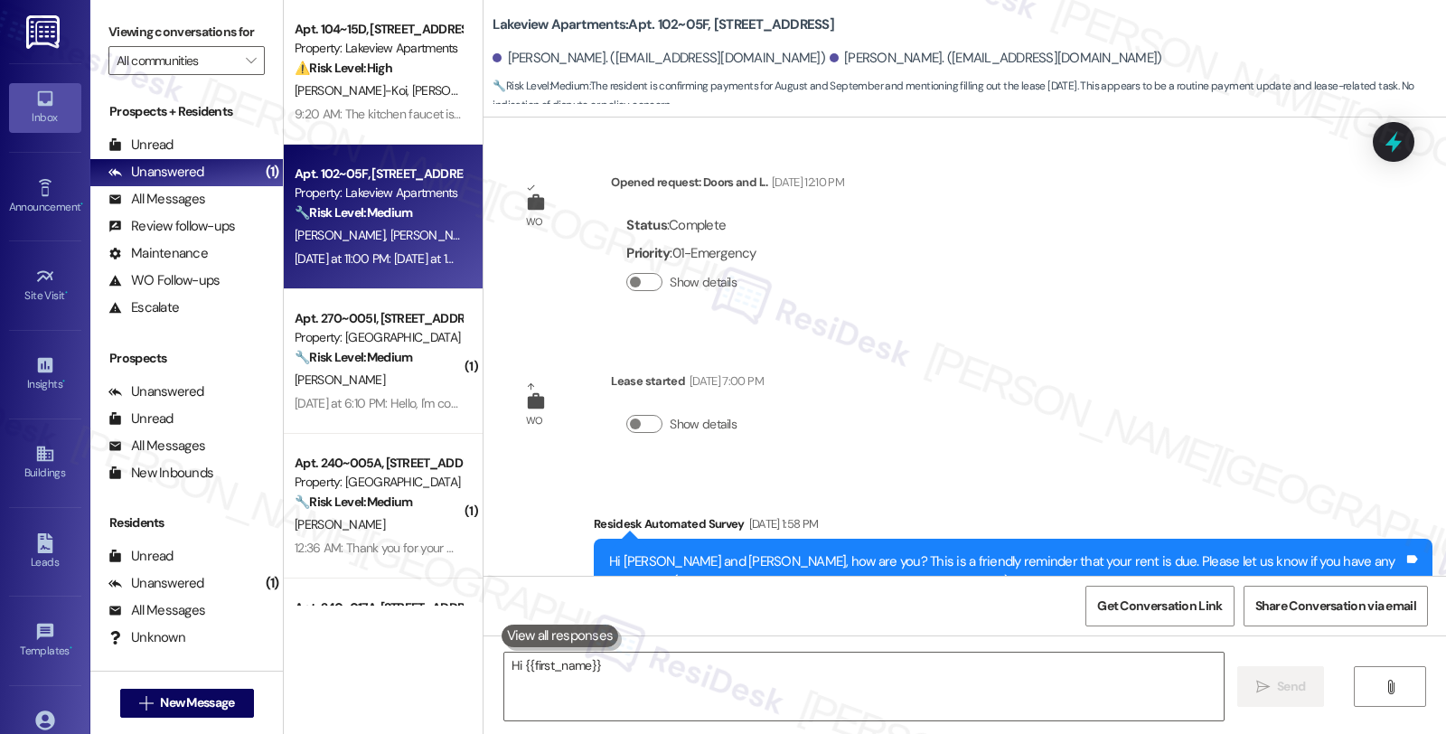
scroll to position [4216, 0]
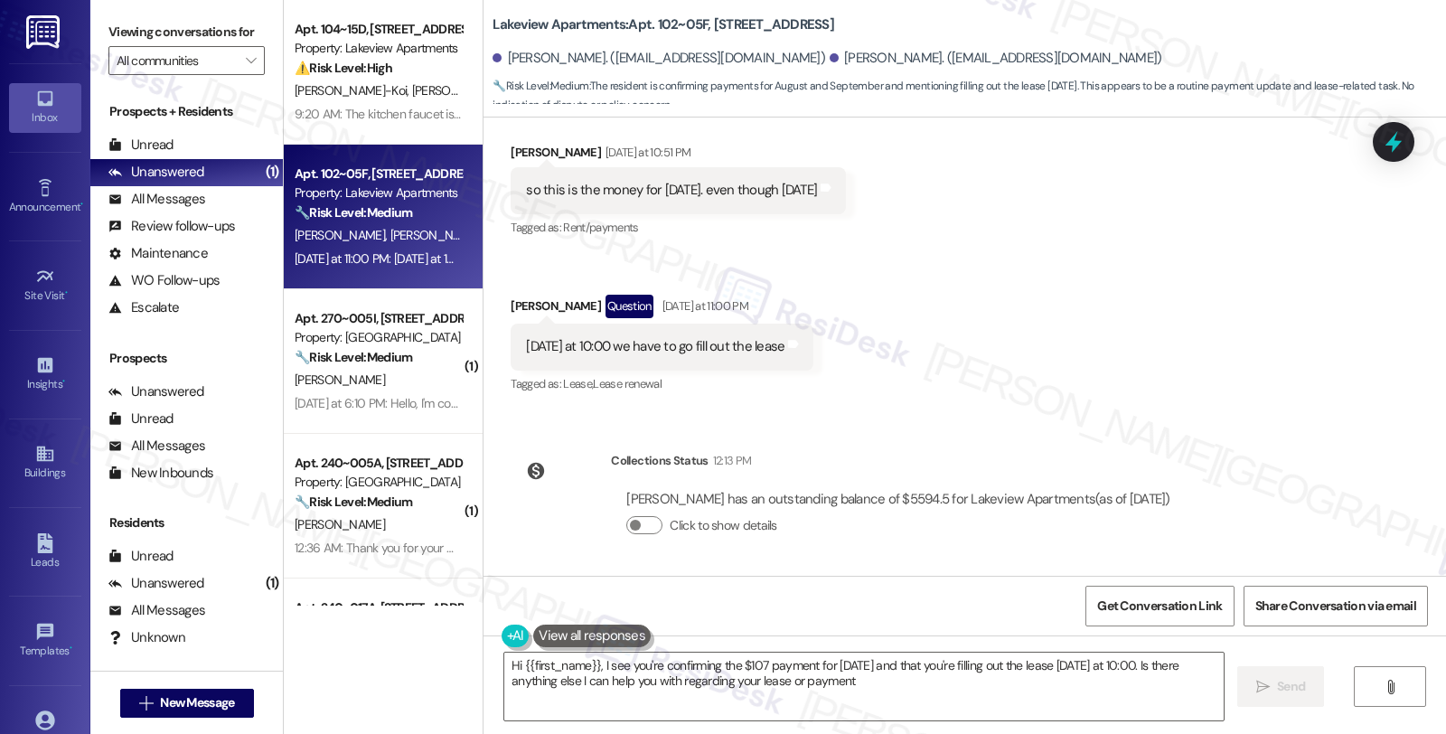
type textarea "Hi {{first_name}}, I see you're confirming the $107 payment for September 9th a…"
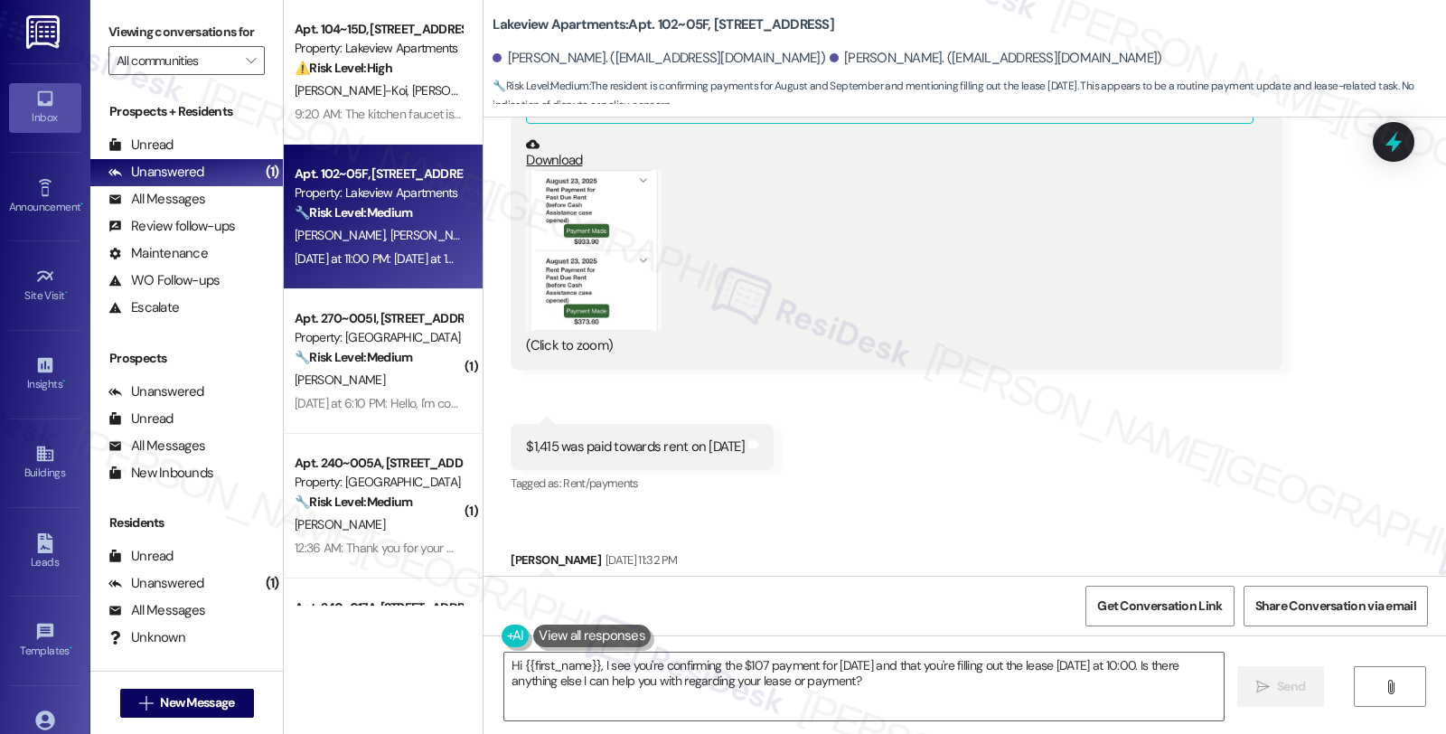
scroll to position [1524, 0]
click at [577, 245] on button "Zoom image" at bounding box center [594, 252] width 136 height 161
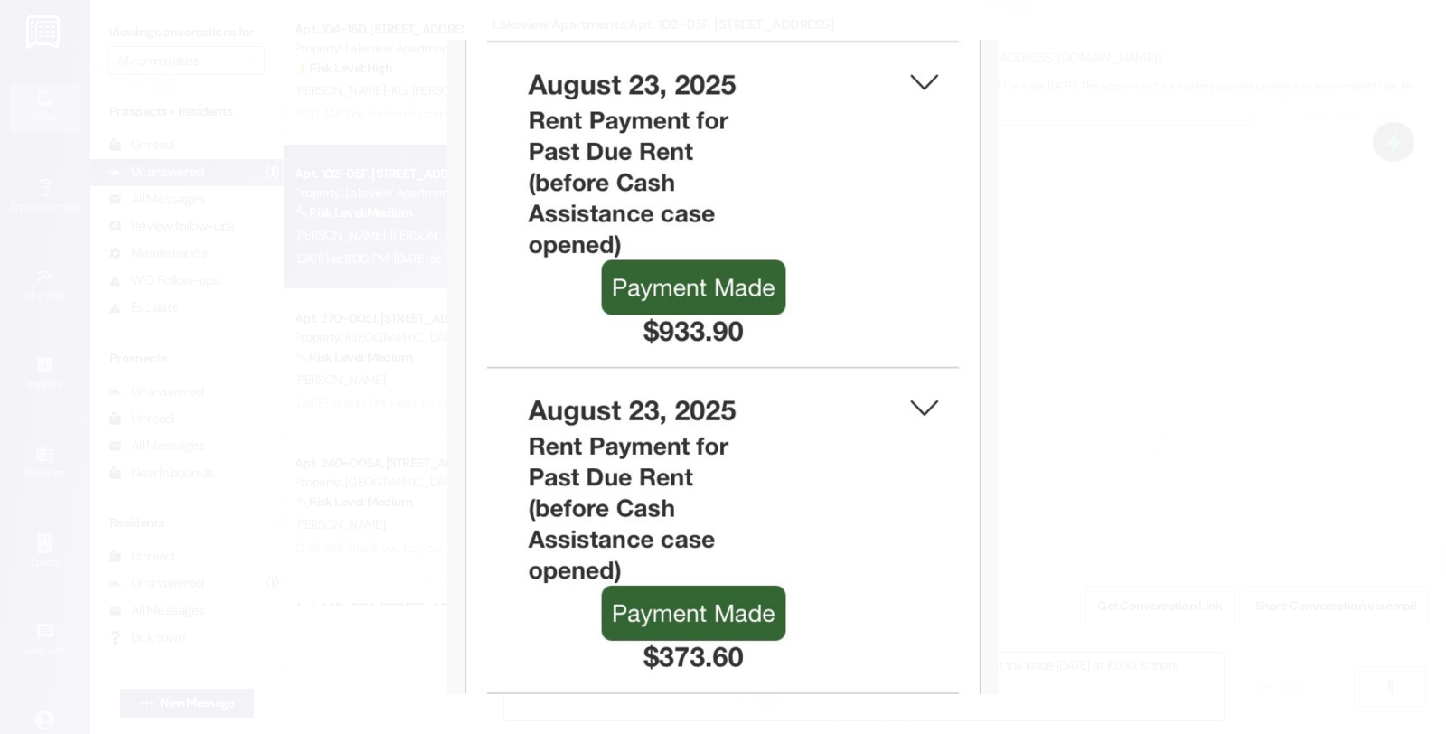
click at [577, 245] on button "Unzoom image" at bounding box center [723, 367] width 1446 height 734
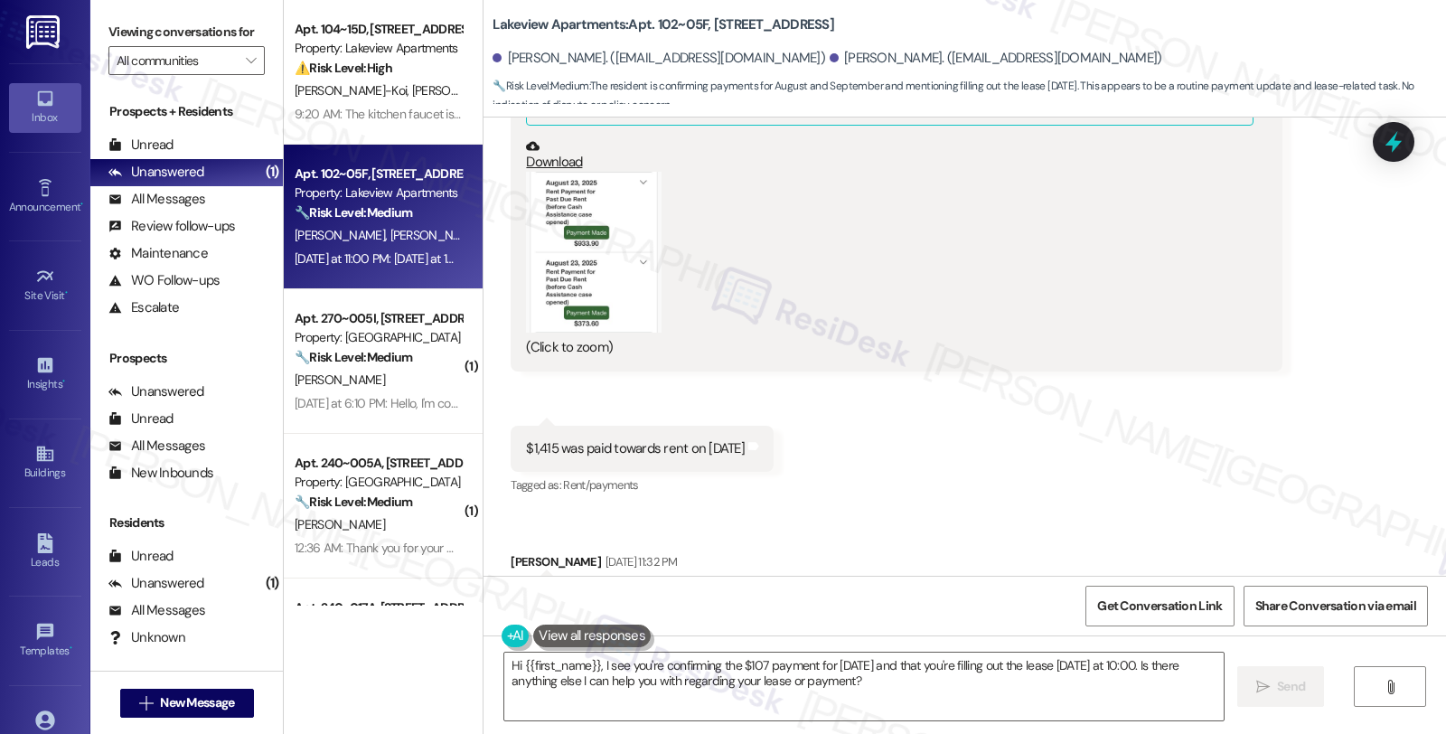
click at [576, 244] on button "Zoom image" at bounding box center [594, 252] width 136 height 161
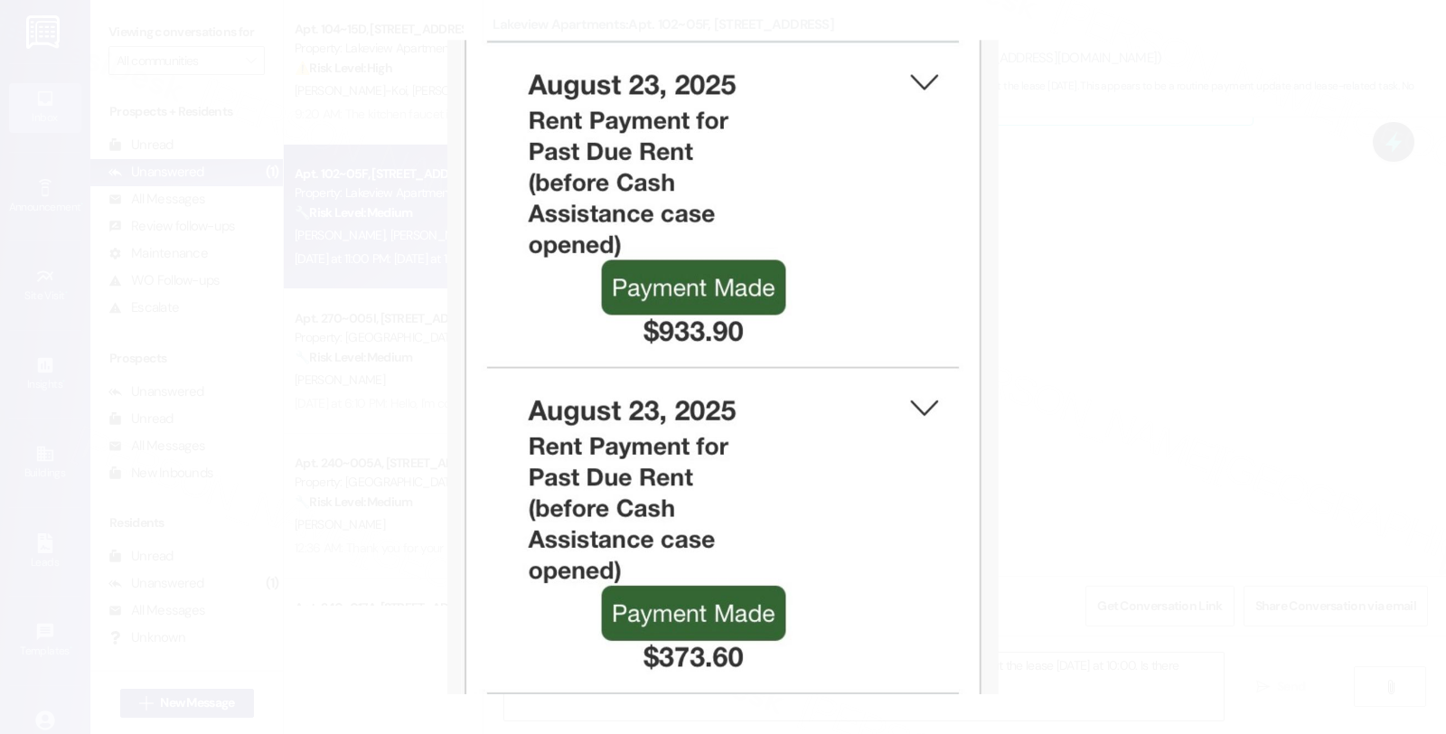
click at [1059, 402] on button "Unzoom image" at bounding box center [723, 367] width 1446 height 734
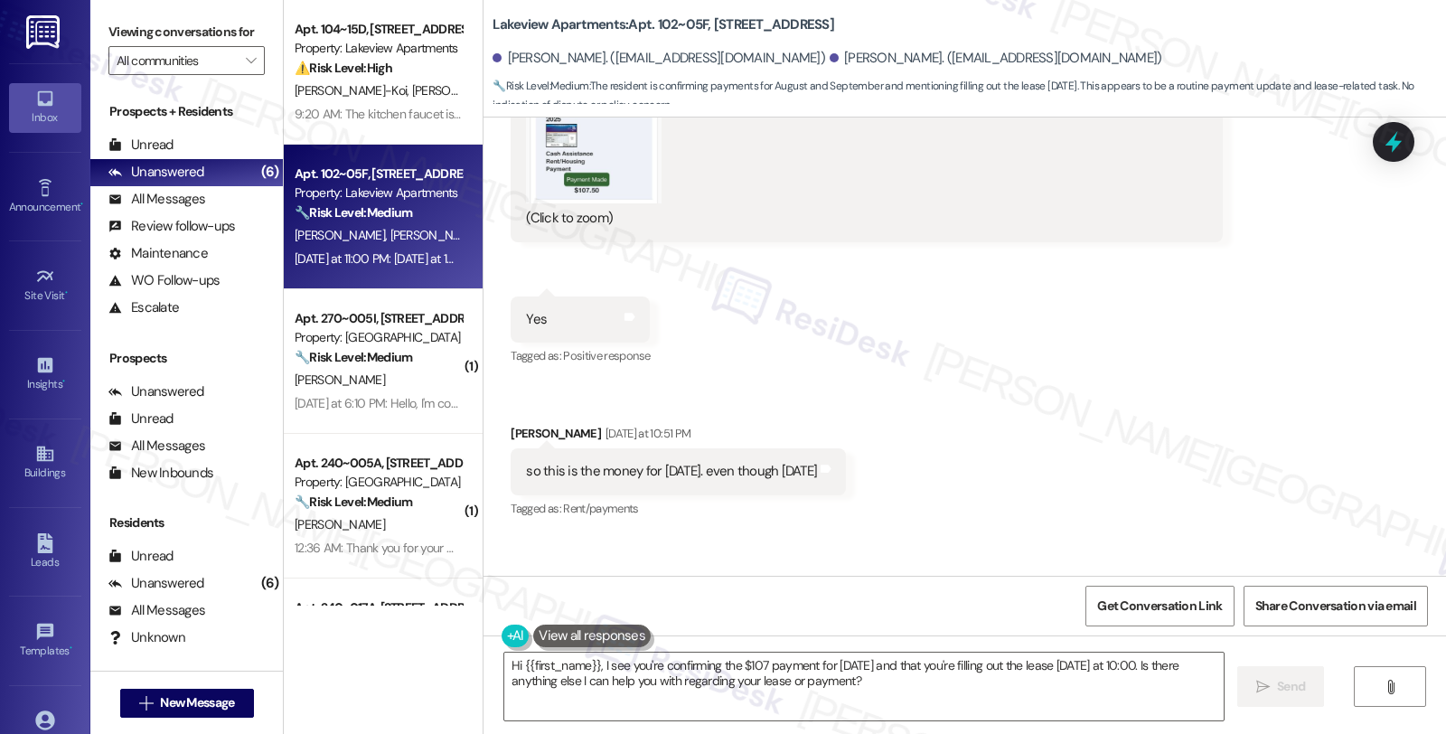
scroll to position [3936, 0]
click at [602, 156] on button "Zoom image" at bounding box center [594, 146] width 136 height 111
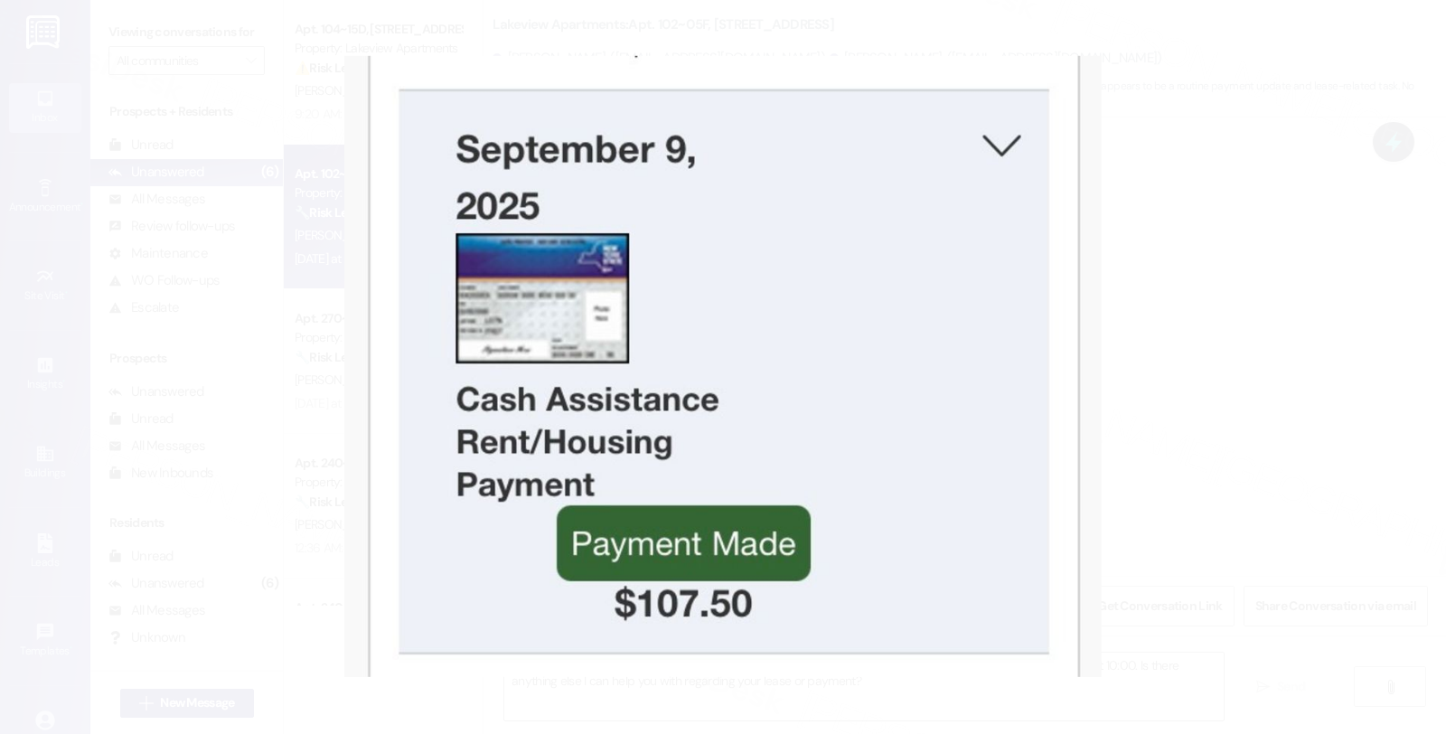
click at [601, 156] on button "Unzoom image" at bounding box center [723, 367] width 1446 height 734
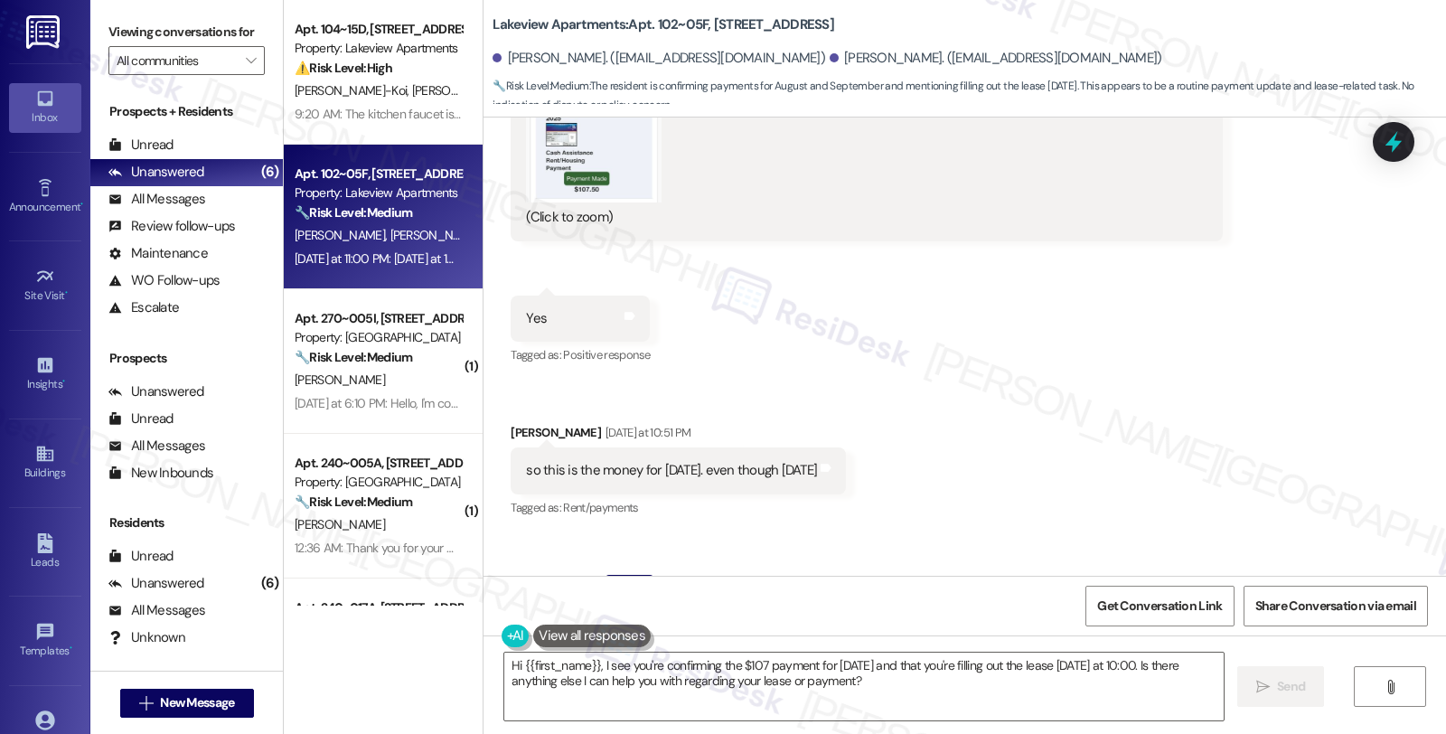
click at [601, 157] on button "Zoom image" at bounding box center [594, 146] width 136 height 111
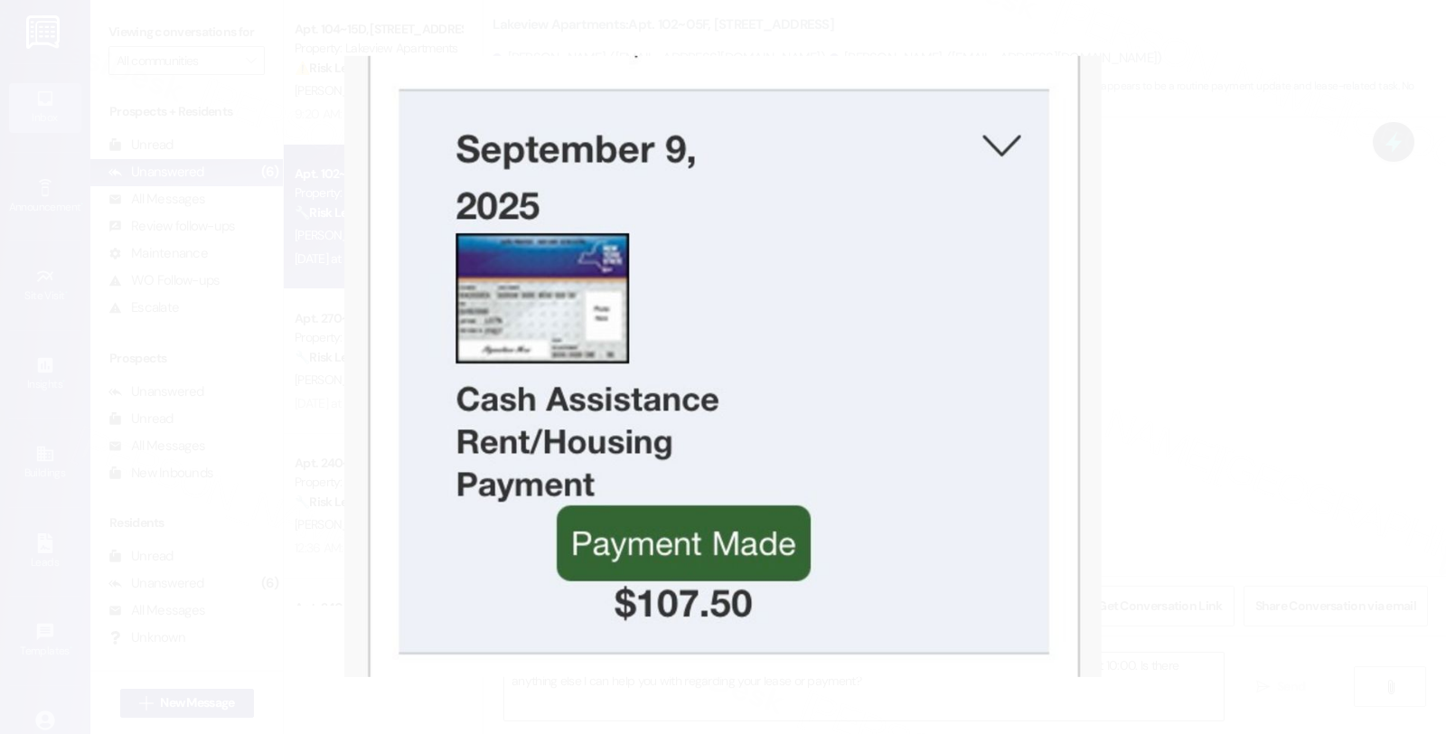
click at [1225, 372] on button "Unzoom image" at bounding box center [723, 367] width 1446 height 734
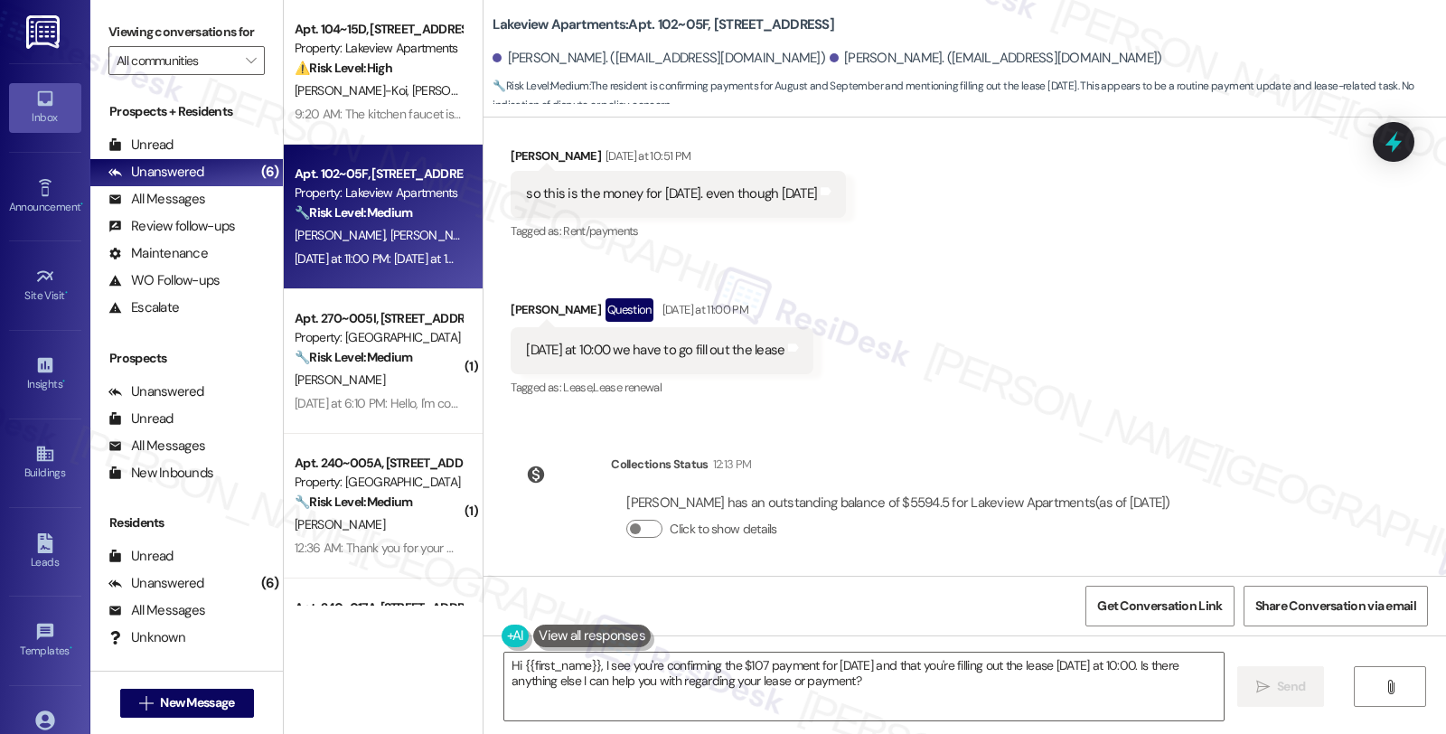
scroll to position [4216, 0]
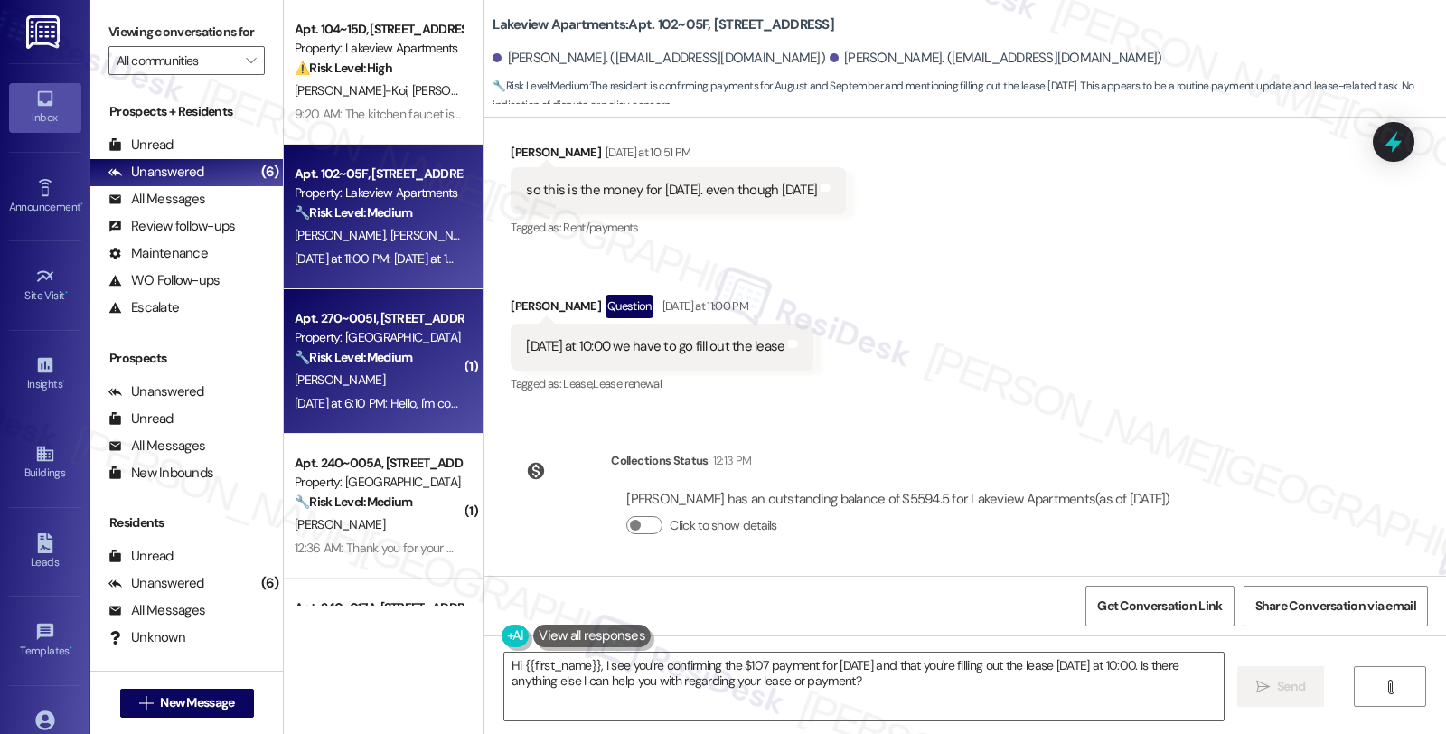
click at [386, 345] on div "Property: [GEOGRAPHIC_DATA]" at bounding box center [378, 337] width 167 height 19
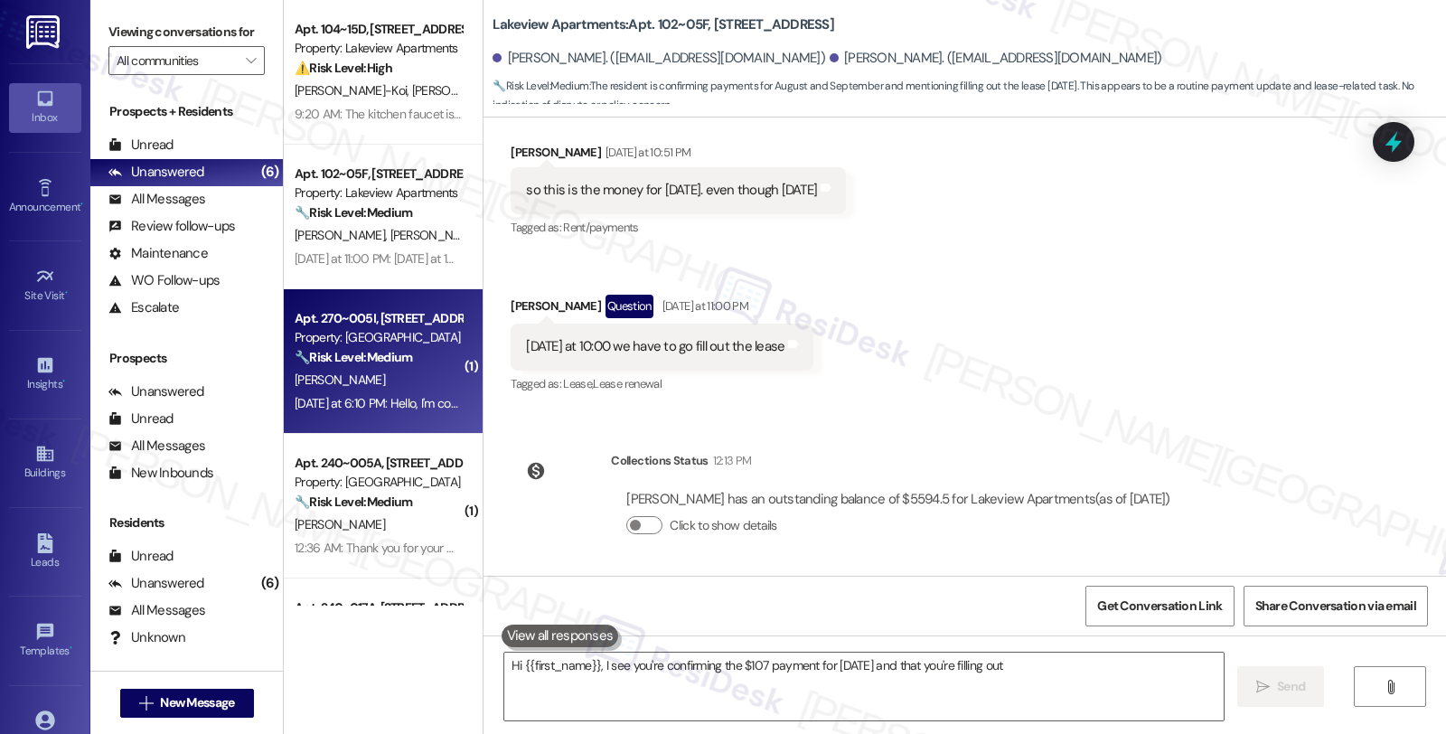
type textarea "Hi {{first_name}}, I see you're confirming the $107 payment for September 9th a…"
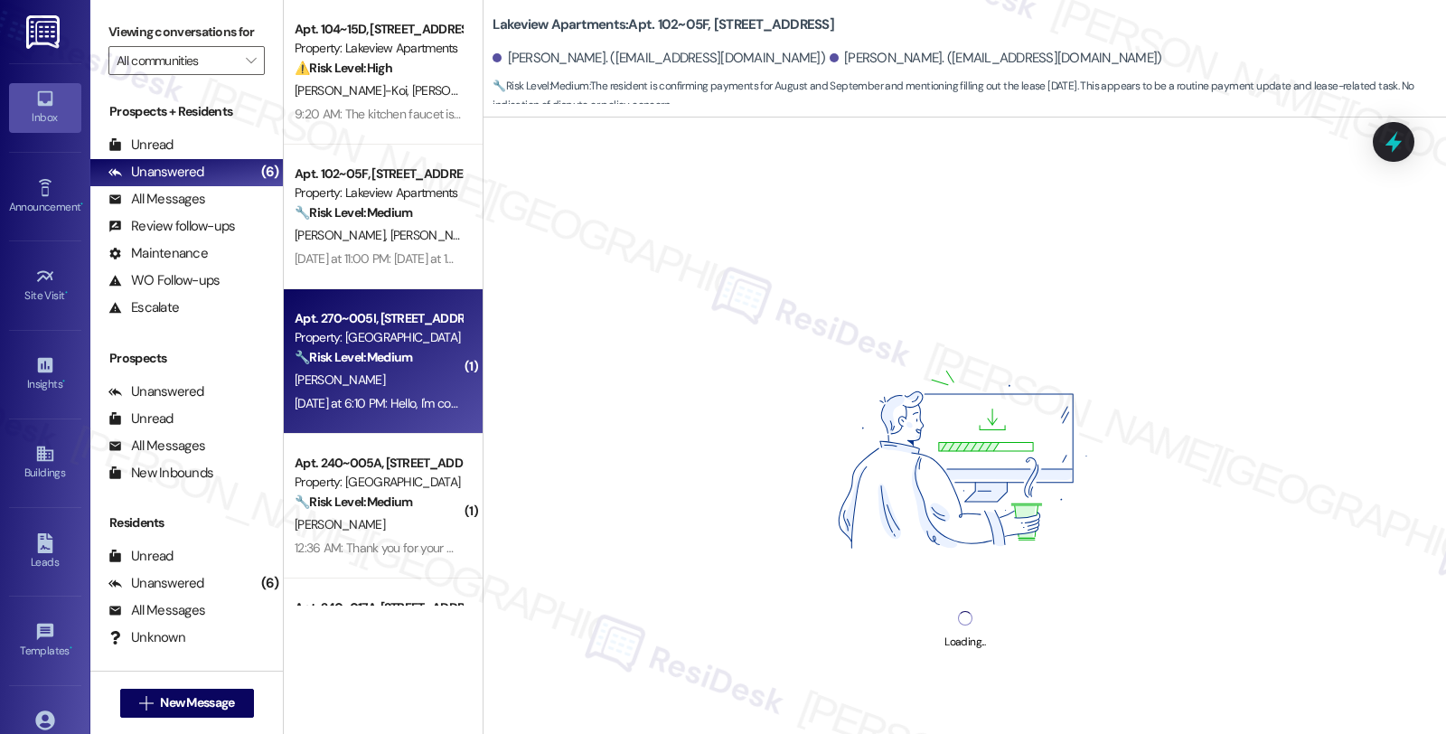
click at [386, 345] on div "Property: [GEOGRAPHIC_DATA]" at bounding box center [378, 337] width 167 height 19
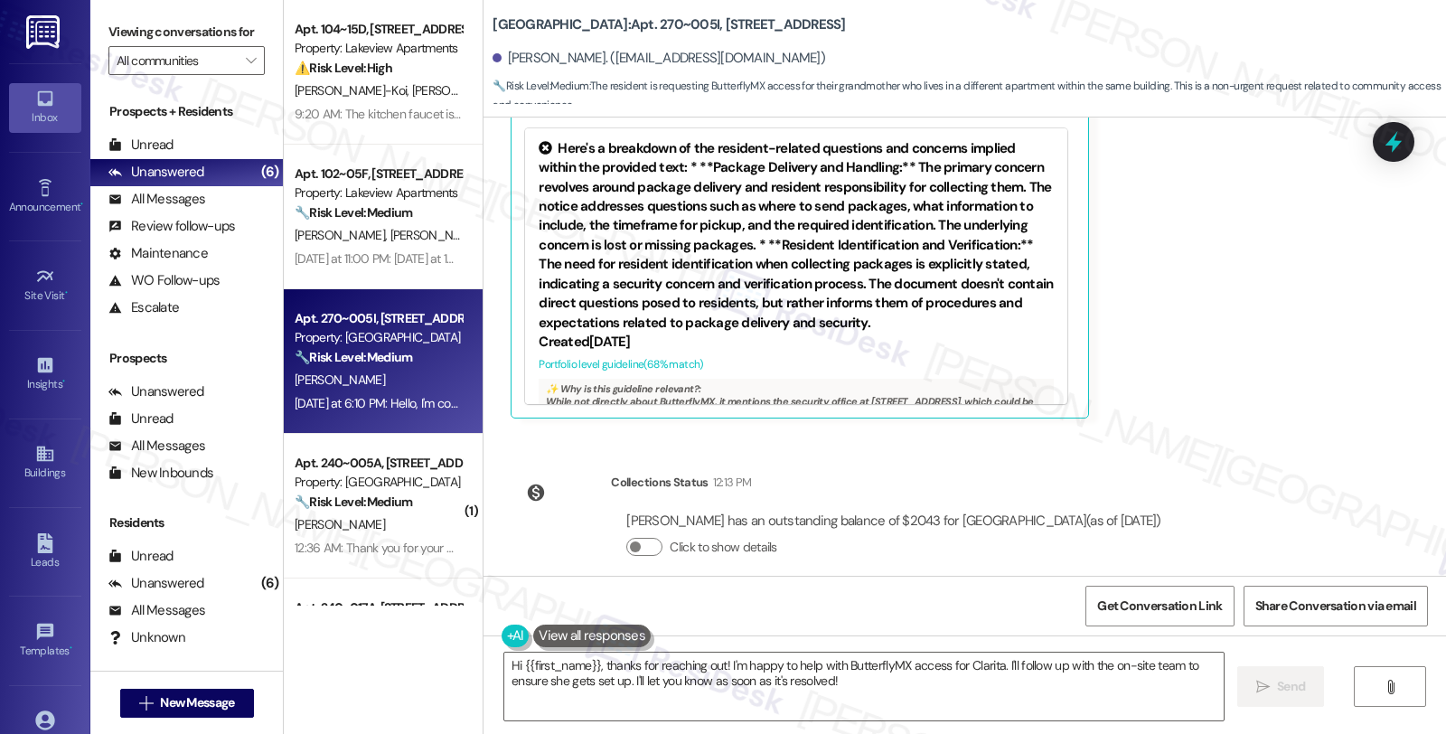
scroll to position [2589, 0]
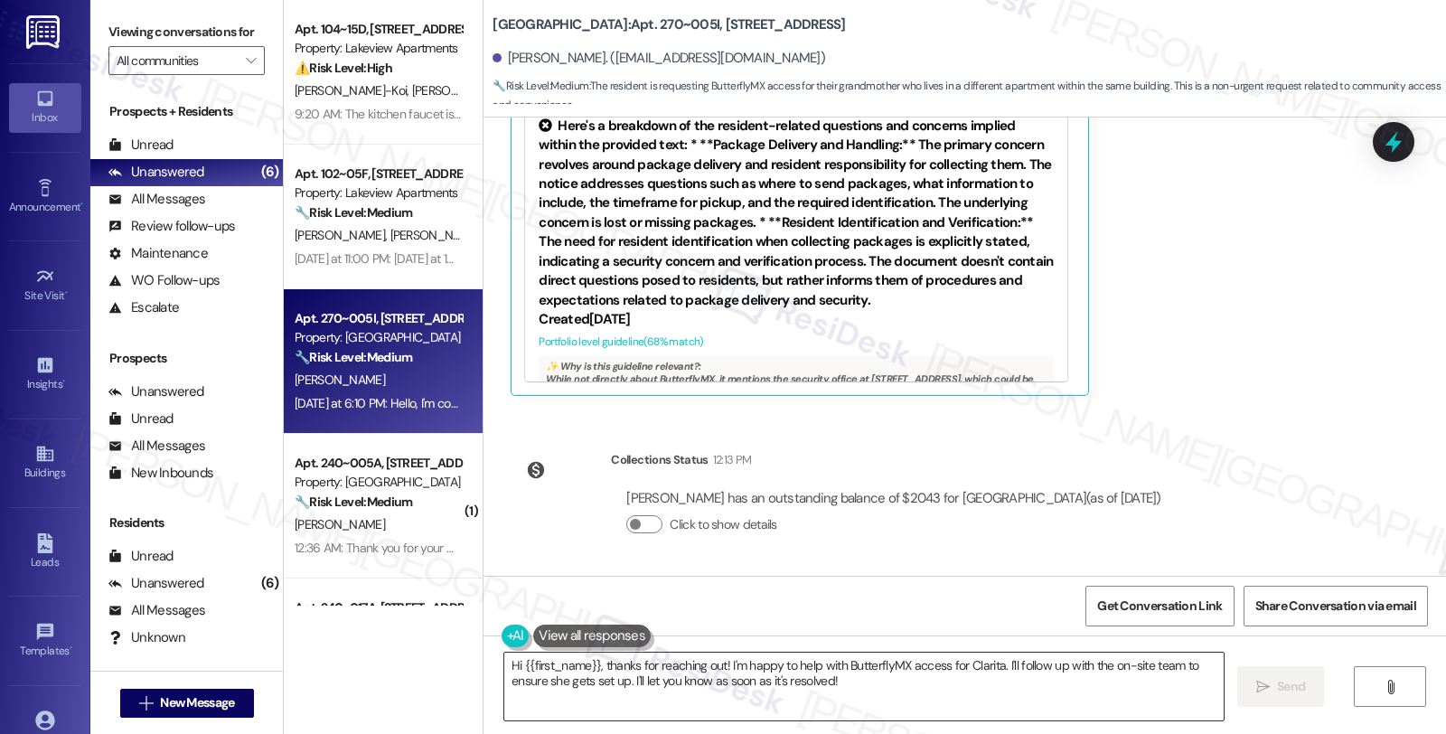
click at [1020, 678] on textarea "Hi {{first_name}}, thanks for reaching out! I'm happy to help with ButterflyMX …" at bounding box center [863, 687] width 719 height 68
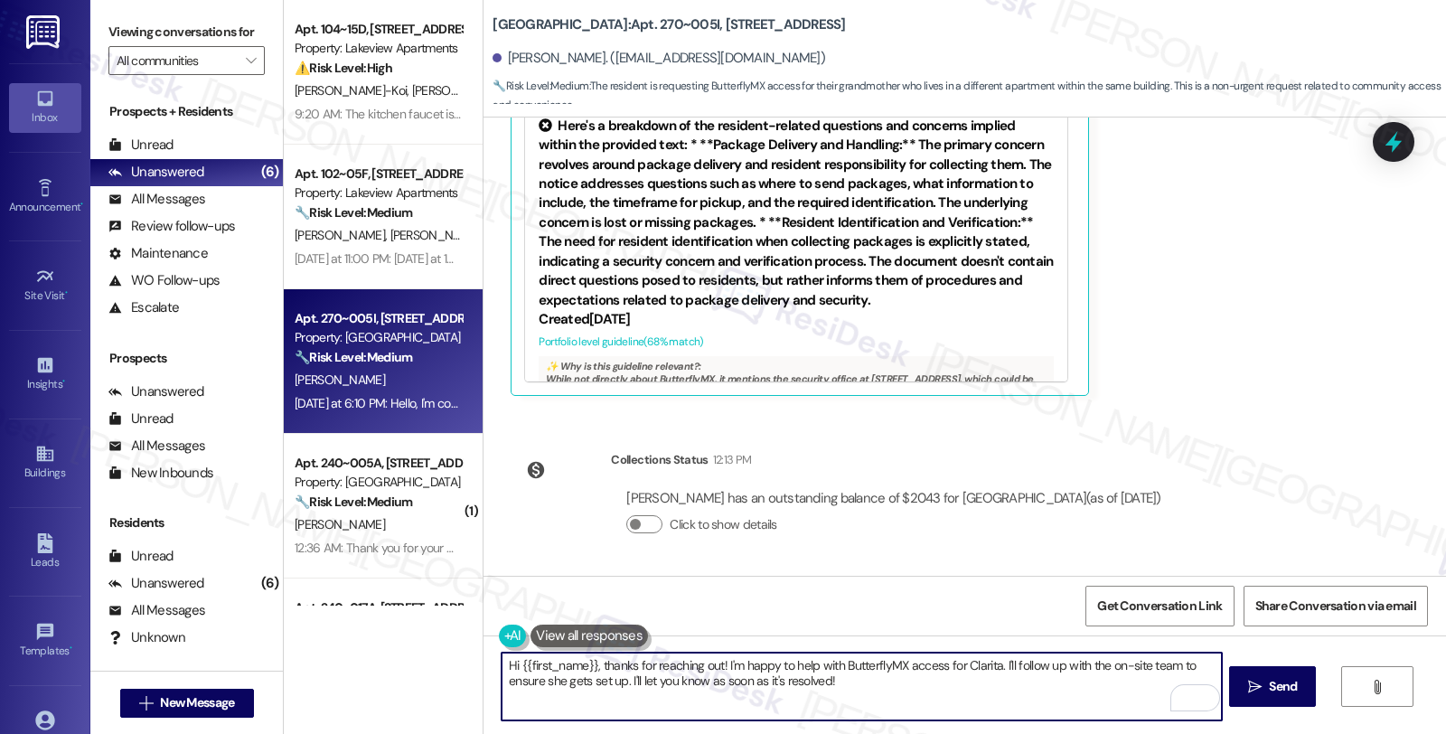
click at [1132, 664] on textarea "Hi {{first_name}}, thanks for reaching out! I'm happy to help with ButterflyMX …" at bounding box center [861, 687] width 719 height 68
click at [1137, 666] on textarea "Hi {{first_name}}, thanks for reaching out! I'm happy to help with ButterflyMX …" at bounding box center [861, 687] width 719 height 68
click at [1092, 685] on textarea "Hi {{first_name}}, thanks for reaching out! I'm happy to help with ButterflyMX …" at bounding box center [861, 687] width 719 height 68
click at [956, 689] on textarea "Hi {{first_name}}, thanks for reaching out! I'm happy to help with ButterflyMX …" at bounding box center [861, 687] width 719 height 68
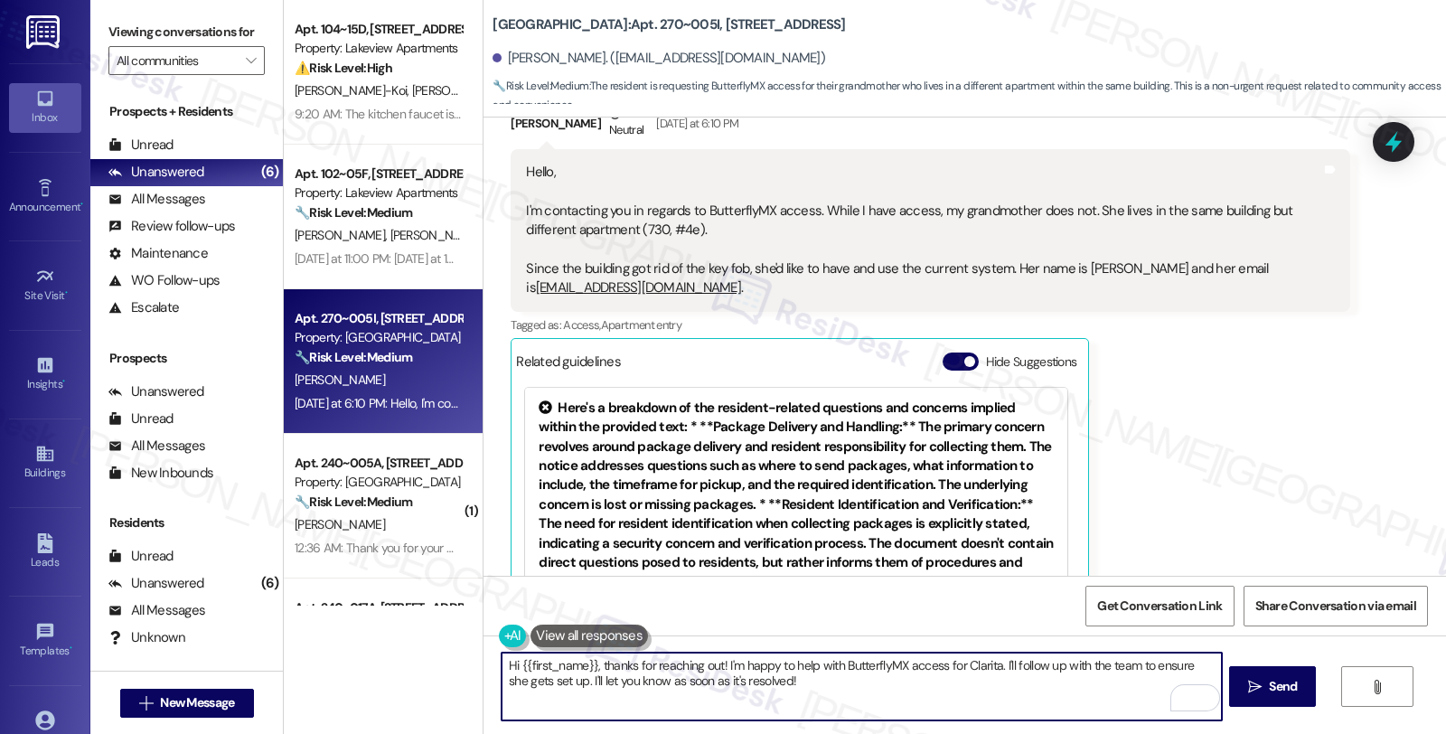
scroll to position [2303, 0]
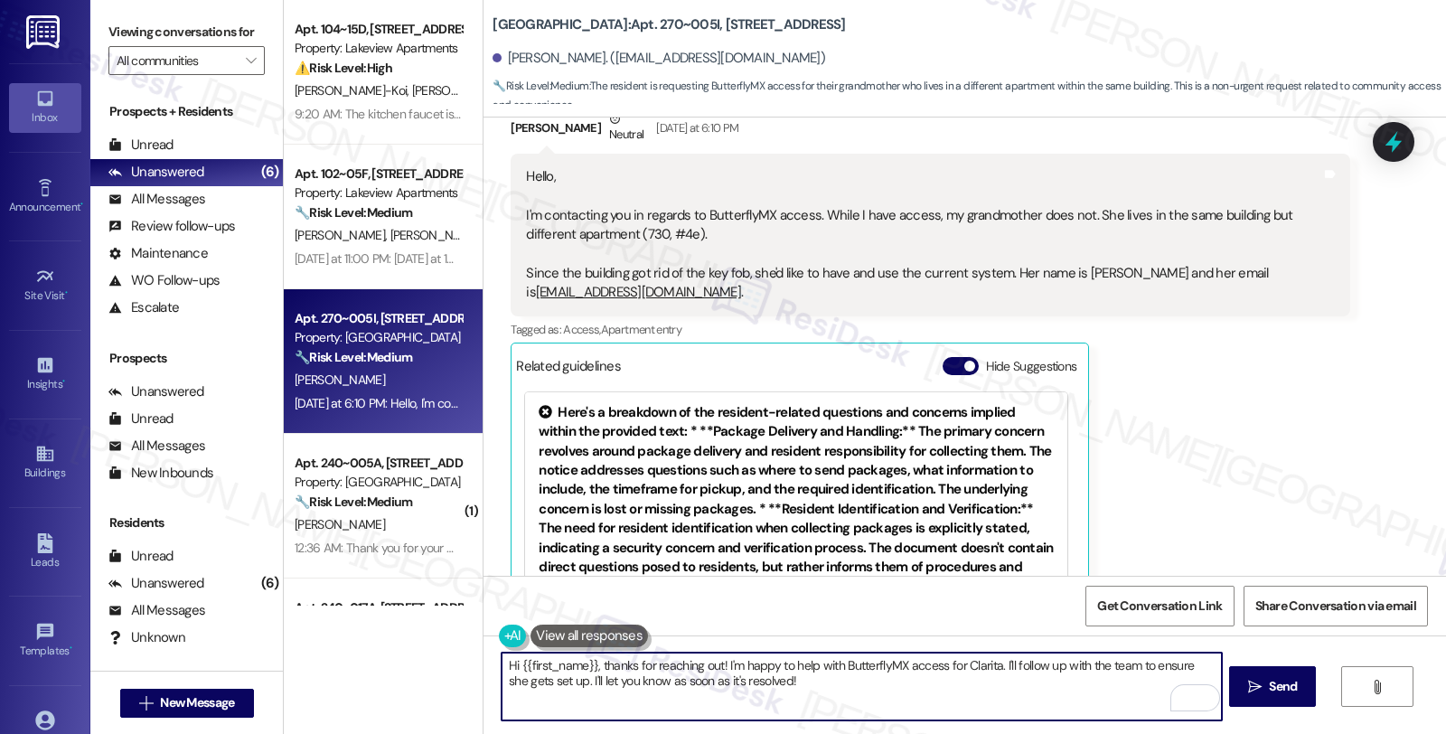
click at [986, 694] on textarea "Hi {{first_name}}, thanks for reaching out! I'm happy to help with ButterflyMX …" at bounding box center [861, 687] width 719 height 68
drag, startPoint x: 991, startPoint y: 662, endPoint x: 1017, endPoint y: 688, distance: 36.4
click at [1017, 688] on textarea "Hi {{first_name}}, thanks for reaching out! I'm happy to help with ButterflyMX …" at bounding box center [861, 687] width 719 height 68
type textarea "Hi {{first_name}}, thanks for reaching out! I'm happy to help with ButterflyMX …"
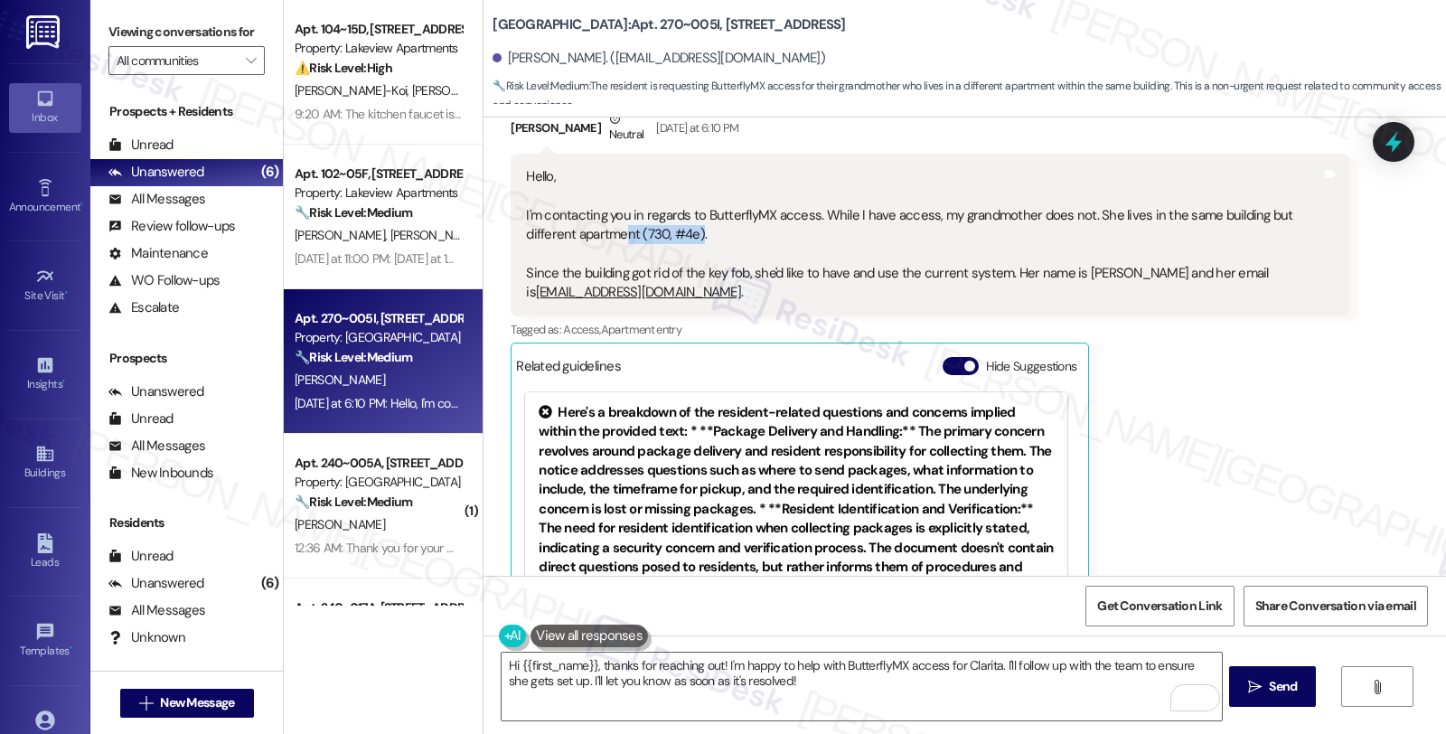
drag, startPoint x: 562, startPoint y: 230, endPoint x: 635, endPoint y: 232, distance: 73.2
click at [635, 232] on div "Hello, I'm contacting you in regards to ButterflyMX access. While I have access…" at bounding box center [923, 235] width 794 height 136
drag, startPoint x: 1064, startPoint y: 269, endPoint x: 1127, endPoint y: 268, distance: 63.3
click at [1127, 268] on div "Hello, I'm contacting you in regards to ButterflyMX access. While I have access…" at bounding box center [923, 235] width 794 height 136
copy div "Clarita Viray"
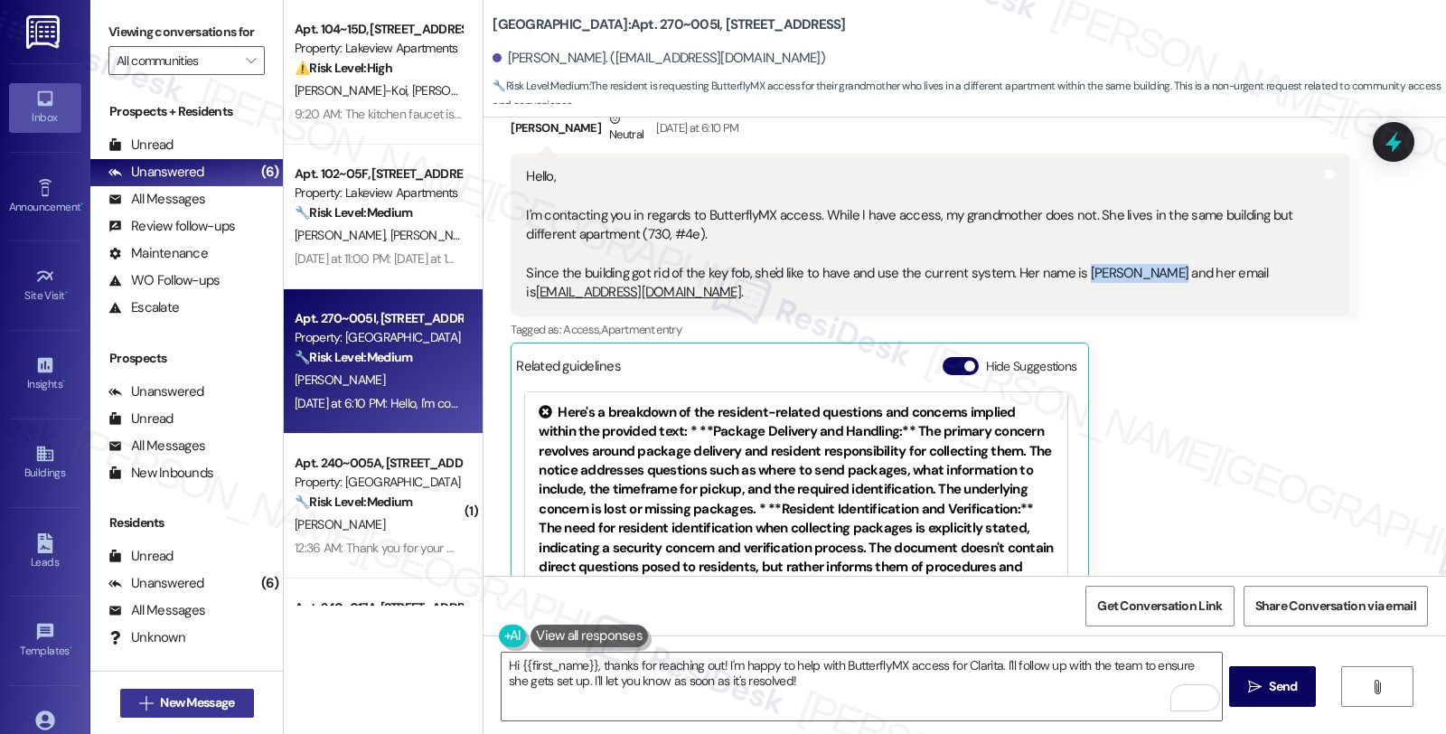
click at [205, 700] on span "New Message" at bounding box center [197, 702] width 74 height 19
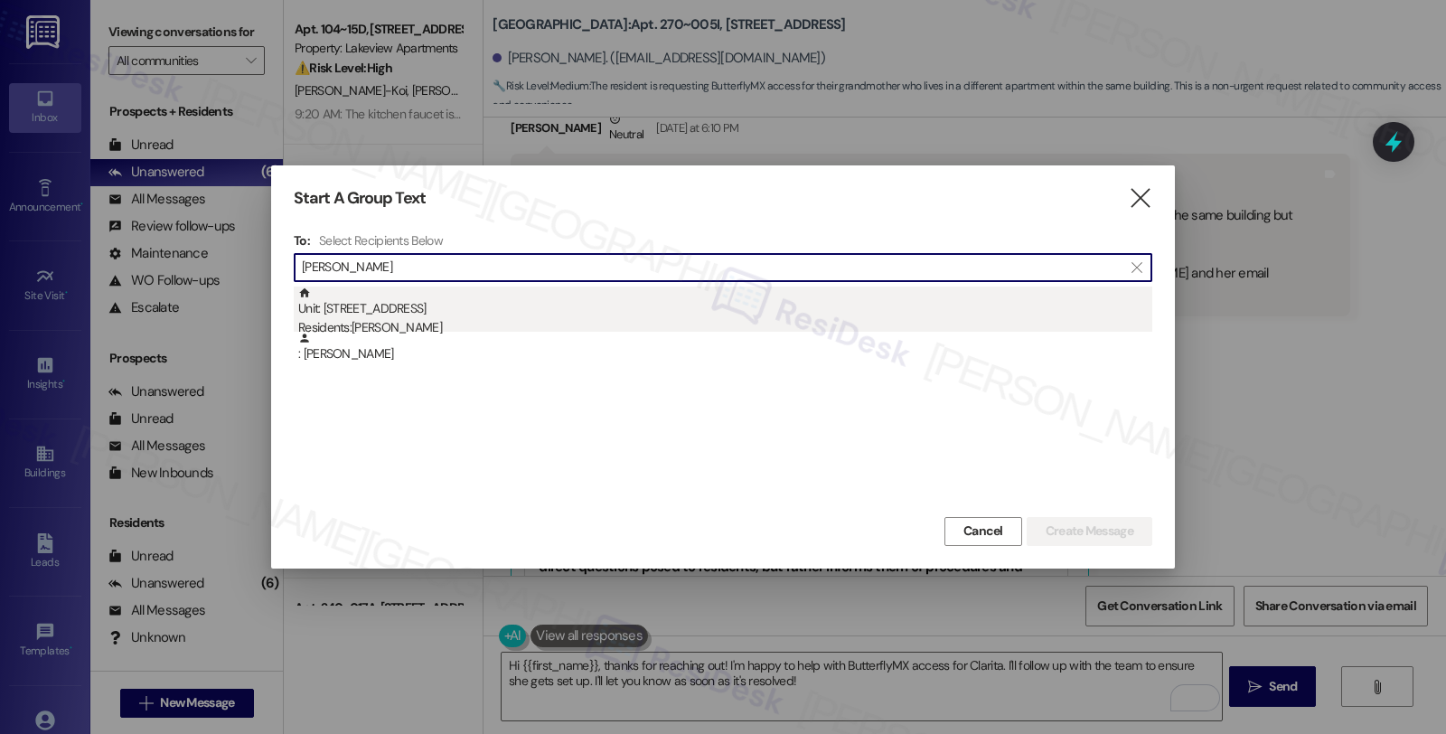
type input "Clarita Viray"
click at [465, 320] on div "Residents: Clarita Viray" at bounding box center [725, 327] width 854 height 19
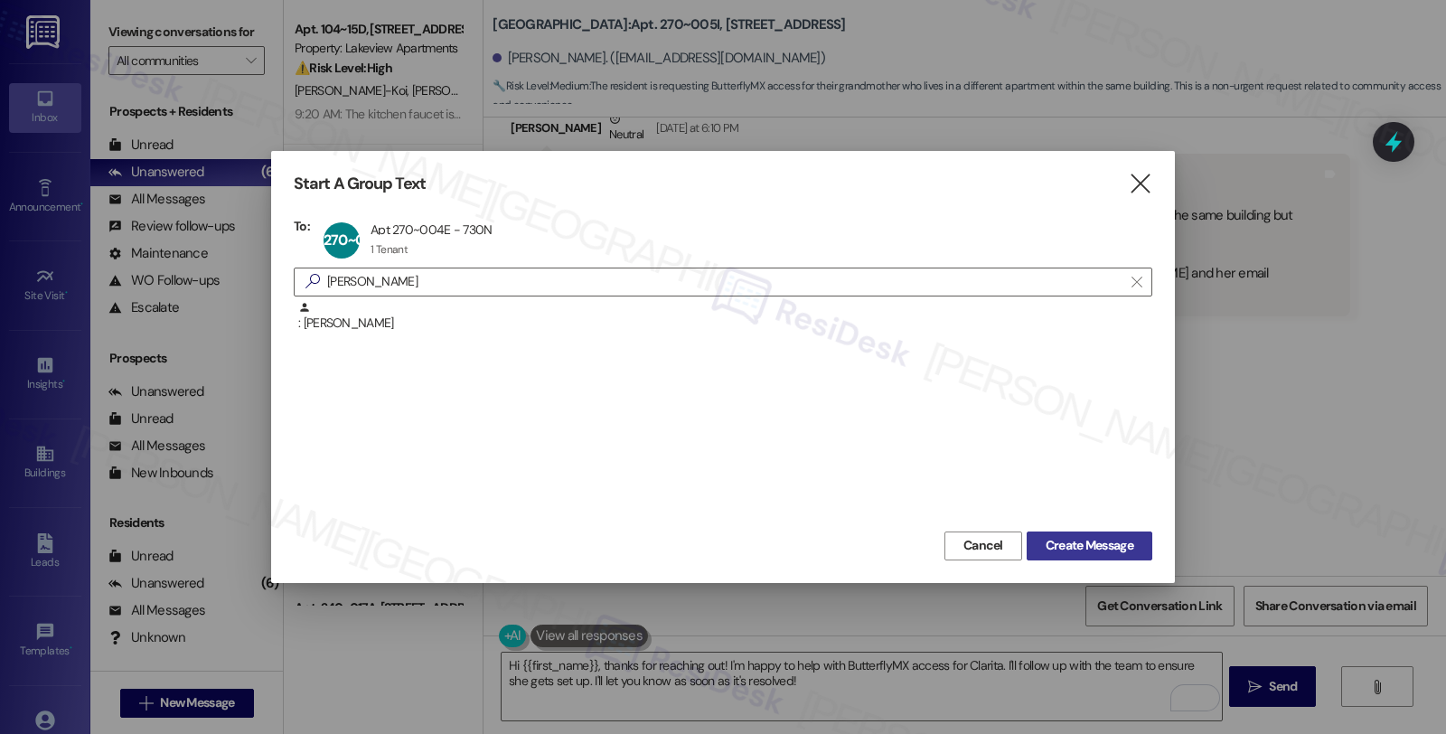
click at [1123, 553] on span "Create Message" at bounding box center [1090, 545] width 88 height 19
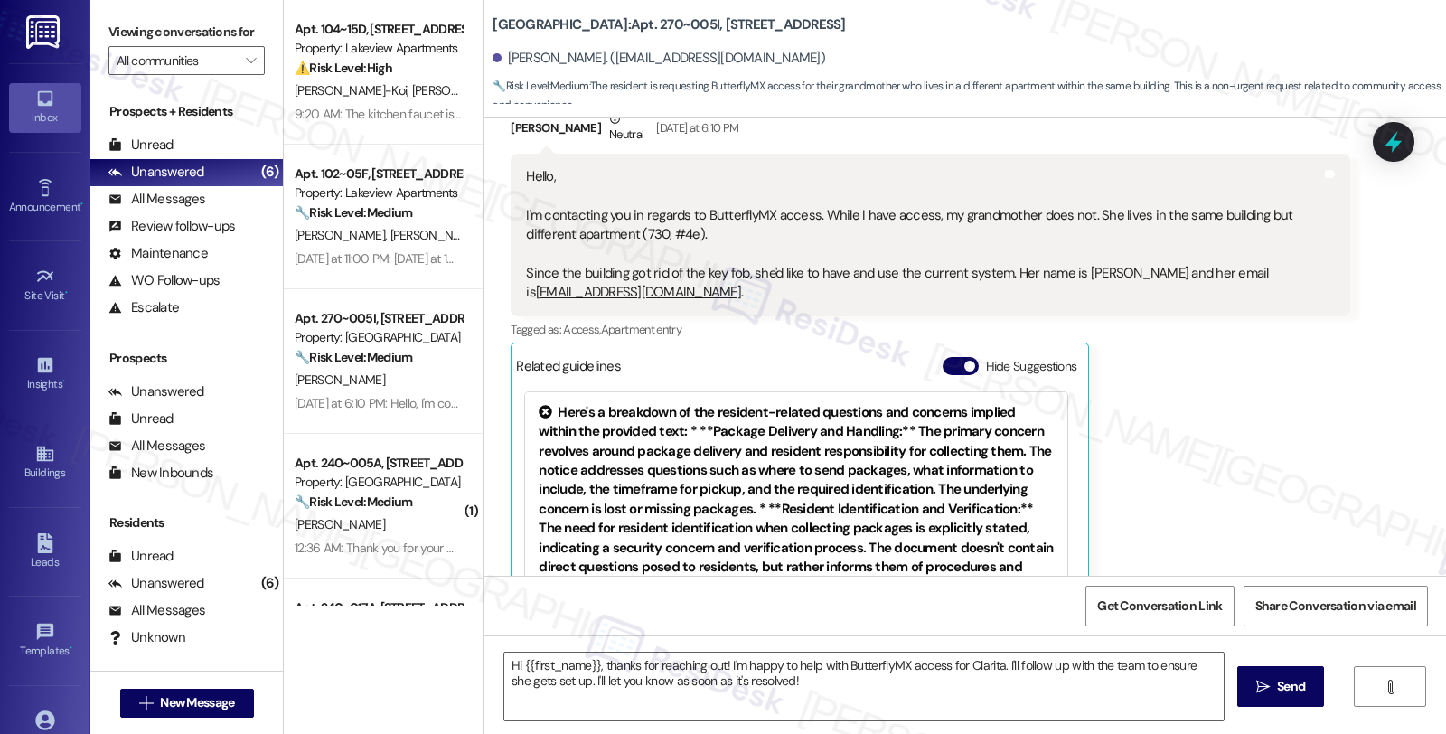
type textarea "Fetching suggested responses. Please feel free to read through the conversation…"
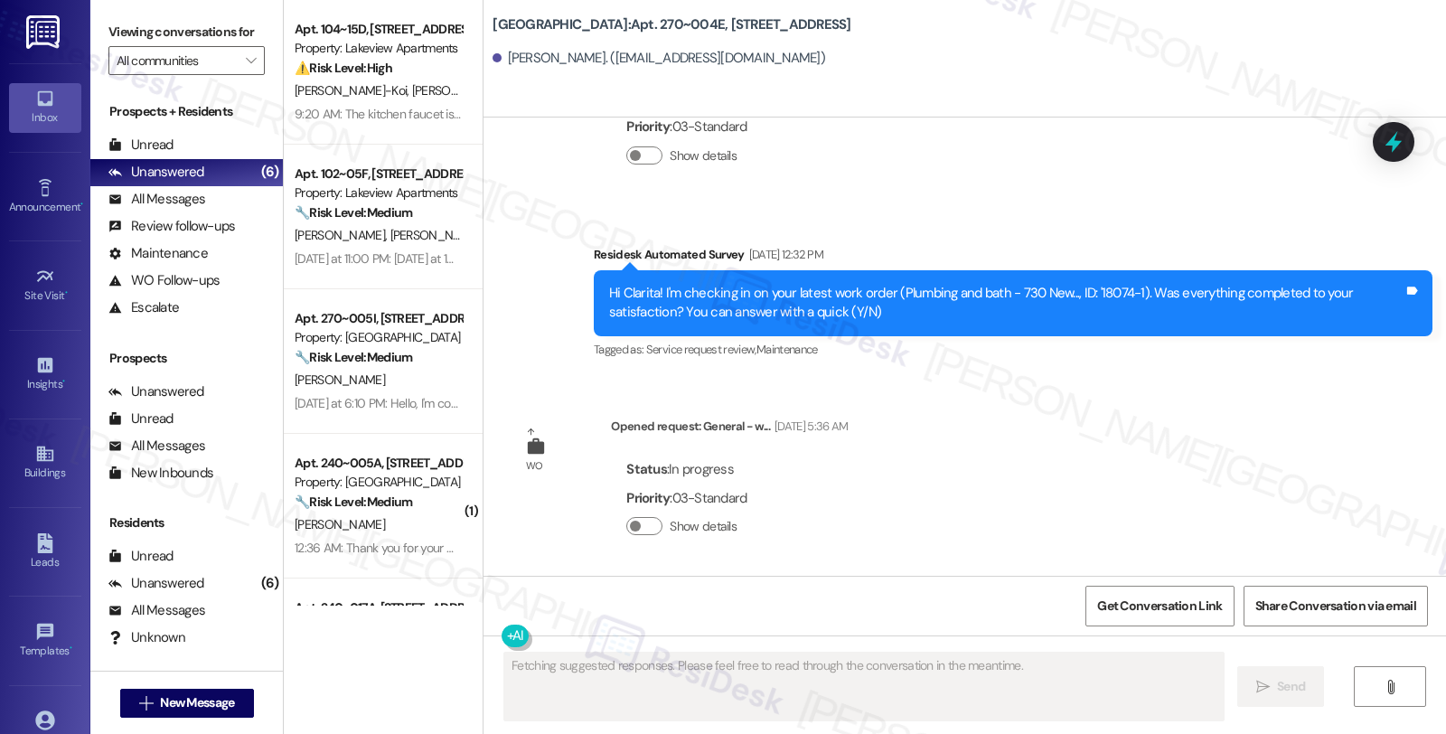
scroll to position [1443, 0]
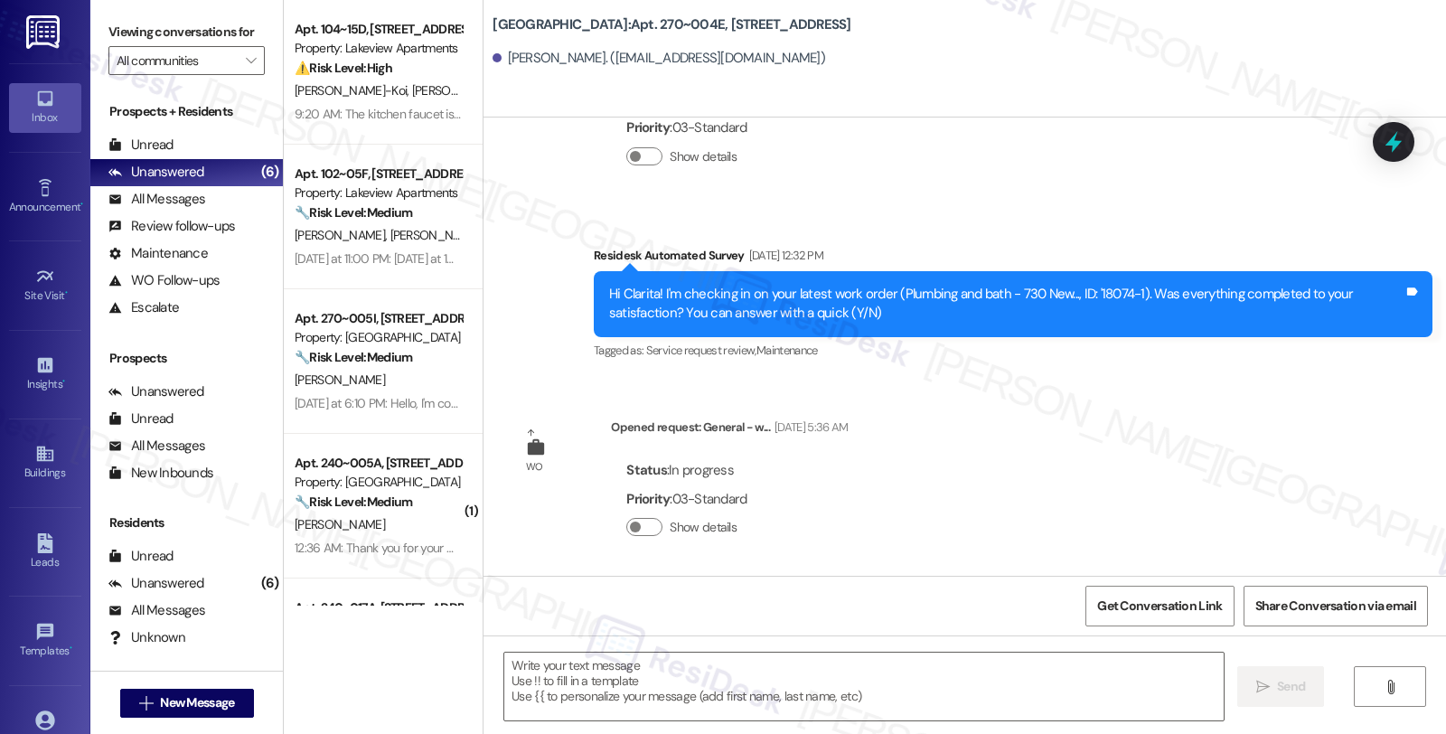
drag, startPoint x: 919, startPoint y: 313, endPoint x: 608, endPoint y: 272, distance: 313.6
click at [608, 272] on div "Hi Clarita! I'm checking in on your latest work order (Plumbing and bath - 730 …" at bounding box center [1013, 304] width 839 height 66
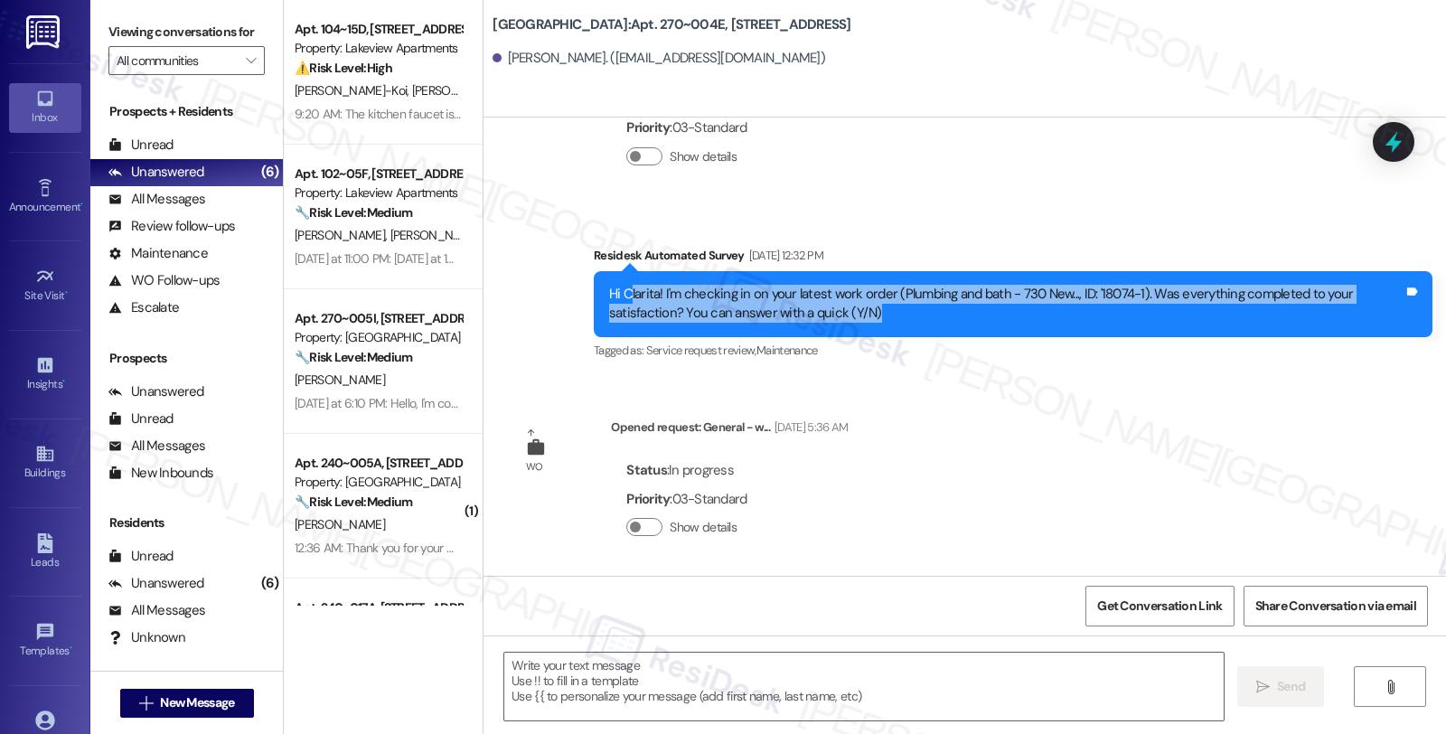
drag, startPoint x: 620, startPoint y: 299, endPoint x: 933, endPoint y: 311, distance: 312.9
click at [933, 311] on div "Hi Clarita! I'm checking in on your latest work order (Plumbing and bath - 730 …" at bounding box center [1006, 304] width 794 height 39
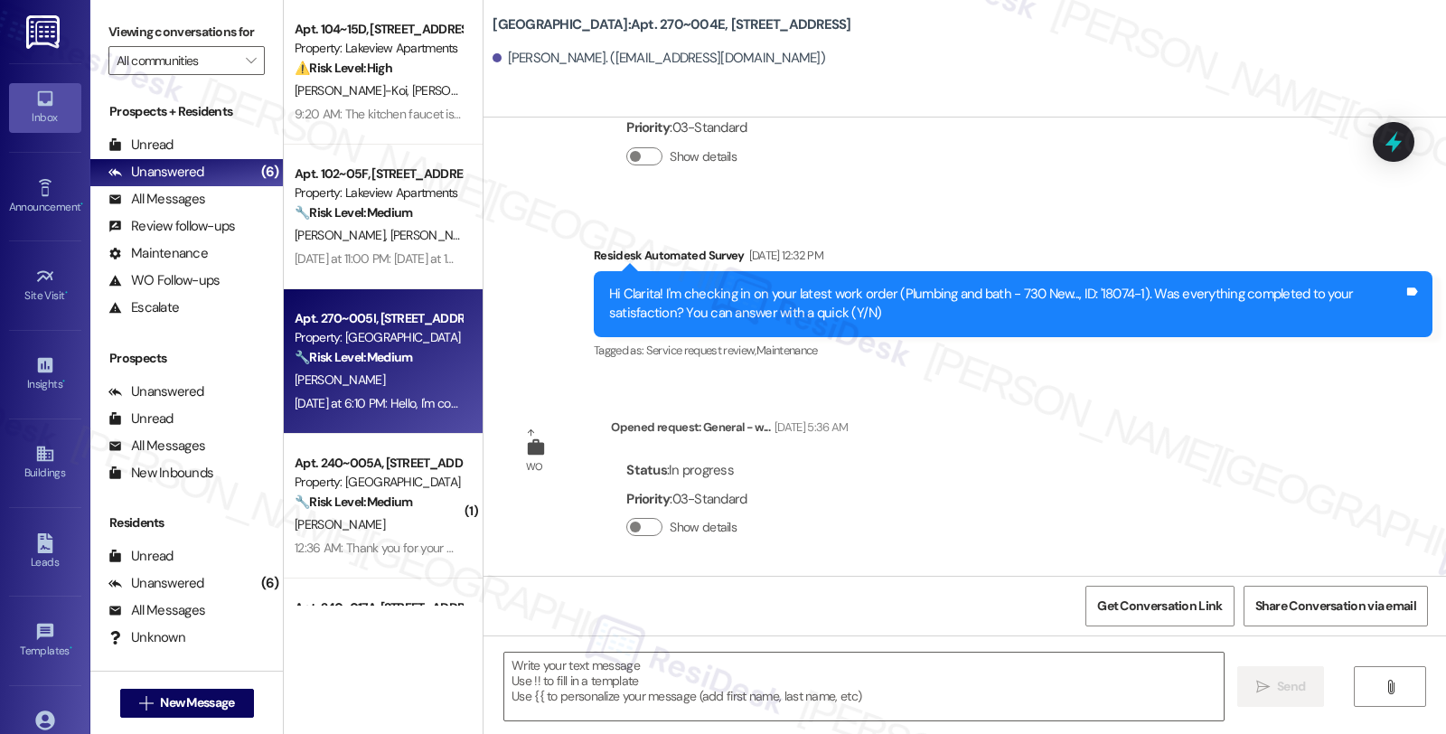
click at [384, 366] on div "🔧 Risk Level: Medium The resident is requesting ButterflyMX access for their gr…" at bounding box center [378, 357] width 167 height 19
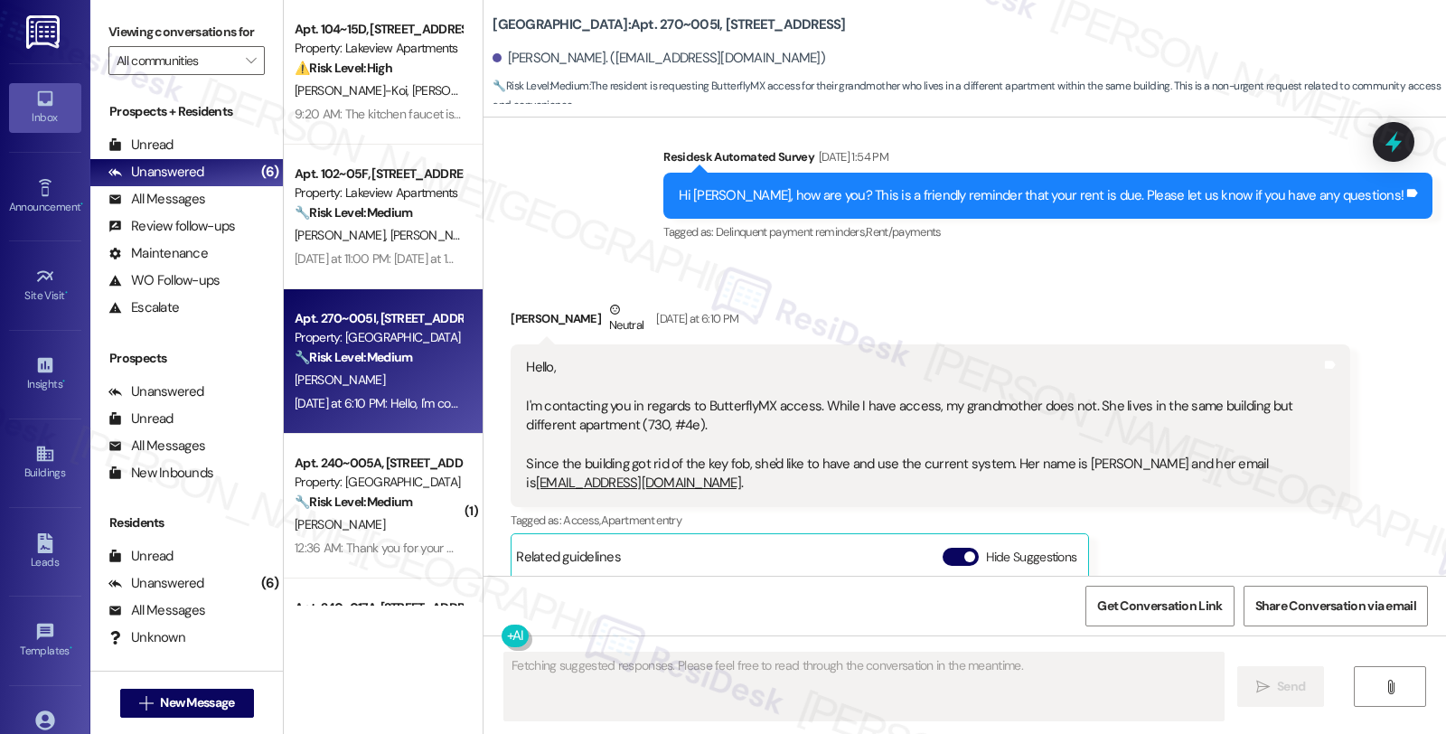
scroll to position [2423, 0]
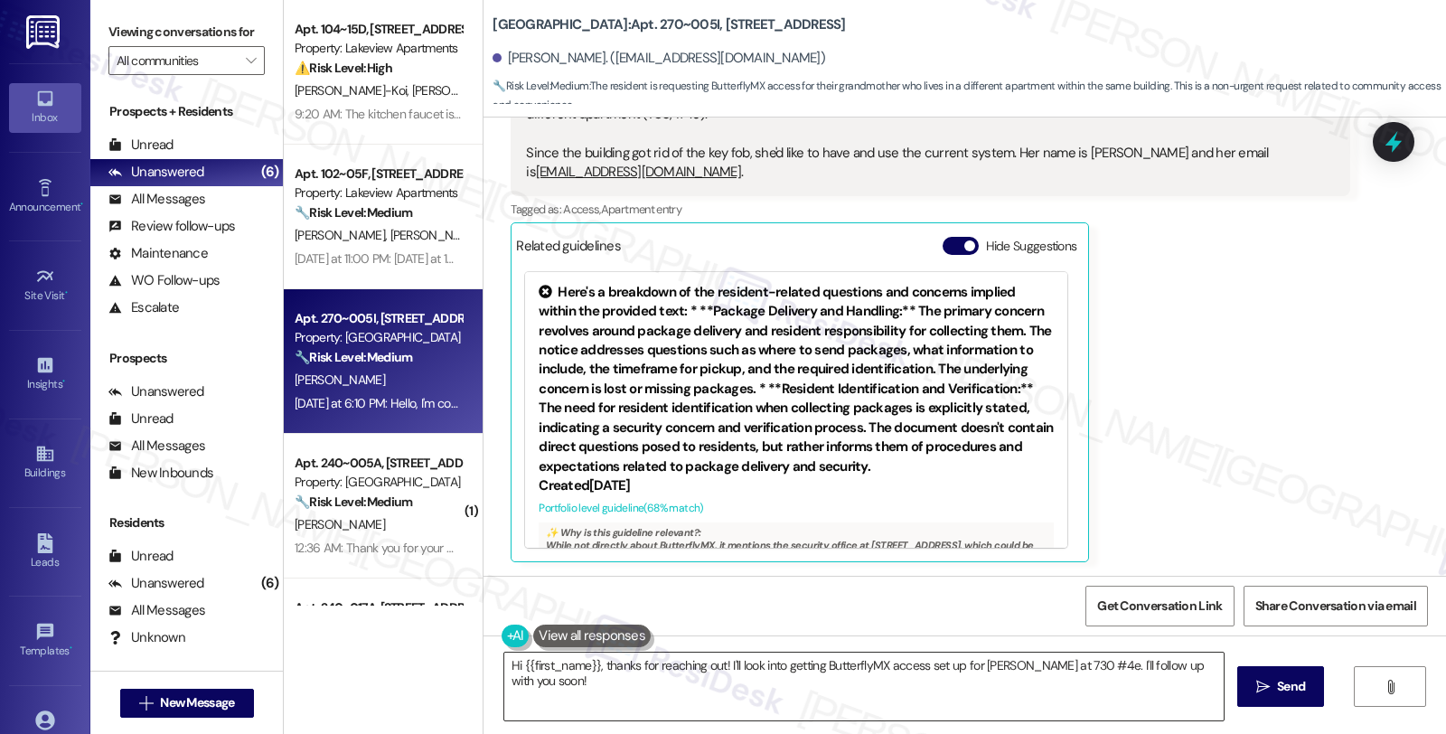
click at [1006, 678] on textarea "Hi {{first_name}}, thanks for reaching out! I'll look into getting ButterflyMX …" at bounding box center [863, 687] width 719 height 68
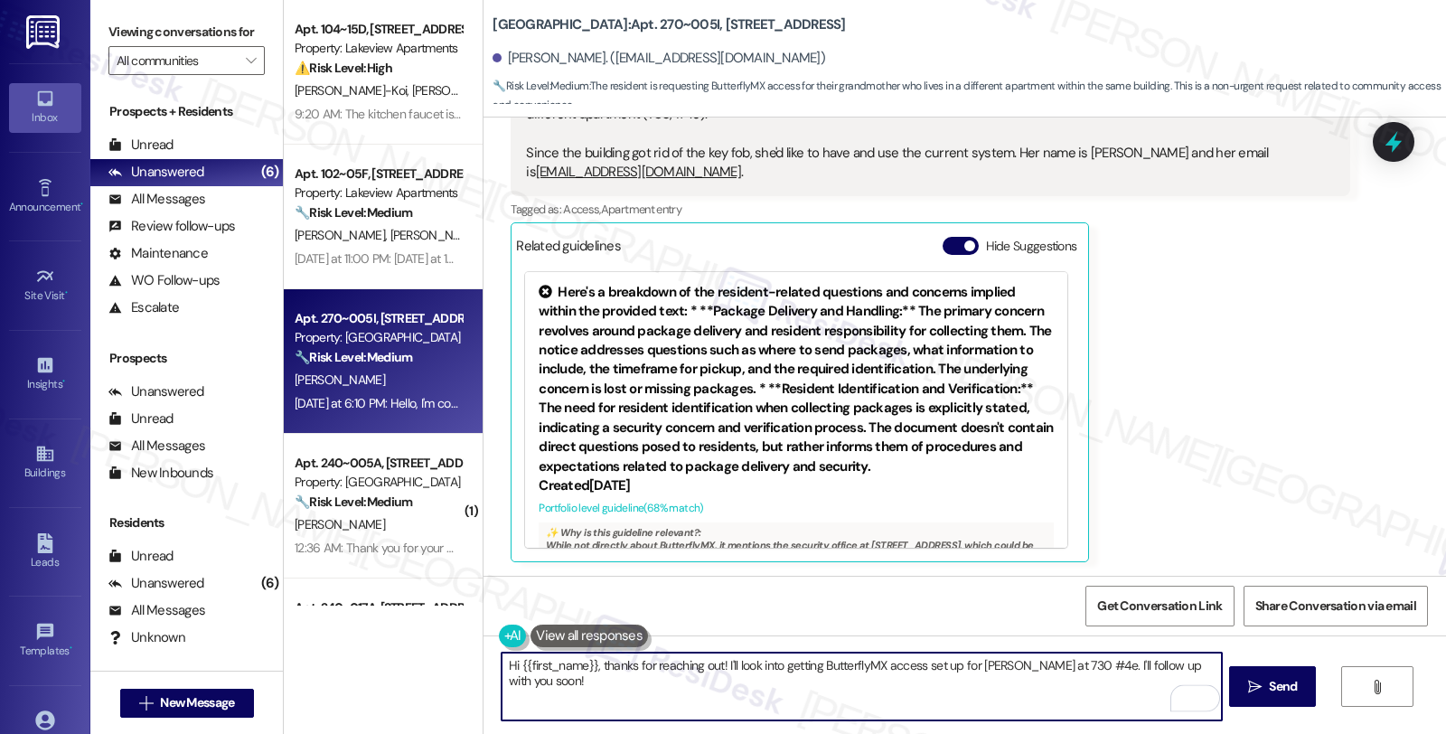
drag, startPoint x: 1100, startPoint y: 664, endPoint x: 1144, endPoint y: 690, distance: 51.0
click at [1144, 690] on textarea "Hi {{first_name}}, thanks for reaching out! I'll look into getting ButterflyMX …" at bounding box center [861, 687] width 719 height 68
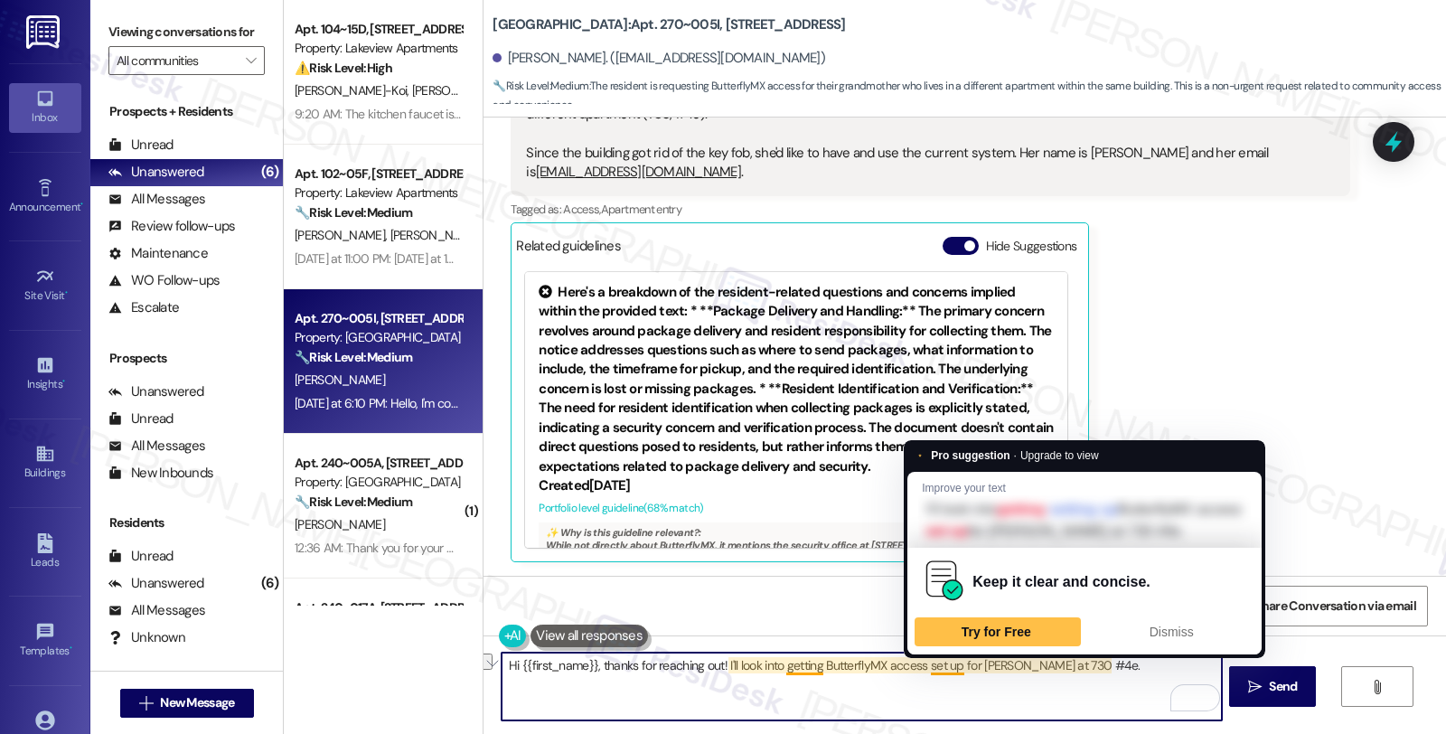
drag, startPoint x: 716, startPoint y: 664, endPoint x: 936, endPoint y: 670, distance: 220.6
click at [936, 670] on textarea "Hi {{first_name}}, thanks for reaching out! I'll look into getting ButterflyMX …" at bounding box center [861, 687] width 719 height 68
click at [888, 681] on textarea "Hi {{first_name}}, thanks for reaching out! I'll look into getting ButterflyMX …" at bounding box center [861, 687] width 719 height 68
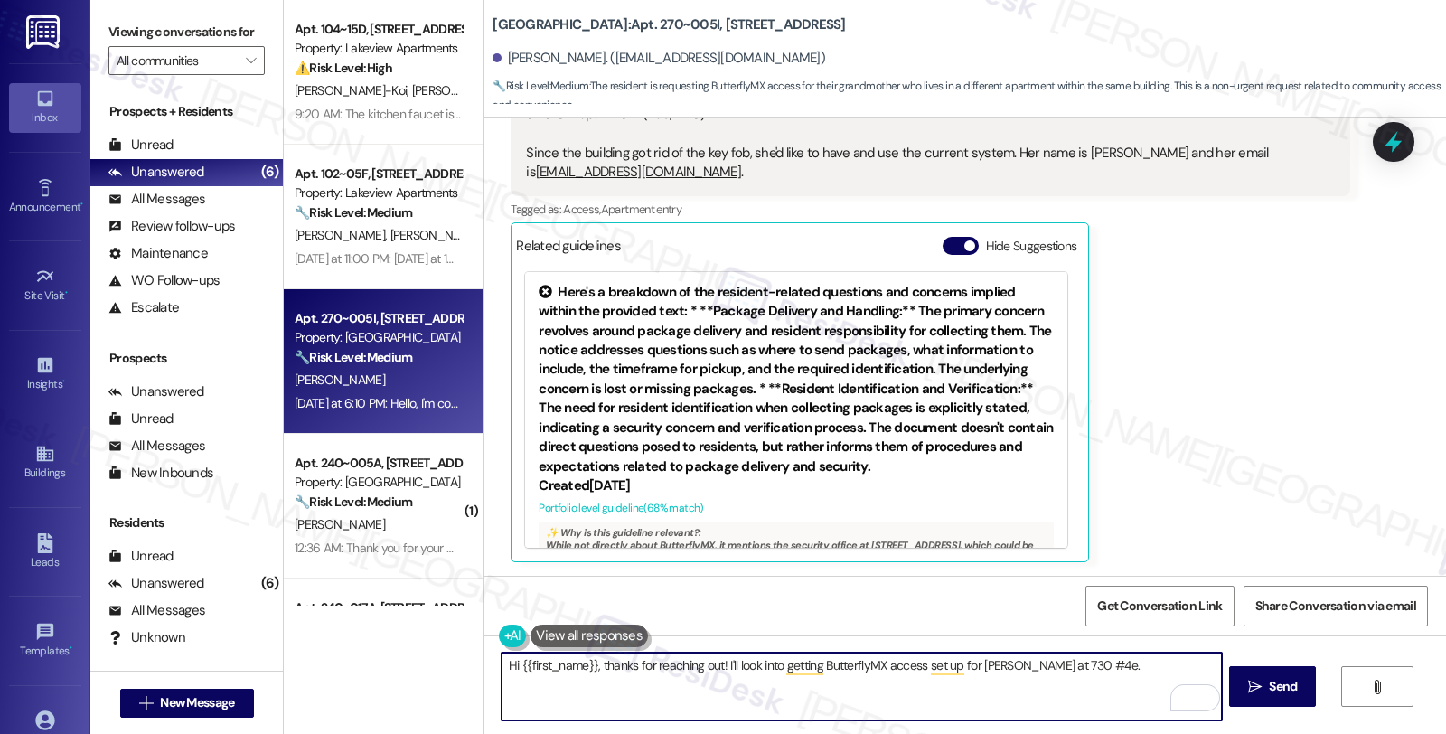
click at [813, 666] on textarea "Hi {{first_name}}, thanks for reaching out! I'll look into getting ButterflyMX …" at bounding box center [861, 687] width 719 height 68
type textarea "Hi {{first_name}}, thanks for reaching out! I'll look into getting ButterflyMX …"
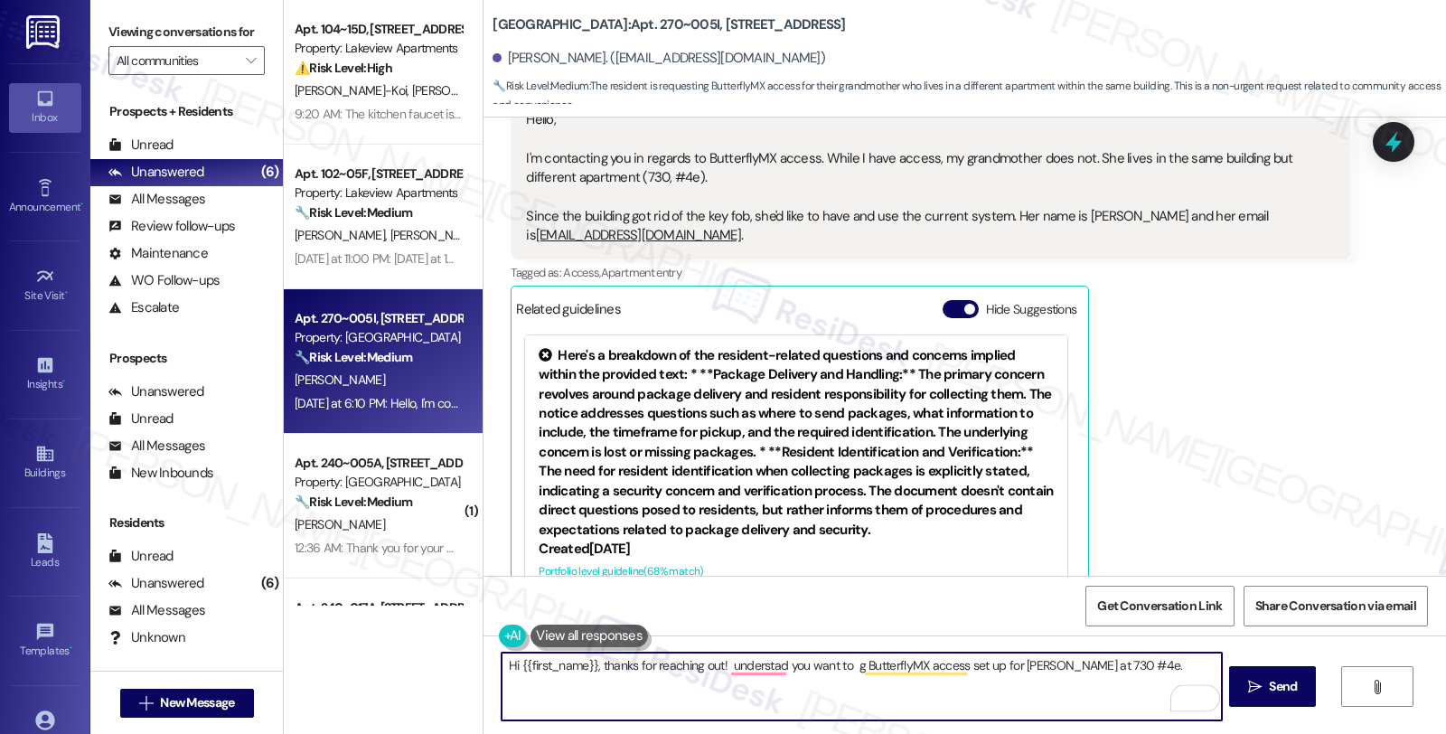
scroll to position [2355, 0]
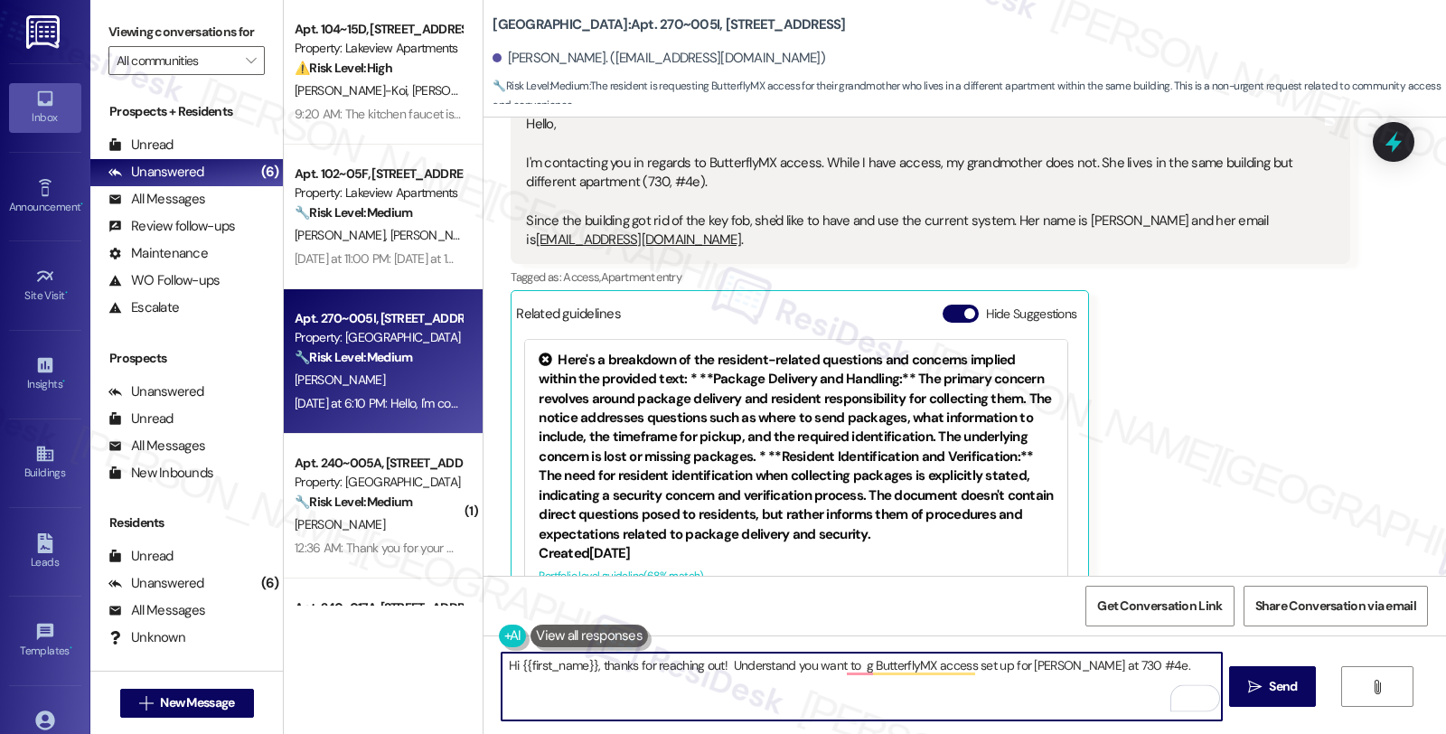
click at [723, 658] on textarea "Hi {{first_name}}, thanks for reaching out! Understand you want to g ButterflyM…" at bounding box center [861, 687] width 719 height 68
click at [836, 670] on textarea "Hi {{first_name}}, thanks for reaching out! I understand you want to g Butterfl…" at bounding box center [861, 687] width 719 height 68
drag, startPoint x: 860, startPoint y: 670, endPoint x: 843, endPoint y: 670, distance: 16.3
click at [843, 670] on textarea "Hi {{first_name}}, thanks for reaching out! I understand you want to g Butterfl…" at bounding box center [861, 687] width 719 height 68
drag, startPoint x: 1106, startPoint y: 657, endPoint x: 556, endPoint y: 678, distance: 550.8
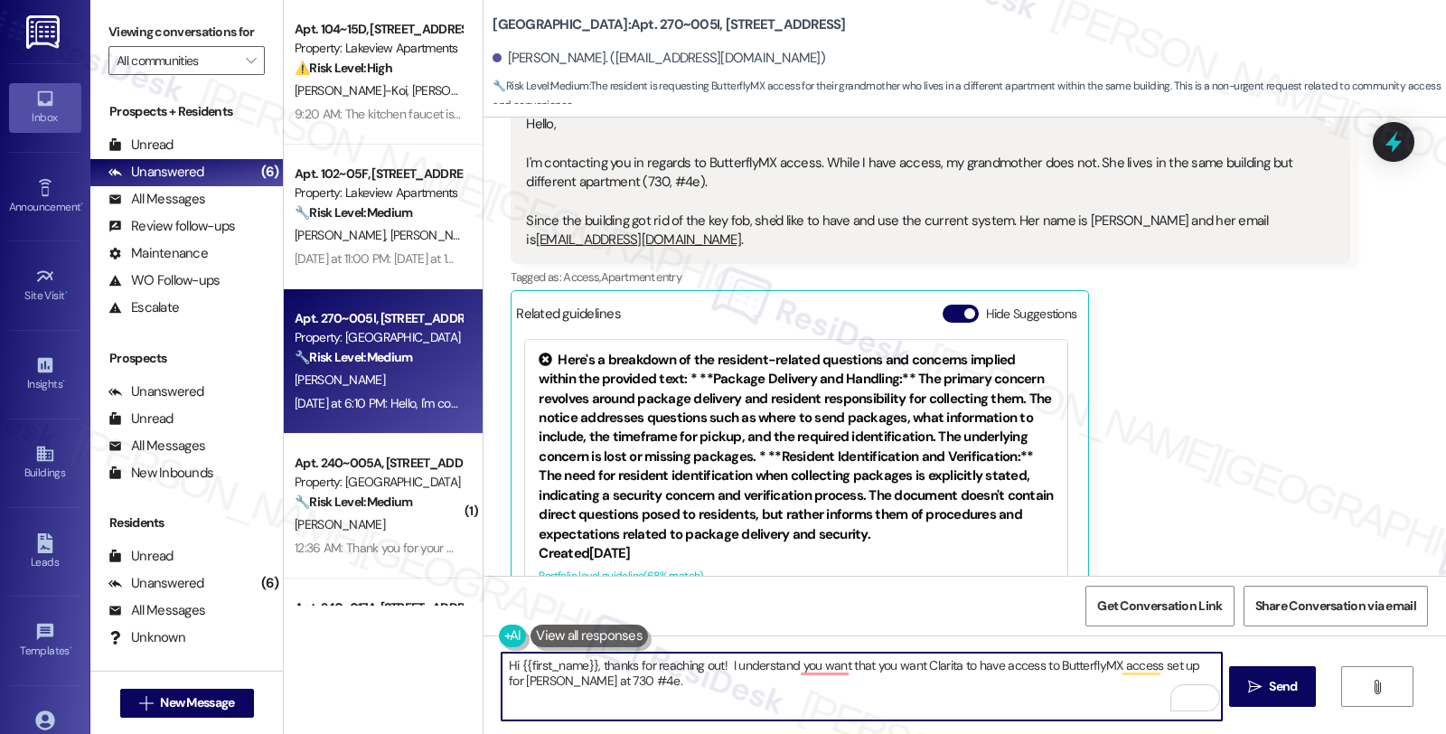
click at [553, 678] on textarea "Hi {{first_name}}, thanks for reaching out! I understand you want that you want…" at bounding box center [861, 687] width 719 height 68
click at [656, 678] on textarea "Hi {{first_name}}, thanks for reaching out! I understand you want that you want…" at bounding box center [861, 687] width 719 height 68
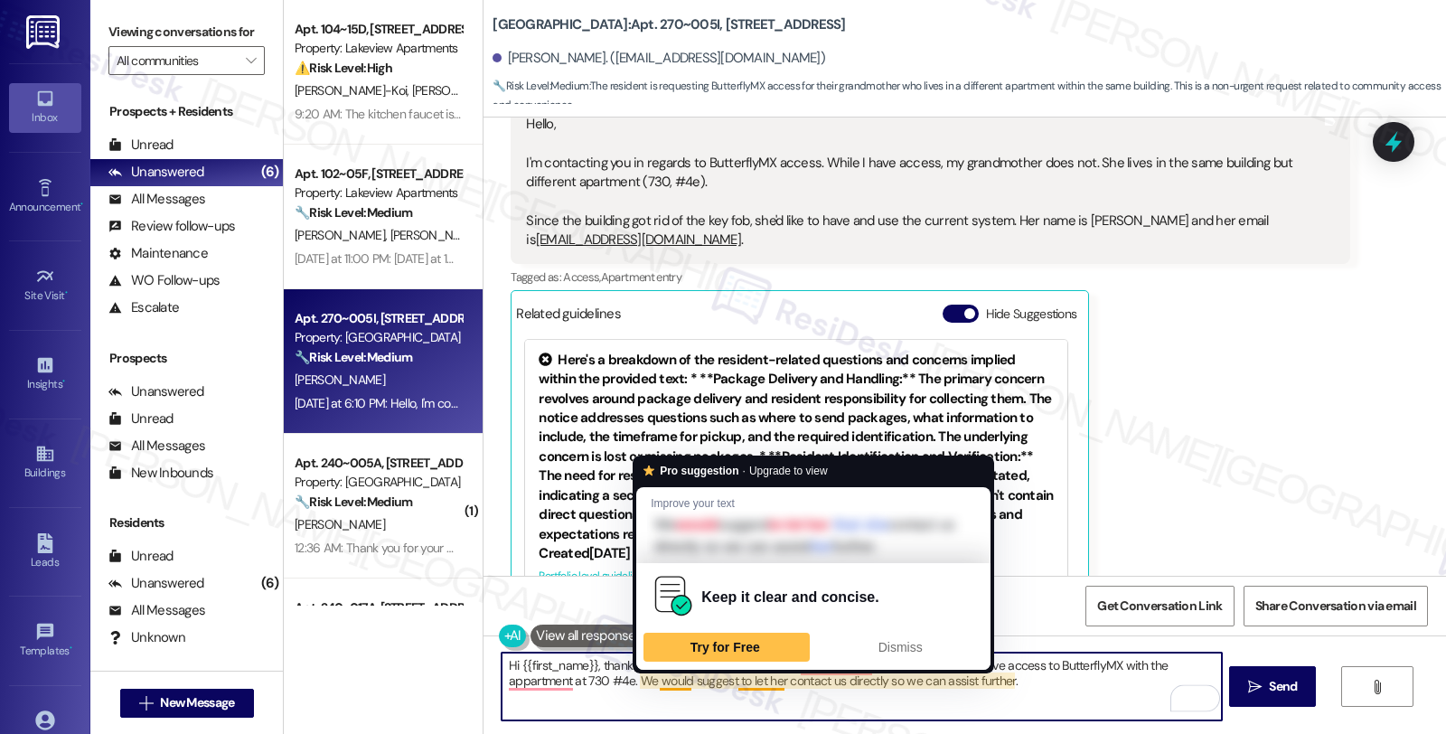
click at [836, 674] on textarea "Hi {{first_name}}, thanks for reaching out! I understand you want that you want…" at bounding box center [861, 687] width 719 height 68
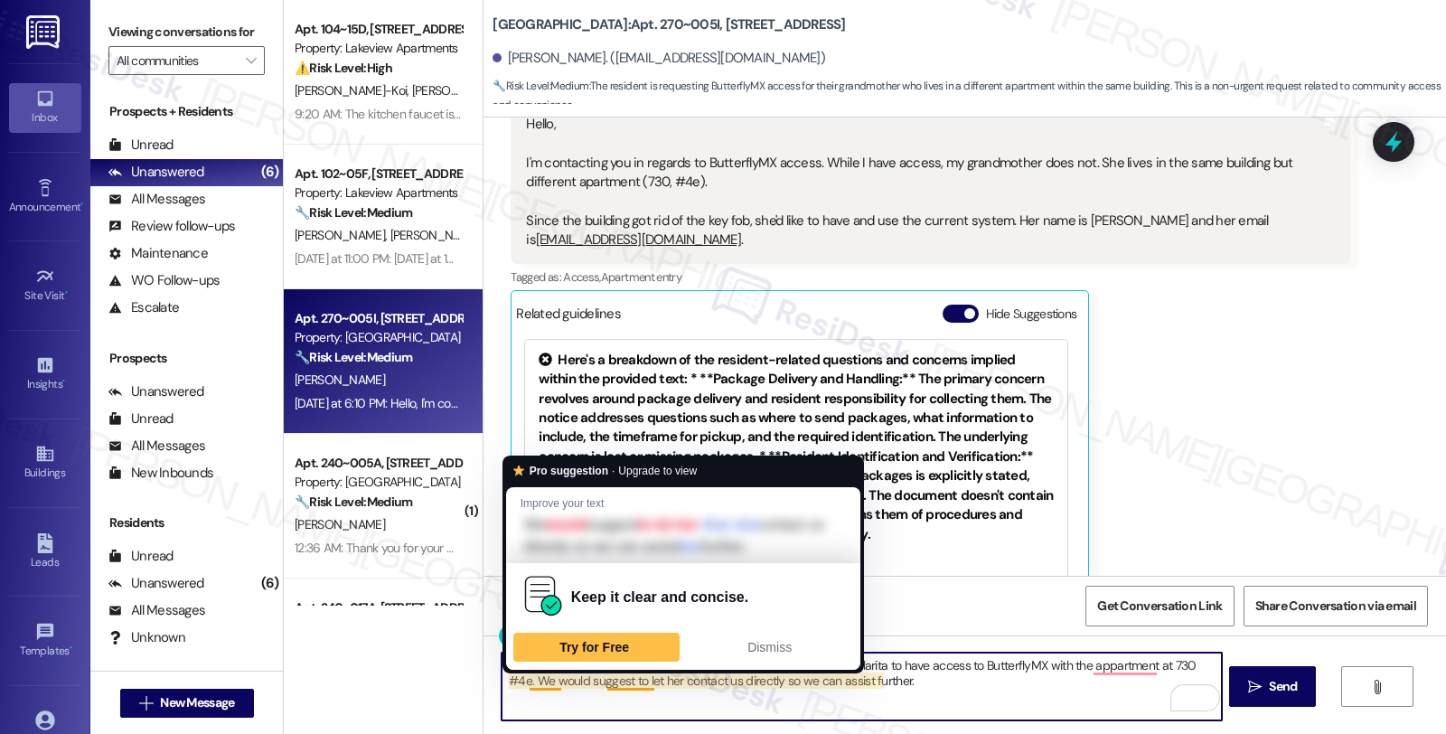
click at [667, 688] on textarea "Hi {{first_name}}, thanks for reaching out! I understand you want Clarita to ha…" at bounding box center [861, 687] width 719 height 68
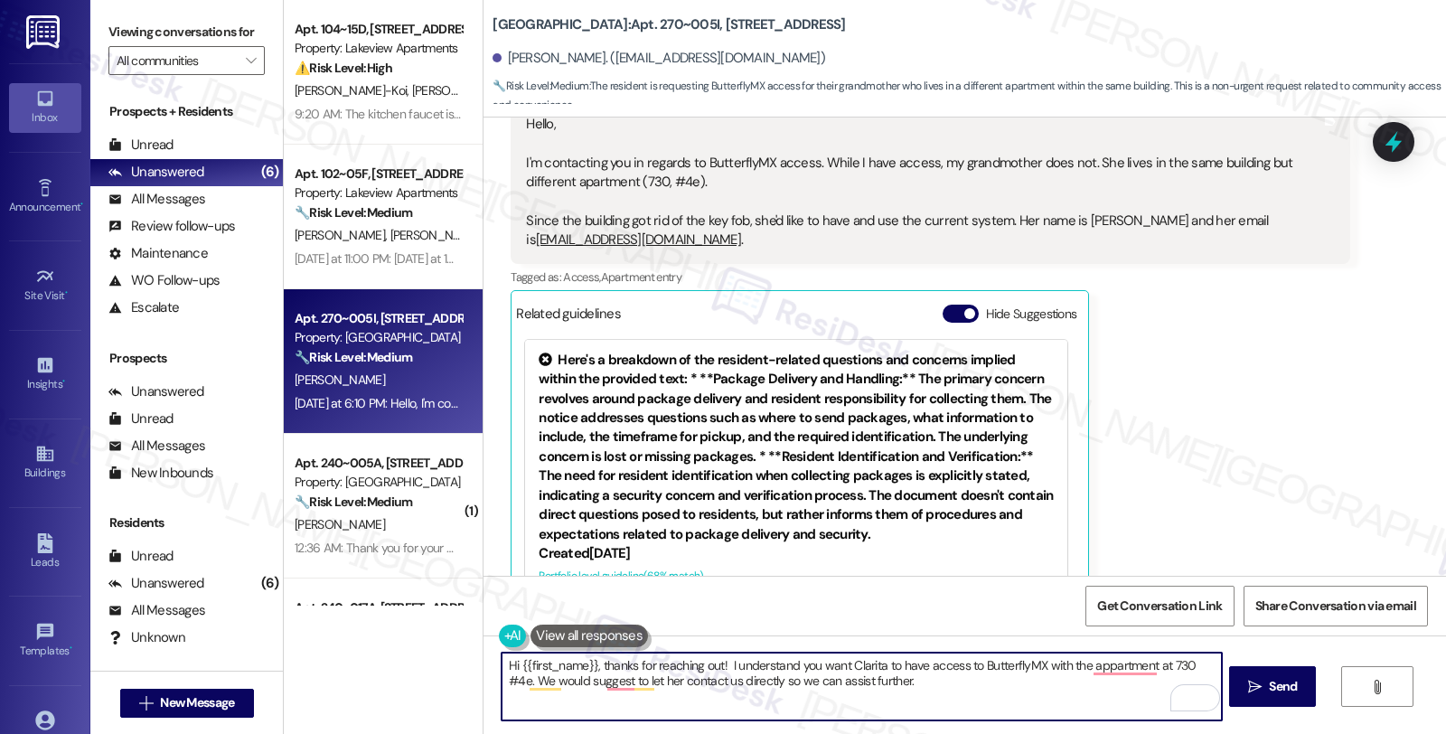
click at [672, 680] on textarea "Hi {{first_name}}, thanks for reaching out! I understand you want Clarita to ha…" at bounding box center [861, 687] width 719 height 68
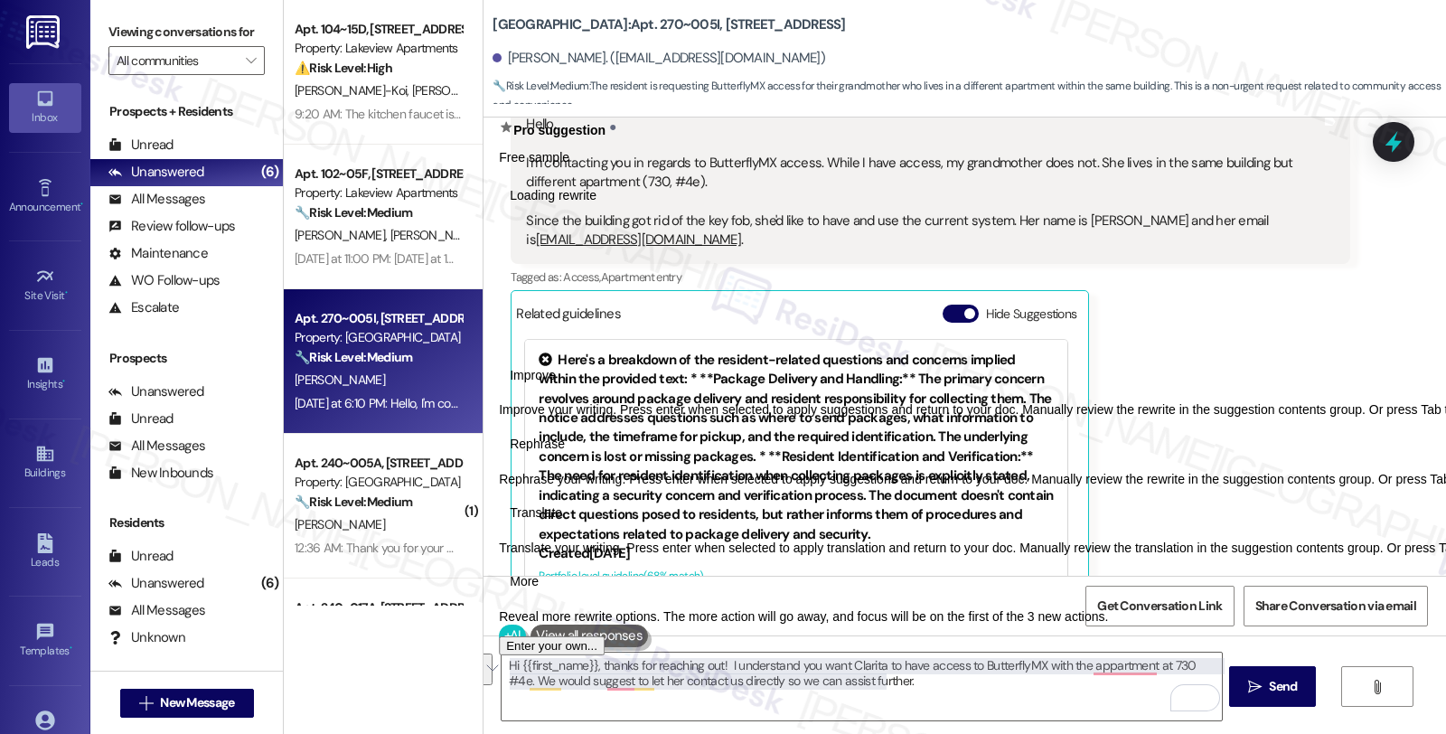
click at [486, 673] on button "See rewrite suggestions" at bounding box center [485, 669] width 14 height 32
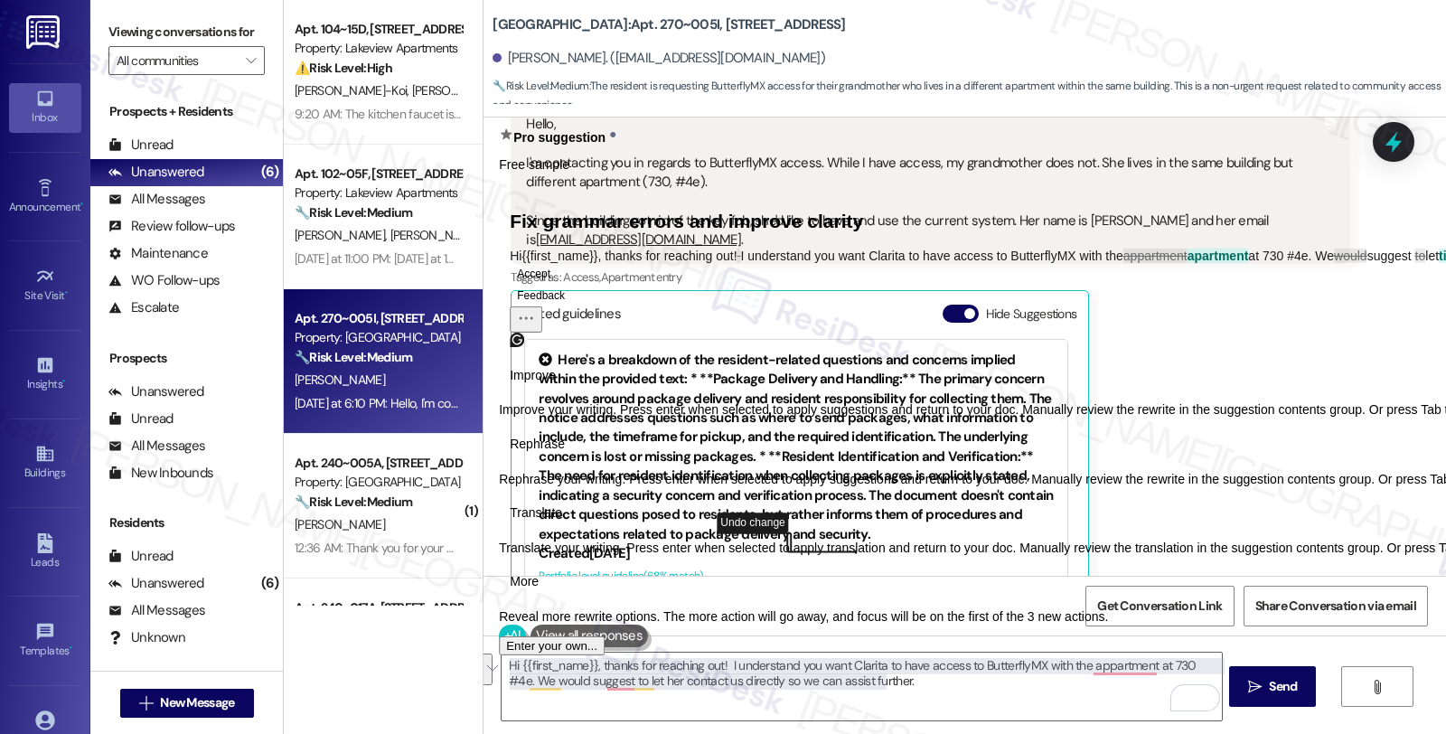
click at [558, 285] on button "Accept" at bounding box center [534, 274] width 48 height 22
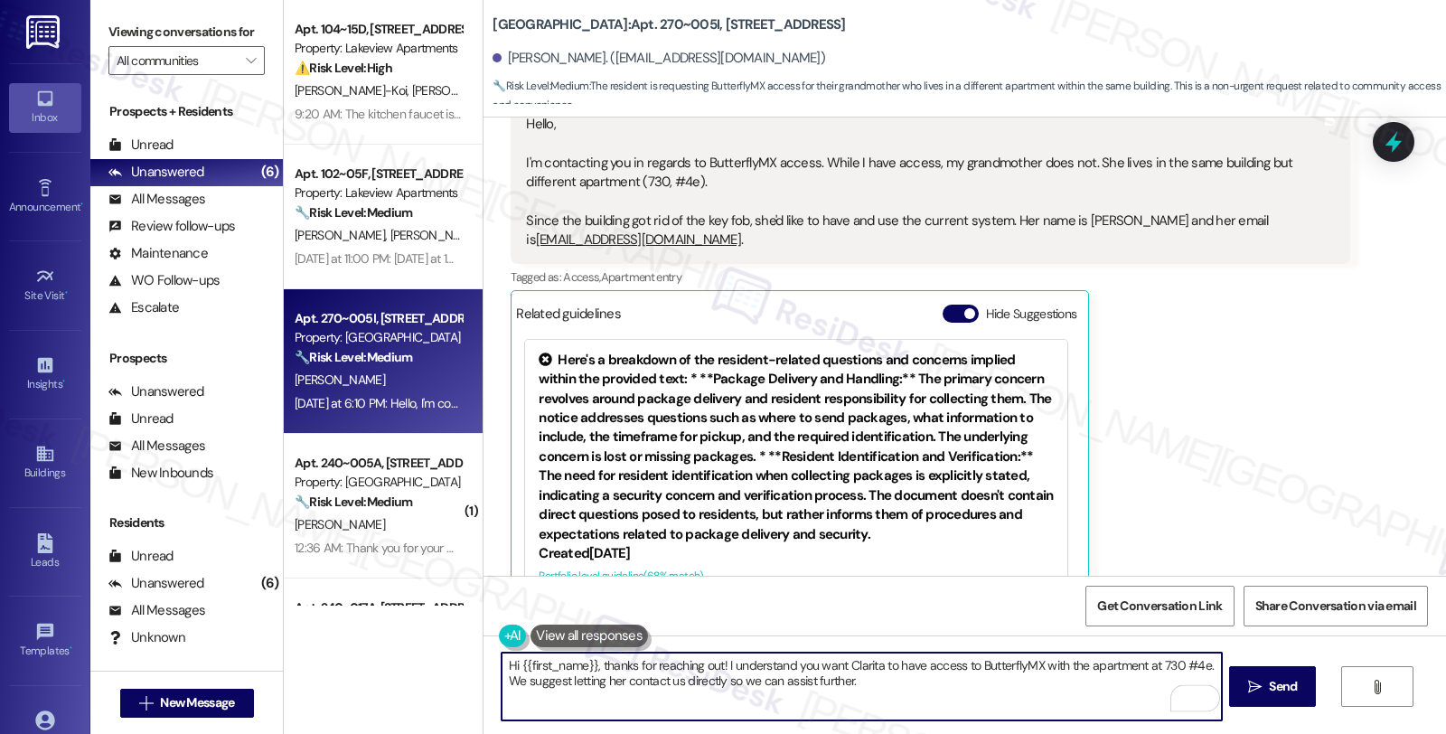
click at [874, 670] on textarea "Hi {{first_name}}, thanks for reaching out! I understand you want Clarita to ha…" at bounding box center [861, 687] width 719 height 68
click at [887, 690] on textarea "Hi {{first_name}}, thanks for reaching out! I understand you want Clarita to ha…" at bounding box center [861, 687] width 719 height 68
click at [893, 688] on textarea "Hi {{first_name}}, thanks for reaching out! I understand you want Clarita to ha…" at bounding box center [861, 687] width 719 height 68
click at [866, 681] on textarea "Hi {{first_name}}, thanks for reaching out! I understand you want Clarita to ha…" at bounding box center [861, 687] width 719 height 68
click at [813, 665] on textarea "Hi {{first_name}}, thanks for reaching out! I understand you want Clarita to ha…" at bounding box center [861, 687] width 719 height 68
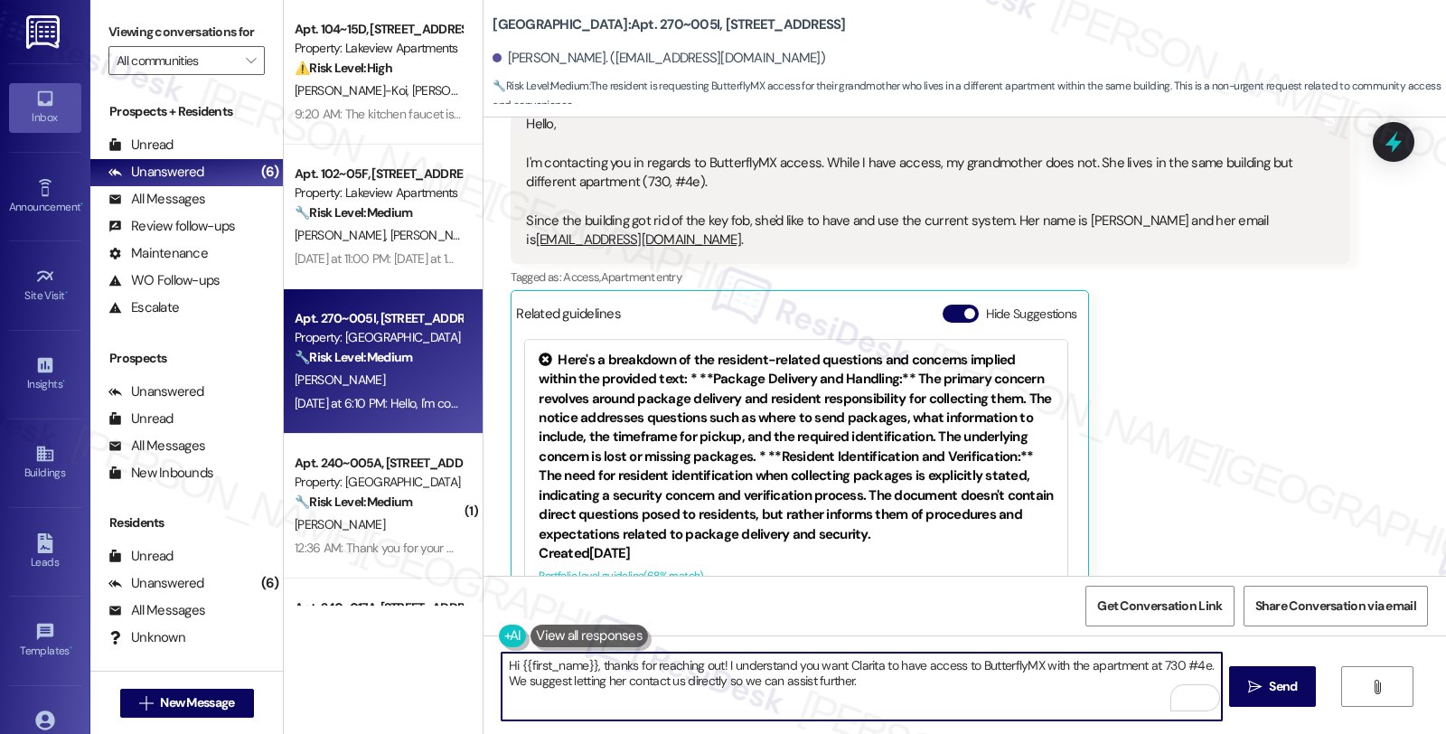
click at [813, 665] on textarea "Hi {{first_name}}, thanks for reaching out! I understand you want Clarita to ha…" at bounding box center [861, 687] width 719 height 68
click at [911, 684] on textarea "Hi {{first_name}}, thanks for reaching out! I understand needs to have accessCl…" at bounding box center [861, 687] width 719 height 68
click at [913, 680] on textarea "Hi {{first_name}}, thanks for reaching out! I understand needs to have accessCl…" at bounding box center [861, 687] width 719 height 68
click at [822, 664] on textarea "Hi {{first_name}}, thanks for reaching out! I understand Clarita to have access…" at bounding box center [861, 687] width 719 height 68
click at [824, 662] on textarea "Hi {{first_name}}, thanks for reaching out! I understand Clarita needs to have …" at bounding box center [861, 687] width 719 height 68
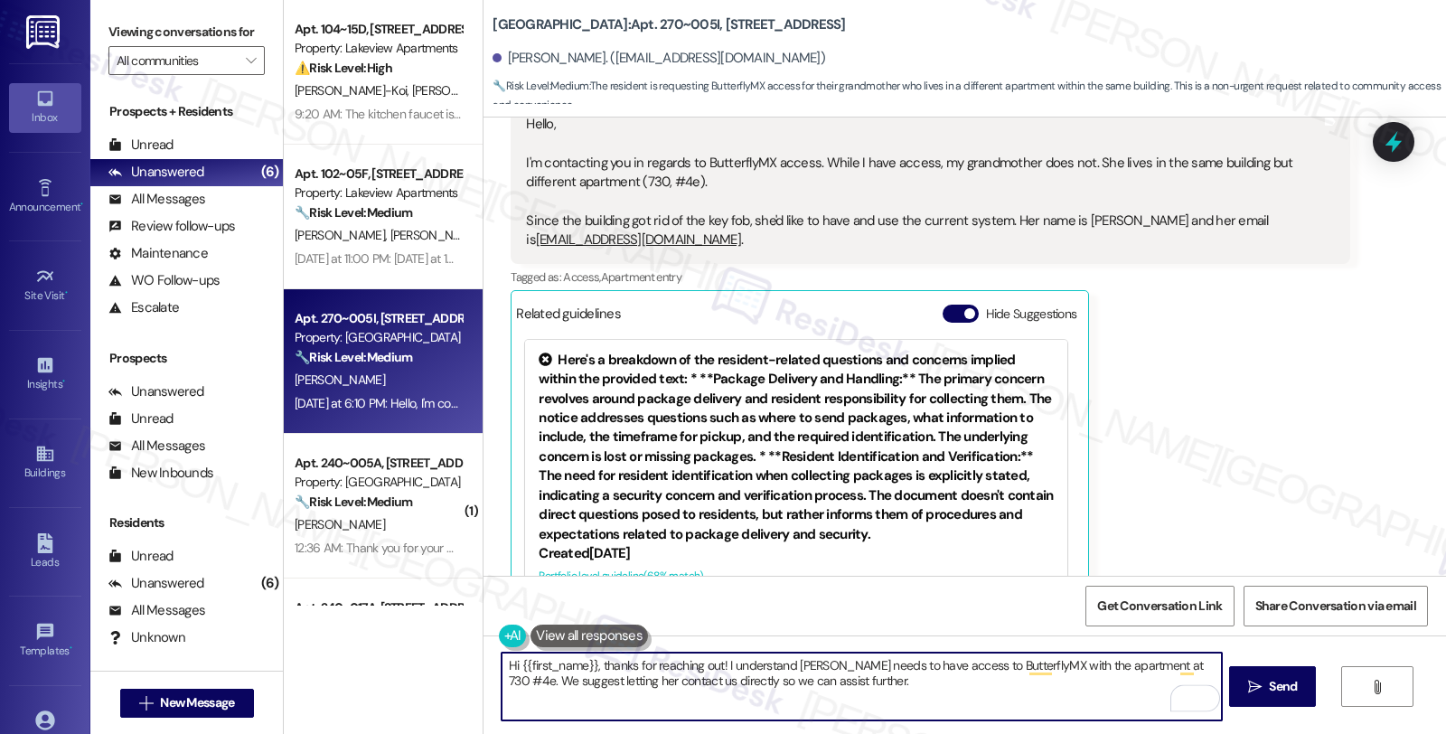
click at [889, 685] on textarea "Hi {{first_name}}, thanks for reaching out! I understand Clarita needs to have …" at bounding box center [861, 687] width 719 height 68
click at [1063, 670] on textarea "Hi {{first_name}}, thanks for reaching out! I understand Clarita needs to have …" at bounding box center [861, 687] width 719 height 68
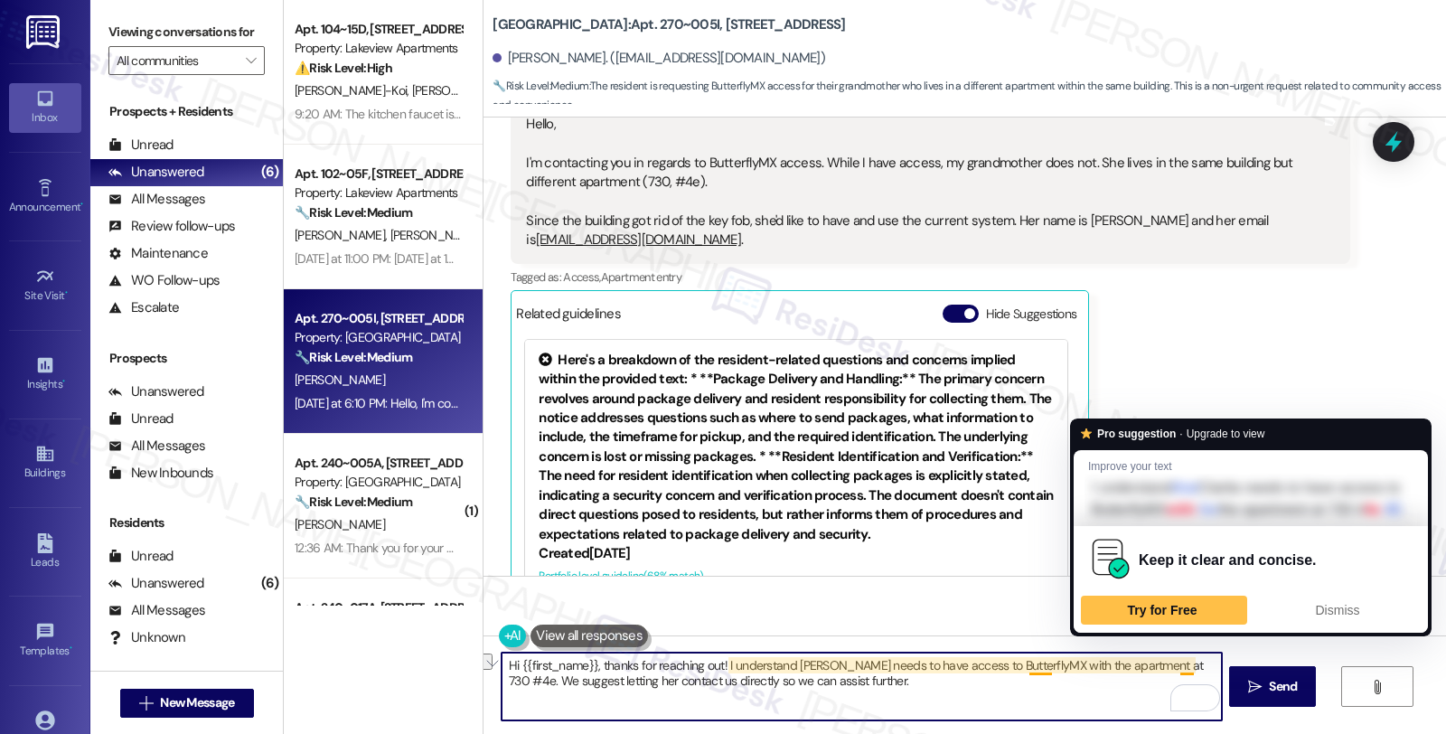
drag, startPoint x: 1014, startPoint y: 666, endPoint x: 1171, endPoint y: 662, distance: 157.3
click at [1171, 662] on textarea "Hi {{first_name}}, thanks for reaching out! I understand Clarita needs to have …" at bounding box center [861, 687] width 719 height 68
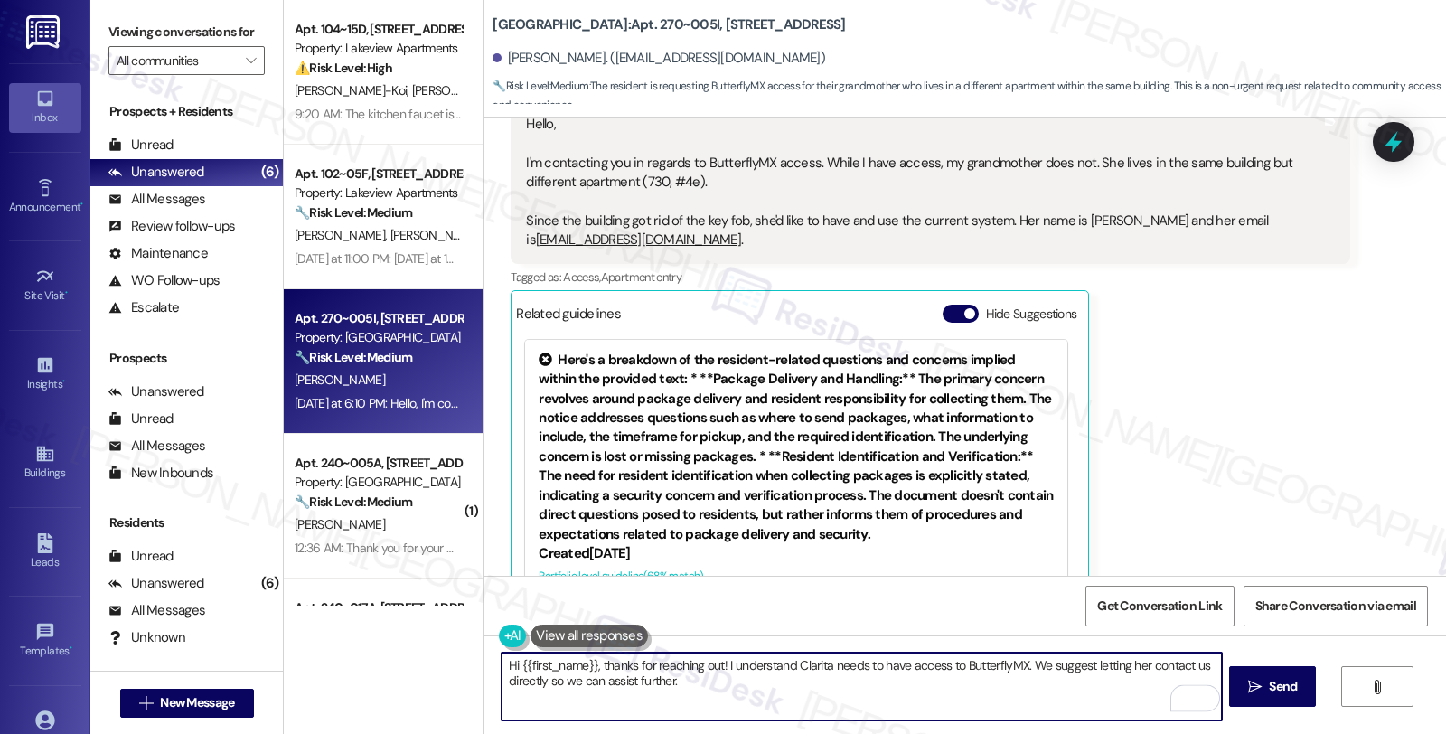
click at [1104, 683] on textarea "Hi {{first_name}}, thanks for reaching out! I understand Clarita needs to have …" at bounding box center [861, 687] width 719 height 68
type textarea "Hi {{first_name}}, thanks for reaching out! I understand Clarita needs to have …"
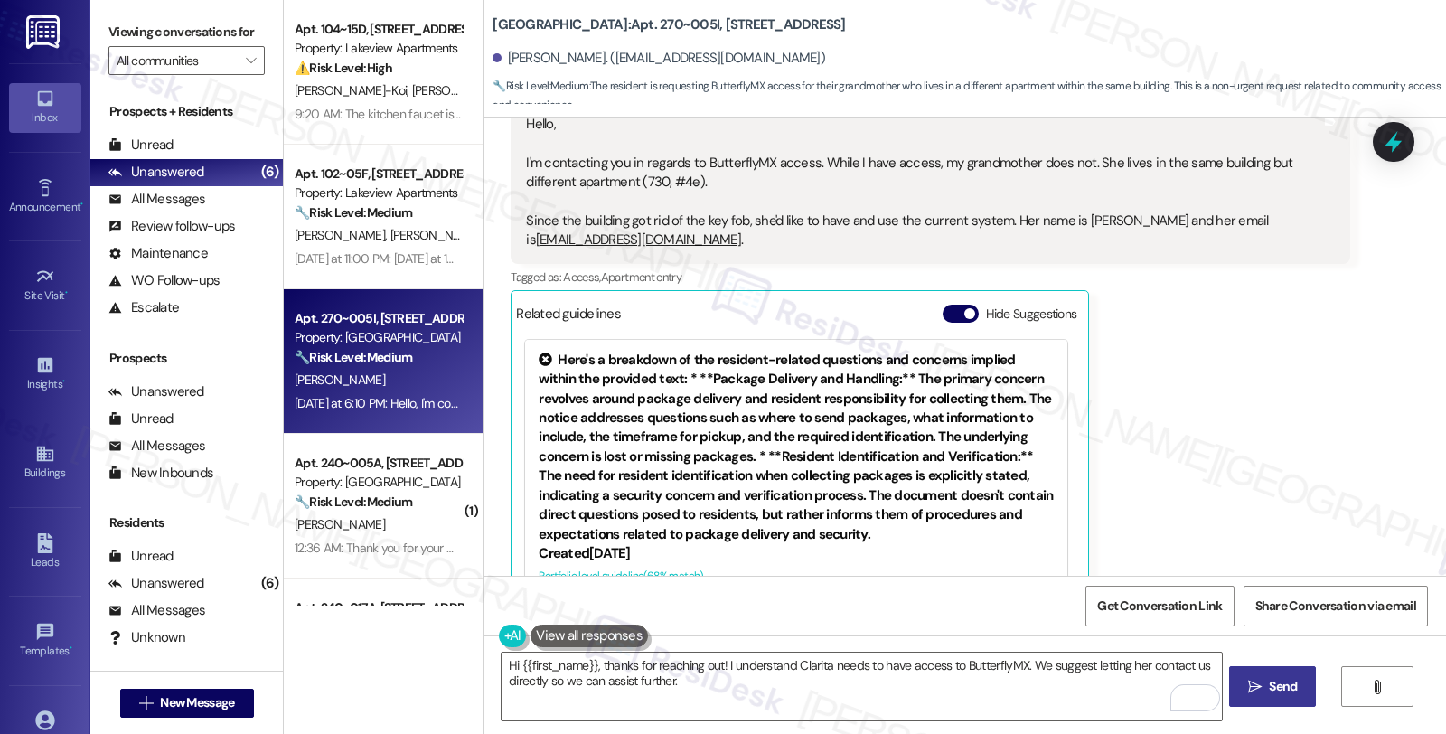
click at [1245, 684] on span " Send" at bounding box center [1273, 686] width 57 height 19
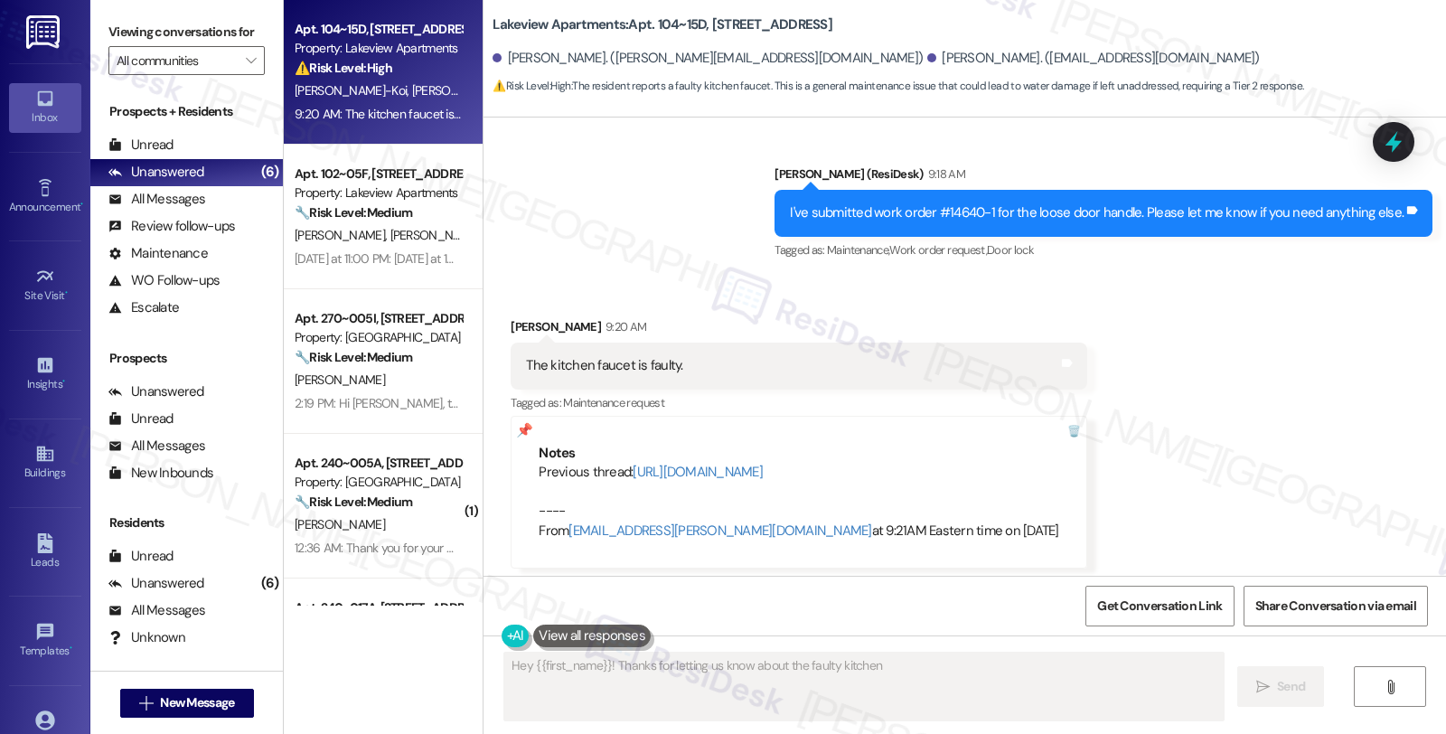
scroll to position [1148, 0]
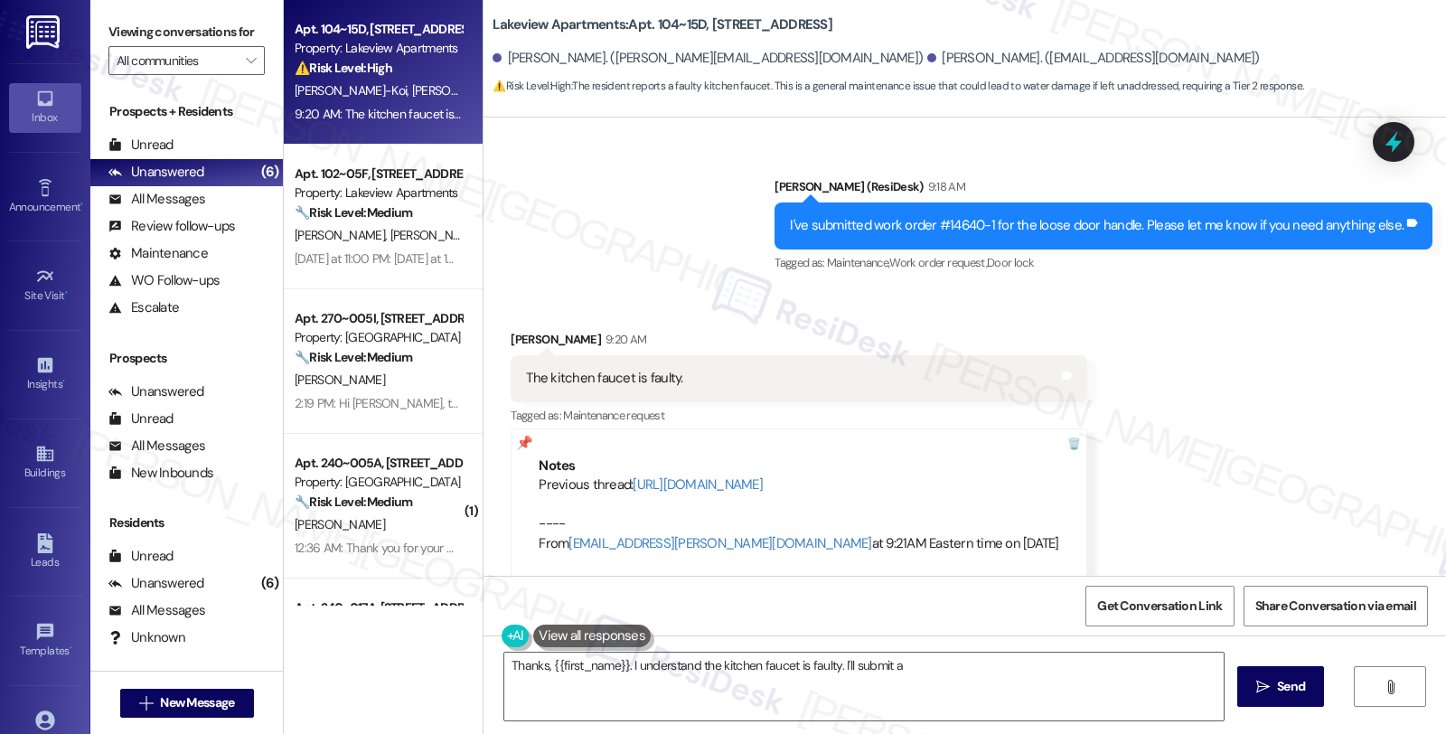
click at [414, 84] on div "I. Okai-Koi V. Okai-Koi" at bounding box center [378, 91] width 171 height 23
type textarea "Thanks, {{first_name}}. I understand the kitchen faucet is faulty. I'll submit …"
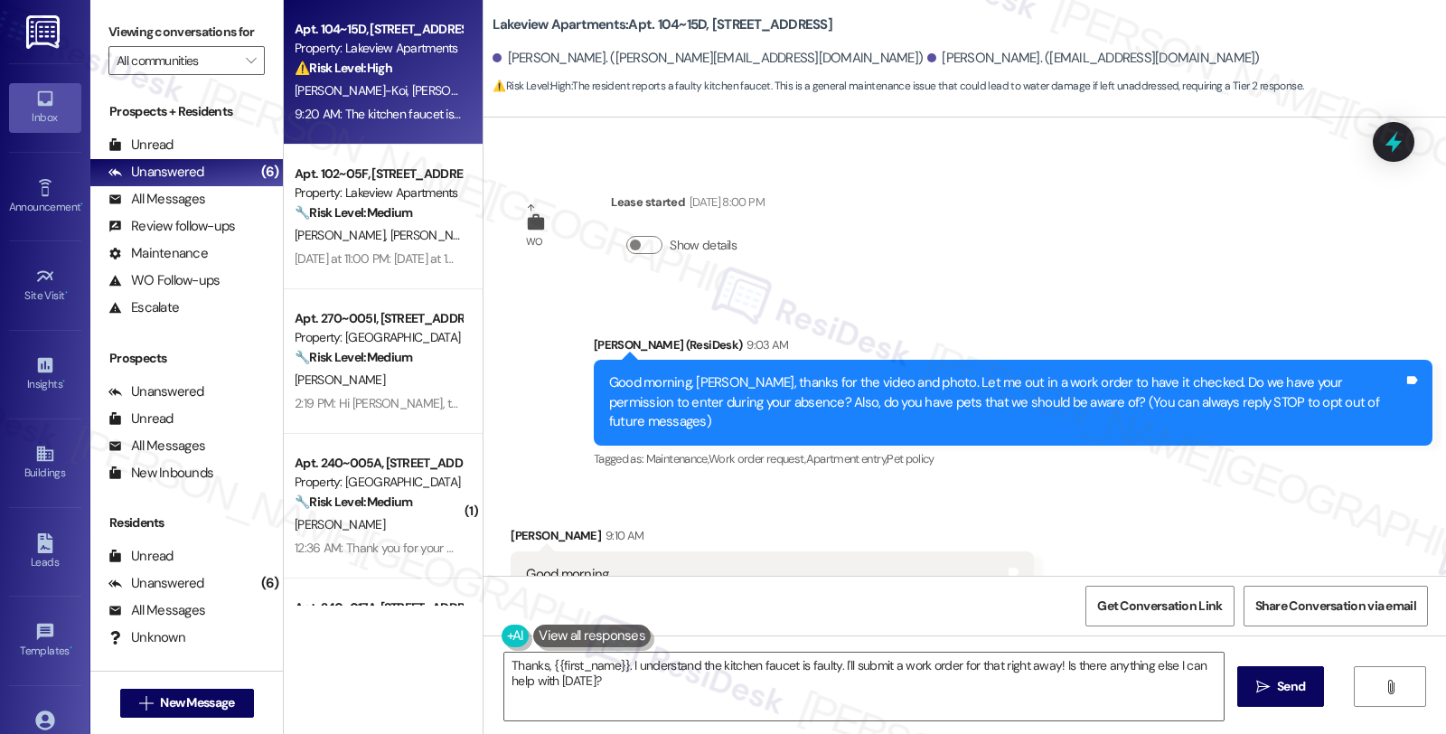
scroll to position [201, 0]
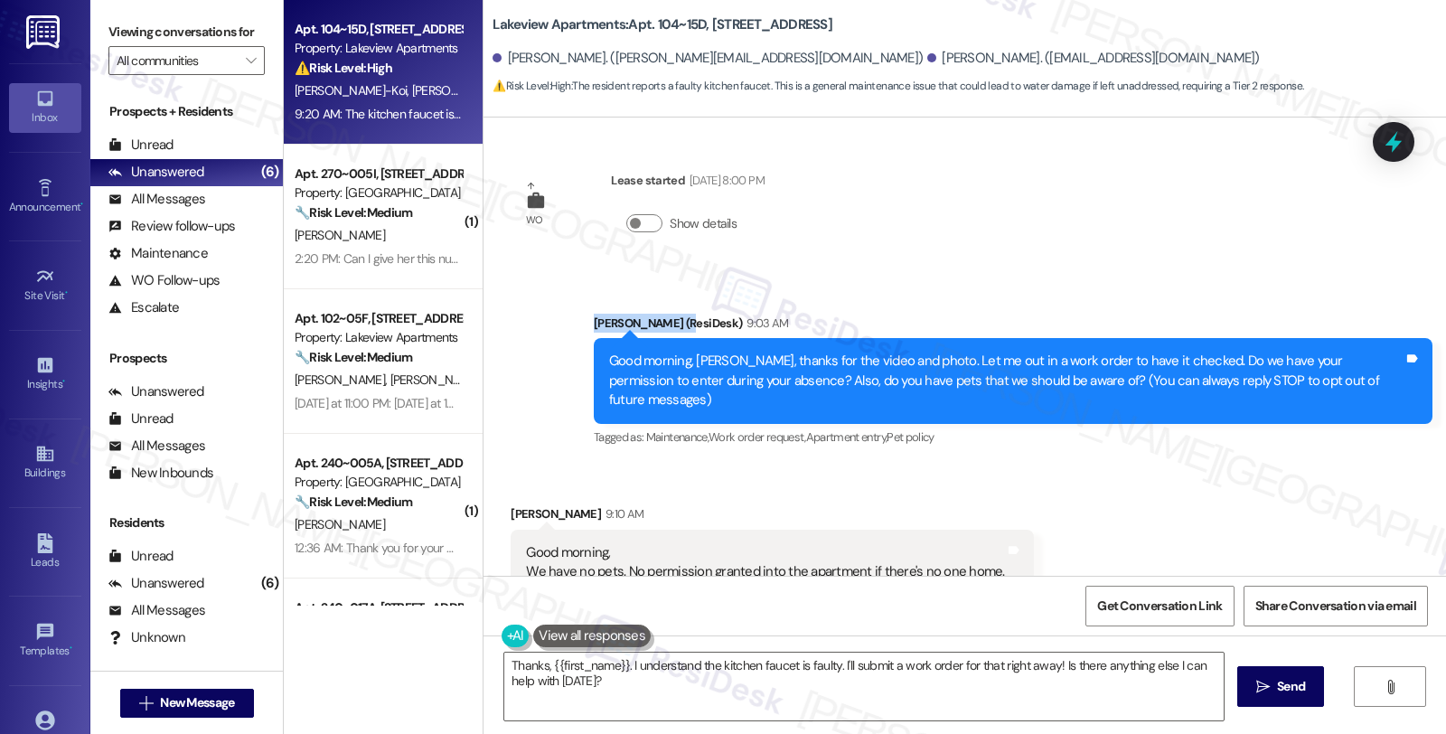
drag, startPoint x: 1439, startPoint y: 248, endPoint x: 1444, endPoint y: 305, distance: 57.2
click at [1444, 305] on div "WO Opened request: Plumbing an... Jul 07, 2022 at 7:24 AM Status : Complete Pri…" at bounding box center [965, 346] width 963 height 458
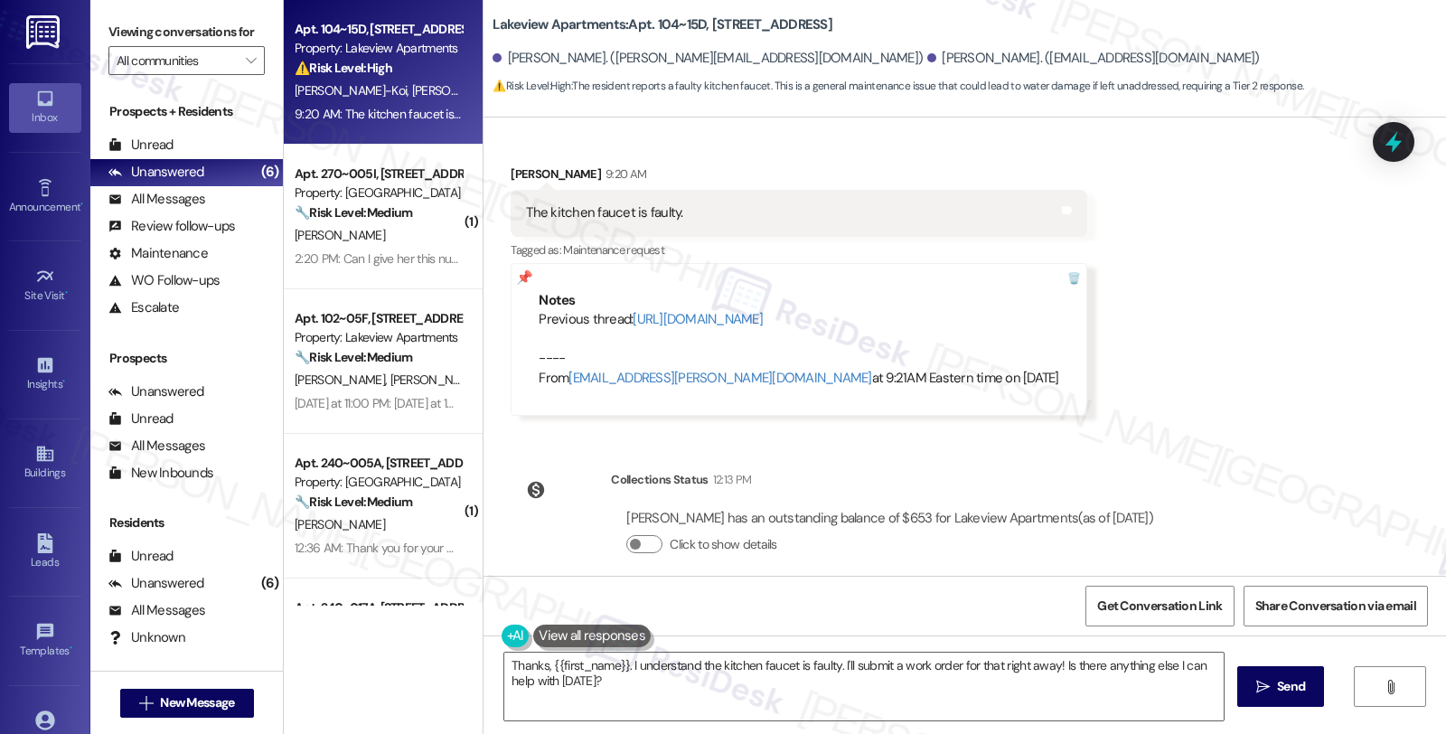
scroll to position [1314, 0]
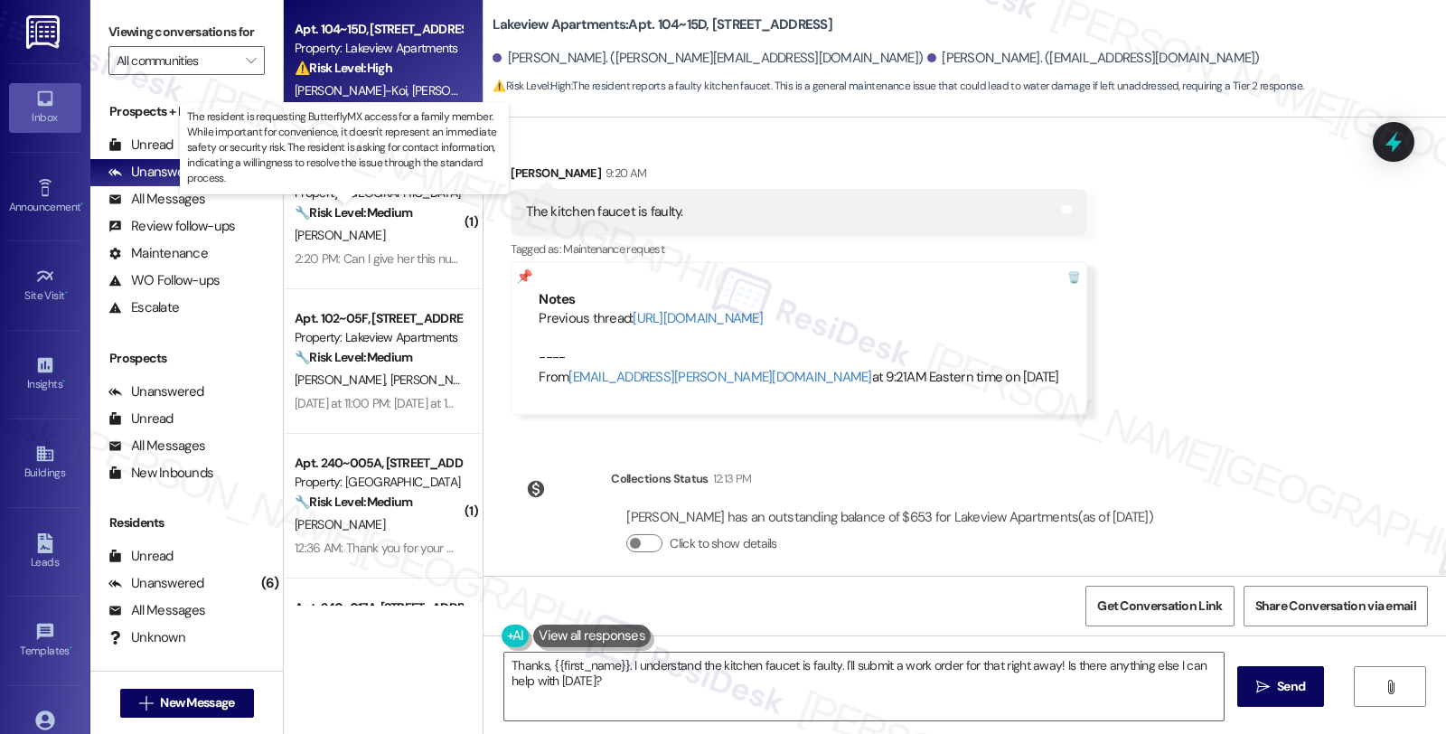
drag, startPoint x: 399, startPoint y: 214, endPoint x: 875, endPoint y: 325, distance: 489.1
click at [875, 325] on div "Previous thread: https://www.theresidesk.com/text/insights-conversations/139509…" at bounding box center [799, 348] width 520 height 78
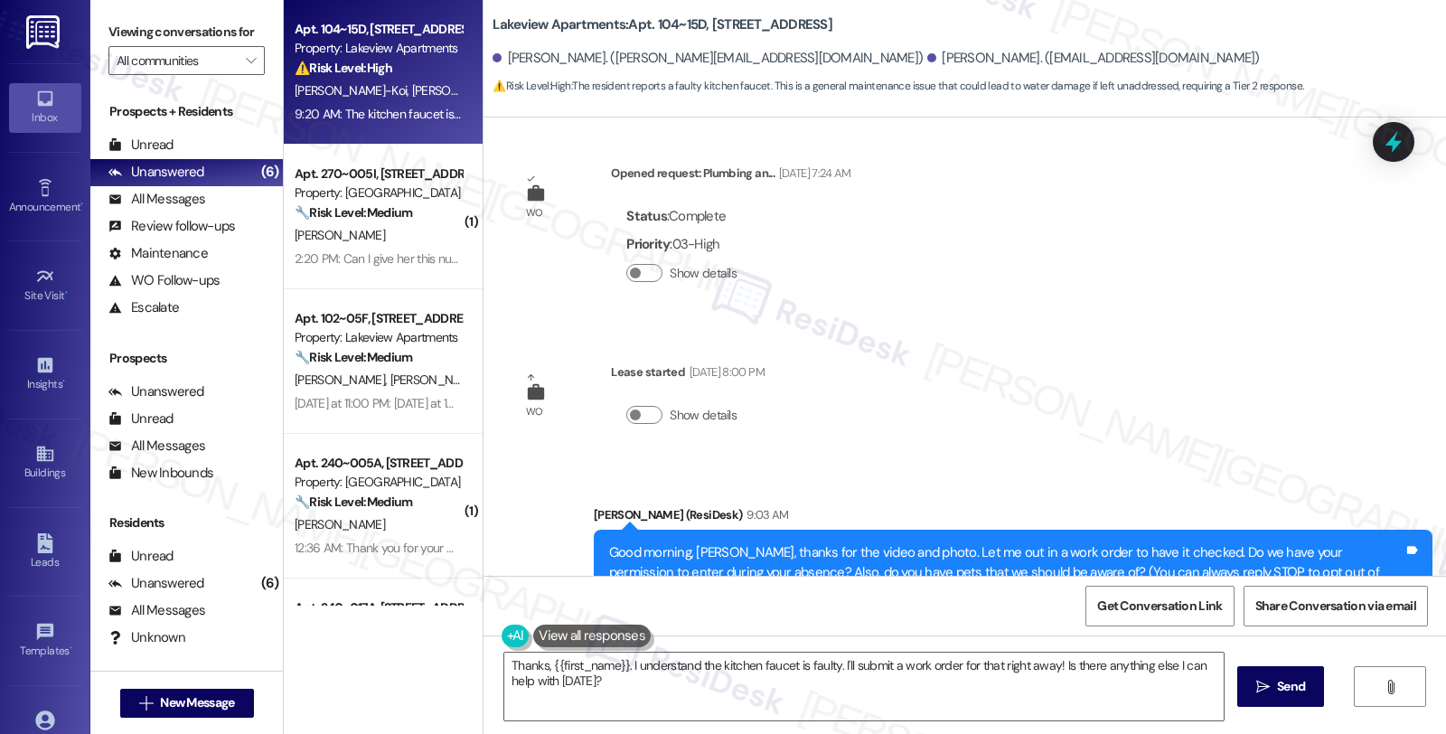
scroll to position [310, 0]
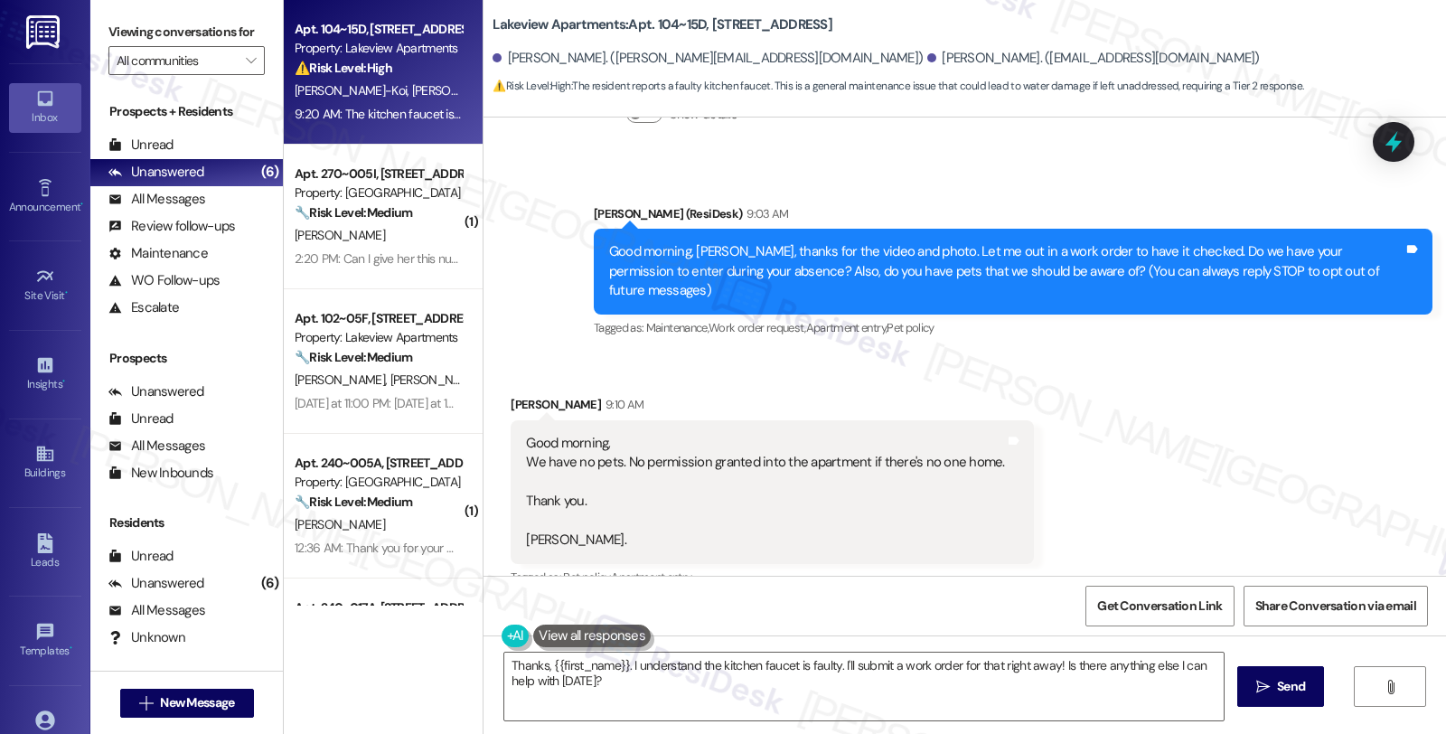
click at [648, 434] on div "Good morning, We have no pets. No permission granted into the apartment if ther…" at bounding box center [765, 492] width 478 height 117
click at [752, 449] on div "Good morning, We have no pets. No permission granted into the apartment if ther…" at bounding box center [765, 492] width 478 height 117
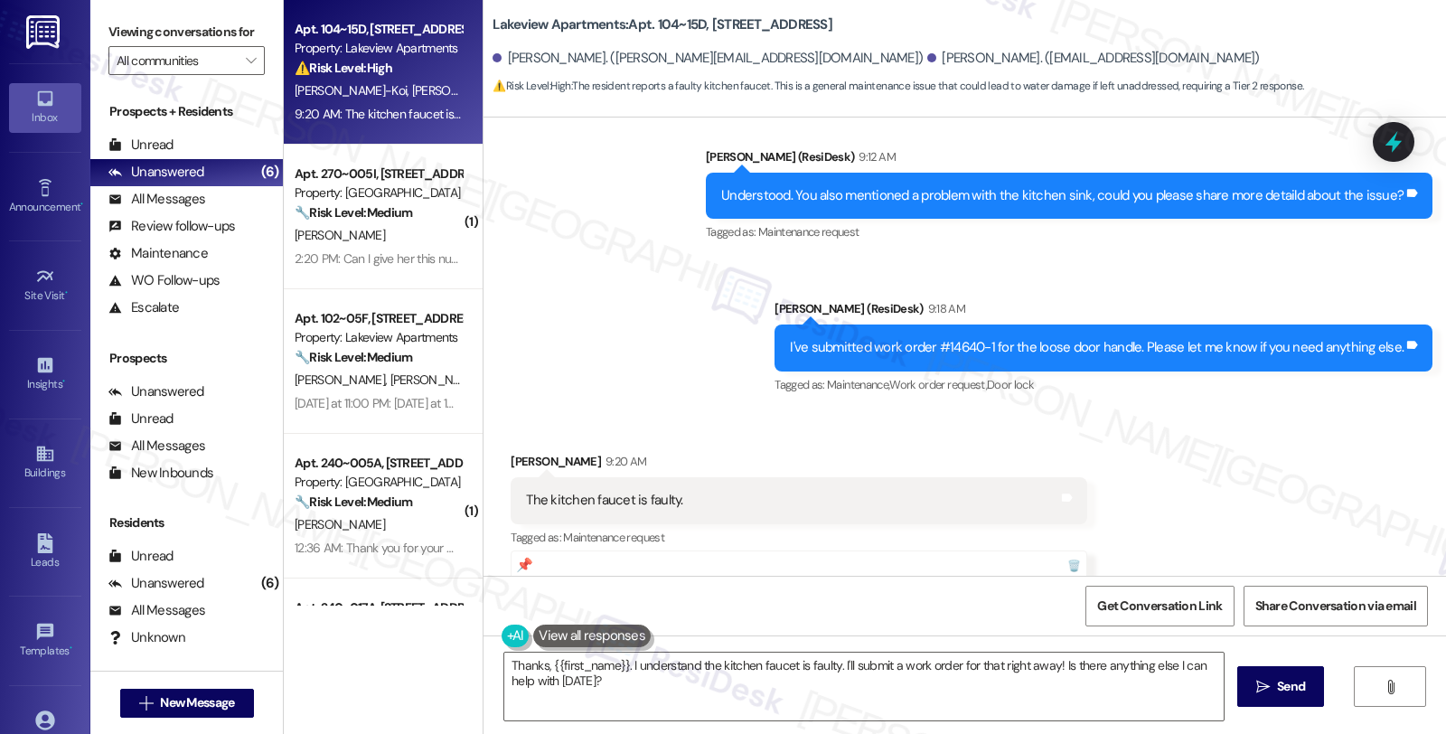
scroll to position [1114, 0]
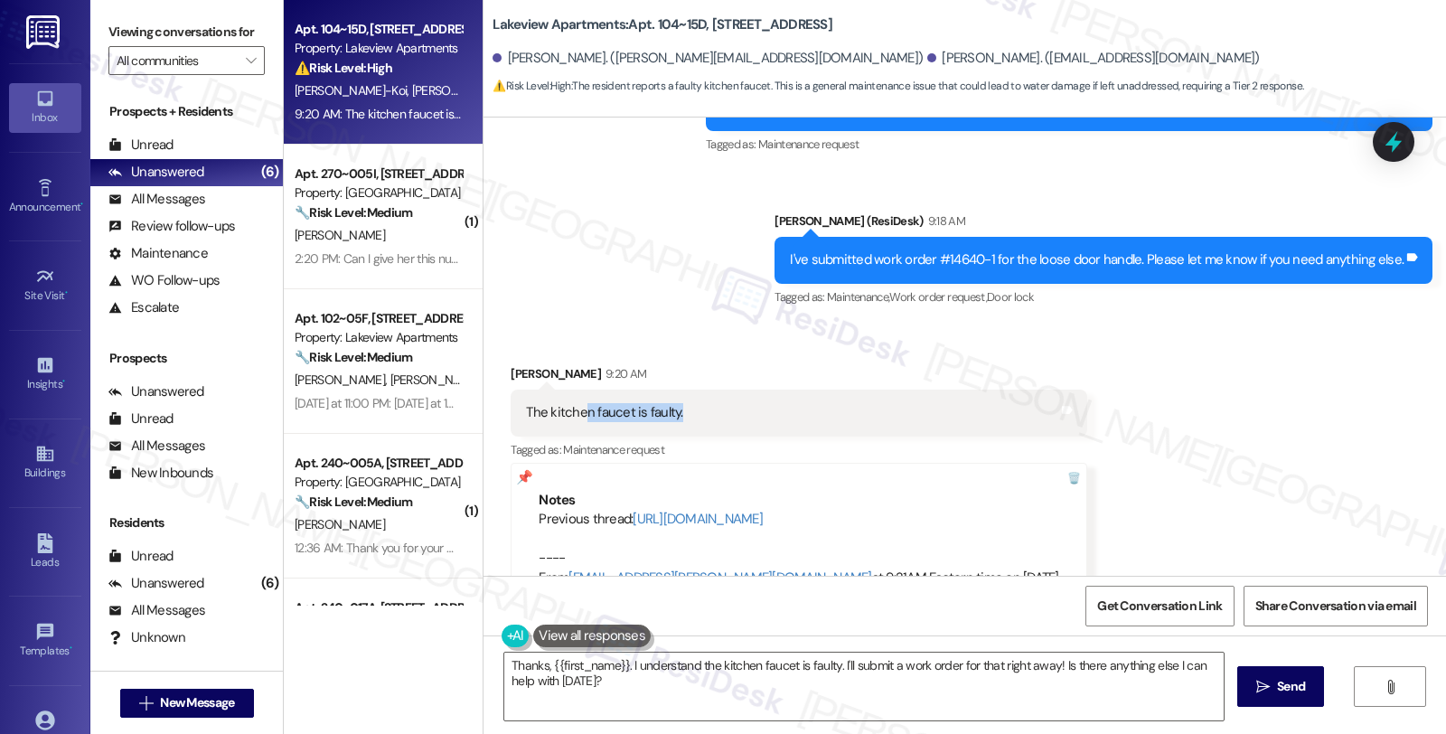
drag, startPoint x: 601, startPoint y: 392, endPoint x: 571, endPoint y: 392, distance: 29.8
click at [571, 391] on div "The kitchen faucet is faulty. Tags and notes" at bounding box center [799, 413] width 576 height 46
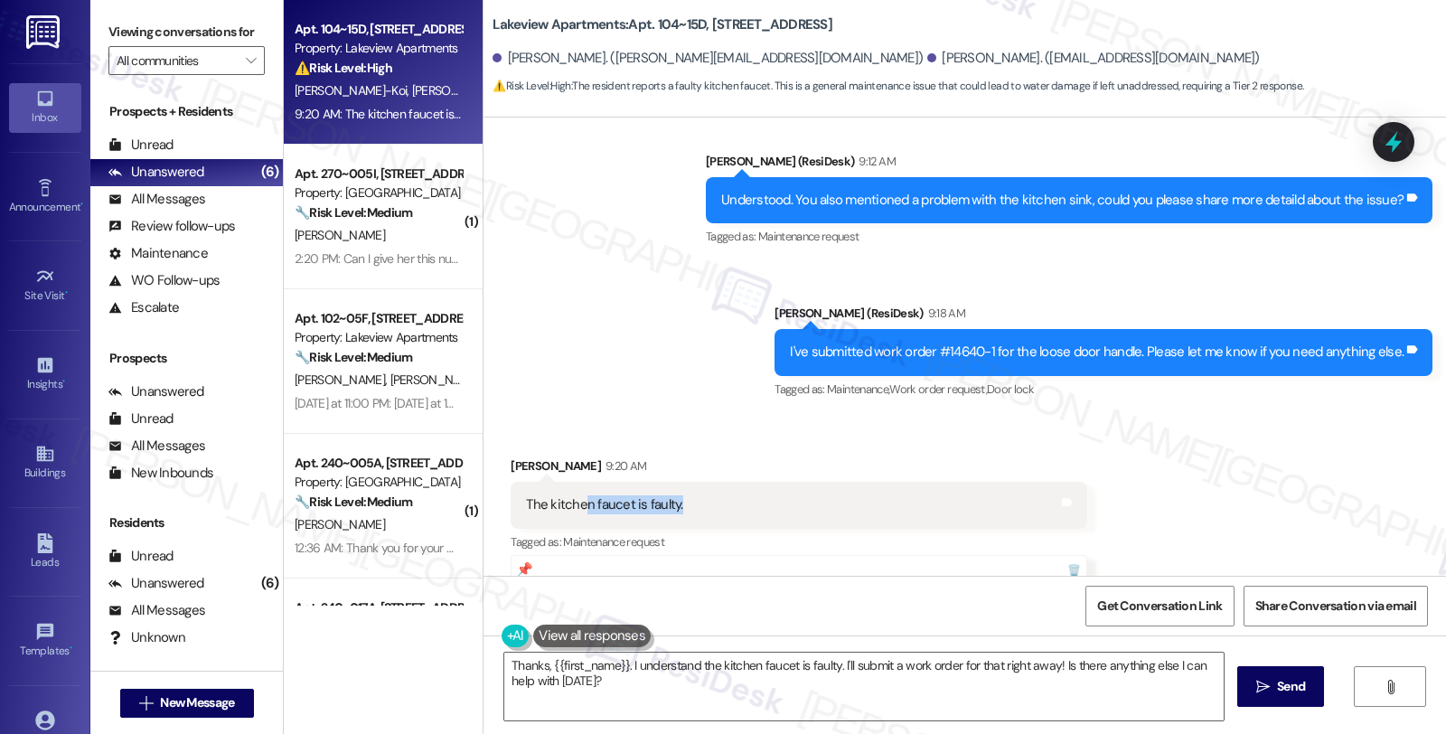
scroll to position [913, 0]
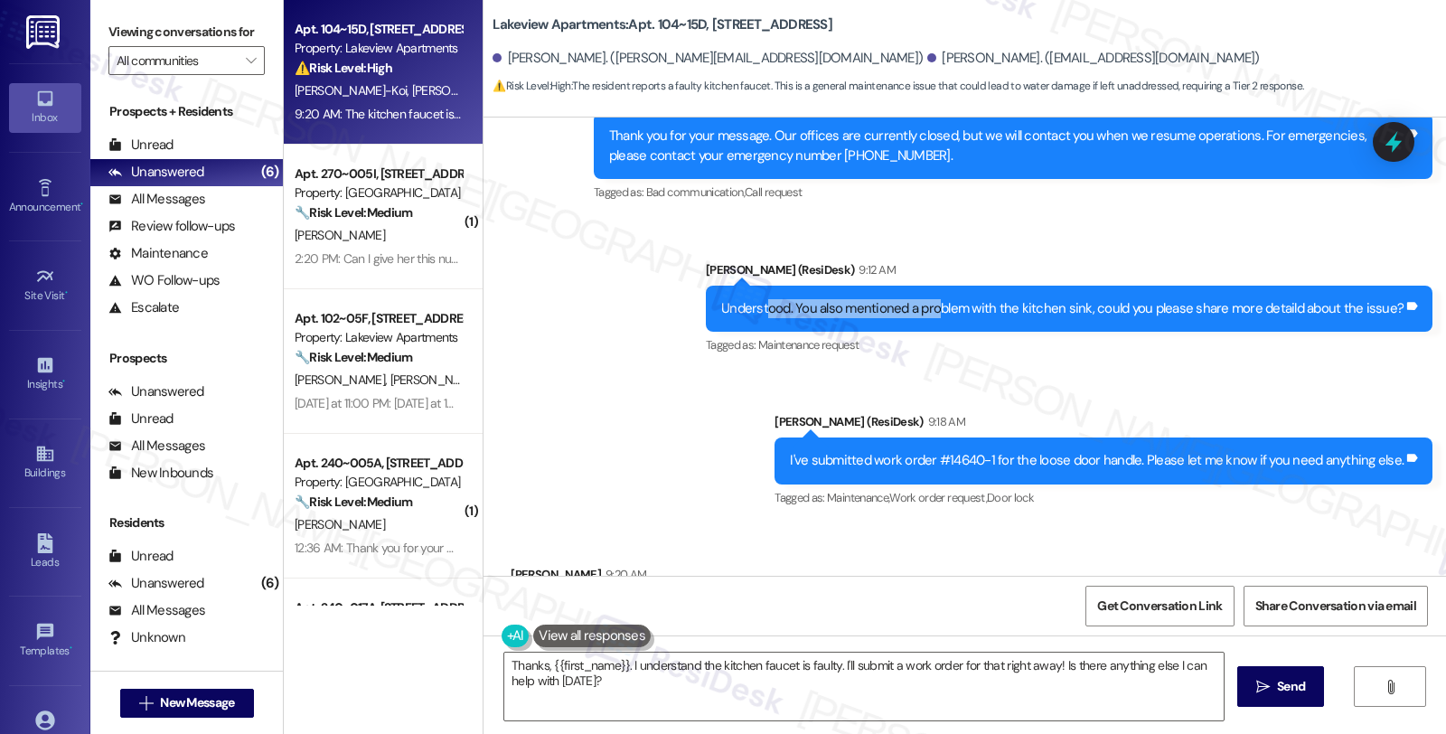
drag, startPoint x: 778, startPoint y: 292, endPoint x: 944, endPoint y: 293, distance: 166.3
click at [944, 299] on div "Understood. You also mentioned a problem with the kitchen sink, could you pleas…" at bounding box center [1062, 308] width 682 height 19
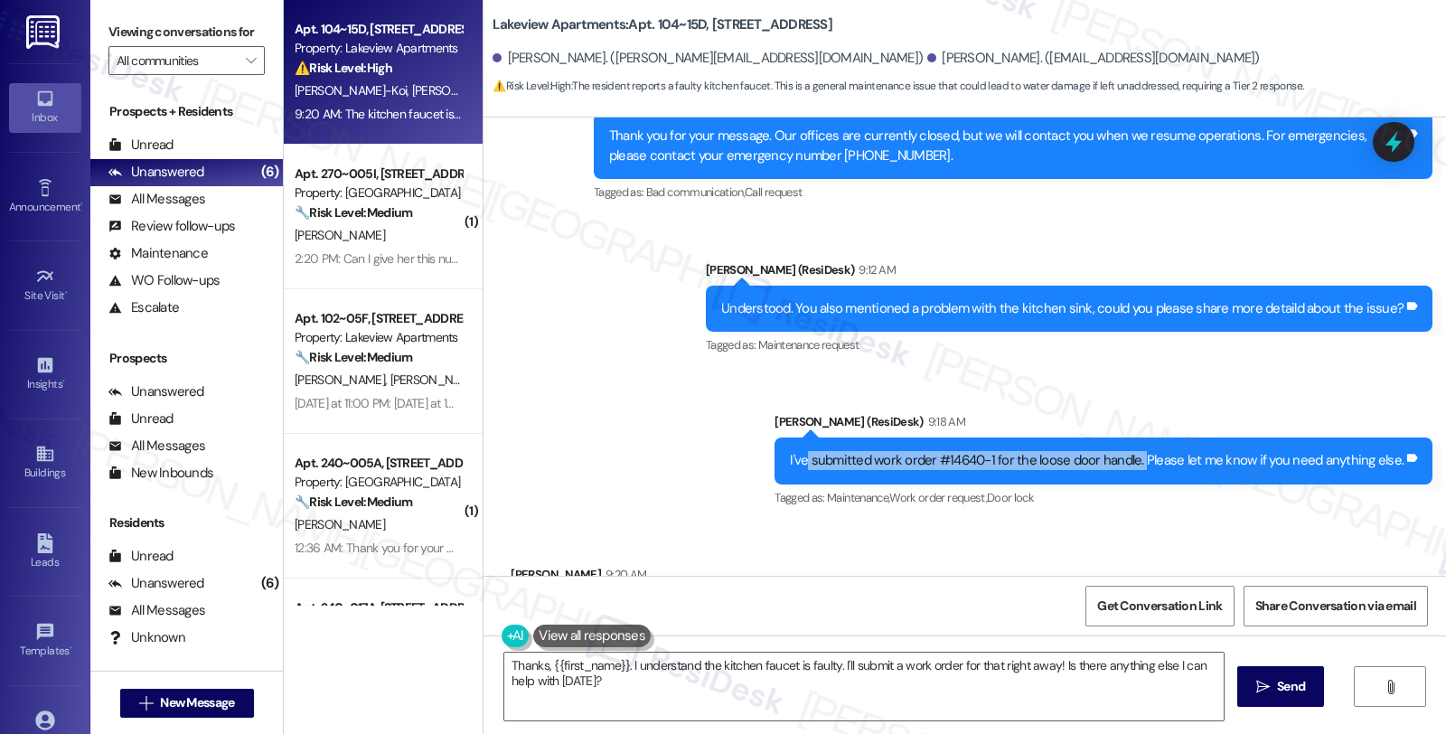
drag, startPoint x: 817, startPoint y: 435, endPoint x: 1148, endPoint y: 454, distance: 331.3
click at [1148, 454] on div "I've submitted work order #14640-1 for the loose door handle. Please let me kno…" at bounding box center [1104, 460] width 658 height 46
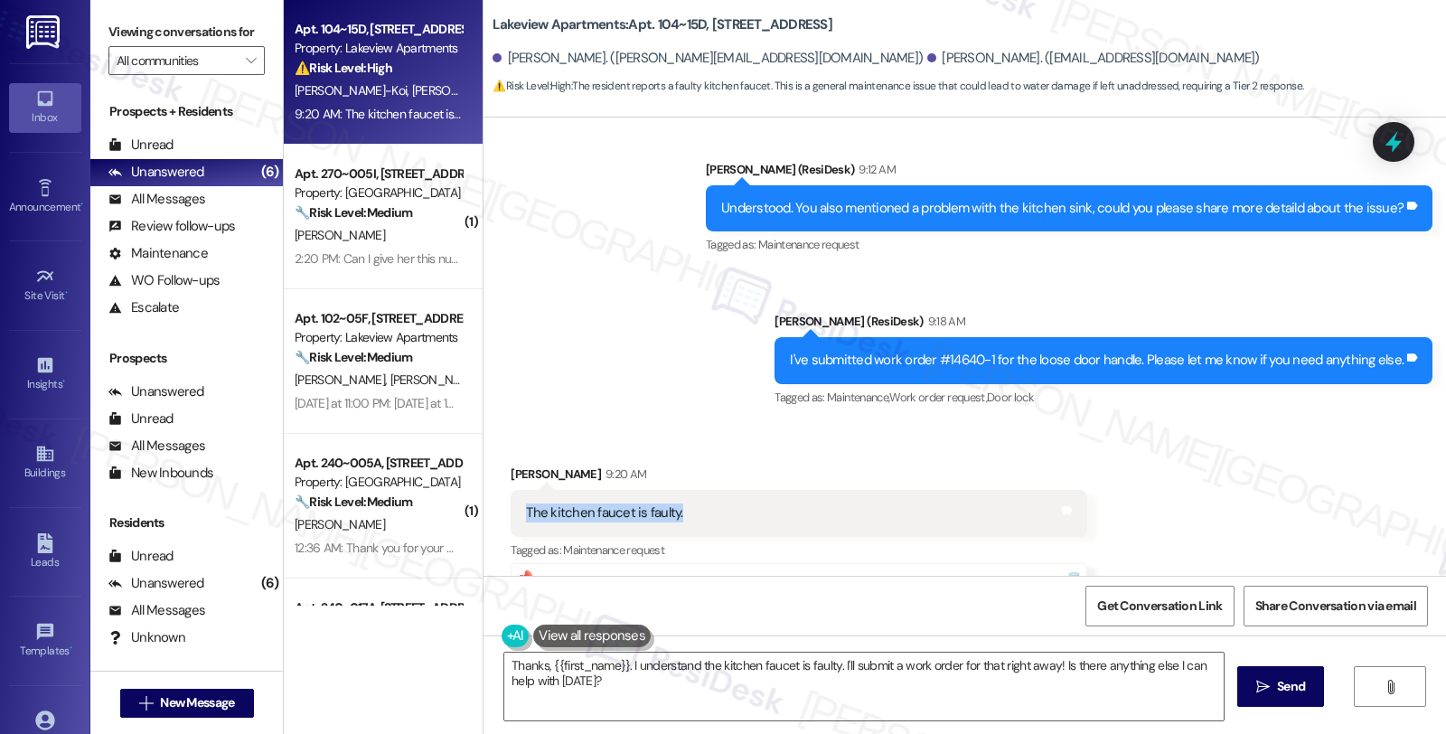
drag, startPoint x: 619, startPoint y: 480, endPoint x: 504, endPoint y: 476, distance: 114.8
click at [511, 490] on div "The kitchen faucet is faulty. Tags and notes" at bounding box center [799, 513] width 576 height 46
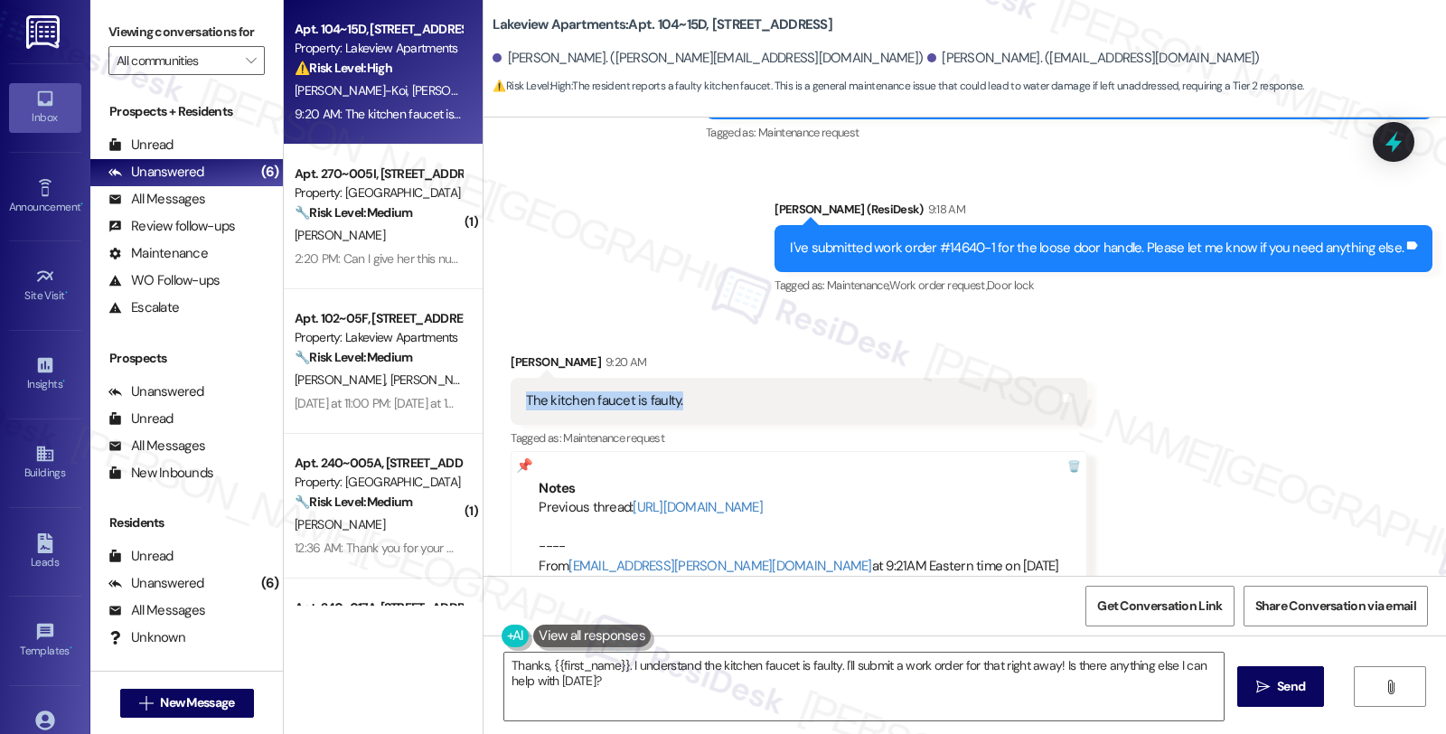
scroll to position [1214, 0]
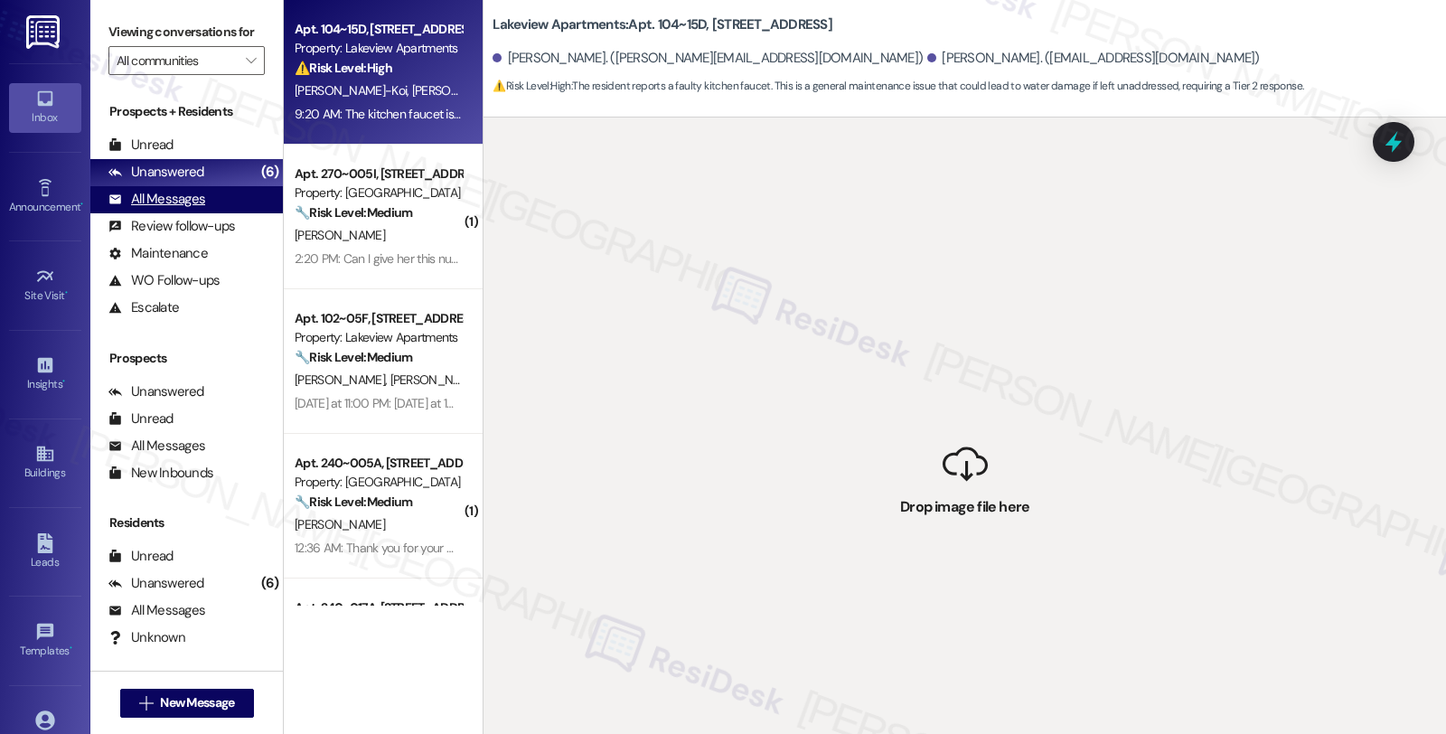
drag, startPoint x: 572, startPoint y: 290, endPoint x: 184, endPoint y: 214, distance: 395.1
click at [184, 209] on div "All Messages" at bounding box center [156, 199] width 97 height 19
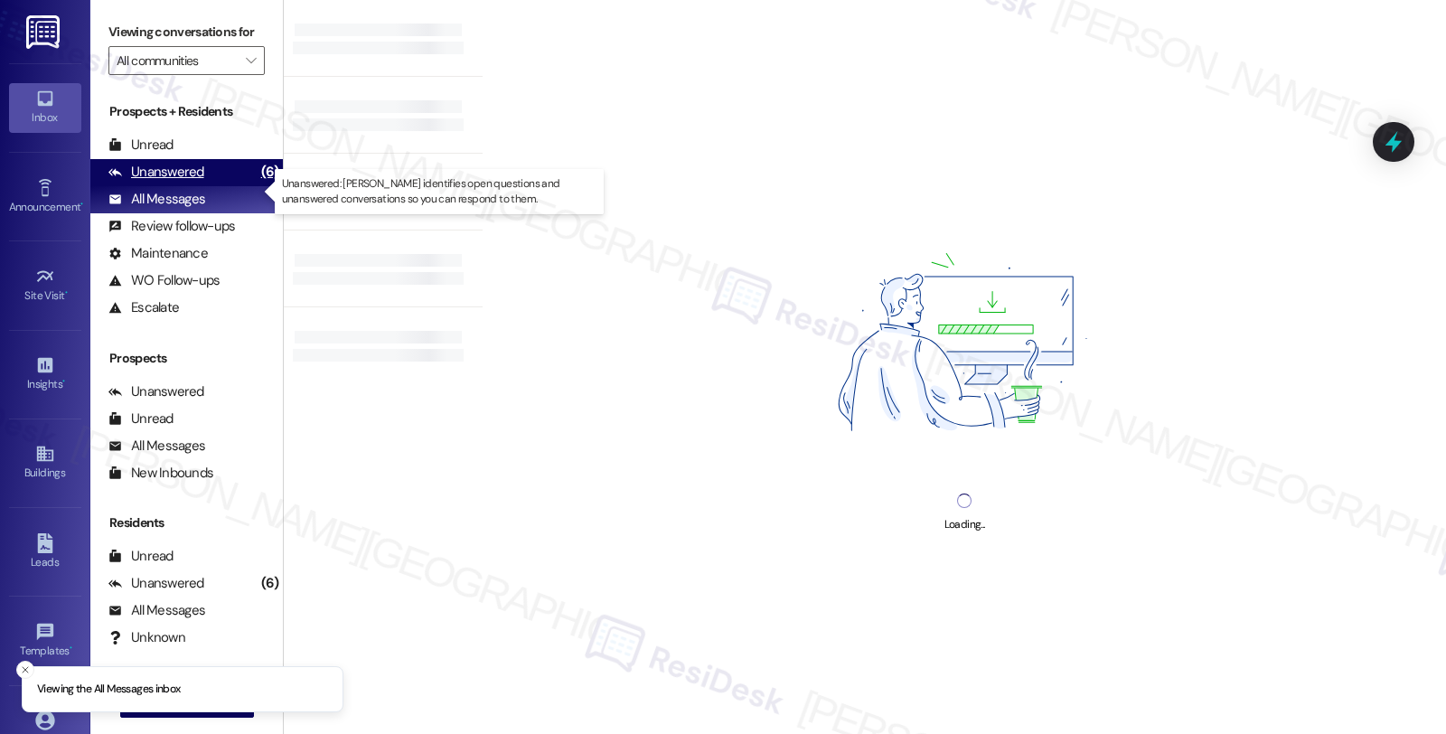
click at [186, 182] on div "Unanswered" at bounding box center [156, 172] width 96 height 19
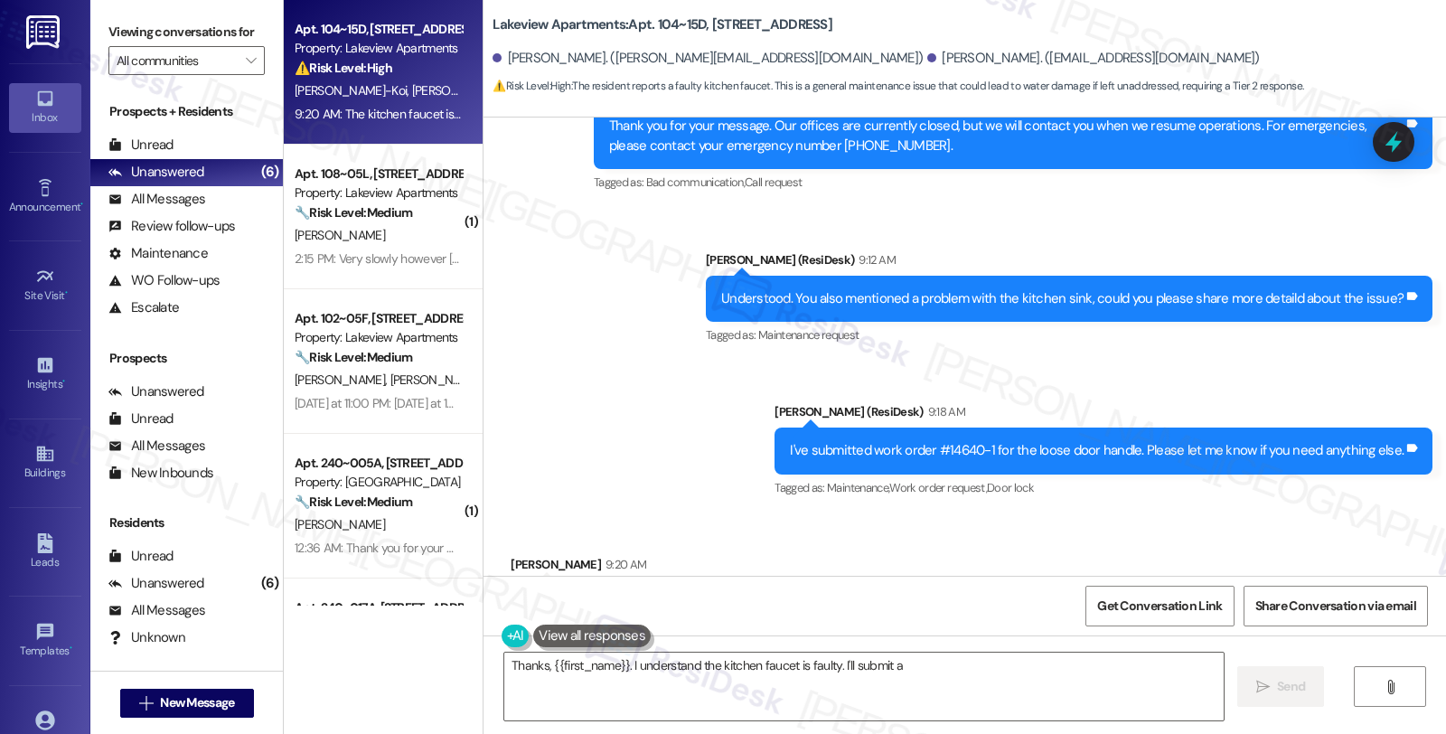
scroll to position [1148, 0]
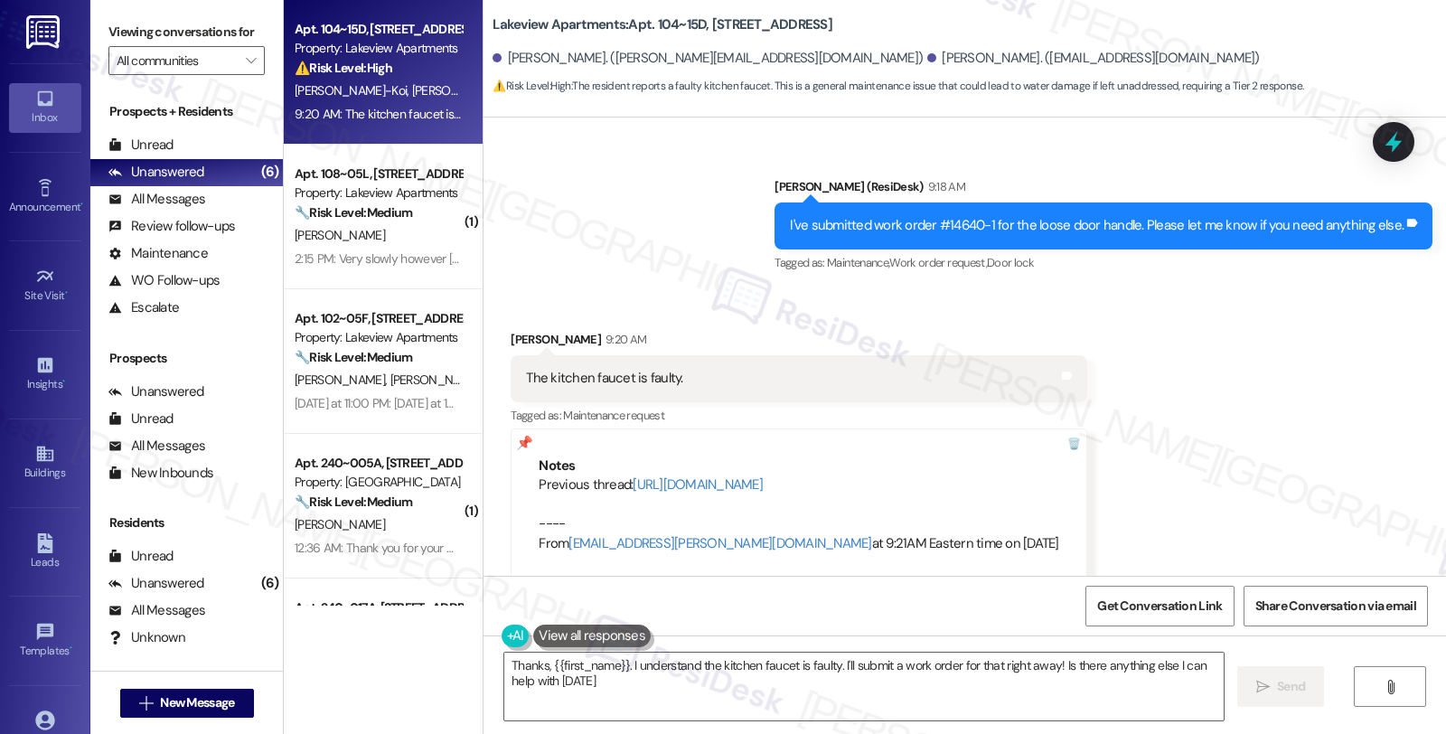
type textarea "Thanks, {{first_name}}. I understand the kitchen faucet is faulty. I'll submit …"
click at [332, 73] on strong "⚠️ Risk Level: High" at bounding box center [344, 68] width 98 height 16
drag, startPoint x: 334, startPoint y: 77, endPoint x: 339, endPoint y: 95, distance: 18.6
click at [332, 73] on strong "⚠️ Risk Level: High" at bounding box center [344, 68] width 98 height 16
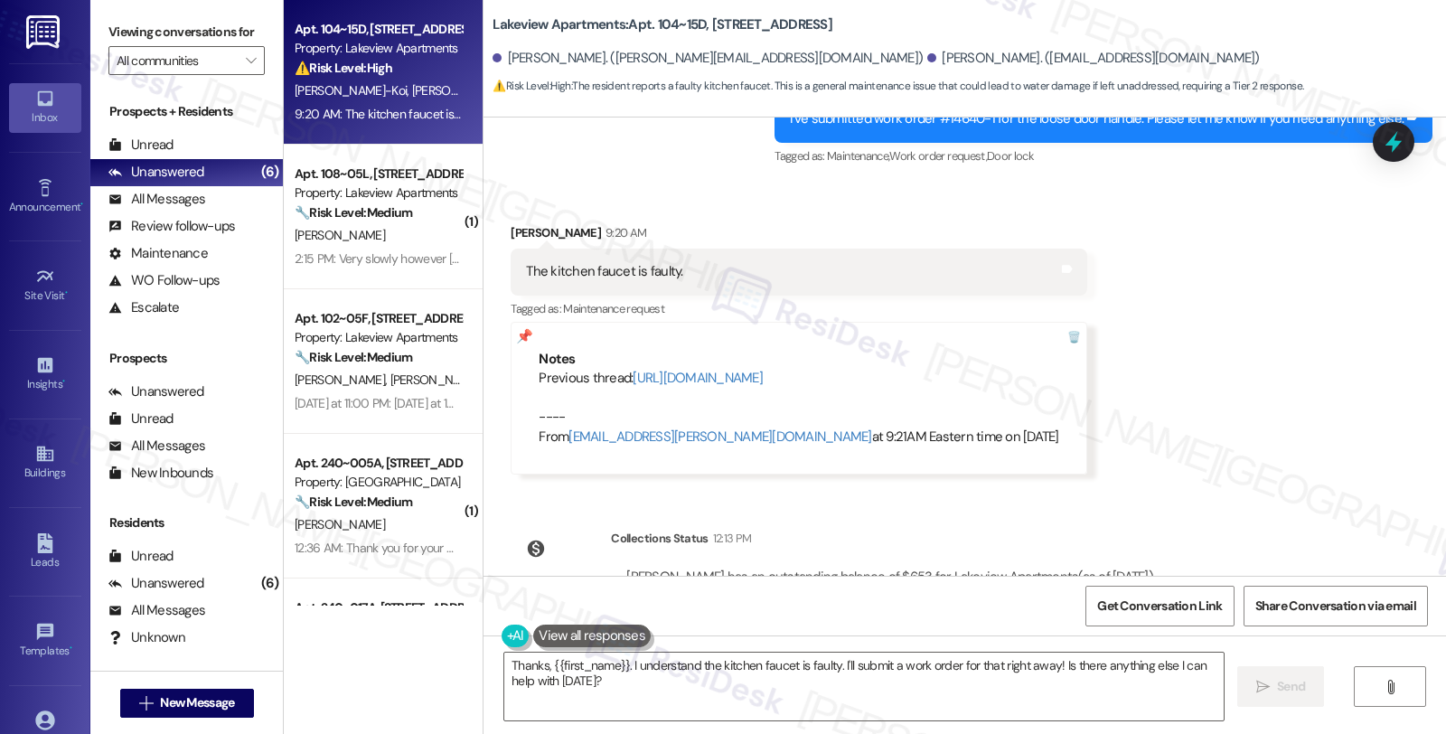
scroll to position [1314, 0]
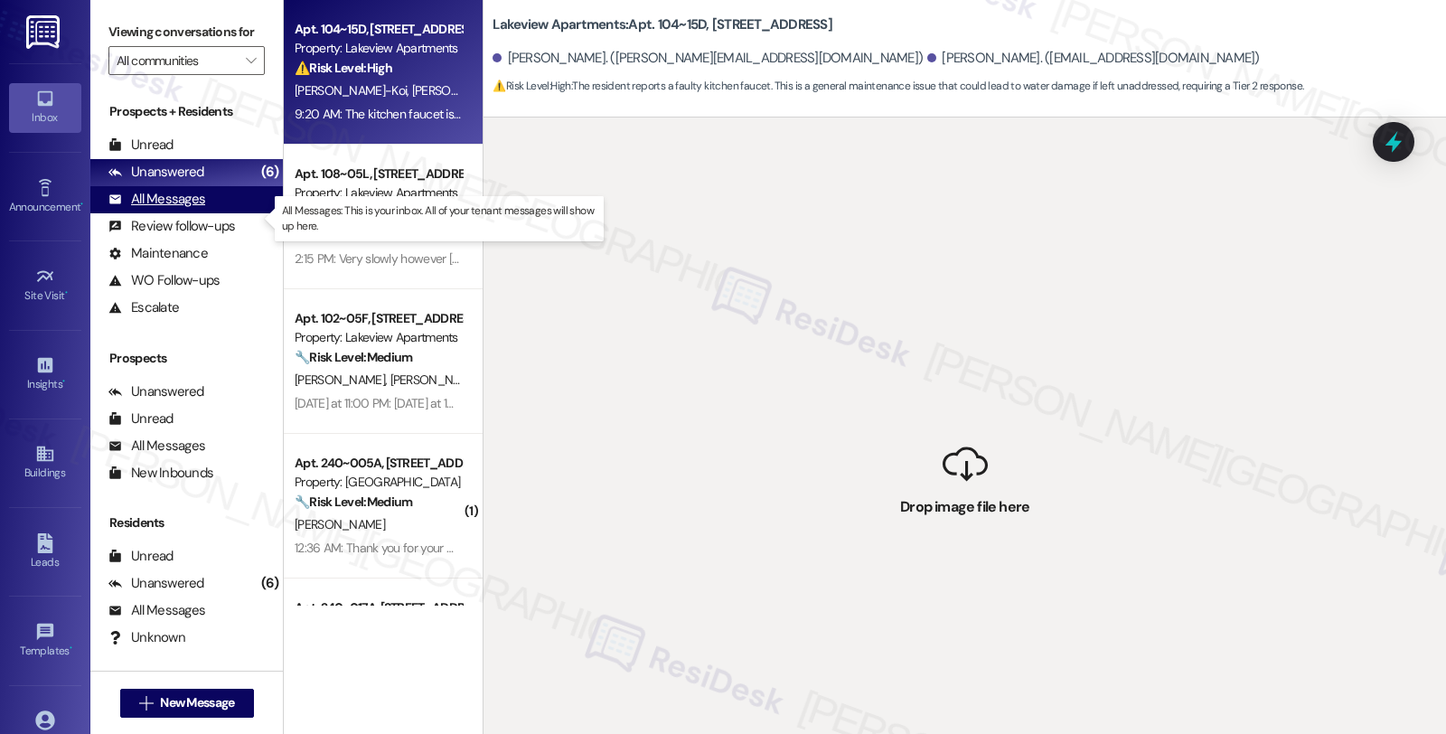
click at [202, 209] on div "All Messages" at bounding box center [156, 199] width 97 height 19
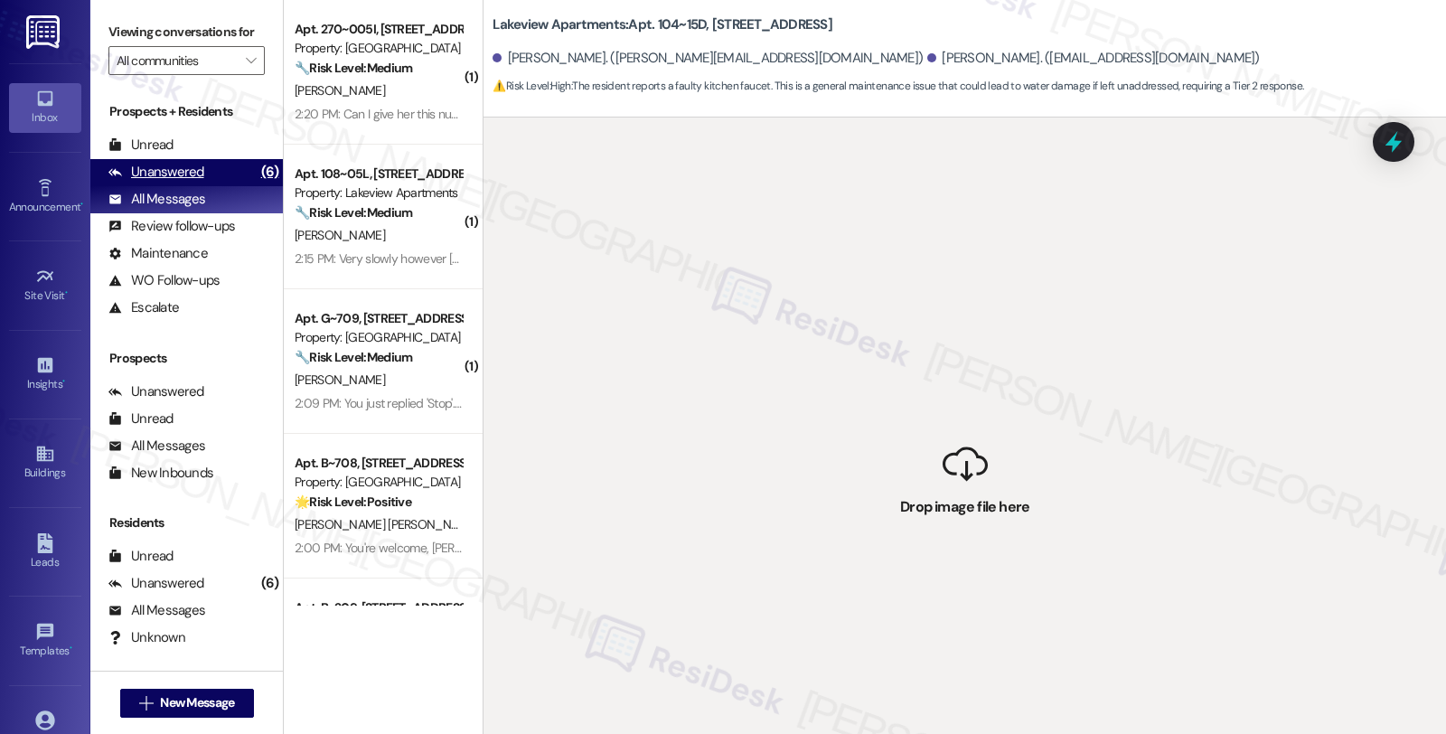
click at [208, 186] on div "Unanswered (6)" at bounding box center [186, 172] width 193 height 27
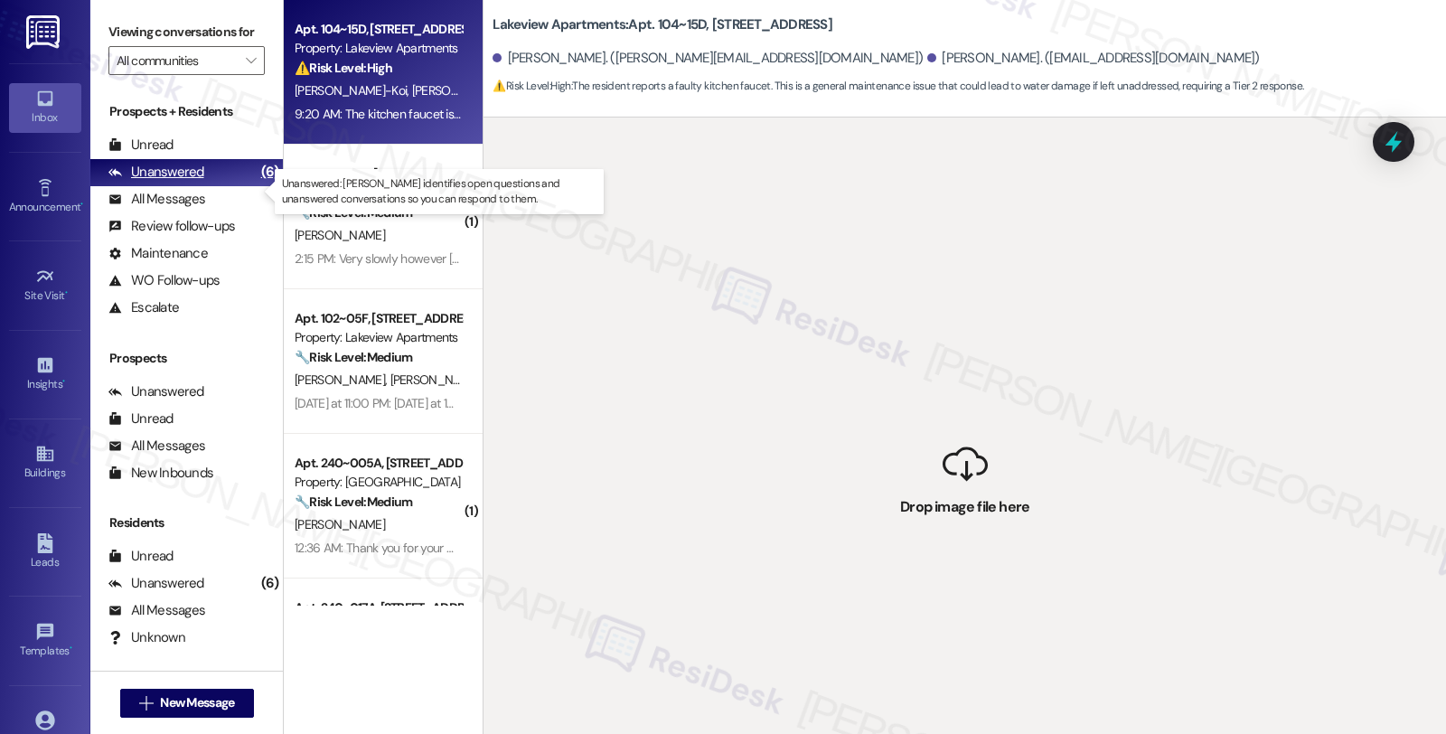
click at [190, 182] on div "Unanswered" at bounding box center [156, 172] width 96 height 19
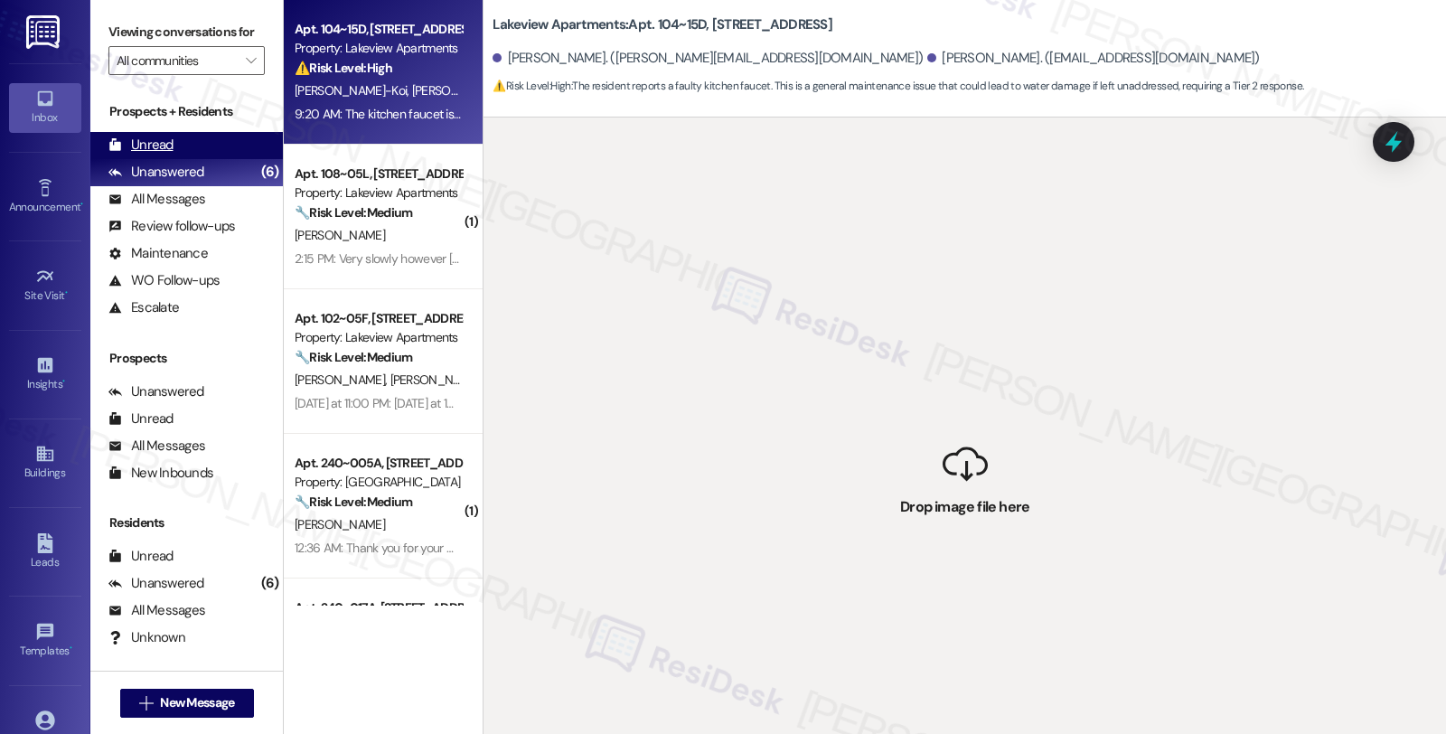
click at [157, 155] on div "Unread" at bounding box center [140, 145] width 65 height 19
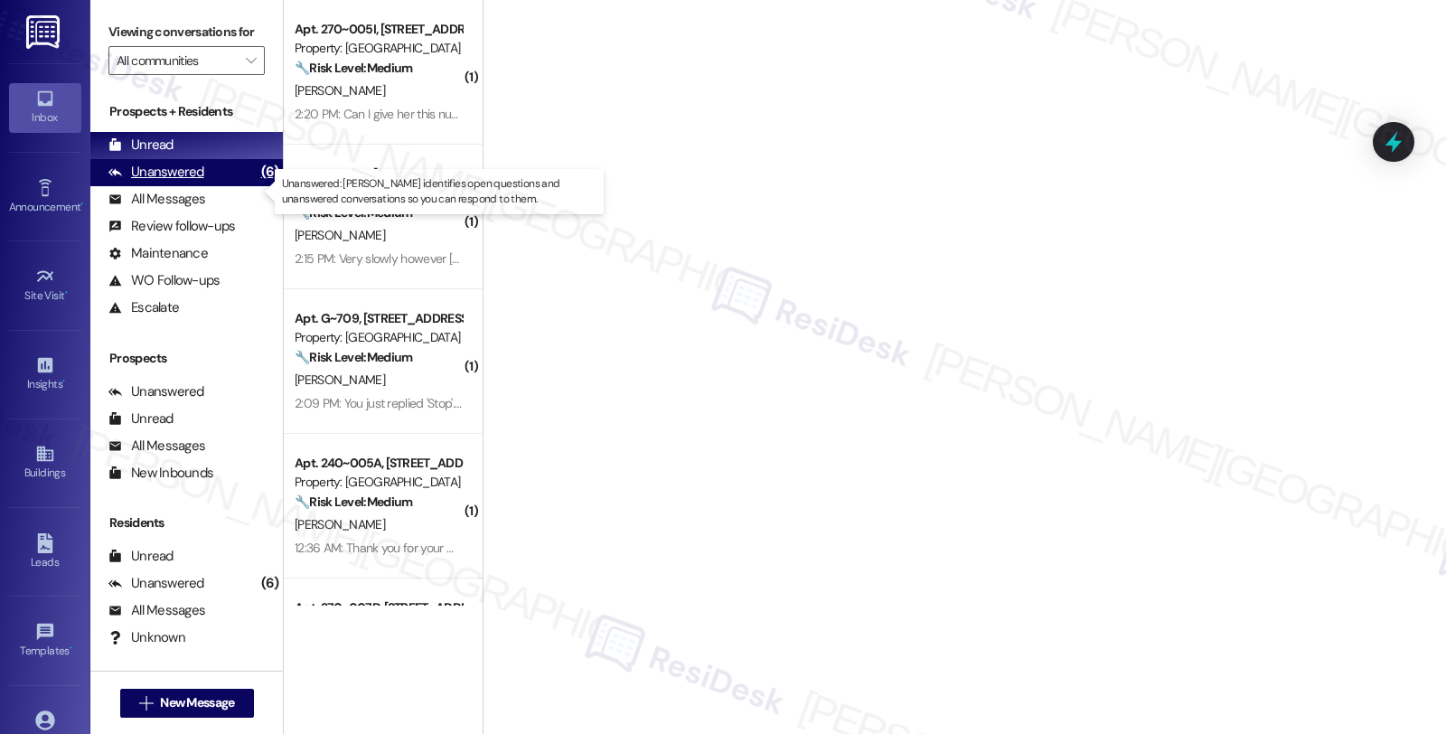
click at [169, 182] on div "Unanswered" at bounding box center [156, 172] width 96 height 19
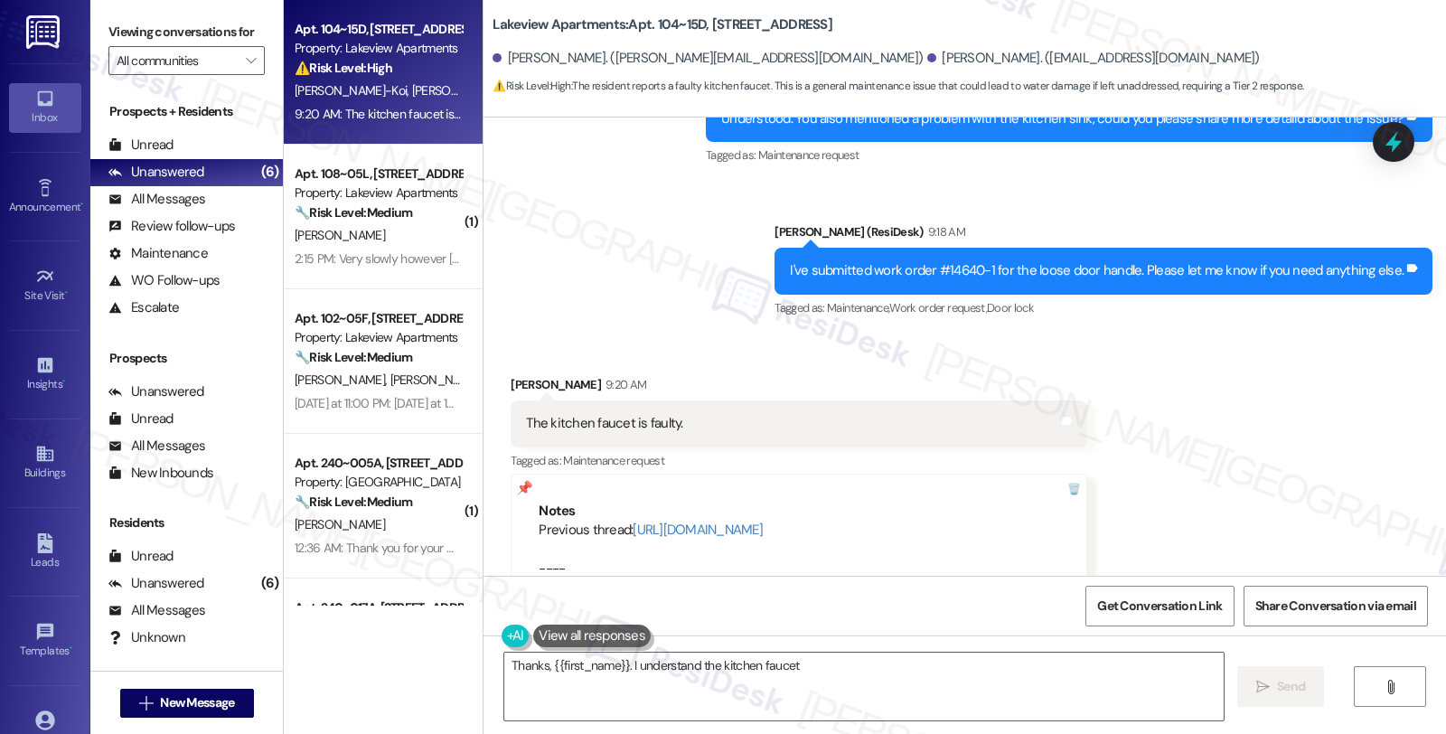
scroll to position [1148, 0]
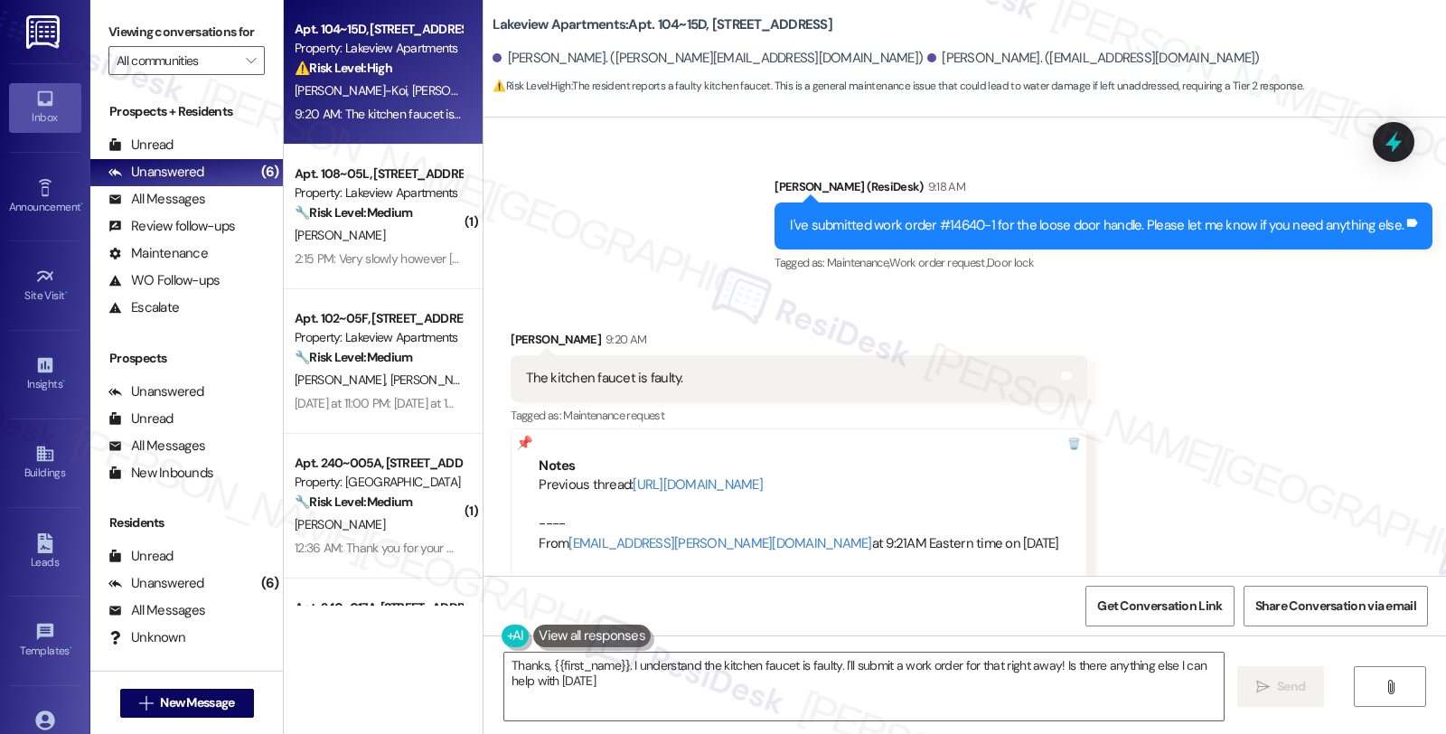
type textarea "Thanks, {{first_name}}. I understand the kitchen faucet is faulty. I'll submit …"
drag, startPoint x: 507, startPoint y: 350, endPoint x: 665, endPoint y: 350, distance: 158.2
click at [665, 355] on div "The kitchen faucet is faulty. Tags and notes" at bounding box center [799, 378] width 576 height 46
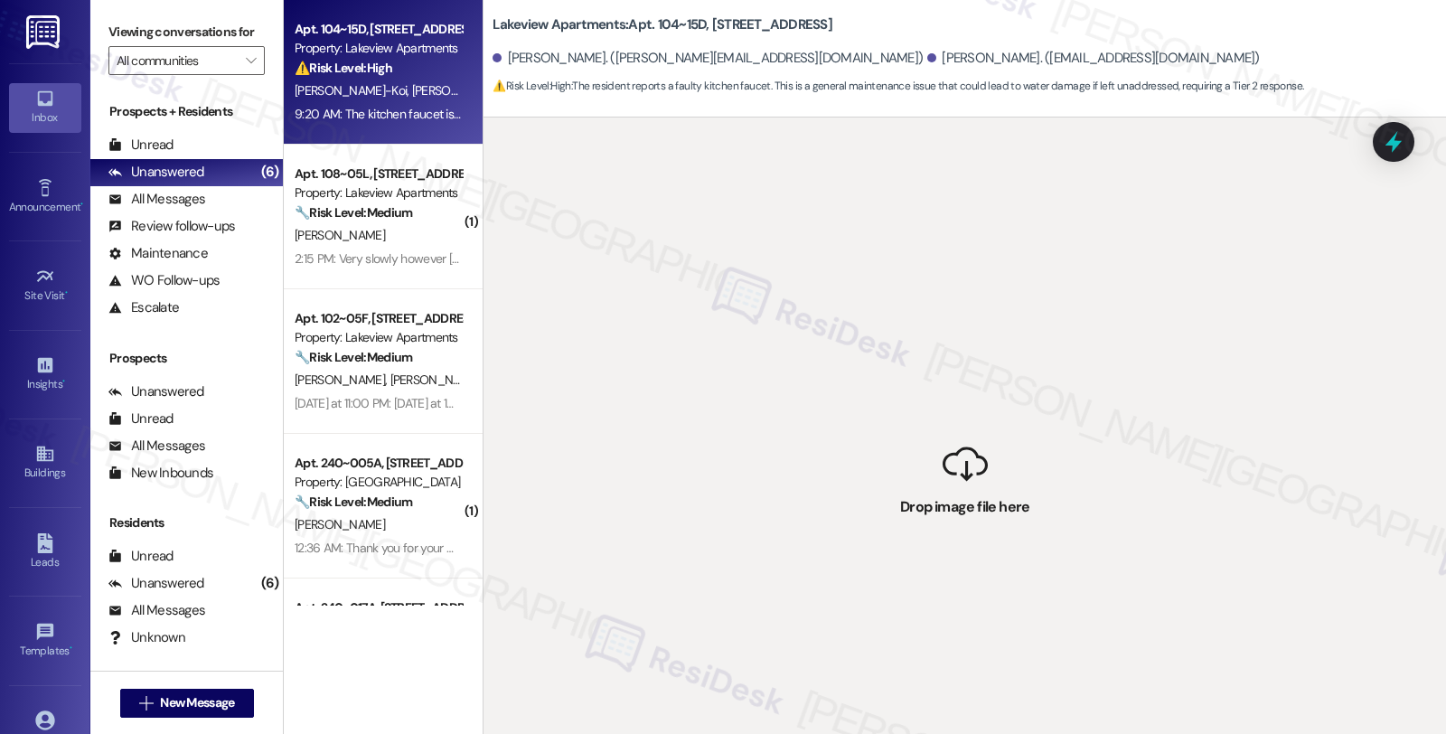
copy div "The kitchen faucet is faulty."
click at [181, 209] on div "All Messages" at bounding box center [156, 199] width 97 height 19
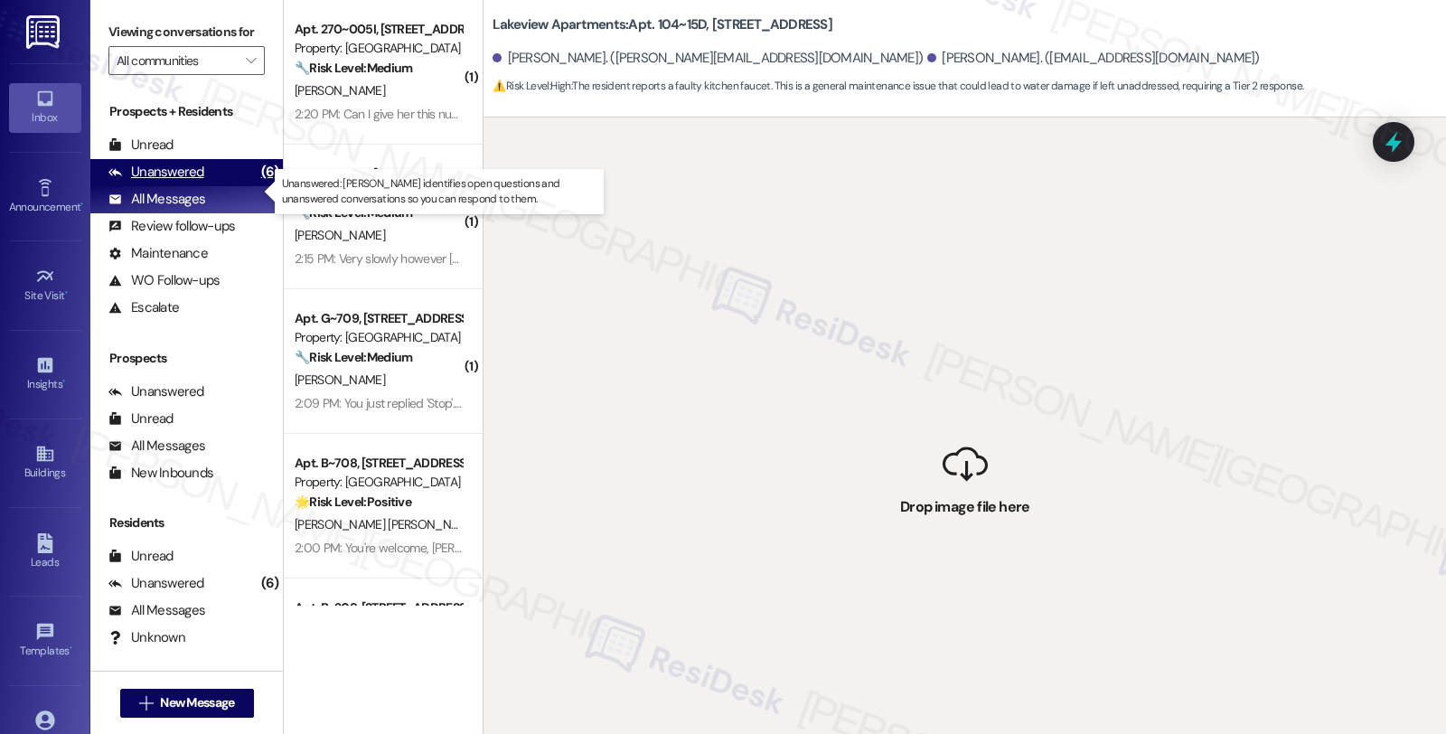
click at [192, 182] on div "Unanswered" at bounding box center [156, 172] width 96 height 19
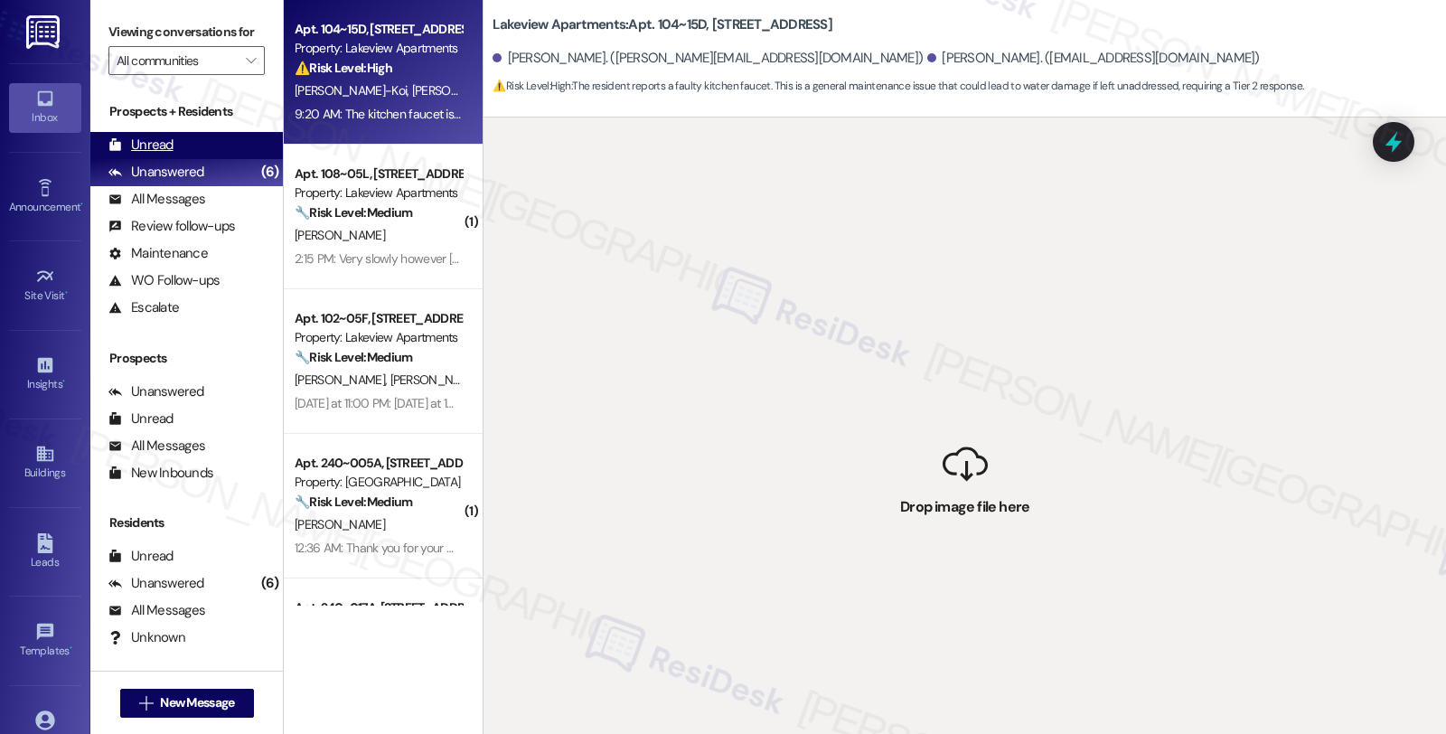
click at [163, 155] on div "Unread" at bounding box center [140, 145] width 65 height 19
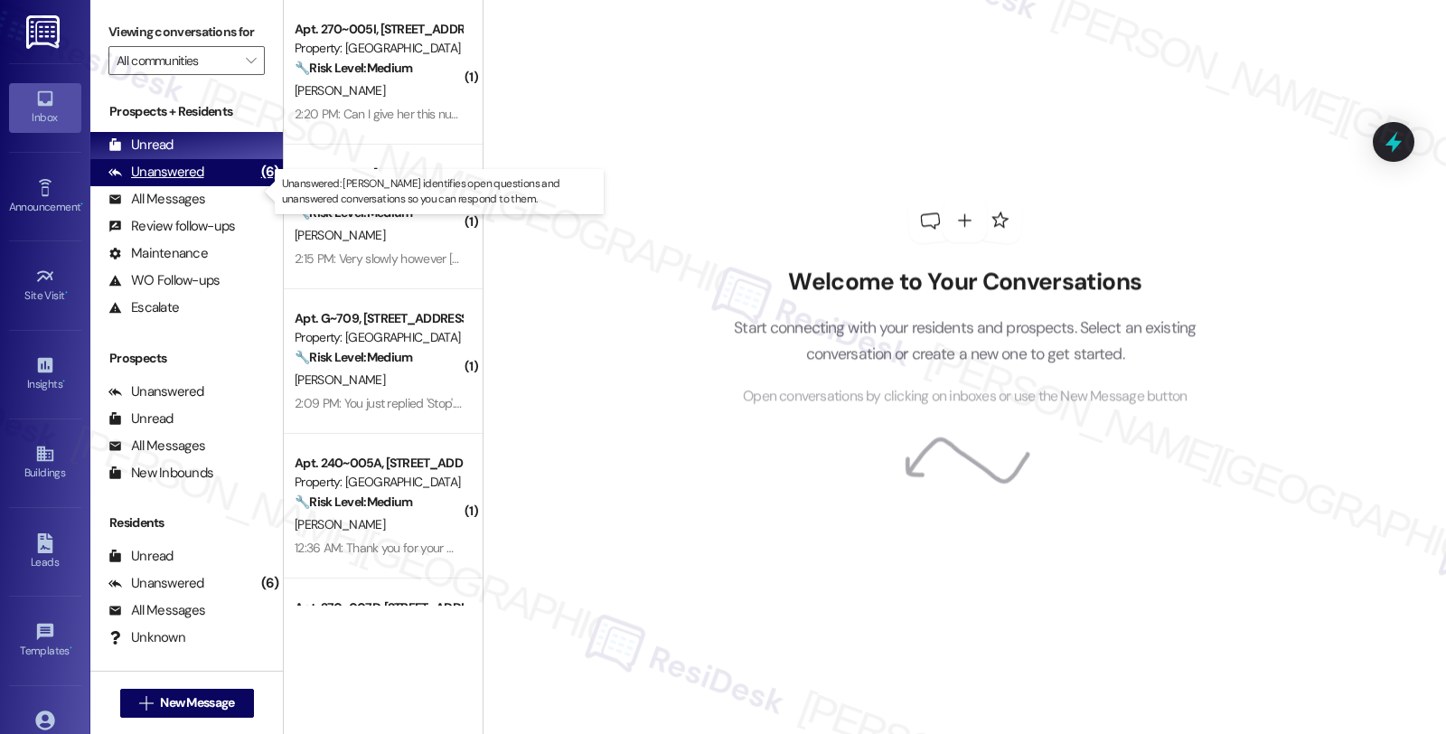
click at [173, 182] on div "Unanswered" at bounding box center [156, 172] width 96 height 19
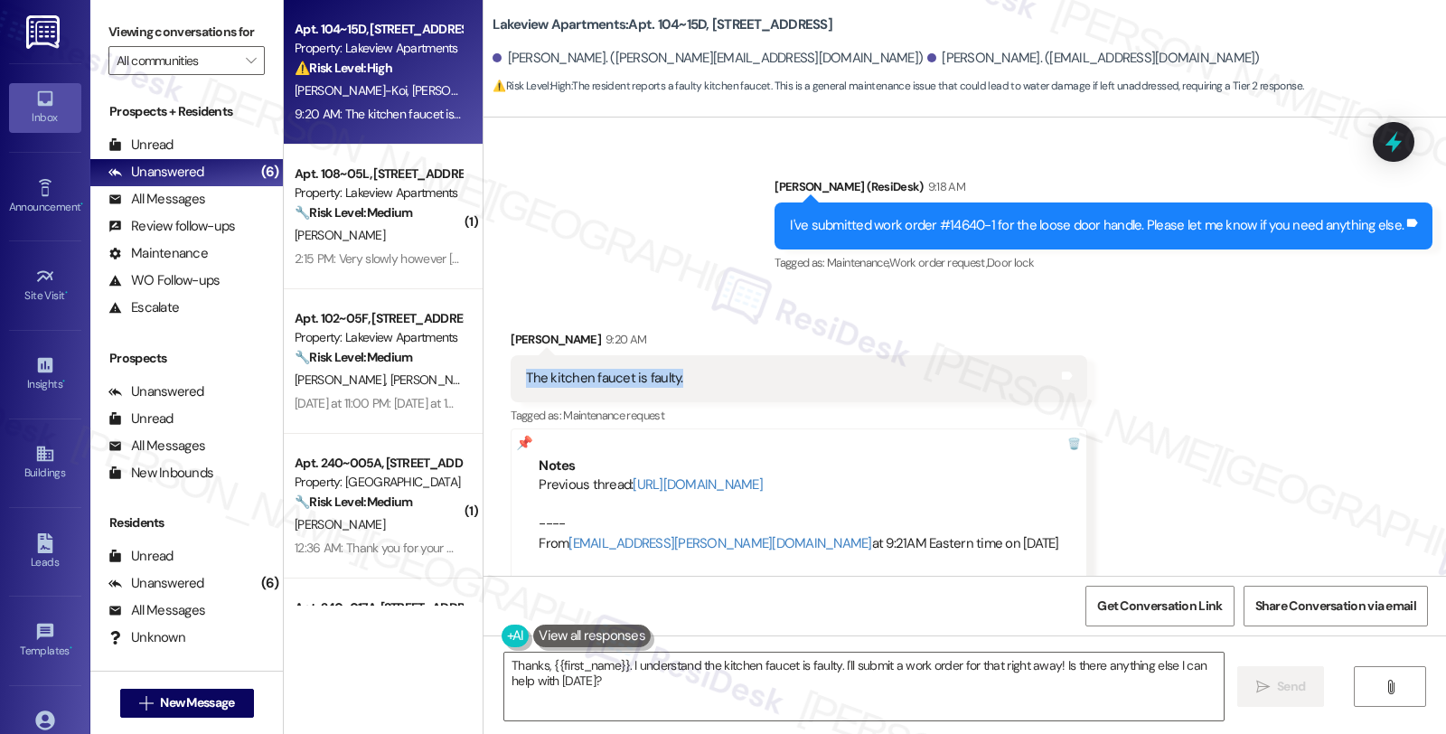
drag, startPoint x: 516, startPoint y: 353, endPoint x: 693, endPoint y: 355, distance: 177.2
click at [693, 355] on div "The kitchen faucet is faulty. Tags and notes" at bounding box center [799, 378] width 576 height 46
copy div "The kitchen faucet is faulty."
click at [655, 684] on textarea "Thanks, {{first_name}}. I understand the kitchen faucet is faulty. I'll submit …" at bounding box center [863, 687] width 719 height 68
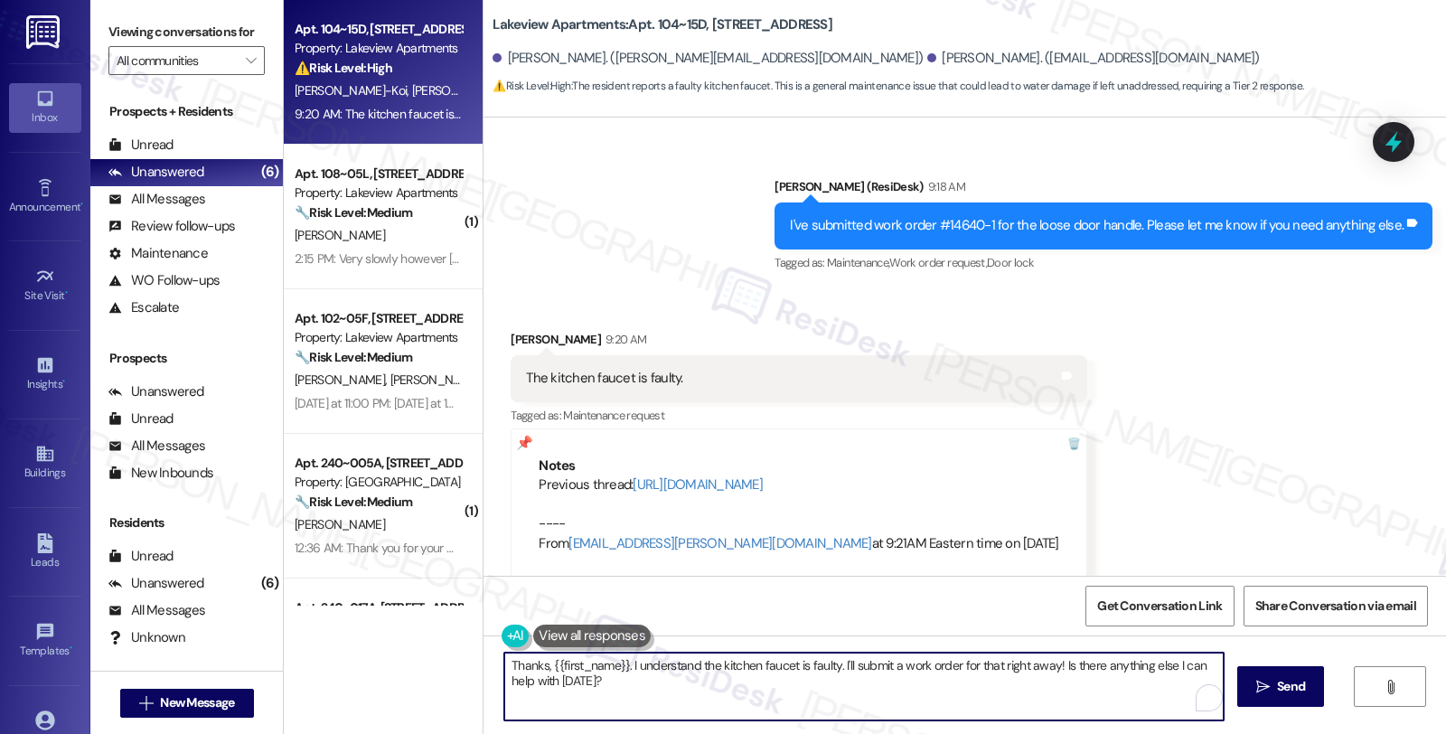
click at [655, 684] on textarea "Thanks, {{first_name}}. I understand the kitchen faucet is faulty. I'll submit …" at bounding box center [863, 687] width 719 height 68
paste textarea "for that detail. Just to narrow it down further: 1. **Has the faucet always rot…"
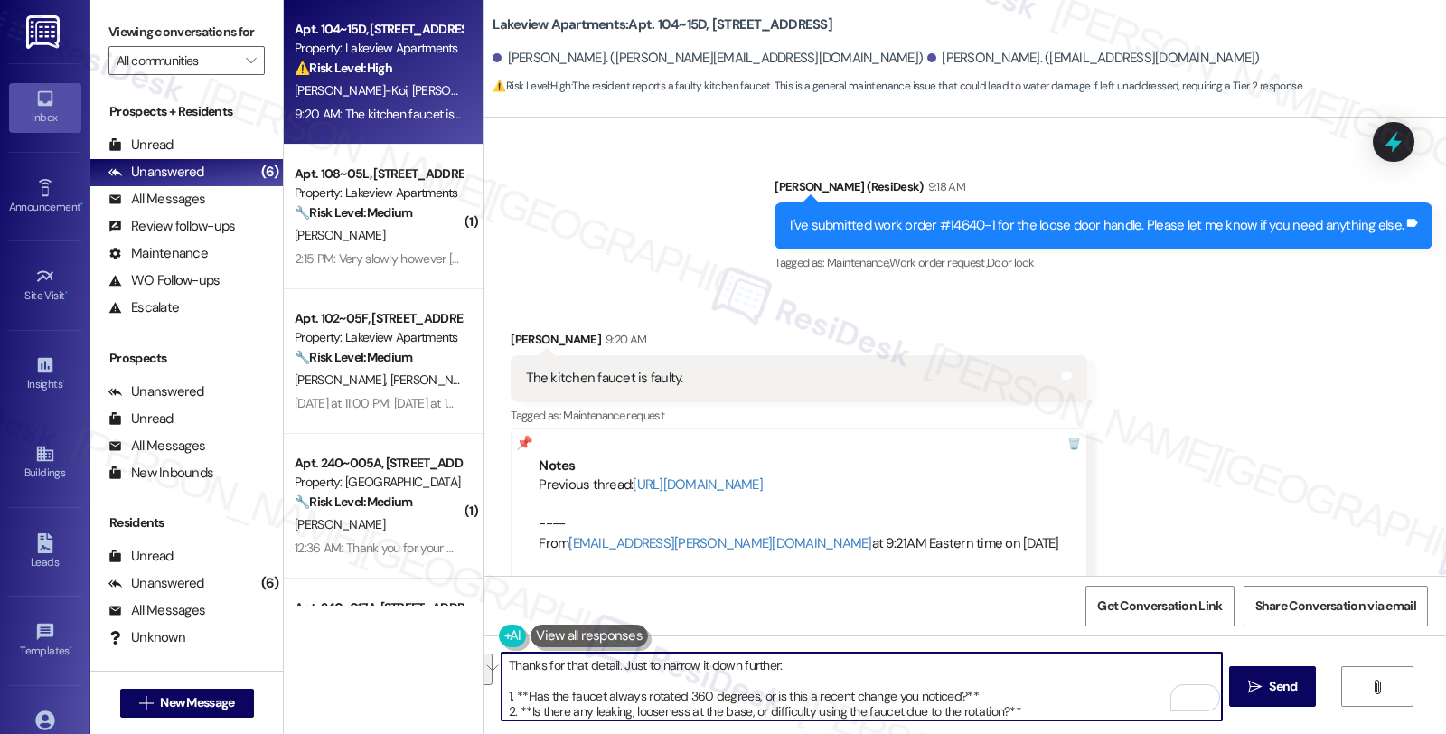
scroll to position [14, 0]
drag, startPoint x: 944, startPoint y: 679, endPoint x: 682, endPoint y: 714, distance: 263.6
click at [492, 675] on div "Thanks for that detail. Just to narrow it down further: 1. **Has the faucet alw…" at bounding box center [852, 687] width 721 height 70
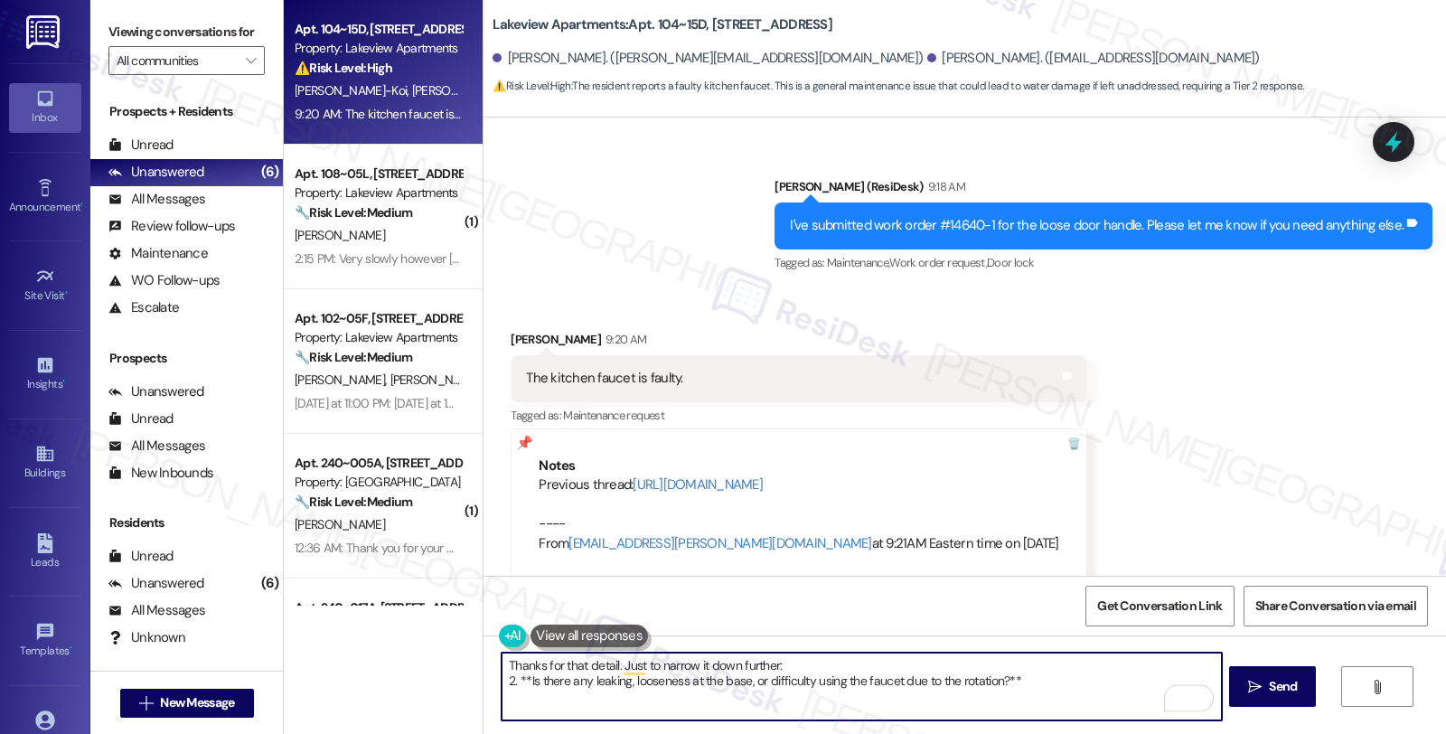
scroll to position [0, 0]
click at [808, 658] on textarea "Thanks for that detail. Just to narrow it down further: I there any leaking, lo…" at bounding box center [861, 687] width 719 height 68
click at [502, 682] on textarea "Thanks for that detail. Just to narrow it down further: I there any leaking, lo…" at bounding box center [861, 687] width 719 height 68
click at [502, 681] on textarea "Thanks for that detail. Just to narrow it down further: I there any leaking, lo…" at bounding box center [861, 687] width 719 height 68
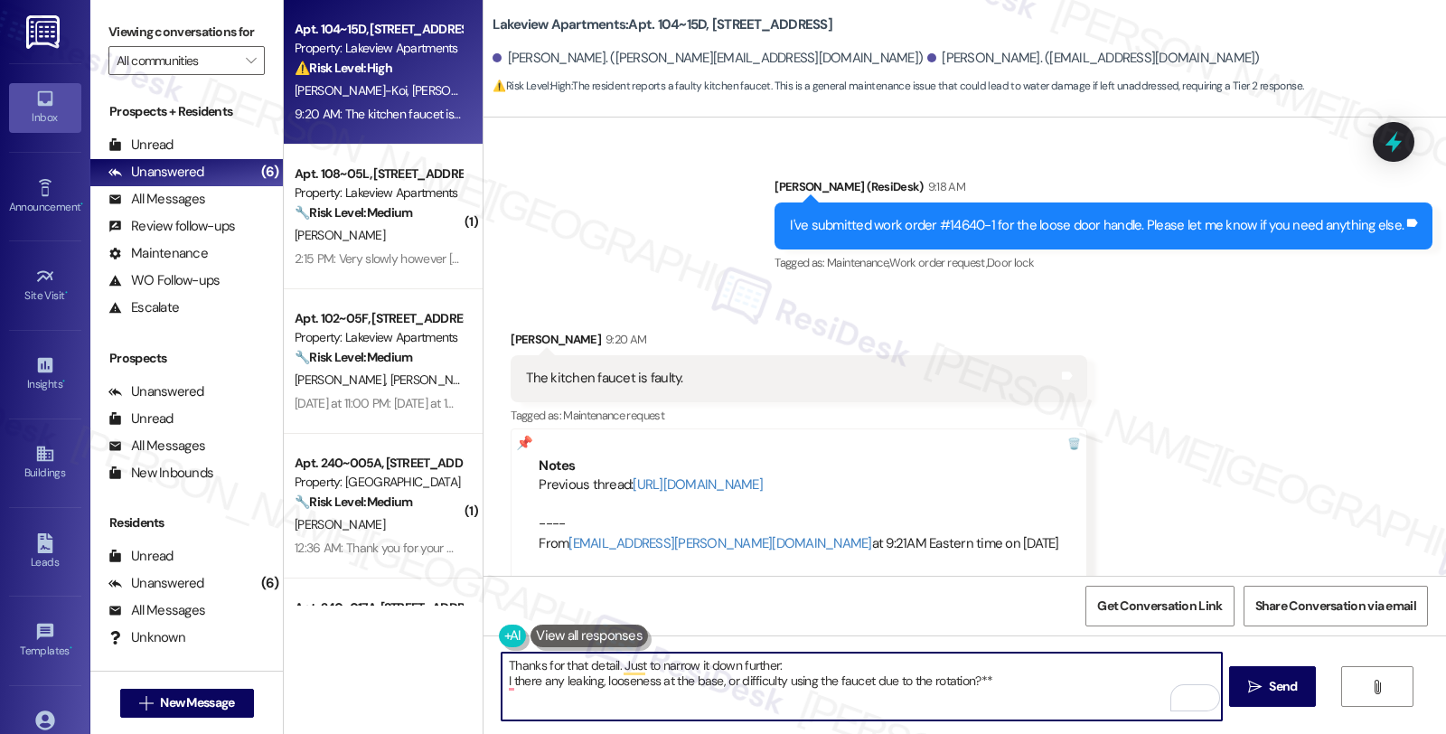
click at [538, 564] on div "Received via SMS Irene Okai-Koi 9:20 AM The kitchen faucet is faulty. Tags and …" at bounding box center [798, 455] width 603 height 278
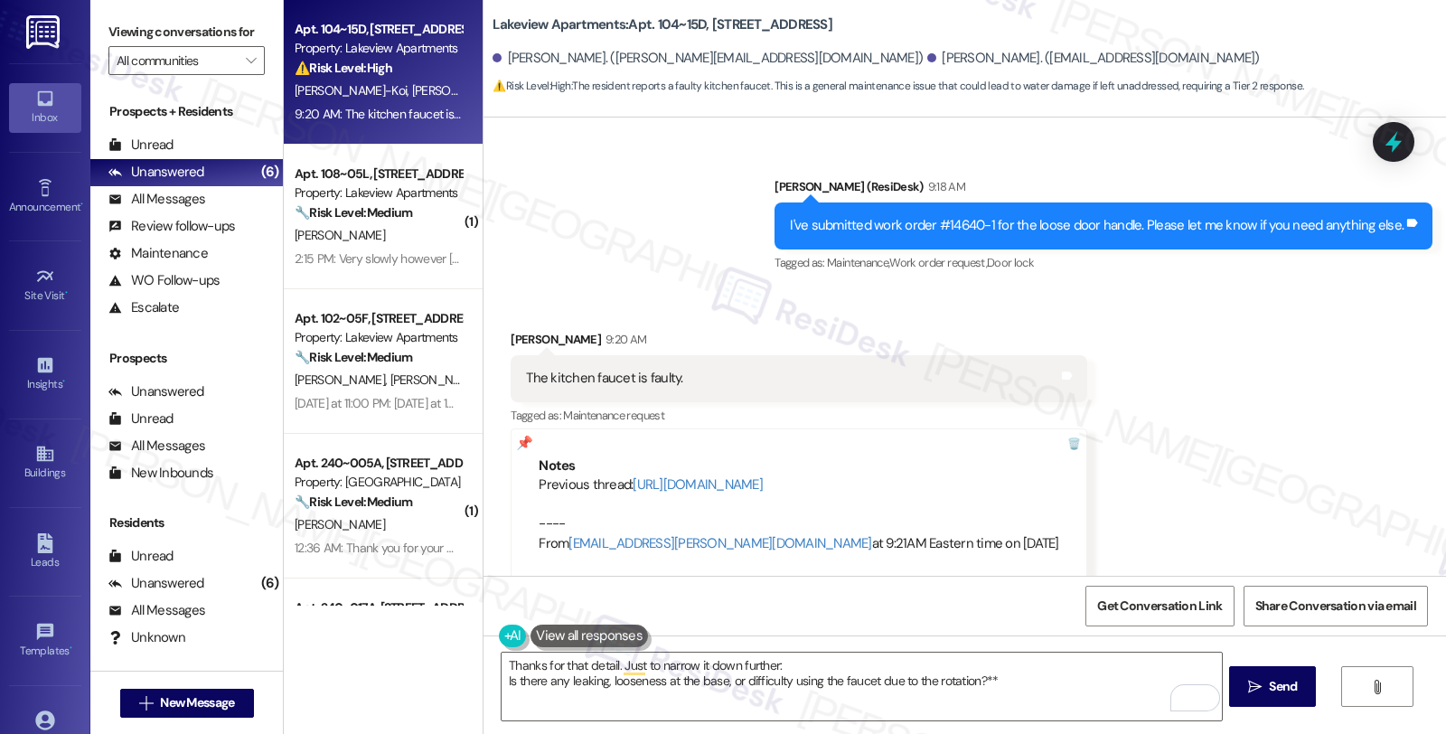
click at [522, 581] on div "Get Conversation Link Share Conversation via email" at bounding box center [965, 606] width 963 height 60
click at [798, 661] on textarea "Thanks for that detail. Just to narrow it down further: Is there any leaking, l…" at bounding box center [861, 687] width 719 height 68
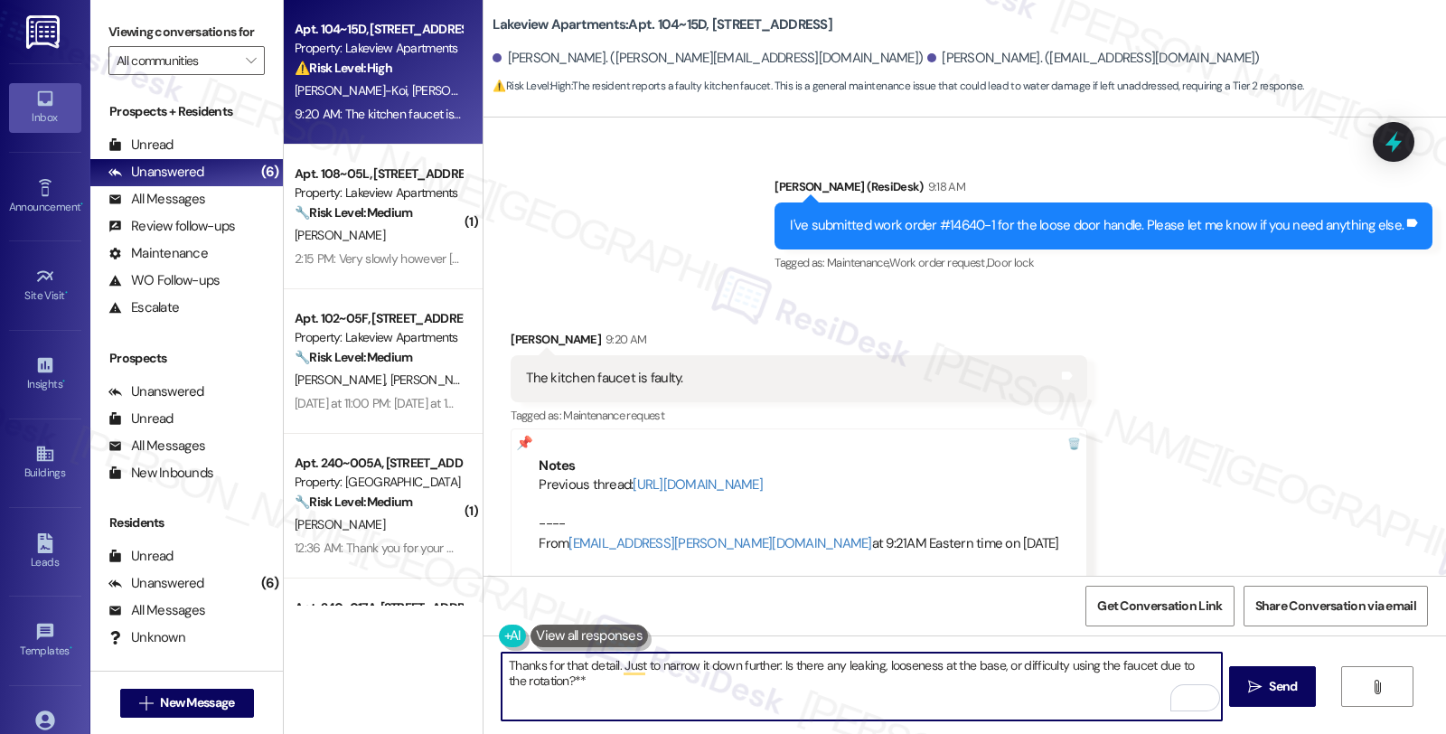
click at [579, 684] on textarea "Thanks for that detail. Just to narrow it down further: Is there any leaking, l…" at bounding box center [861, 687] width 719 height 68
click at [564, 682] on textarea "Thanks for that detail. Just to narrow it down further: Is there any leaking, l…" at bounding box center [861, 687] width 719 height 68
click at [625, 691] on textarea "Thanks for that detail. Just to narrow it down further: Is there any leaking, l…" at bounding box center [861, 687] width 719 height 68
click at [559, 681] on textarea "Thanks for that detail. Just to narrow it down further: Is there any leaking, l…" at bounding box center [861, 687] width 719 height 68
type textarea "Thanks for that detail. Just to narrow it down further: Is there any leaking, l…"
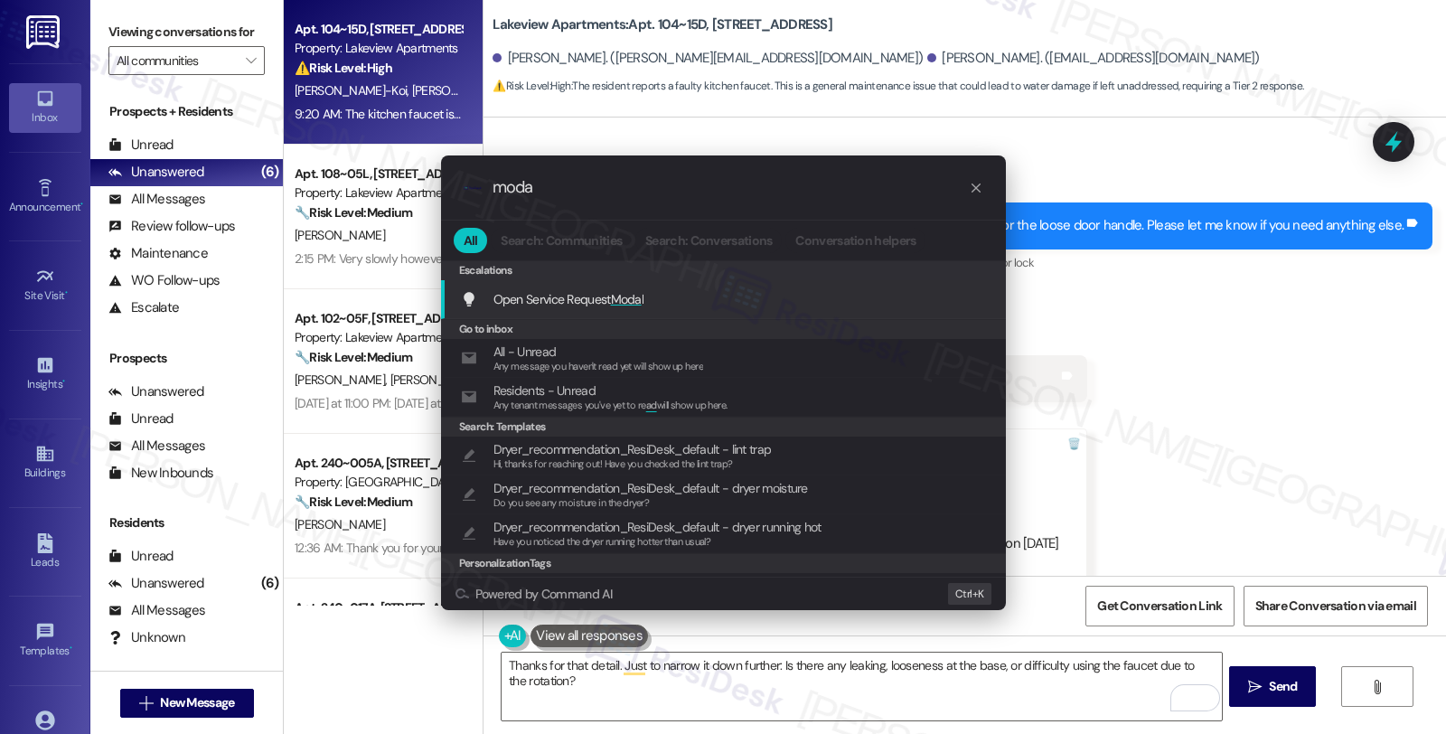
type input "moda"
click at [978, 191] on icon "progress bar" at bounding box center [976, 187] width 9 height 9
click at [969, 187] on input "moda" at bounding box center [731, 187] width 476 height 19
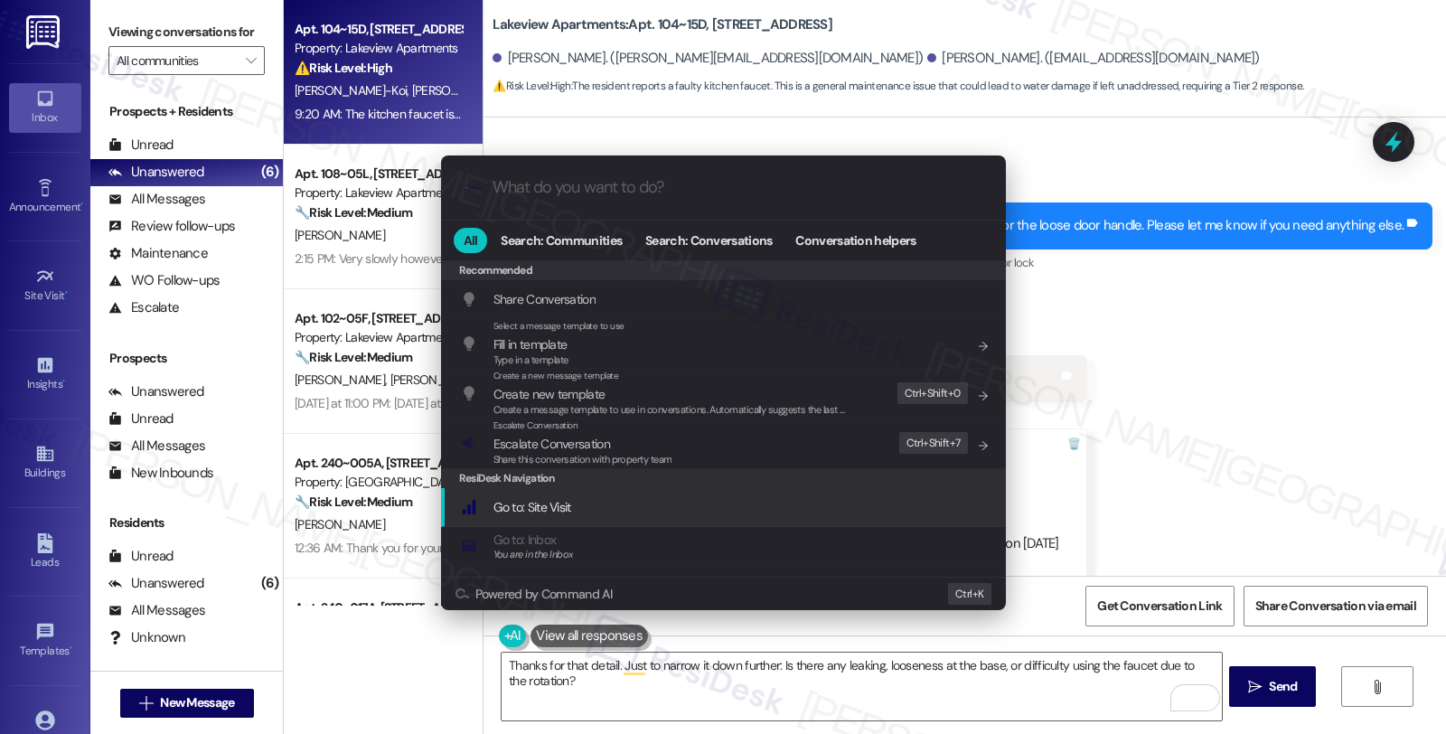
click at [1305, 443] on div ".cls-1{fill:#0a055f;}.cls-2{fill:#0cc4c4;} resideskLogoBlueOrange All Search: C…" at bounding box center [723, 367] width 1446 height 734
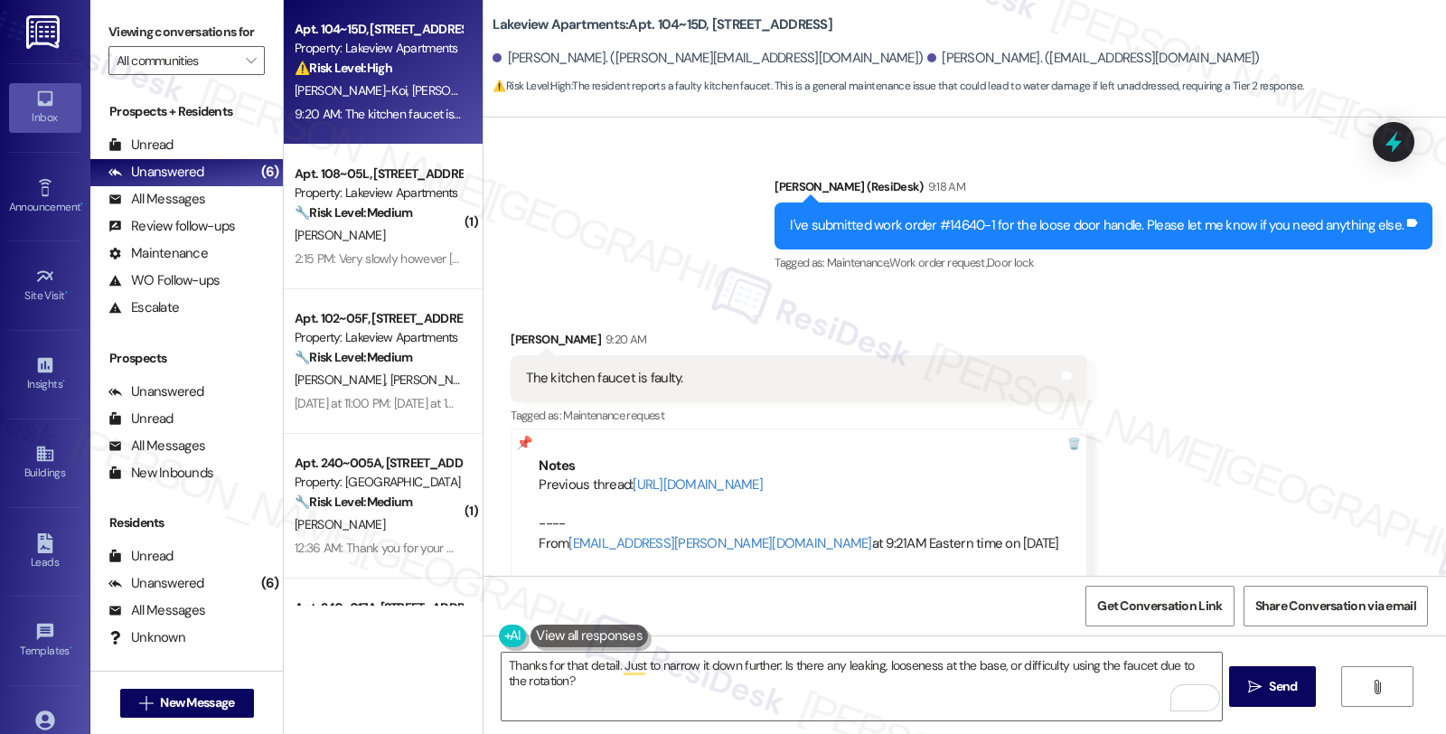
drag, startPoint x: 613, startPoint y: 28, endPoint x: 832, endPoint y: 18, distance: 218.9
click at [832, 18] on div "Lakeview Apartments: Apt. 104~15D, 4 East 107th Street" at bounding box center [674, 25] width 362 height 23
copy b "Apt. 104~15D, [STREET_ADDRESS]"
click at [730, 669] on textarea "Thanks for that detail. Just to narrow it down further: Is there any leaking, l…" at bounding box center [861, 687] width 719 height 68
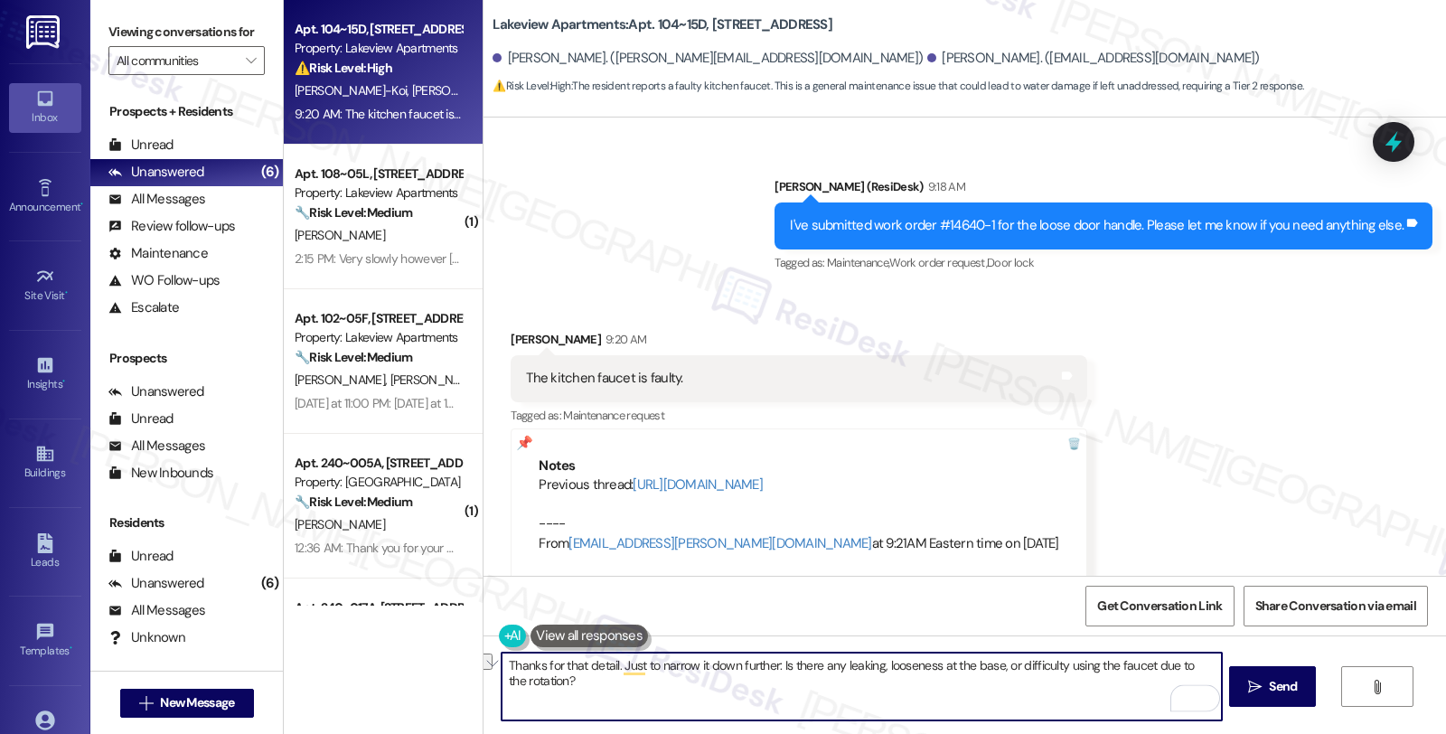
drag, startPoint x: 764, startPoint y: 658, endPoint x: 645, endPoint y: 662, distance: 118.5
click at [645, 662] on textarea "Thanks for that detail. Just to narrow it down further: Is there any leaking, l…" at bounding box center [861, 687] width 719 height 68
click at [897, 685] on textarea "Thanks for that detail. Just to confirm, is there any leaking, looseness at the…" at bounding box center [861, 687] width 719 height 68
click at [1041, 667] on textarea "Thanks for that detail. Just to confirm, is there any leaking, looseness at the…" at bounding box center [861, 687] width 719 height 68
type textarea "Thanks for that detail. Just to confirm, is there any leaking, looseness at the…"
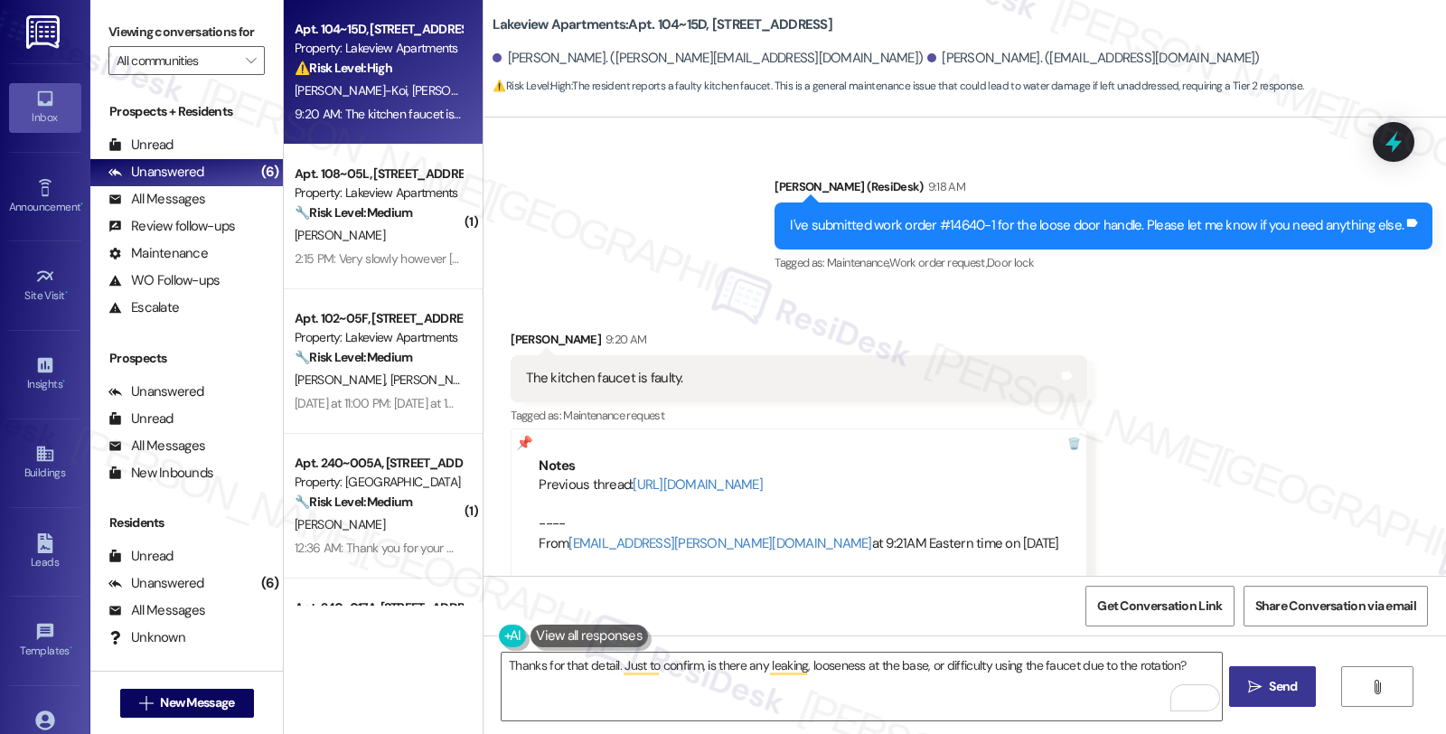
click at [1280, 671] on button " Send" at bounding box center [1273, 686] width 88 height 41
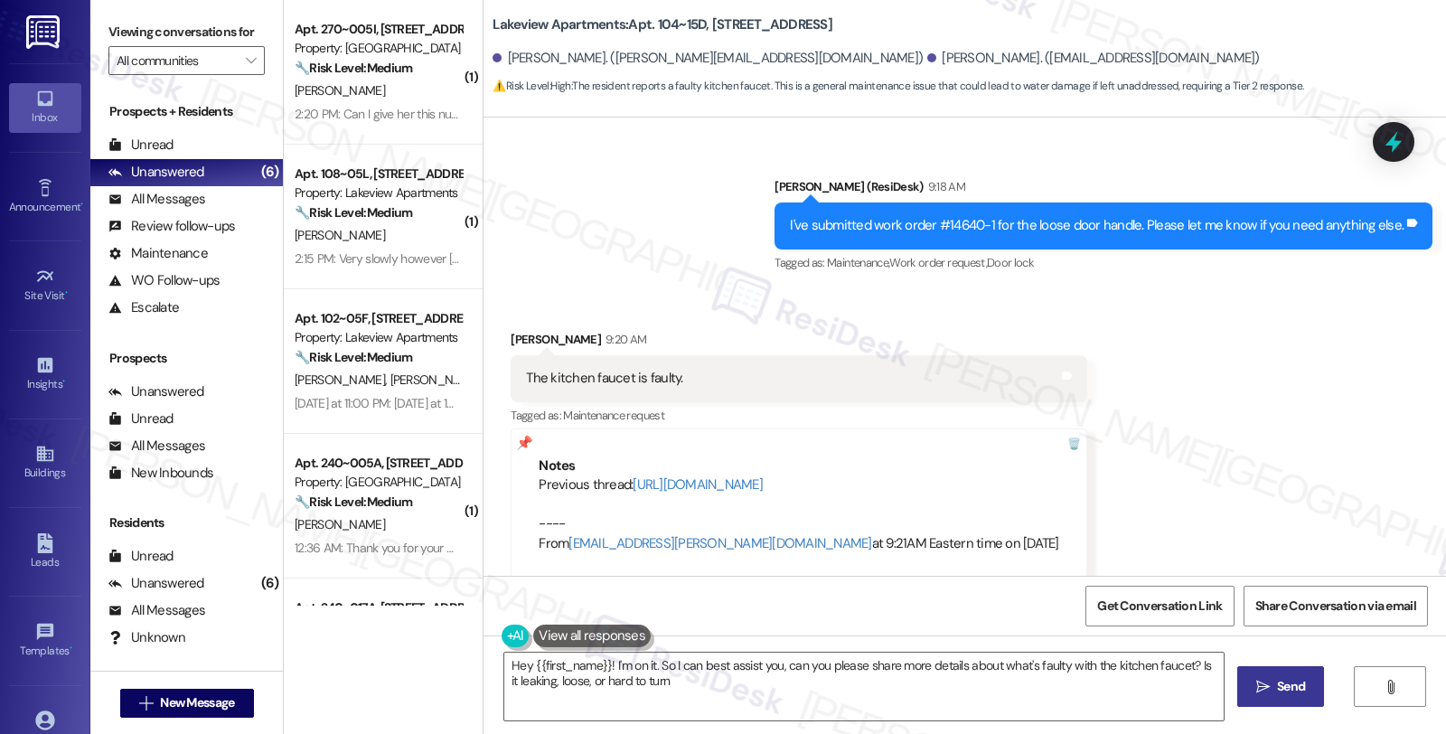
type textarea "Hey {{first_name}}! I'm on it. So I can best assist you, can you please share m…"
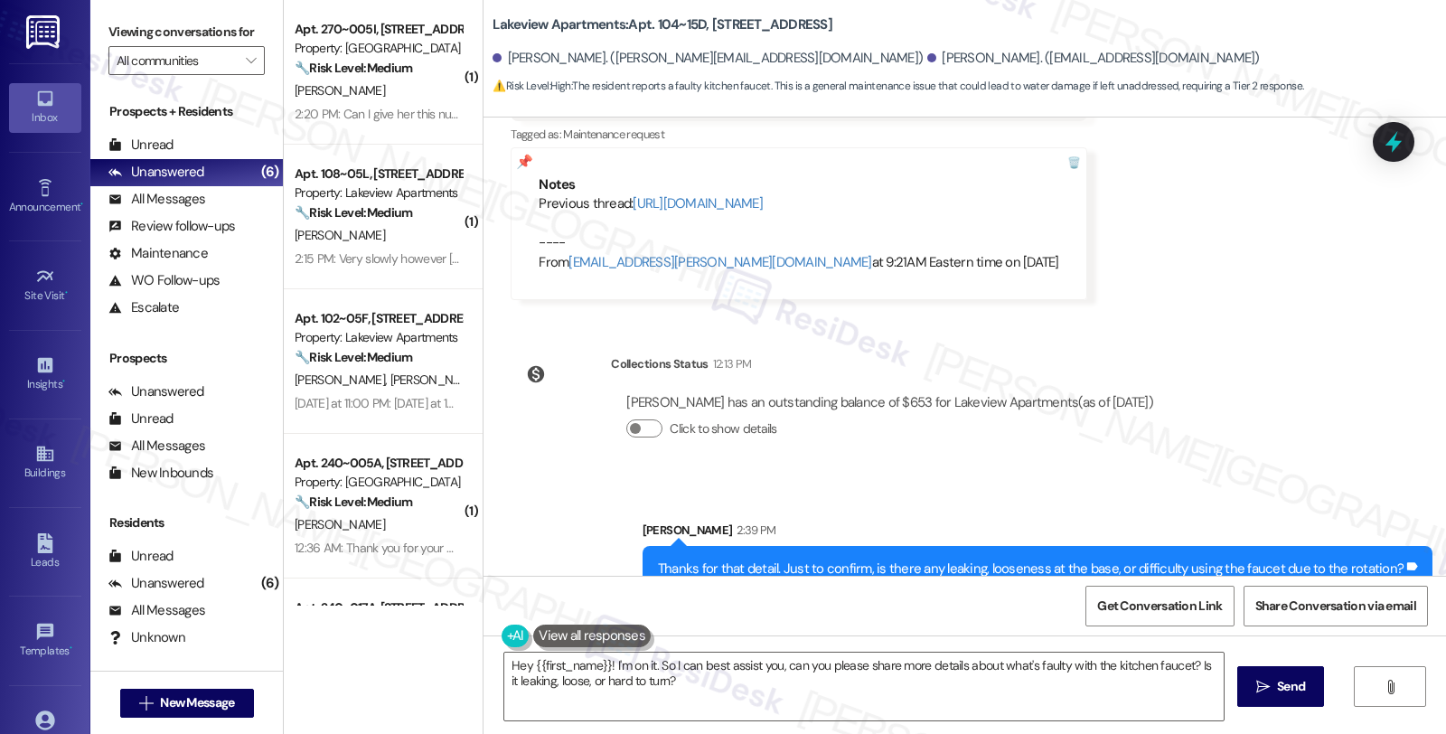
scroll to position [1440, 0]
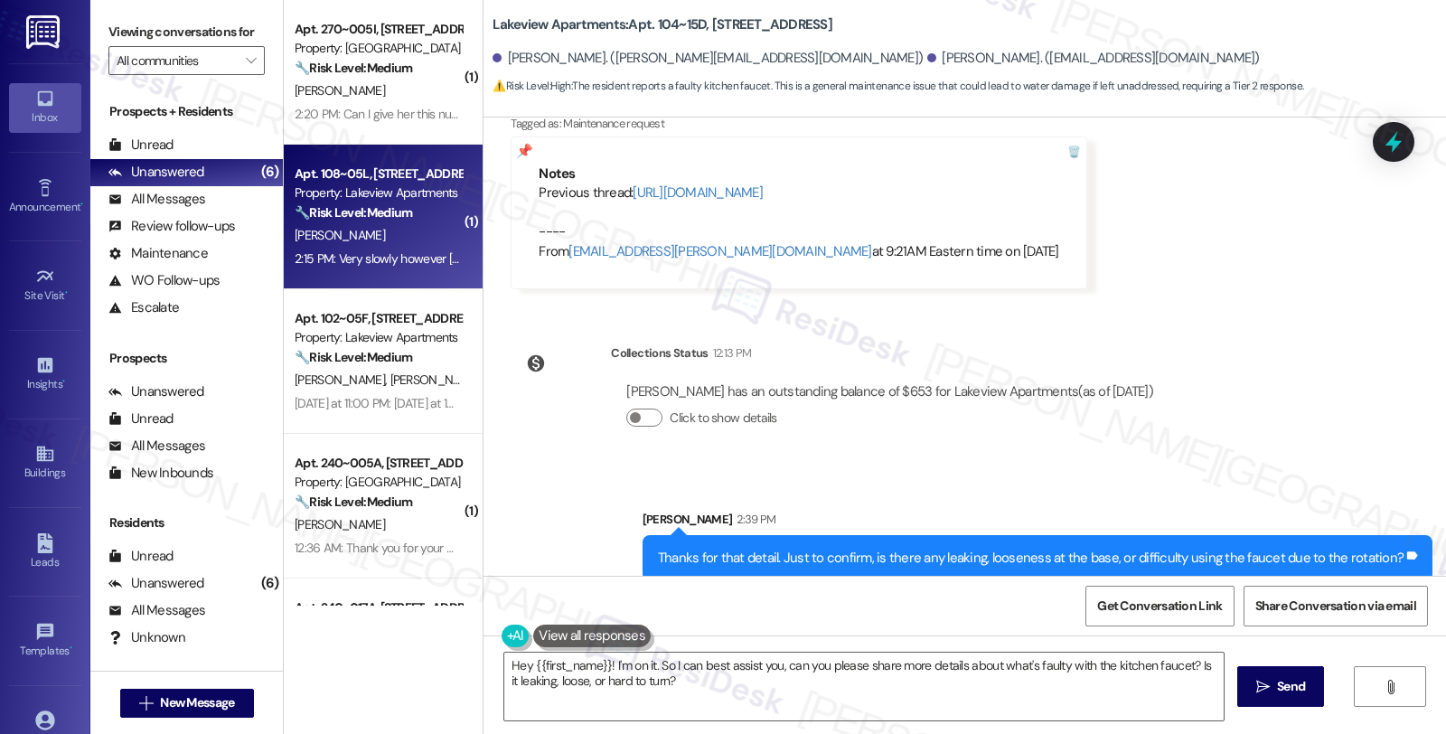
click at [368, 194] on div "Property: Lakeview Apartments" at bounding box center [378, 192] width 167 height 19
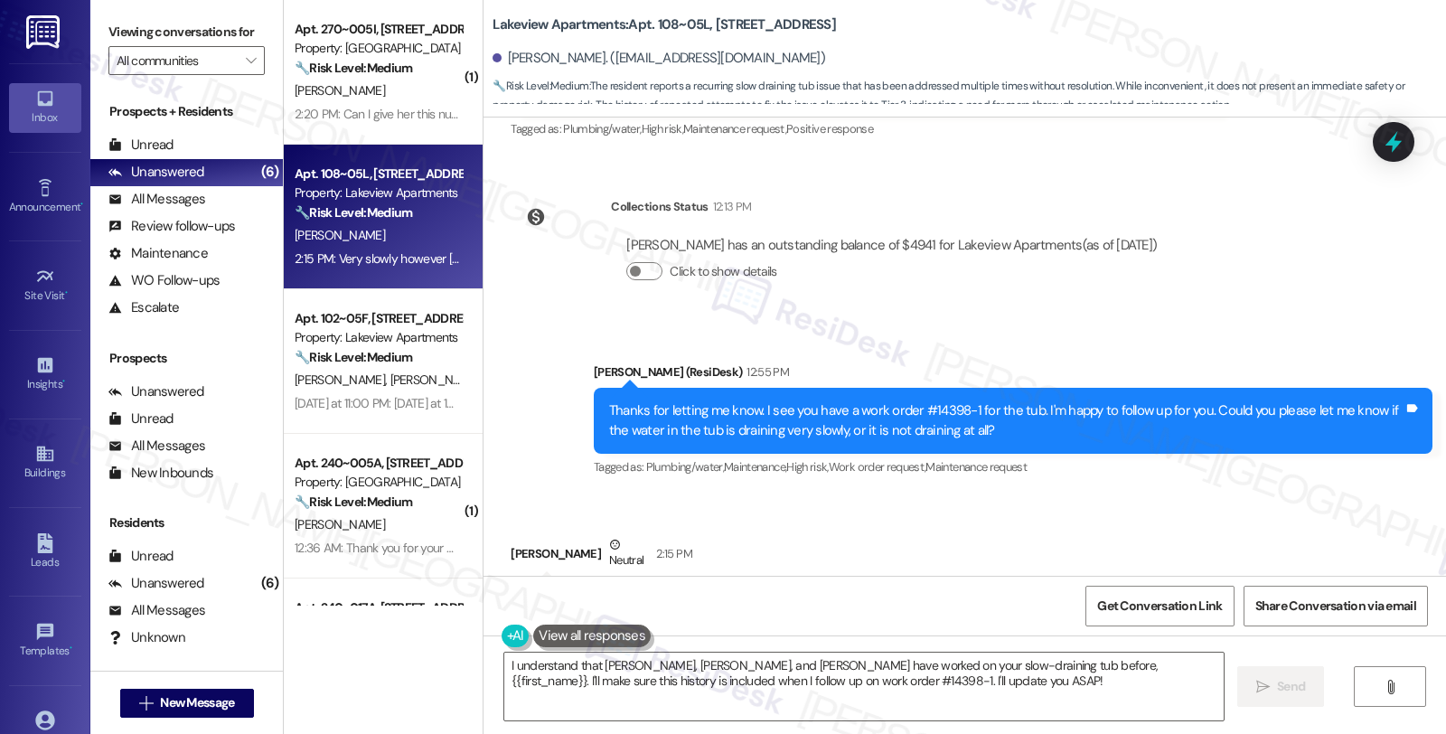
scroll to position [3518, 0]
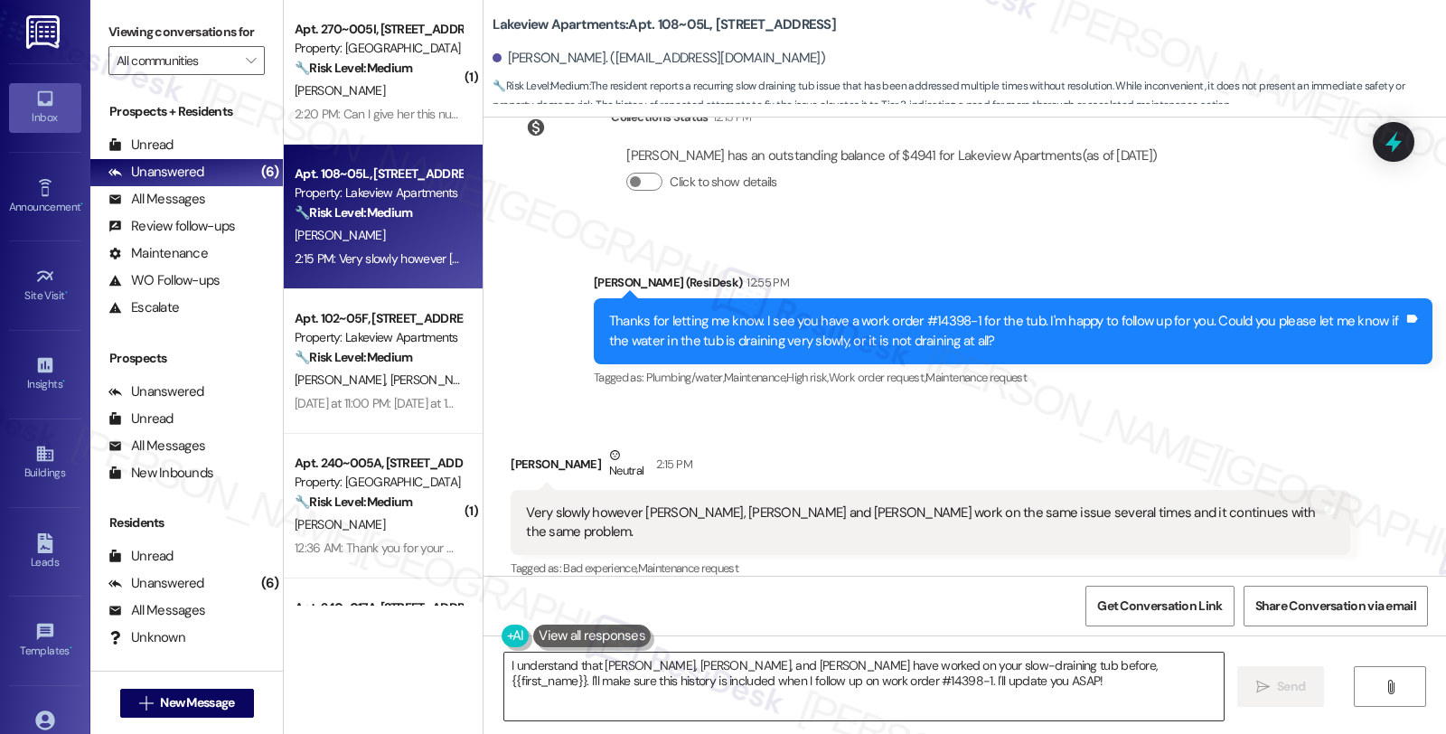
click at [891, 676] on textarea "I understand that Ferando, Kuma, and Jeff have worked on your slow-draining tub…" at bounding box center [863, 687] width 719 height 68
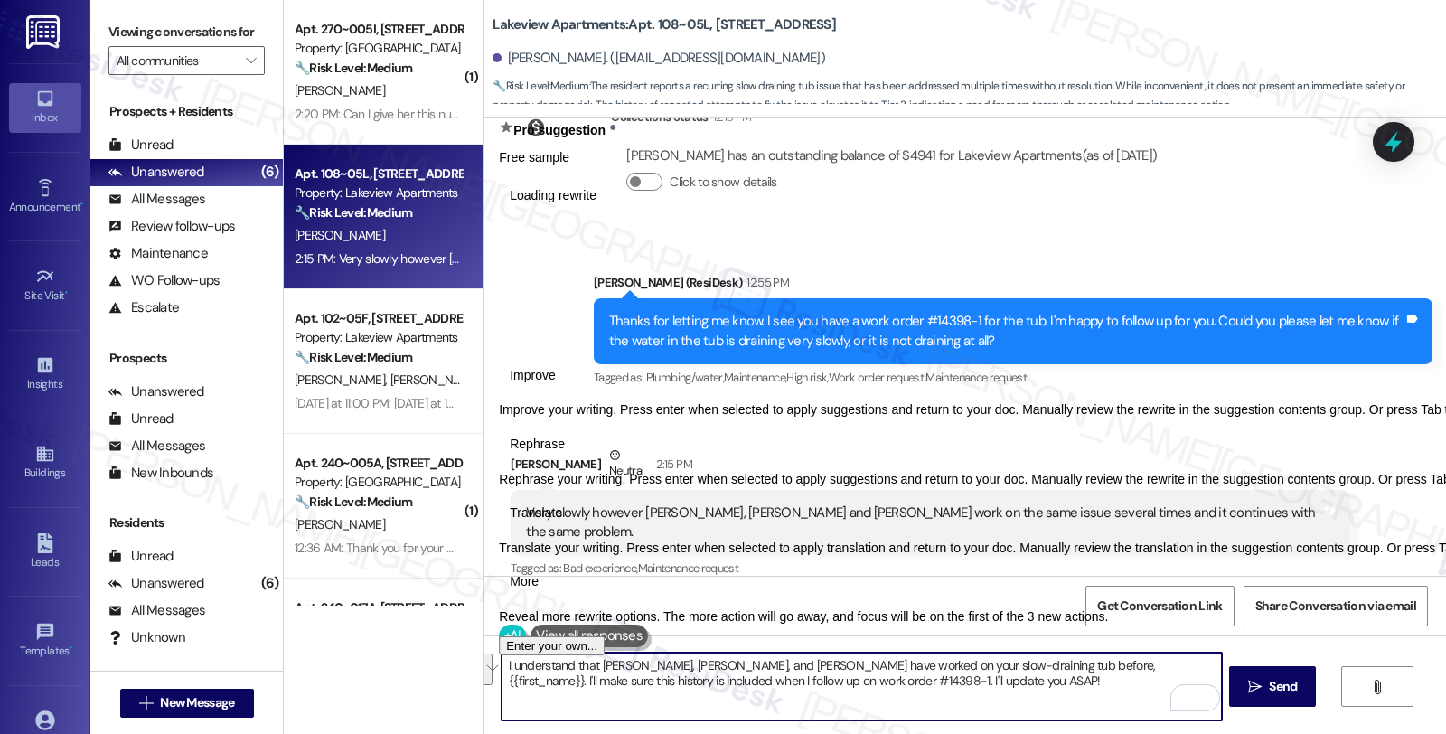
drag, startPoint x: 889, startPoint y: 676, endPoint x: 491, endPoint y: 666, distance: 398.7
click at [491, 666] on div "I understand that Ferando, Kuma, and Jeff have worked on your slow-draining tub…" at bounding box center [965, 703] width 963 height 136
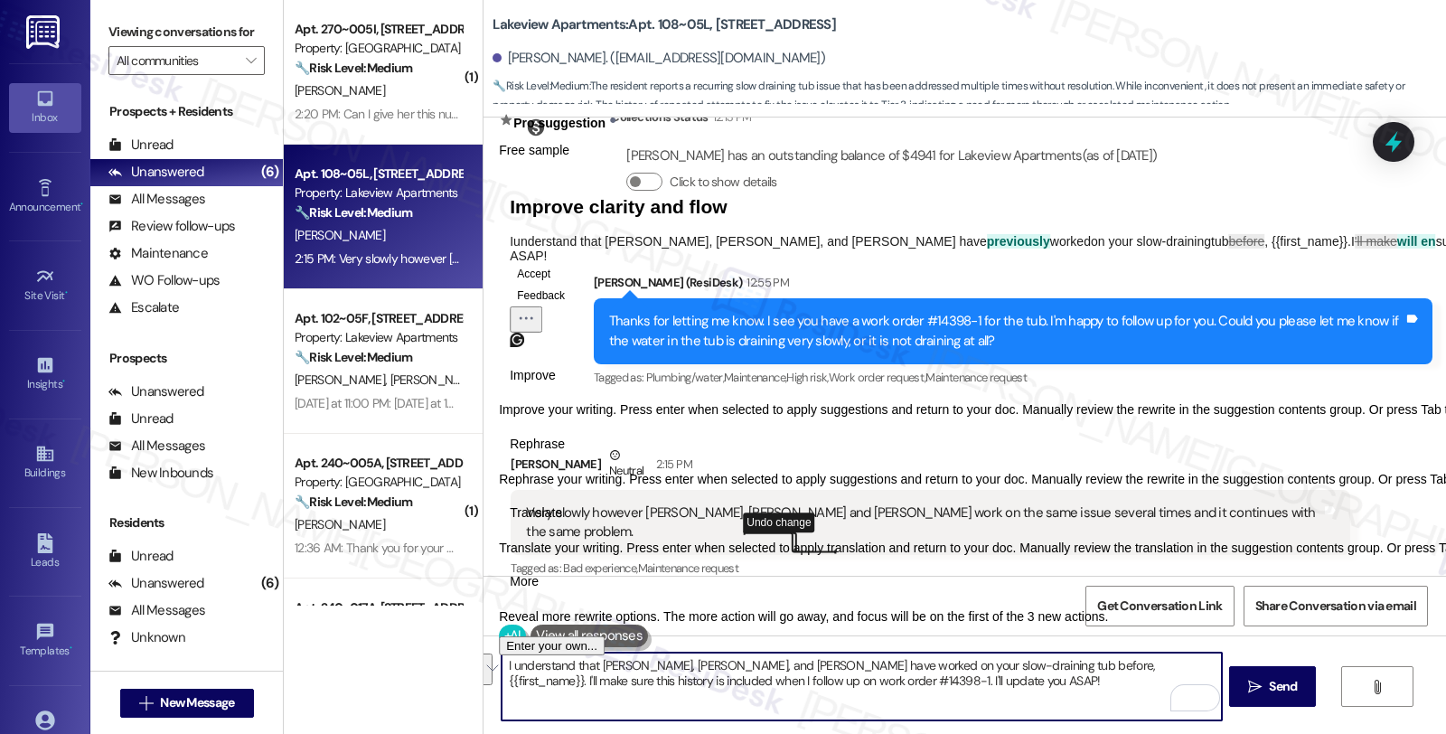
click at [892, 676] on textarea "I understand that Ferando, Kuma, and Jeff have worked on your slow-draining tub…" at bounding box center [861, 687] width 719 height 68
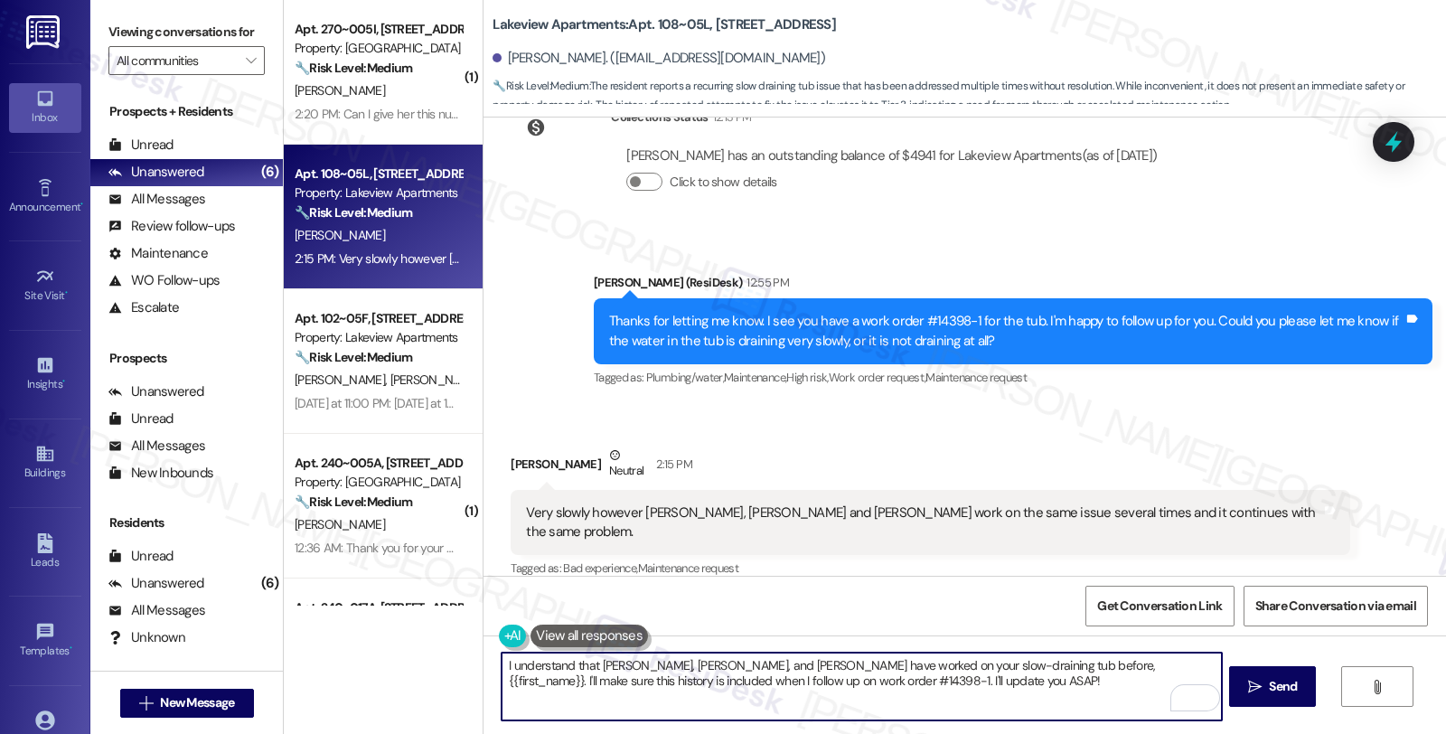
click at [887, 681] on textarea "I understand that Ferando, Kuma, and Jeff have worked on your slow-draining tub…" at bounding box center [861, 687] width 719 height 68
click at [1074, 666] on textarea "I understand that Ferando, Kuma, and Jeff have worked on your slow-draining tub…" at bounding box center [861, 687] width 719 height 68
click at [1104, 664] on textarea "I understand that Ferando, Kuma, and Jeff have worked on your slow-draining tub…" at bounding box center [861, 687] width 719 height 68
click at [1069, 674] on textarea "I understand that Ferando, Kuma, and Jeff have worked on your slow-draining tub…" at bounding box center [861, 687] width 719 height 68
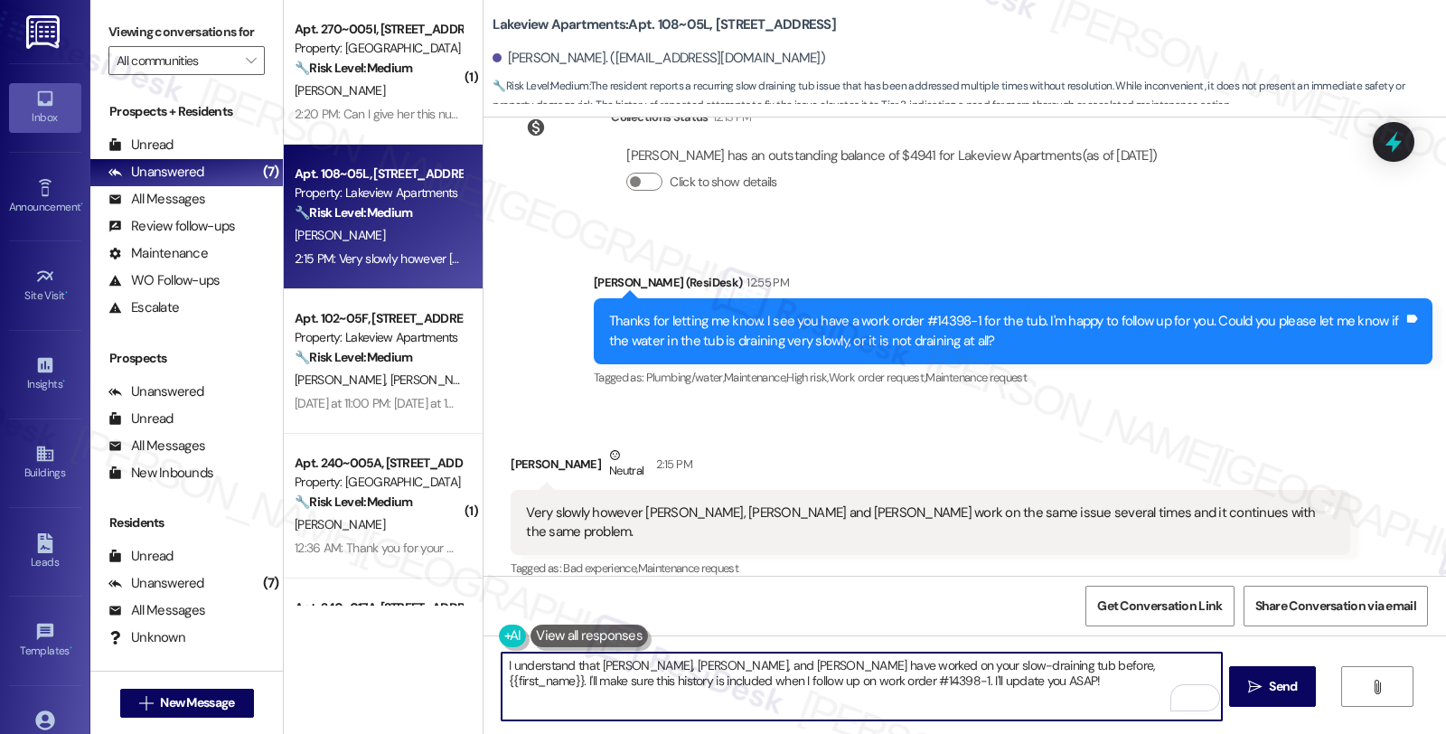
click at [935, 319] on div "Thanks for letting me know. I see you have a work order #14398-1 for the tub. I…" at bounding box center [1006, 331] width 794 height 39
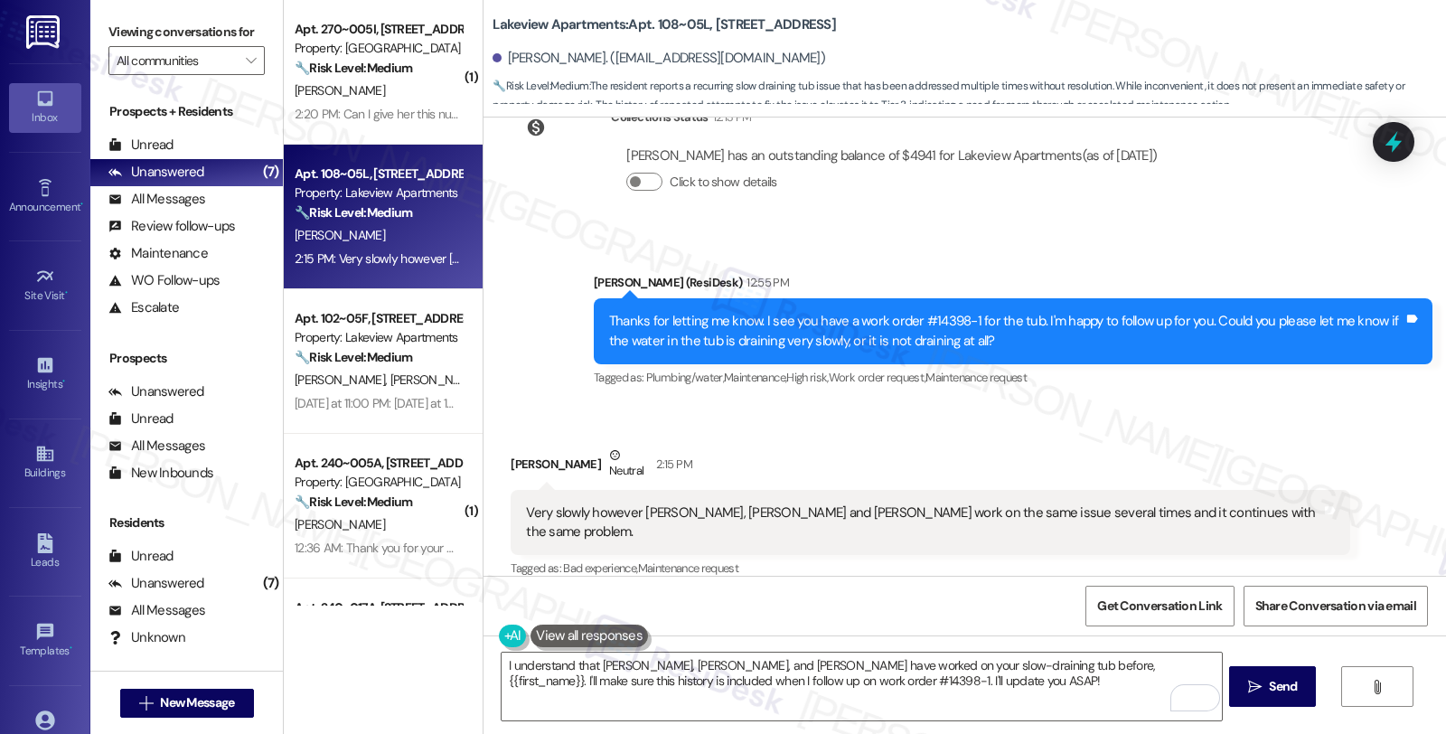
click at [1078, 382] on div "Tagged as: Plumbing/water , Click to highlight conversations about Plumbing/wat…" at bounding box center [1013, 377] width 839 height 26
drag, startPoint x: 916, startPoint y: 318, endPoint x: 963, endPoint y: 321, distance: 47.1
click at [963, 321] on div "Thanks for letting me know. I see you have a work order #14398-1 for the tub. I…" at bounding box center [1006, 331] width 794 height 39
copy div "14398-1"
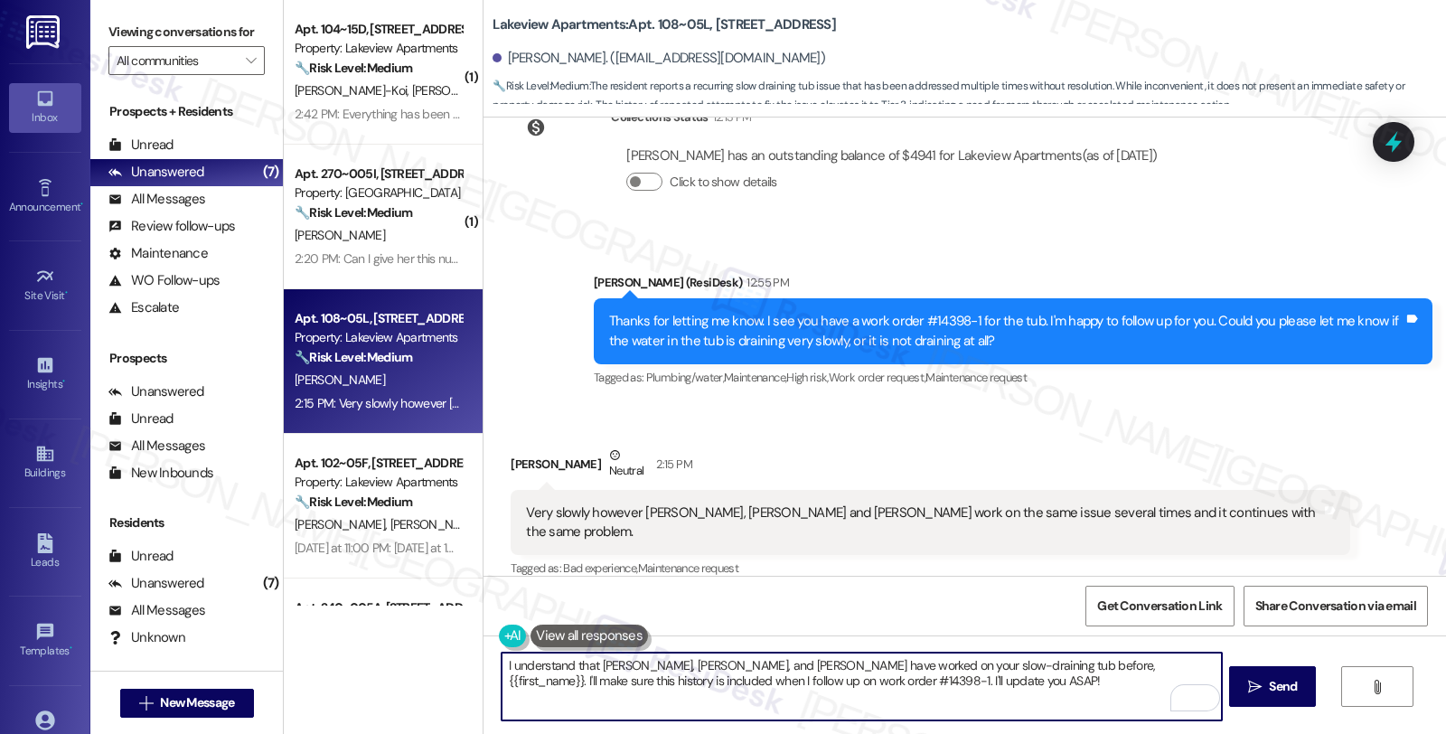
click at [886, 674] on textarea "I understand that Ferando, Kuma, and Jeff have worked on your slow-draining tub…" at bounding box center [861, 687] width 719 height 68
click at [1142, 662] on textarea "I understand that Ferando, Kuma, and Jeff have worked on your slow-draining tub…" at bounding box center [861, 687] width 719 height 68
click at [944, 673] on textarea "I understand that Ferando, Kuma, and Jeff have worked on your slow-draining tub…" at bounding box center [861, 687] width 719 height 68
click at [910, 684] on textarea "I understand that Ferando, Kuma, and Jeff have worked on your slow-draining tub…" at bounding box center [861, 687] width 719 height 68
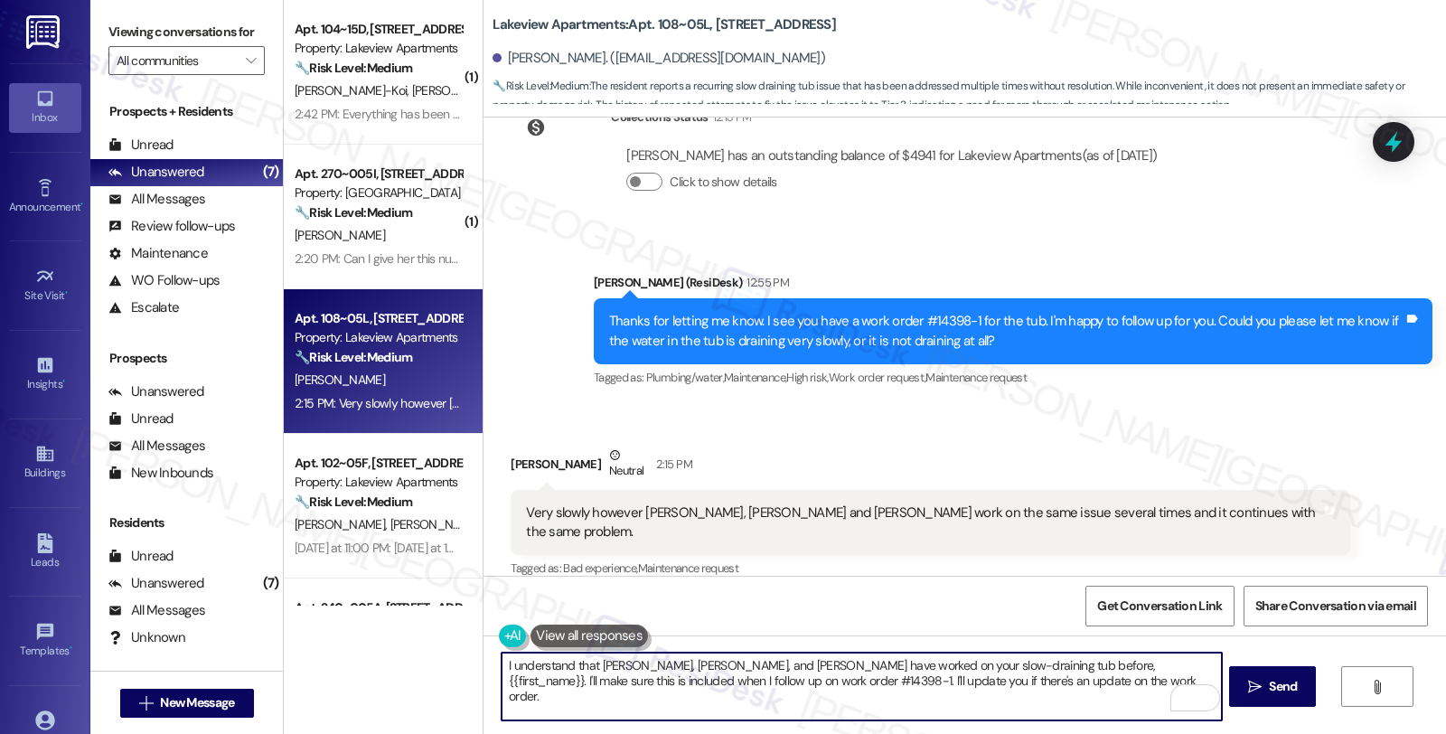
click at [1035, 684] on textarea "I understand that Ferando, Kuma, and Jeff have worked on your slow-draining tub…" at bounding box center [861, 687] width 719 height 68
drag, startPoint x: 711, startPoint y: 662, endPoint x: 576, endPoint y: 666, distance: 135.6
click at [576, 666] on textarea "I understand that Ferando, Kuma, and Jeff have worked on your slow-draining tub…" at bounding box center [861, 687] width 719 height 68
drag, startPoint x: 603, startPoint y: 662, endPoint x: 566, endPoint y: 660, distance: 37.1
click at [566, 660] on textarea "I understand thf have worked on your slow-draining tub before, {{first_name}}. …" at bounding box center [861, 687] width 719 height 68
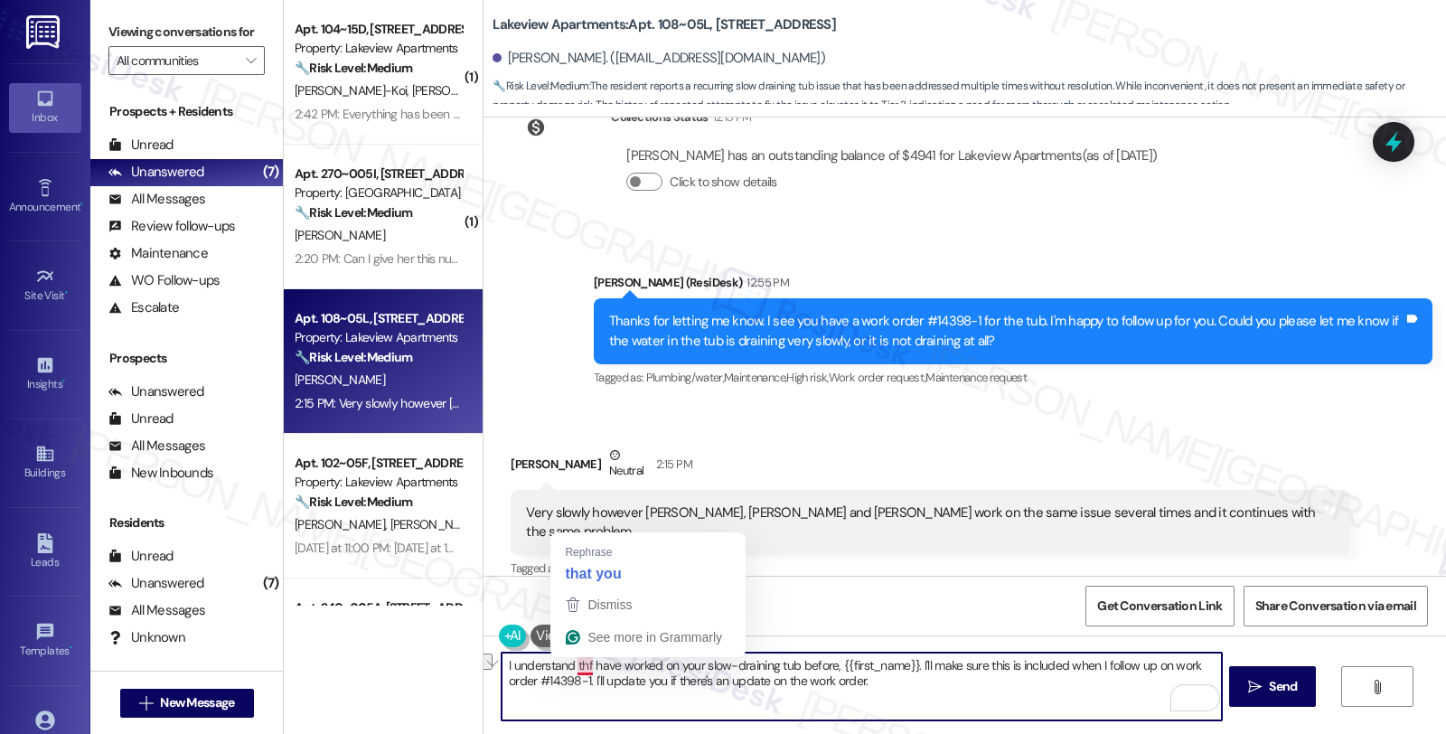
type textarea "I understand e worked on your slow-draining tub before, {{first_name}}. I'll ma…"
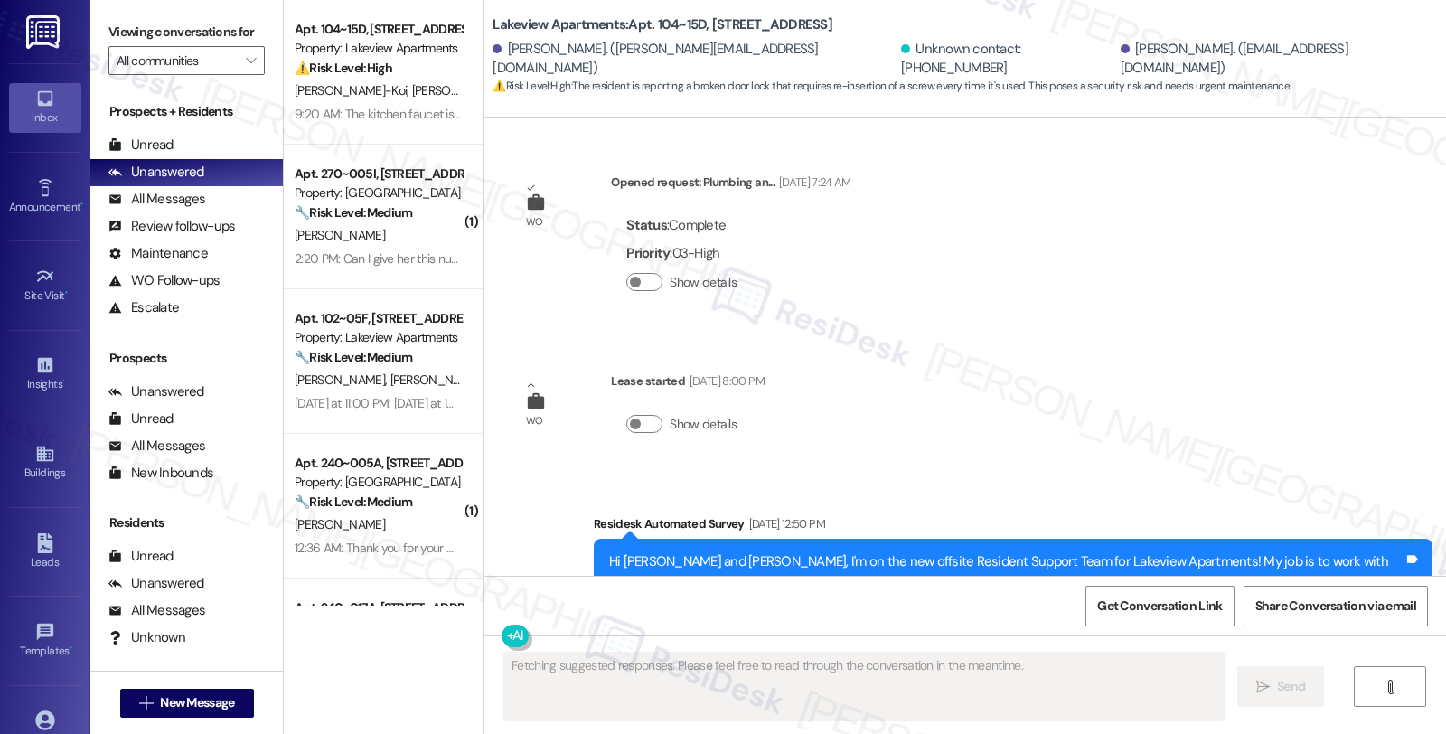
scroll to position [29459, 0]
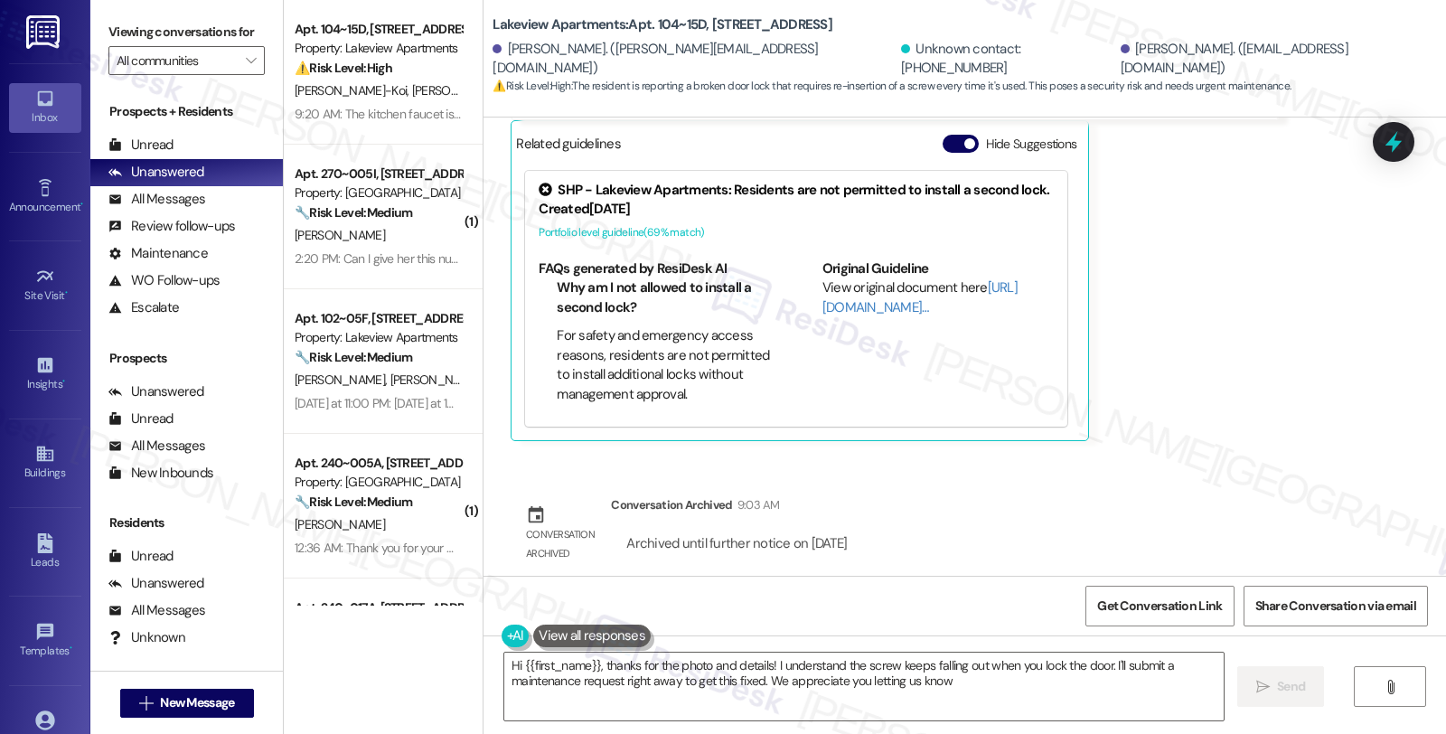
type textarea "Hi {{first_name}}, thanks for the photo and details! I understand the screw kee…"
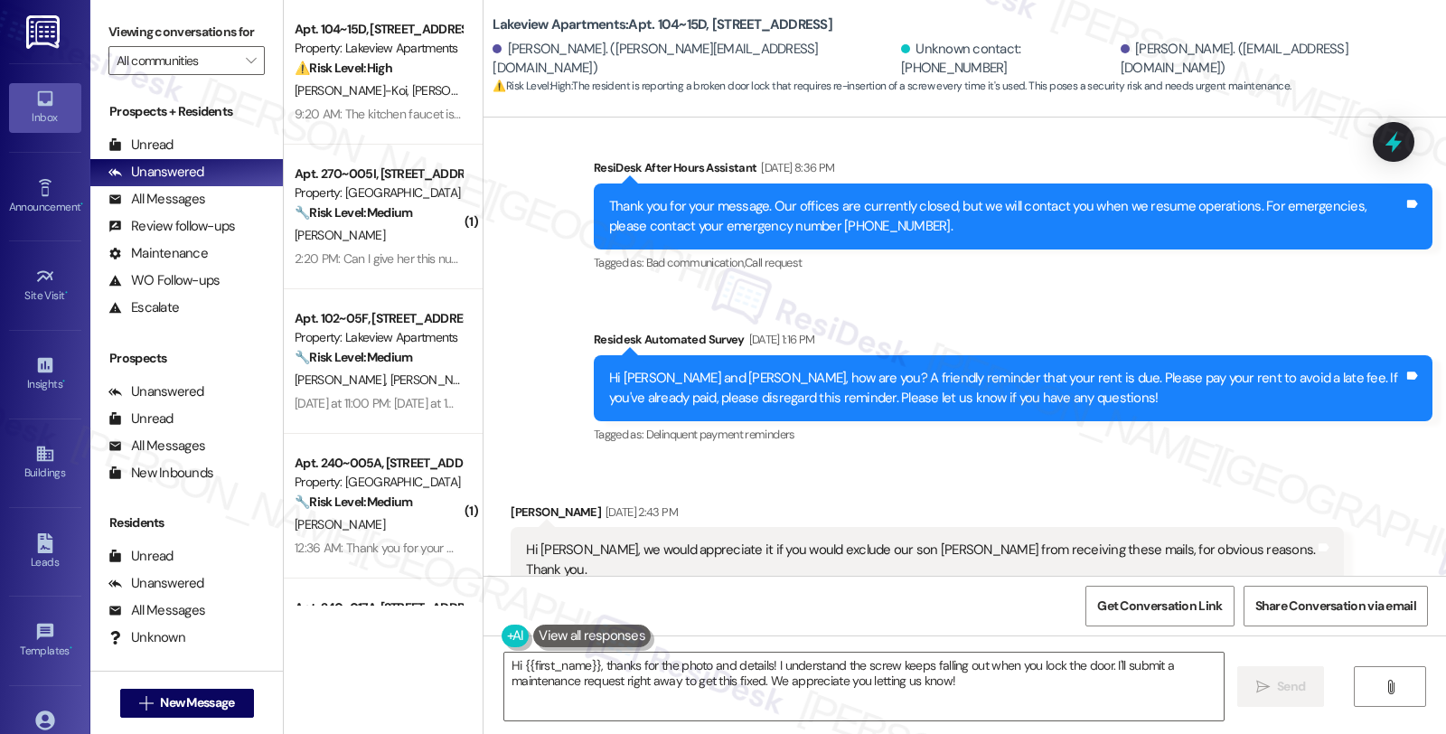
scroll to position [26848, 0]
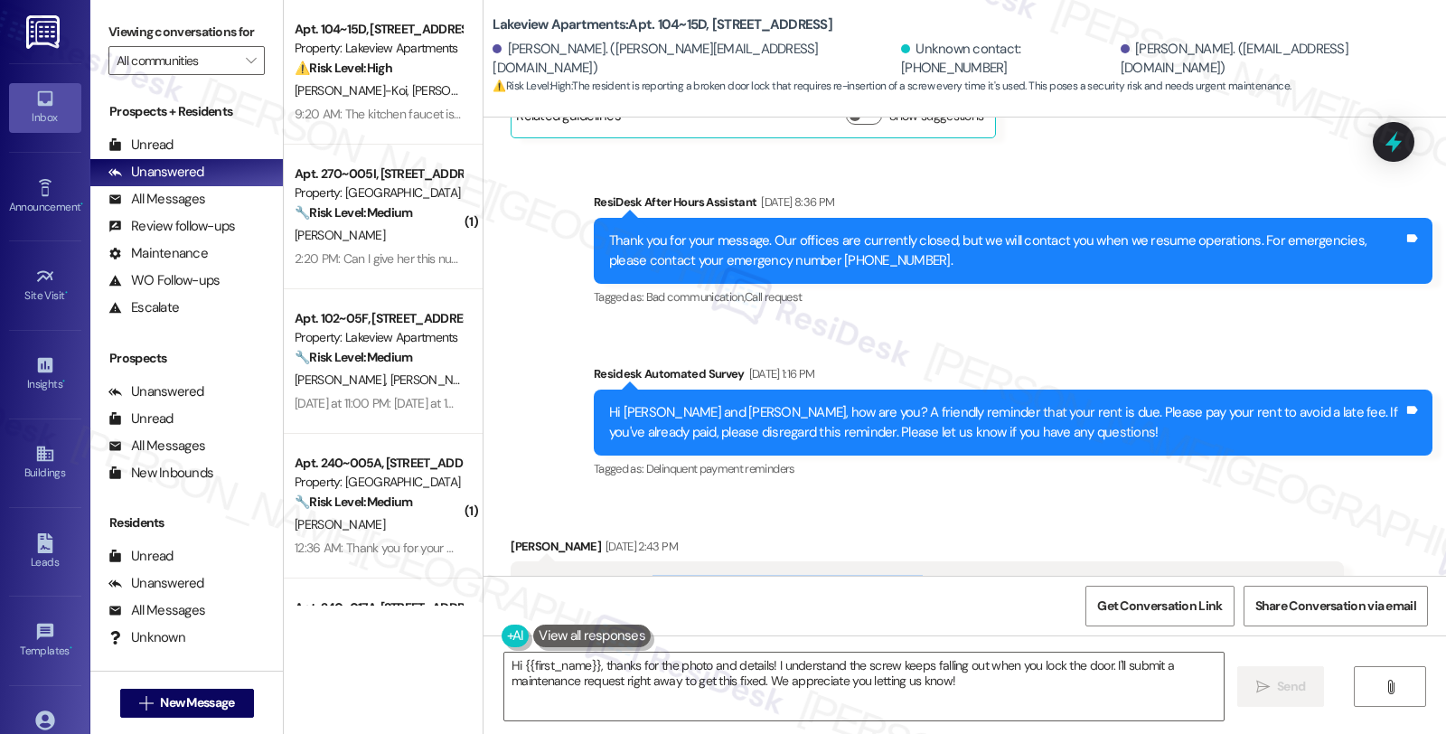
drag, startPoint x: 666, startPoint y: 362, endPoint x: 881, endPoint y: 378, distance: 215.7
click at [881, 575] on div "Hi Sarah, we would appreciate it if you would exclude our son Tylar from receiv…" at bounding box center [920, 594] width 789 height 39
click at [1222, 496] on div "Received via SMS Victor Okai-Koi Sep 05, 2025 at 2:43 PM Hi Sarah, we would app…" at bounding box center [965, 582] width 963 height 172
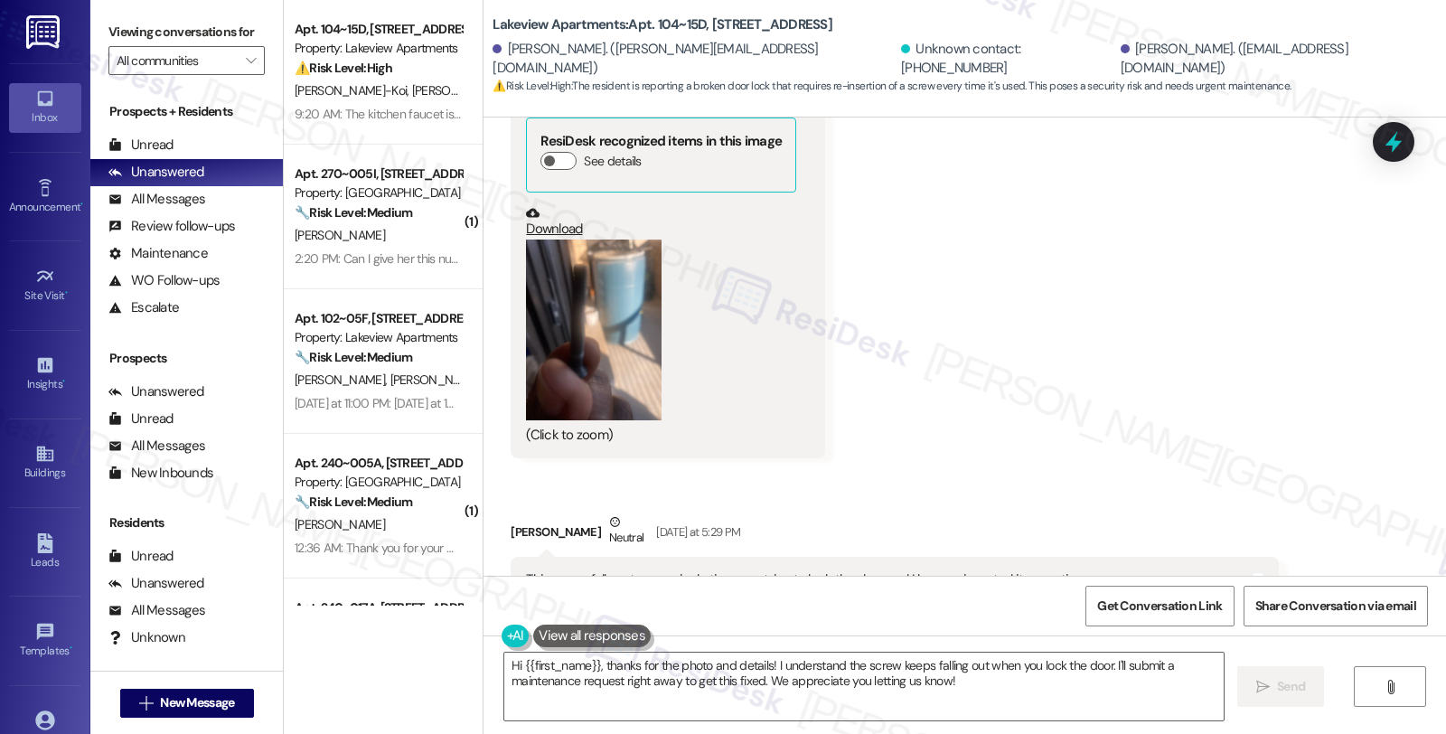
scroll to position [28756, 0]
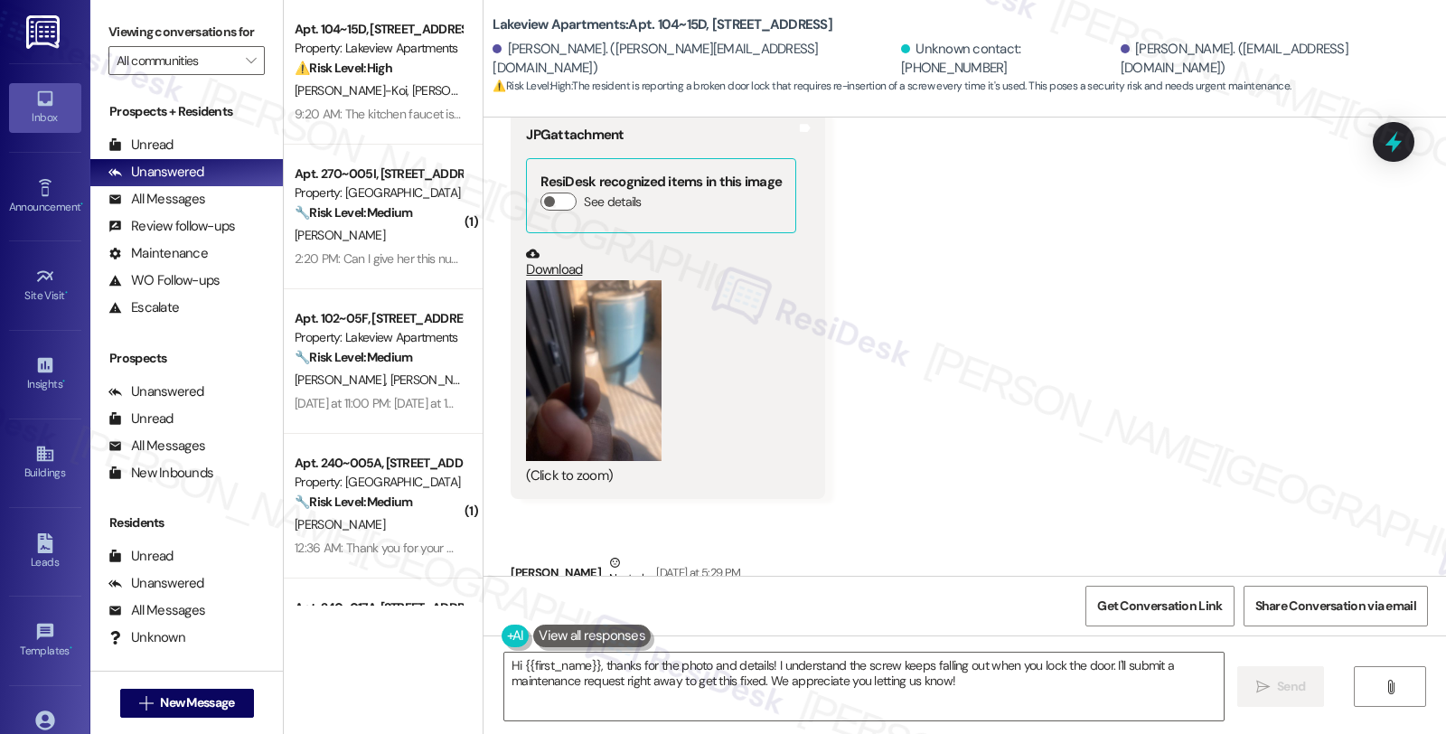
drag, startPoint x: 934, startPoint y: 383, endPoint x: 1063, endPoint y: 390, distance: 129.4
click at [1063, 611] on div "This screw falls out every single time one tries to lock the door and I have re…" at bounding box center [809, 620] width 571 height 19
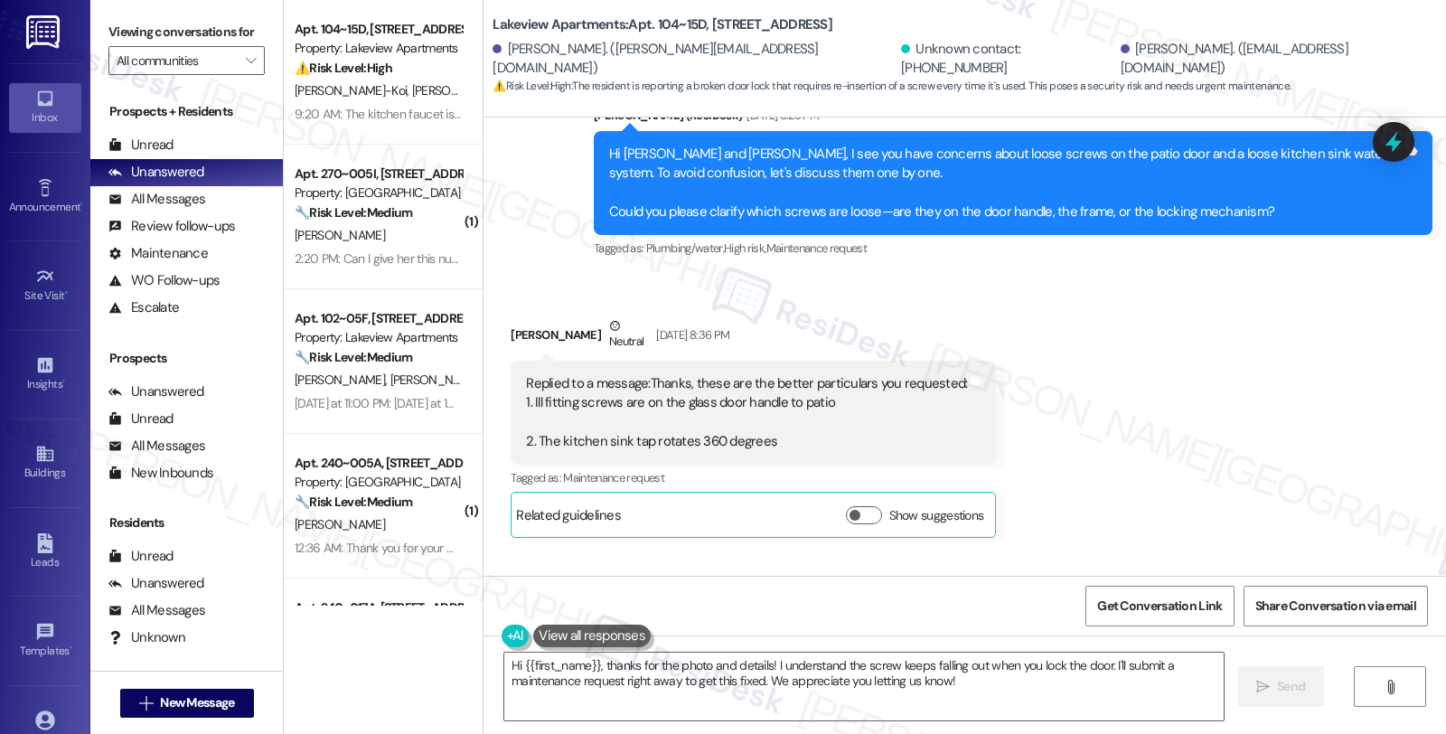
scroll to position [26447, 0]
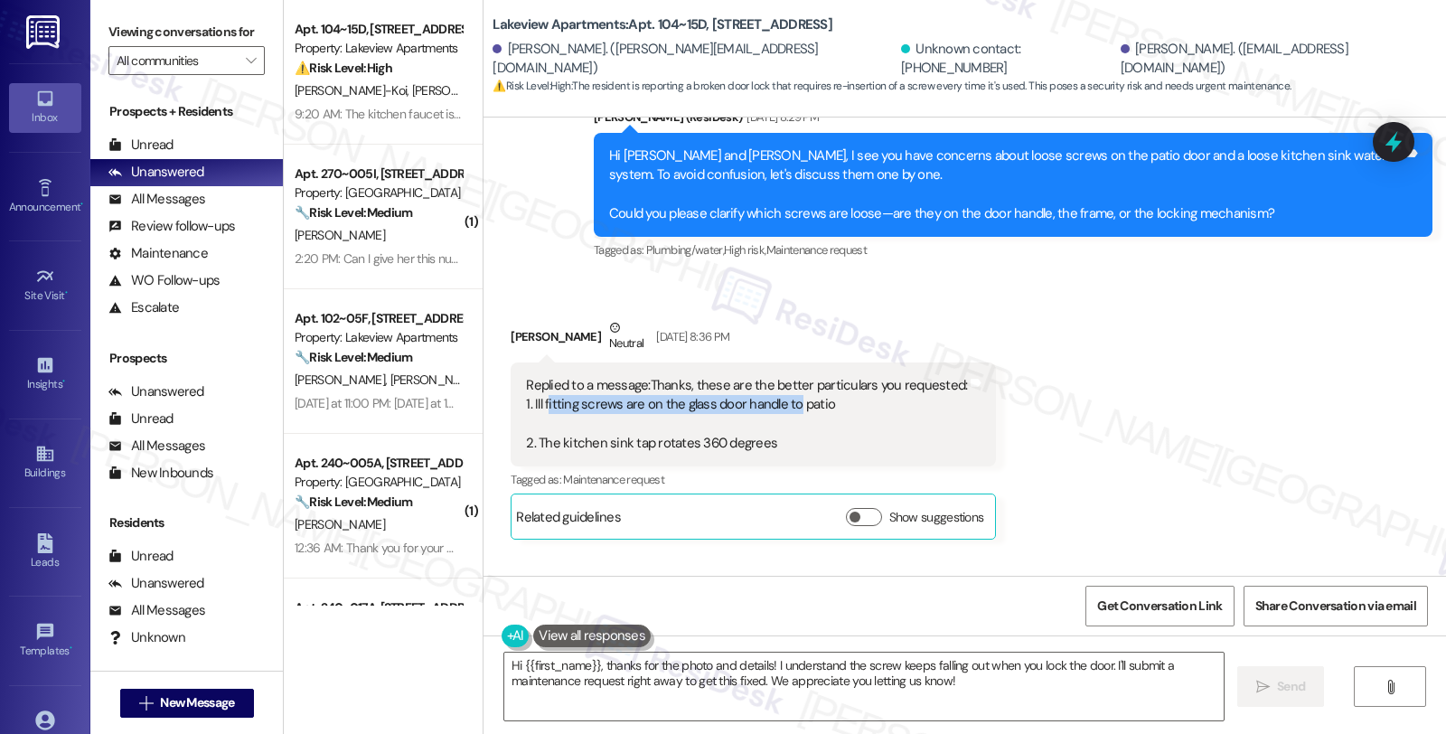
drag, startPoint x: 537, startPoint y: 186, endPoint x: 781, endPoint y: 211, distance: 245.2
click at [781, 376] on div "Replied to a message:Thanks, these are the better particulars you requested: 1.…" at bounding box center [746, 415] width 441 height 78
drag, startPoint x: 548, startPoint y: 223, endPoint x: 765, endPoint y: 223, distance: 216.9
click at [765, 376] on div "Replied to a message:Thanks, these are the better particulars you requested: 1.…" at bounding box center [746, 415] width 441 height 78
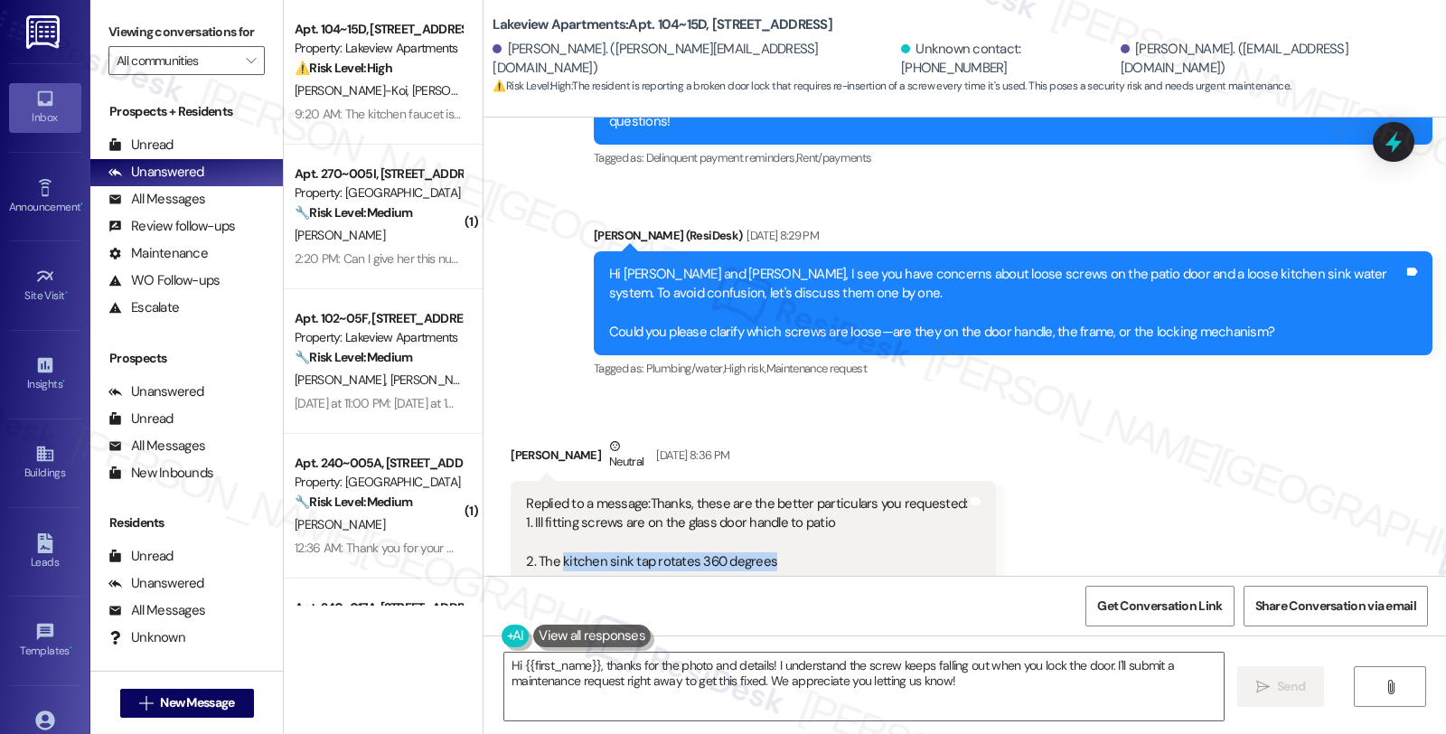
scroll to position [26245, 0]
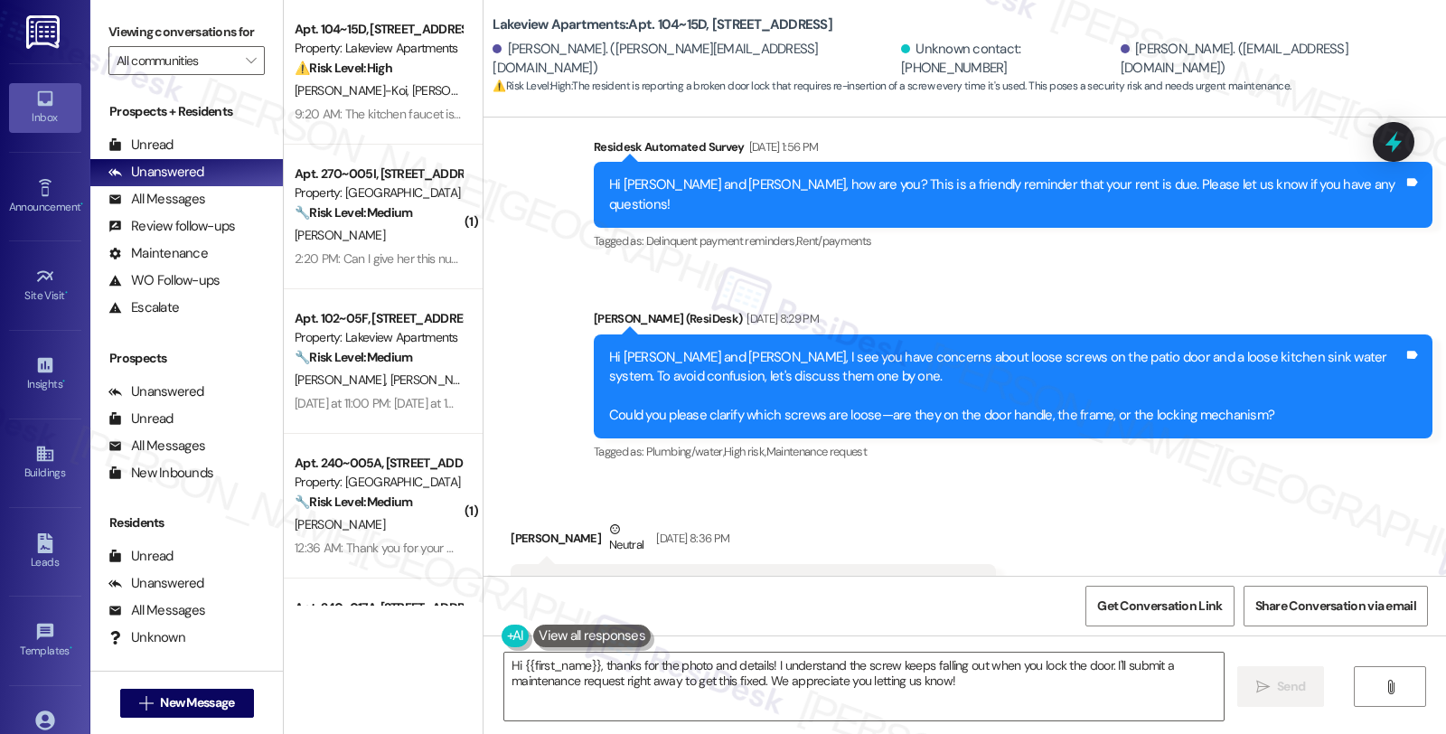
click at [573, 564] on div "Replied to a message:Thanks, these are the better particulars you requested: 1.…" at bounding box center [753, 616] width 485 height 105
drag, startPoint x: 526, startPoint y: 428, endPoint x: 772, endPoint y: 429, distance: 245.8
click at [772, 578] on div "Replied to a message:Thanks, these are the better particulars you requested: 1.…" at bounding box center [746, 617] width 441 height 78
copy div "The kitchen sink tap rotates 360 degrees"
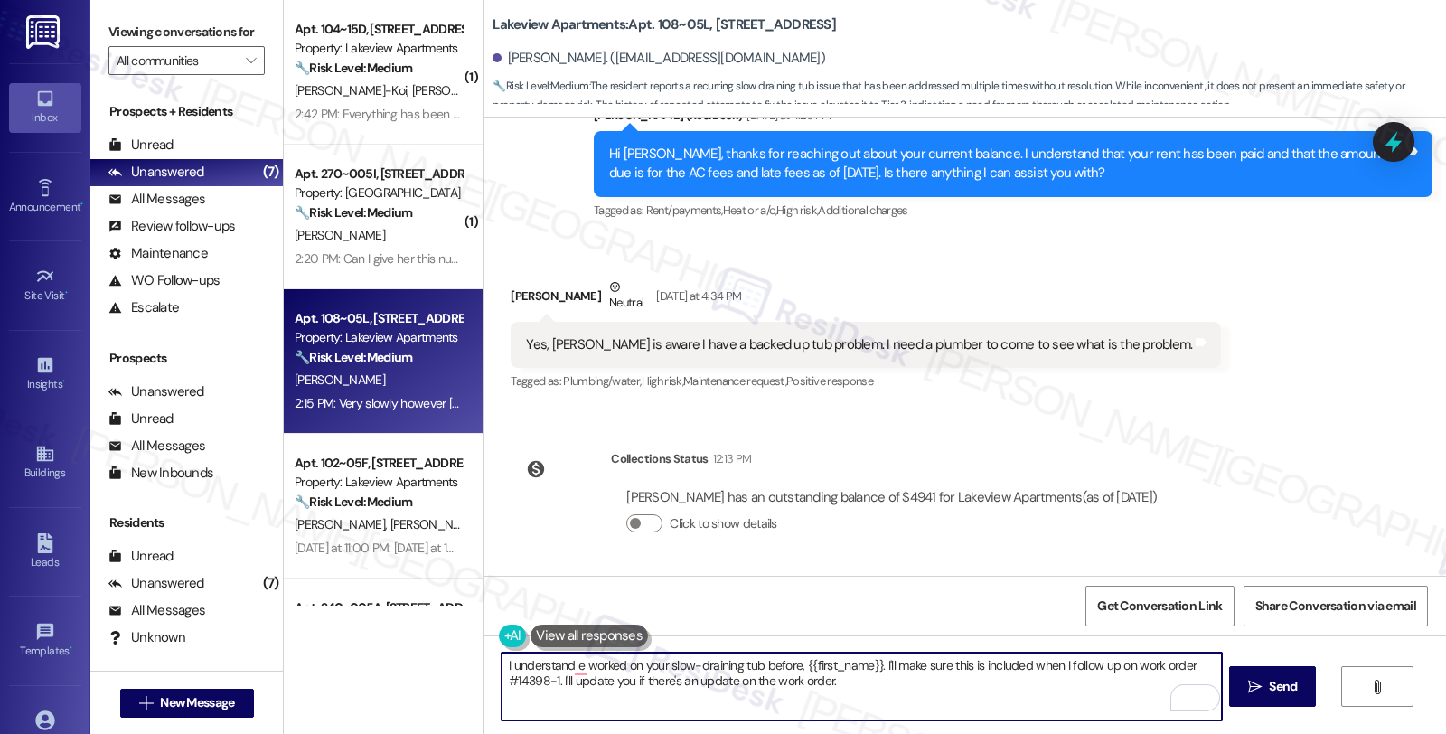
scroll to position [3115, 0]
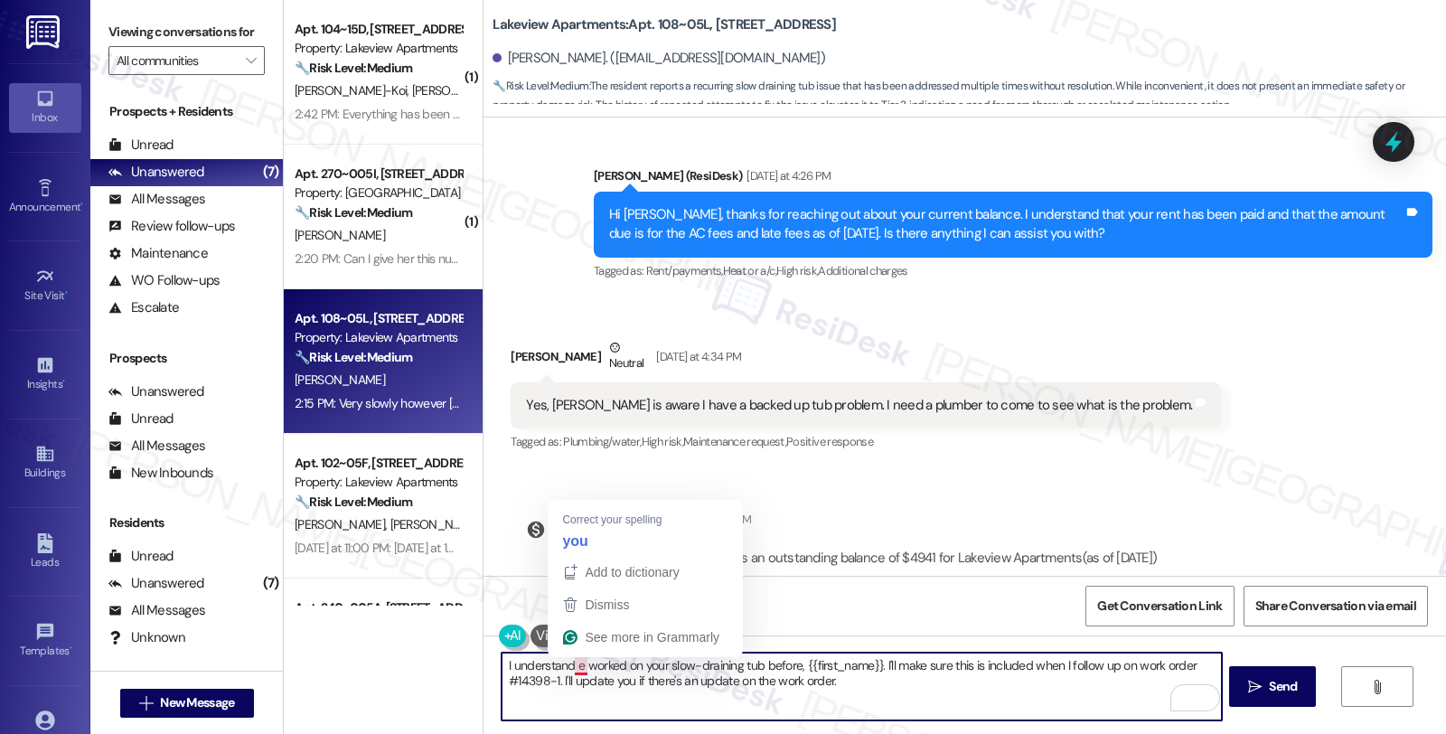
click at [569, 660] on textarea "I understand e worked on your slow-draining tub before, {{first_name}}. I'll ma…" at bounding box center [861, 687] width 719 height 68
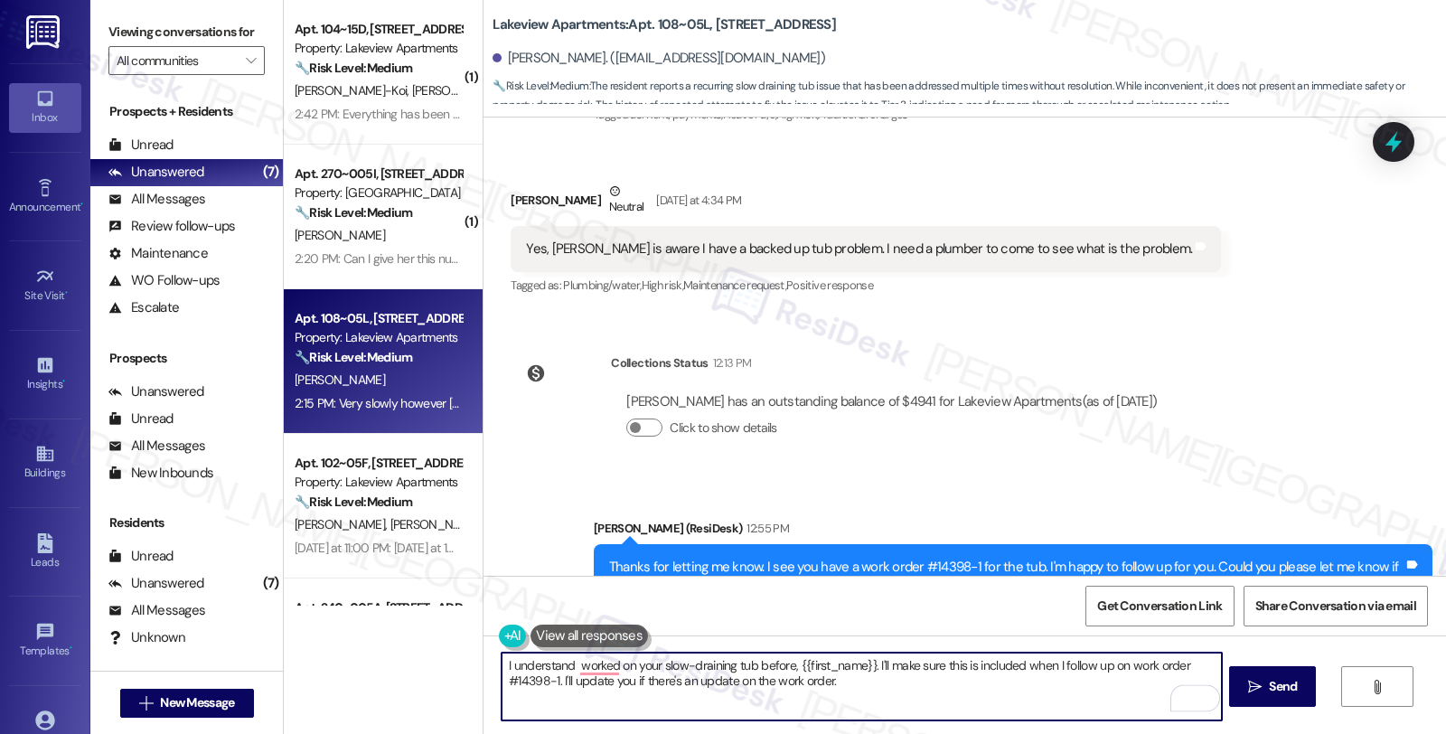
scroll to position [3518, 0]
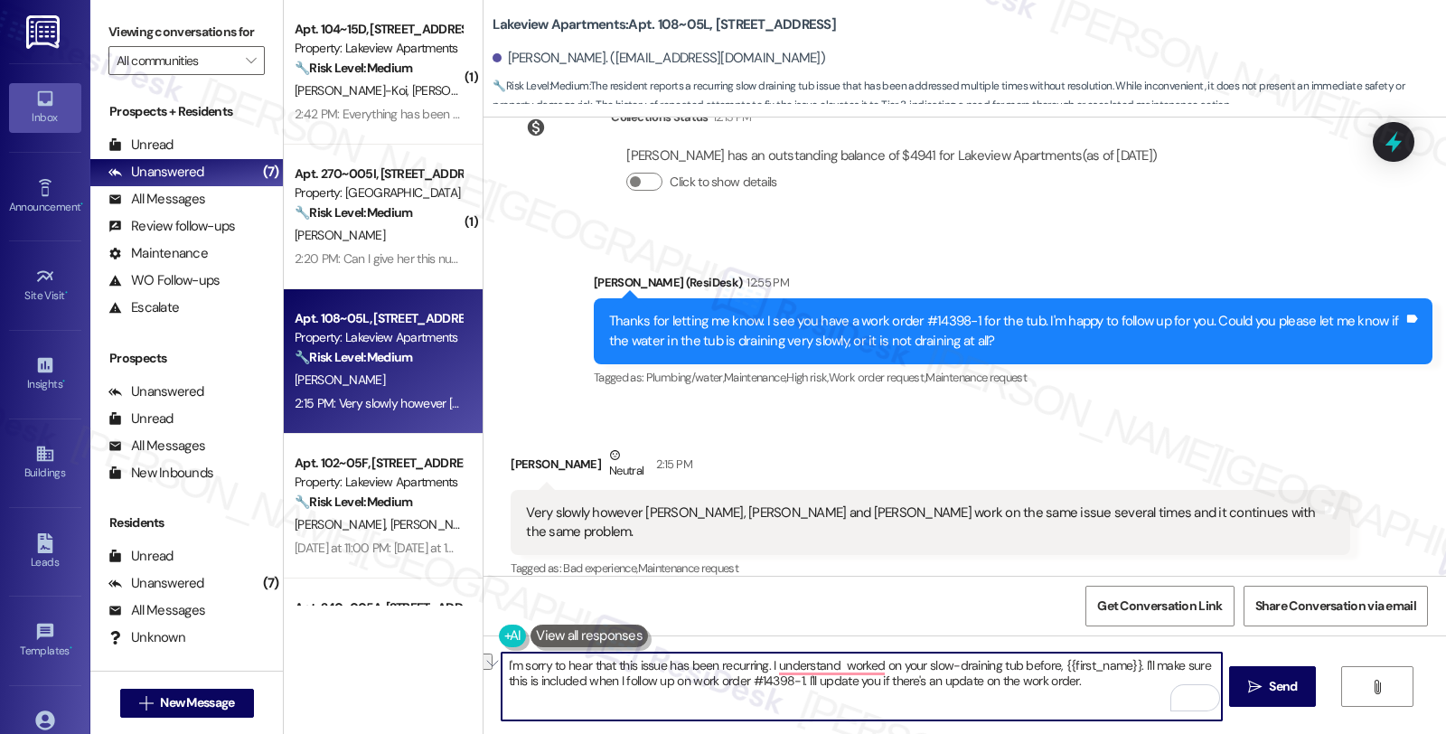
drag, startPoint x: 756, startPoint y: 658, endPoint x: 1043, endPoint y: 665, distance: 286.6
click at [1043, 665] on textarea "I'm sorry to hear that this issue has been recurring. I understand worked on yo…" at bounding box center [861, 687] width 719 height 68
click at [991, 681] on textarea "I'm sorry to hear that this issue has been recurring, {{first_name}}. I'll make…" at bounding box center [861, 687] width 719 height 68
drag, startPoint x: 850, startPoint y: 662, endPoint x: 1009, endPoint y: 660, distance: 158.2
click at [1009, 660] on textarea "I'm sorry to hear that this issue has been recurring, {{first_name}}. I'll make…" at bounding box center [861, 687] width 719 height 68
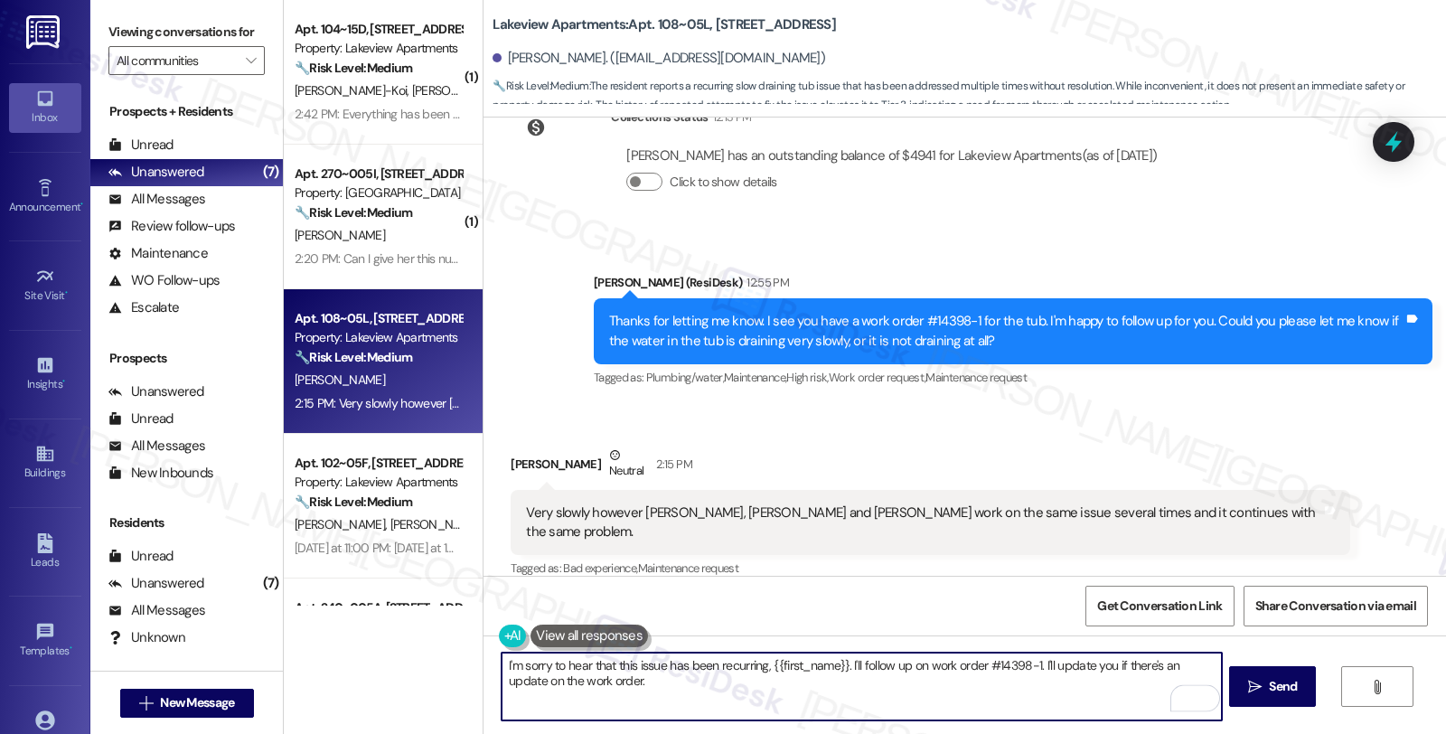
click at [1013, 685] on textarea "I'm sorry to hear that this issue has been recurring, {{first_name}}. I'll foll…" at bounding box center [861, 687] width 719 height 68
click at [1040, 665] on textarea "I'm sorry to hear that this issue has been recurring, {{first_name}}. I'll foll…" at bounding box center [861, 687] width 719 height 68
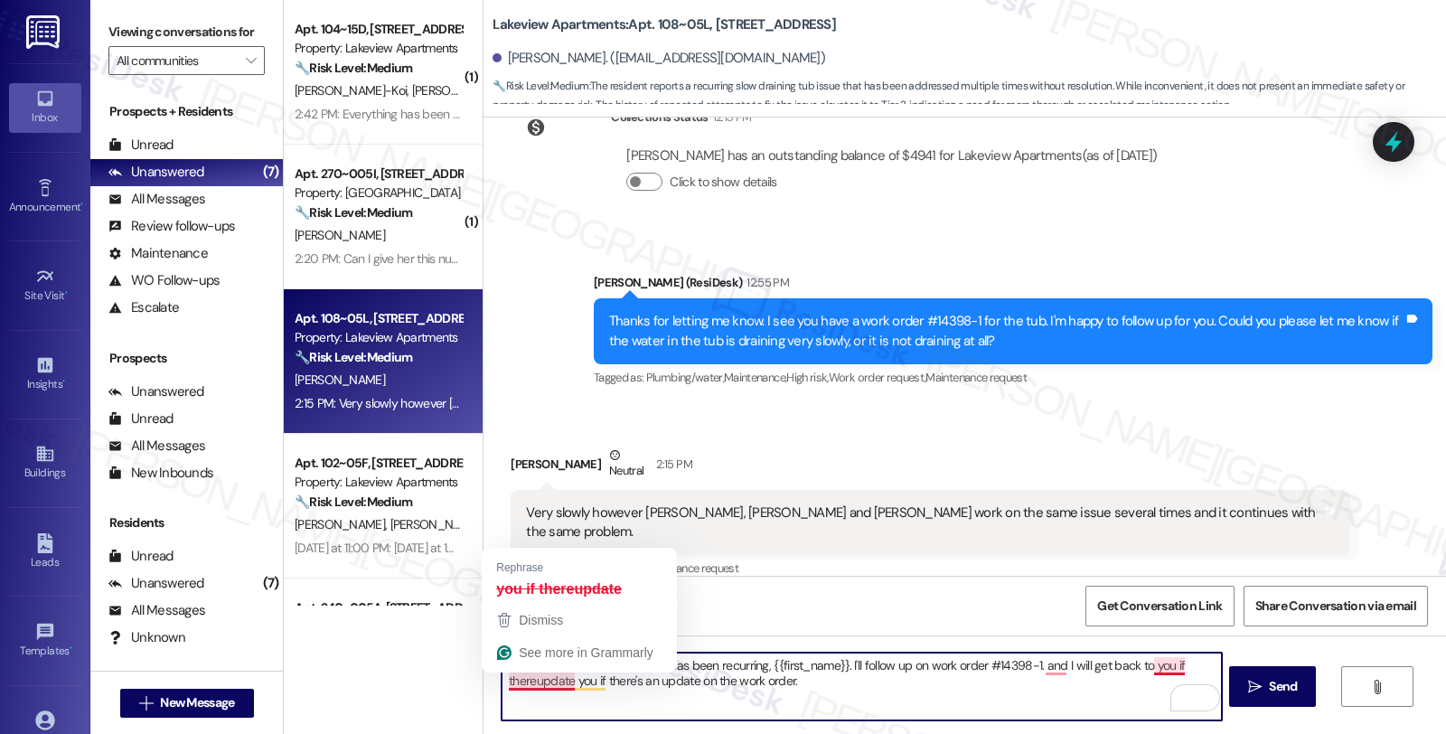
drag, startPoint x: 591, startPoint y: 673, endPoint x: 494, endPoint y: 689, distance: 97.9
click at [494, 689] on div "I'm sorry to hear that this issue has been recurring, {{first_name}}. I'll foll…" at bounding box center [965, 703] width 963 height 136
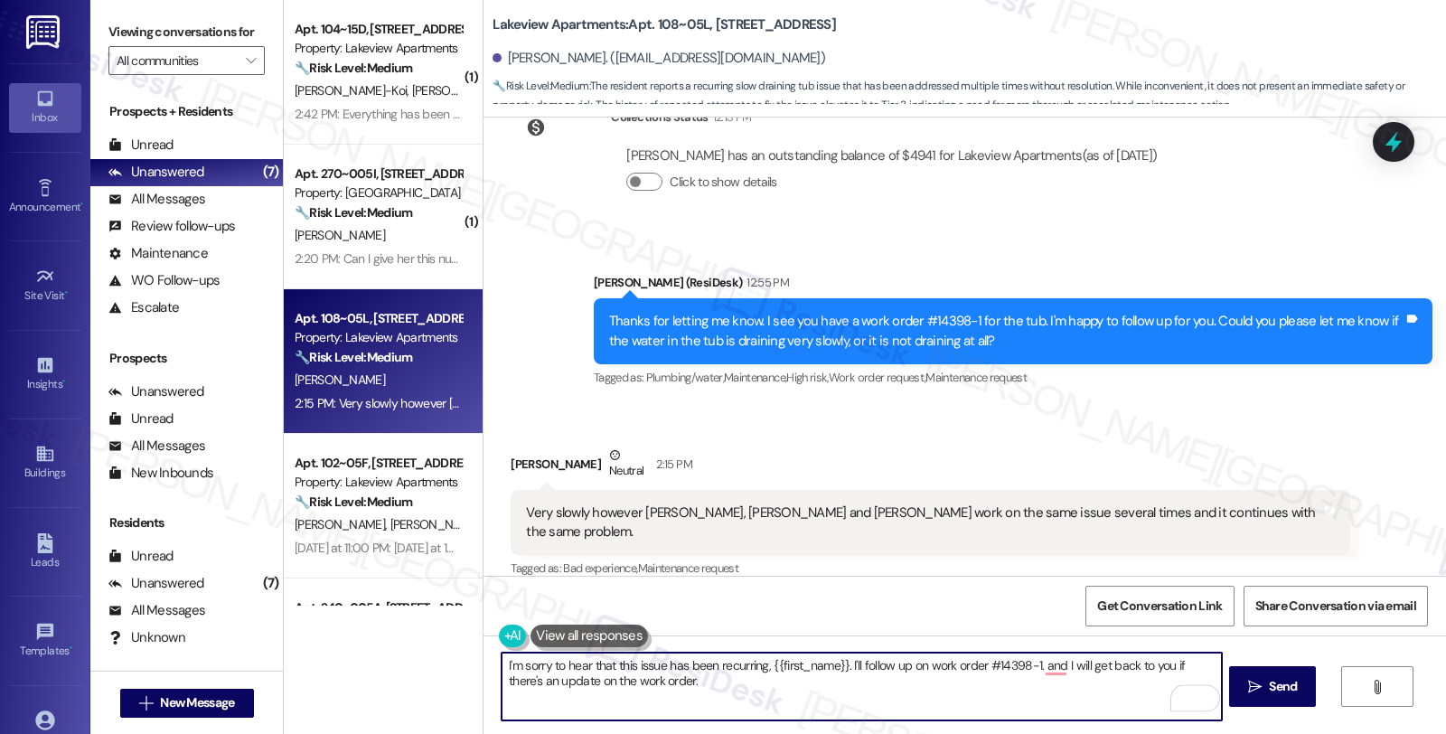
click at [678, 680] on textarea "I'm sorry to hear that this issue has been recurring, {{first_name}}. I'll foll…" at bounding box center [861, 687] width 719 height 68
click at [1039, 662] on textarea "I'm sorry to hear that this issue has been recurring, {{first_name}}. I'll foll…" at bounding box center [861, 687] width 719 height 68
click at [1046, 681] on textarea "I'm sorry to hear that this issue has been recurring, {{first_name}}. I'll foll…" at bounding box center [861, 687] width 719 height 68
click at [646, 683] on textarea "I'm sorry to hear that this issue has been recurring, {{first_name}}. I'll foll…" at bounding box center [861, 687] width 719 height 68
click at [636, 696] on textarea "I'm sorry to hear that this issue has been recurring, {{first_name}}. I'll foll…" at bounding box center [861, 687] width 719 height 68
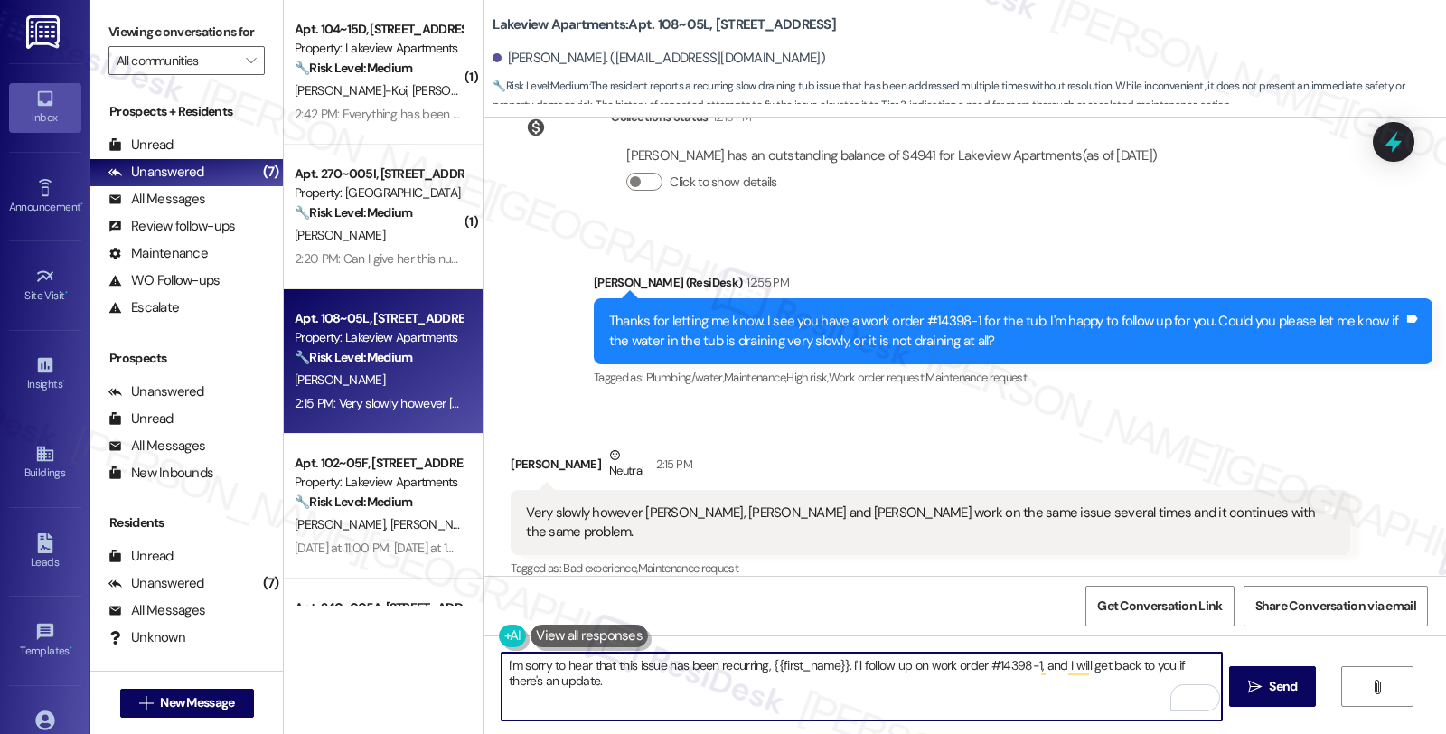
click at [1190, 673] on textarea "I'm sorry to hear that this issue has been recurring, {{first_name}}. I'll foll…" at bounding box center [861, 687] width 719 height 68
type textarea "I'm sorry to hear that this issue has been recurring, {{first_name}}. I'll foll…"
click at [1265, 681] on span "Send" at bounding box center [1282, 686] width 35 height 19
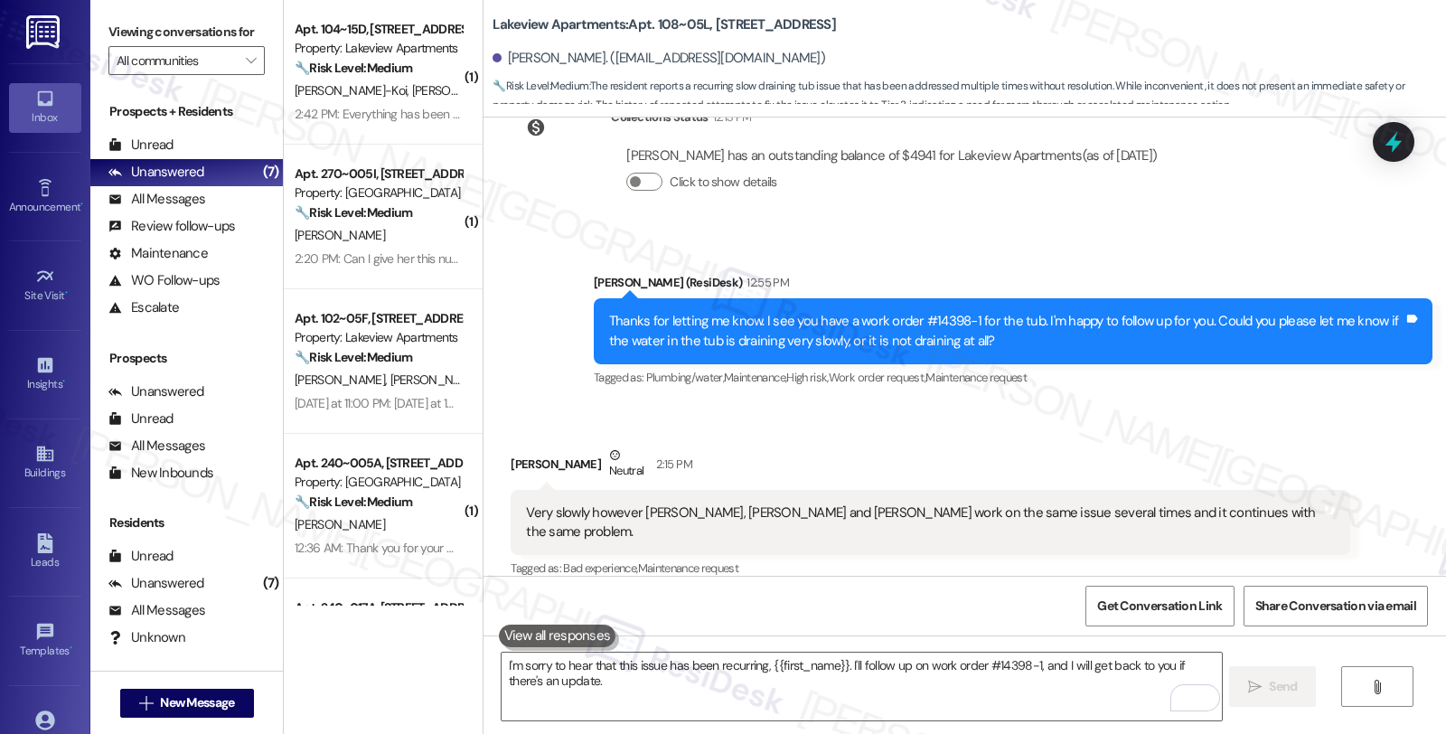
click at [884, 465] on div "Evelyn Toennies Neutral 2:15 PM" at bounding box center [930, 468] width 839 height 44
click at [1386, 150] on icon at bounding box center [1393, 142] width 31 height 31
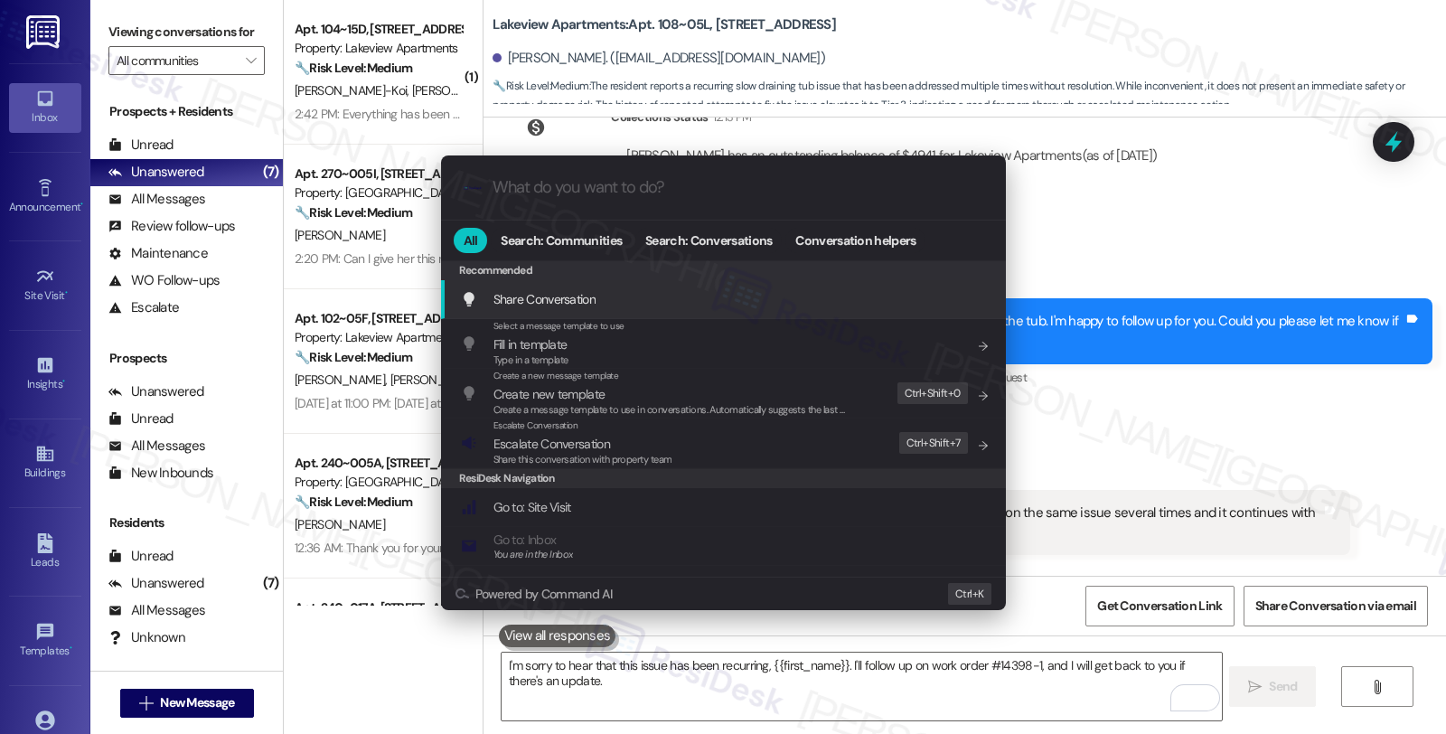
click at [1107, 273] on div ".cls-1{fill:#0a055f;}.cls-2{fill:#0cc4c4;} resideskLogoBlueOrange All Search: C…" at bounding box center [723, 367] width 1446 height 734
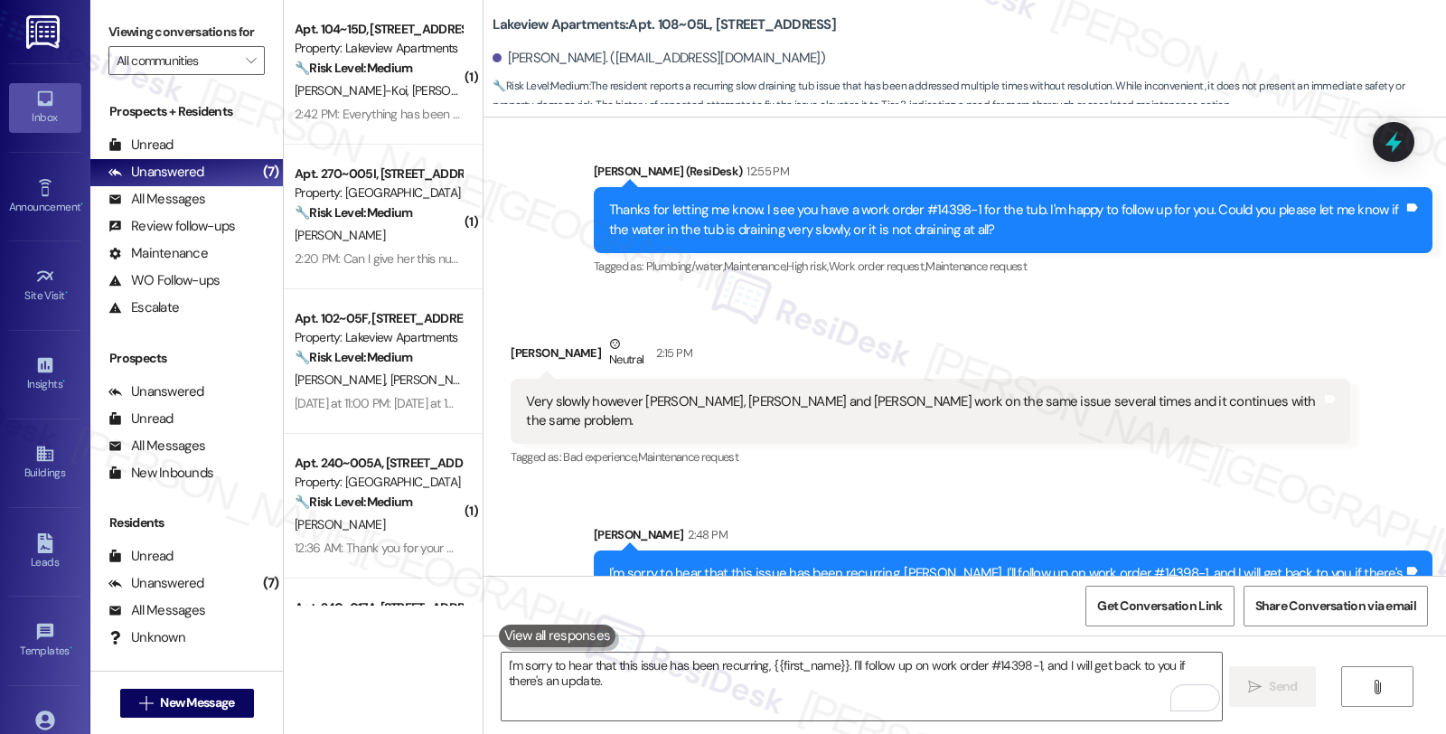
scroll to position [3644, 0]
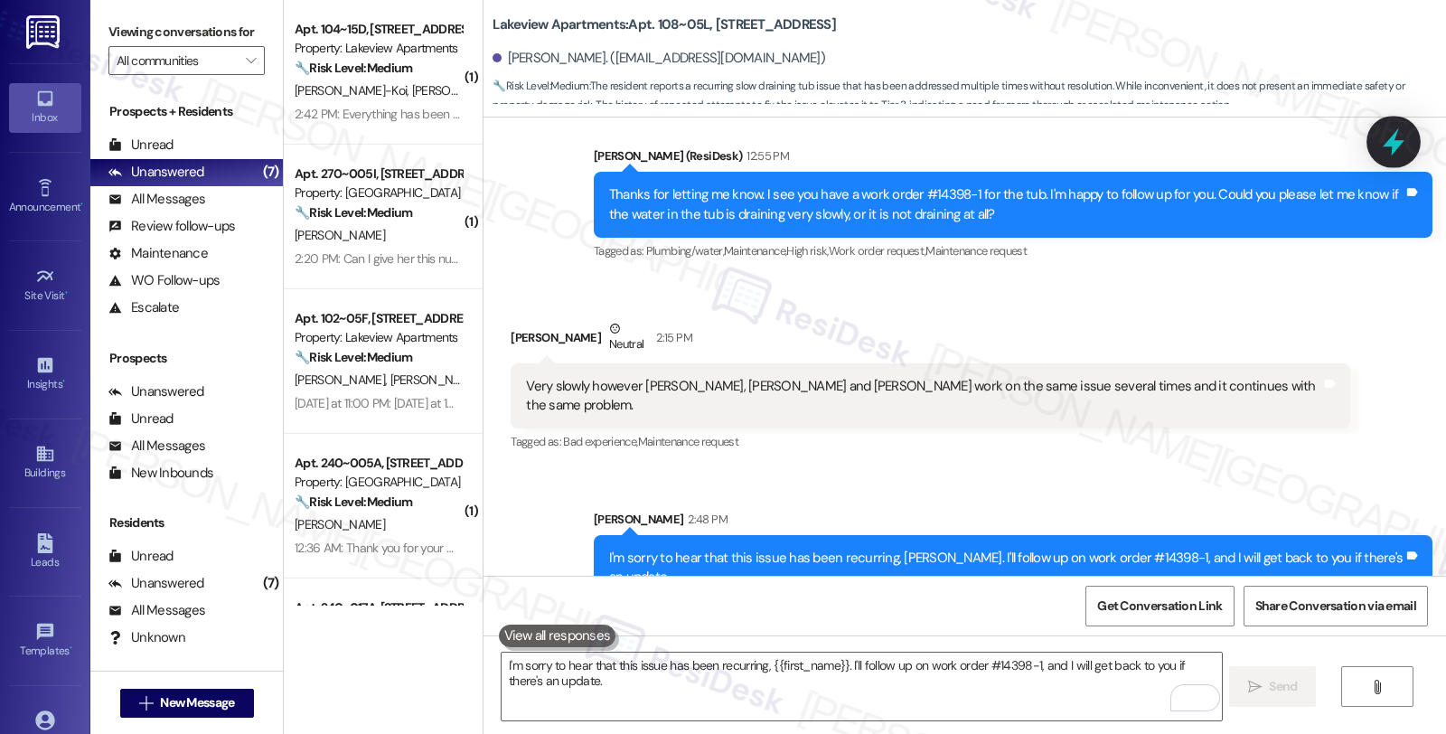
click at [1386, 146] on icon at bounding box center [1394, 142] width 22 height 28
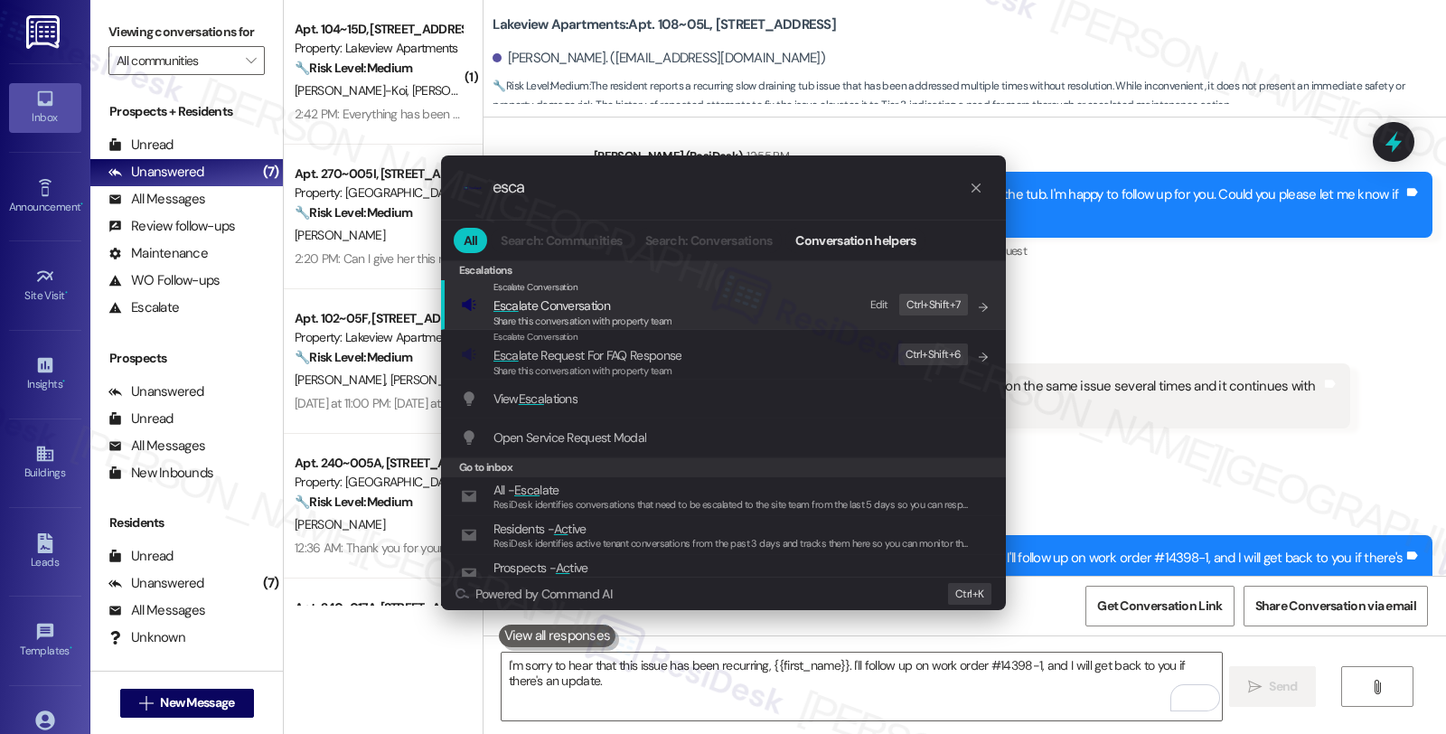
type input "esca"
click at [617, 311] on span "Esca late Conversation" at bounding box center [582, 306] width 179 height 20
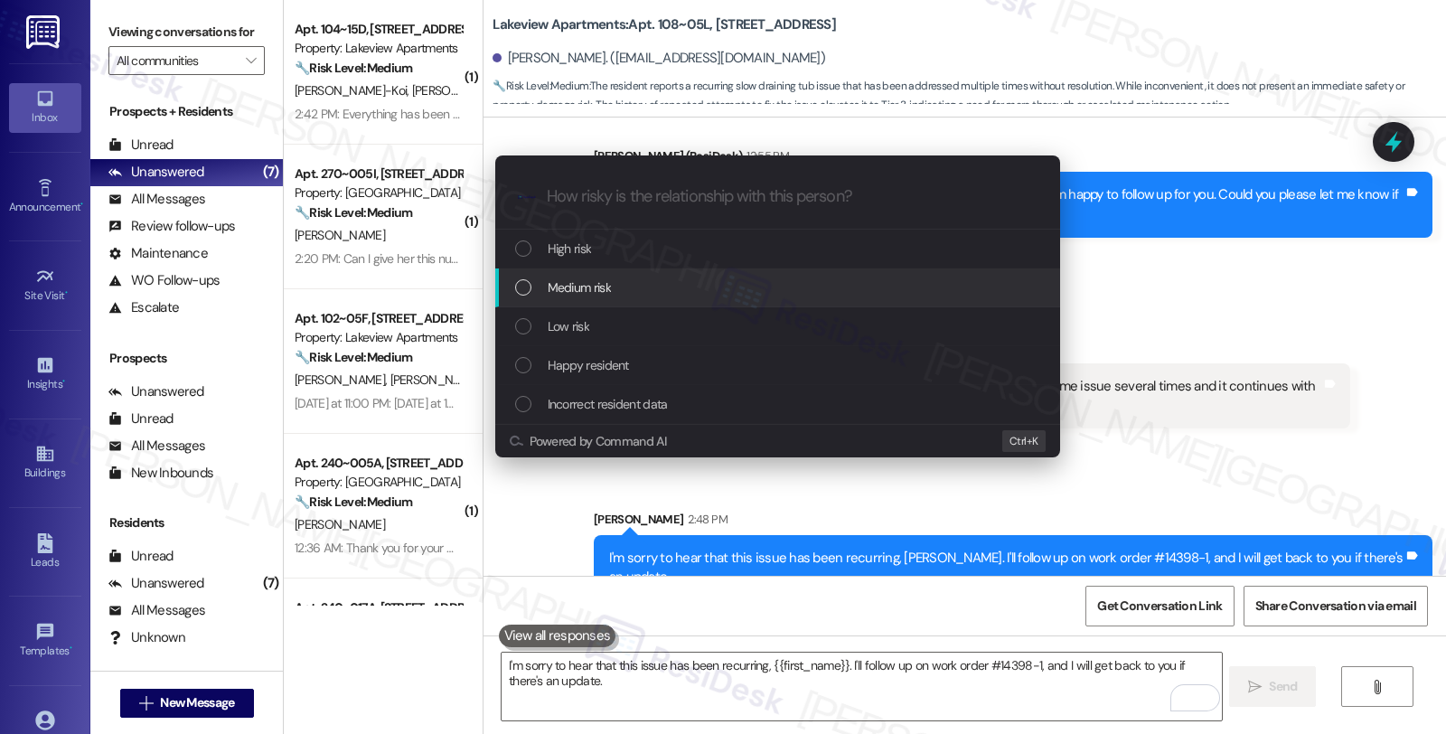
click at [553, 294] on span "Medium risk" at bounding box center [579, 287] width 63 height 20
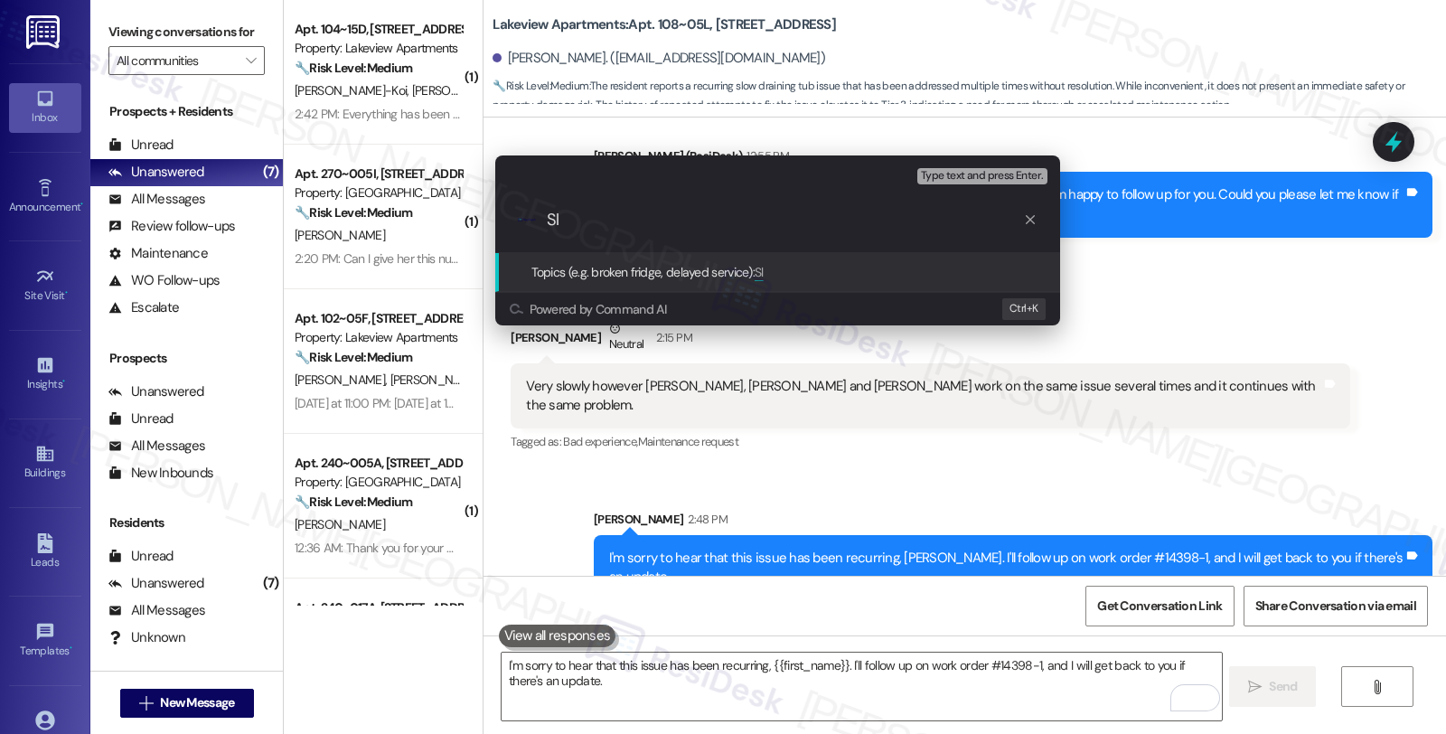
type input "S"
click at [796, 212] on input "Follow-up for the slow draining Tub" at bounding box center [785, 220] width 476 height 19
click at [832, 219] on input "Follow-up for the slow draining Tub" at bounding box center [785, 220] width 476 height 19
click at [806, 711] on div "Escalate Conversation Medium risk Topics (e.g. broken fridge, delayed service) …" at bounding box center [723, 367] width 1446 height 734
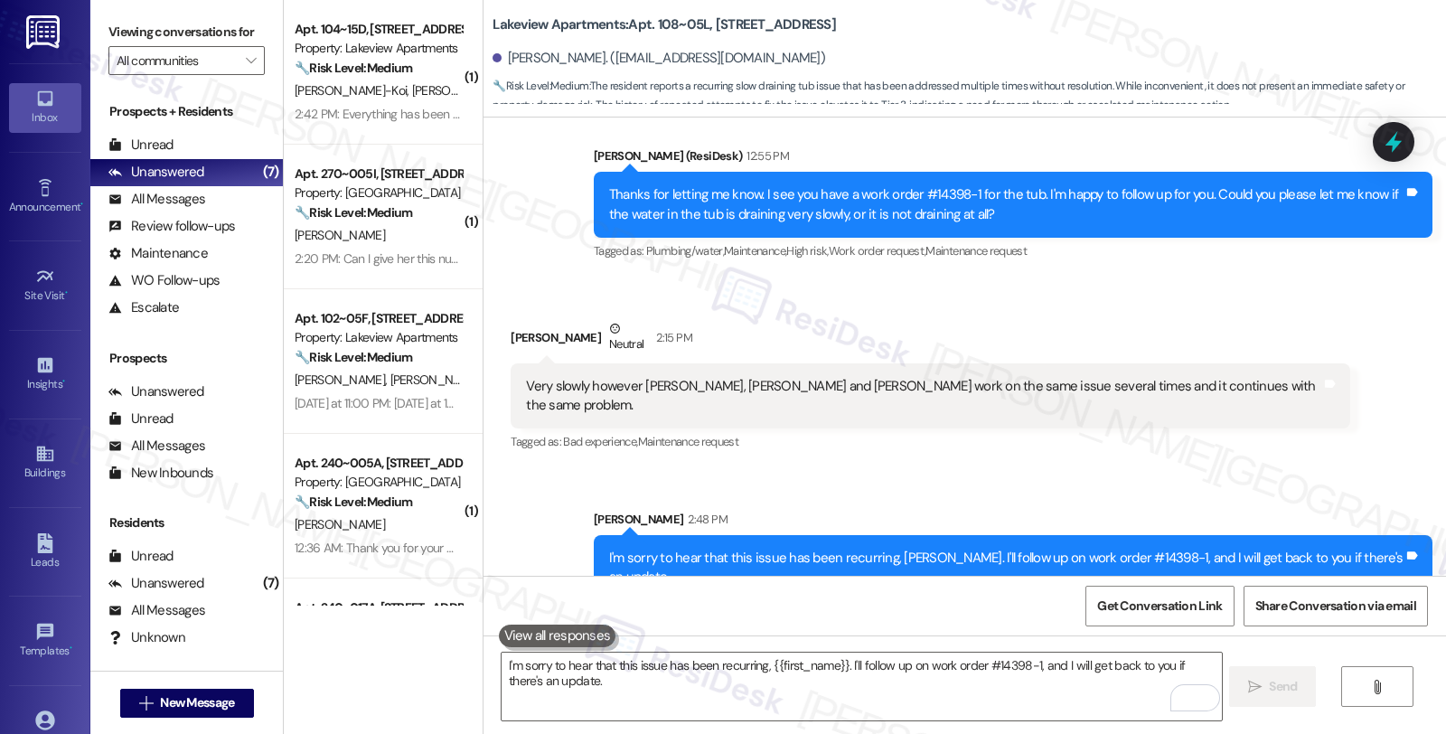
click at [1168, 447] on div "Received via SMS Evelyn Toennies Neutral 2:15 PM Very slowly however Ferando, k…" at bounding box center [930, 387] width 866 height 164
click at [1290, 305] on div "Received via SMS Evelyn Toennies Neutral 2:15 PM Very slowly however Ferando, k…" at bounding box center [965, 373] width 963 height 191
drag, startPoint x: 1095, startPoint y: 531, endPoint x: 1144, endPoint y: 540, distance: 50.4
click at [1144, 549] on div "I'm sorry to hear that this issue has been recurring, Evelyn. I'll follow up on…" at bounding box center [1006, 568] width 794 height 39
copy div "#14398-1"
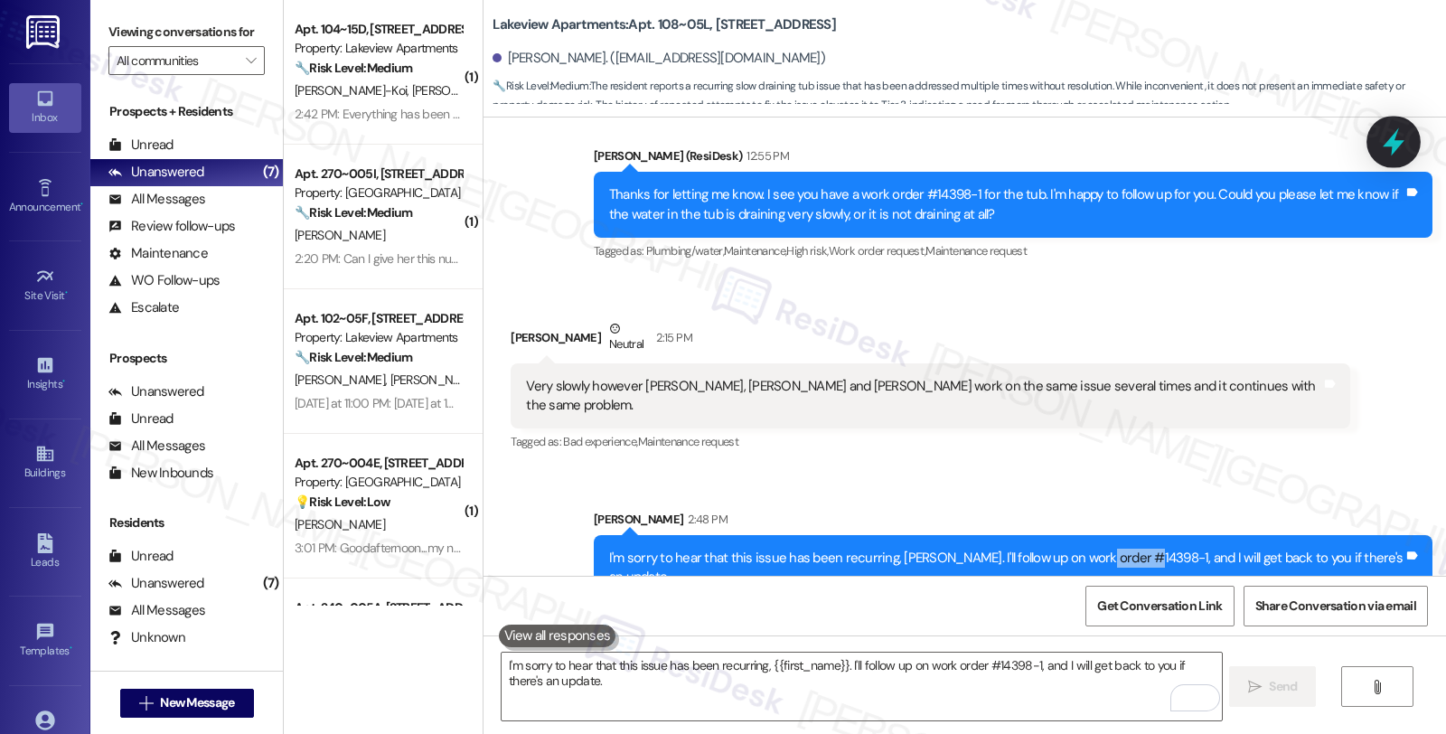
click at [1394, 139] on icon at bounding box center [1394, 142] width 22 height 28
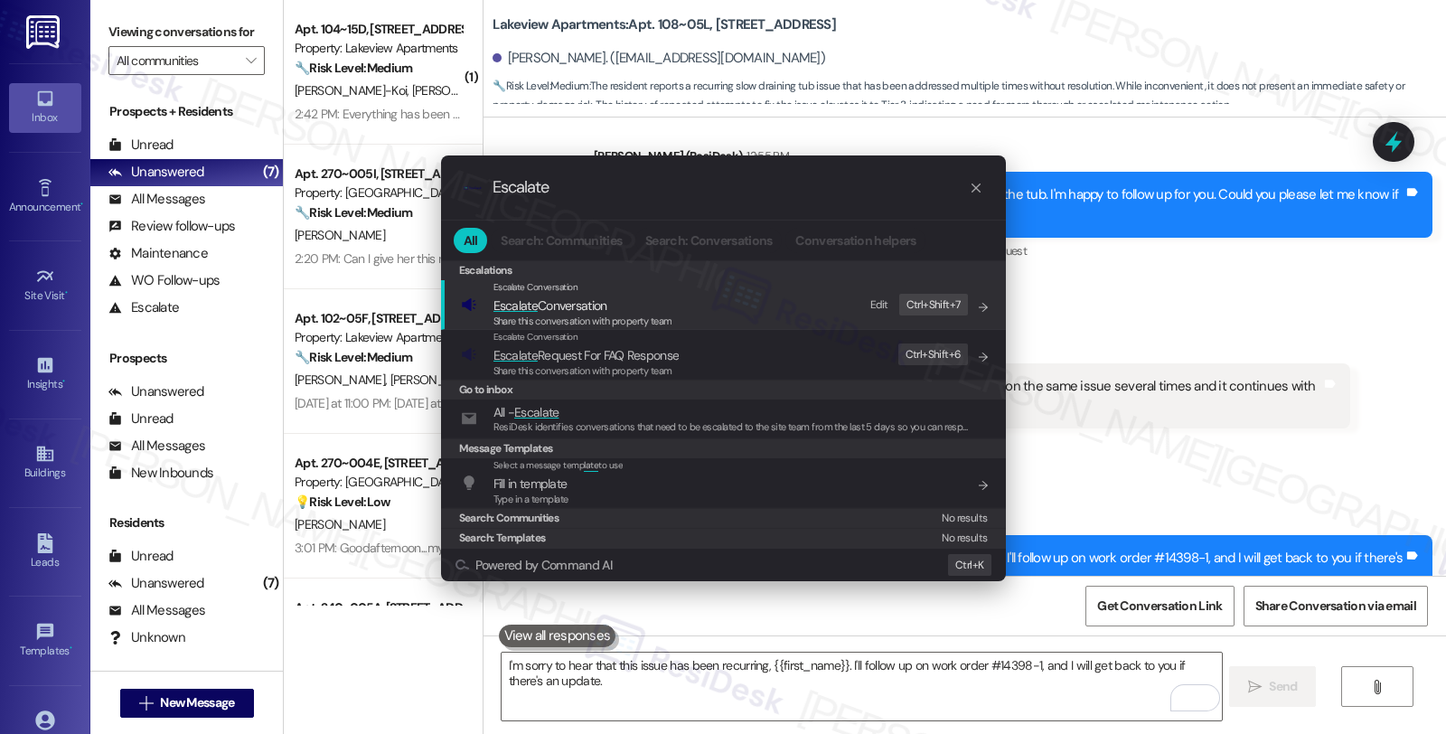
type input "Escalate"
click at [655, 314] on div "Share this conversation with property team" at bounding box center [582, 322] width 179 height 16
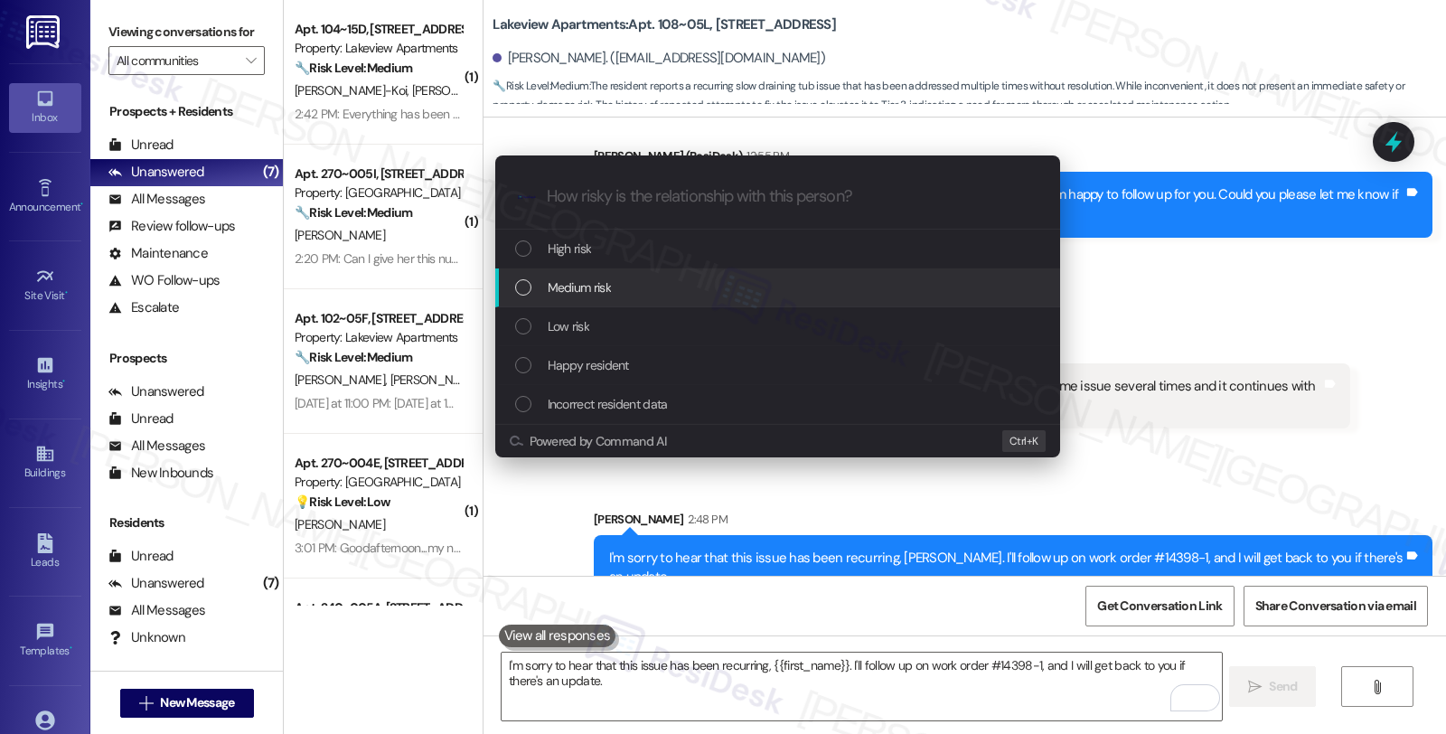
click at [573, 285] on span "Medium risk" at bounding box center [579, 287] width 63 height 20
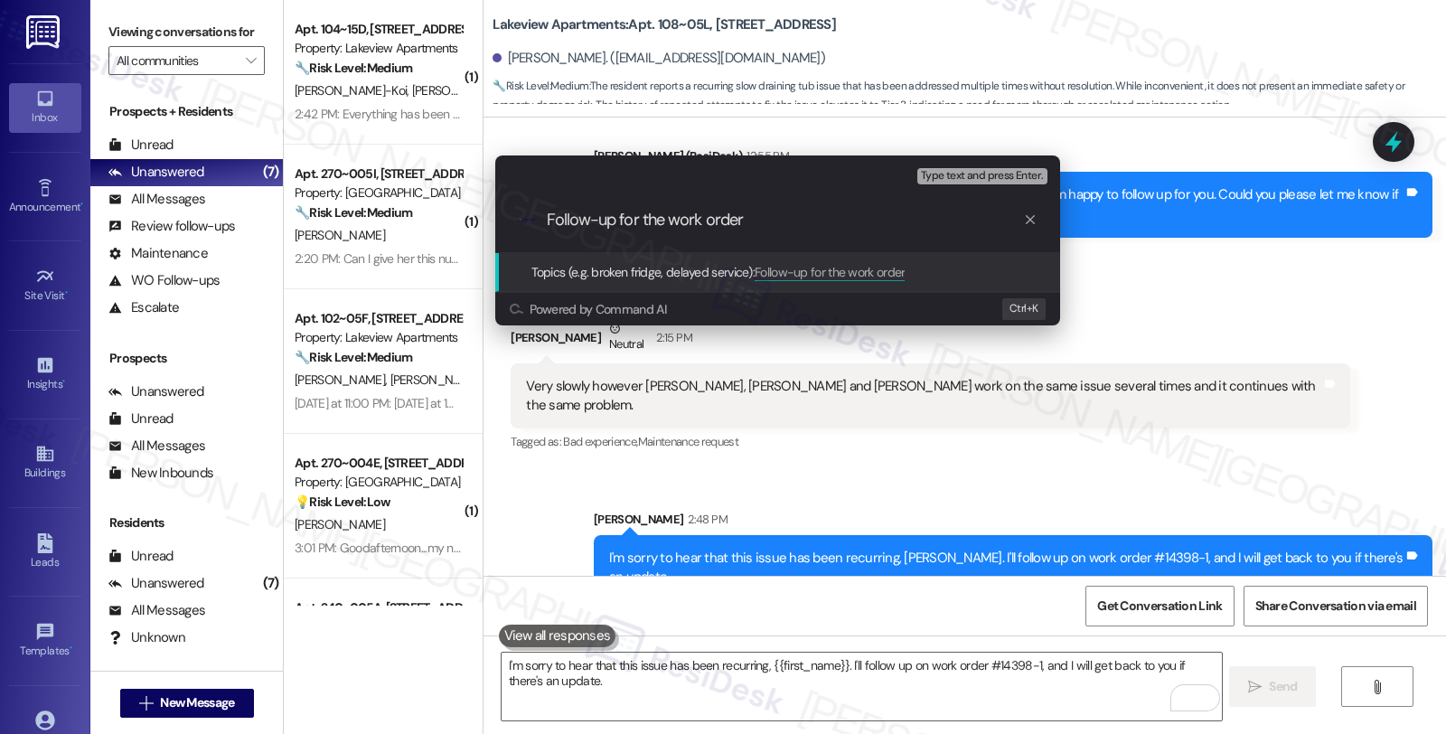
paste input "#14398-1"
click at [824, 221] on input "Follow-up for the work order #14398-1, still recurring issue" at bounding box center [785, 220] width 476 height 19
click at [738, 221] on input "Follow-up for the work order #14398-1, still recurring issue" at bounding box center [785, 220] width 476 height 19
click at [725, 220] on input "Follow-up WO #14398-1, still recurring issue" at bounding box center [785, 220] width 476 height 19
click at [847, 217] on input "Follow-up WO #14398-1, still recurring issue" at bounding box center [785, 220] width 476 height 19
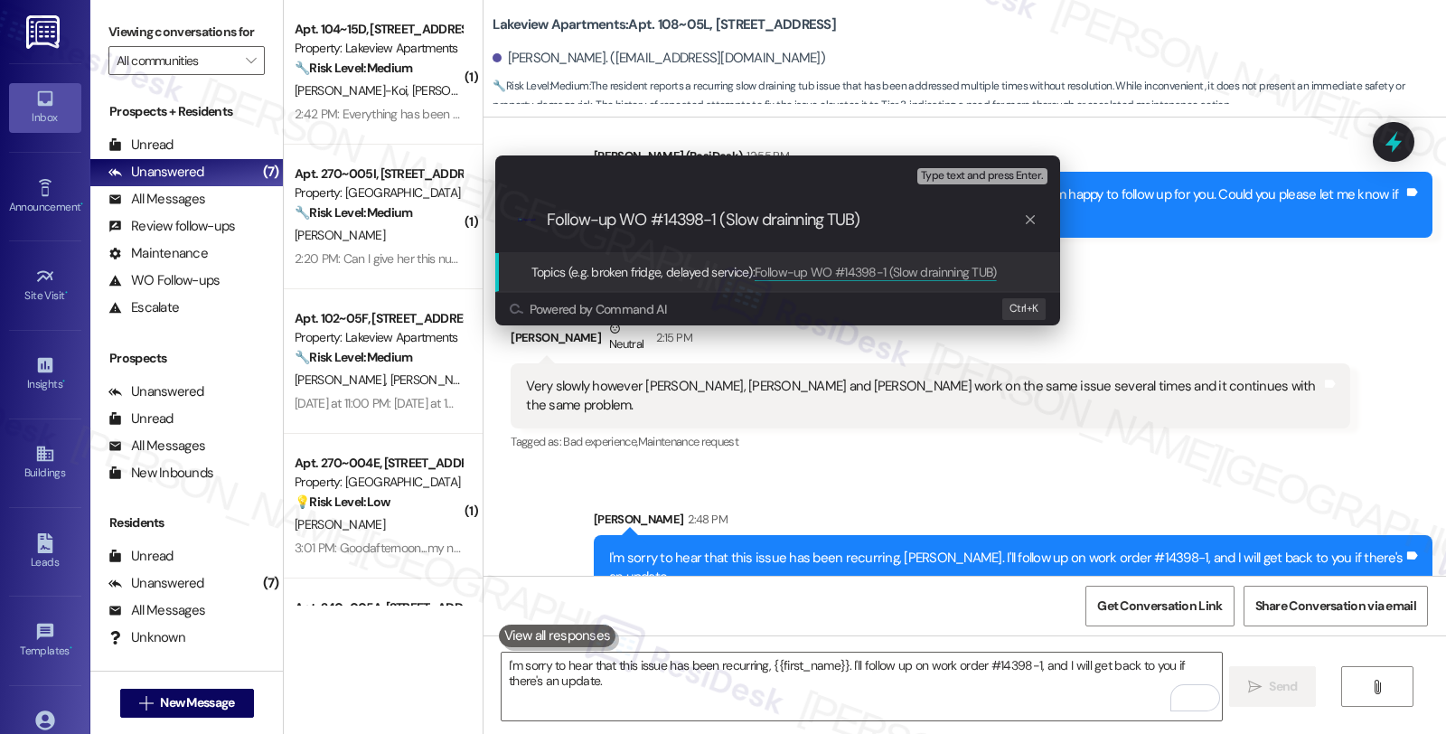
click at [797, 212] on input "Follow-up WO #14398-1 (Slow drainning TUB)" at bounding box center [785, 220] width 476 height 19
click at [869, 221] on input "Follow-up WO #14398-1 (Slow draining TUB)" at bounding box center [785, 220] width 476 height 19
type input "Follow-up WO #14398-1 (Slow draining TUB)"
click at [736, 275] on span "Topics (e.g. broken fridge, delayed service):" at bounding box center [643, 272] width 224 height 16
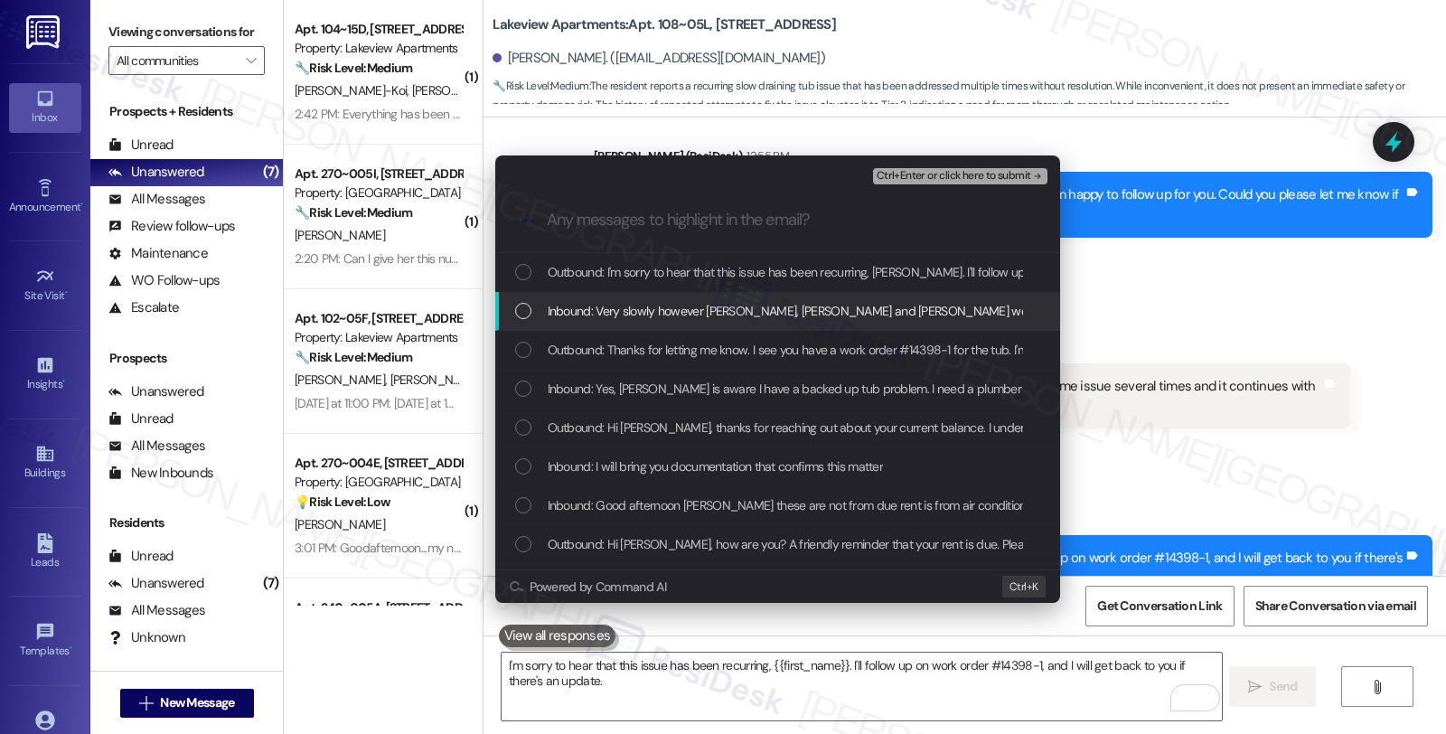
click at [518, 308] on div "List of options" at bounding box center [523, 311] width 16 height 16
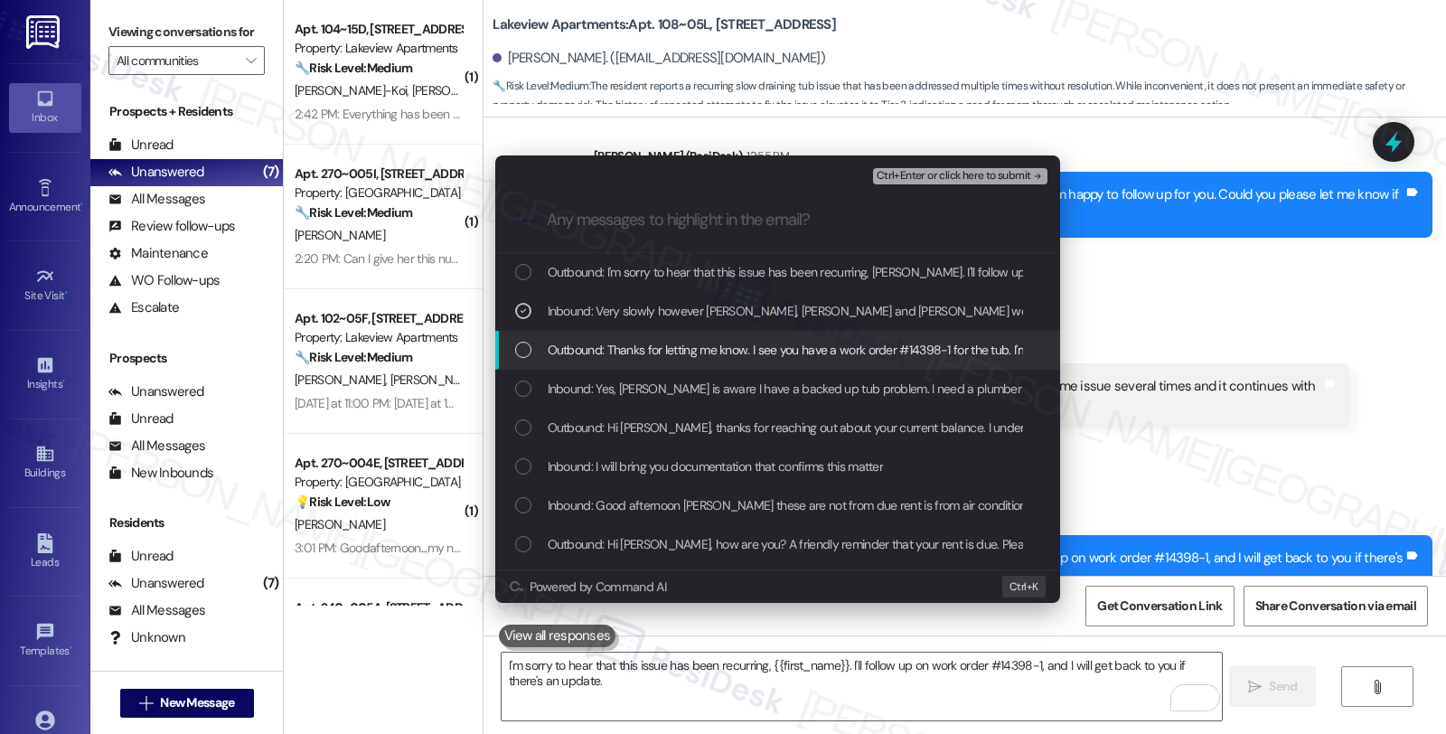
click at [522, 352] on div "List of options" at bounding box center [523, 350] width 16 height 16
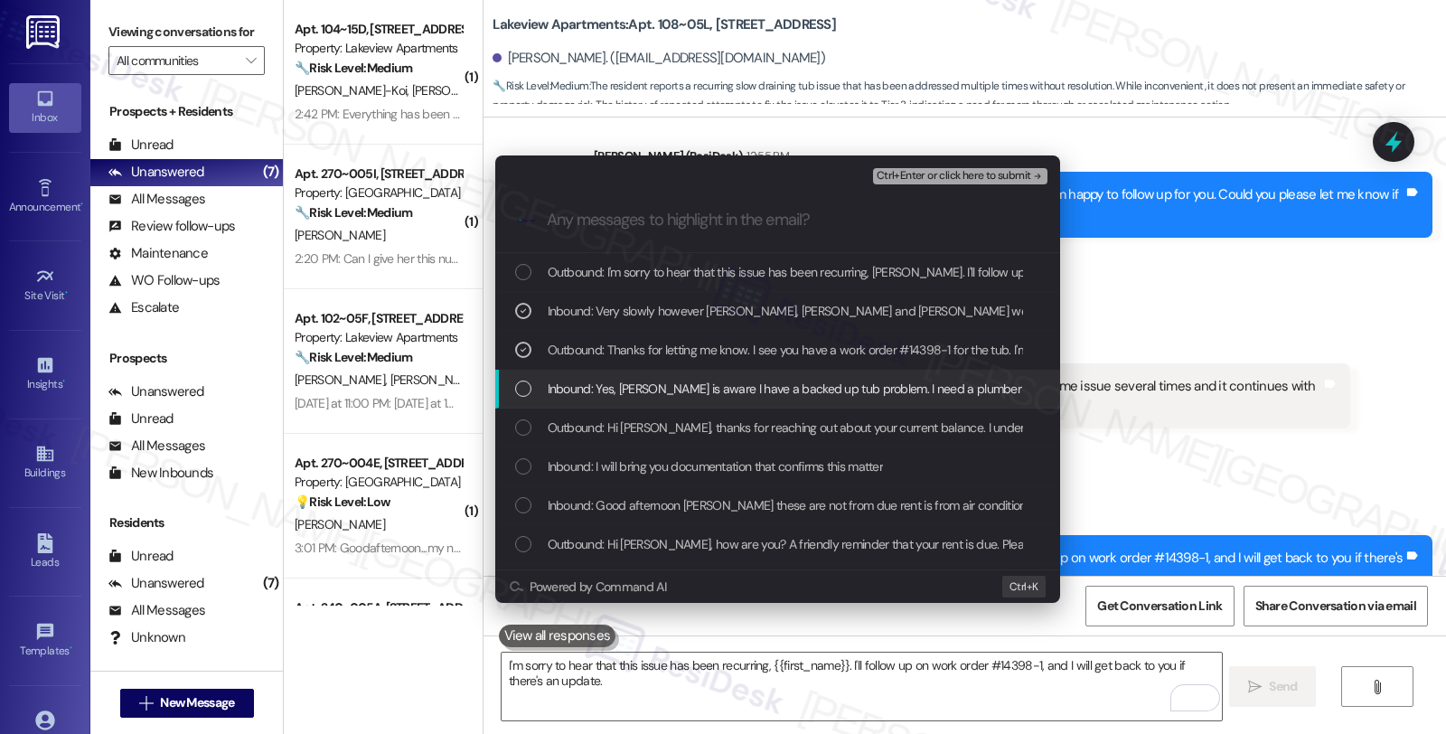
click at [527, 390] on div "List of options" at bounding box center [523, 389] width 16 height 16
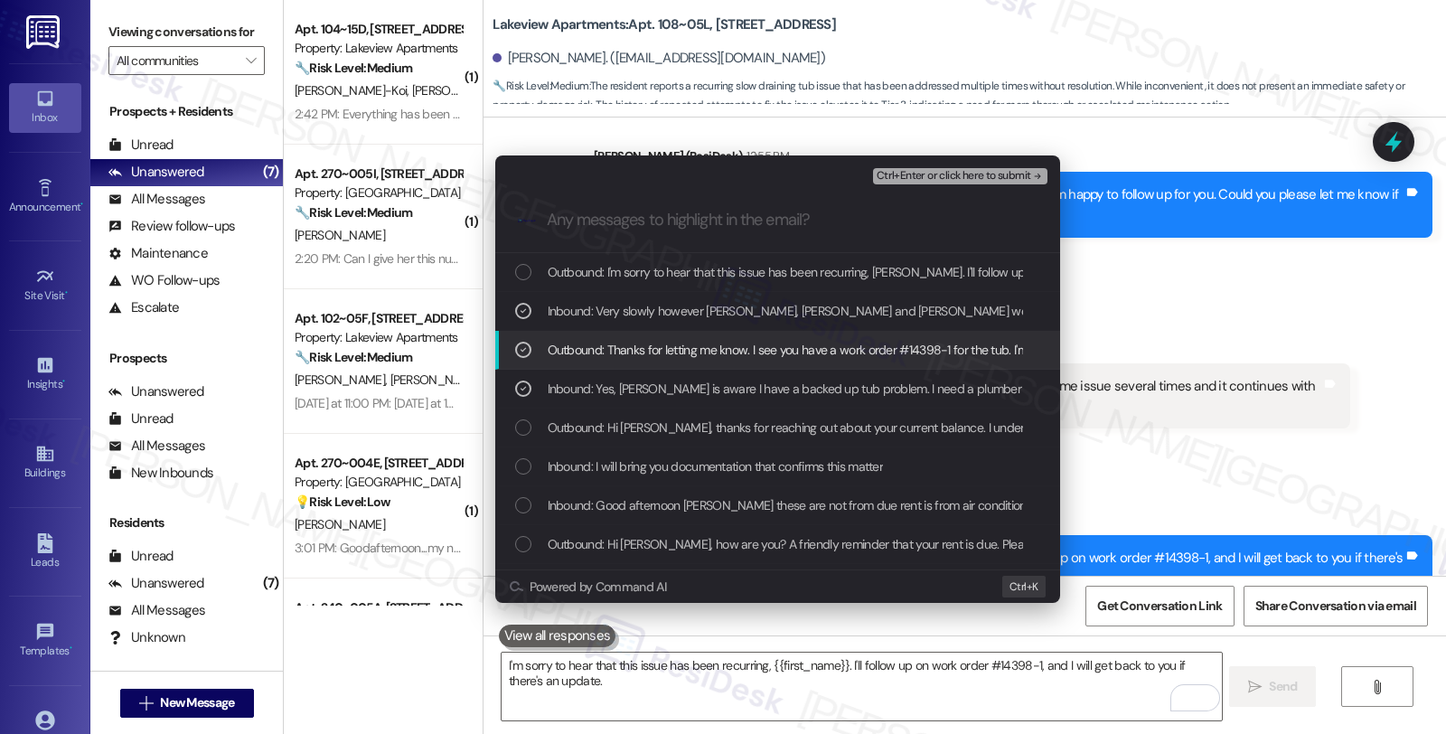
click at [991, 177] on span "Ctrl+Enter or click here to submit" at bounding box center [954, 176] width 155 height 13
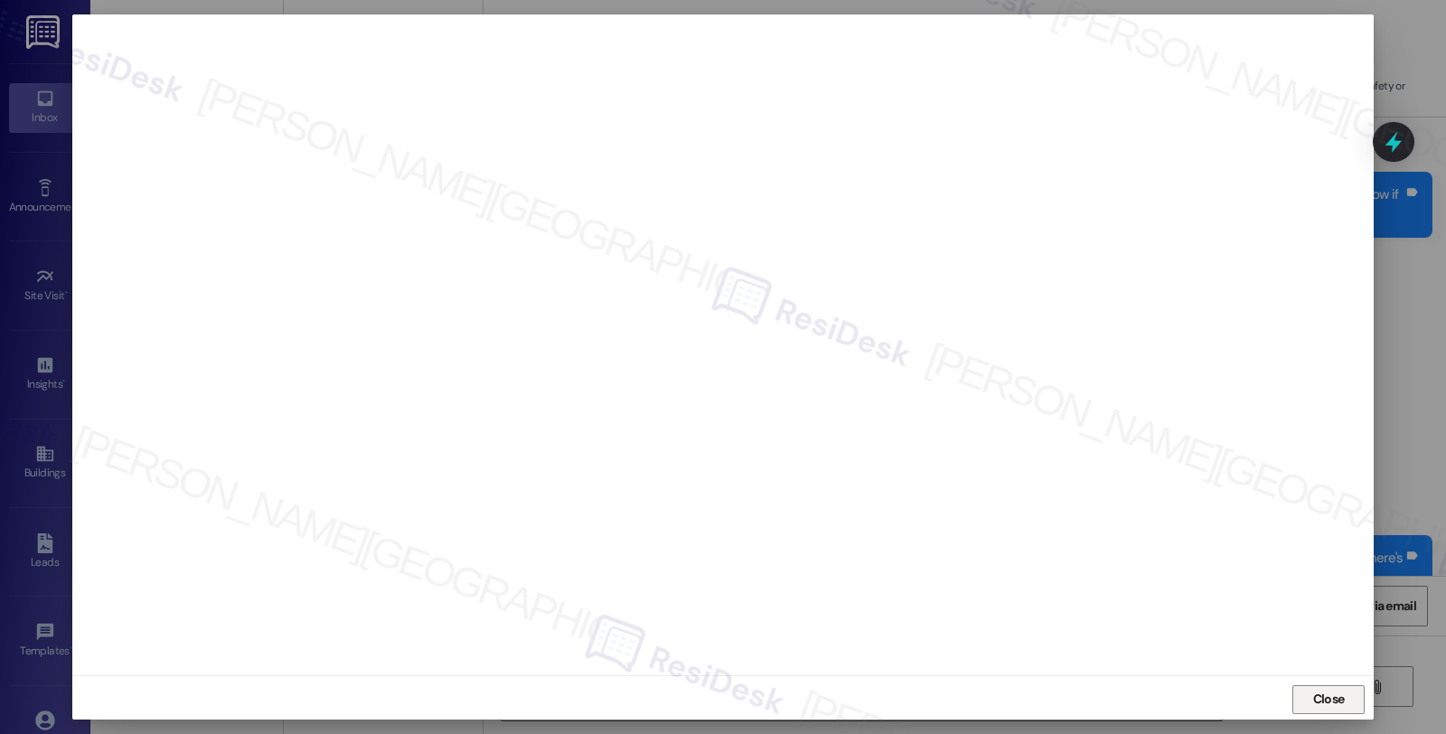
click at [1343, 700] on span "Close" at bounding box center [1329, 699] width 39 height 19
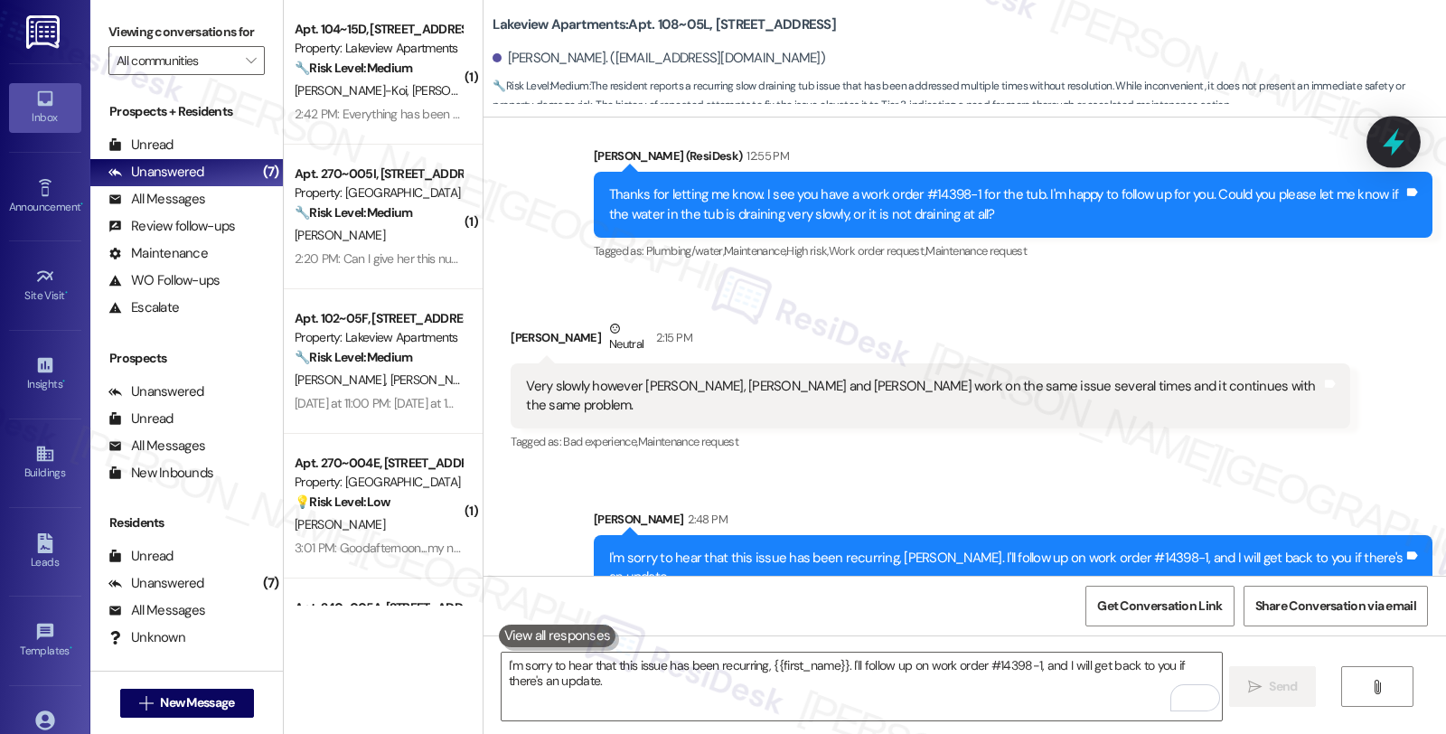
click at [1396, 139] on icon at bounding box center [1393, 142] width 31 height 31
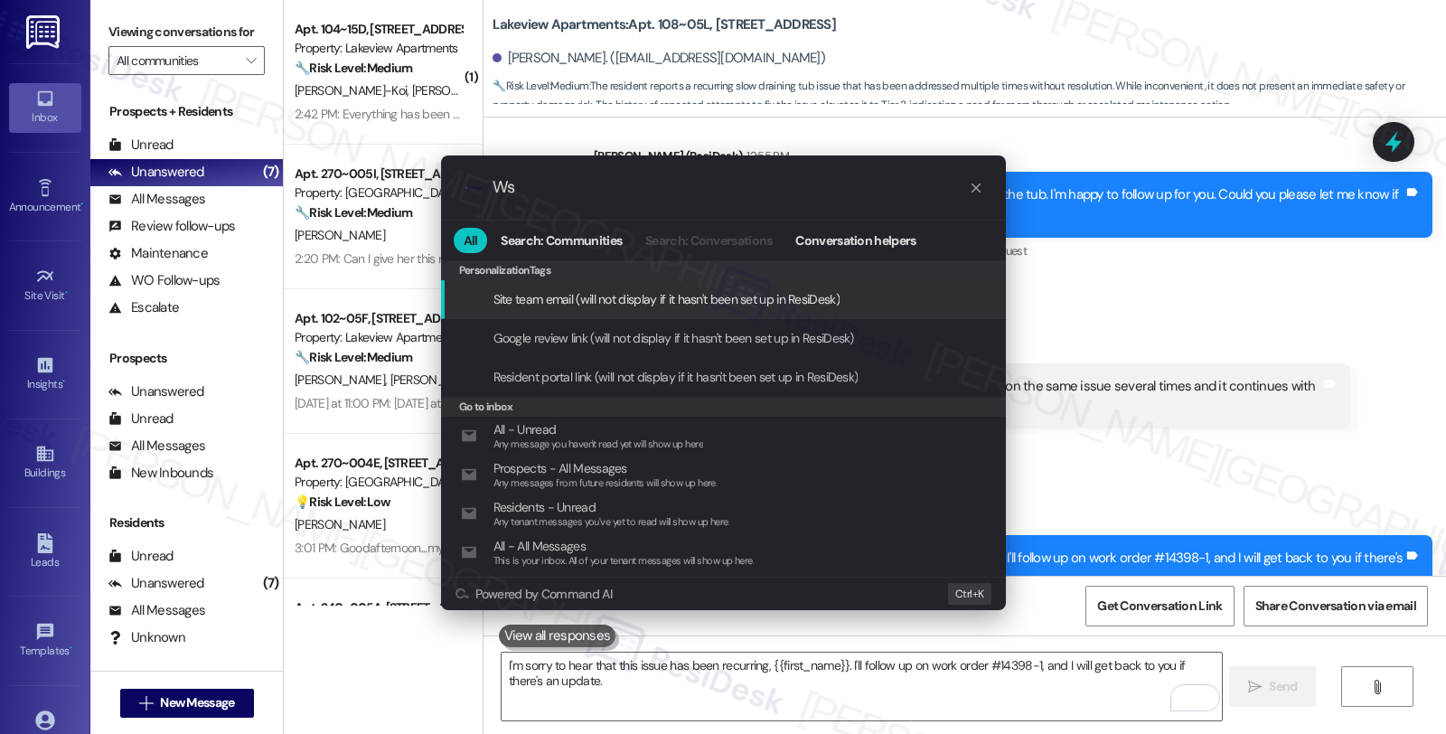
type input "W"
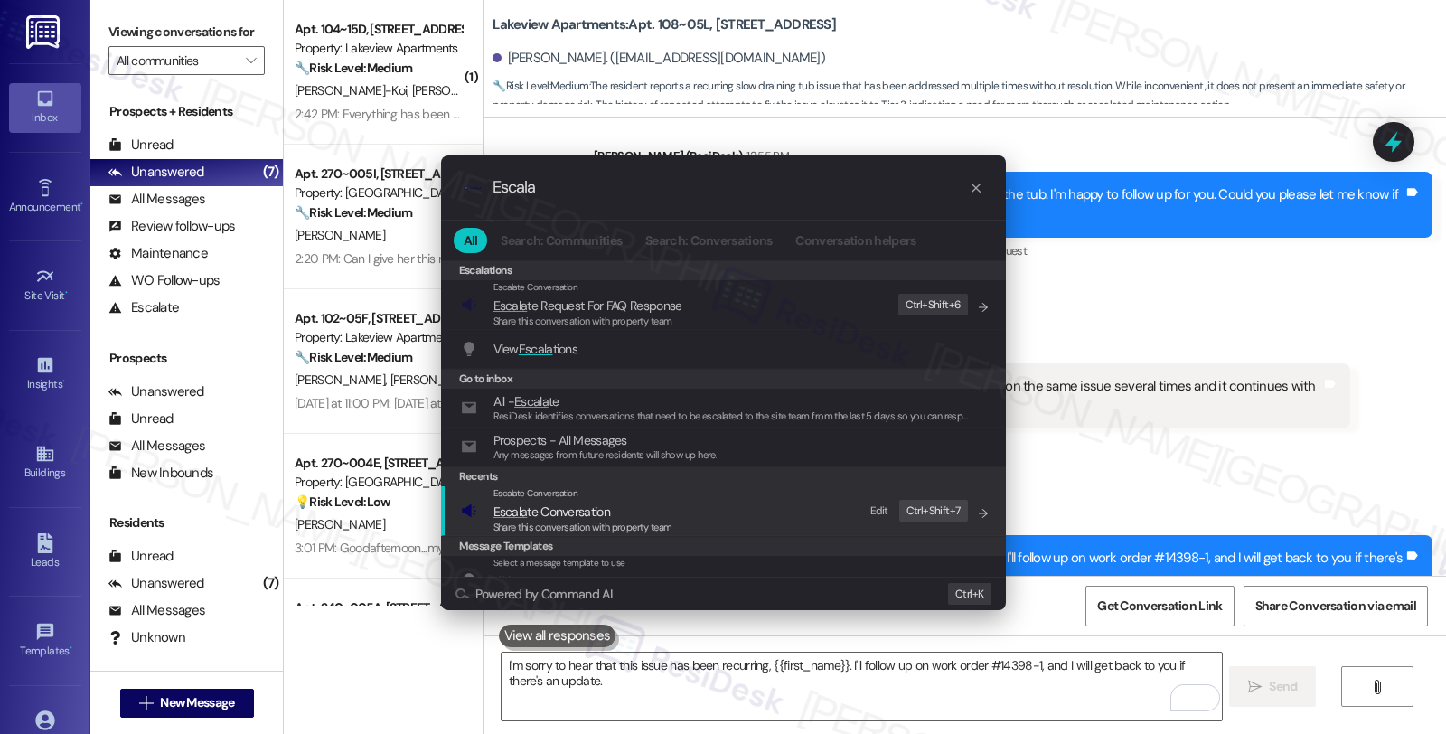
type input "Escala"
click at [593, 511] on span "Escala te Conversation" at bounding box center [551, 511] width 117 height 16
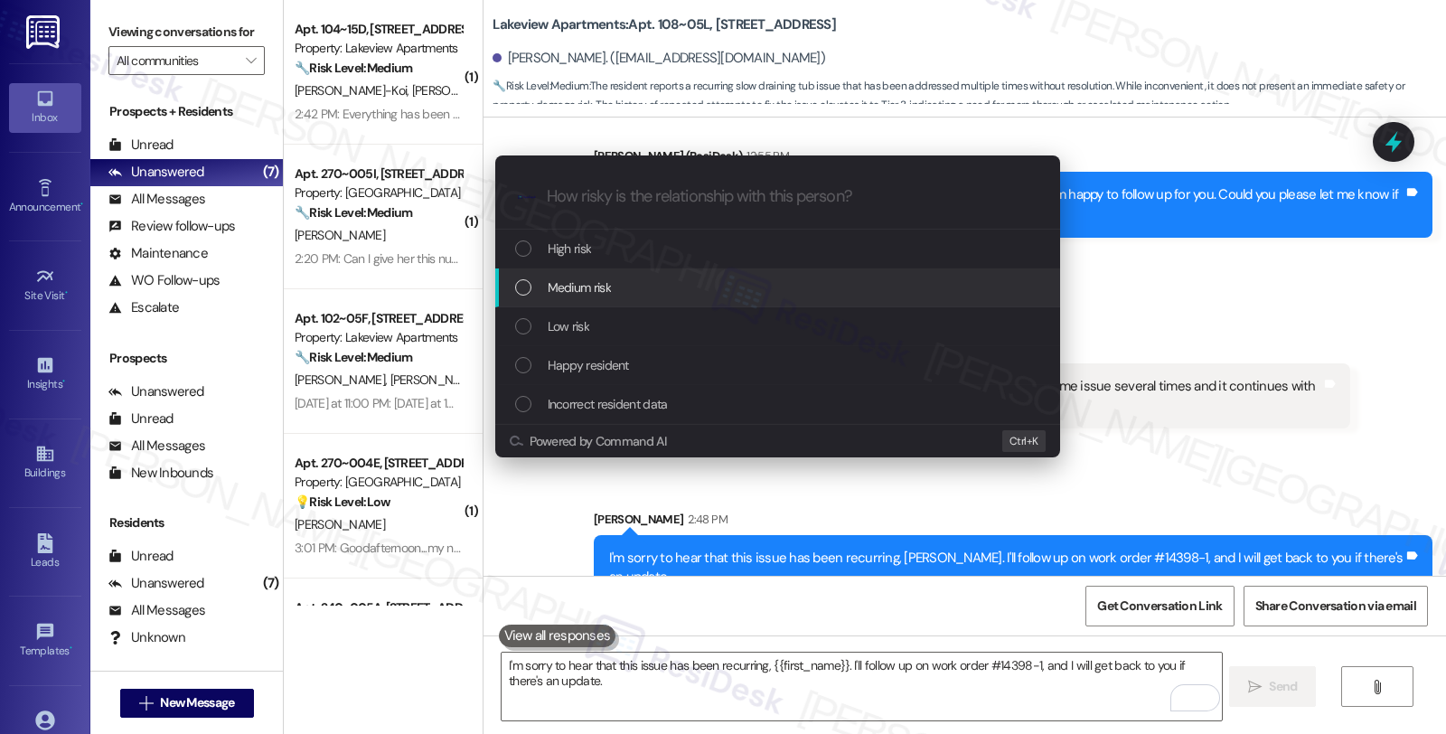
click at [521, 285] on div "List of options" at bounding box center [523, 287] width 16 height 16
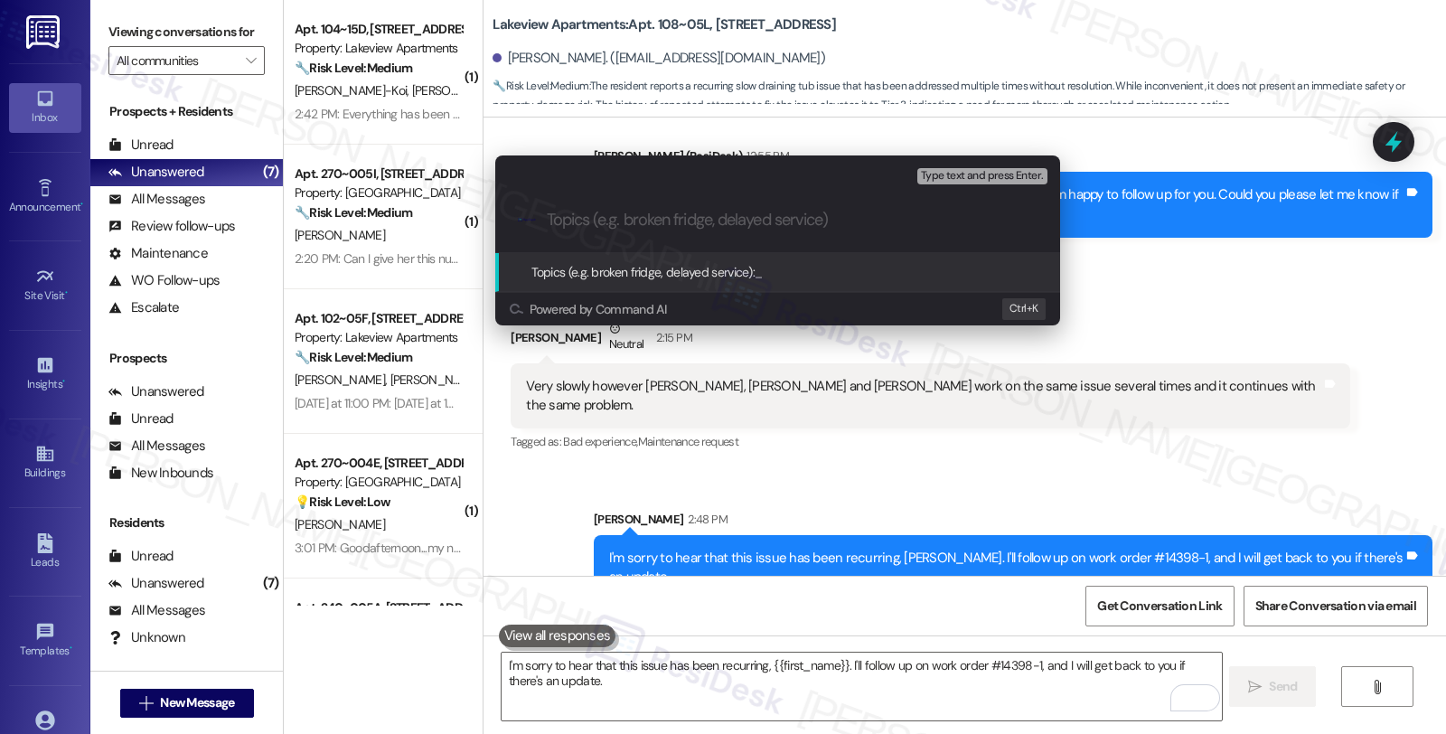
click at [634, 226] on input "Topics (e.g. broken fridge, delayed service)" at bounding box center [792, 220] width 491 height 19
paste input "Follow-up WO #14398-1 (Slow draining TUB)"
type input "Follow-up WO #14398-1 (Slow draining TUB)"
click at [964, 176] on span "Type text and press Enter." at bounding box center [982, 176] width 122 height 13
click at [963, 174] on span "Type text and press Enter." at bounding box center [982, 176] width 122 height 13
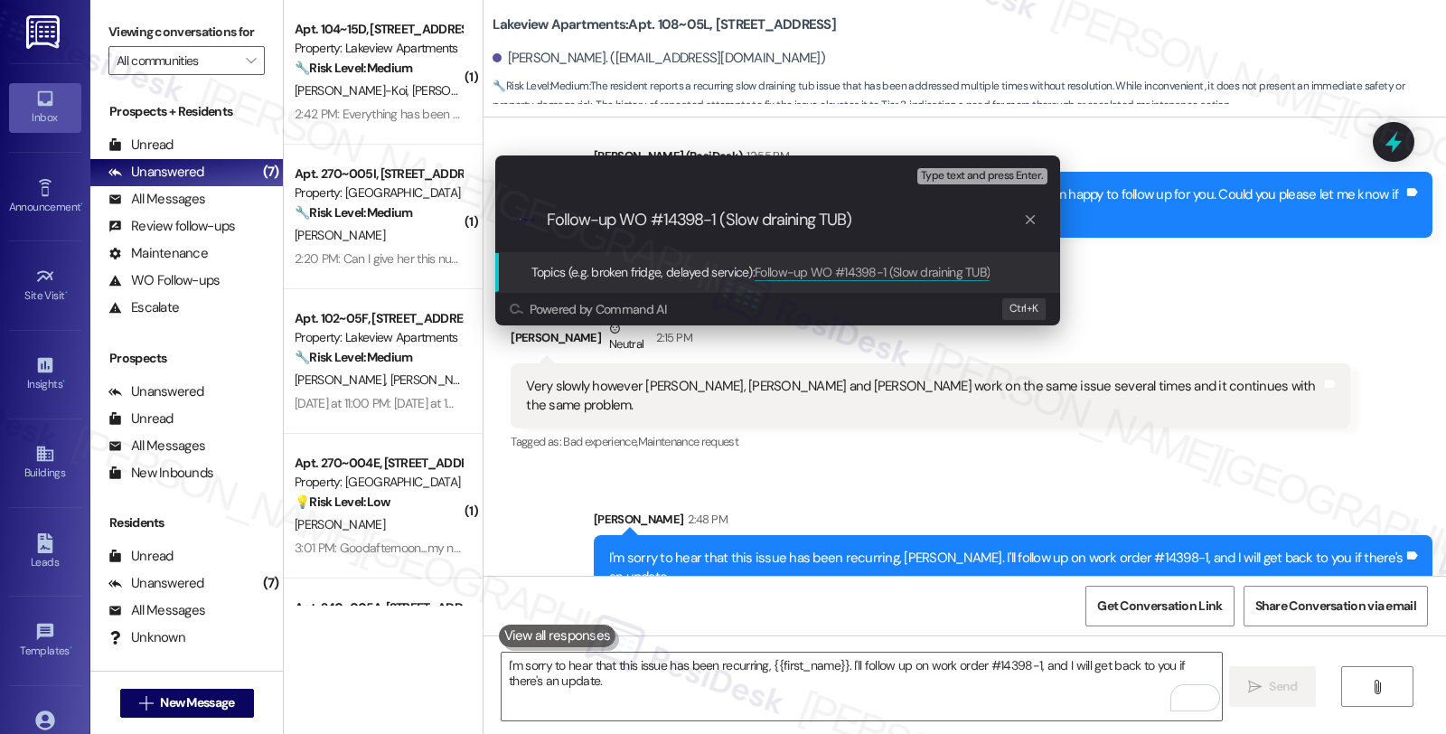
click at [906, 211] on input "Follow-up WO #14398-1 (Slow draining TUB)" at bounding box center [785, 220] width 476 height 19
click at [952, 178] on span "Type text and press Enter." at bounding box center [982, 176] width 122 height 13
click at [963, 174] on span "Type text and press Enter." at bounding box center [982, 176] width 122 height 13
click at [893, 230] on div ".cls-1{fill:#0a055f;}.cls-2{fill:#0cc4c4;} resideskLogoBlueOrange Follow-up WO …" at bounding box center [777, 220] width 565 height 64
click at [900, 221] on input "Follow-up WO #14398-1 (Slow draining TUB)" at bounding box center [785, 220] width 476 height 19
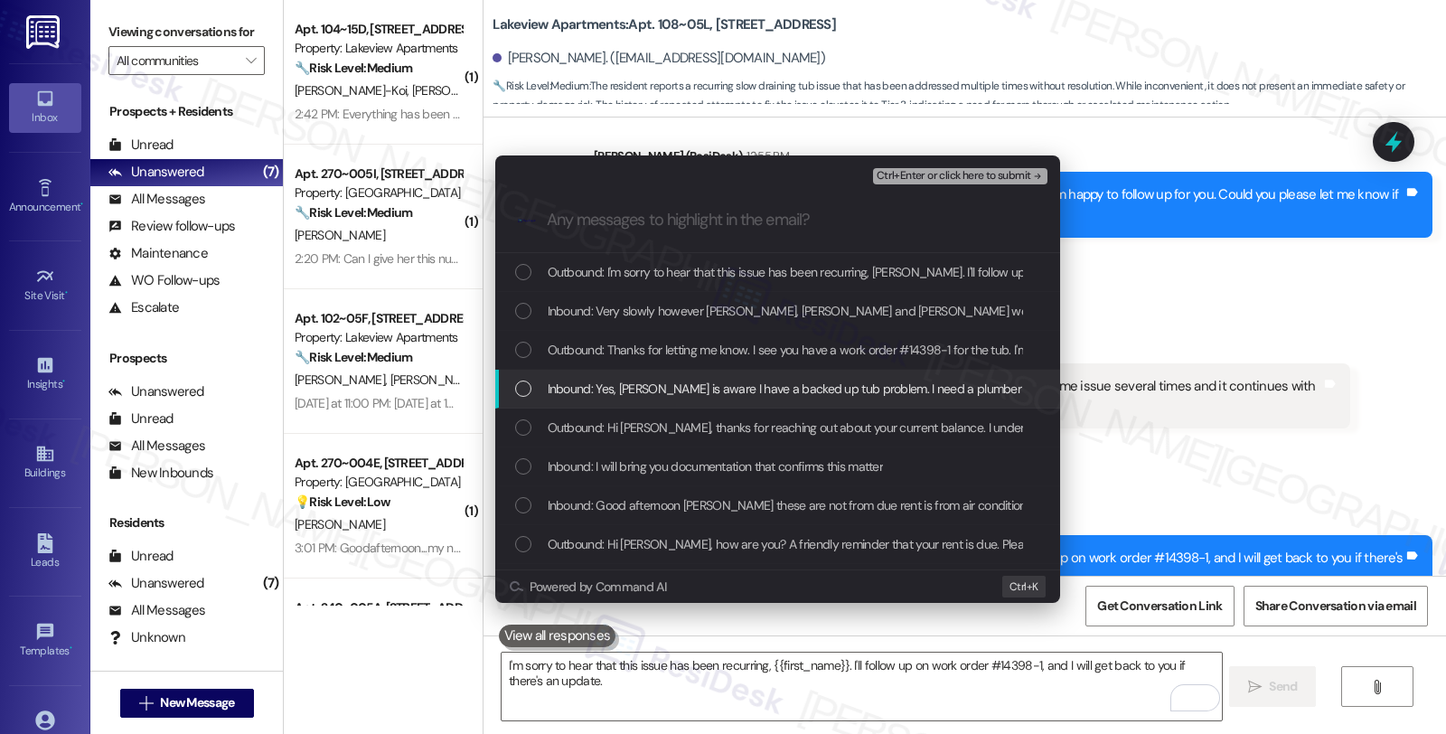
click at [526, 390] on div "List of options" at bounding box center [523, 389] width 16 height 16
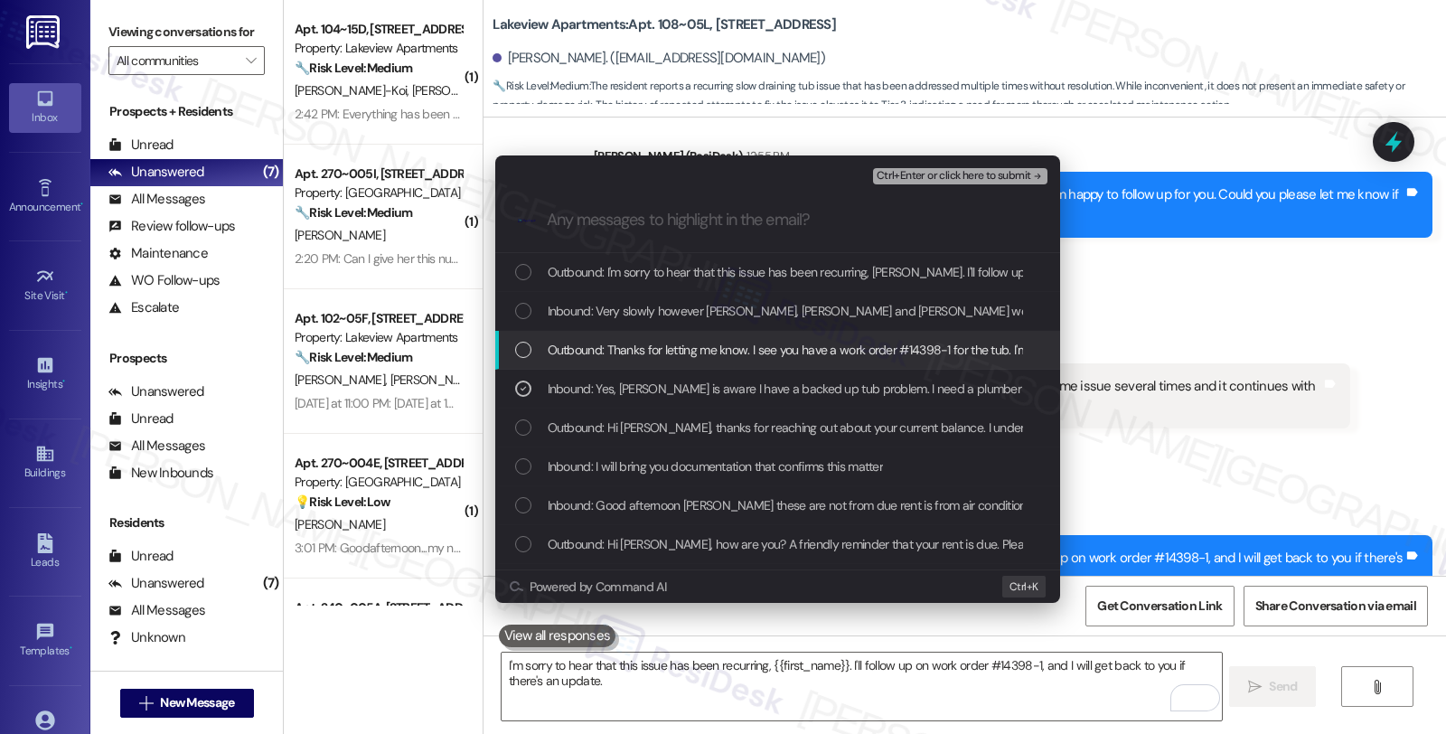
click at [521, 342] on div "List of options" at bounding box center [523, 350] width 16 height 16
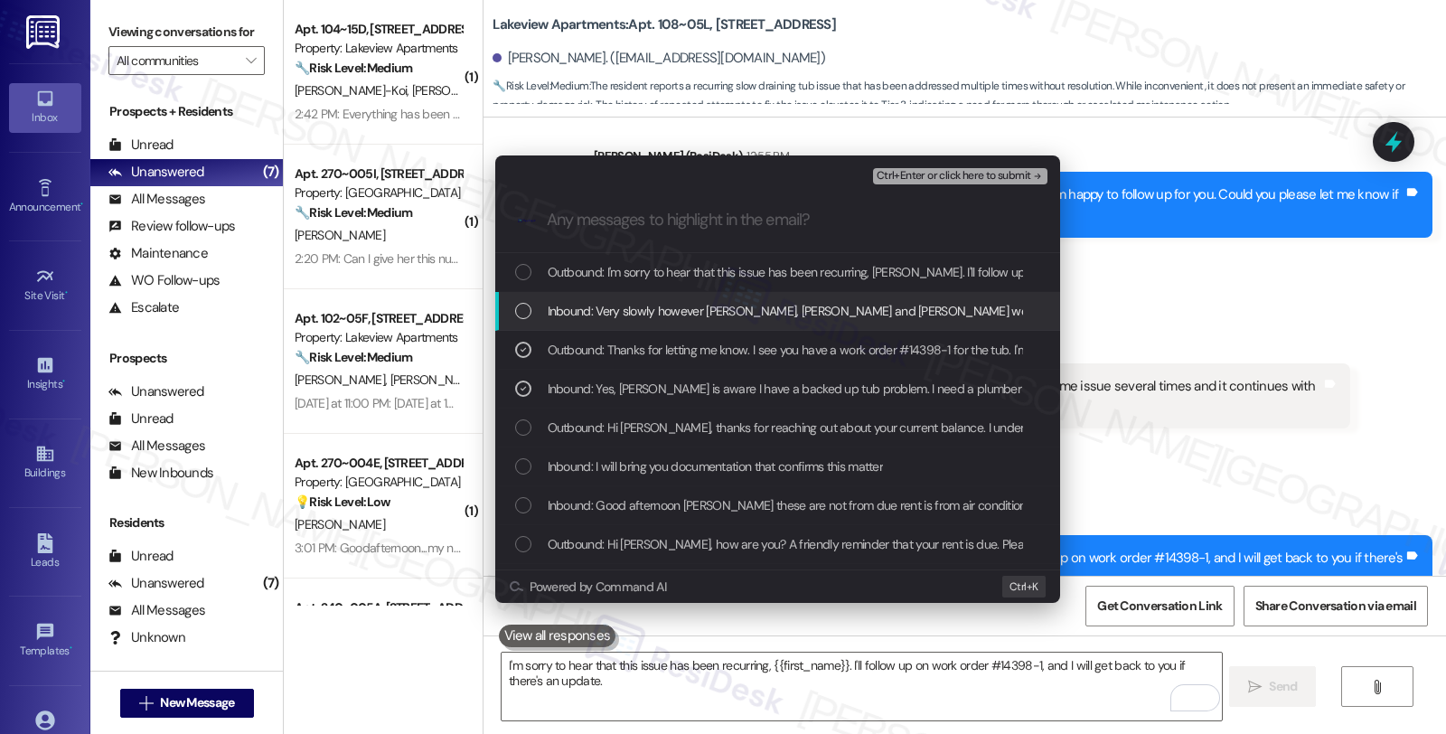
click at [521, 319] on div "Inbound: Very slowly however Ferando, kuma and Jeff work on the same issue seve…" at bounding box center [779, 311] width 529 height 20
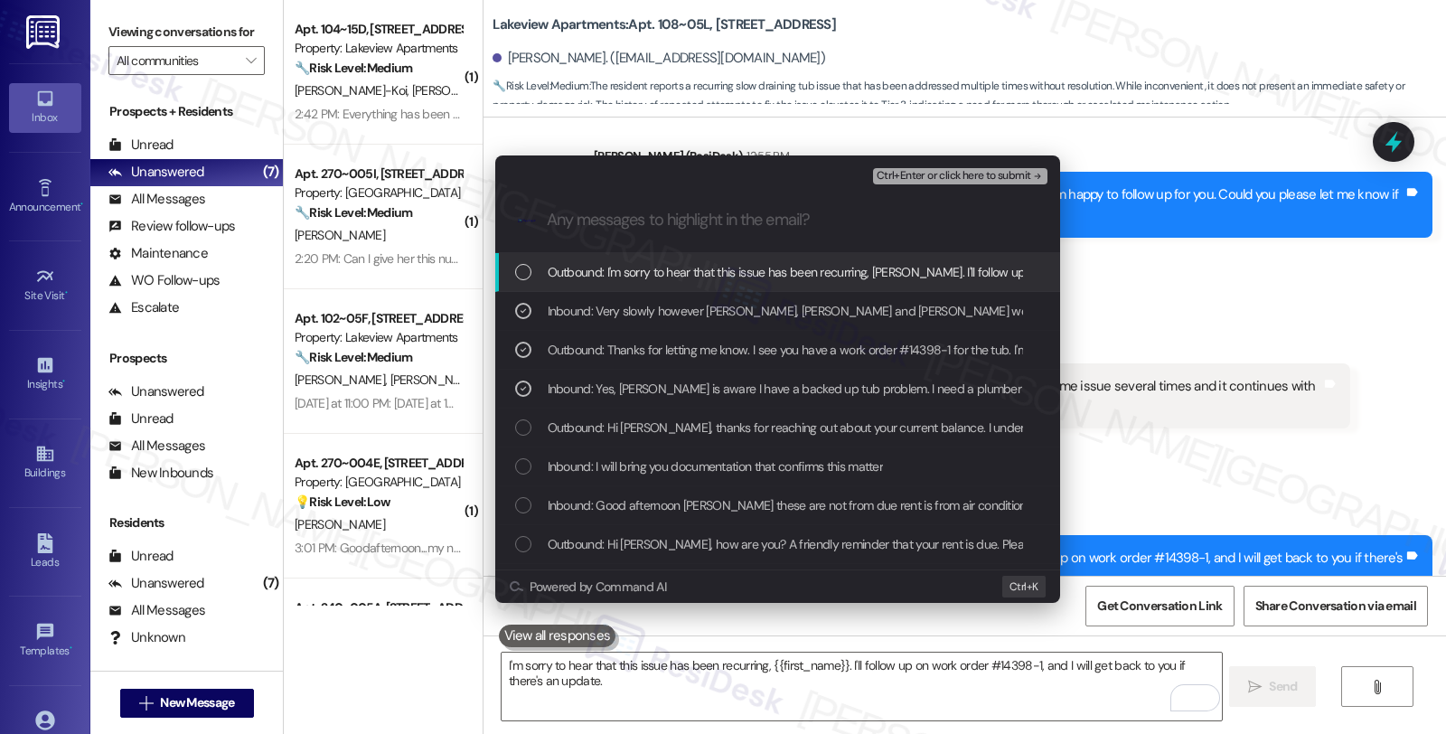
click at [526, 269] on div "List of options" at bounding box center [523, 272] width 16 height 16
click at [963, 177] on span "Ctrl+Enter or click here to submit" at bounding box center [954, 176] width 155 height 13
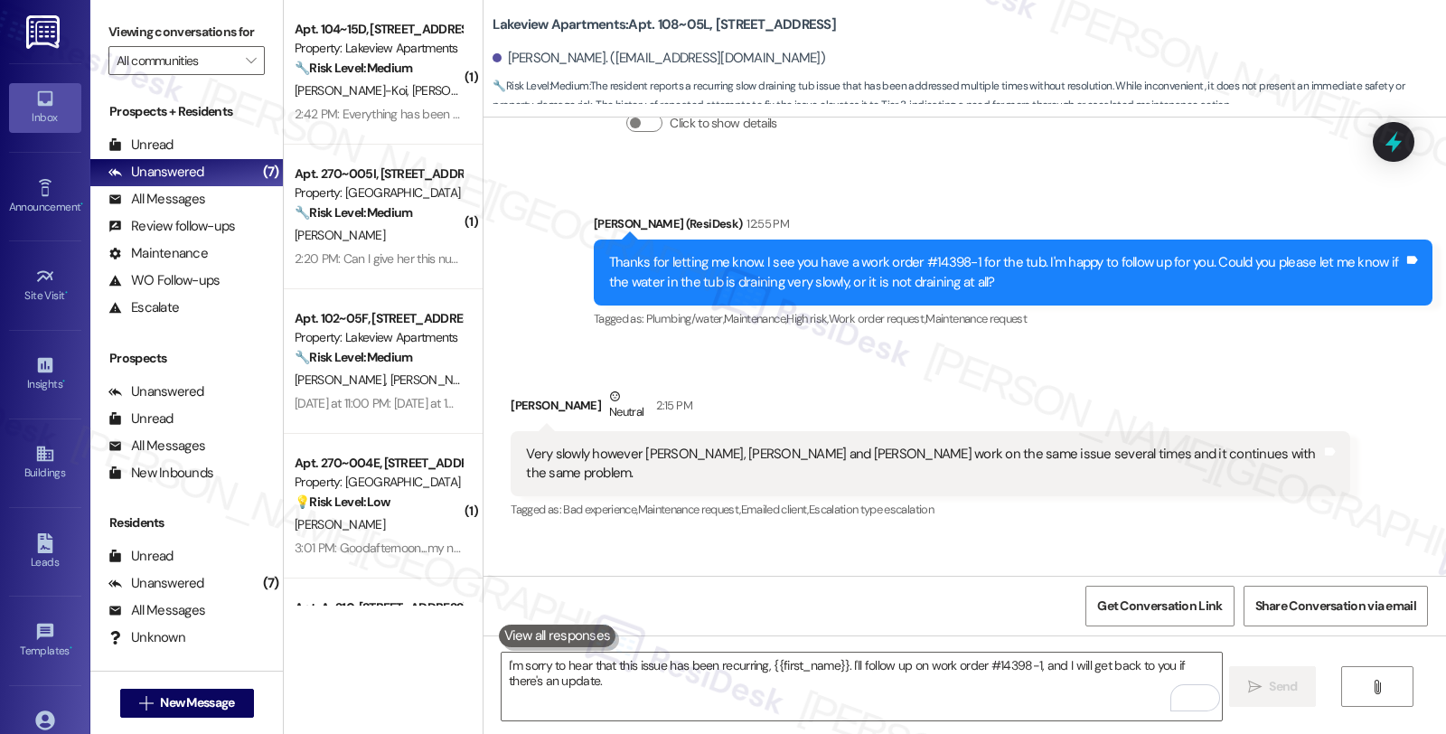
scroll to position [3670, 0]
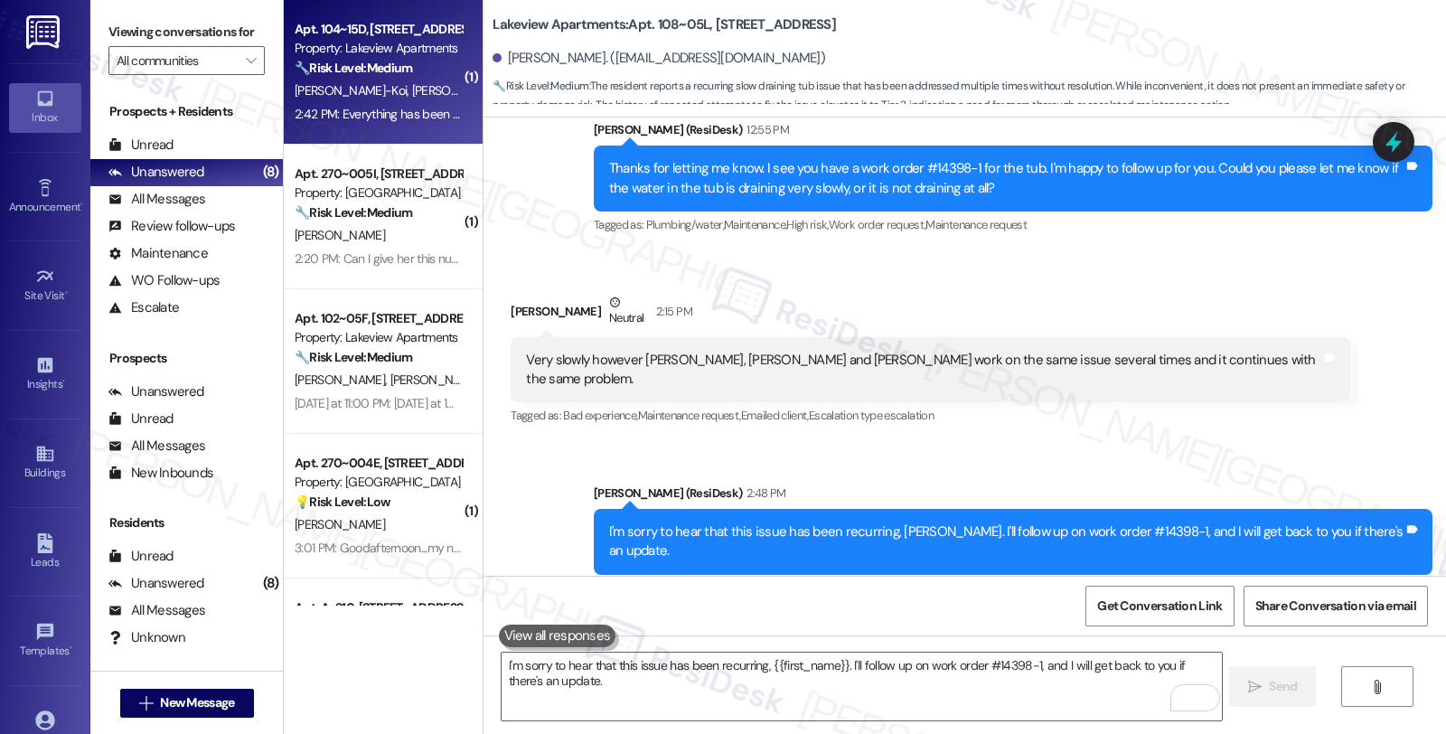
click at [400, 82] on div "I. Okai-Koi V. Okai-Koi" at bounding box center [378, 91] width 171 height 23
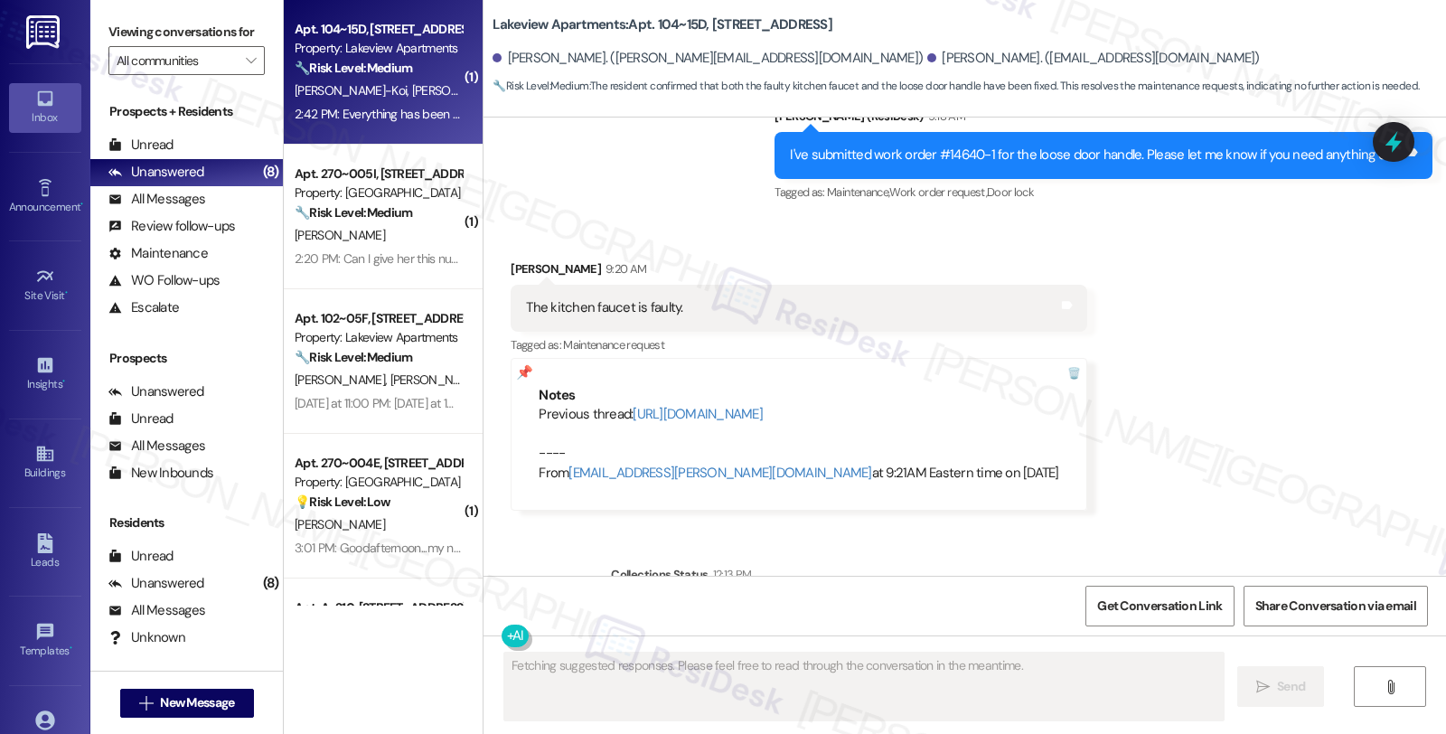
scroll to position [1638, 0]
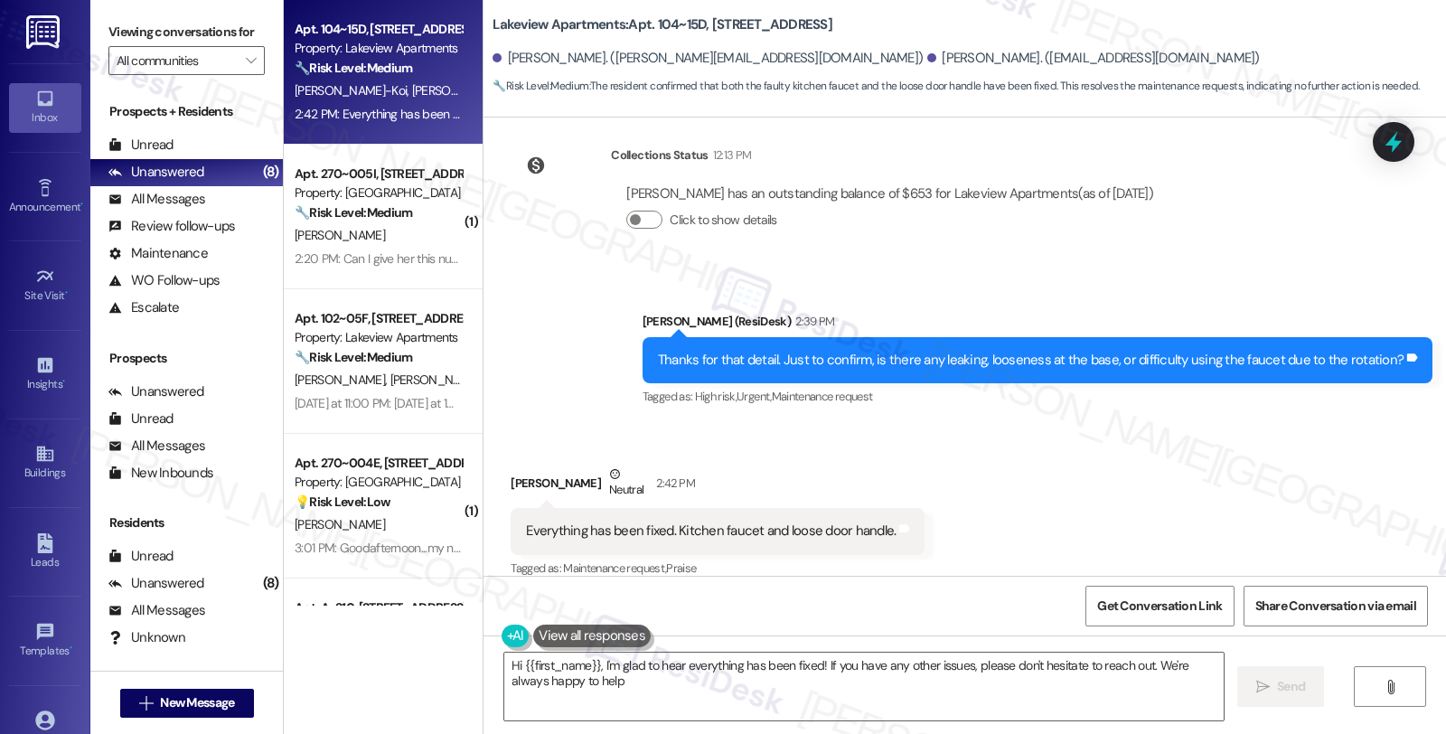
type textarea "Hi {{first_name}}, I'm glad to hear everything has been fixed! If you have any …"
click at [736, 681] on textarea "Hi {{first_name}}, I'm glad to hear everything has been fixed! If you have any …" at bounding box center [863, 687] width 719 height 68
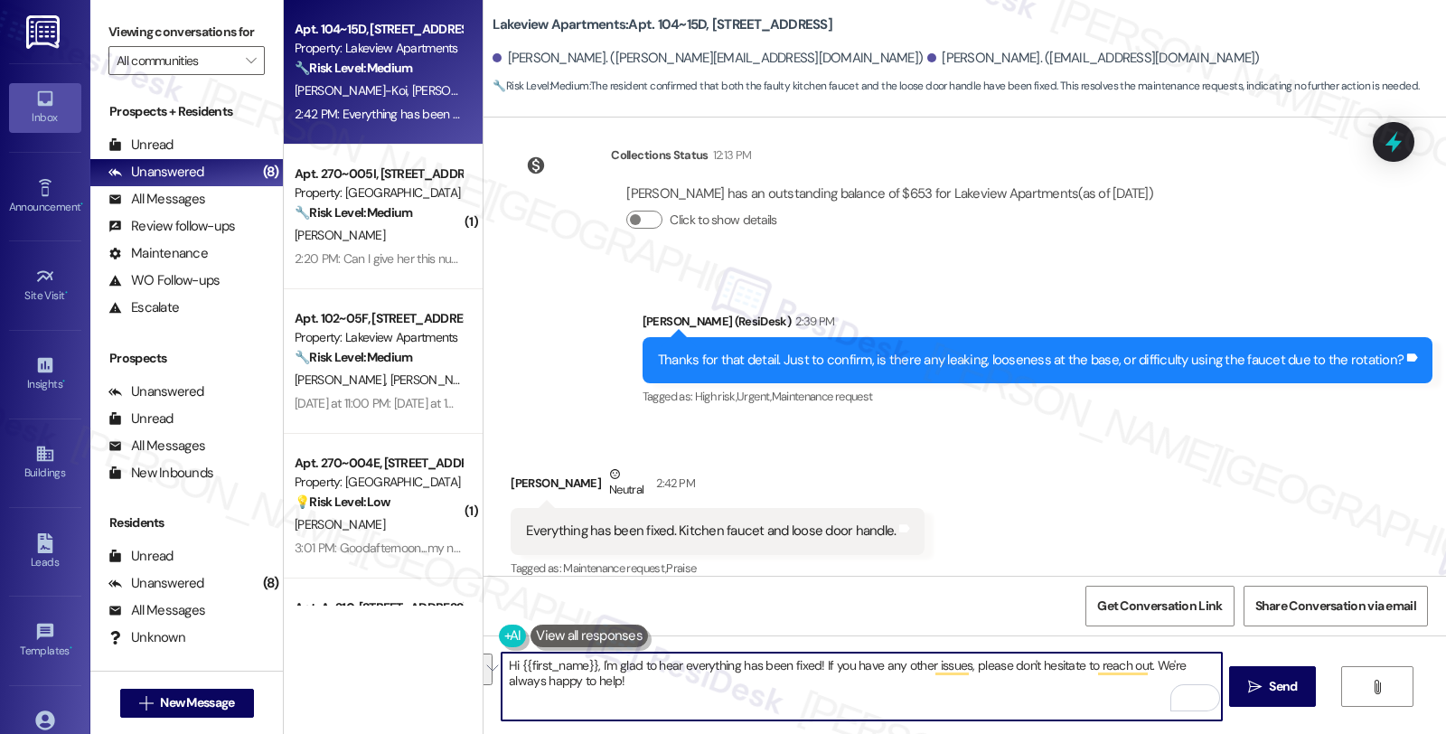
drag, startPoint x: 589, startPoint y: 662, endPoint x: 640, endPoint y: 683, distance: 54.7
click at [640, 683] on textarea "Hi {{first_name}}, I'm glad to hear everything has been fixed! If you have any …" at bounding box center [861, 687] width 719 height 68
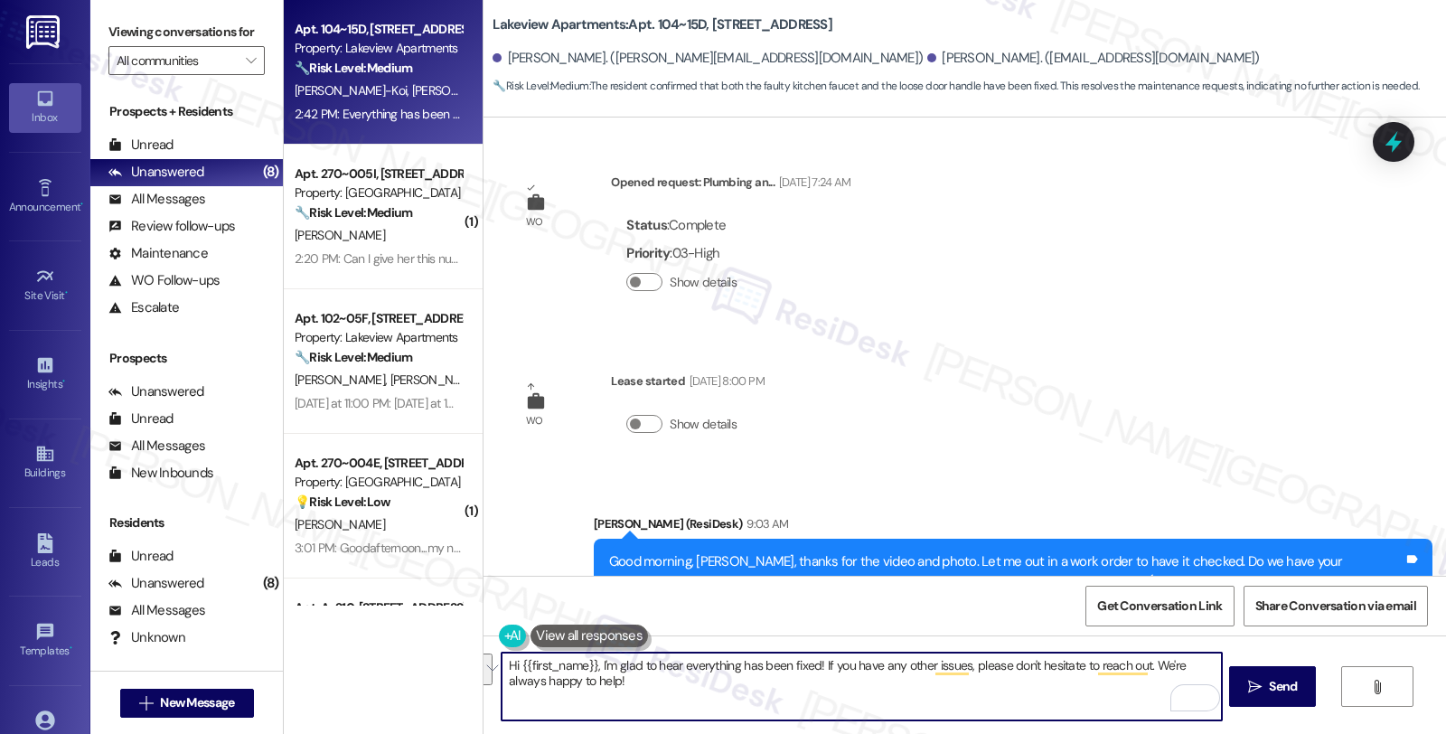
scroll to position [1638, 0]
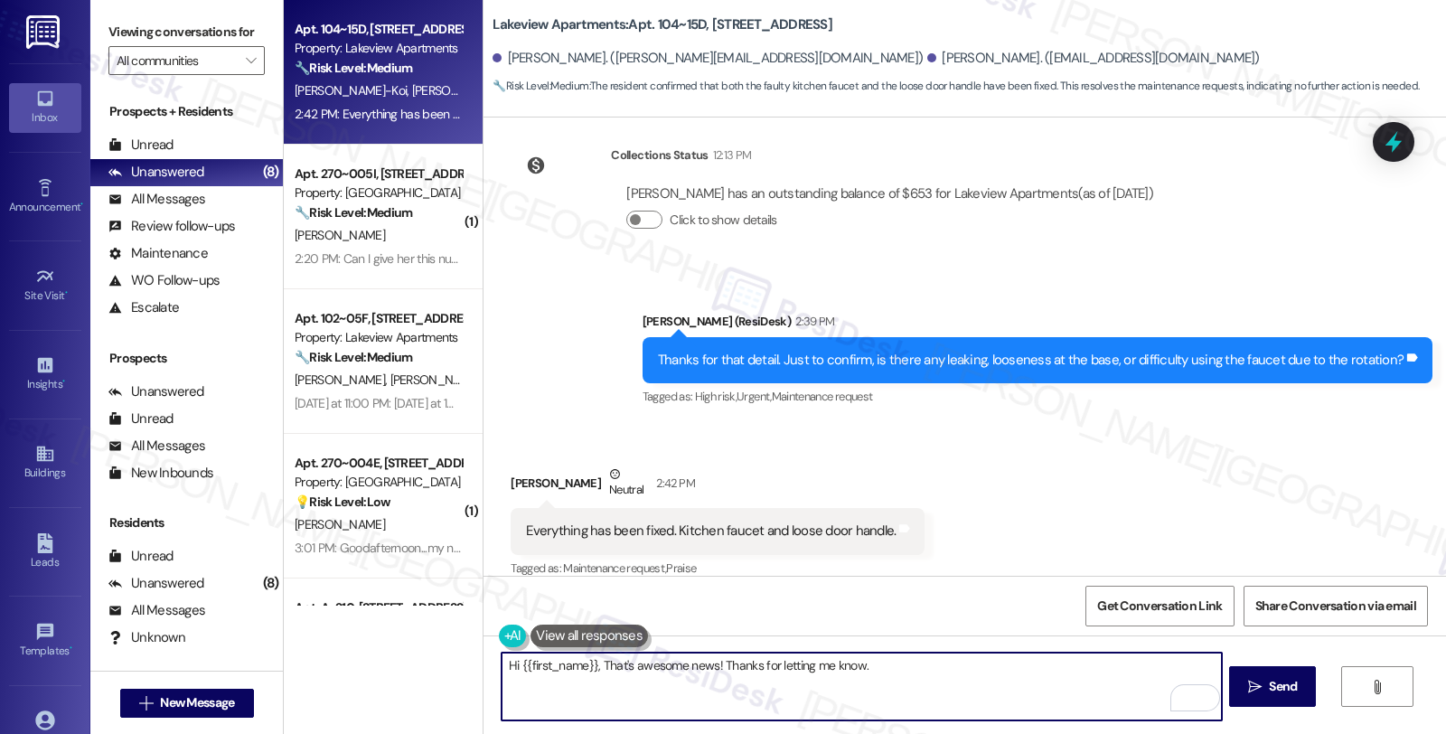
click at [919, 671] on textarea "Hi {{first_name}}, That's awesome news! Thanks for letting me know." at bounding box center [861, 687] width 719 height 68
click at [1009, 671] on textarea "Hi {{first_name}}, That's awesome news! Thanks for letting me know. I'm glad th…" at bounding box center [861, 687] width 719 height 68
click at [1198, 660] on textarea "Hi {{first_name}}, That's awesome news! Thanks for letting me know. I'm glad th…" at bounding box center [861, 687] width 719 height 68
click at [571, 676] on textarea "Hi {{first_name}}, That's awesome news! Thanks for letting me know. I'm glad th…" at bounding box center [861, 687] width 719 height 68
click at [922, 684] on textarea "Hi {{first_name}}, That's awesome news! Thanks for letting me know. I'm glad th…" at bounding box center [861, 687] width 719 height 68
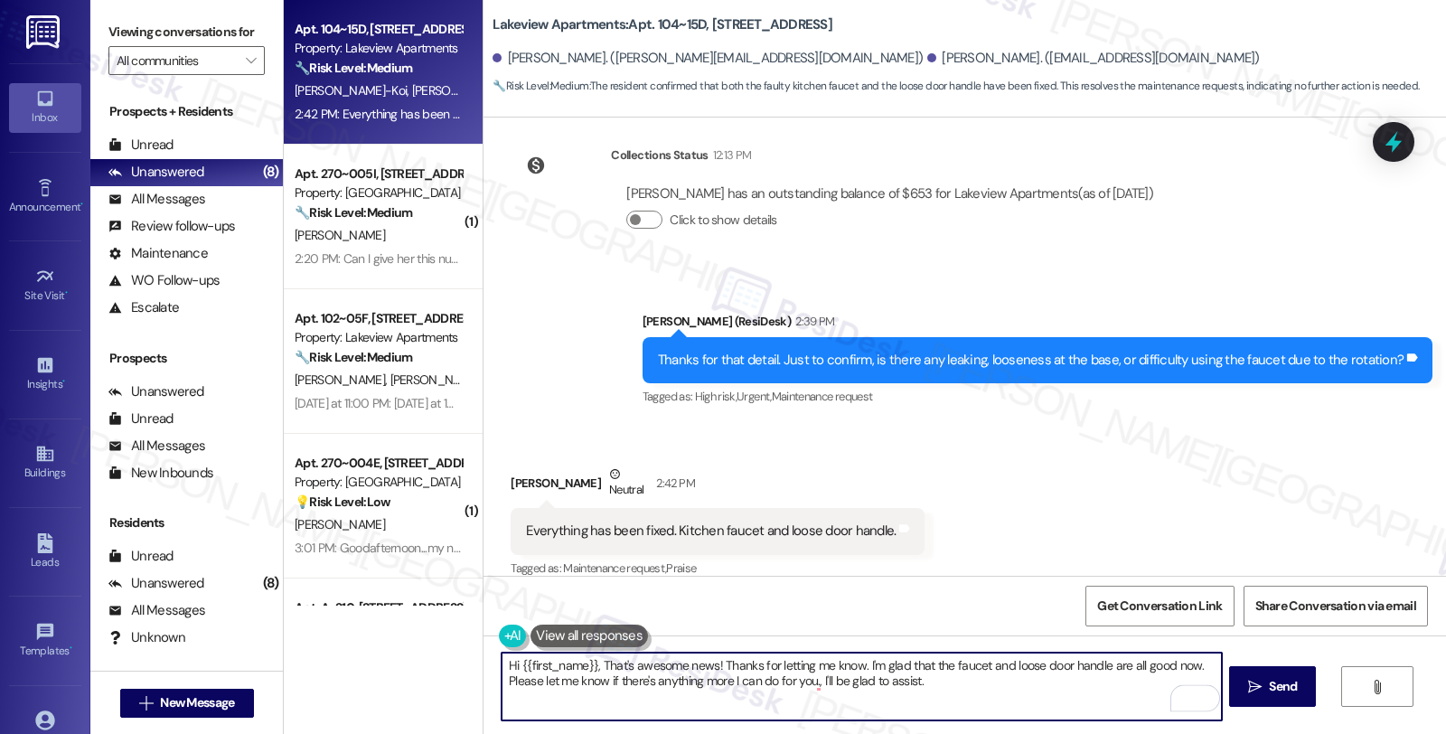
click at [590, 661] on textarea "Hi {{first_name}}, That's awesome news! Thanks for letting me know. I'm glad th…" at bounding box center [861, 687] width 719 height 68
click at [590, 666] on textarea "Hi {{first_name}}, That's awesome news! Thanks for letting me know. I'm glad th…" at bounding box center [861, 687] width 719 height 68
click at [693, 682] on textarea "That's awesome news! Thanks for letting me know. I'm glad that the faucet and l…" at bounding box center [861, 687] width 719 height 68
click at [822, 683] on textarea "That's awesome news! Thanks for letting me know. I'm glad that the faucet and l…" at bounding box center [861, 687] width 719 height 68
click at [941, 691] on textarea "That's awesome news! Thanks for letting me know. I'm glad that the faucet and l…" at bounding box center [861, 687] width 719 height 68
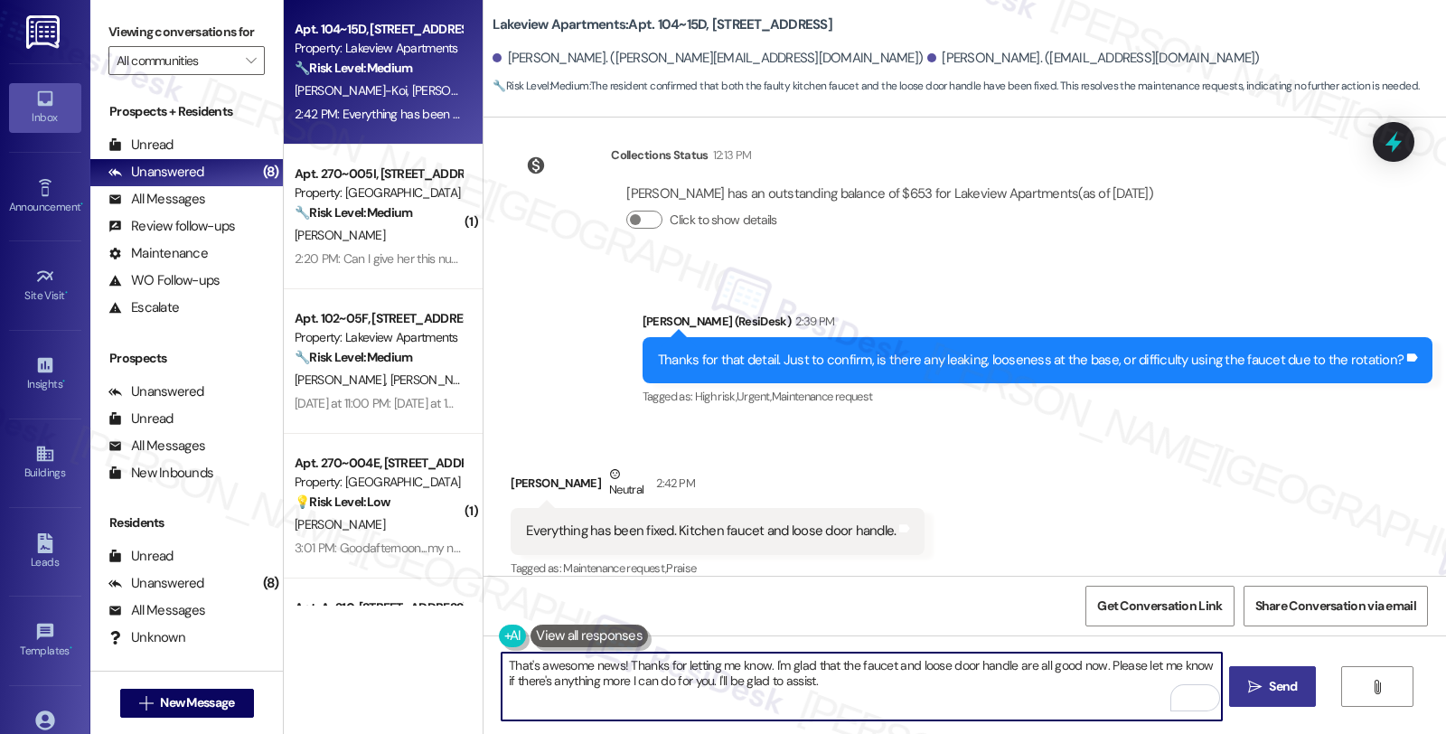
type textarea "That's awesome news! Thanks for letting me know. I'm glad that the faucet and l…"
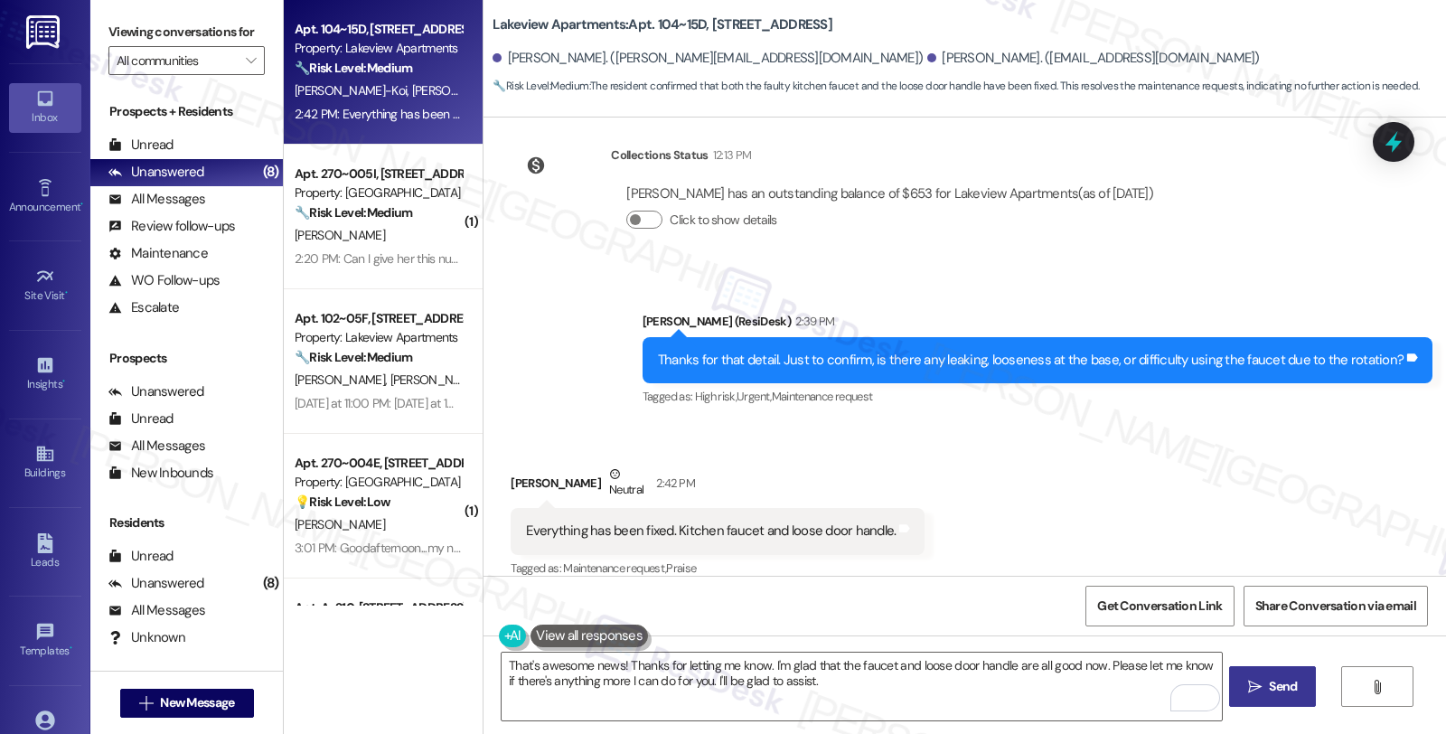
click at [1250, 675] on button " Send" at bounding box center [1273, 686] width 88 height 41
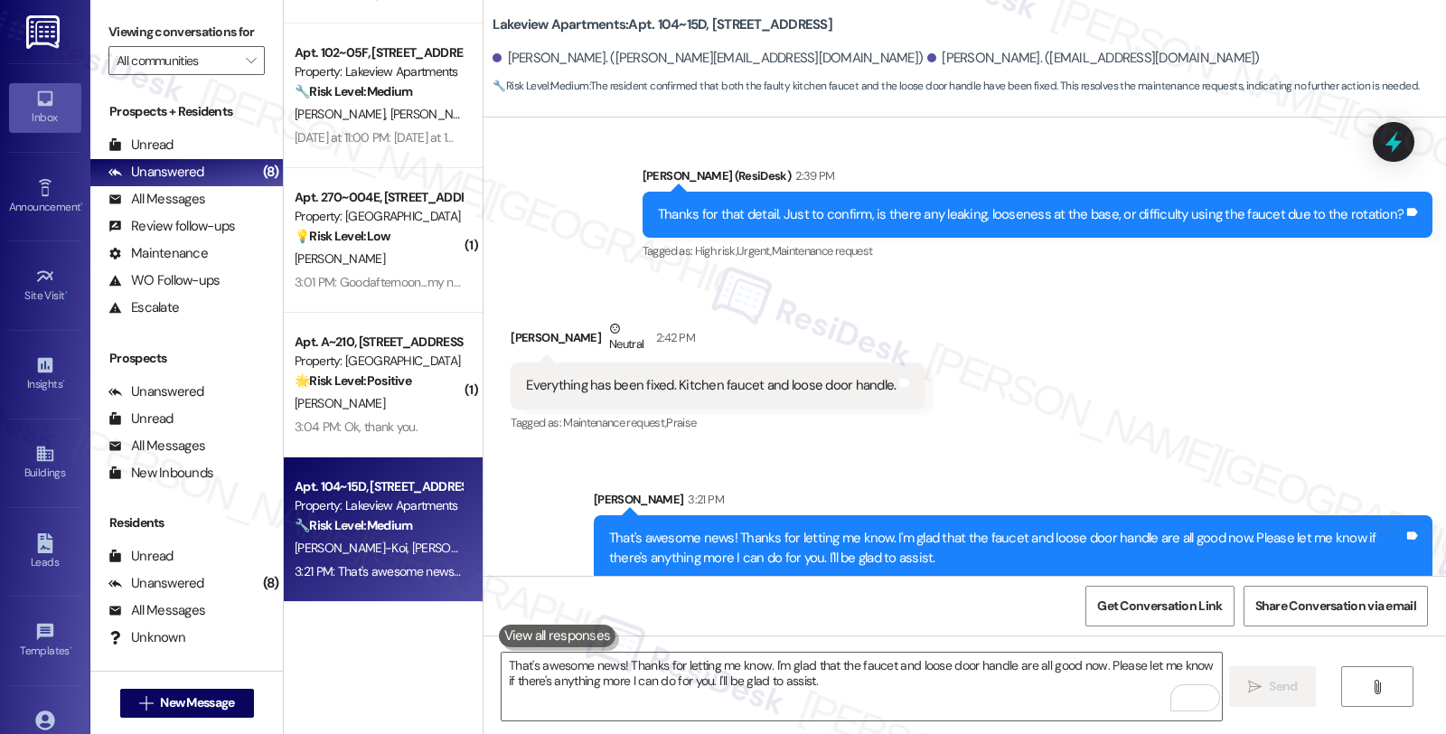
scroll to position [201, 0]
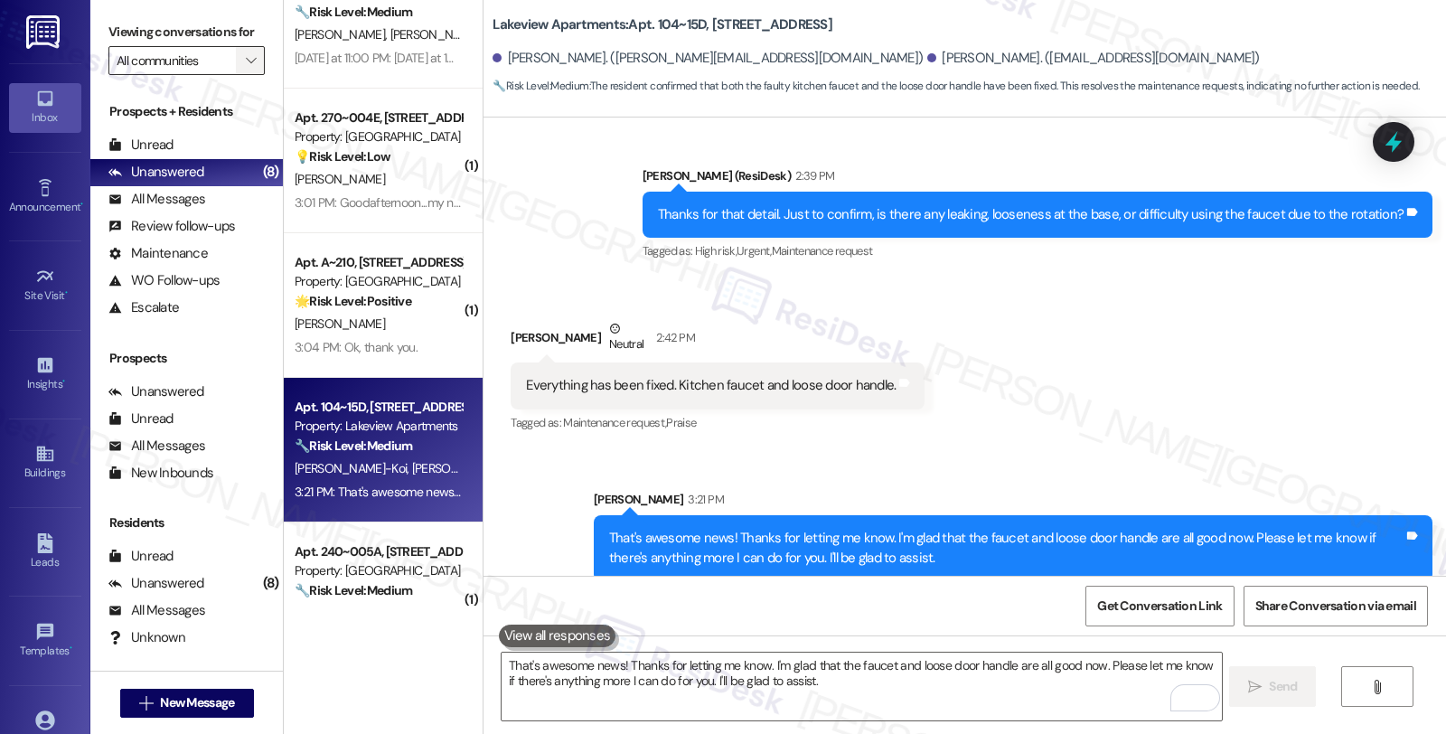
click at [246, 68] on icon "" at bounding box center [251, 60] width 10 height 14
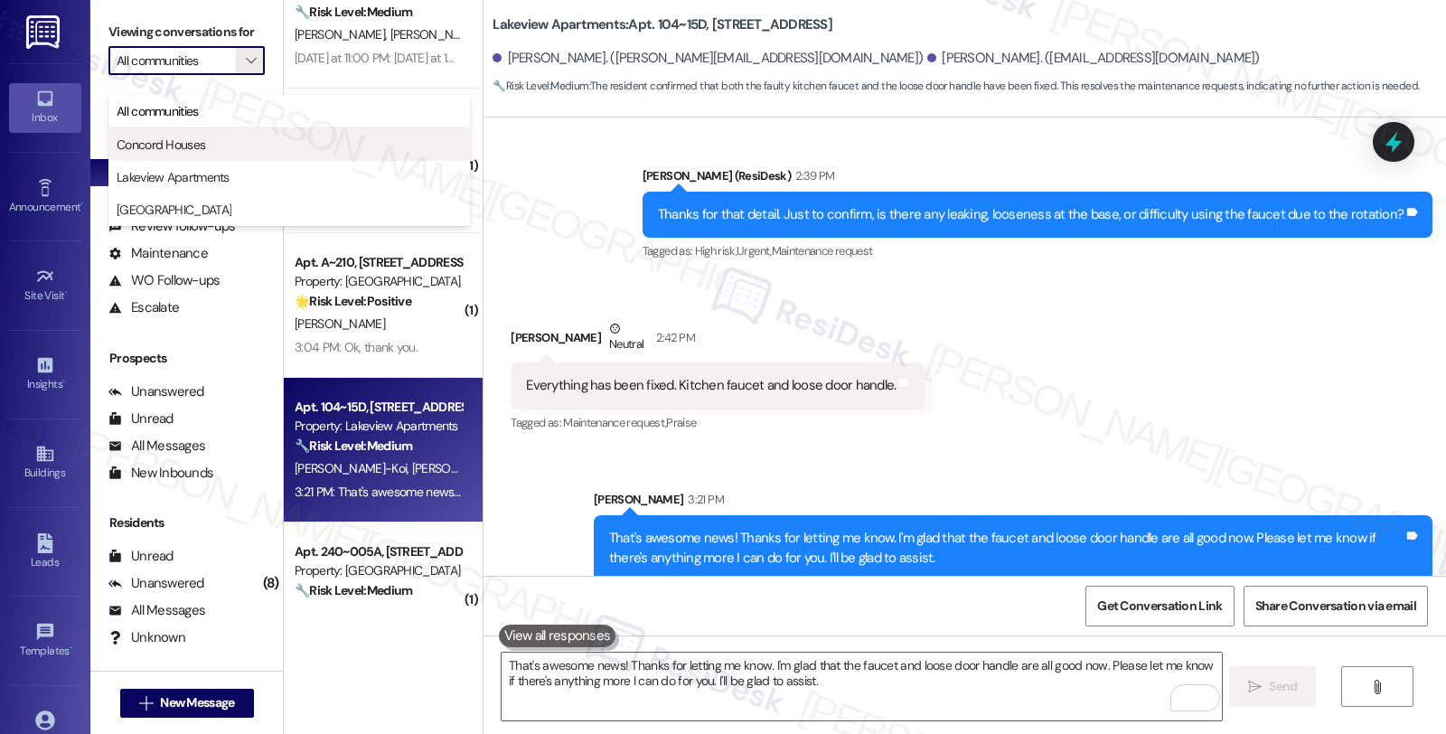
click at [161, 146] on span "Concord Houses" at bounding box center [161, 145] width 89 height 18
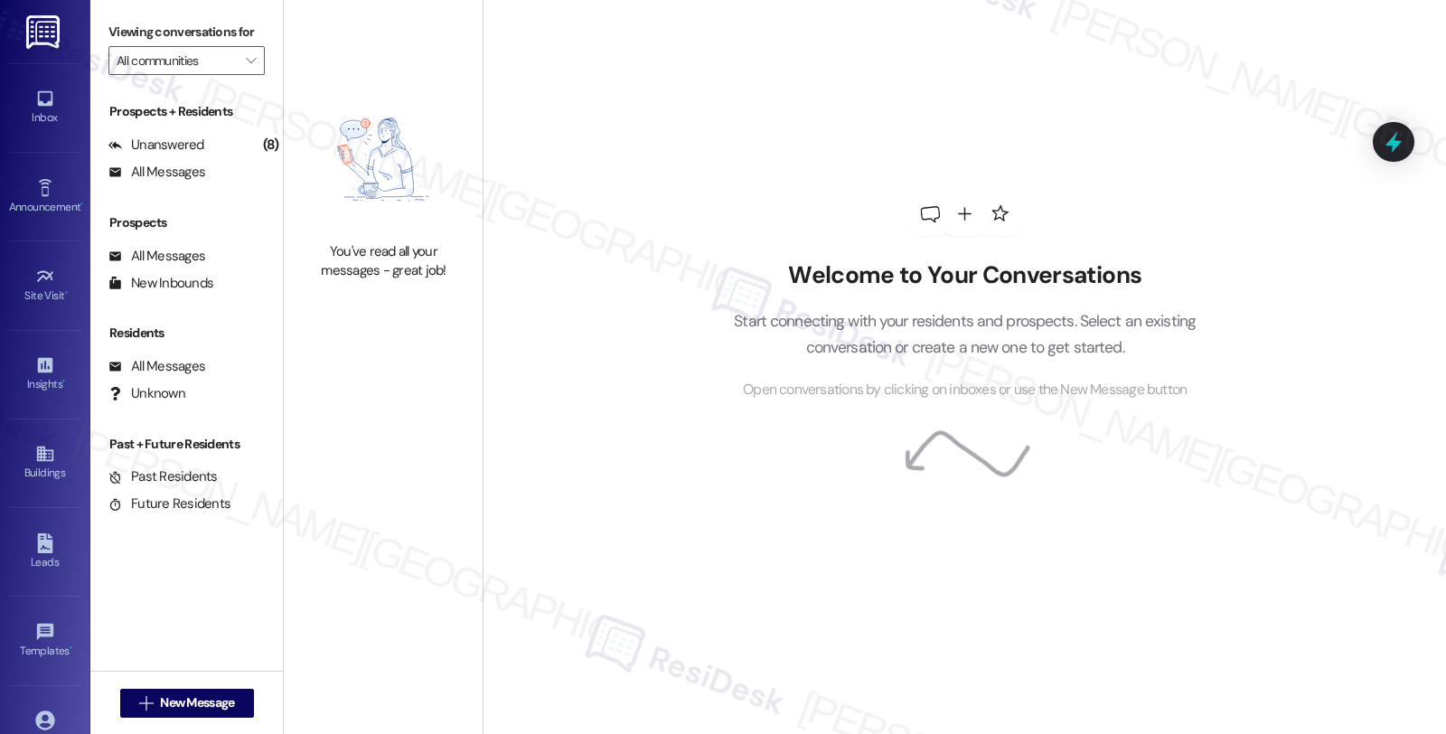
type input "Concord Houses"
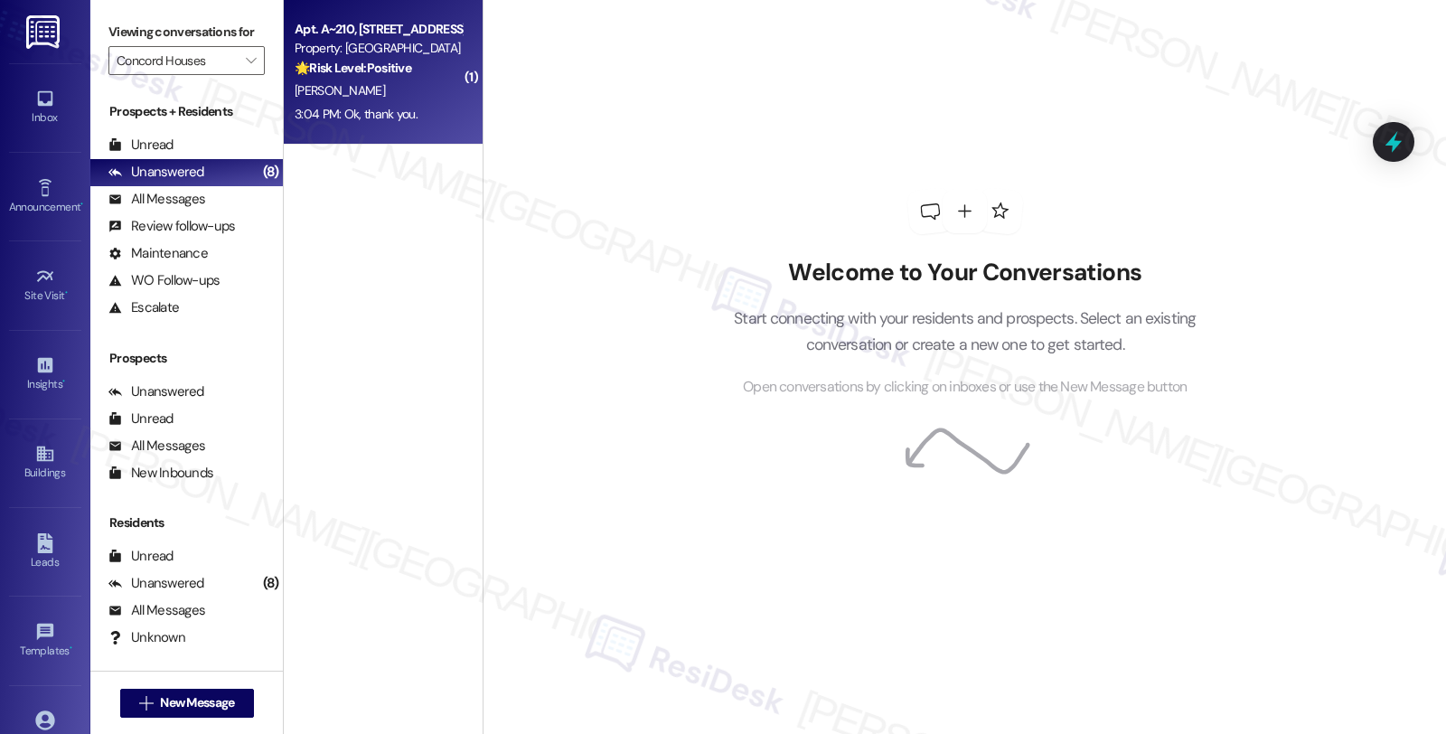
click at [419, 67] on div "🌟 Risk Level: Positive The resident is simply acknowledging the introductory me…" at bounding box center [378, 68] width 167 height 19
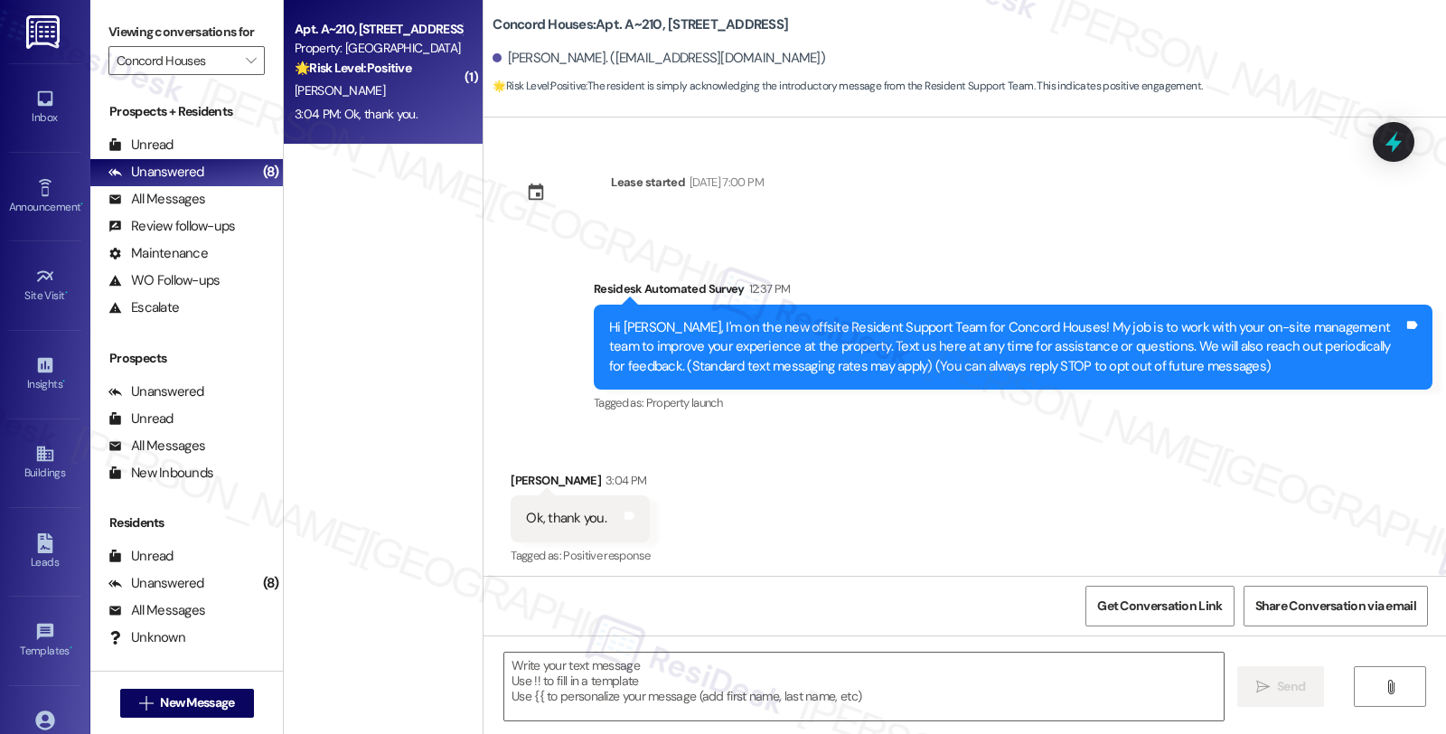
scroll to position [5, 0]
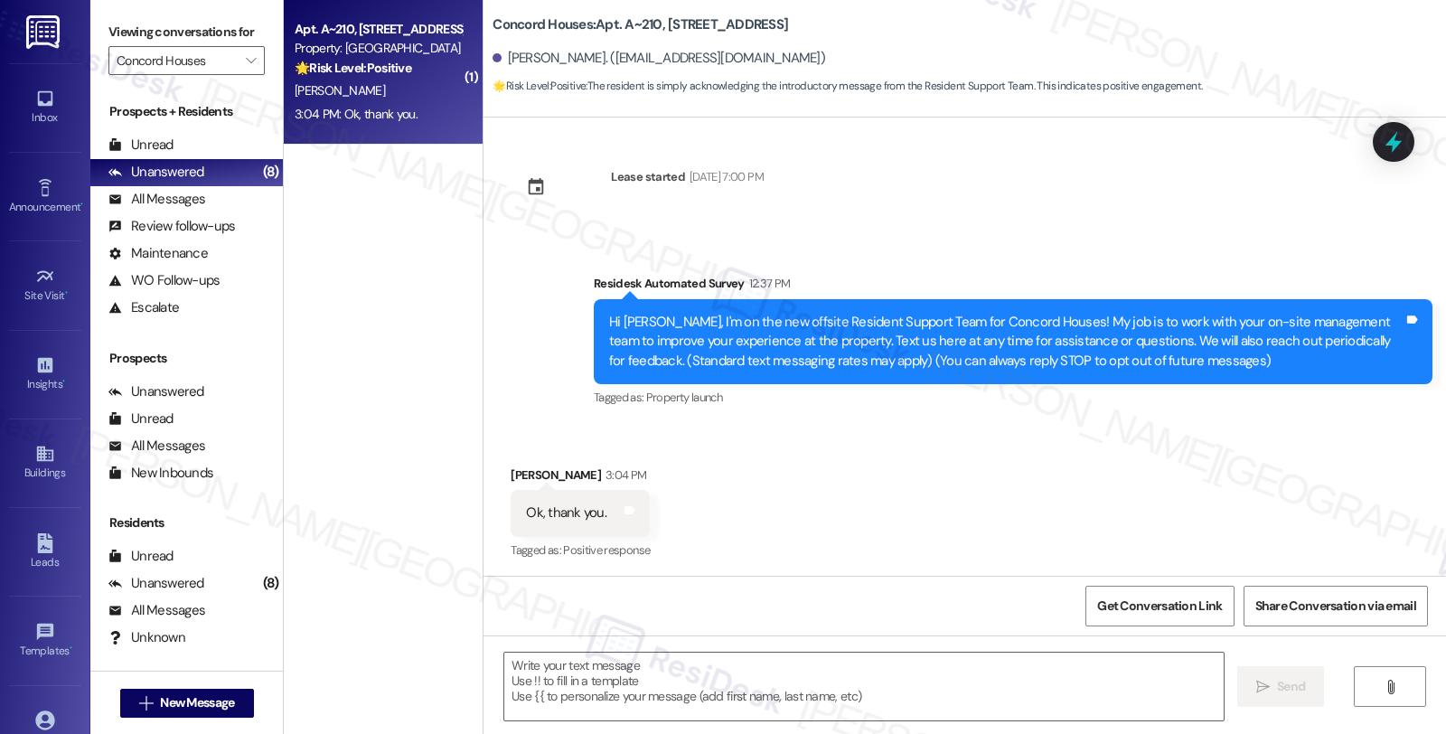
type textarea "Fetching suggested responses. Please feel free to read through the conversation…"
click at [660, 691] on textarea at bounding box center [863, 687] width 719 height 68
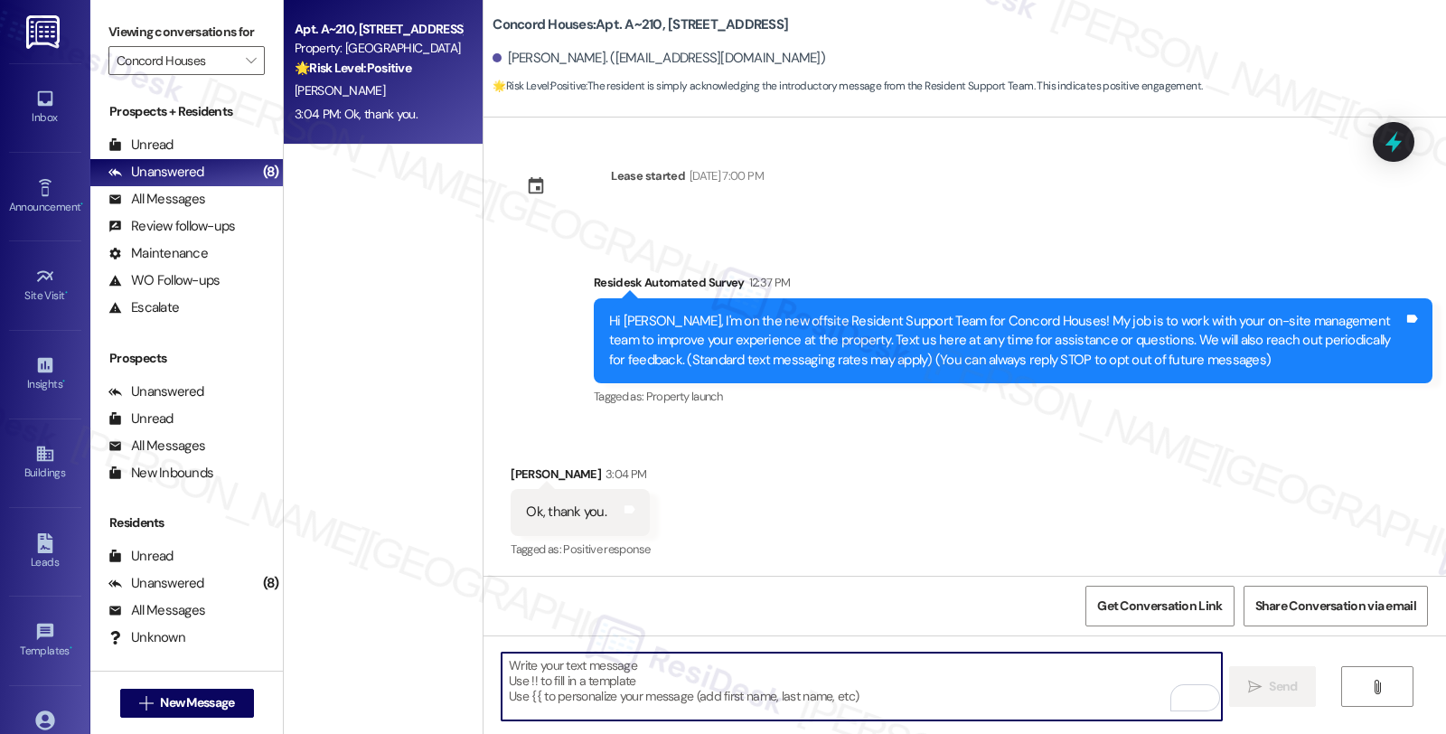
click at [669, 693] on textarea "To enrich screen reader interactions, please activate Accessibility in Grammarl…" at bounding box center [861, 687] width 719 height 68
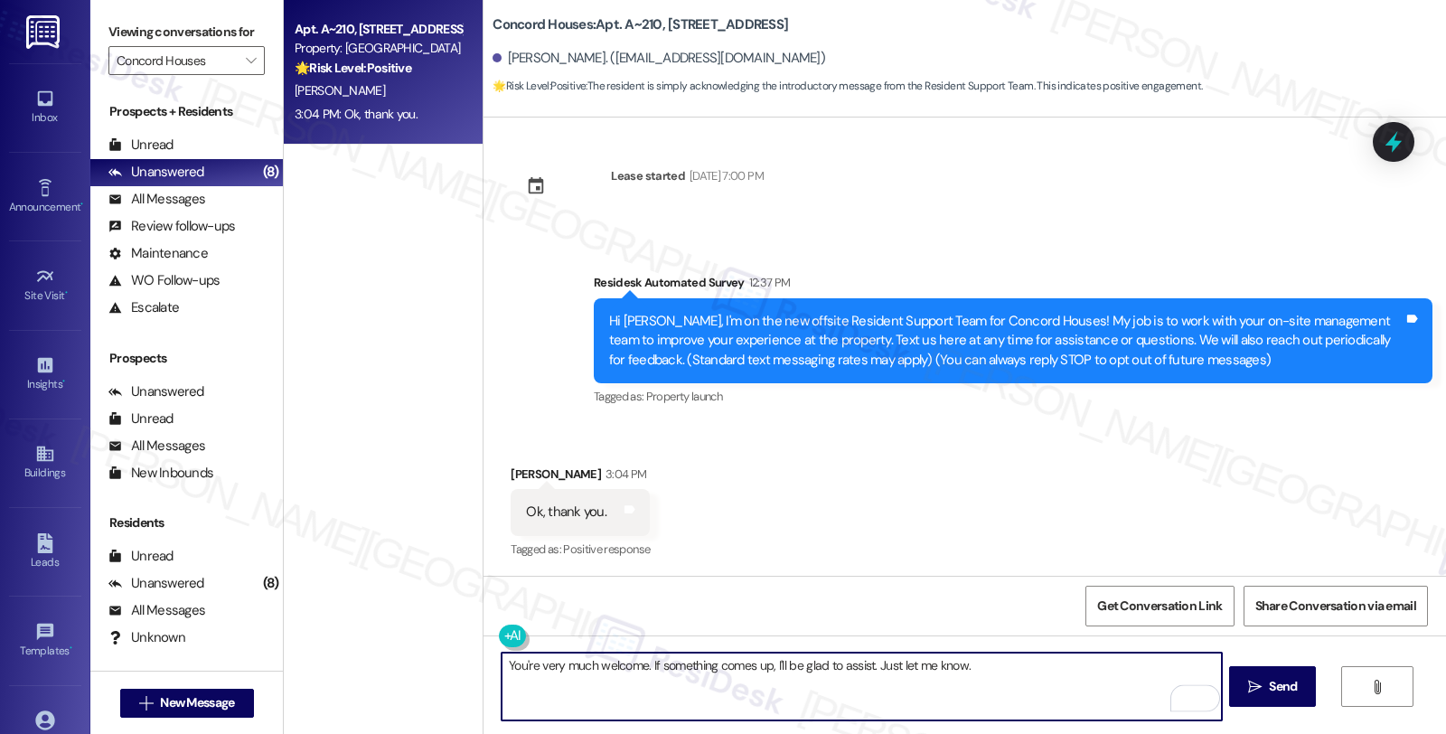
click at [820, 673] on textarea "You're very much welcome. If something comes up, I'll be glad to assist. Just l…" at bounding box center [861, 687] width 719 height 68
click at [820, 667] on textarea "You're very much welcome. If something comes up, I'll be glad to assist. Just l…" at bounding box center [861, 687] width 719 height 68
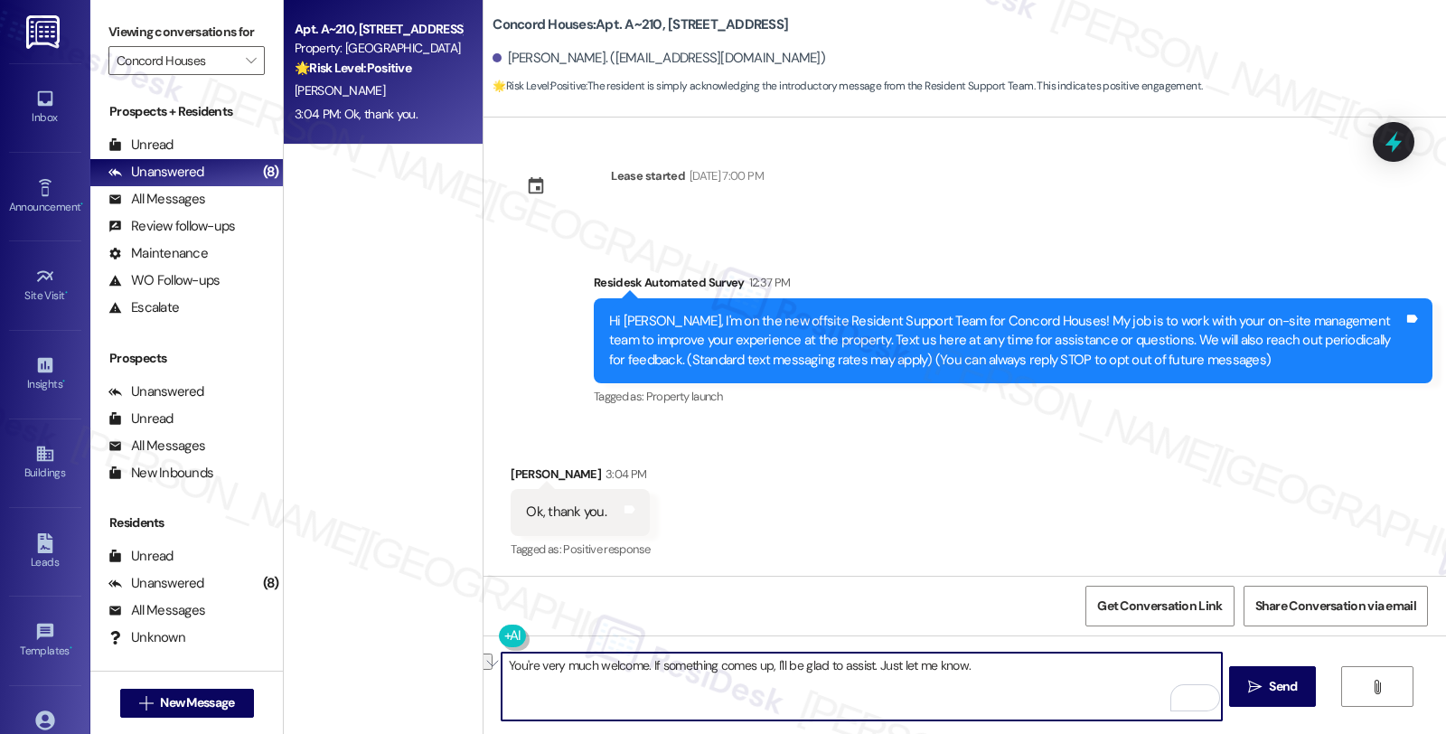
type textarea "You're very much welcome. If something comes up, I'll be glad to assist. Just l…"
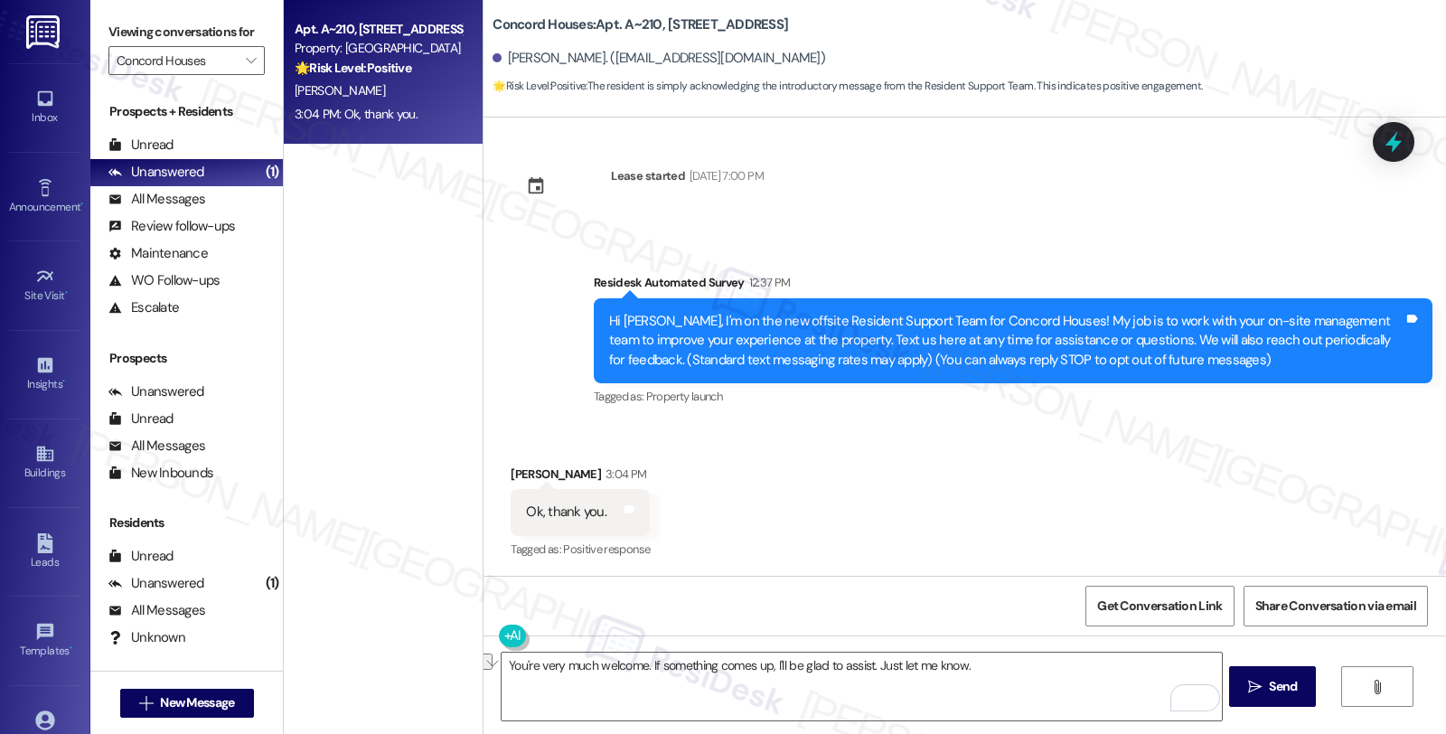
click at [1274, 443] on div "Received via SMS [PERSON_NAME] 3:04 PM Ok, thank you. Tags and notes Tagged as:…" at bounding box center [965, 500] width 963 height 153
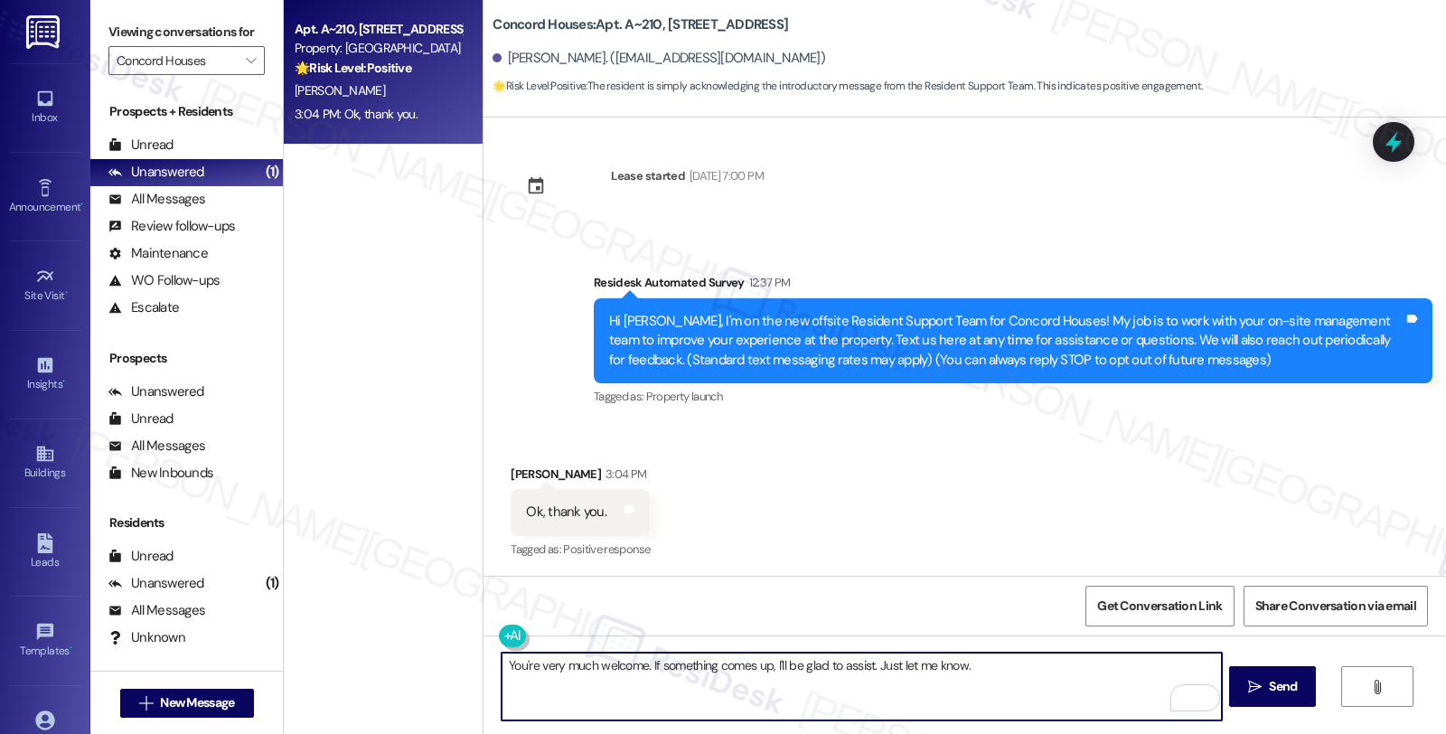
click at [1125, 663] on textarea "You're very much welcome. If something comes up, I'll be glad to assist. Just l…" at bounding box center [861, 687] width 719 height 68
click at [1265, 683] on span "Send" at bounding box center [1282, 686] width 35 height 19
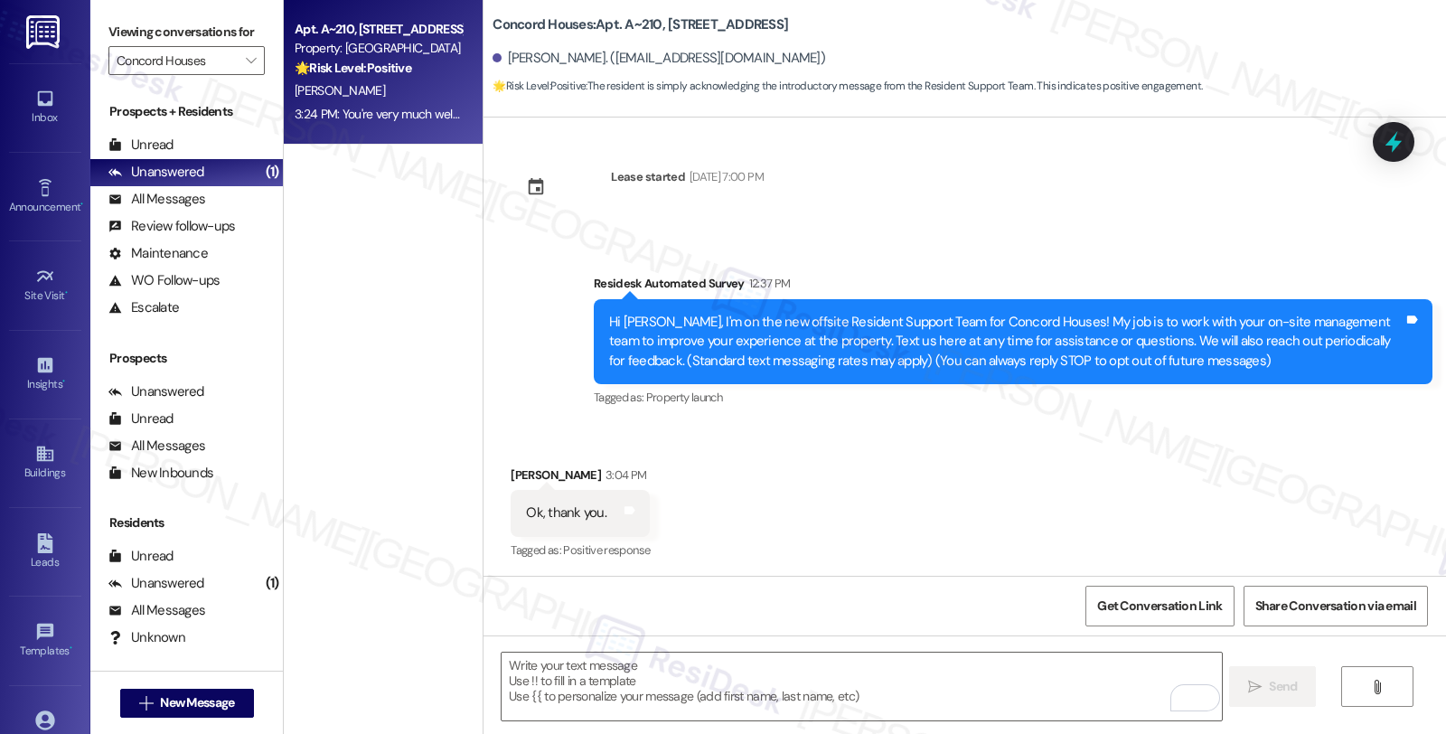
scroll to position [132, 0]
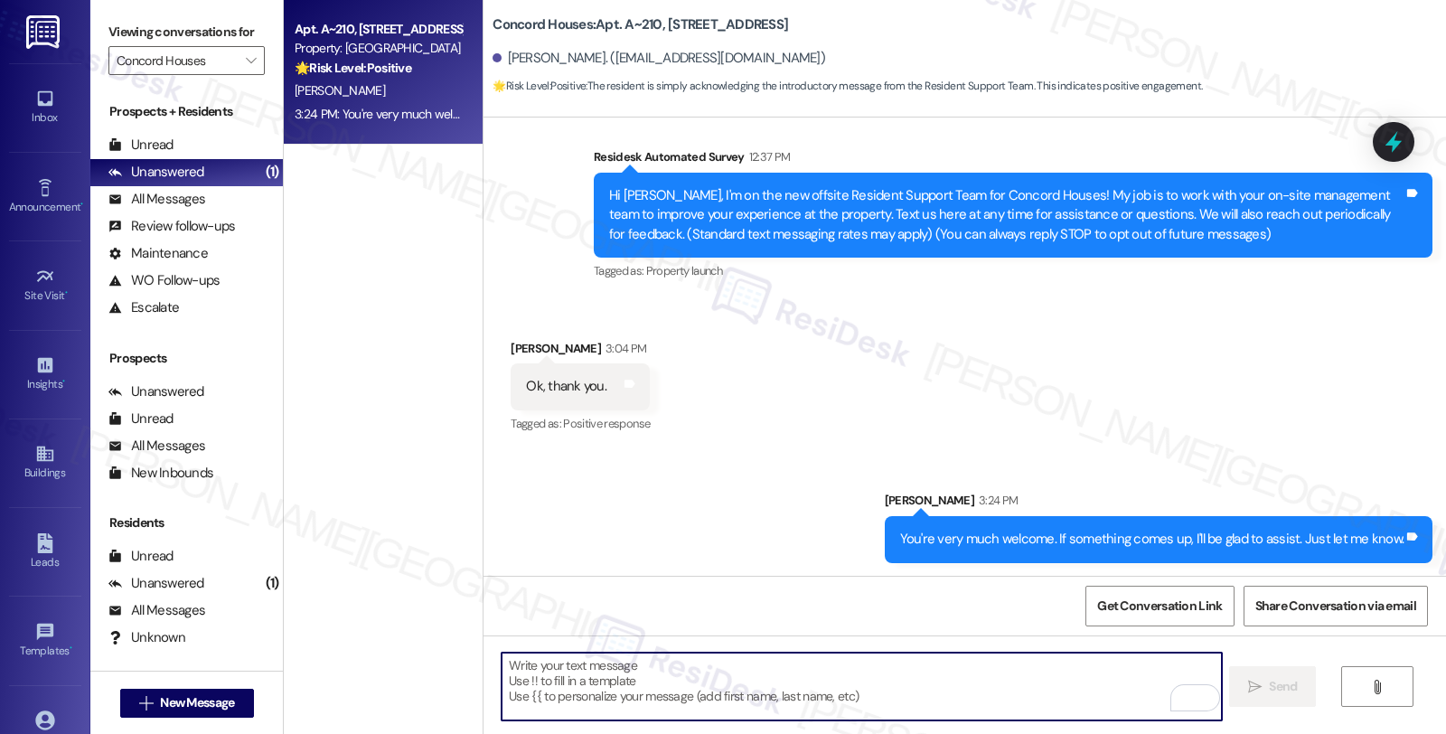
click at [888, 667] on textarea "To enrich screen reader interactions, please activate Accessibility in Grammarl…" at bounding box center [861, 687] width 719 height 68
click at [246, 68] on icon "" at bounding box center [251, 60] width 10 height 14
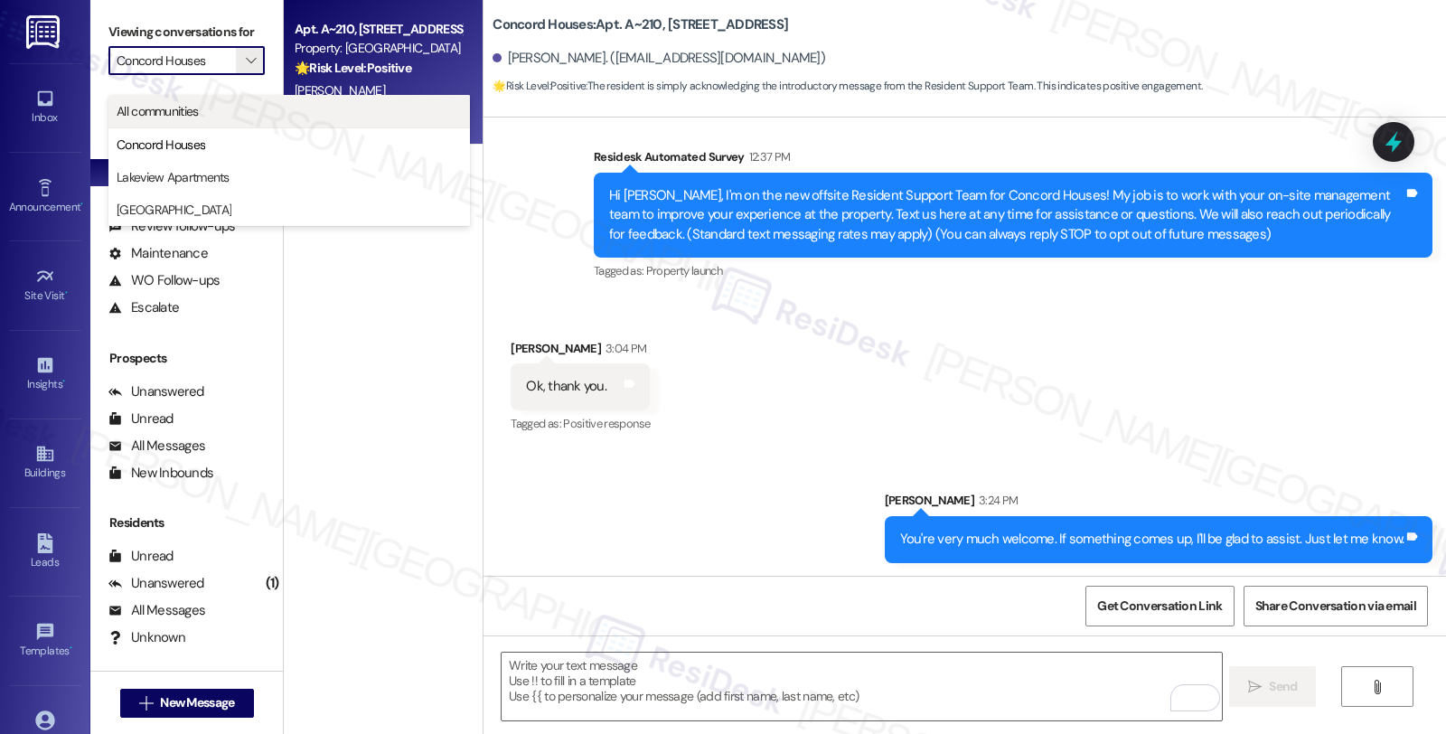
click at [202, 111] on span "All communities" at bounding box center [289, 111] width 345 height 18
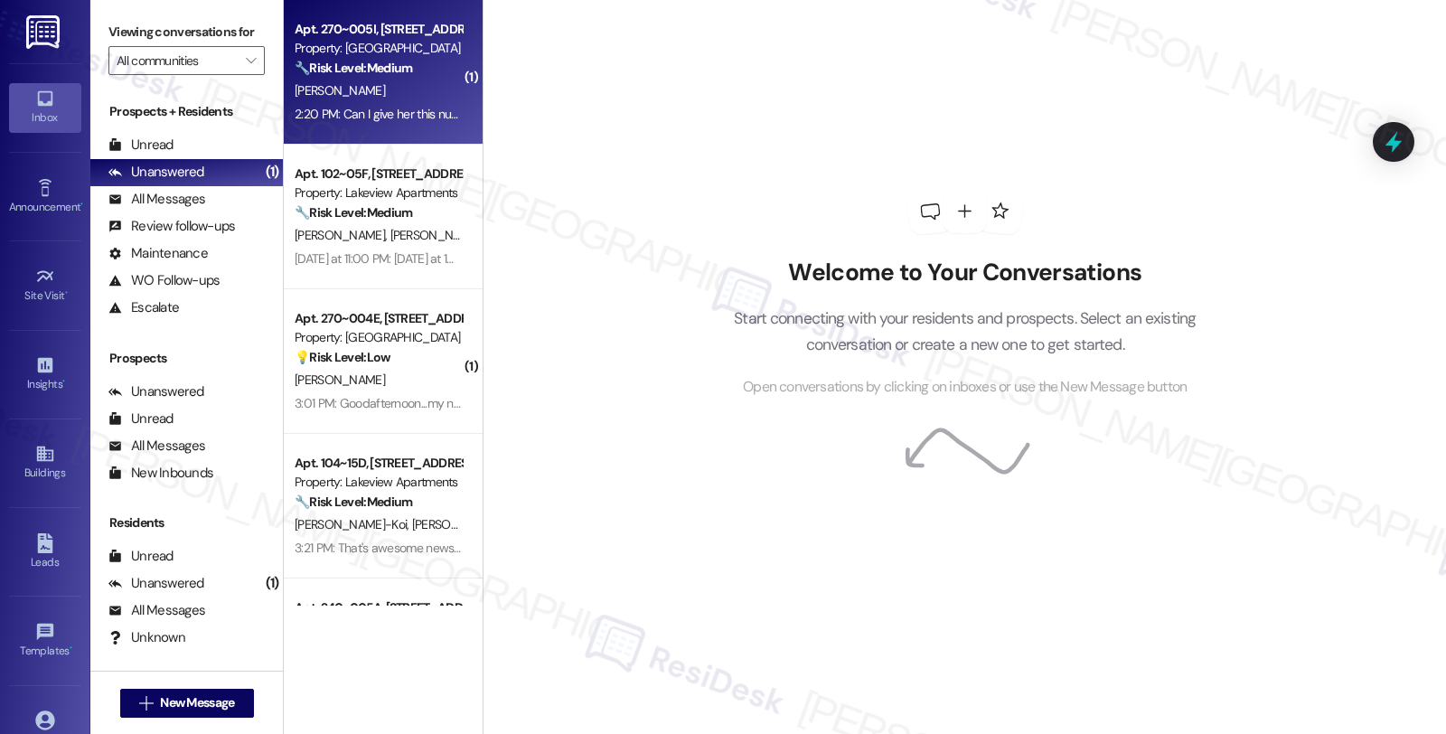
click at [347, 97] on div "[PERSON_NAME]" at bounding box center [378, 91] width 171 height 23
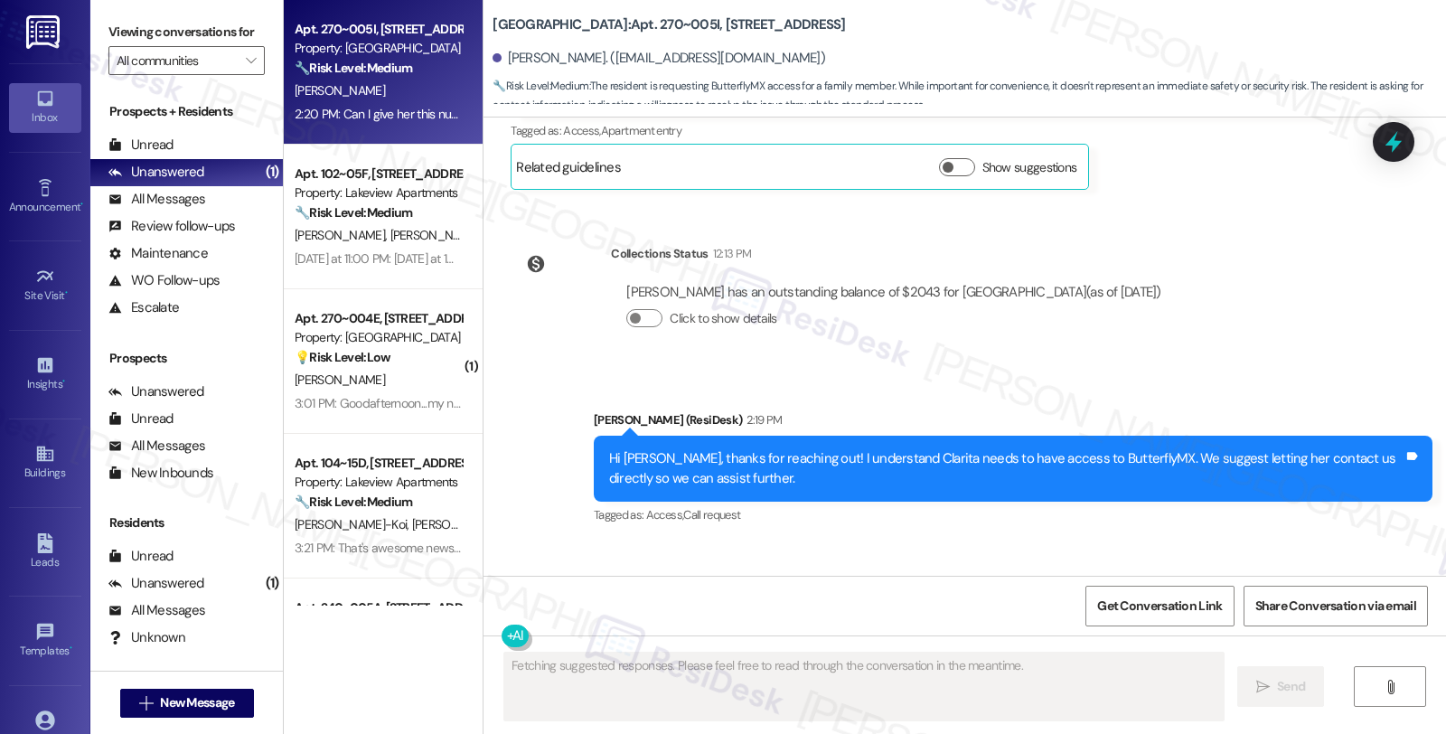
scroll to position [2624, 0]
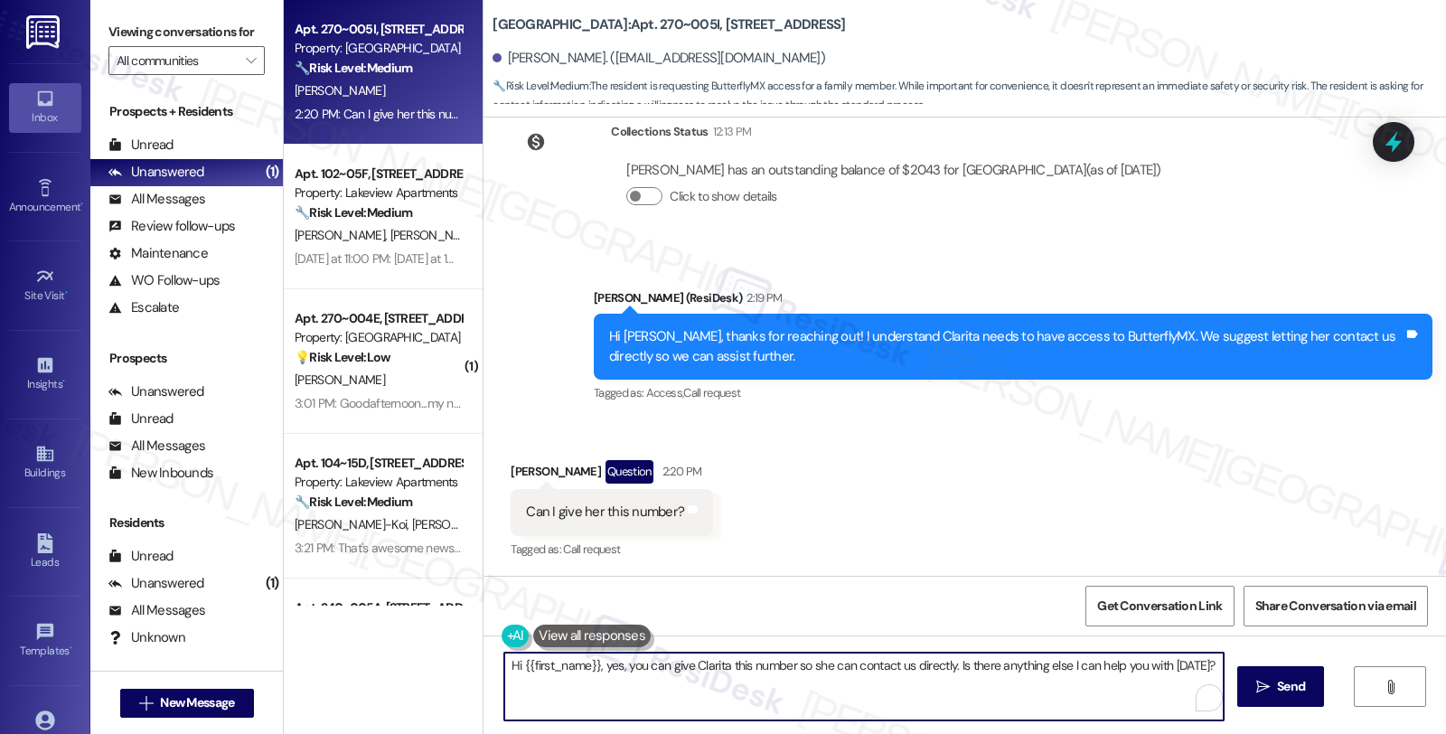
click at [820, 667] on textarea "Hi {{first_name}}, yes, you can give Clarita this number so she can contact us …" at bounding box center [863, 687] width 719 height 68
click at [782, 666] on textarea "Hi {{first_name}}, yes, you can give Clarita this number so she can contact us …" at bounding box center [861, 687] width 719 height 68
click at [656, 676] on textarea "Hi {{first_name}}, yes, you can give Clarita this number, or she can just reply…" at bounding box center [861, 687] width 719 height 68
click at [848, 681] on textarea "Hi {{first_name}}, yes, you can give Clarita this number, or she can just reply…" at bounding box center [861, 687] width 719 height 68
drag, startPoint x: 597, startPoint y: 679, endPoint x: 859, endPoint y: 691, distance: 261.5
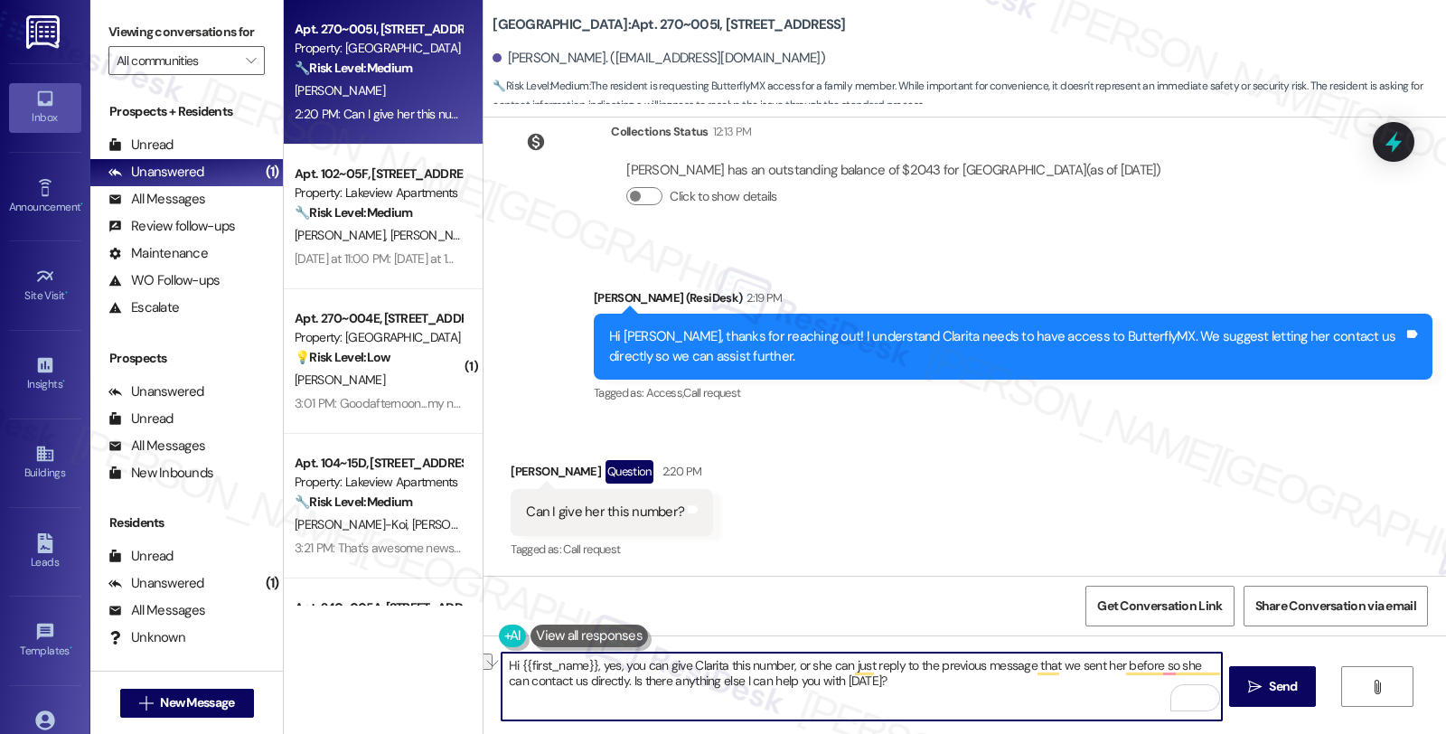
click at [859, 691] on textarea "Hi {{first_name}}, yes, you can give Clarita this number, or she can just reply…" at bounding box center [861, 687] width 719 height 68
click at [852, 681] on textarea "Hi {{first_name}}, yes, you can give Clarita this number, or she can just reply…" at bounding box center [861, 687] width 719 height 68
drag, startPoint x: 850, startPoint y: 680, endPoint x: 595, endPoint y: 682, distance: 255.8
click at [595, 682] on textarea "Hi {{first_name}}, yes, you can give Clarita this number, or she can just reply…" at bounding box center [861, 687] width 719 height 68
click at [1104, 684] on textarea "Hi {{first_name}}, yes, you can give Clarita this number, or she can just reply…" at bounding box center [861, 687] width 719 height 68
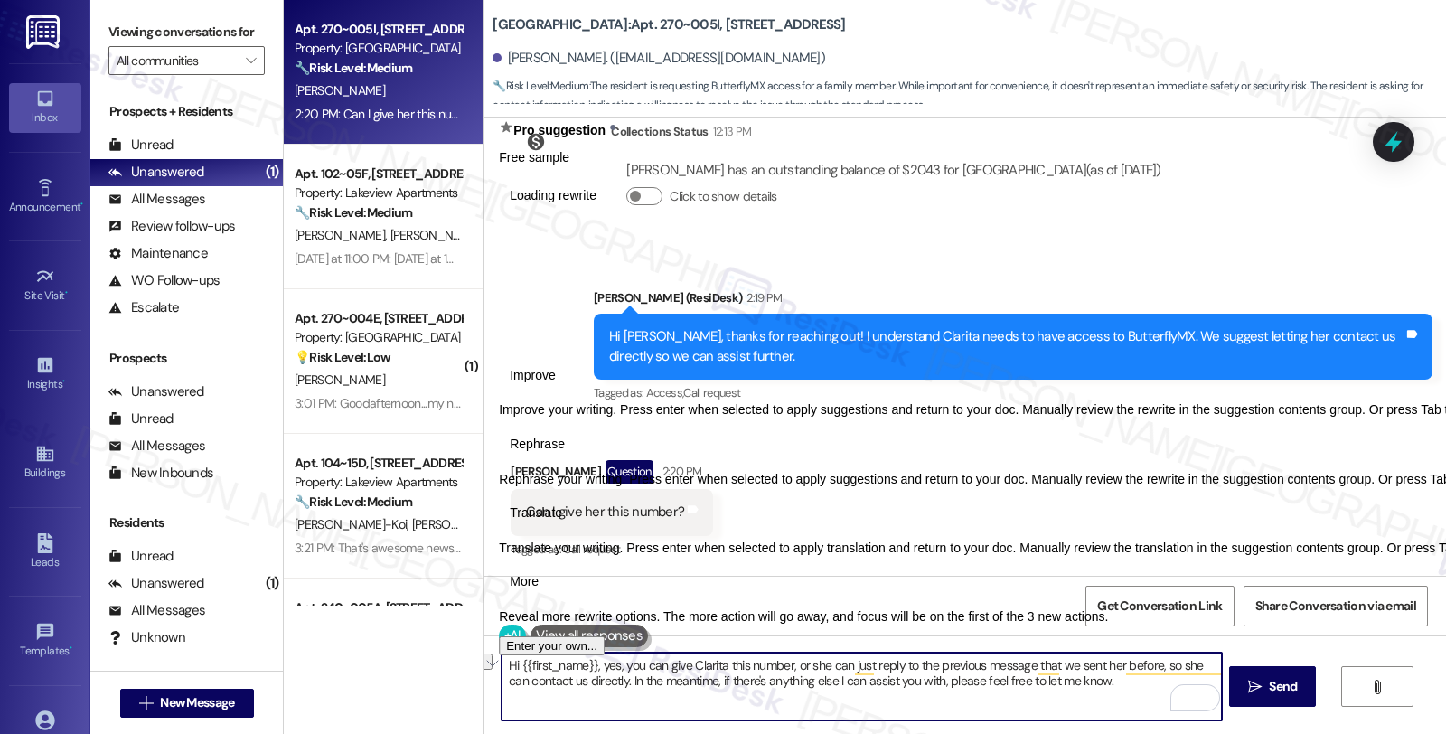
drag, startPoint x: 595, startPoint y: 664, endPoint x: 491, endPoint y: 662, distance: 104.0
click at [491, 662] on div "Hi {{first_name}}, yes, you can give Clarita this number, or she can just reply…" at bounding box center [965, 703] width 963 height 136
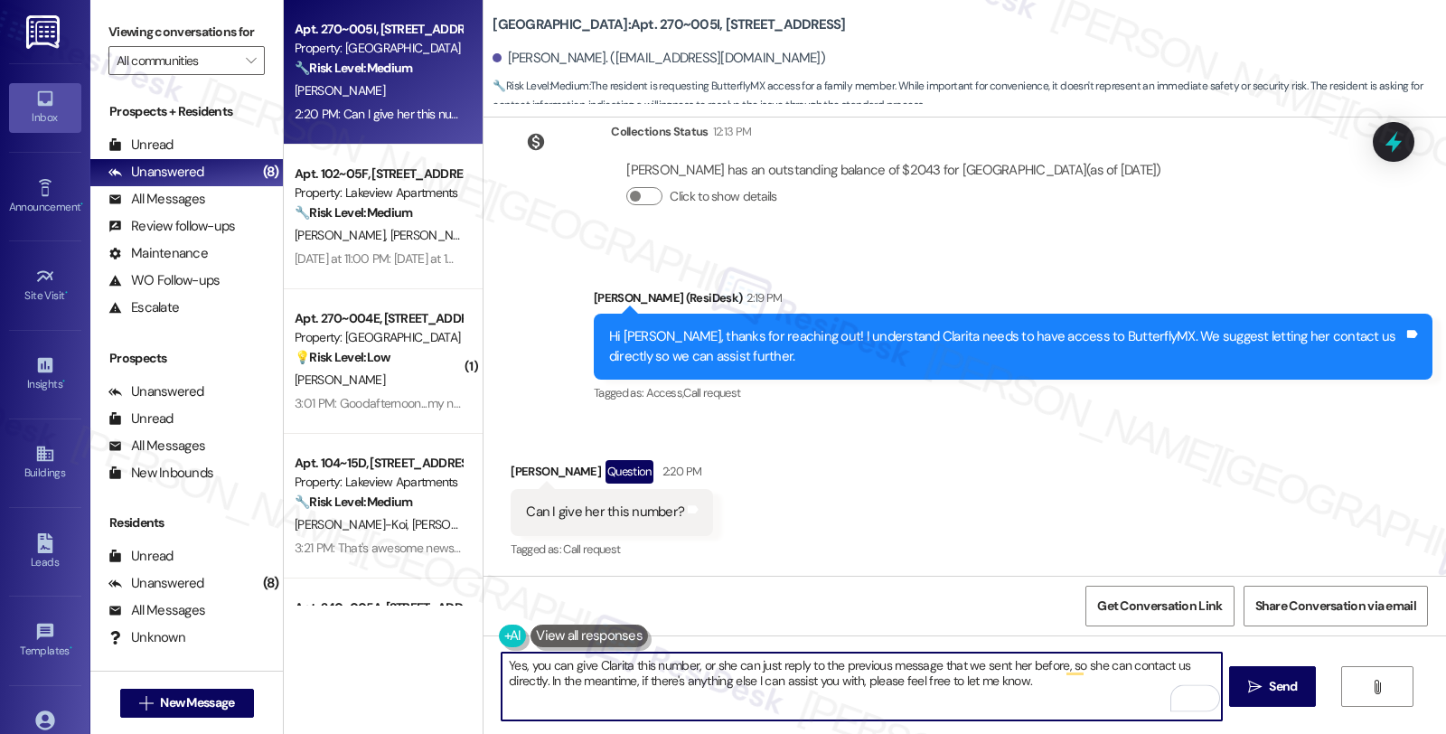
click at [587, 682] on textarea "Yes, you can give Clarita this number, or she can just reply to the previous me…" at bounding box center [861, 687] width 719 height 68
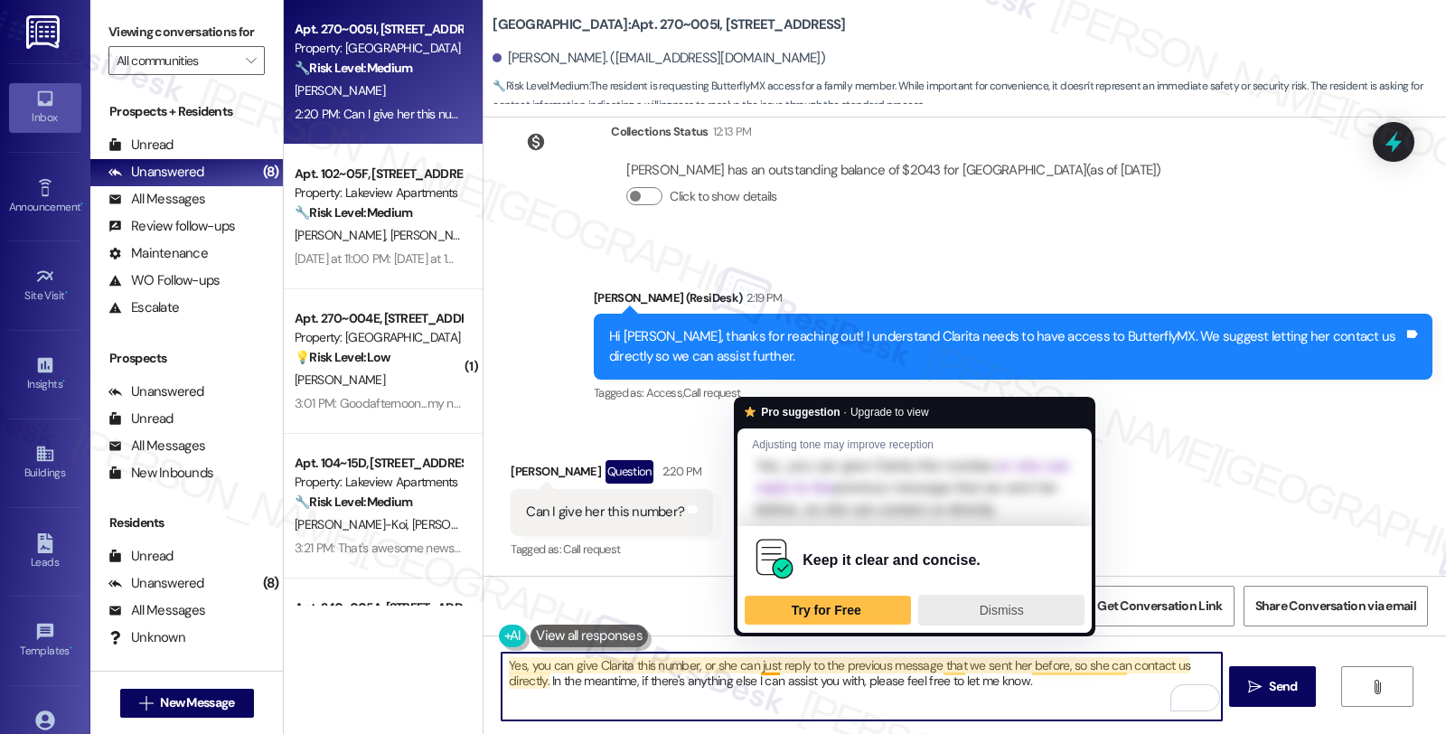
click at [985, 617] on span "Dismiss" at bounding box center [1002, 610] width 44 height 14
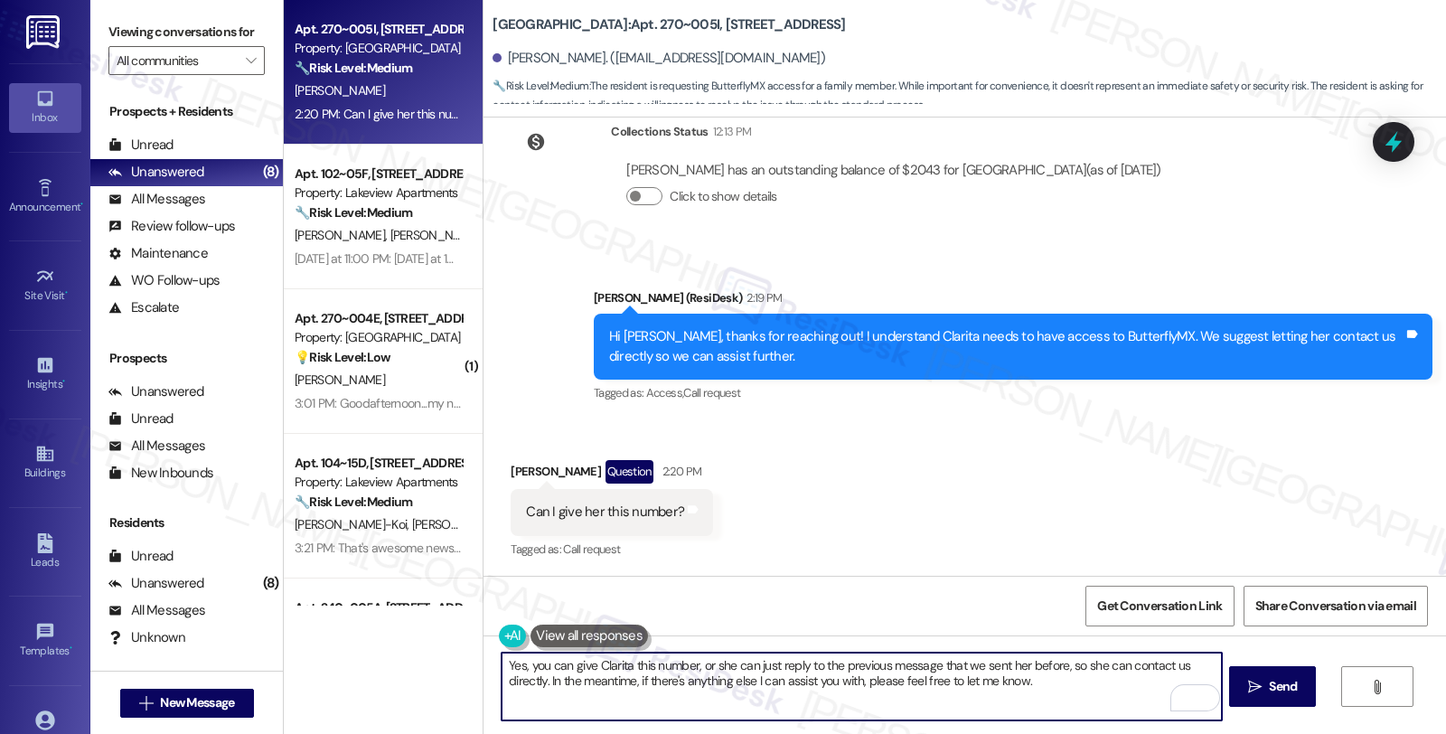
click at [1046, 696] on textarea "Yes, you can give Clarita this number, or she can just reply to the previous me…" at bounding box center [861, 687] width 719 height 68
click at [1048, 687] on textarea "Yes, you can give Clarita this number, or she can just reply to the previous me…" at bounding box center [861, 687] width 719 height 68
type textarea "Yes, you can give Clarita this number, or she can just reply to the previous me…"
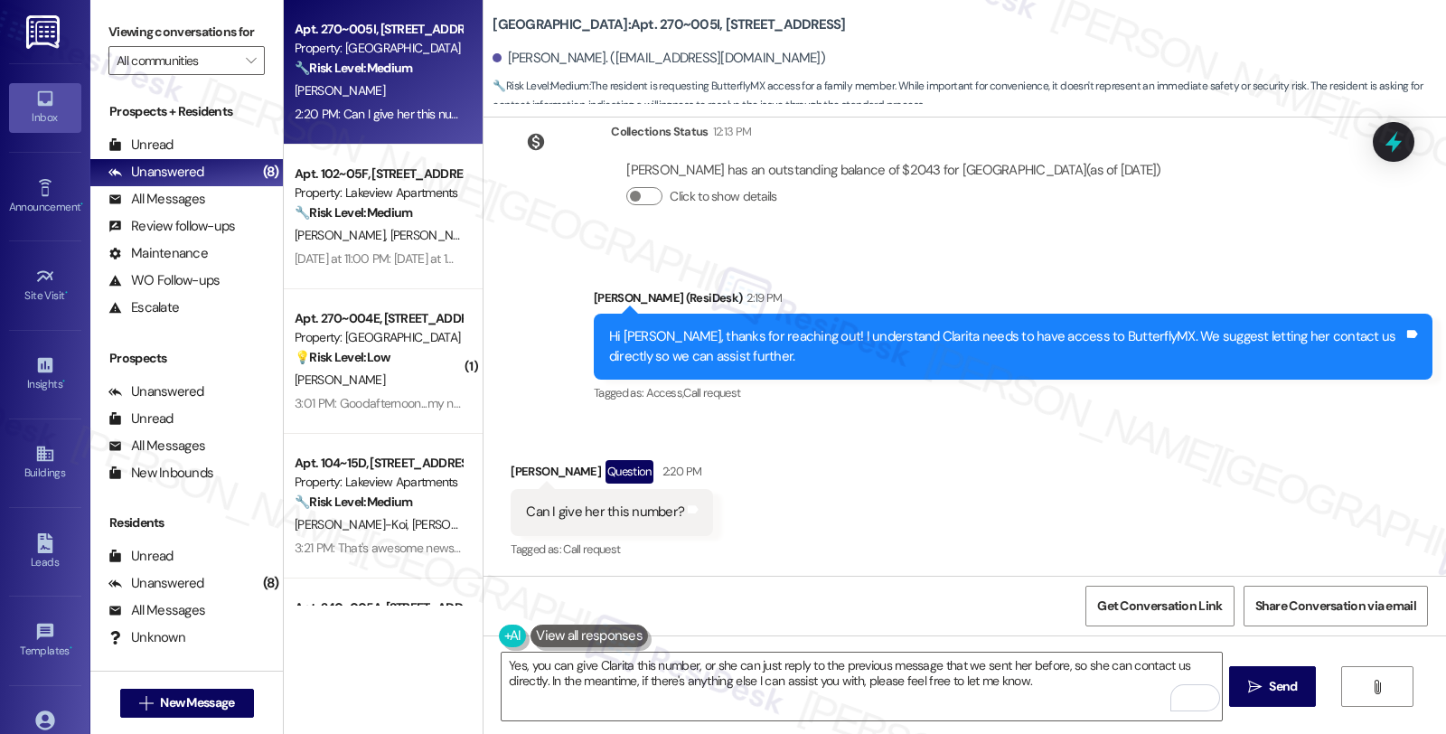
drag, startPoint x: 1259, startPoint y: 690, endPoint x: 1202, endPoint y: 728, distance: 68.9
click at [1260, 688] on span " Send" at bounding box center [1273, 686] width 57 height 19
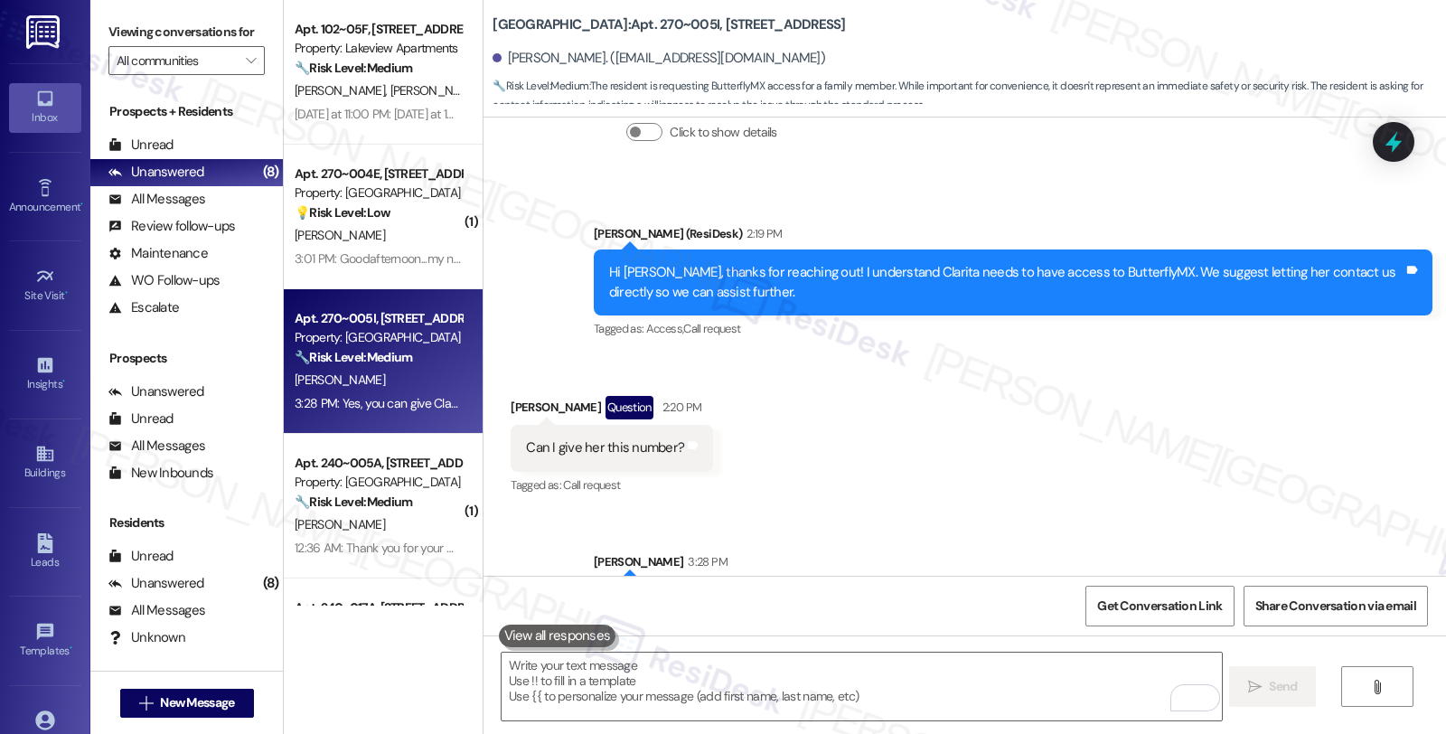
scroll to position [2769, 0]
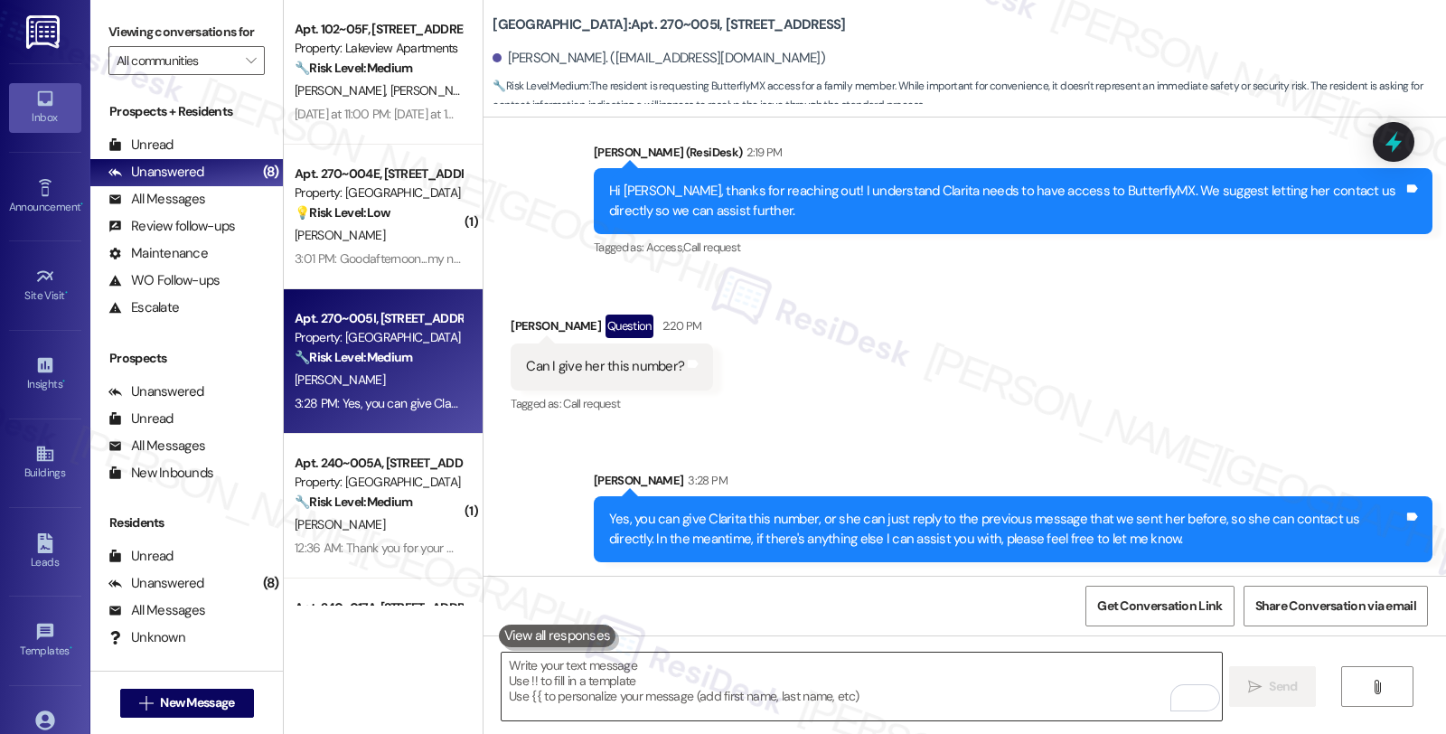
click at [670, 681] on textarea "To enrich screen reader interactions, please activate Accessibility in Grammarl…" at bounding box center [861, 687] width 719 height 68
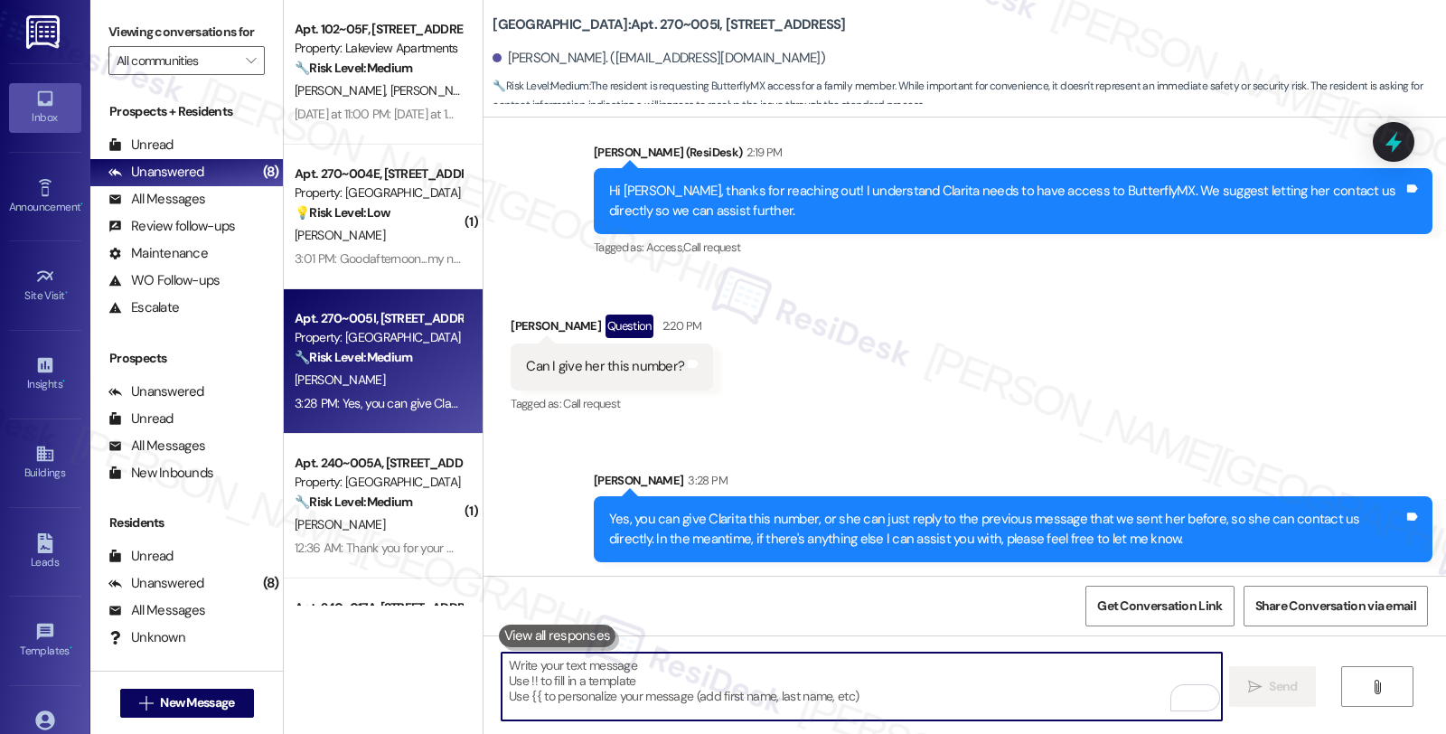
click at [728, 671] on textarea "To enrich screen reader interactions, please activate Accessibility in Grammarl…" at bounding box center [861, 687] width 719 height 68
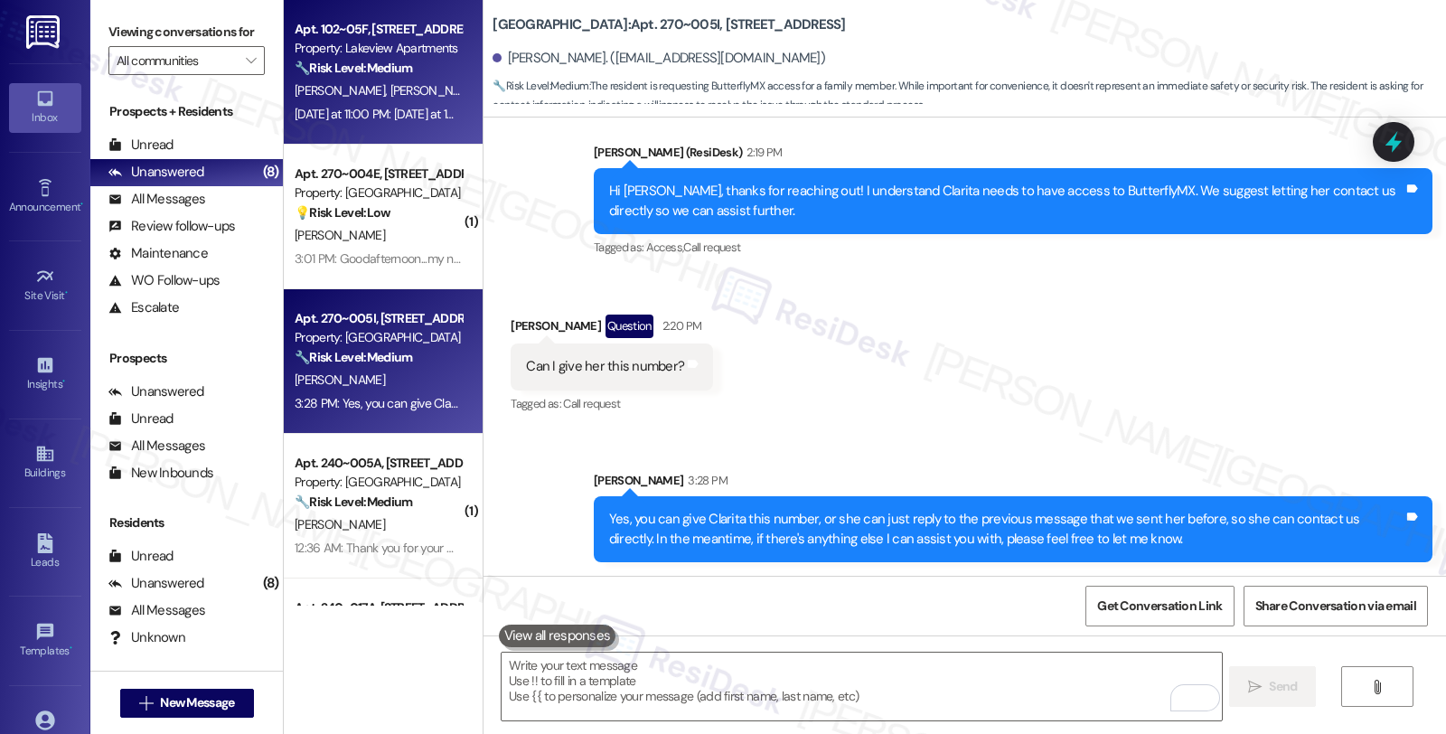
click at [295, 23] on div "Apt. 102~05F, [STREET_ADDRESS]" at bounding box center [378, 29] width 167 height 19
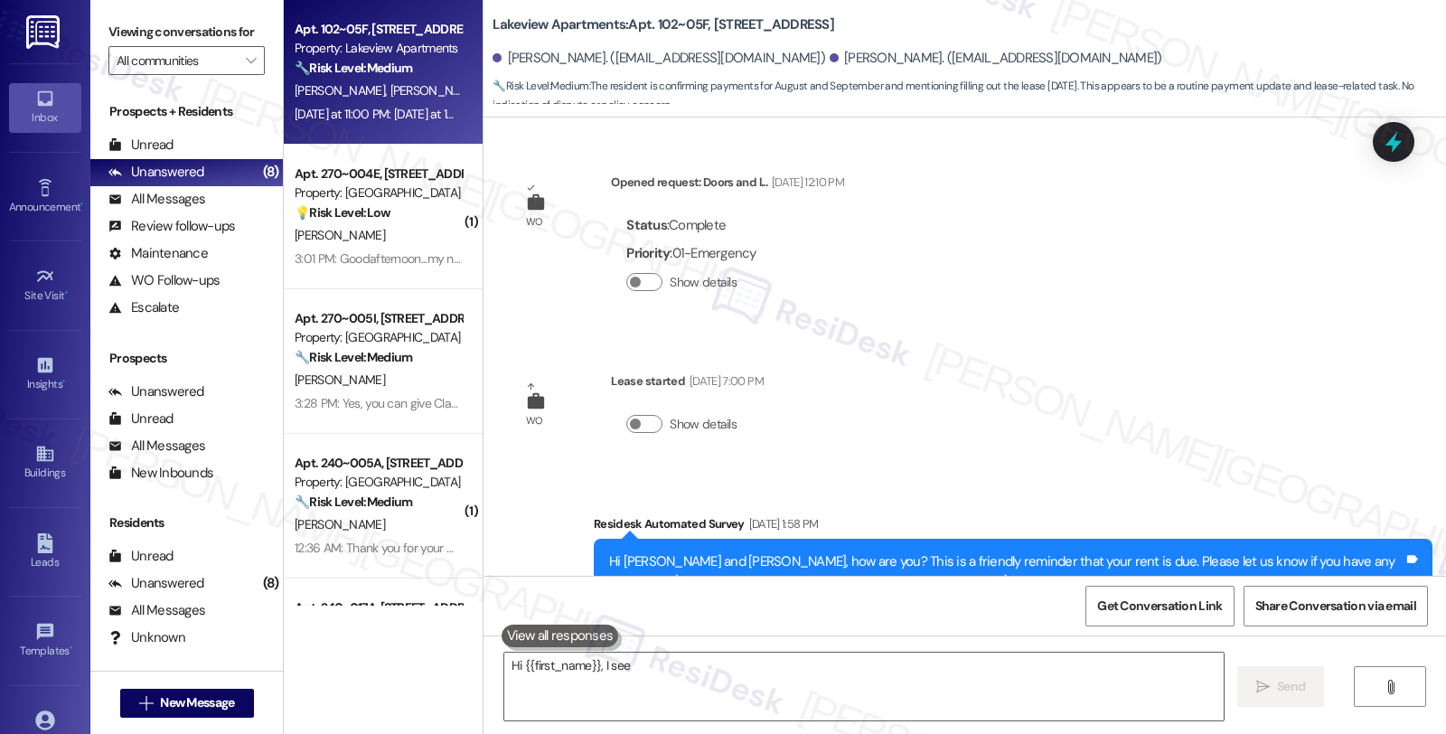
scroll to position [4050, 0]
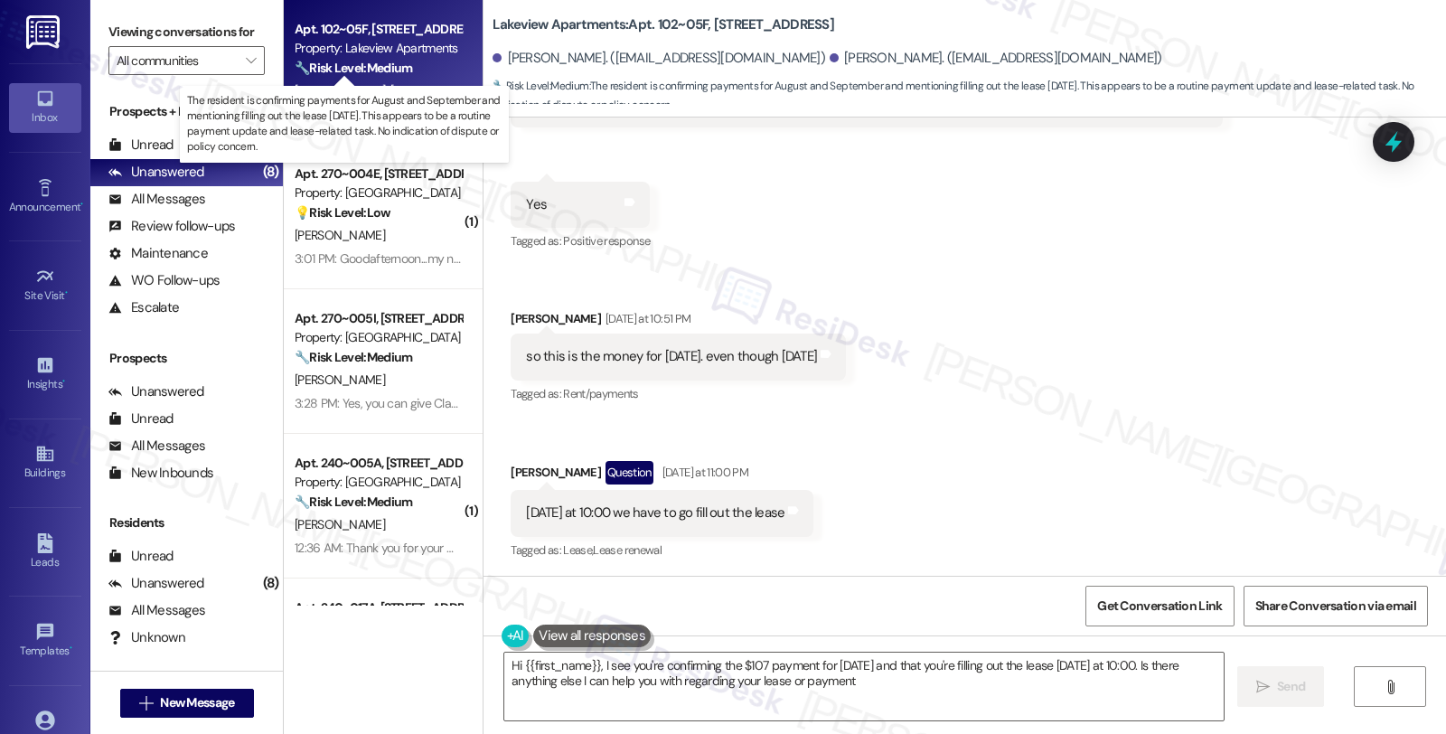
type textarea "Hi {{first_name}}, I see you're confirming the $107 payment for [DATE] and that…"
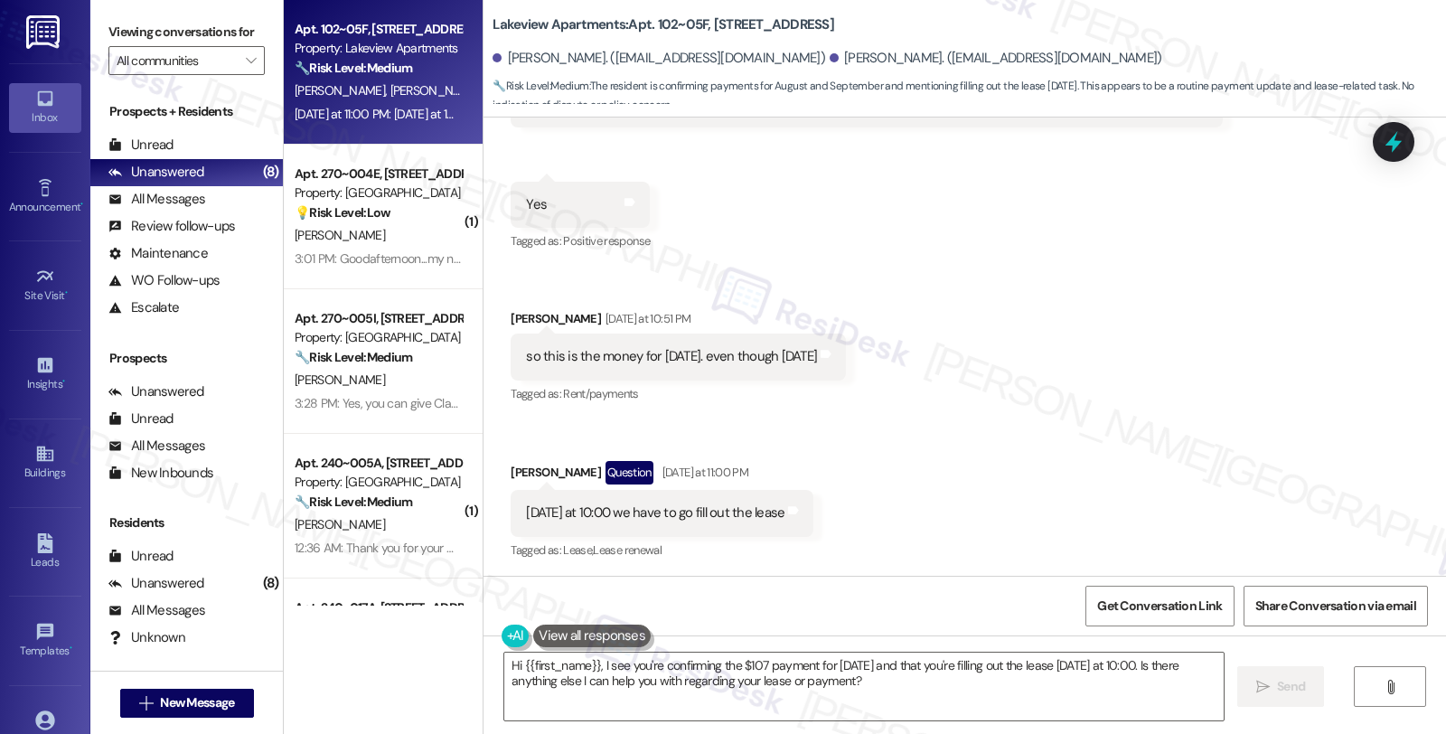
click at [383, 77] on div "🔧 Risk Level: Medium The resident is confirming payments for August and Septemb…" at bounding box center [378, 68] width 167 height 19
click at [414, 106] on div "[DATE] at 11:00 PM: [DATE] at 10:00 we have to go fill out the lease [DATE] at …" at bounding box center [465, 114] width 340 height 16
click at [431, 101] on div "Apt. 102~05F, [STREET_ADDRESS] Property: Lakeview Apartments 🔧 Risk Level: Medi…" at bounding box center [383, 72] width 199 height 145
click at [431, 101] on div "[PERSON_NAME] [PERSON_NAME]" at bounding box center [378, 91] width 171 height 23
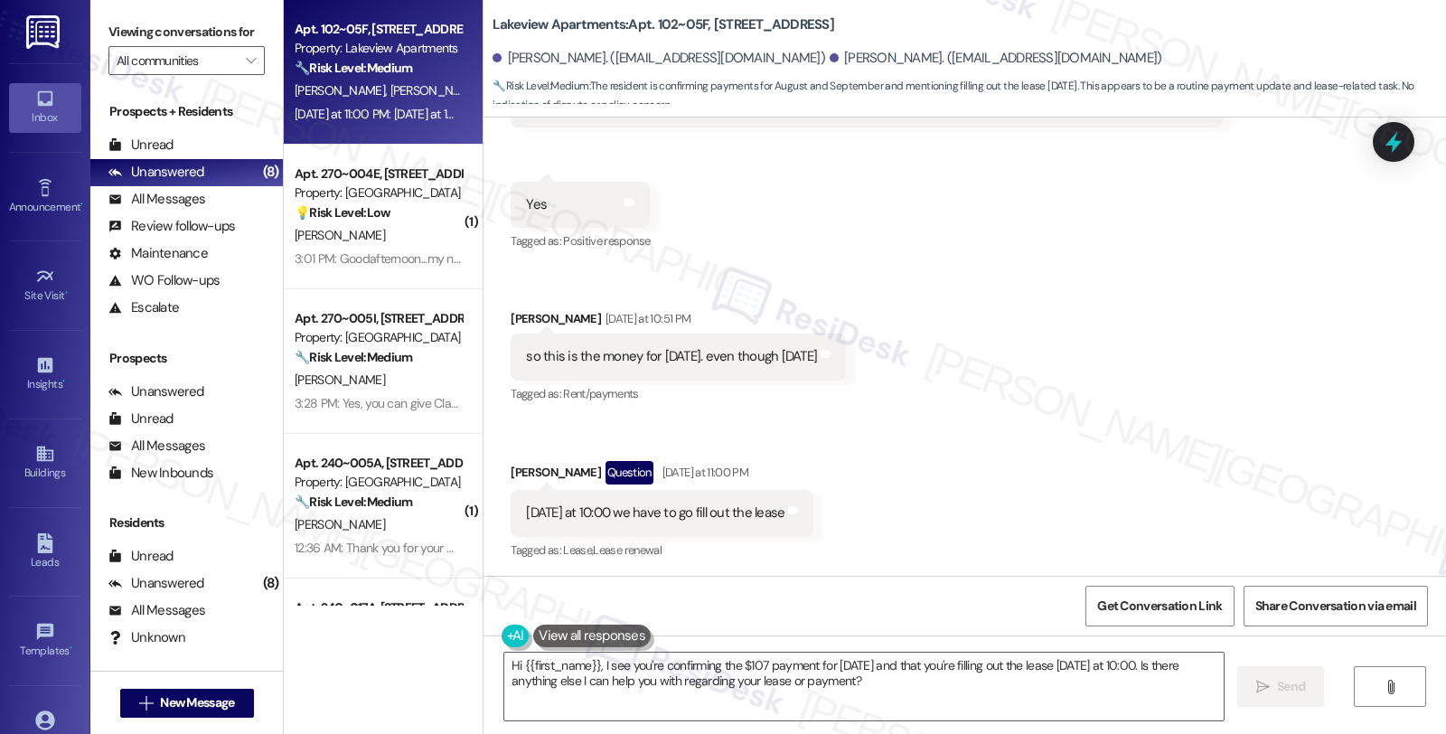
click at [428, 78] on div "Apt. 102~05F, [STREET_ADDRESS] Property: Lakeview Apartments 🔧 Risk Level: Medi…" at bounding box center [378, 48] width 171 height 61
click at [362, 46] on div "Property: Lakeview Apartments" at bounding box center [378, 48] width 167 height 19
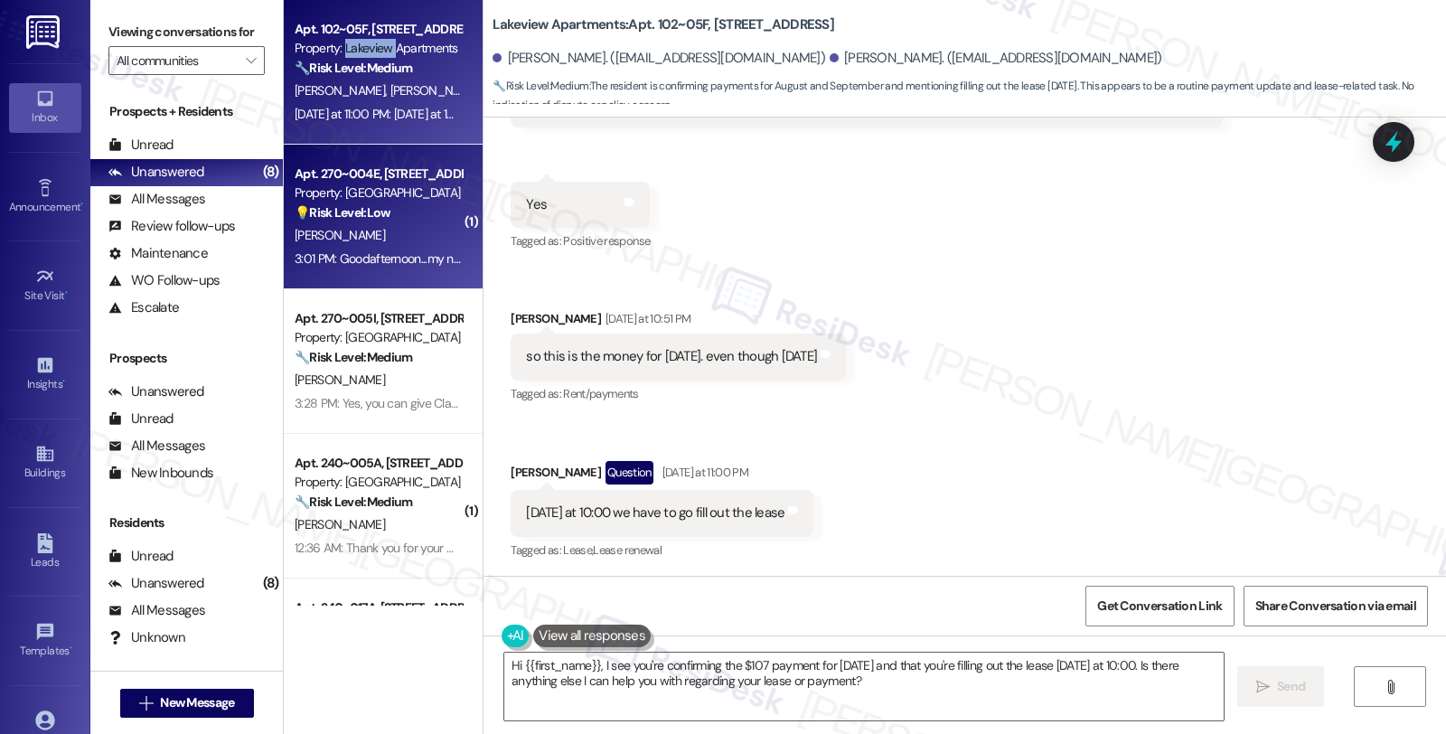
click at [389, 239] on div "[PERSON_NAME]" at bounding box center [378, 235] width 171 height 23
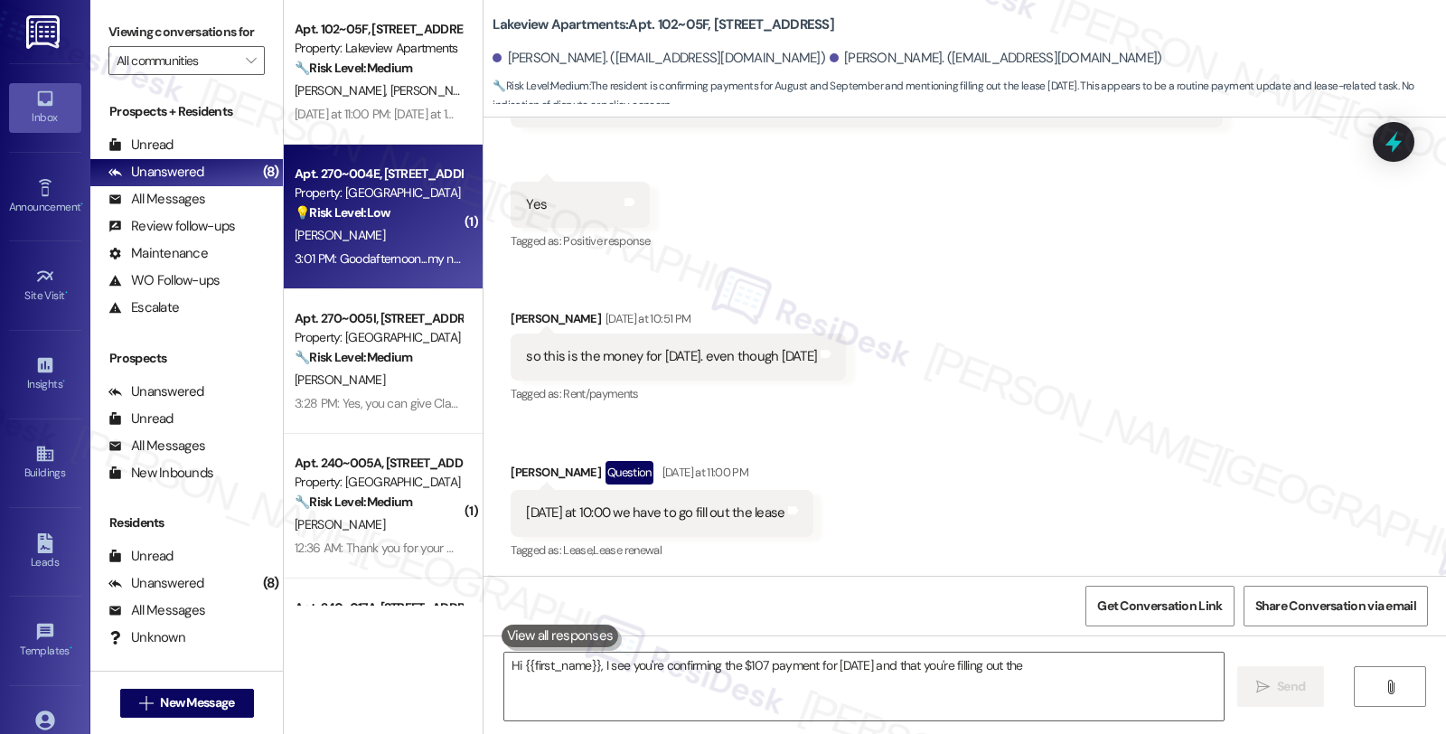
type textarea "Hi {{first_name}}, I see you're confirming the $107 payment for [DATE] and that…"
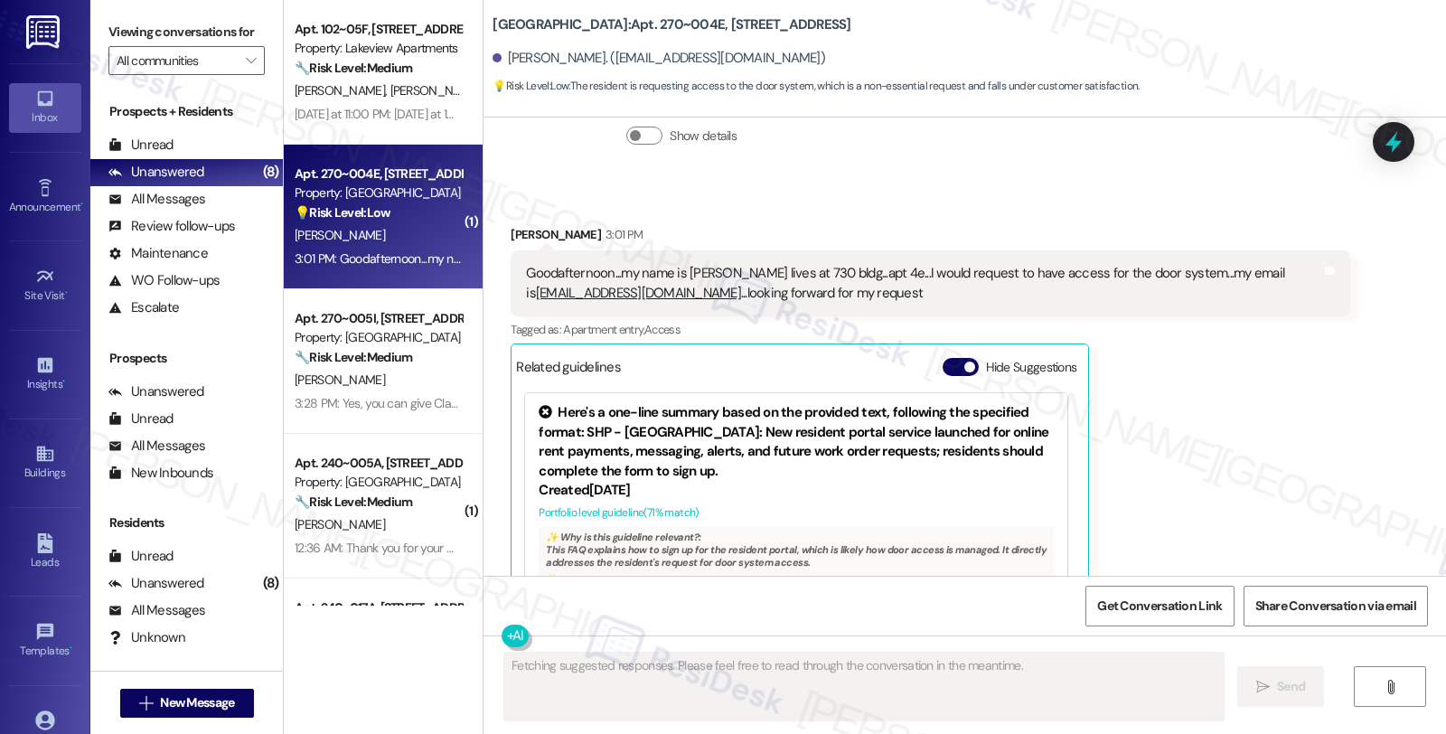
scroll to position [1955, 0]
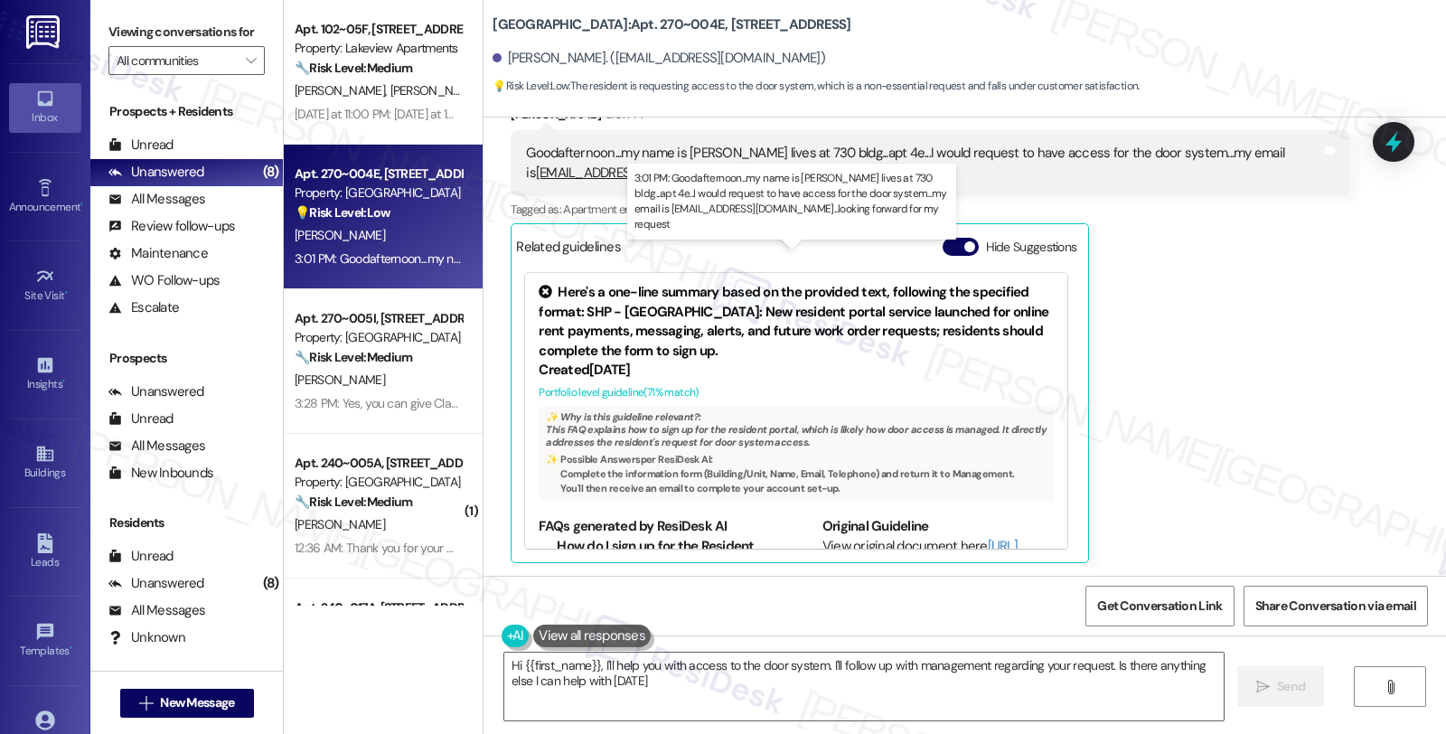
type textarea "Hi {{first_name}}, I'll help you with access to the door system. I'll follow up…"
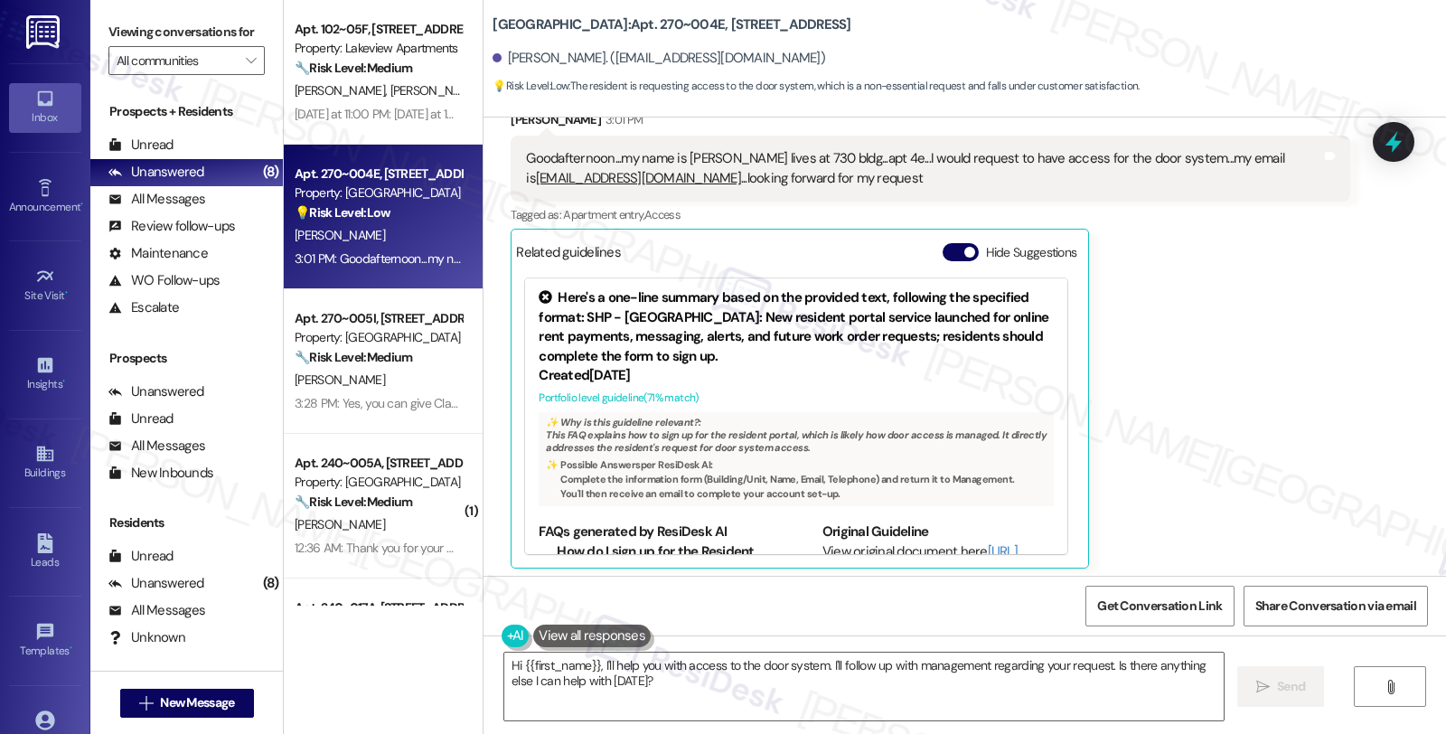
scroll to position [1956, 0]
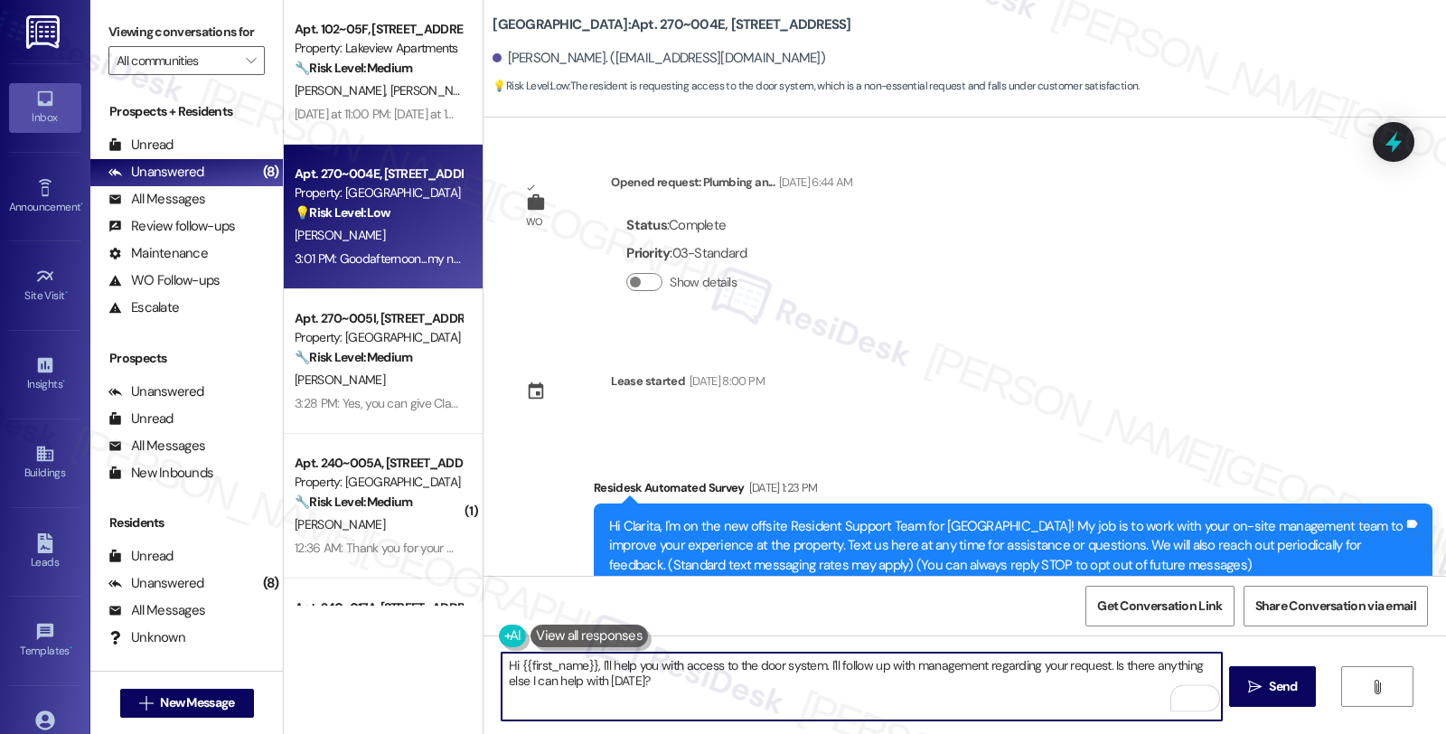
scroll to position [1956, 0]
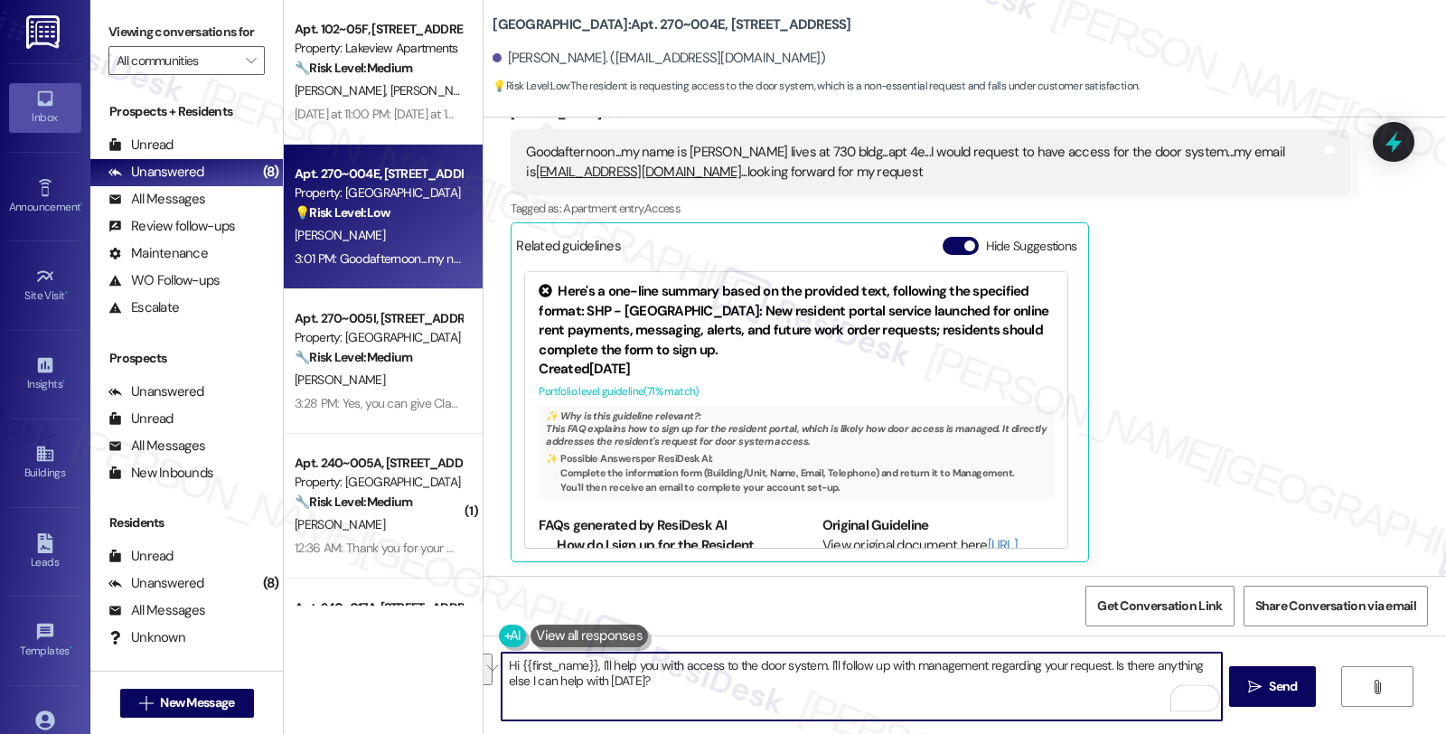
click at [484, 636] on div "Hi {{first_name}}, I'll help you with access to the door system. I'll follow up…" at bounding box center [965, 703] width 963 height 136
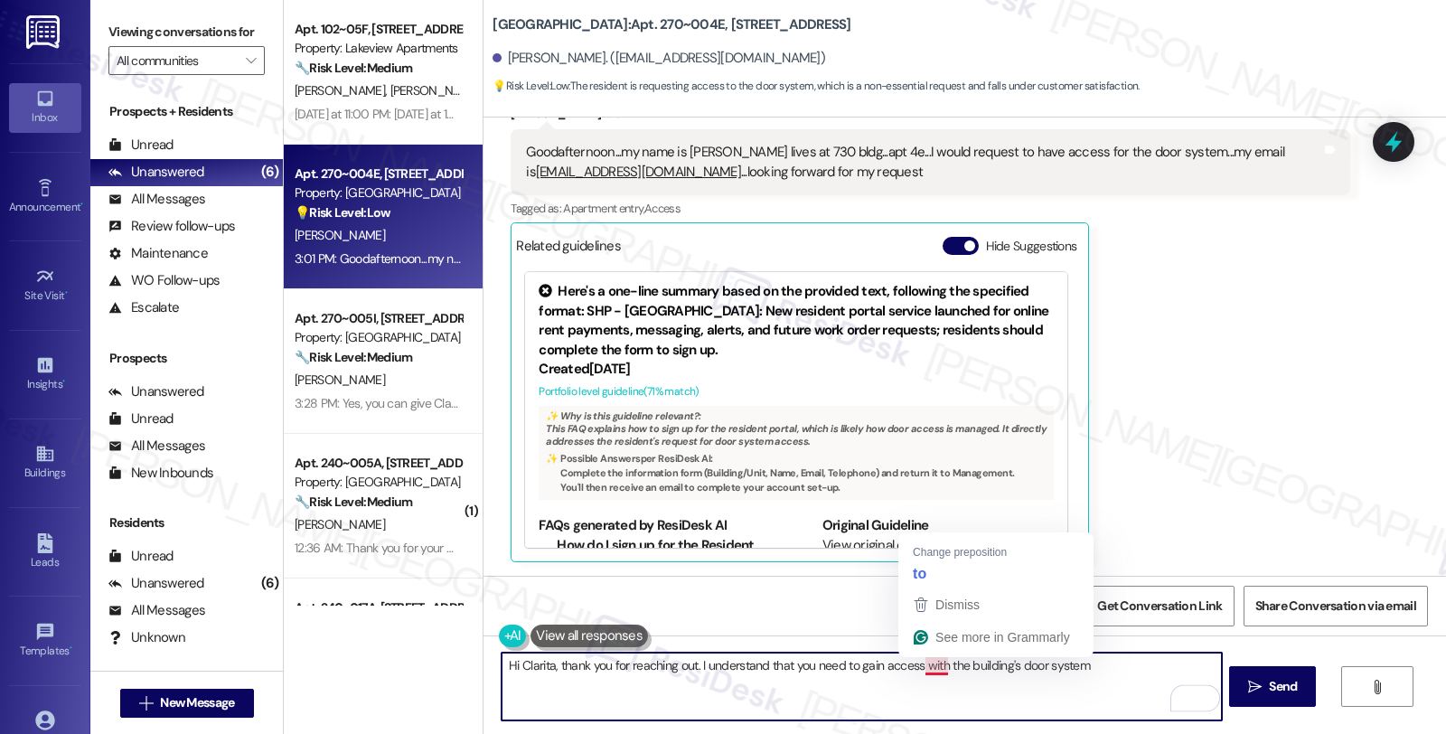
click at [922, 664] on textarea "Hi Clarita, thank you for reaching out. I understand that you need to gain acce…" at bounding box center [861, 687] width 719 height 68
click at [1073, 666] on textarea "Hi Clarita, thank you for reaching out. I understand that you need to gain acce…" at bounding box center [861, 687] width 719 height 68
click at [1041, 663] on textarea "Hi Clarita, thank you for reaching out. I understand that you need to gain acce…" at bounding box center [861, 687] width 719 height 68
click at [1100, 667] on textarea "Hi Clarita, thank you for reaching out. I understand that you need to gain acce…" at bounding box center [861, 687] width 719 height 68
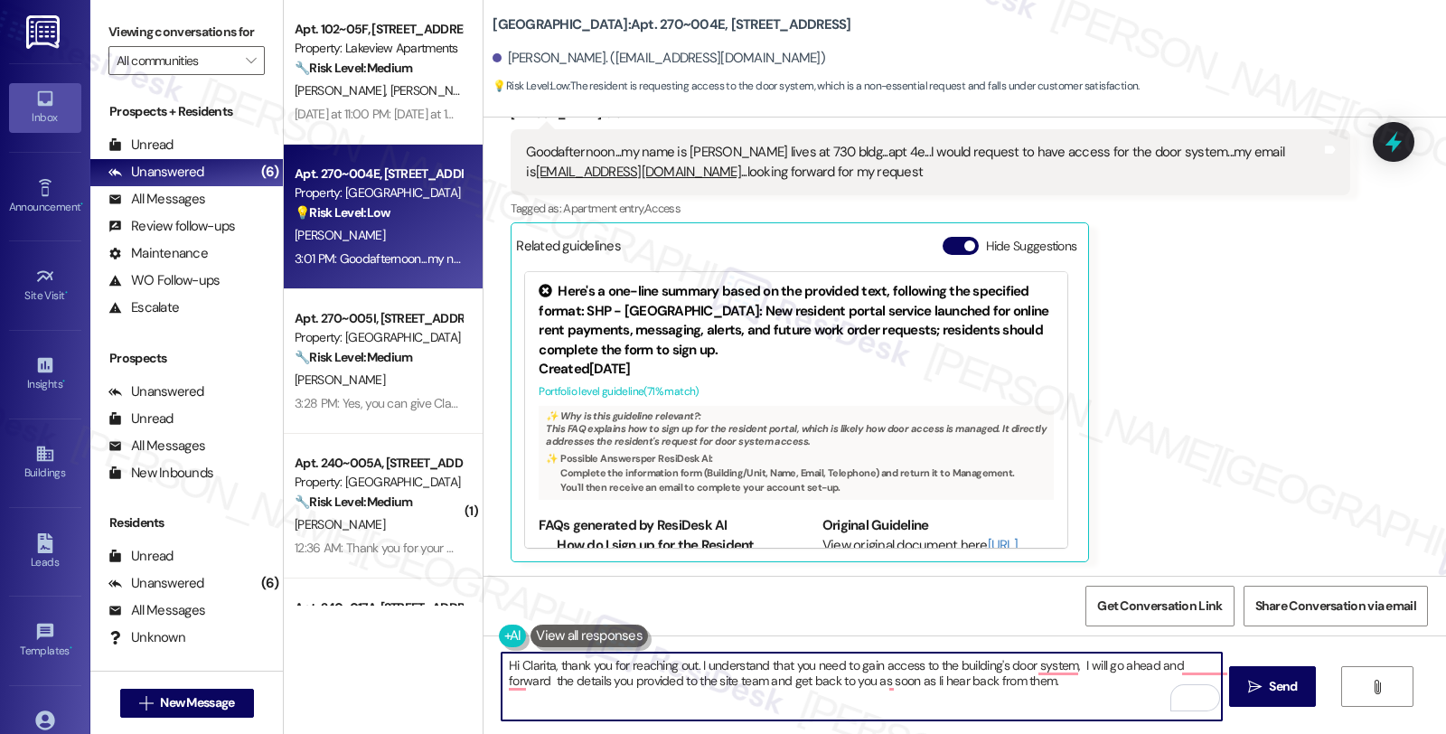
click at [879, 691] on textarea "Hi Clarita, thank you for reaching out. I understand that you need to gain acce…" at bounding box center [861, 687] width 719 height 68
click at [879, 688] on textarea "Hi Clarita, thank you for reaching out. I understand that you need to gain acce…" at bounding box center [861, 687] width 719 height 68
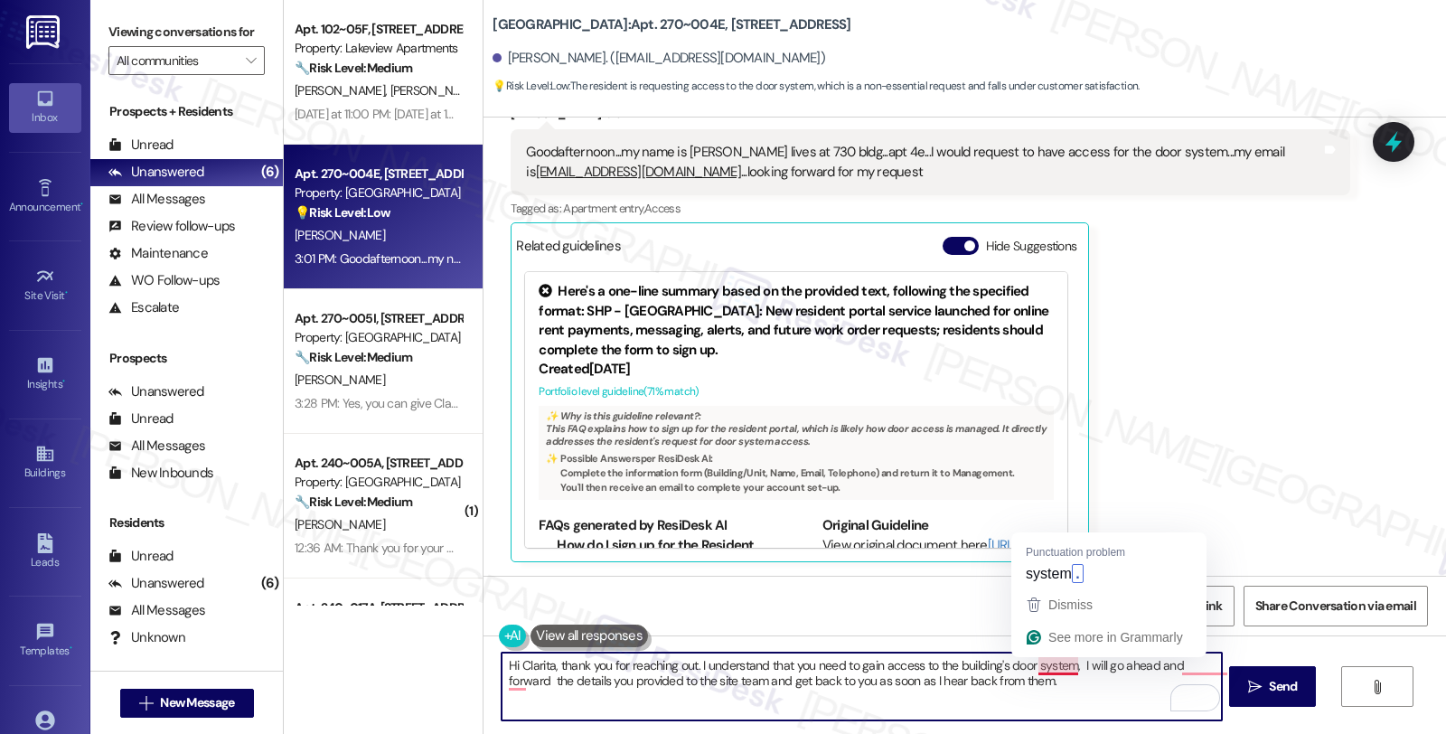
click at [1046, 664] on textarea "Hi Clarita, thank you for reaching out. I understand that you need to gain acce…" at bounding box center [861, 687] width 719 height 68
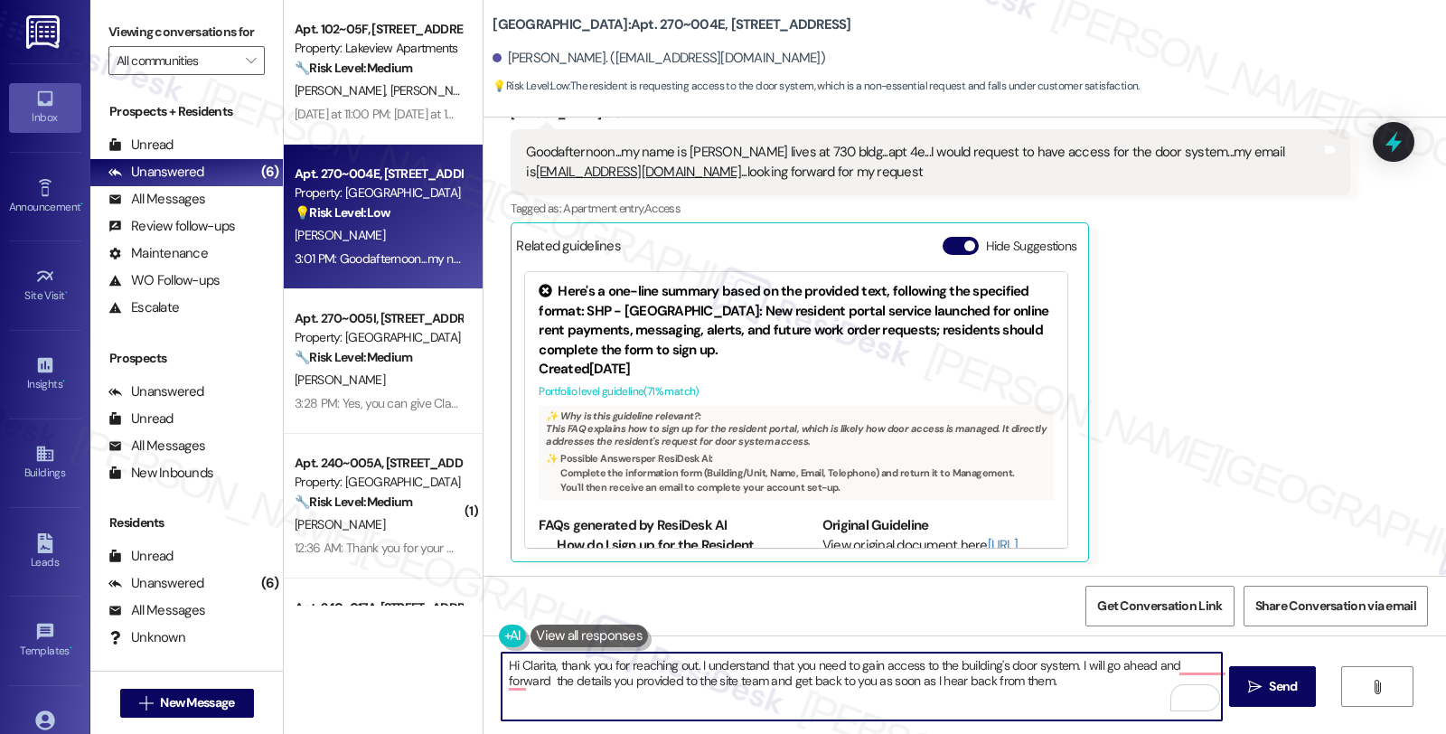
click at [681, 682] on textarea "Hi Clarita, thank you for reaching out. I understand that you need to gain acce…" at bounding box center [861, 687] width 719 height 68
click at [681, 679] on textarea "Hi Clarita, thank you for reaching out. I understand that you need to gain acce…" at bounding box center [861, 687] width 719 height 68
click at [681, 673] on textarea "Hi Clarita, thank you for reaching out. I understand that you need to gain acce…" at bounding box center [861, 687] width 719 height 68
click at [678, 676] on textarea "Hi Clarita, thank you for reaching out. I understand that you need to gain acce…" at bounding box center [861, 687] width 719 height 68
click at [621, 676] on textarea "Hi Clarita, thank you for reaching out. I understand that you need to gain acce…" at bounding box center [861, 687] width 719 height 68
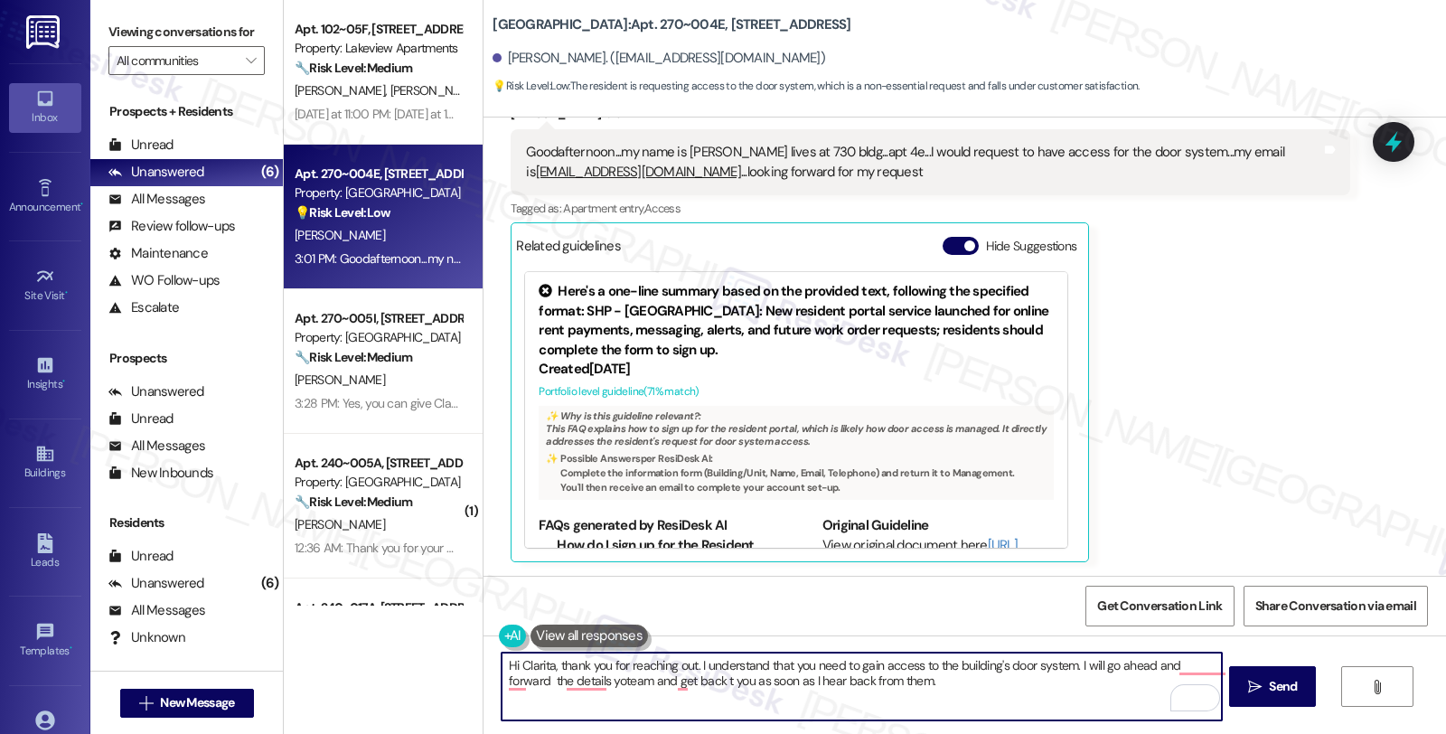
click at [644, 682] on textarea "Hi Clarita, thank you for reaching out. I understand that you need to gain acce…" at bounding box center [861, 687] width 719 height 68
type textarea "Hi Clarita, thank you for reaching out. I understand that you need to gain acce…"
click at [236, 75] on button "" at bounding box center [250, 60] width 29 height 29
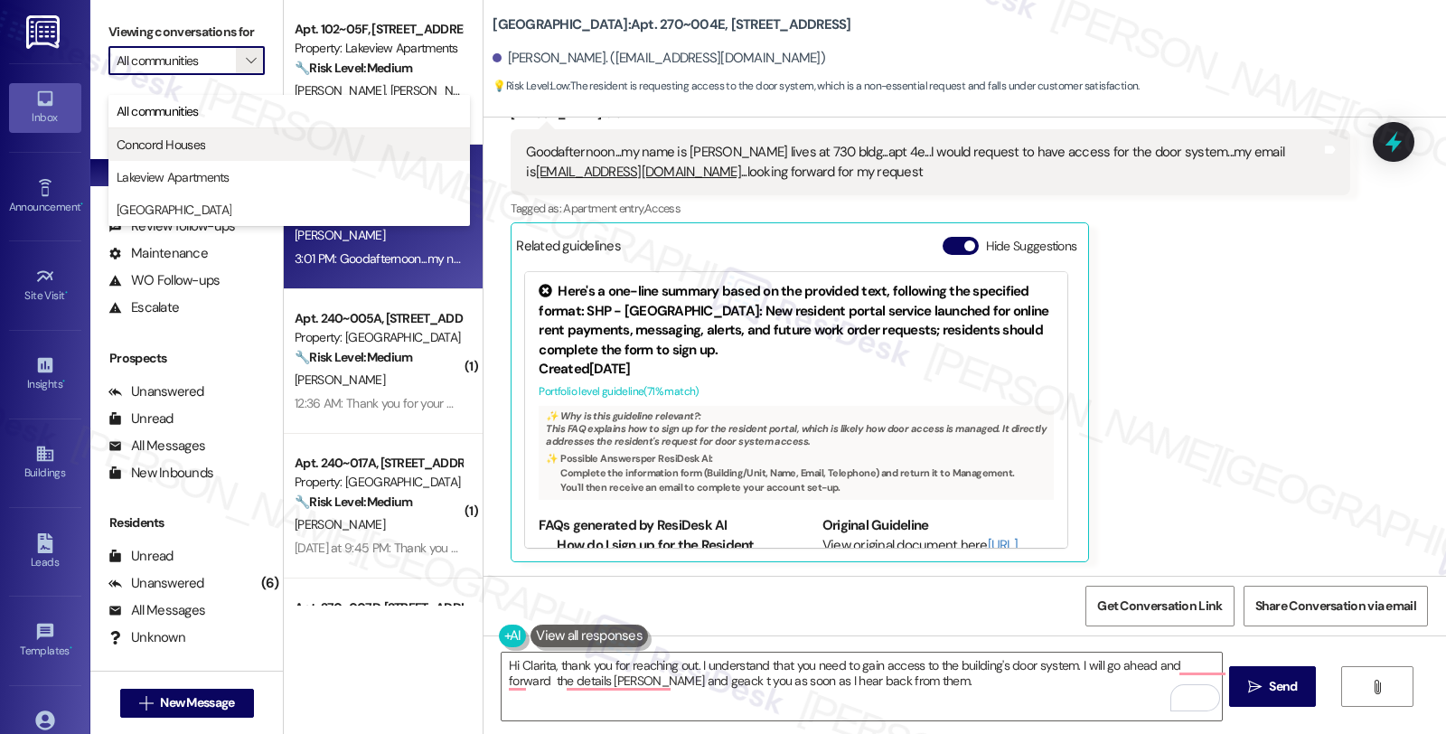
click at [188, 145] on span "Concord Houses" at bounding box center [161, 145] width 89 height 18
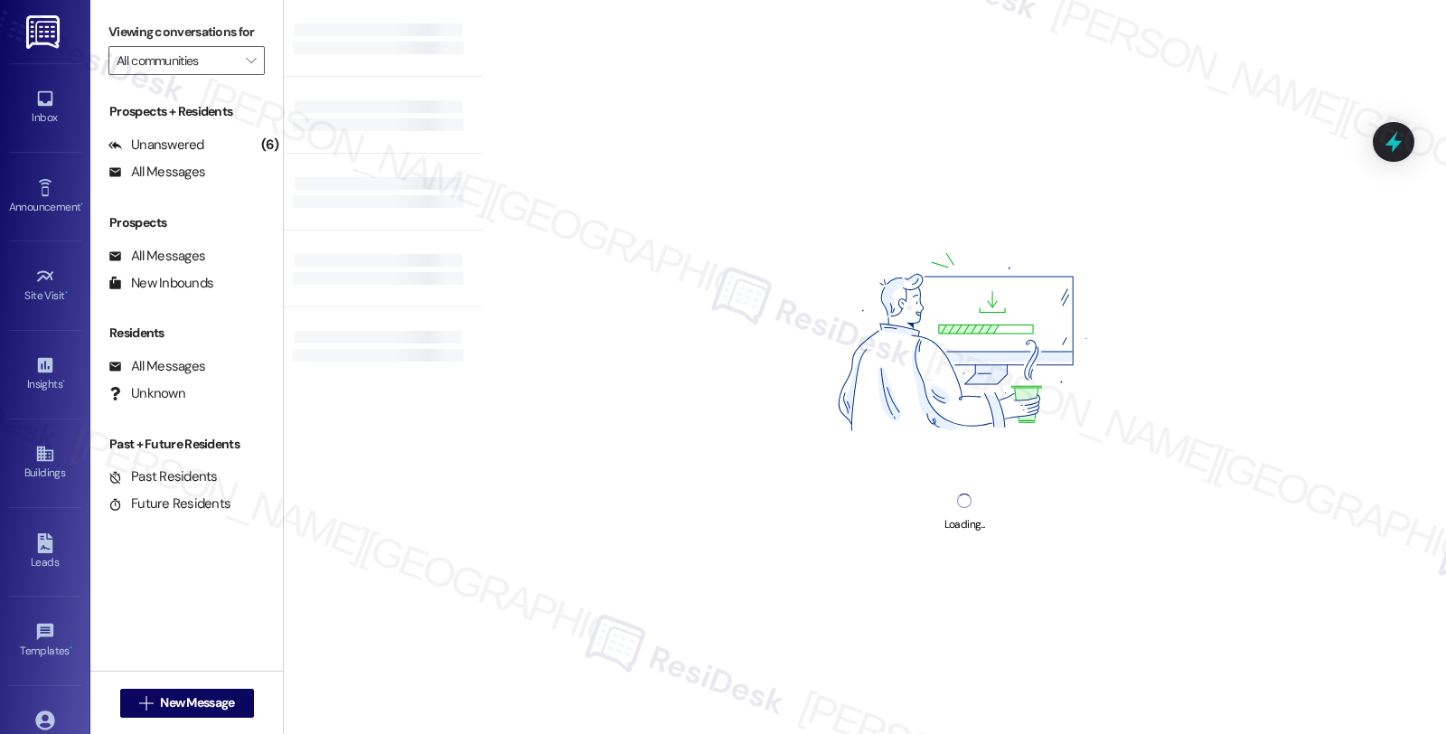
type input "Concord Houses"
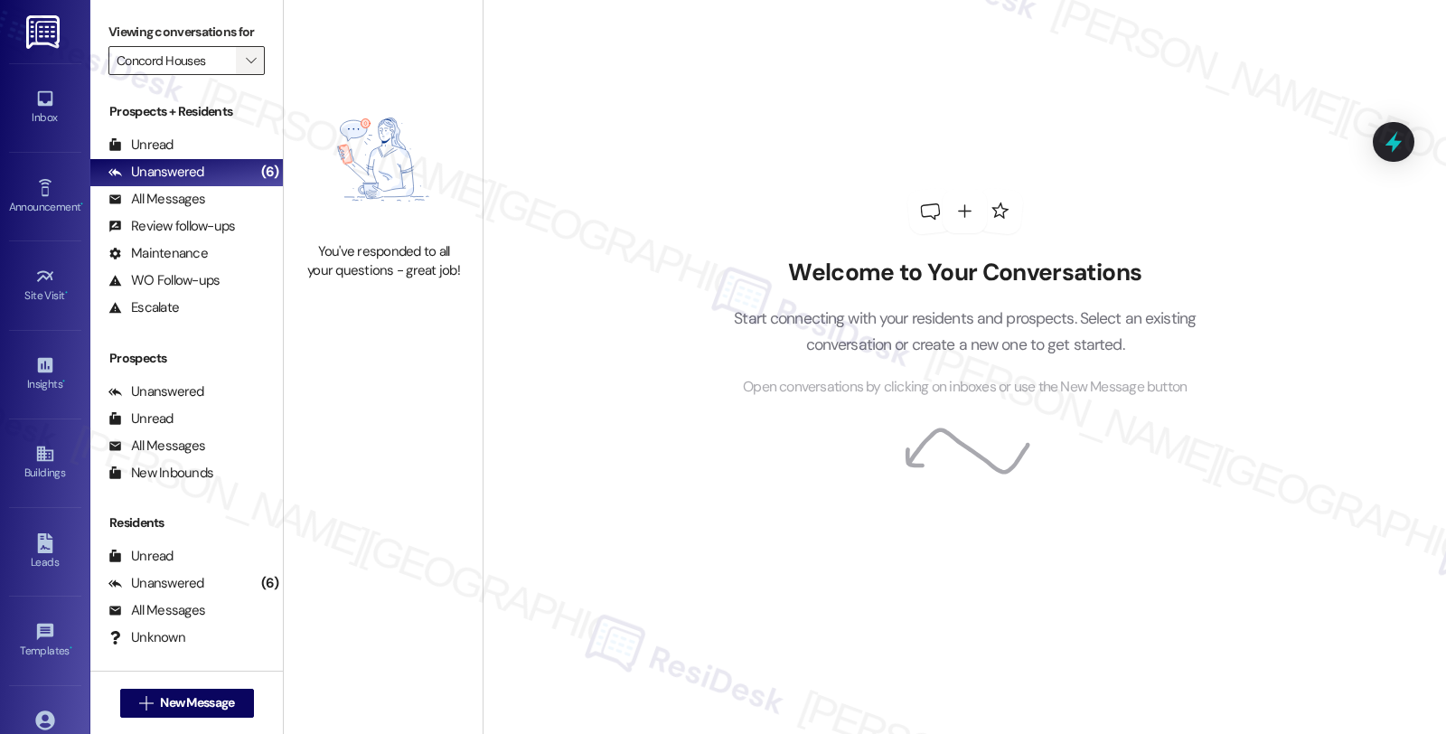
click at [246, 75] on span "" at bounding box center [250, 60] width 17 height 29
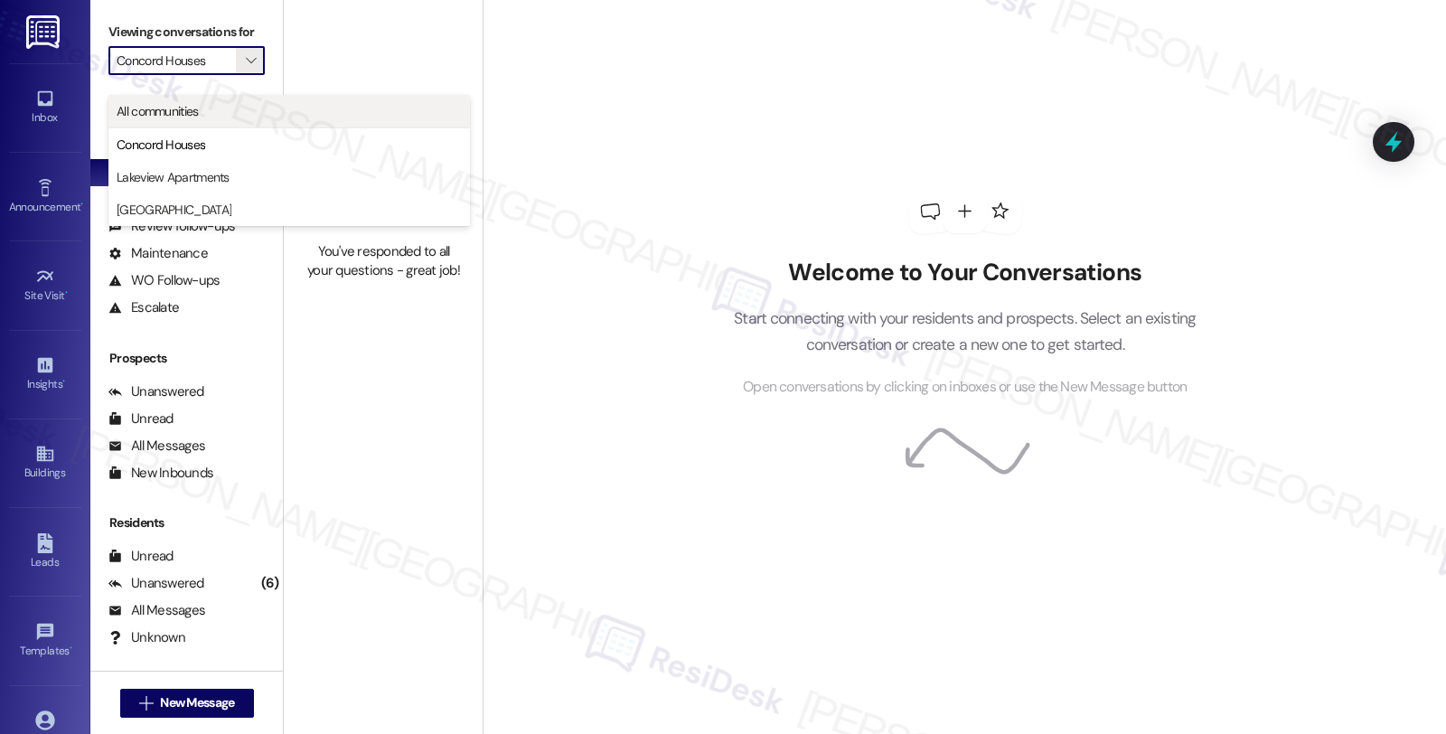
click at [205, 106] on span "All communities" at bounding box center [289, 111] width 345 height 18
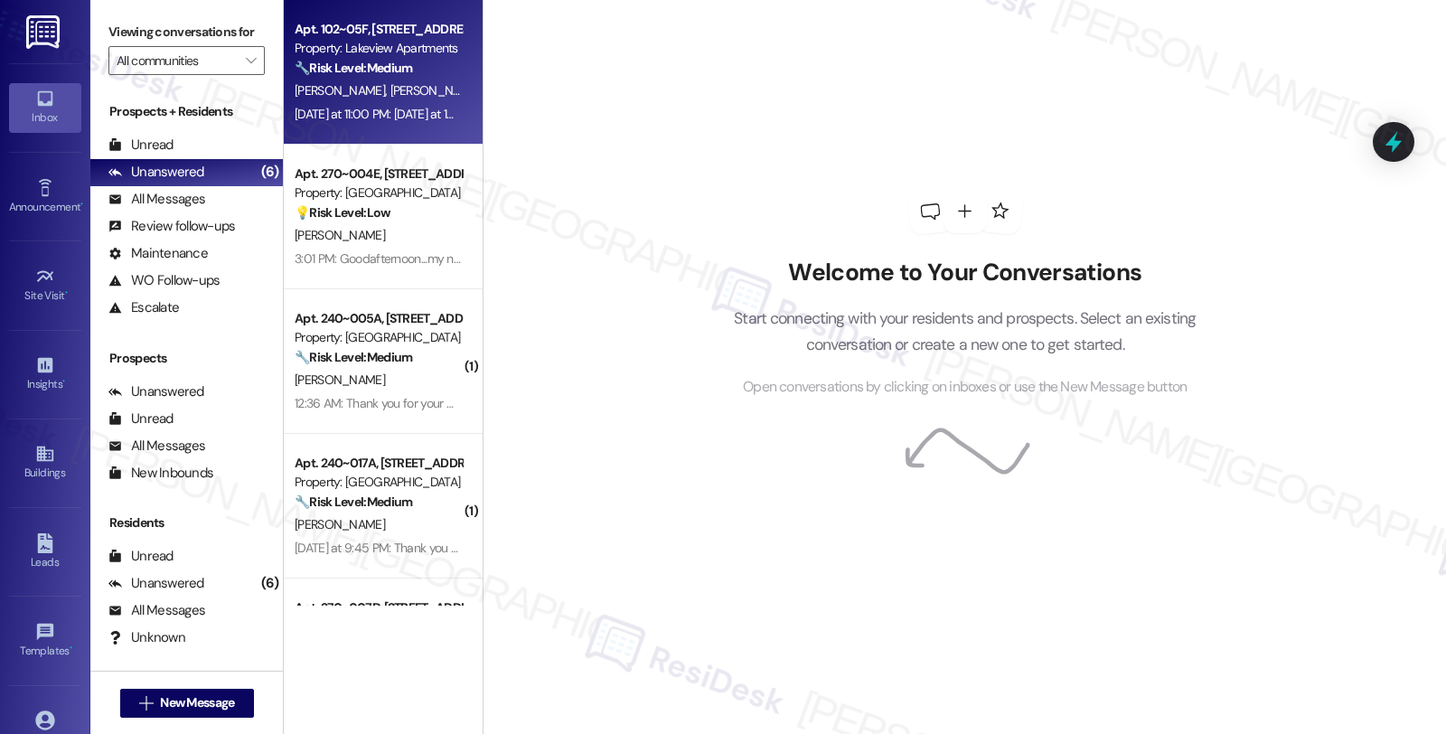
click at [408, 34] on div "Apt. 102~05F, [STREET_ADDRESS]" at bounding box center [378, 29] width 167 height 19
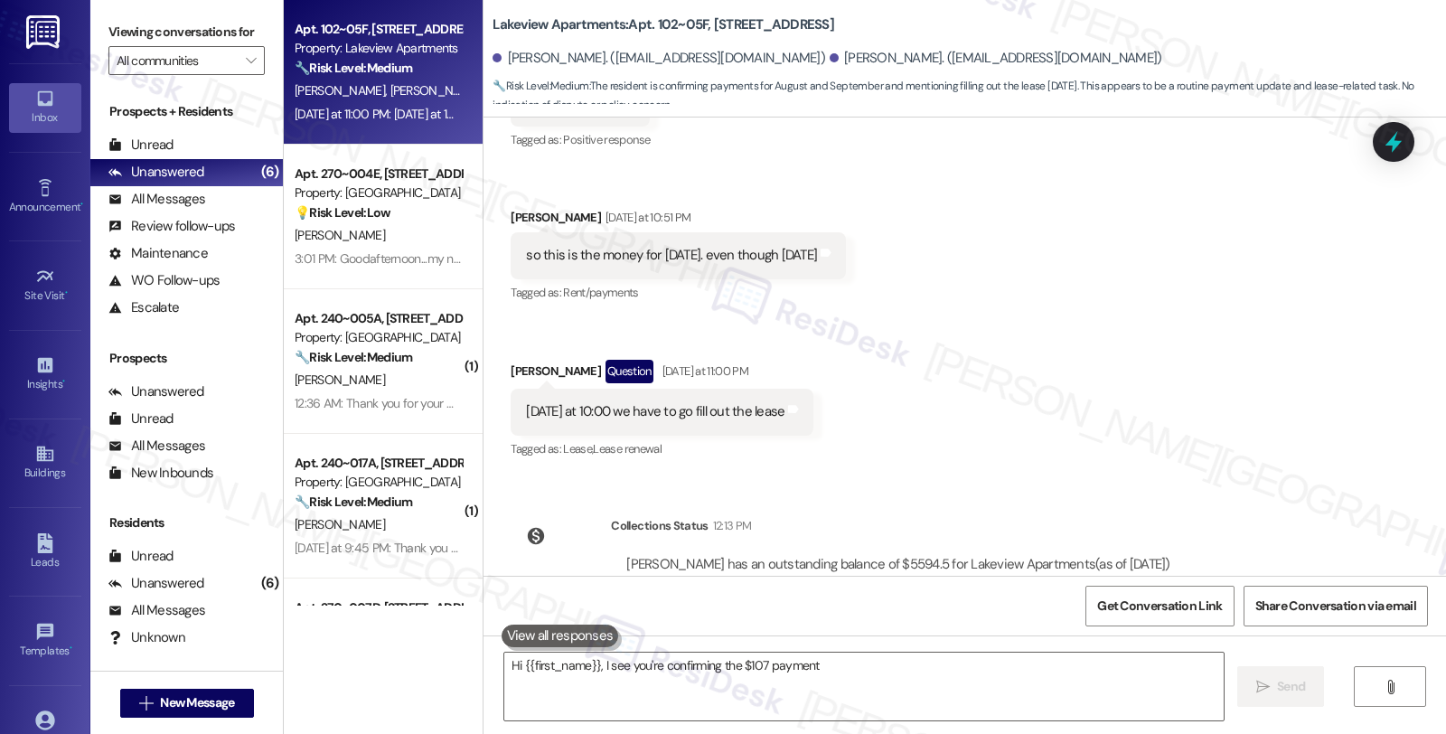
scroll to position [4050, 0]
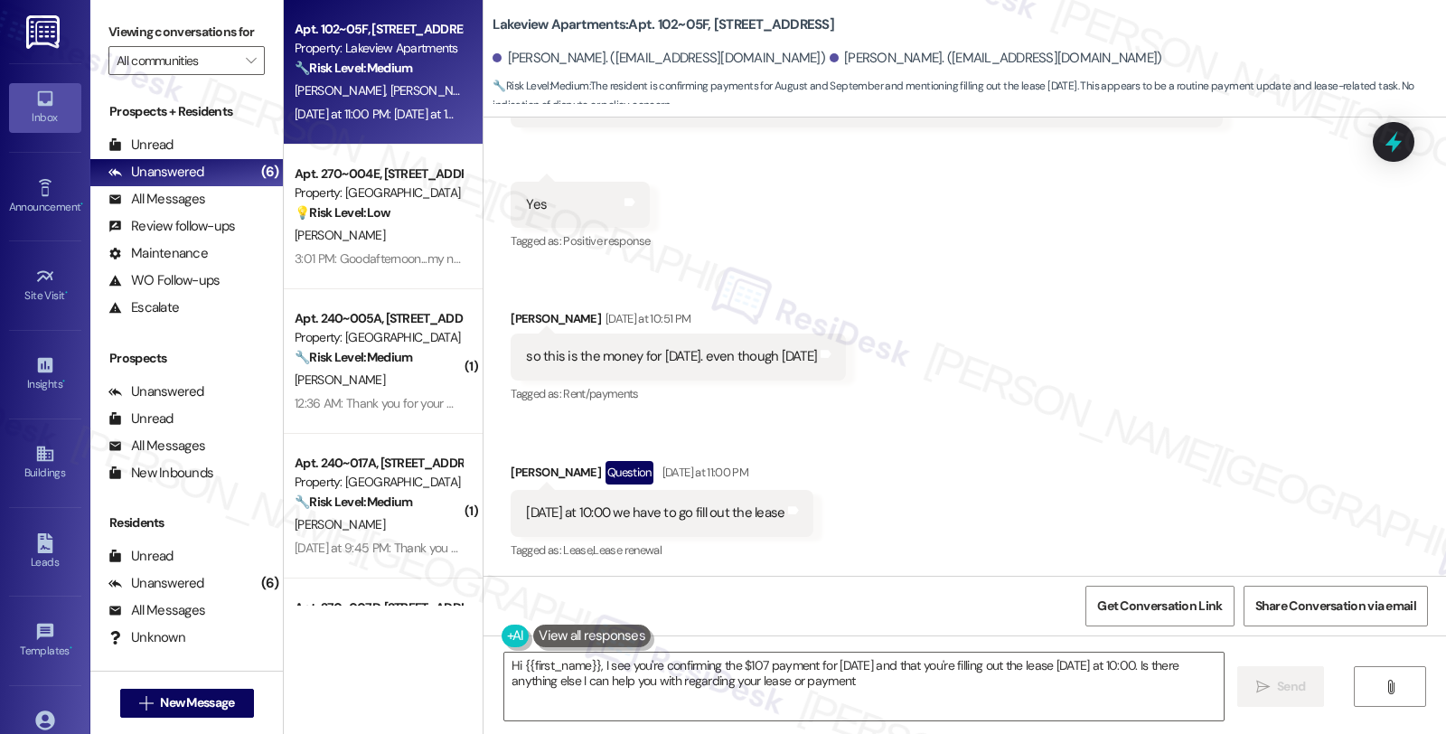
type textarea "Hi {{first_name}}, I see you're confirming the $107 payment for [DATE] and that…"
click at [1257, 391] on div "Received via SMS [PERSON_NAME] [DATE] at 9:58 PM JPG attachment ResiDesk found …" at bounding box center [965, 148] width 963 height 858
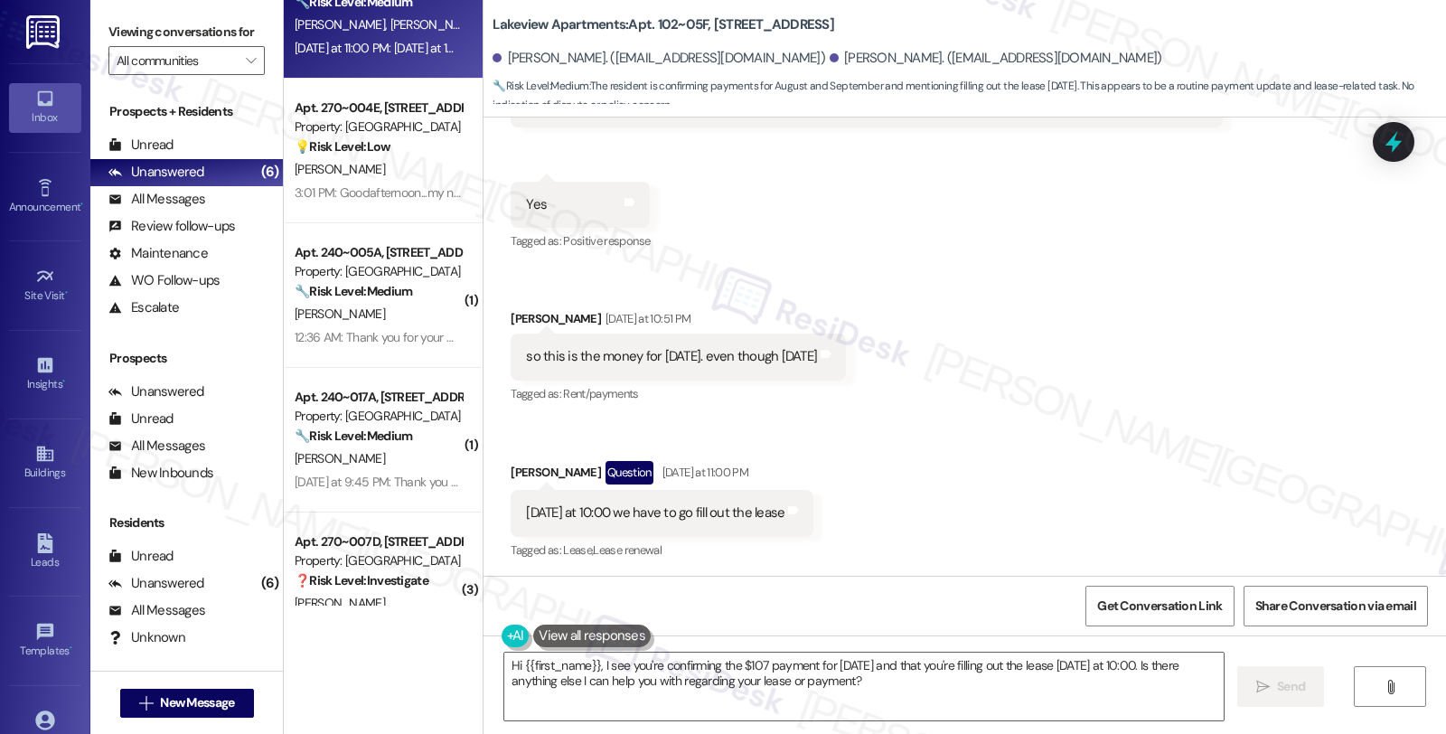
scroll to position [0, 0]
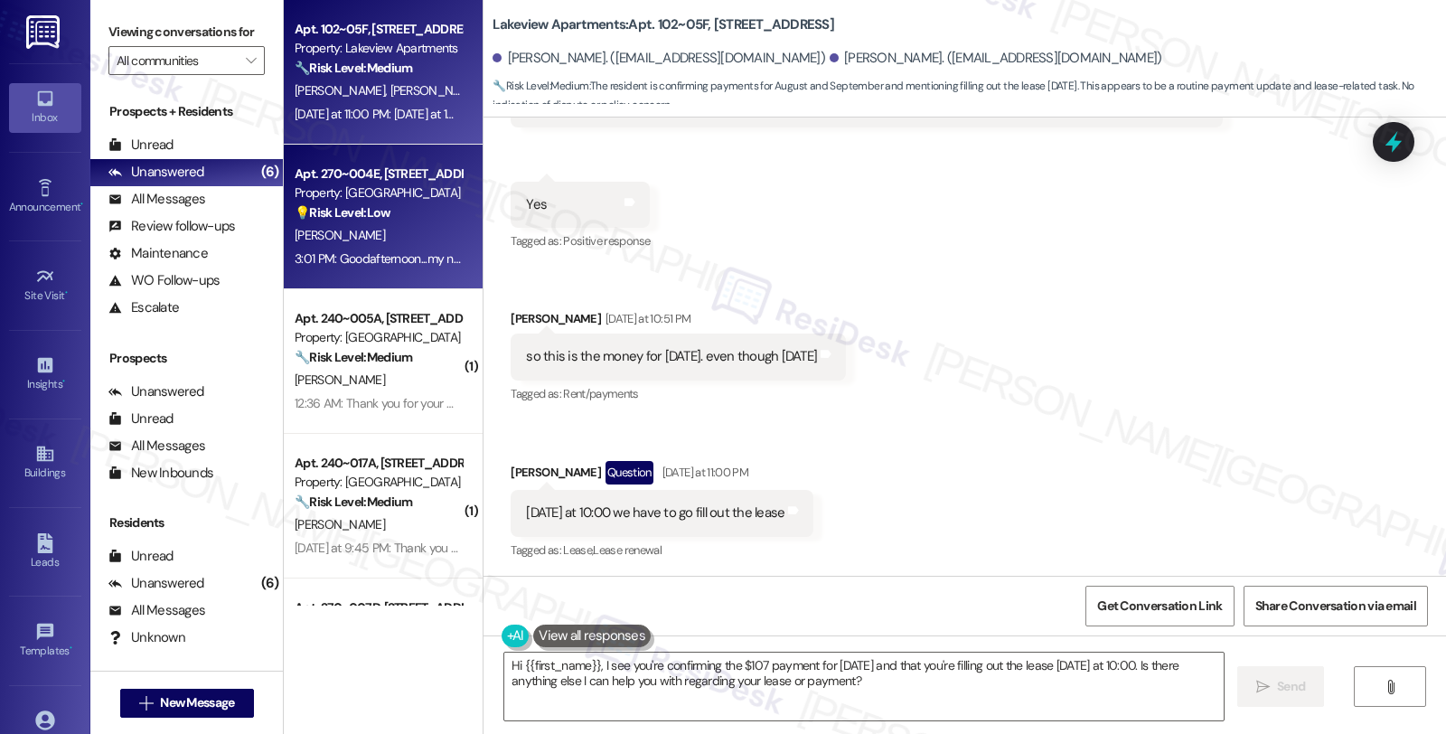
click at [391, 230] on div "[PERSON_NAME]" at bounding box center [378, 235] width 171 height 23
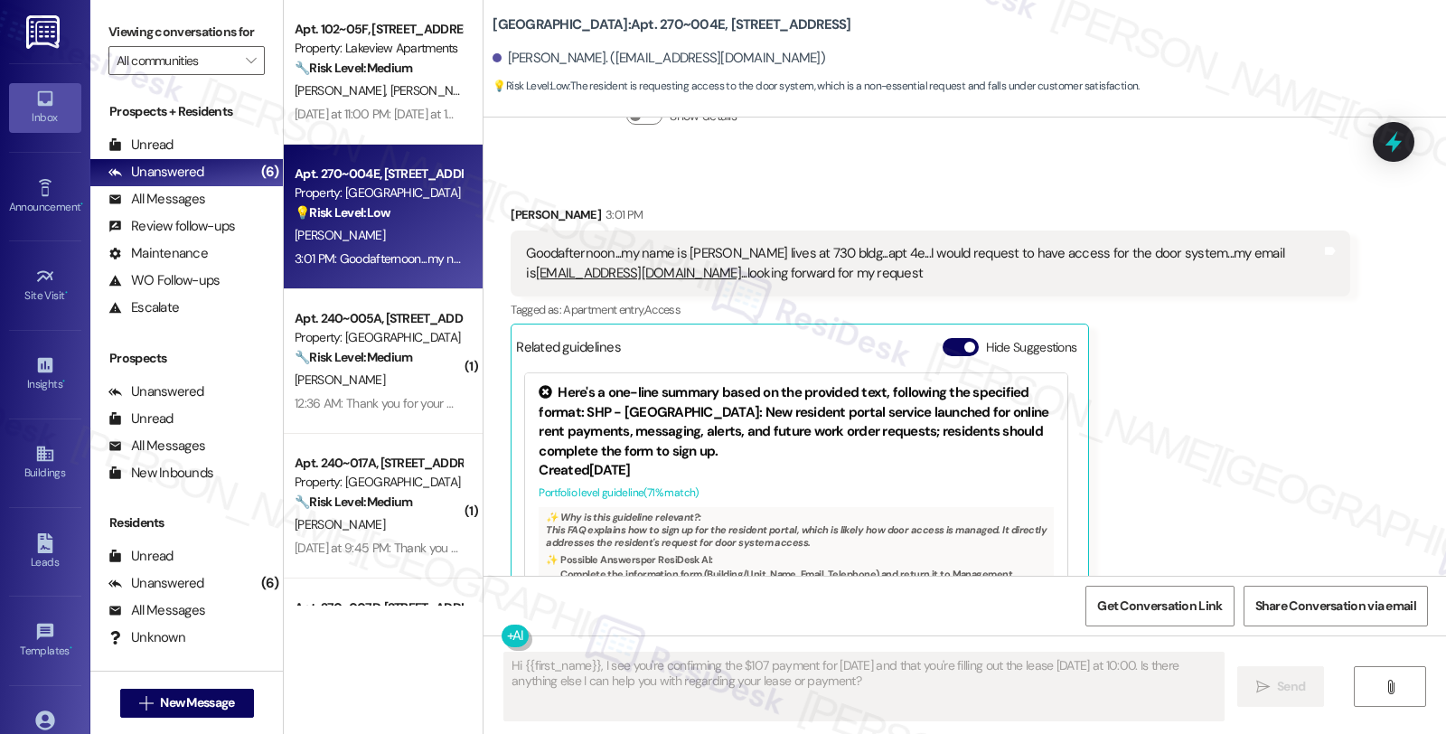
scroll to position [1956, 0]
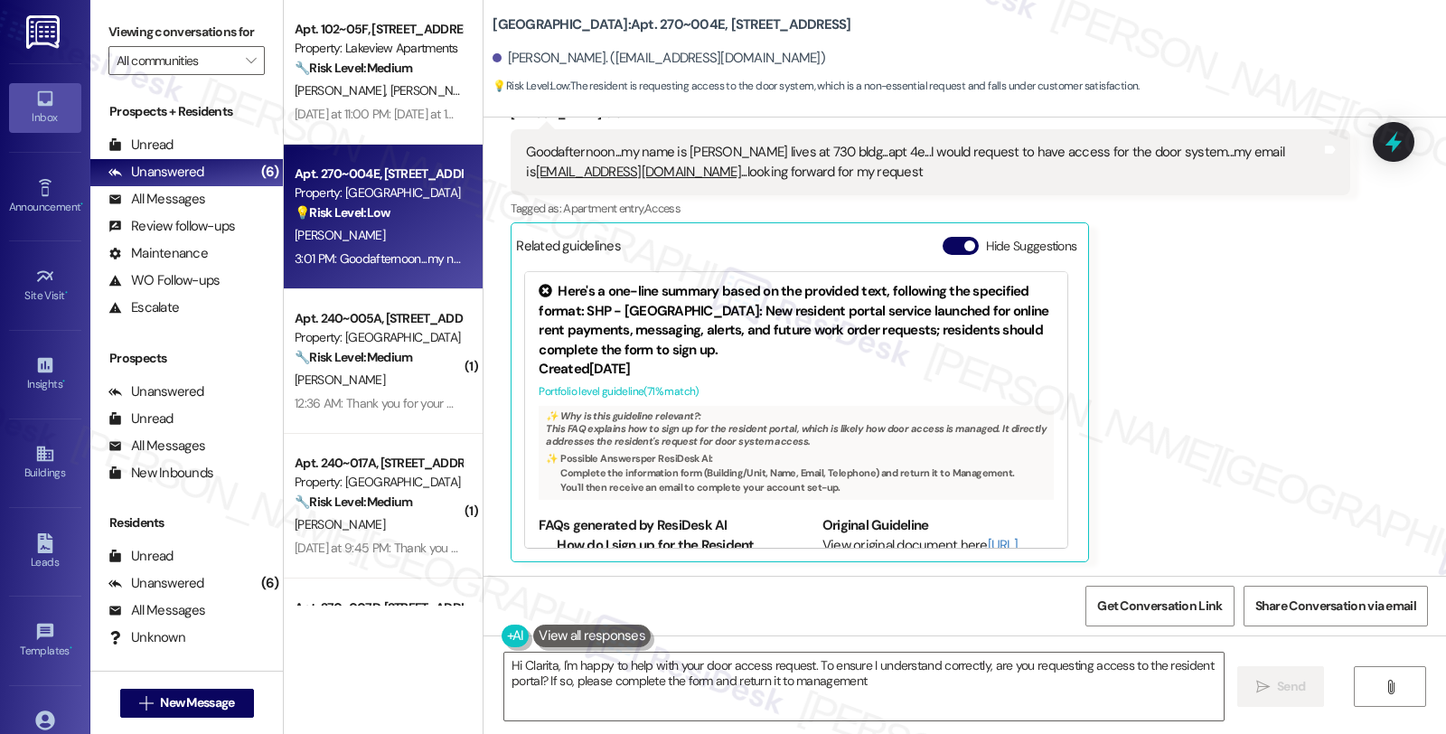
type textarea "Hi Clarita, I'm happy to help with your door access request. To ensure I unders…"
